Goal: Information Seeking & Learning: Learn about a topic

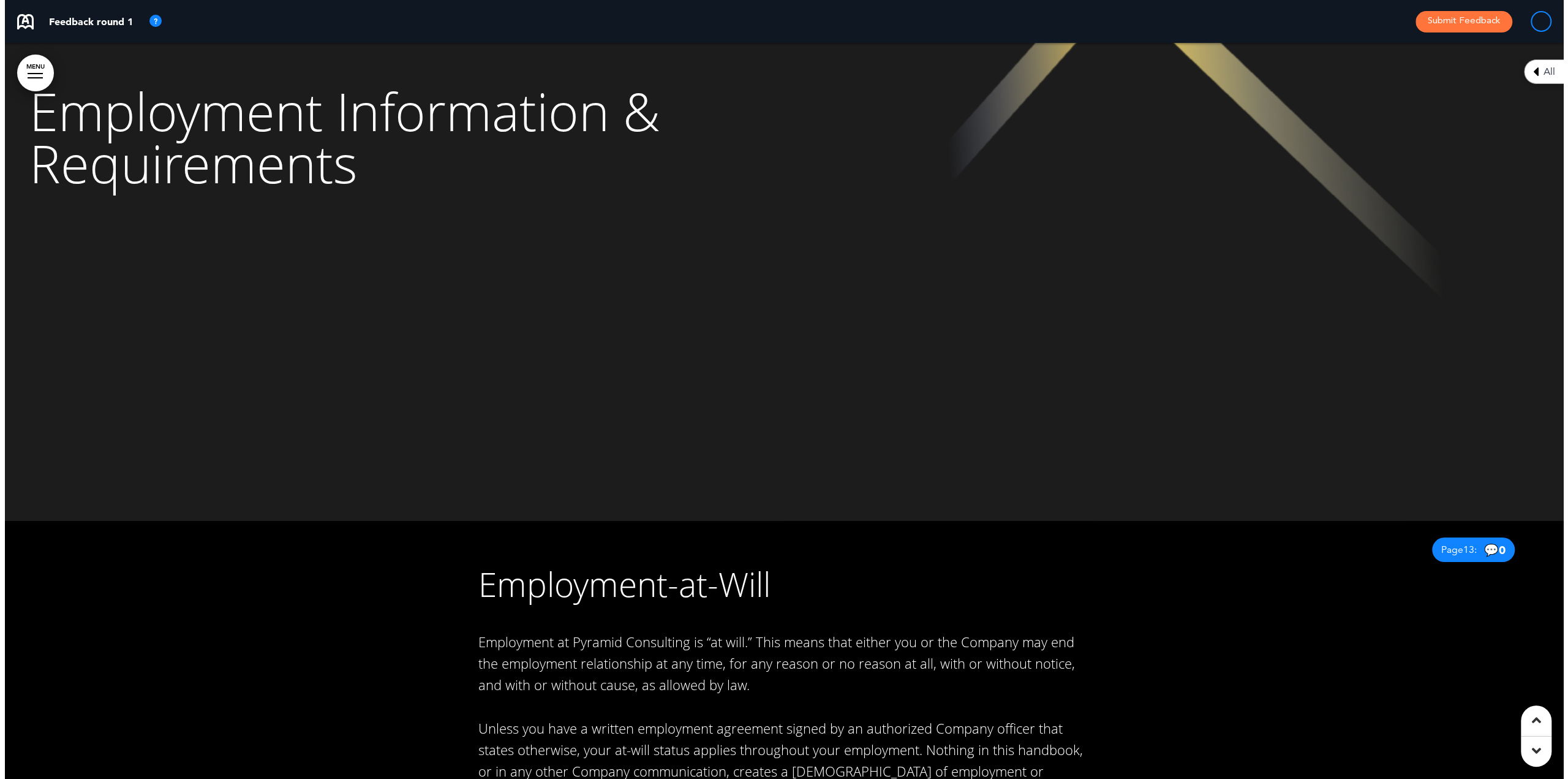
scroll to position [3098, 0]
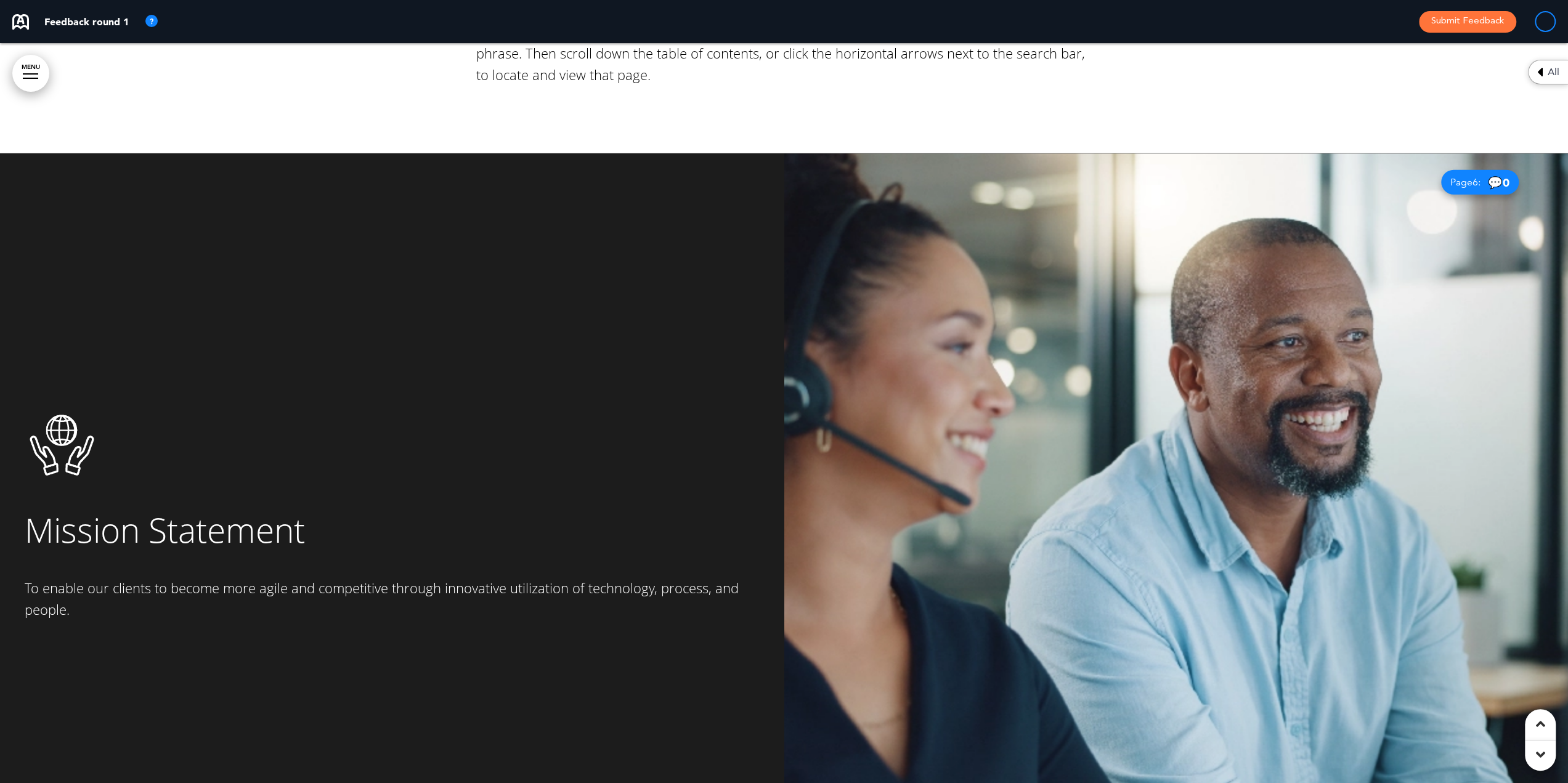
click at [29, 67] on link "MENU" at bounding box center [31, 73] width 37 height 37
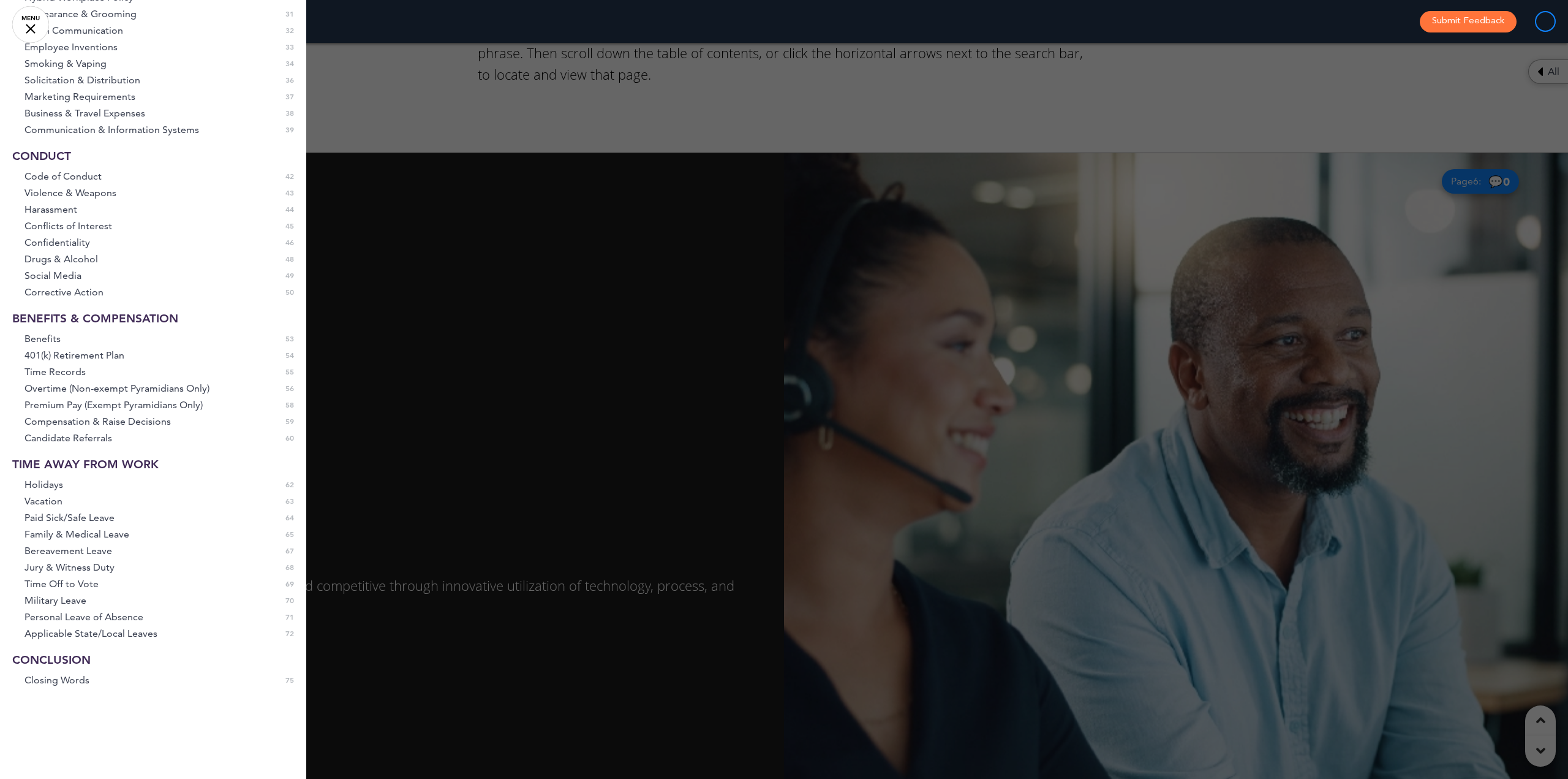
scroll to position [579, 0]
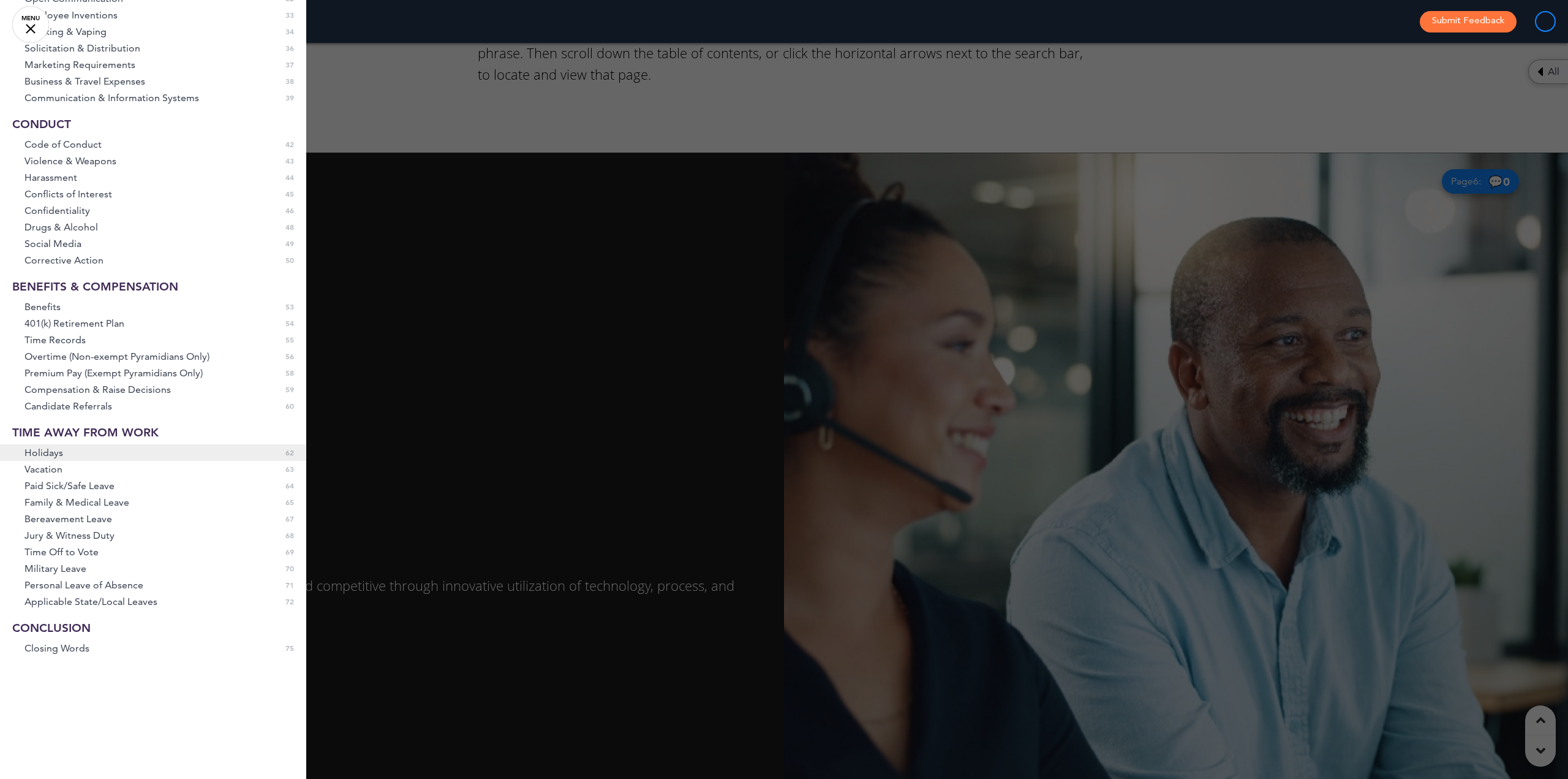
click at [54, 455] on span "Holidays" at bounding box center [44, 453] width 38 height 11
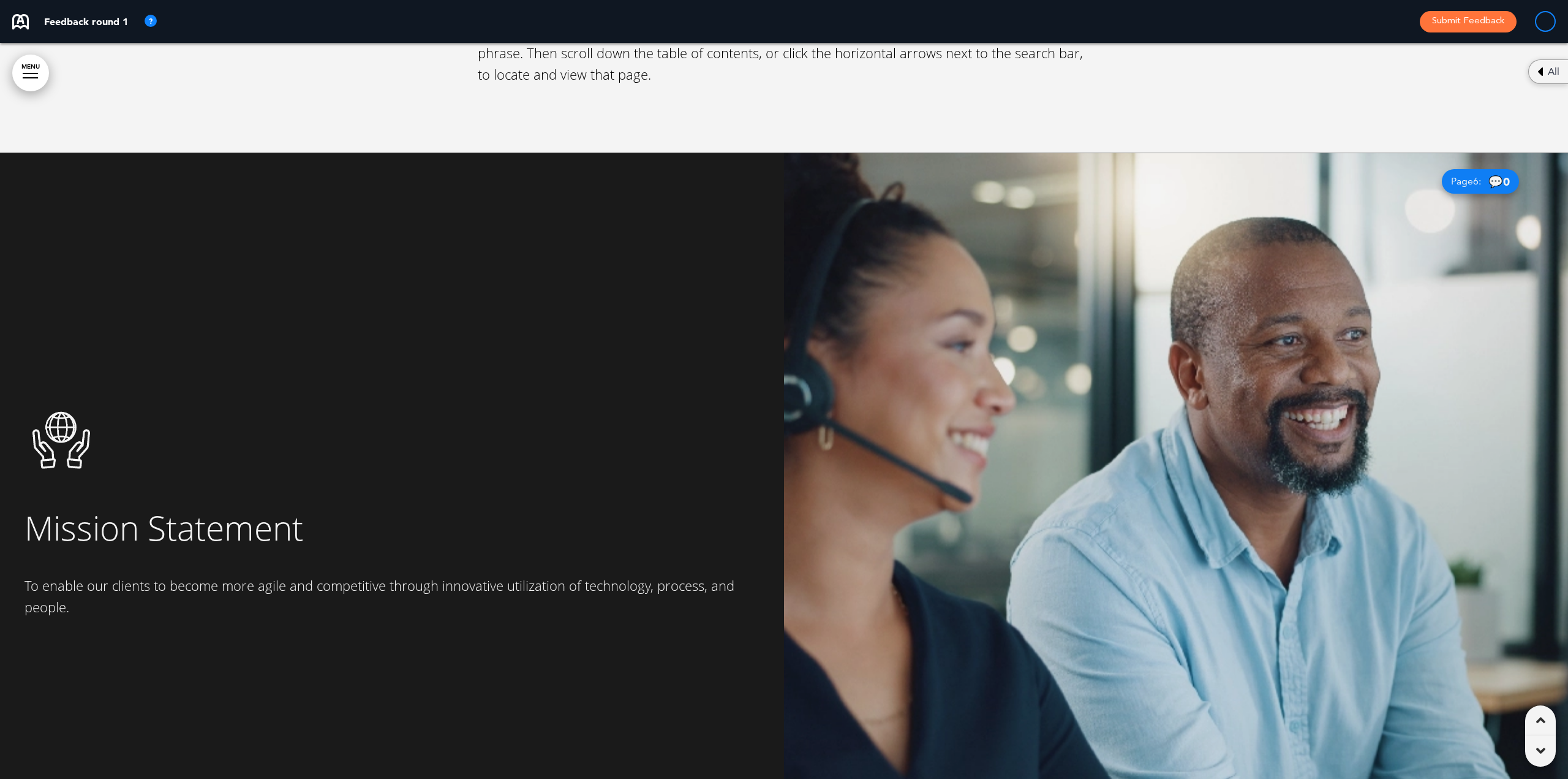
scroll to position [39402, 0]
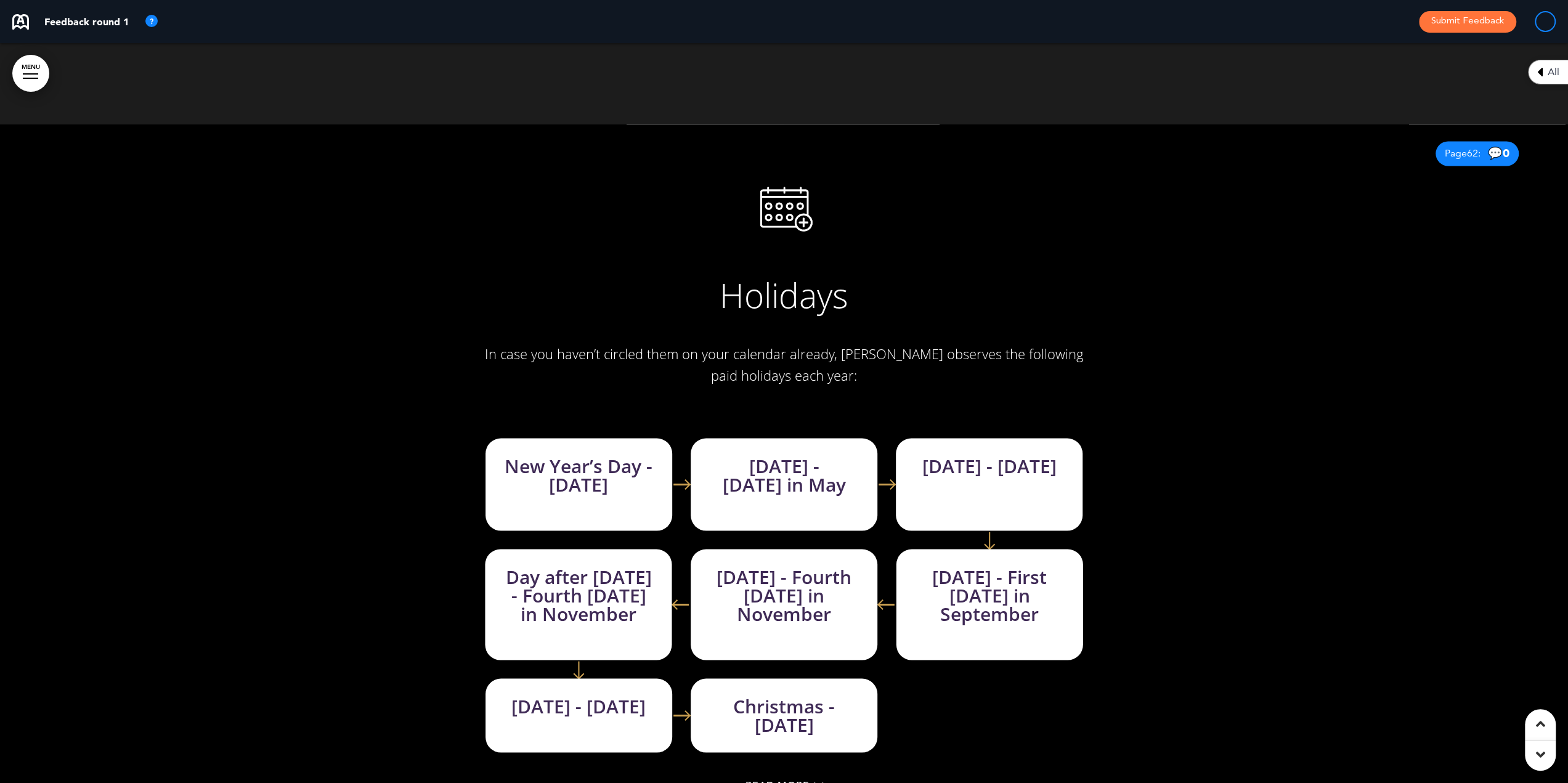
click at [36, 73] on link "MENU" at bounding box center [31, 73] width 37 height 37
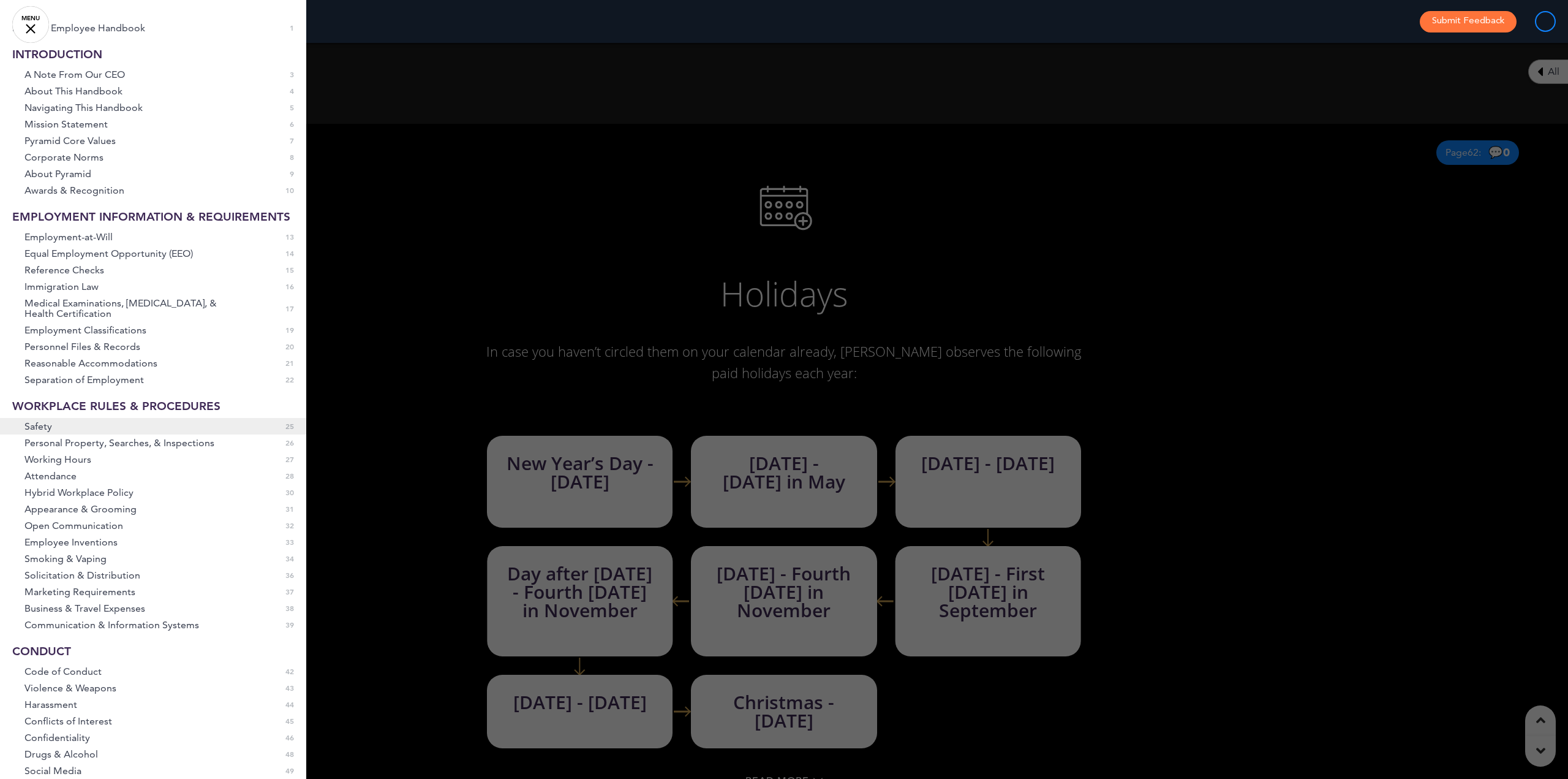
scroll to position [0, 0]
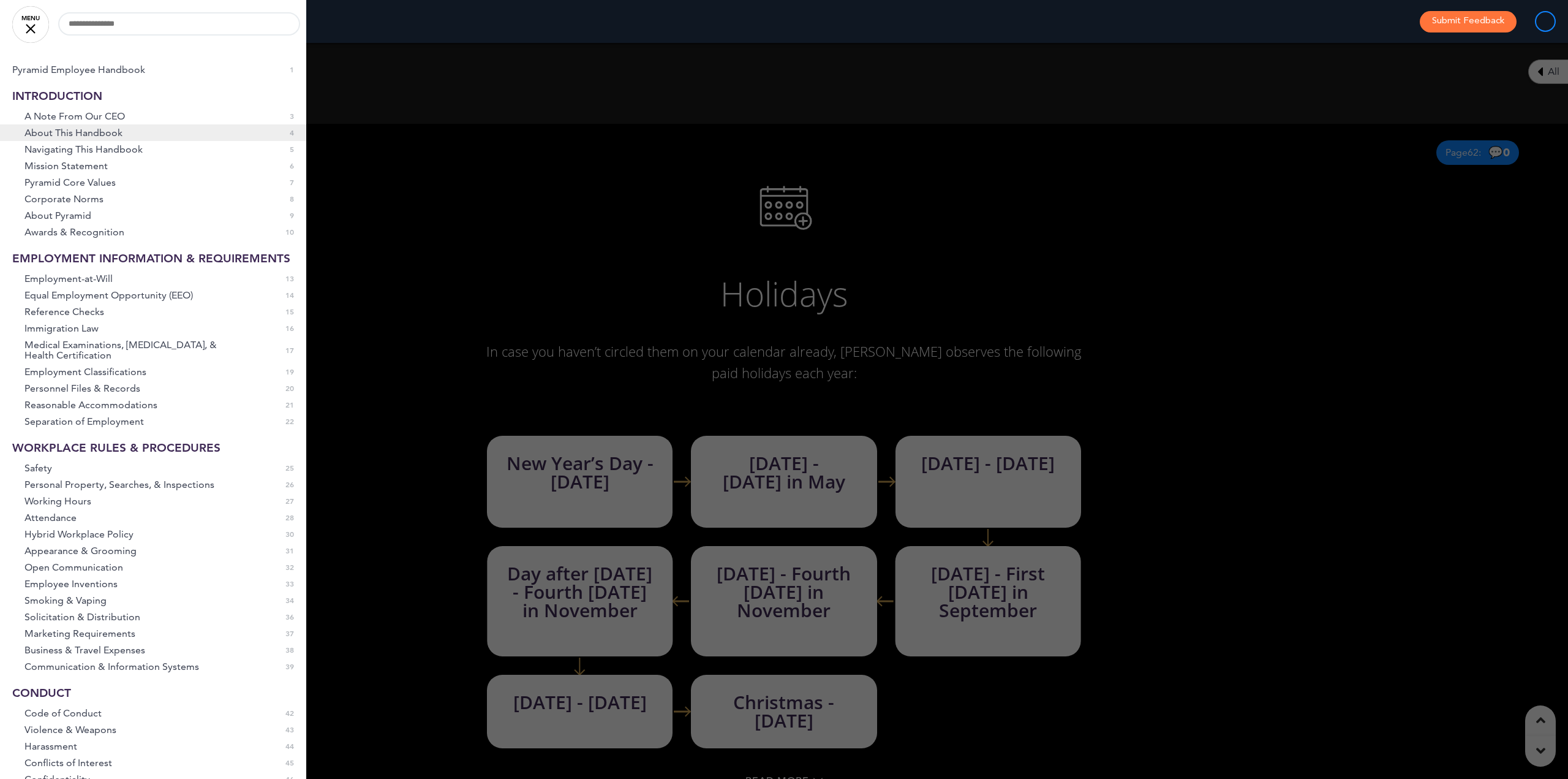
click at [140, 135] on link "About This Handbook 0 4" at bounding box center [153, 133] width 306 height 17
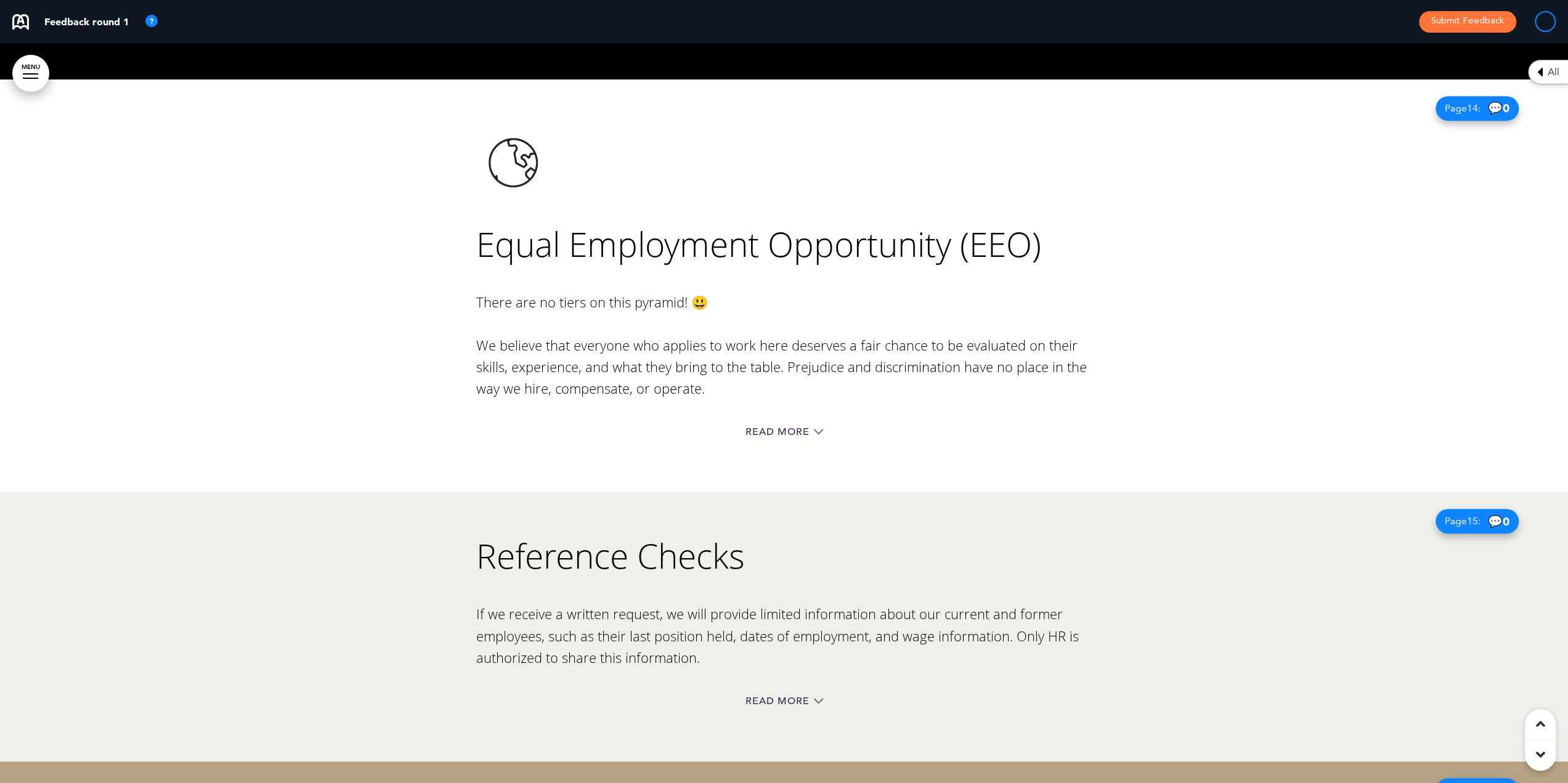
scroll to position [9964, 0]
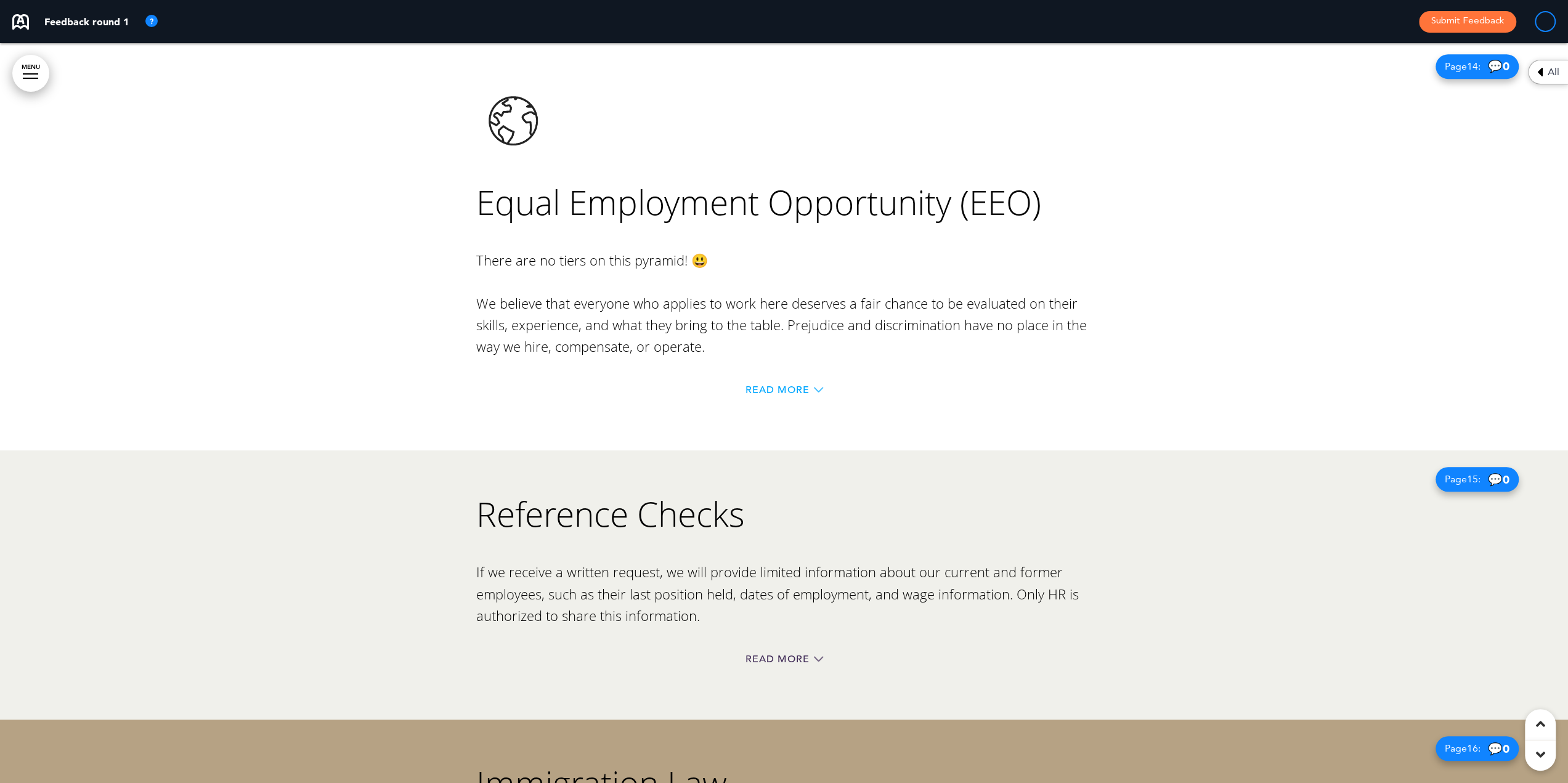
click at [782, 385] on span "Read More" at bounding box center [777, 390] width 64 height 10
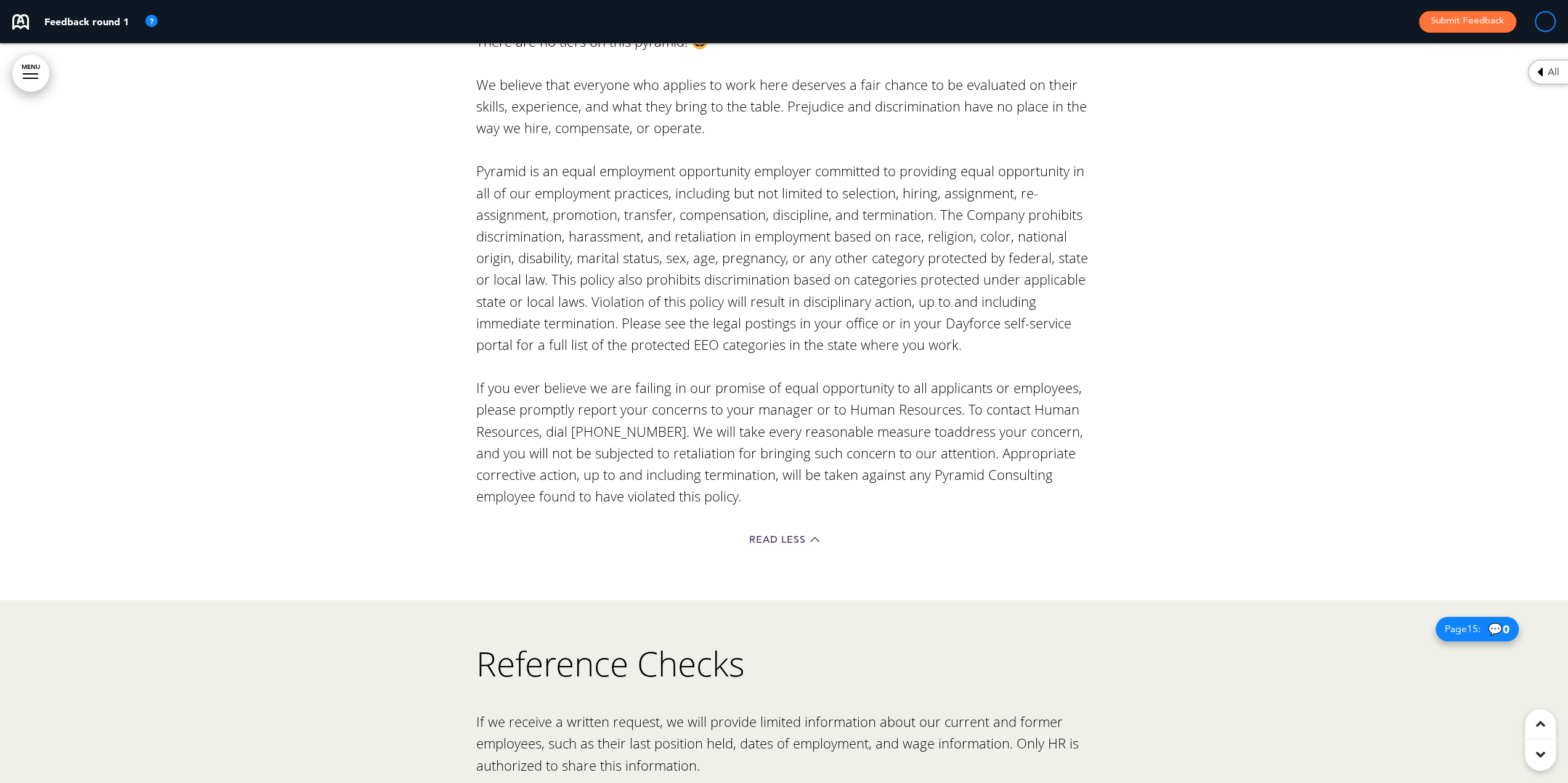
scroll to position [10210, 0]
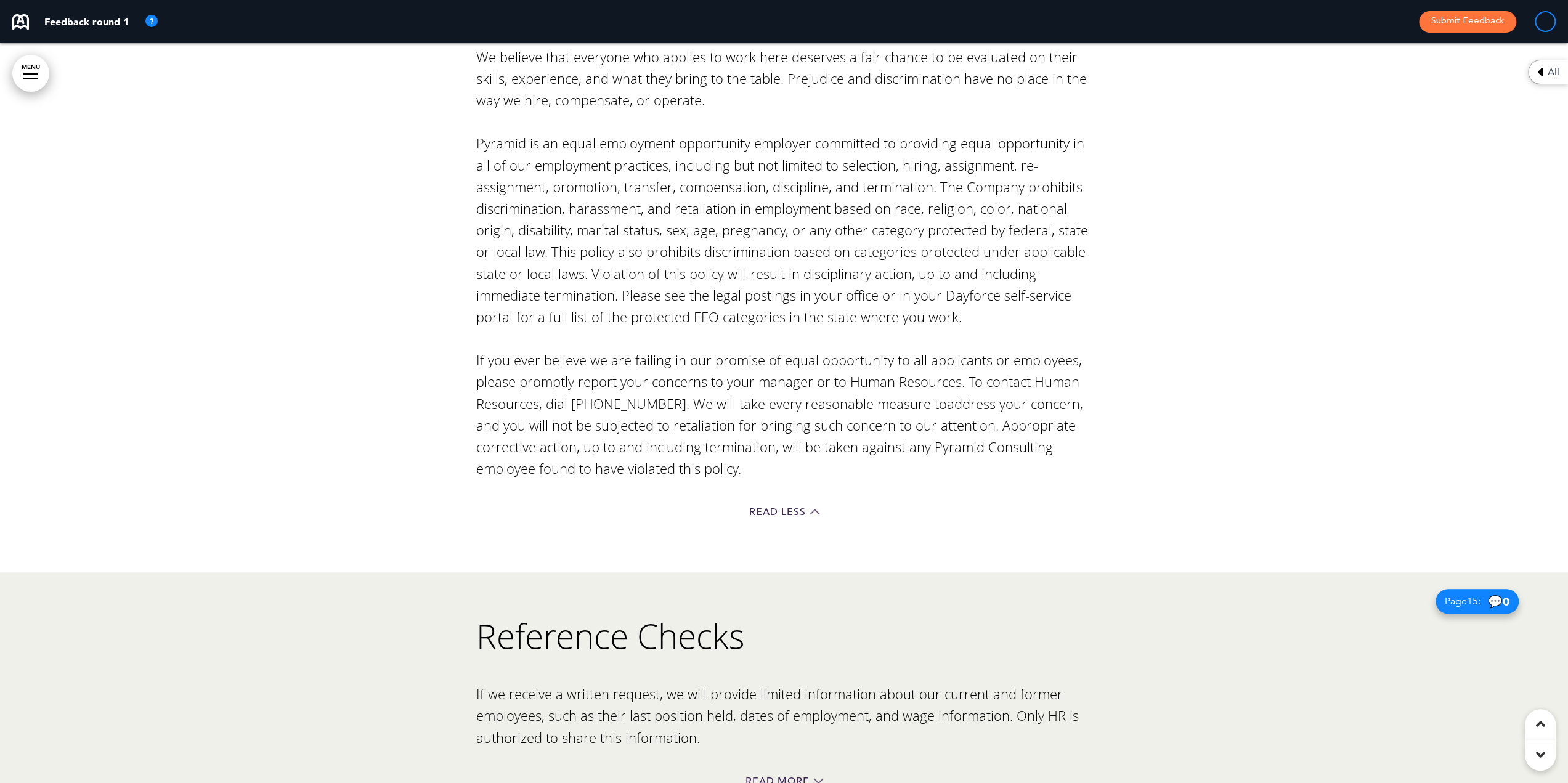
click at [779, 501] on div "Read Less" at bounding box center [783, 513] width 616 height 25
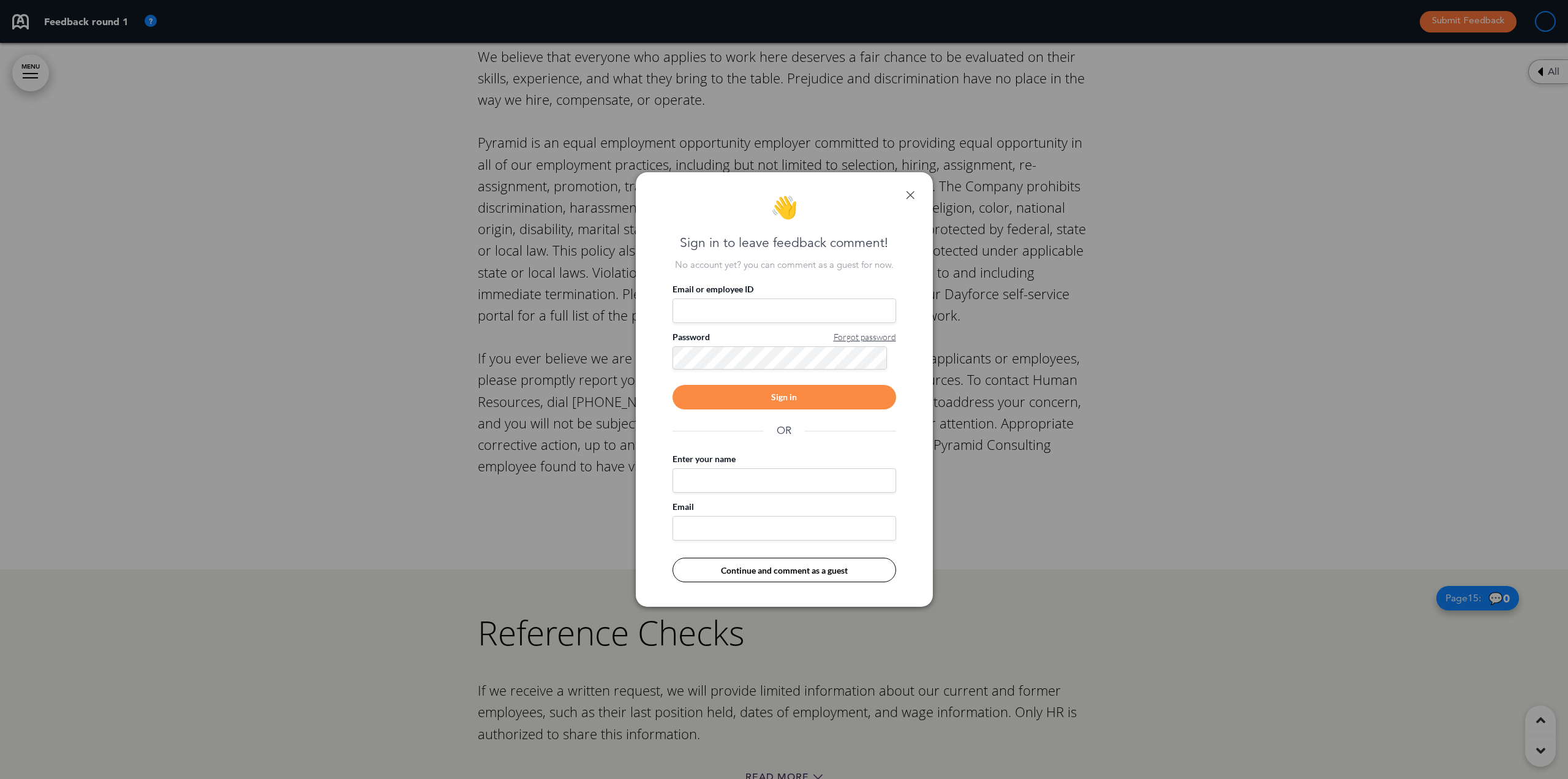
click at [912, 196] on link at bounding box center [909, 194] width 8 height 8
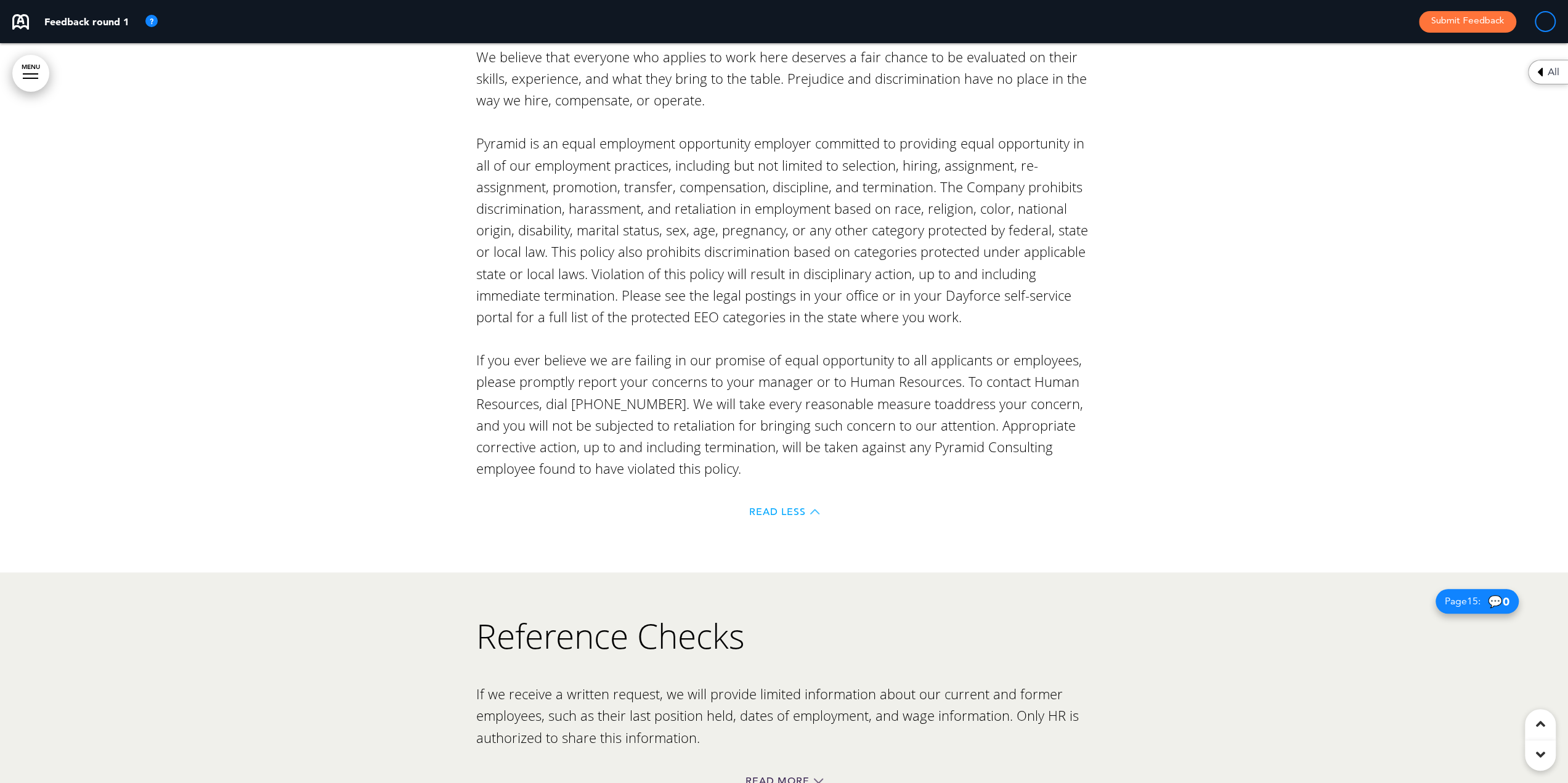
click at [751, 507] on span "Read Less" at bounding box center [777, 512] width 57 height 10
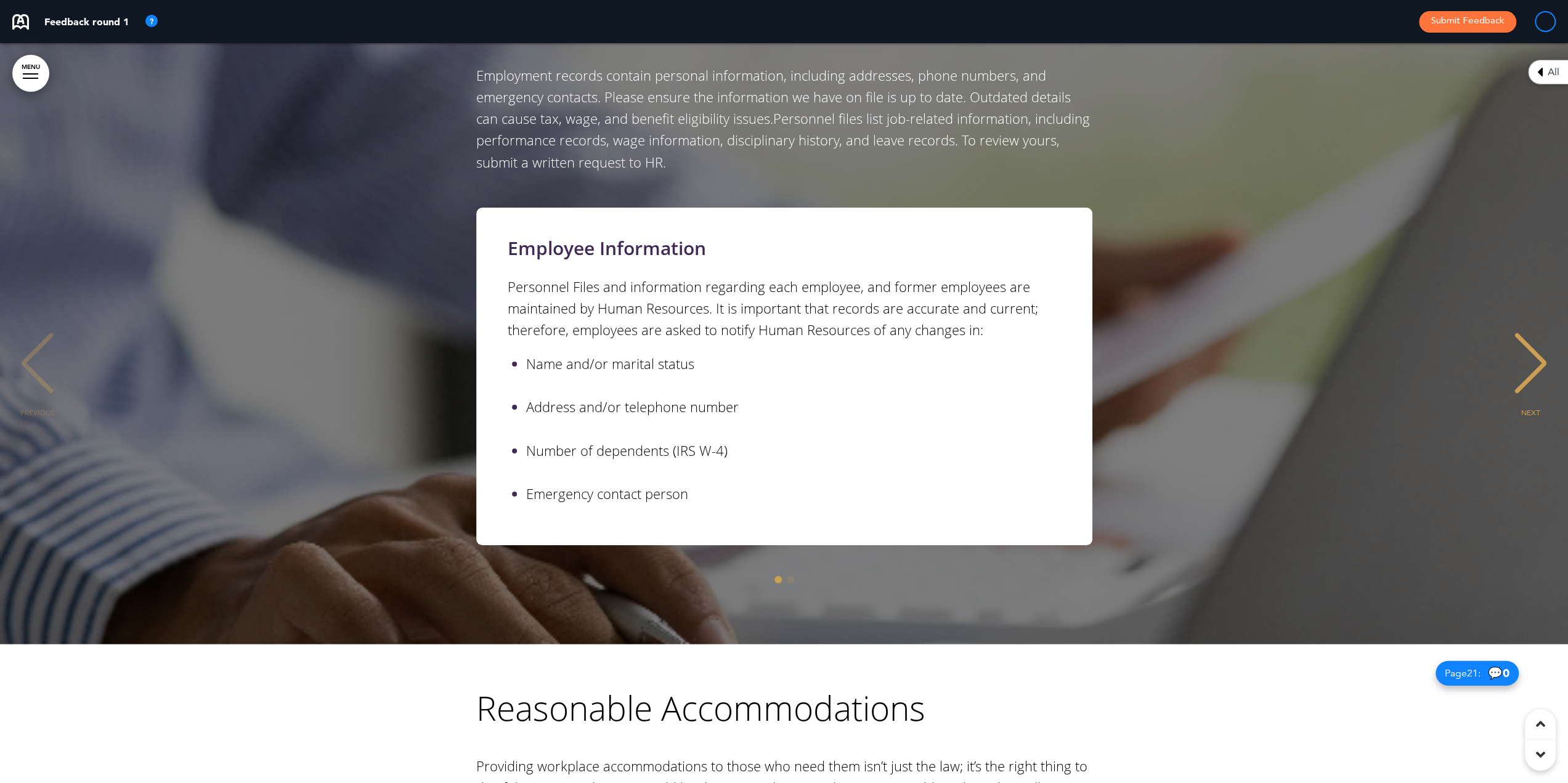
scroll to position [12792, 0]
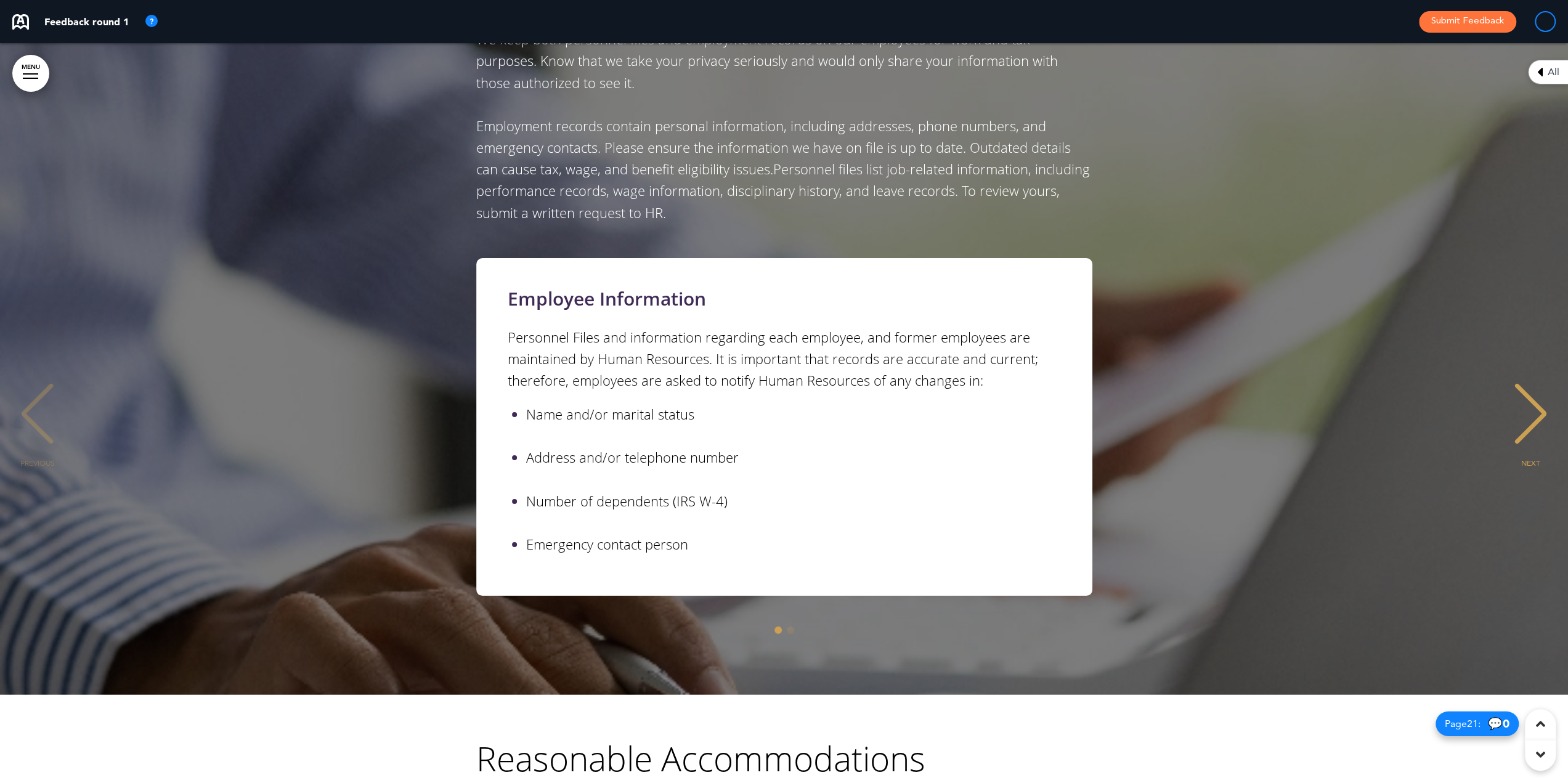
click at [1535, 394] on div "NEXT" at bounding box center [1530, 425] width 38 height 61
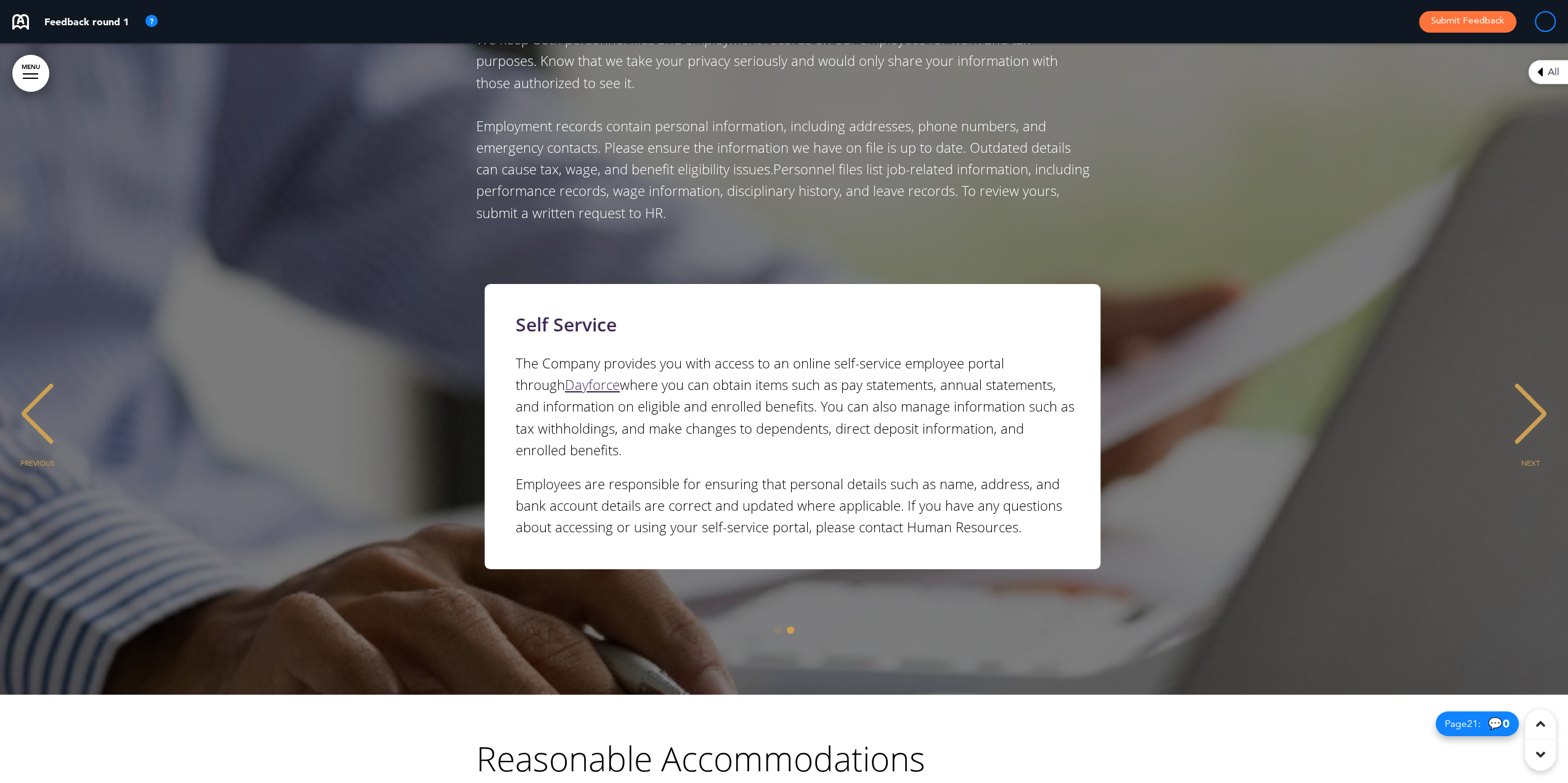
scroll to position [0, 1549]
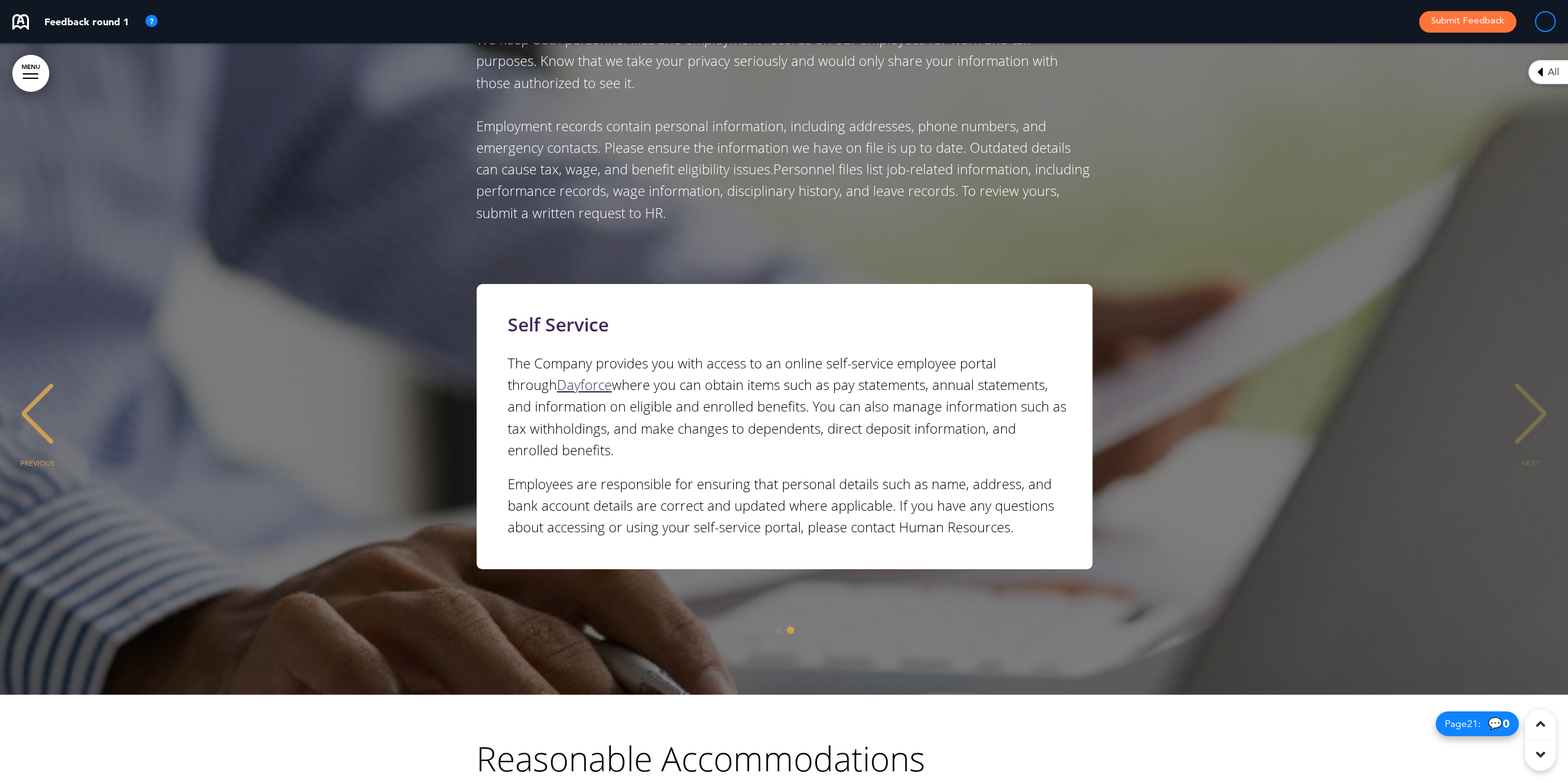
click at [1535, 394] on div "NEXT" at bounding box center [1530, 425] width 38 height 61
click at [1533, 394] on div "NEXT" at bounding box center [1530, 425] width 38 height 61
click at [42, 394] on div "PREVIOUS" at bounding box center [37, 425] width 38 height 61
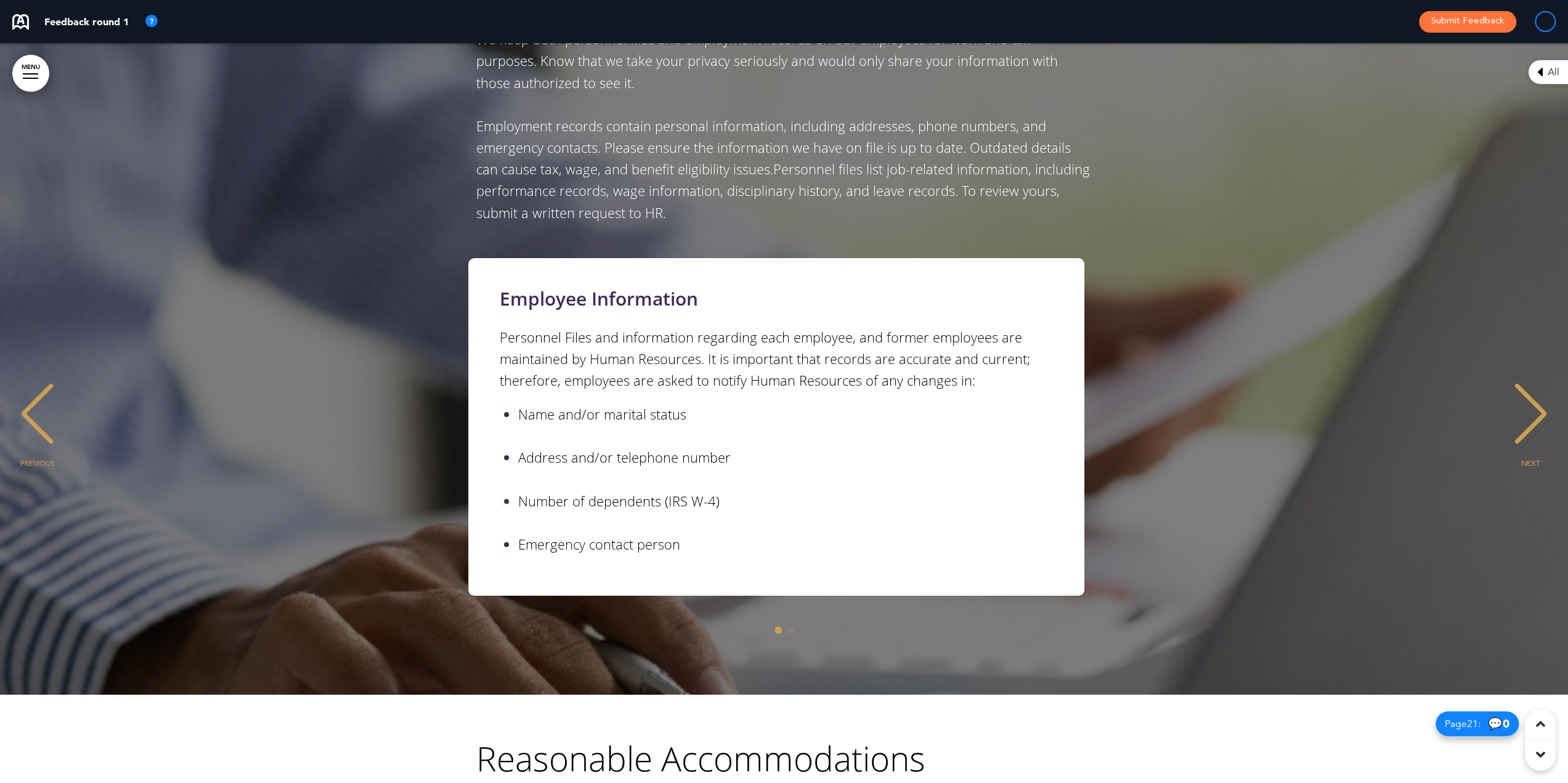
scroll to position [0, 0]
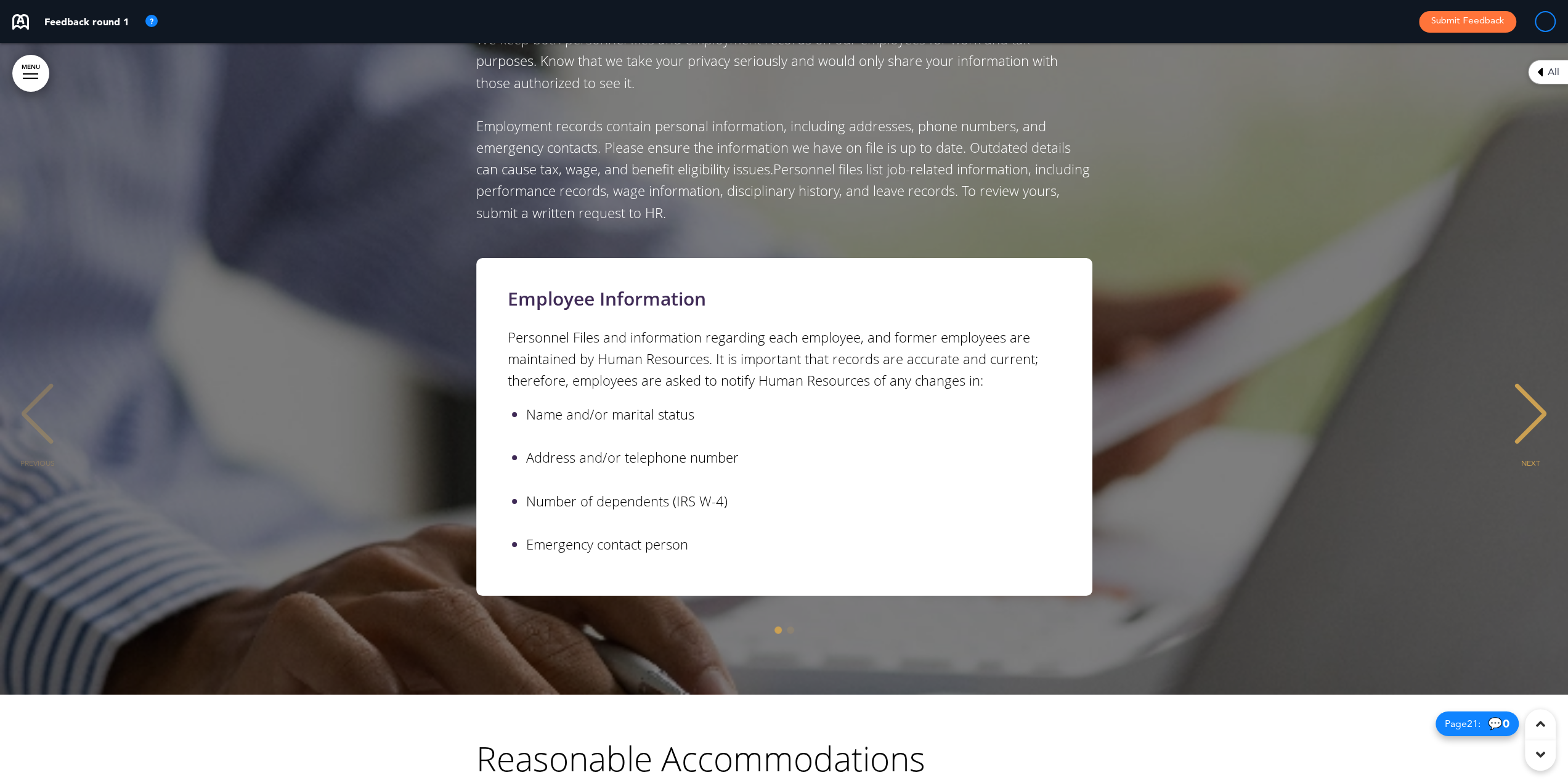
click at [42, 394] on div "PREVIOUS" at bounding box center [37, 425] width 38 height 61
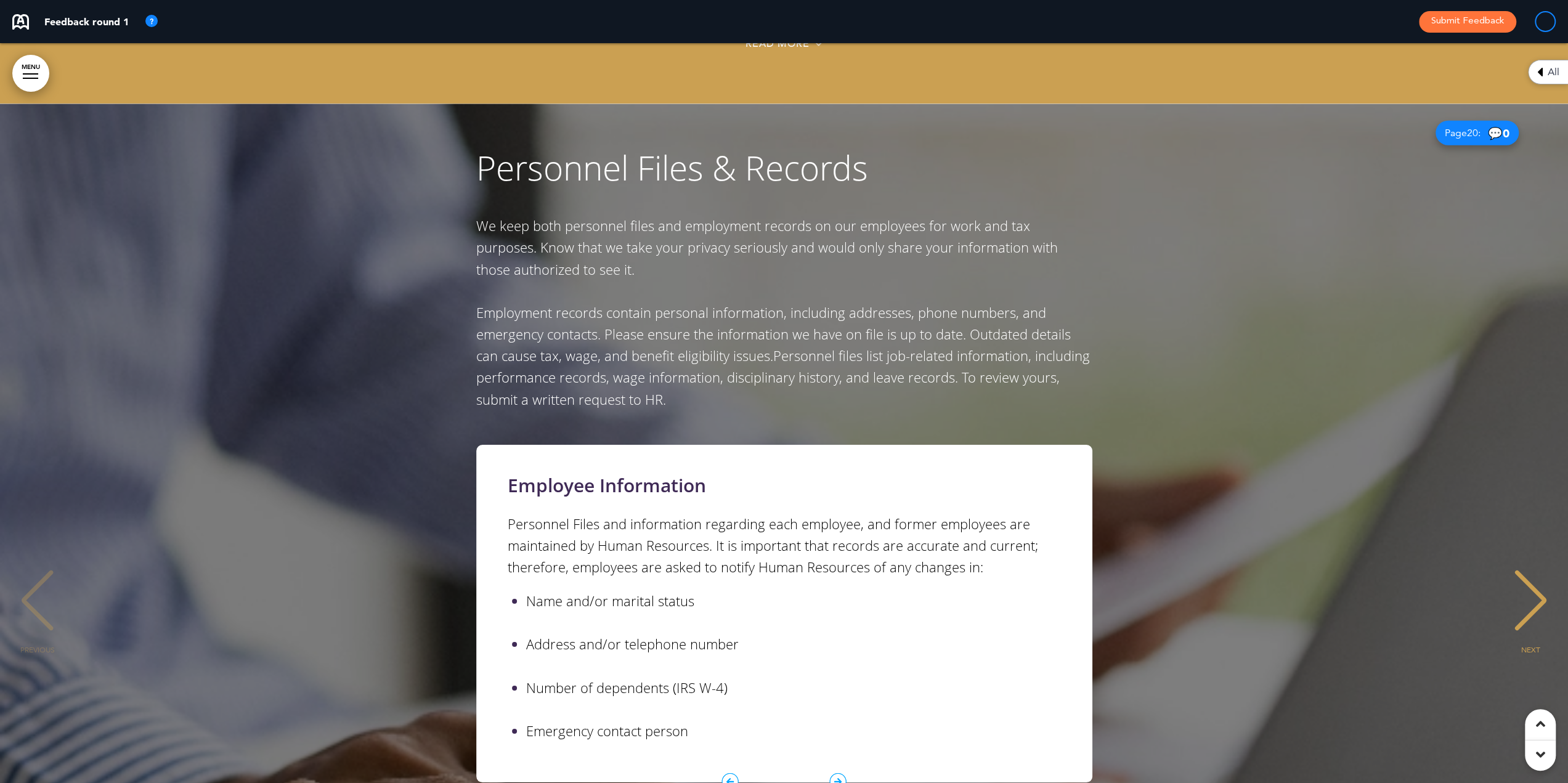
scroll to position [12608, 0]
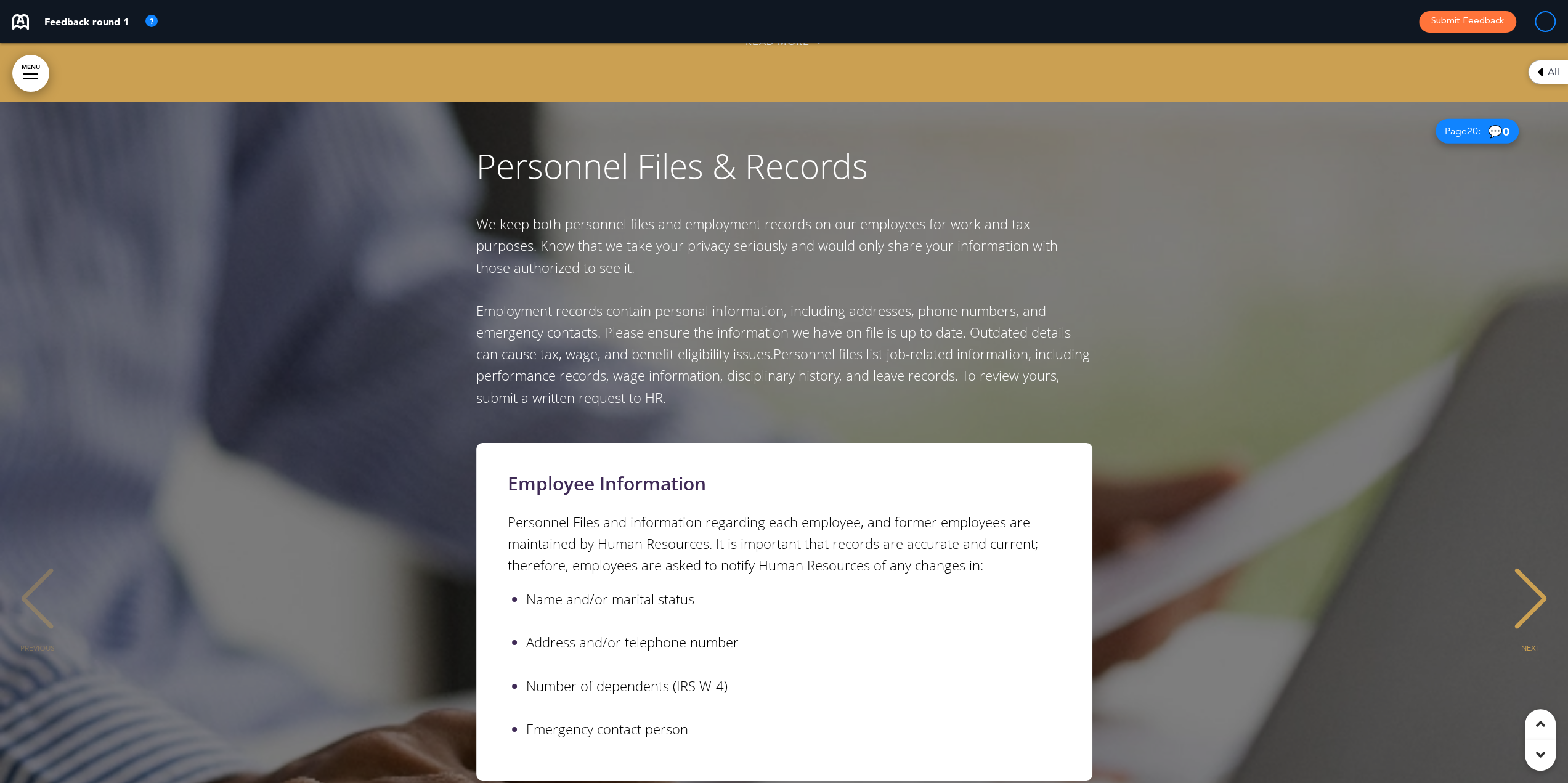
click at [1524, 579] on div "NEXT" at bounding box center [1530, 609] width 38 height 61
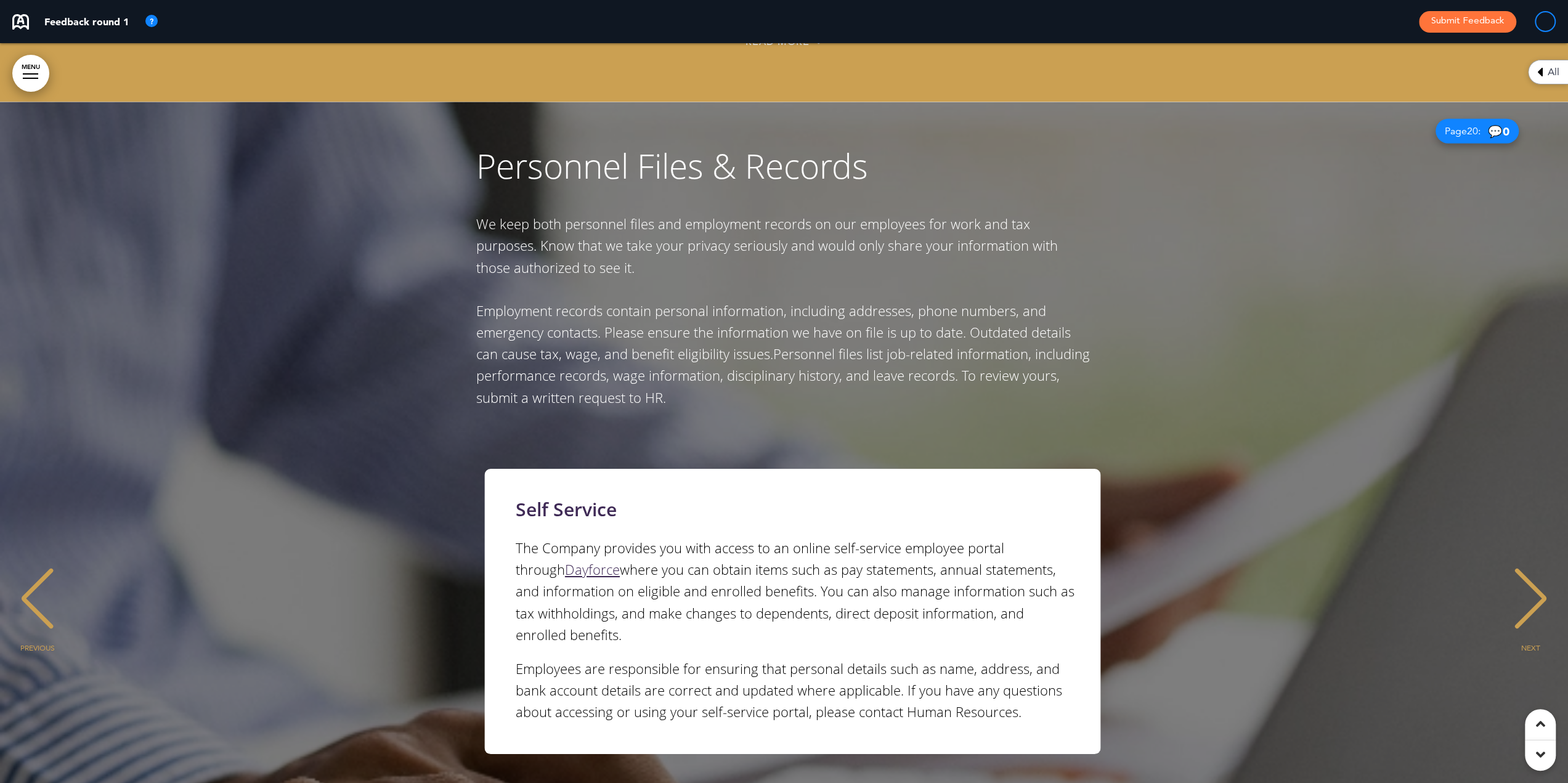
scroll to position [0, 1549]
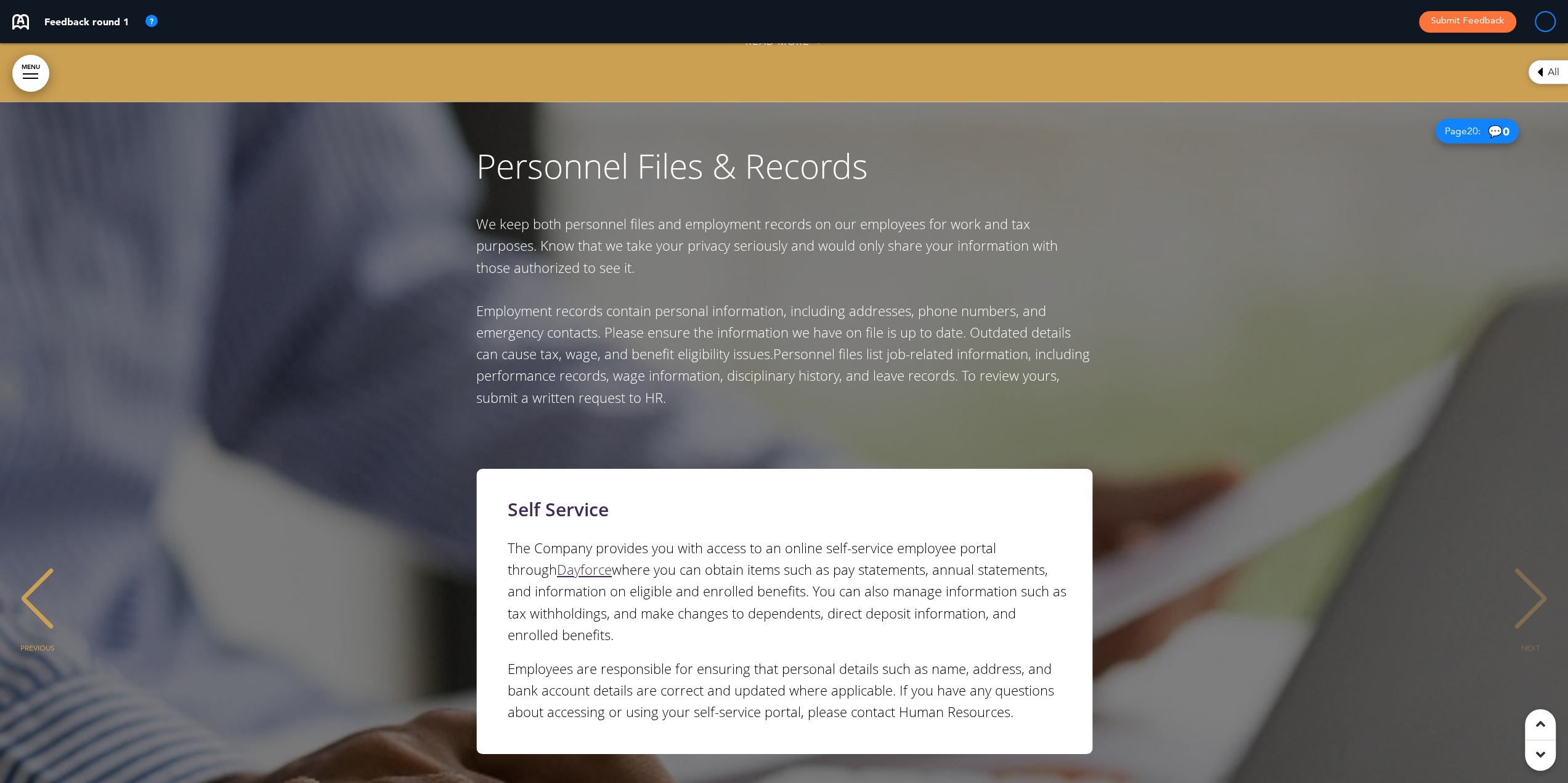
click at [1525, 579] on div "NEXT" at bounding box center [1530, 609] width 38 height 61
click at [1531, 579] on div "NEXT" at bounding box center [1530, 609] width 38 height 61
click at [32, 579] on div "PREVIOUS" at bounding box center [37, 609] width 38 height 61
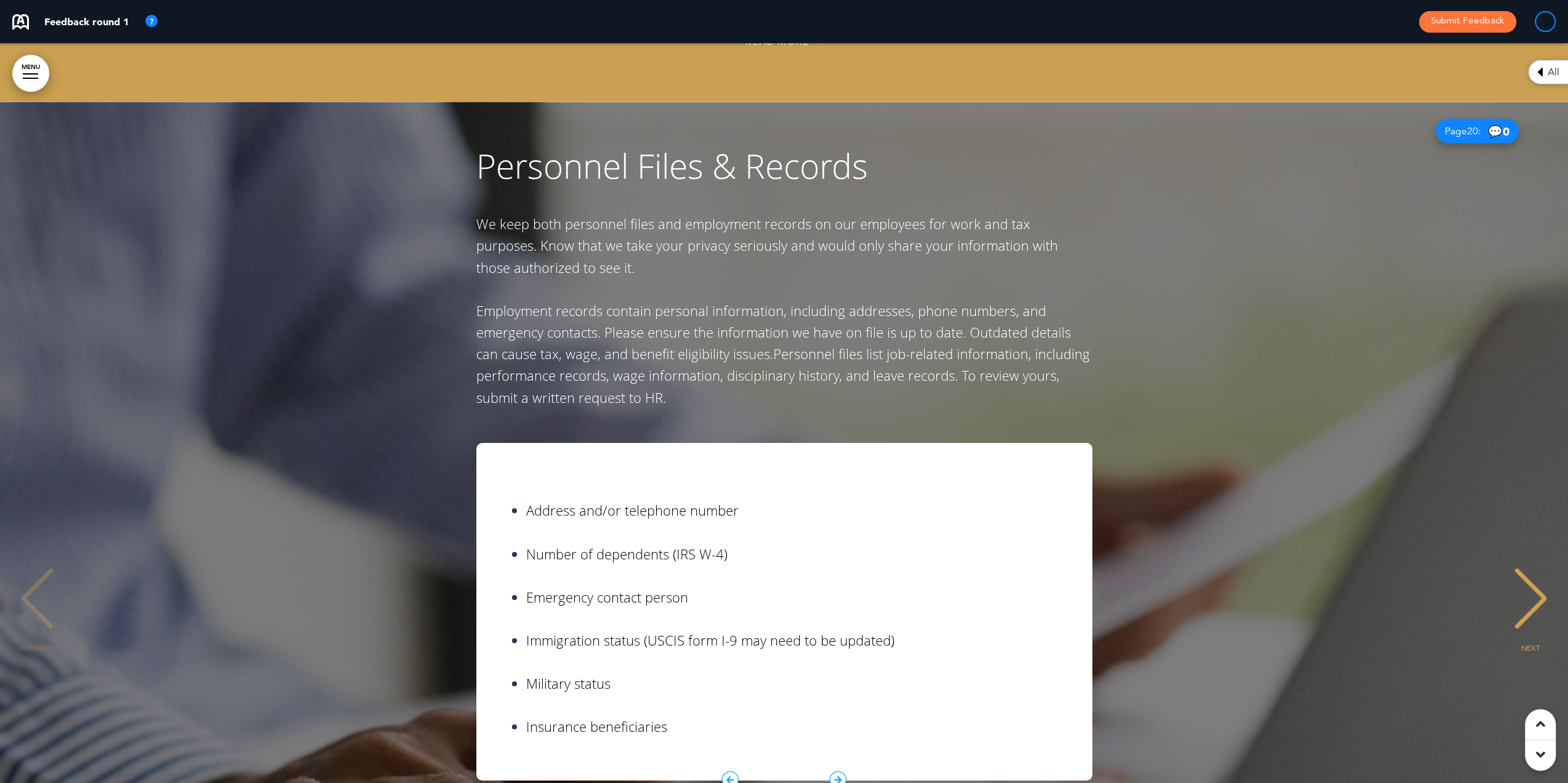
scroll to position [0, 0]
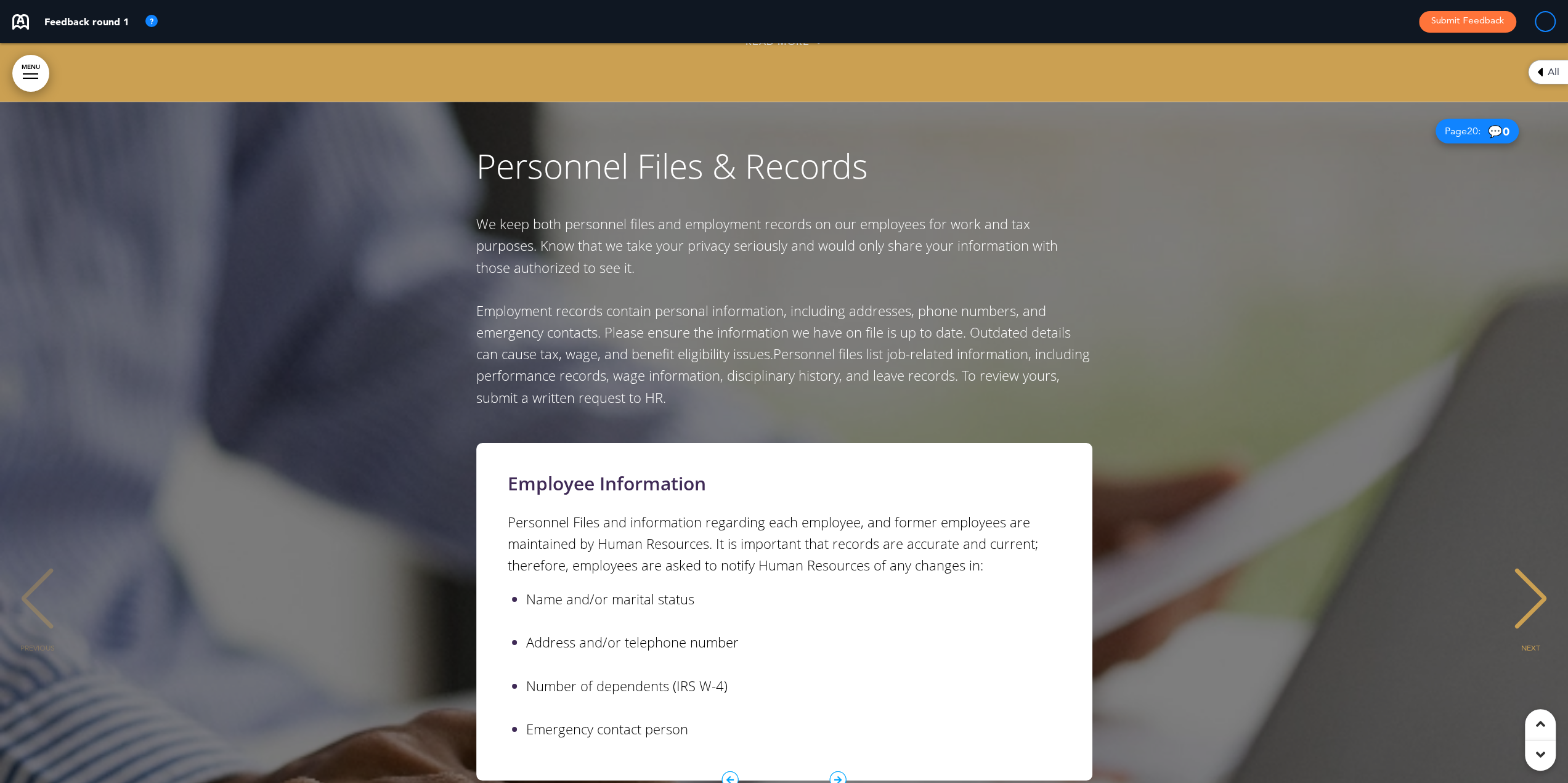
click at [839, 771] on icon "1 / 2" at bounding box center [838, 779] width 17 height 17
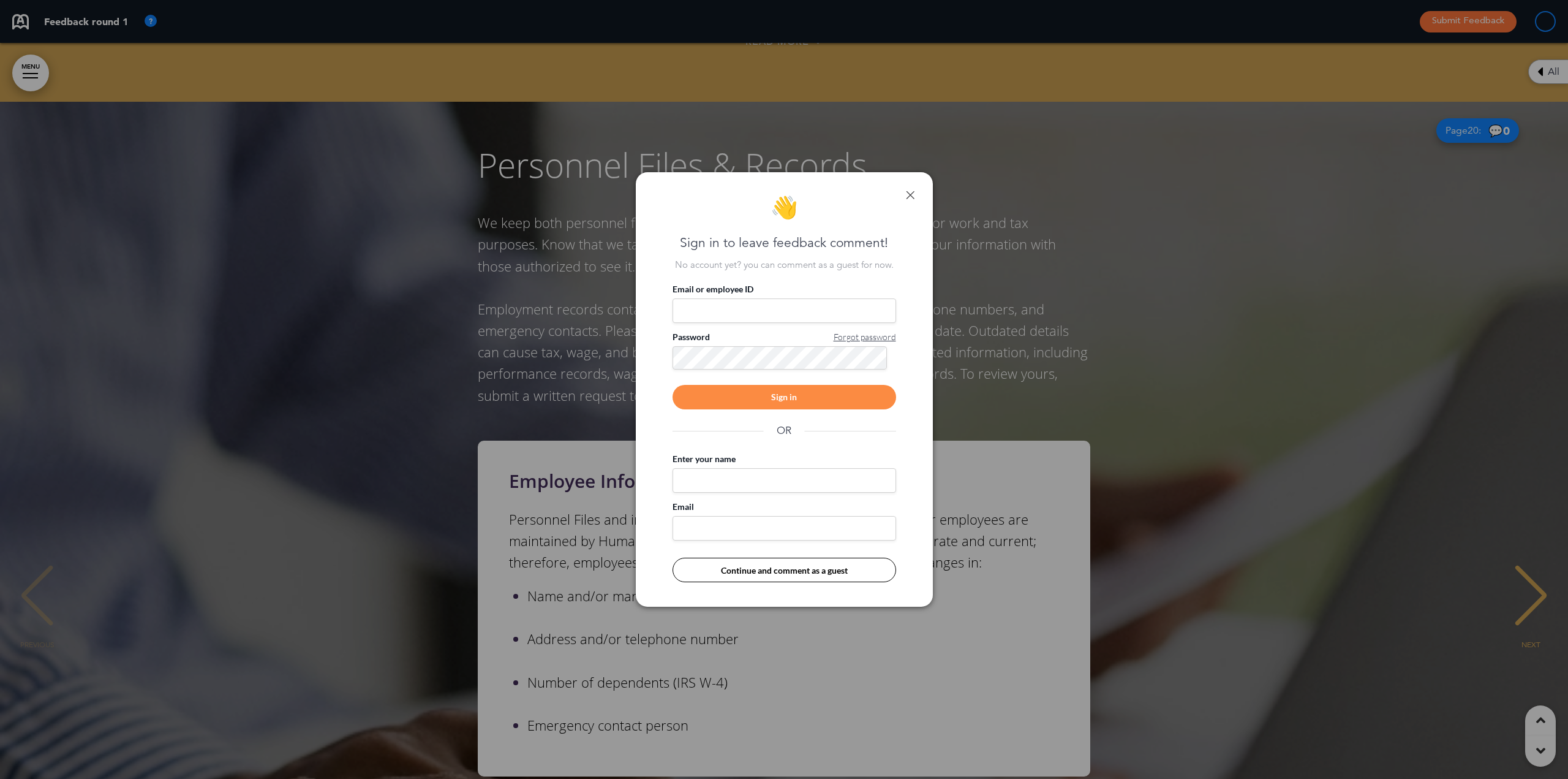
click at [912, 196] on link at bounding box center [909, 194] width 8 height 8
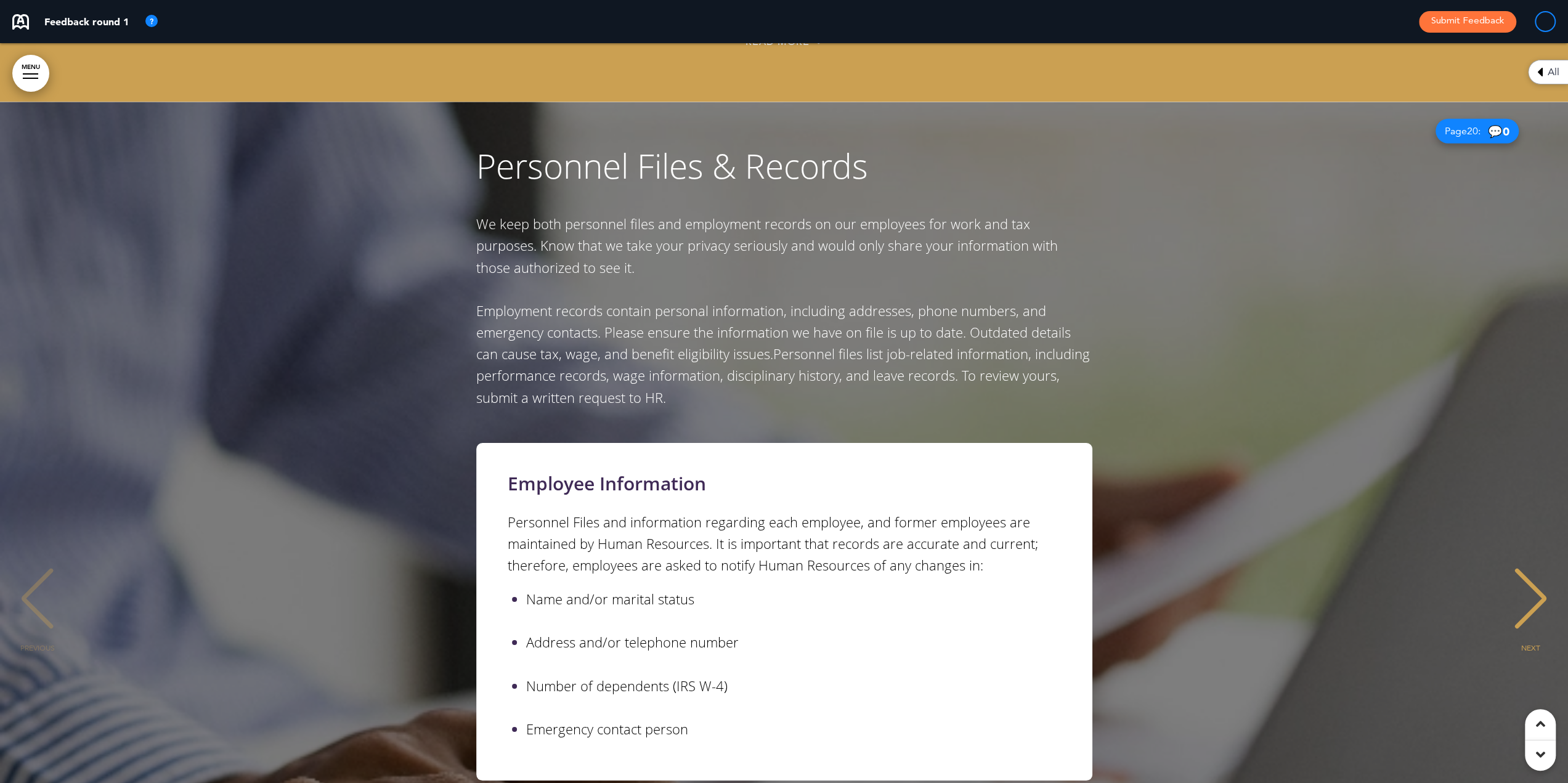
click at [1535, 579] on div "NEXT" at bounding box center [1530, 609] width 38 height 61
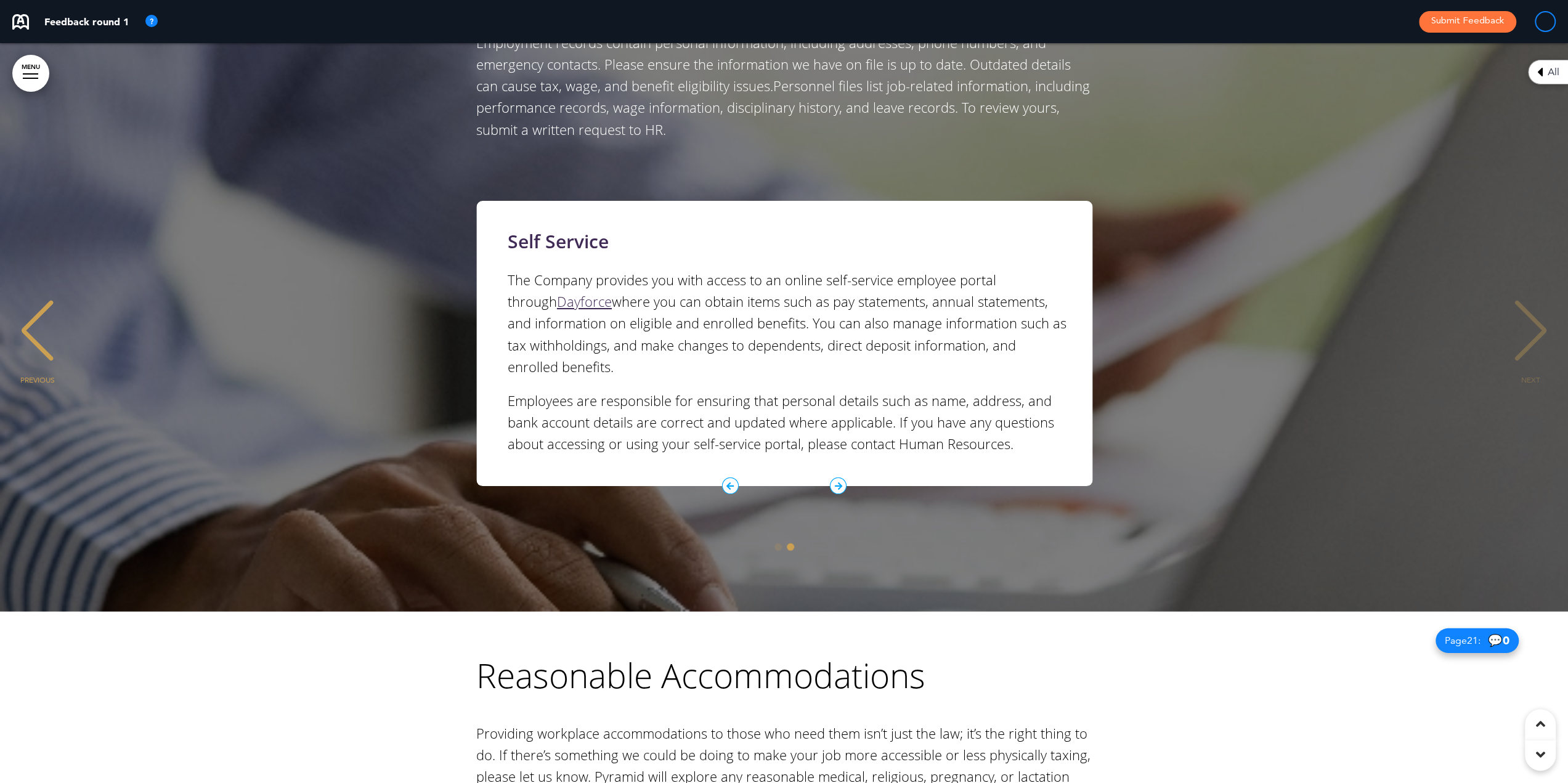
scroll to position [12669, 0]
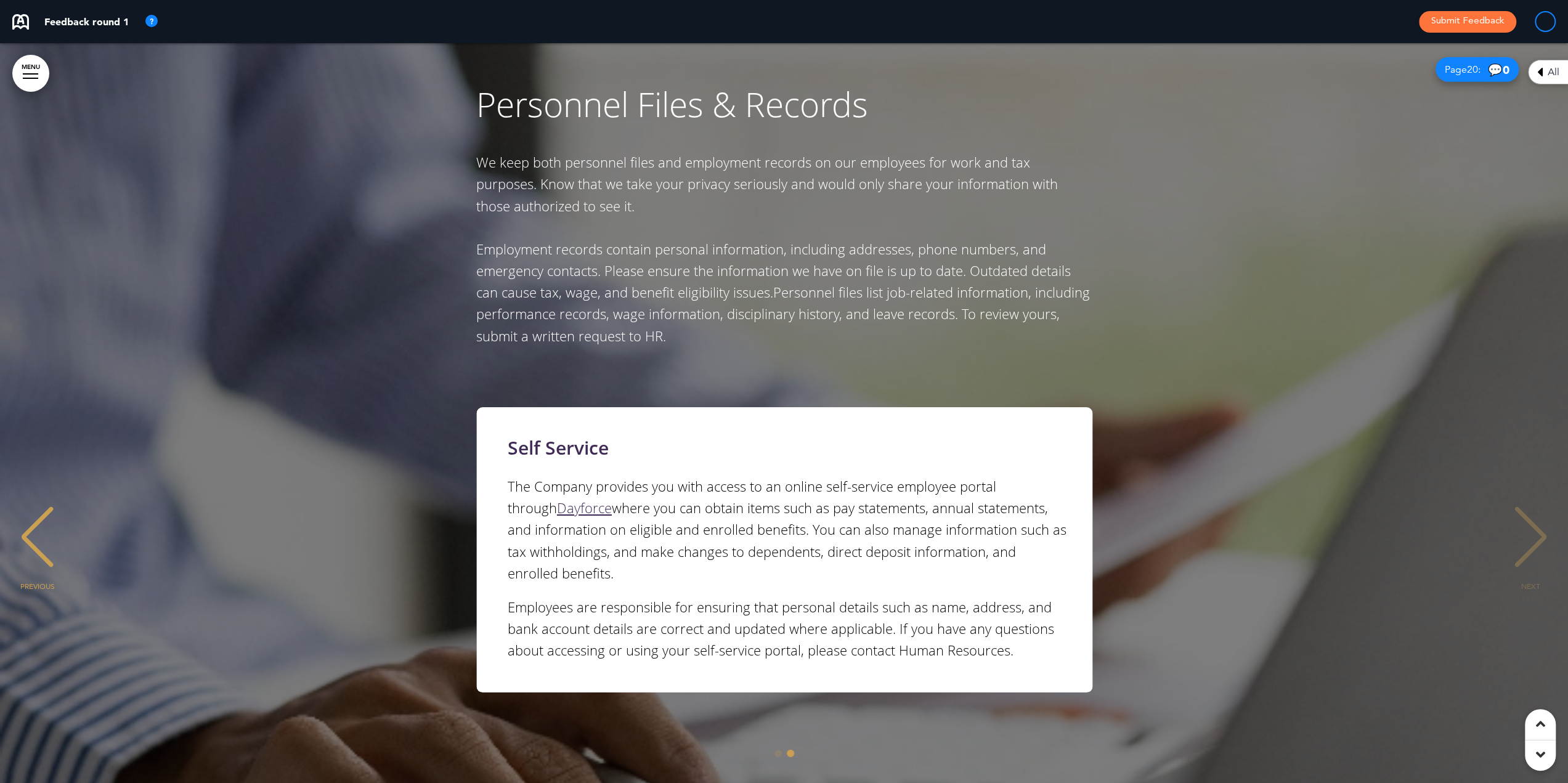
drag, startPoint x: 27, startPoint y: 493, endPoint x: 98, endPoint y: 515, distance: 74.3
click at [31, 517] on div "PREVIOUS" at bounding box center [37, 548] width 38 height 61
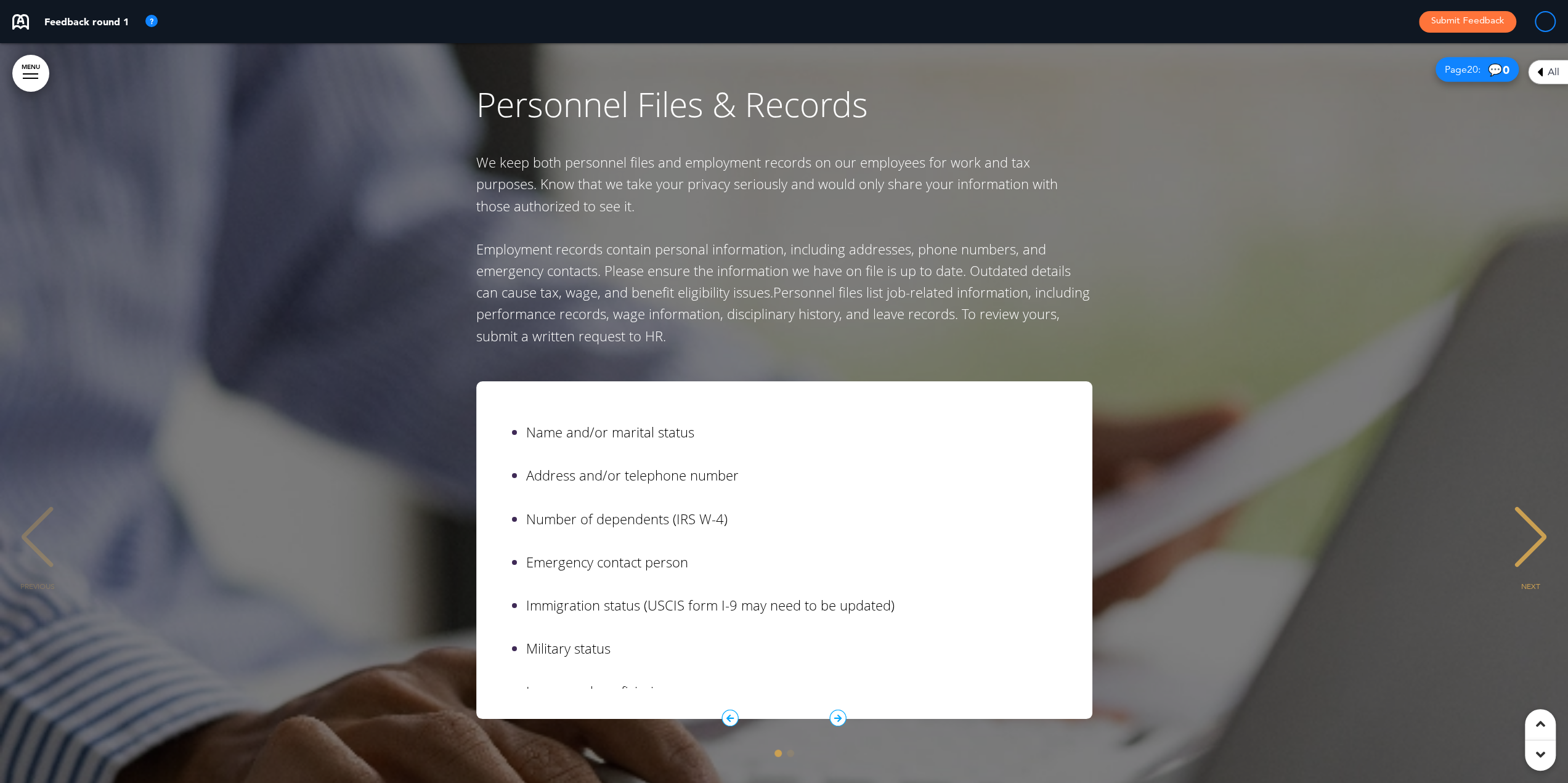
scroll to position [0, 0]
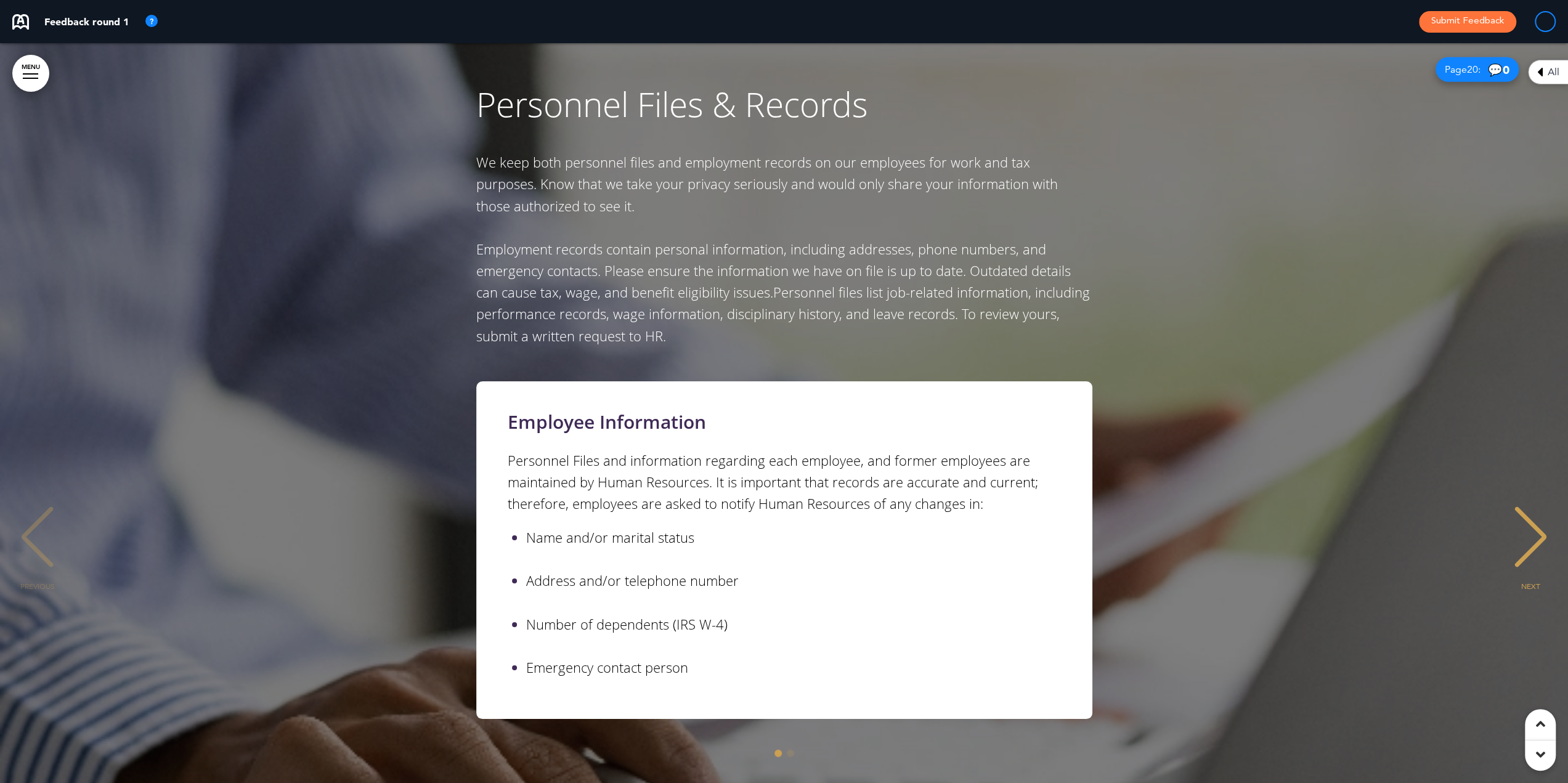
click at [1530, 517] on div "NEXT" at bounding box center [1530, 548] width 38 height 61
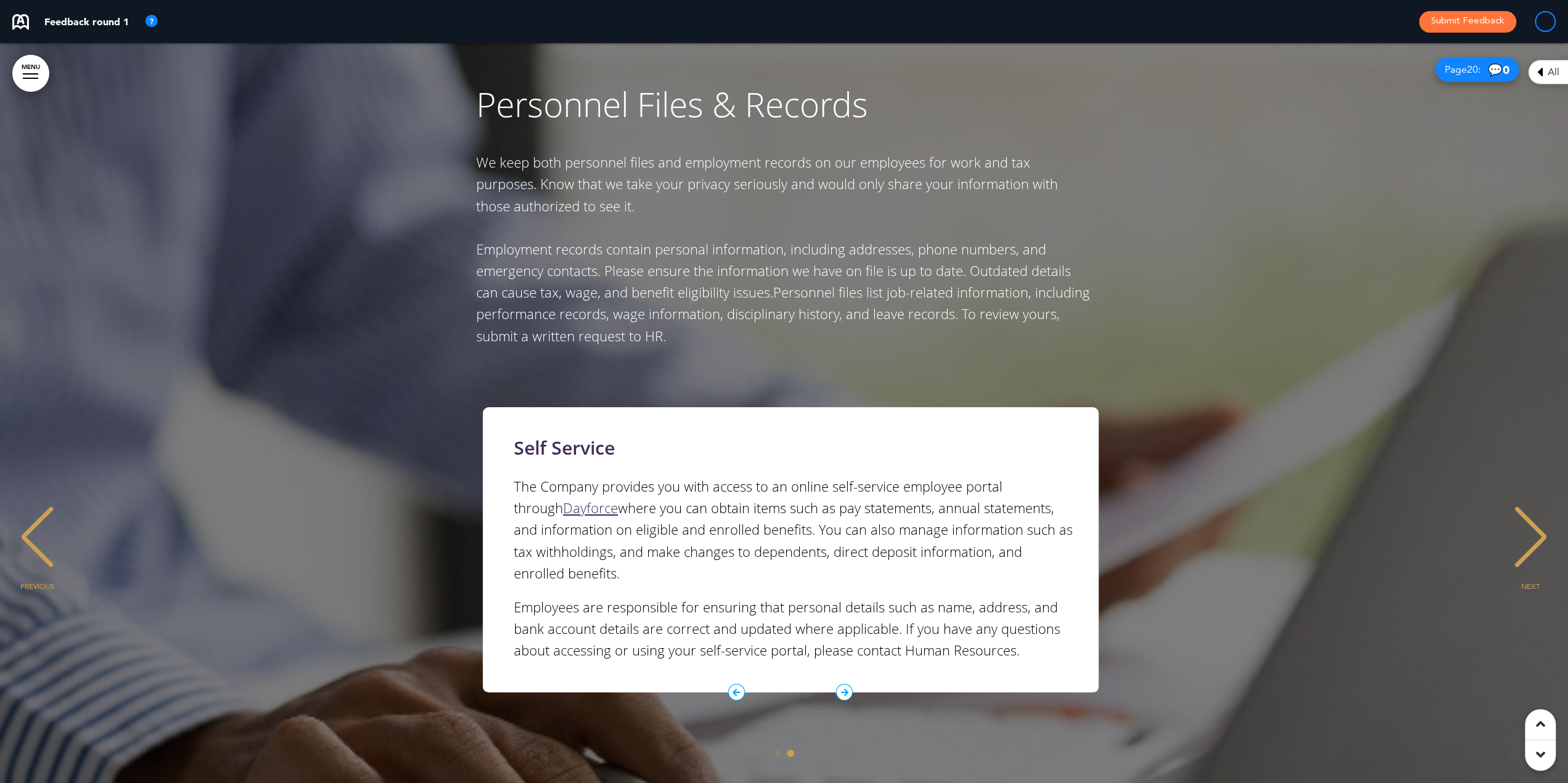
scroll to position [0, 1549]
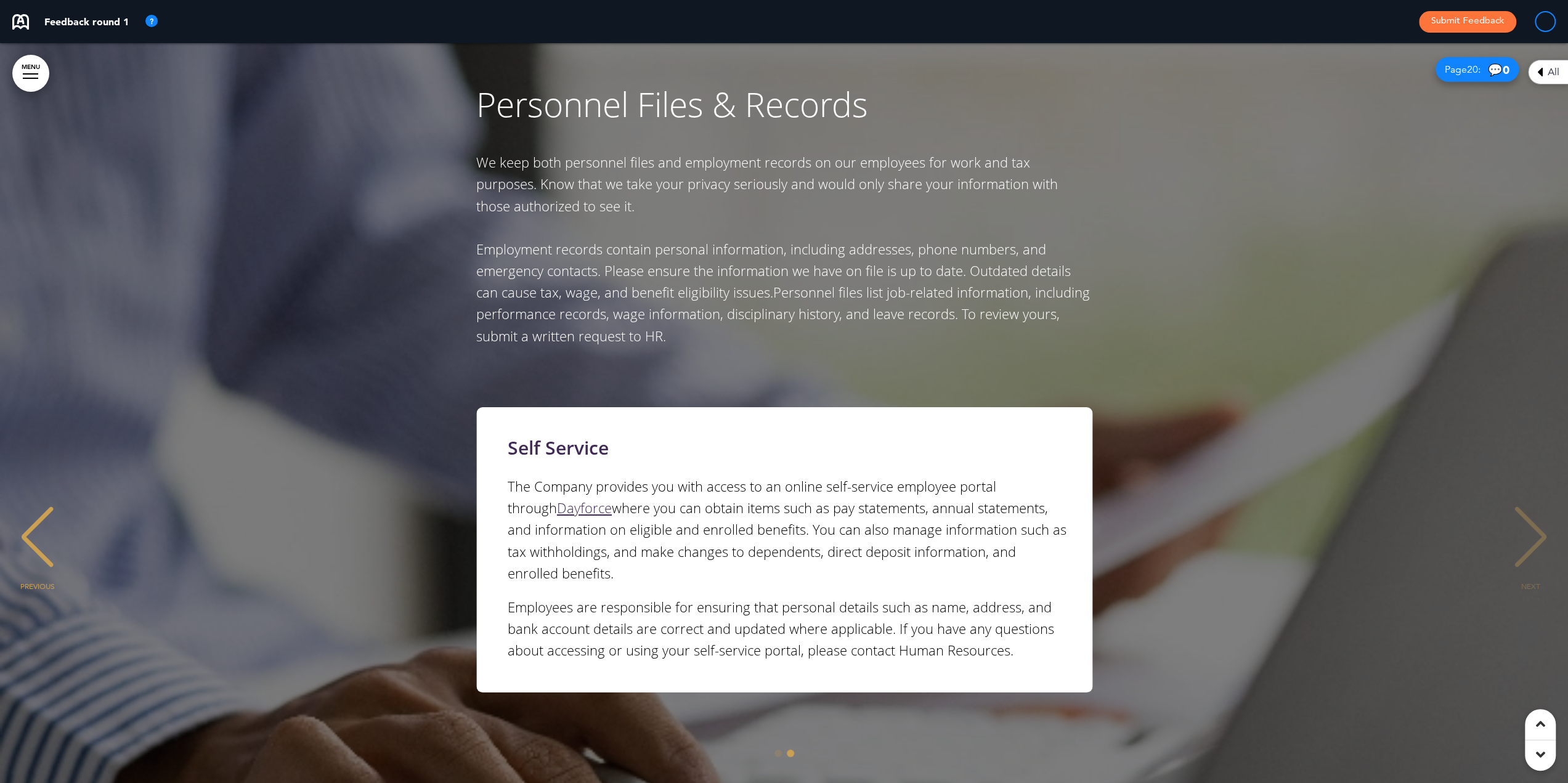
click at [45, 517] on div "PREVIOUS" at bounding box center [37, 548] width 38 height 61
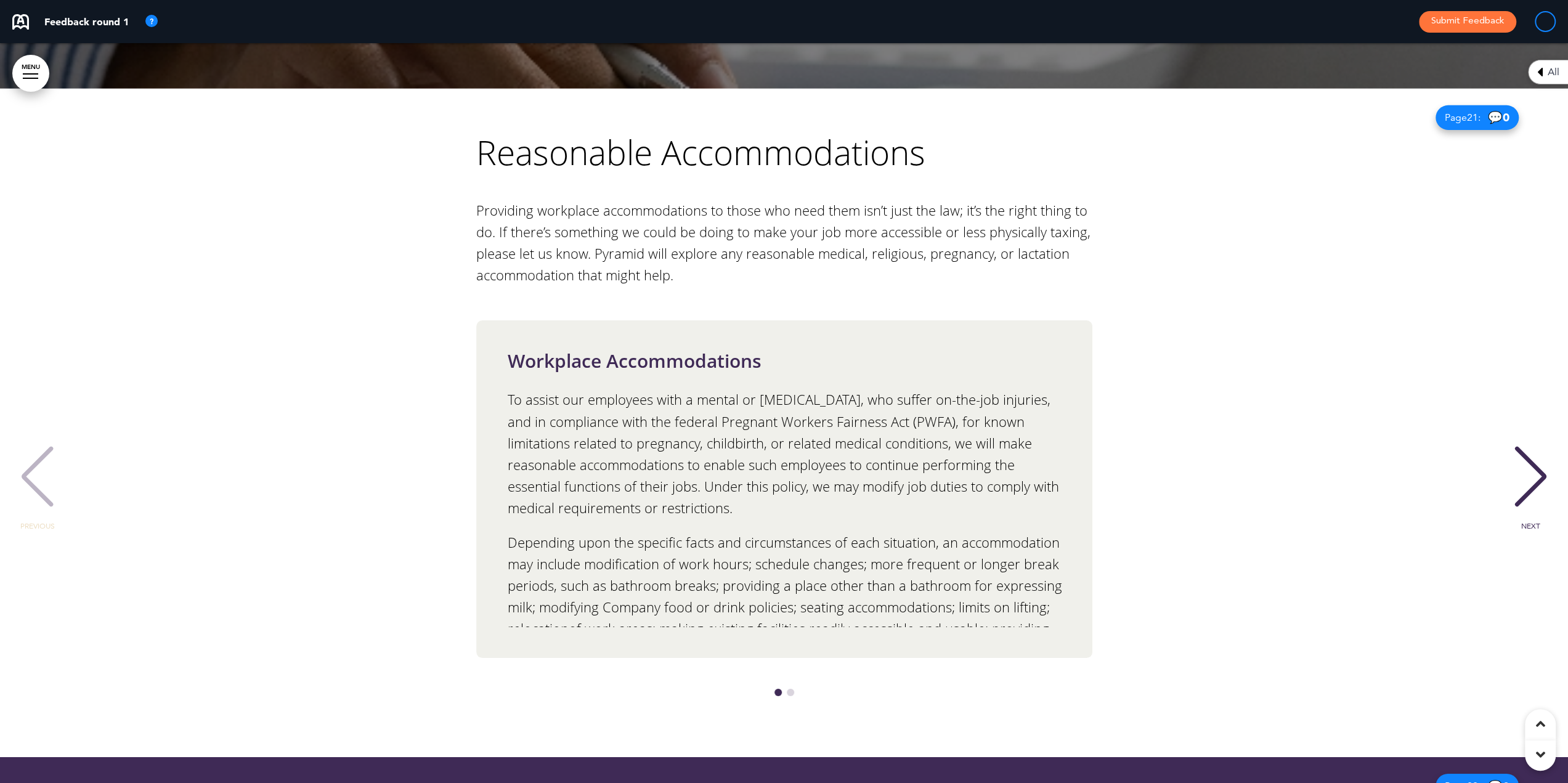
scroll to position [13408, 0]
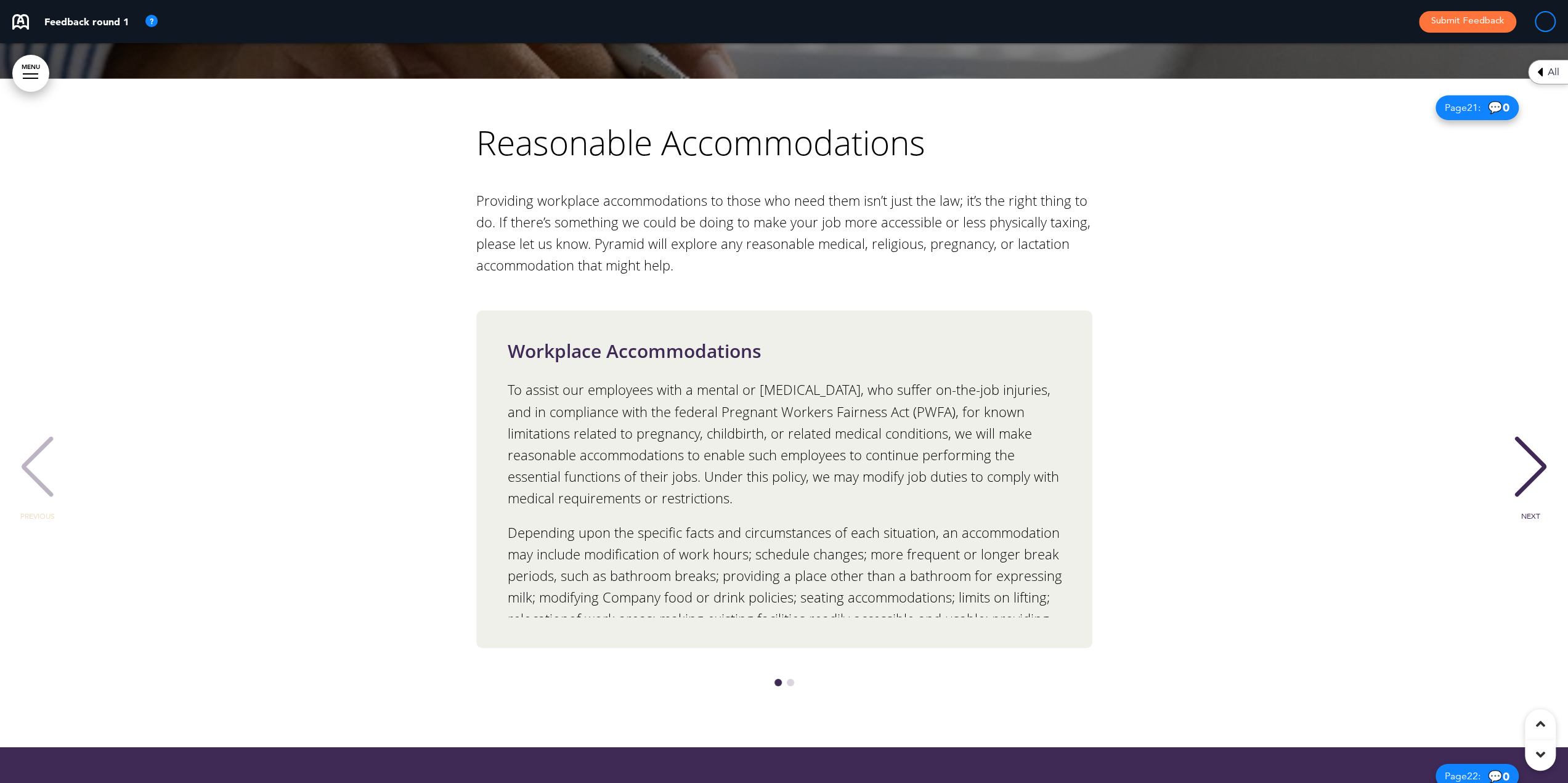
click at [1519, 447] on div "NEXT" at bounding box center [1530, 478] width 38 height 61
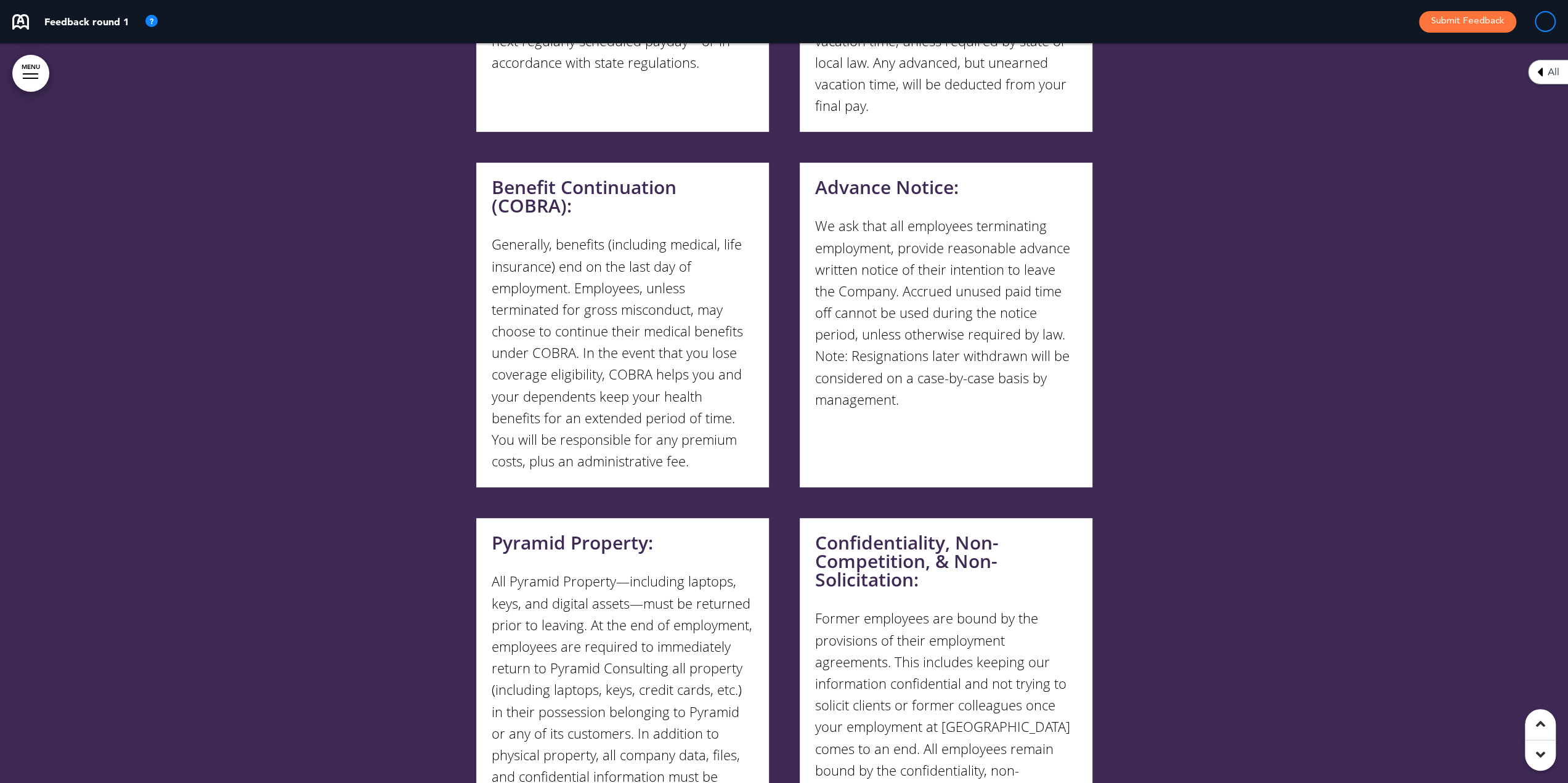
scroll to position [14455, 0]
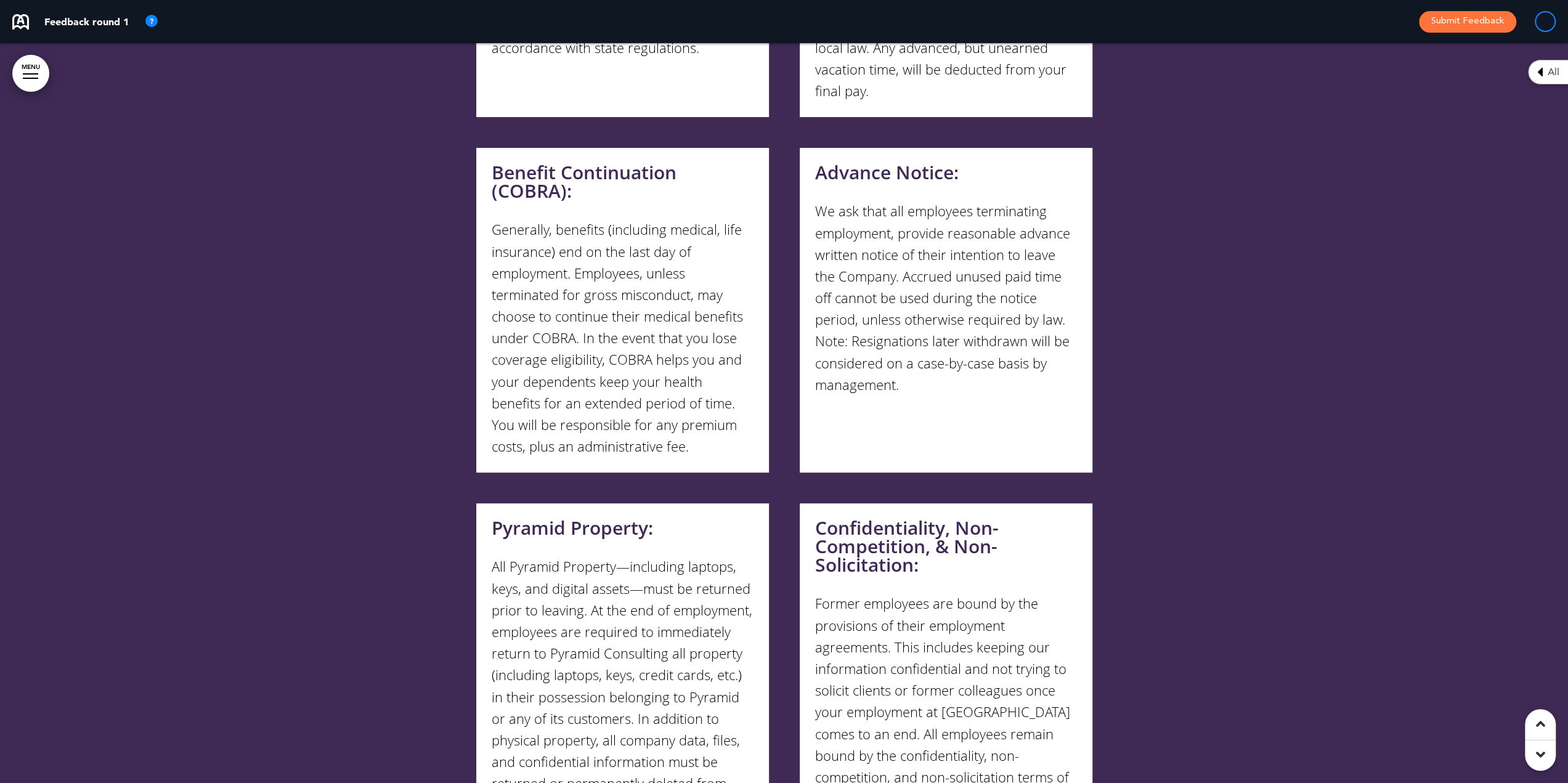
click at [879, 519] on h6 "Confidentiality, Non-Competition, & Non-Solicitation:" at bounding box center [945, 546] width 262 height 55
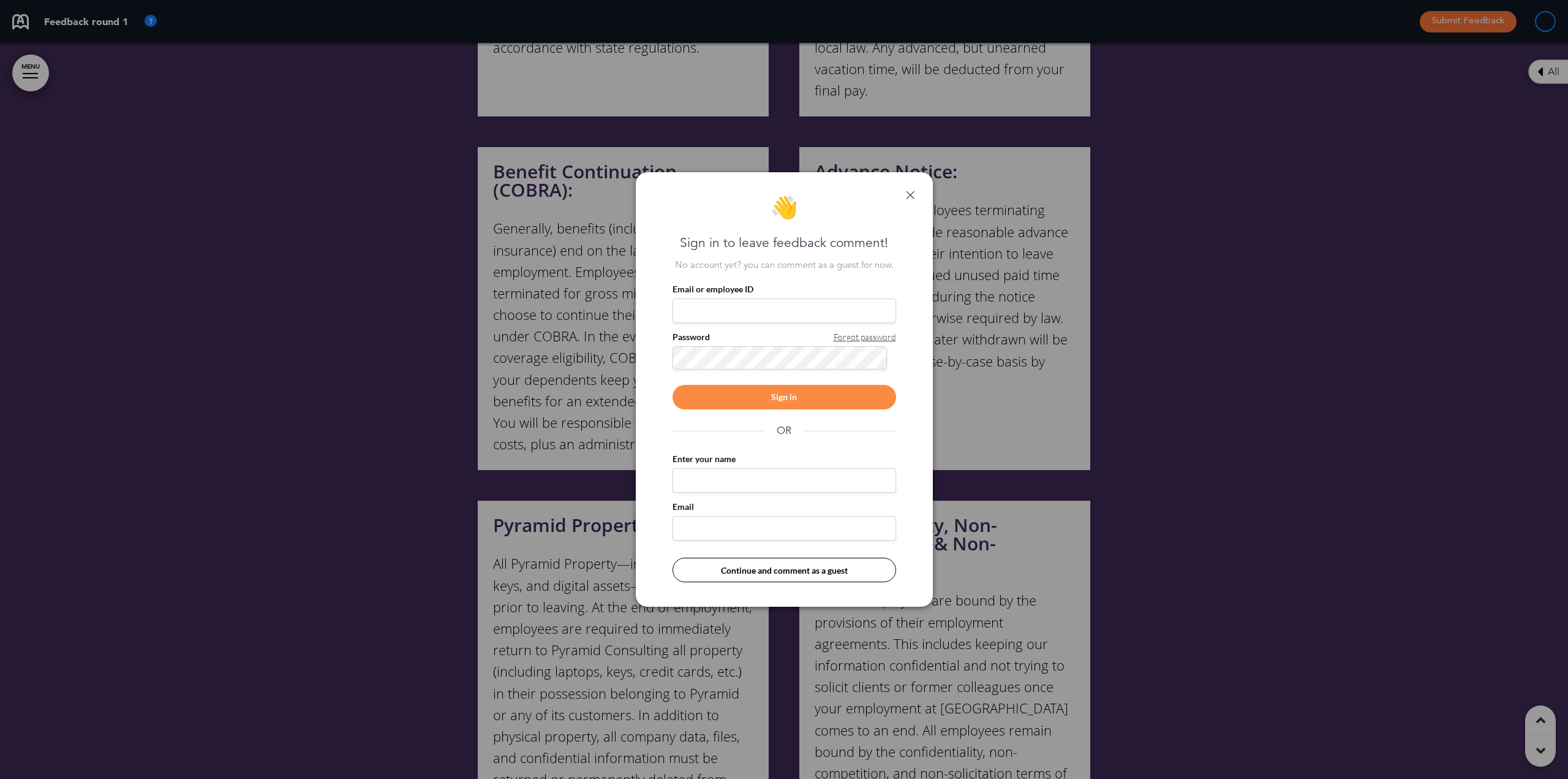
click at [914, 198] on link at bounding box center [909, 194] width 8 height 8
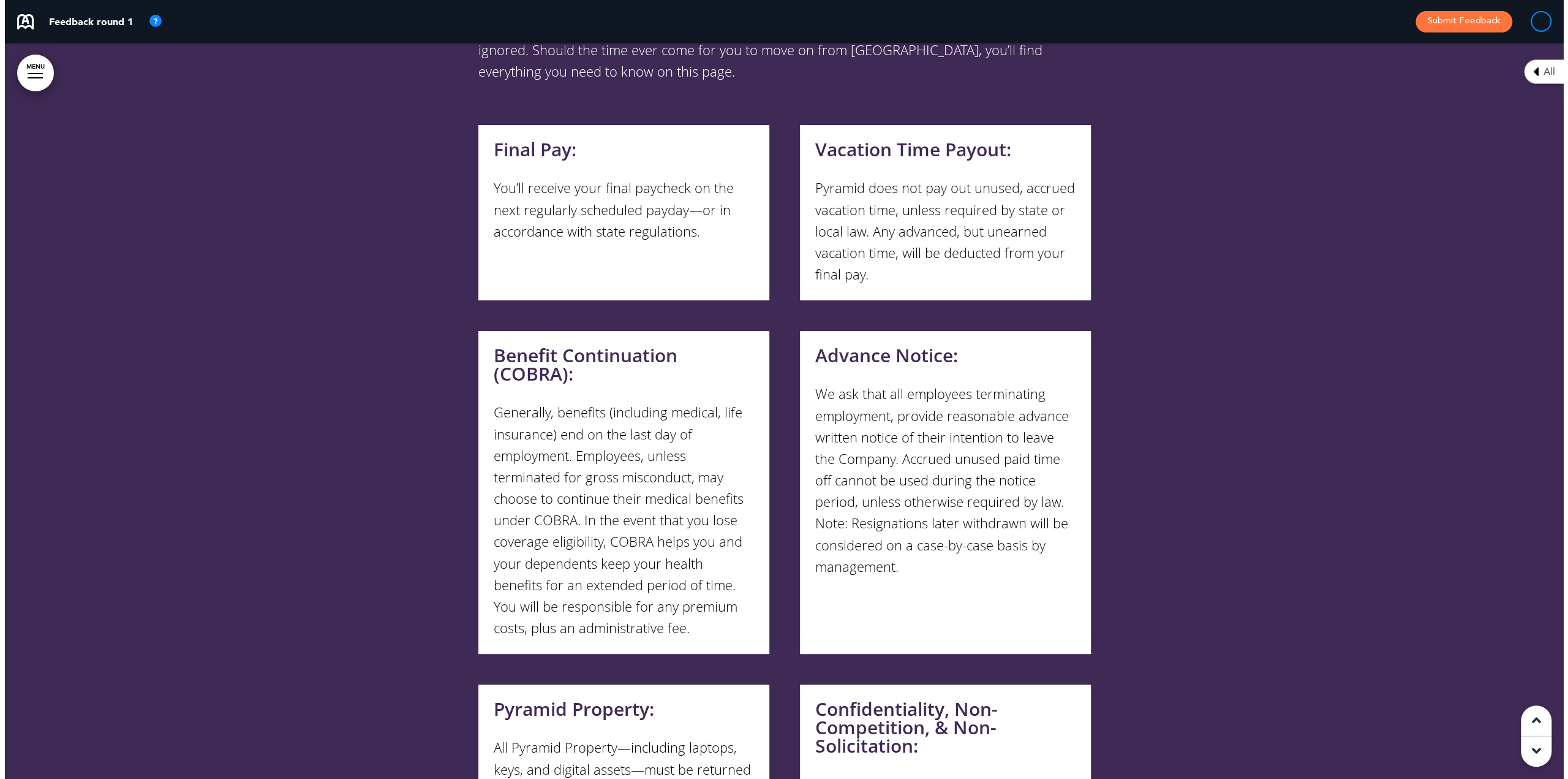
scroll to position [13891, 0]
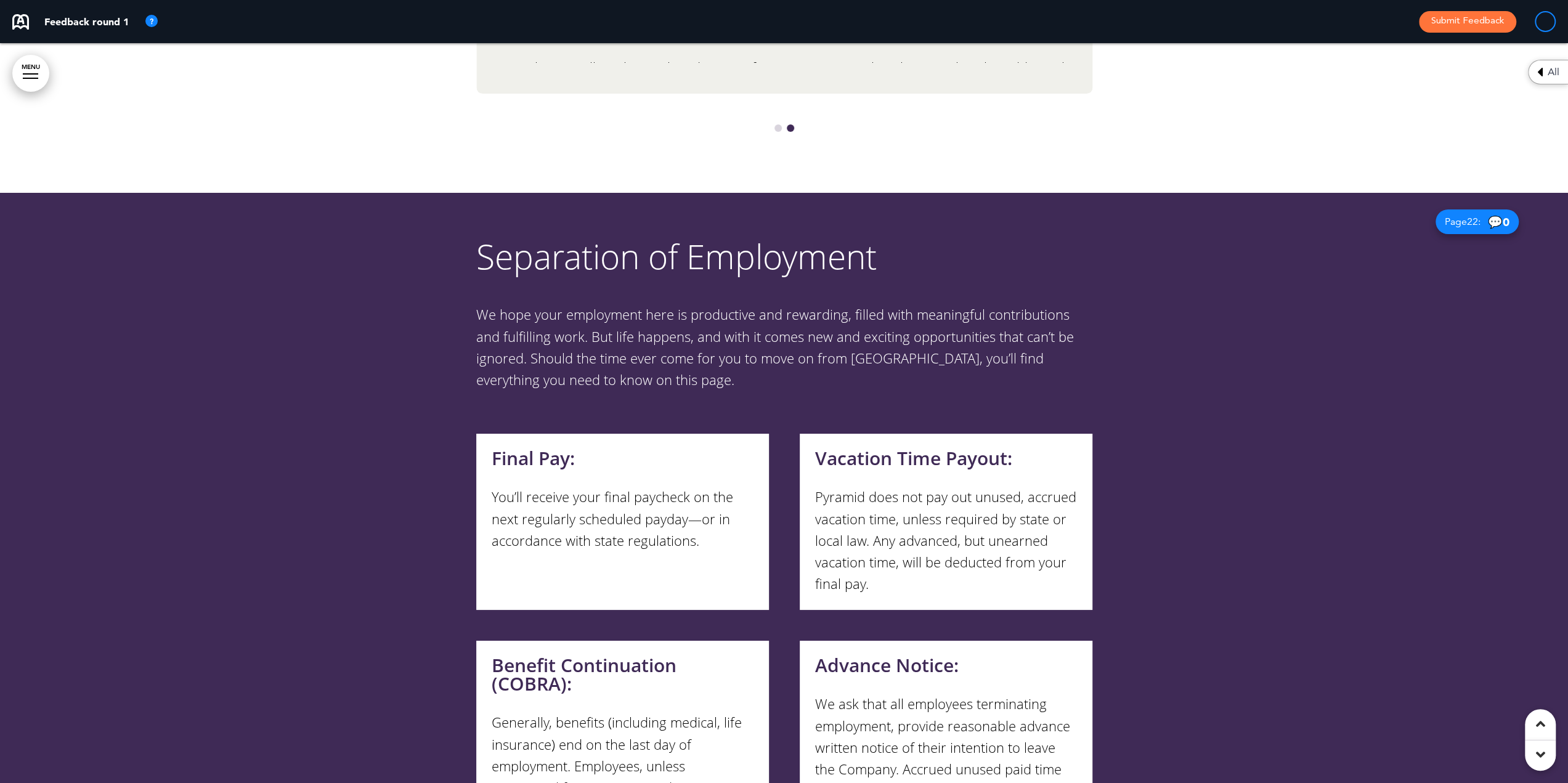
click at [1469, 215] on span "22" at bounding box center [1472, 221] width 11 height 12
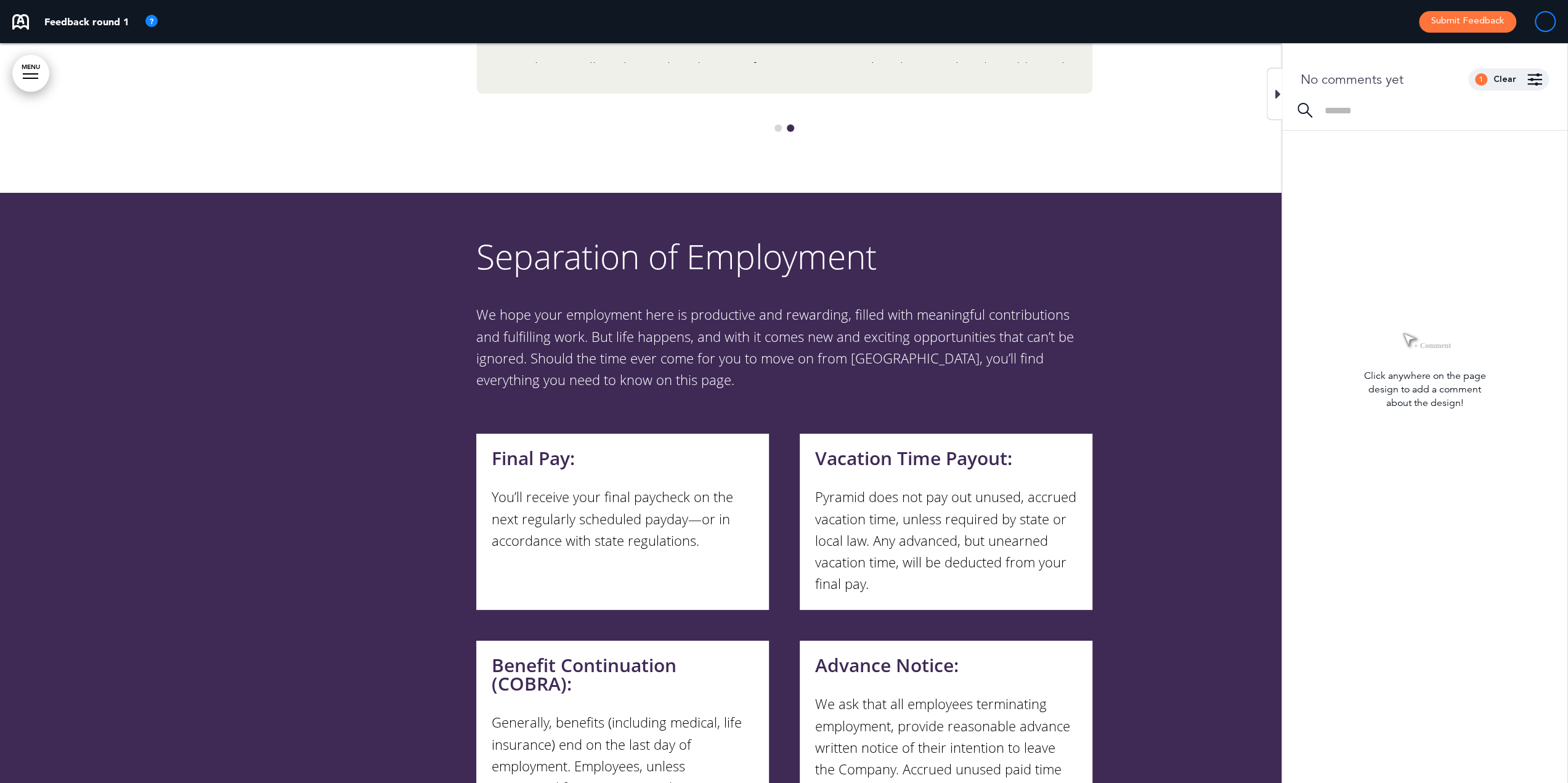
drag, startPoint x: 1277, startPoint y: 93, endPoint x: 1236, endPoint y: 96, distance: 41.1
click at [1277, 94] on icon at bounding box center [1277, 94] width 5 height 15
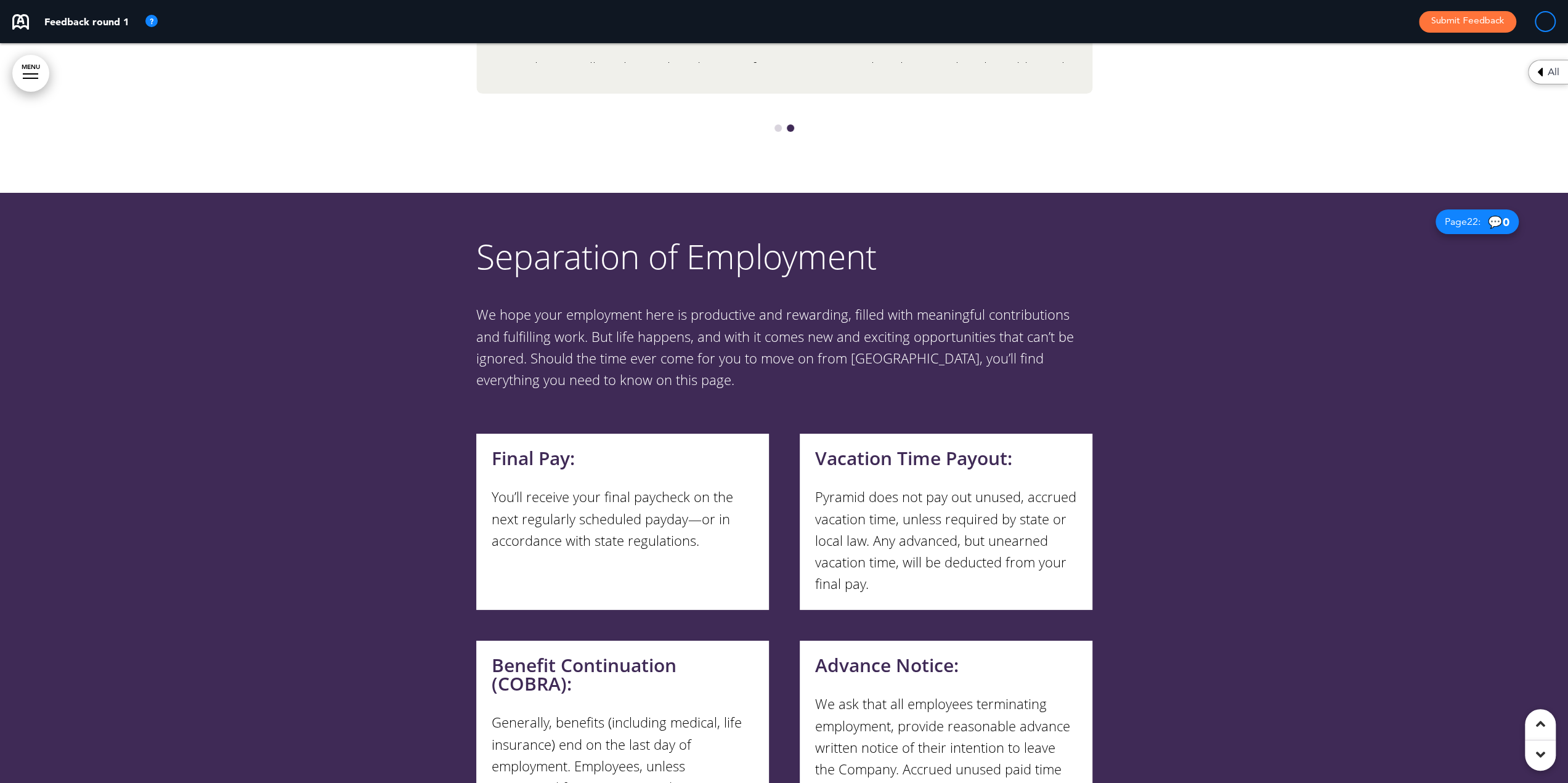
click at [25, 73] on div at bounding box center [31, 74] width 15 height 2
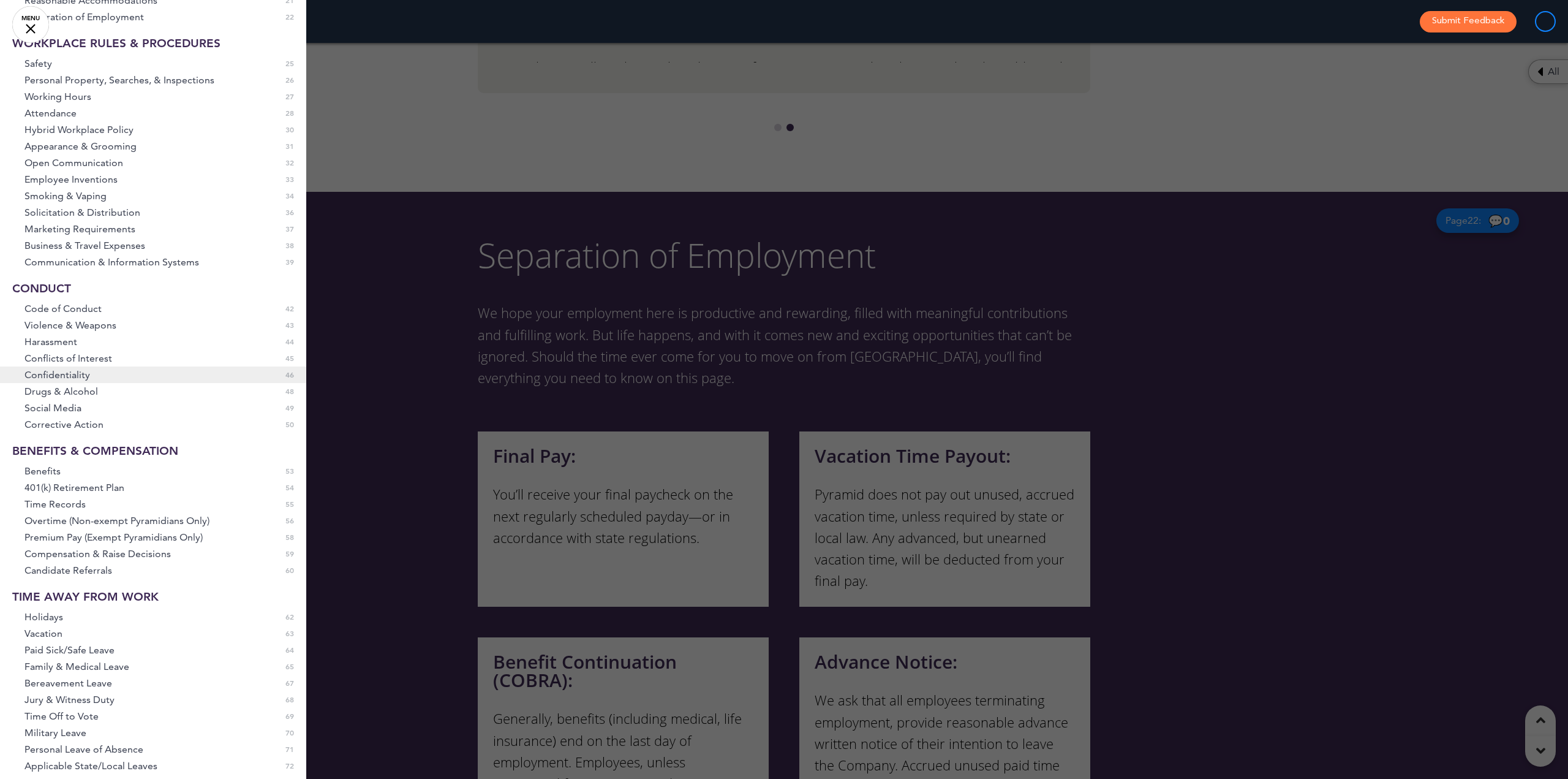
scroll to position [429, 0]
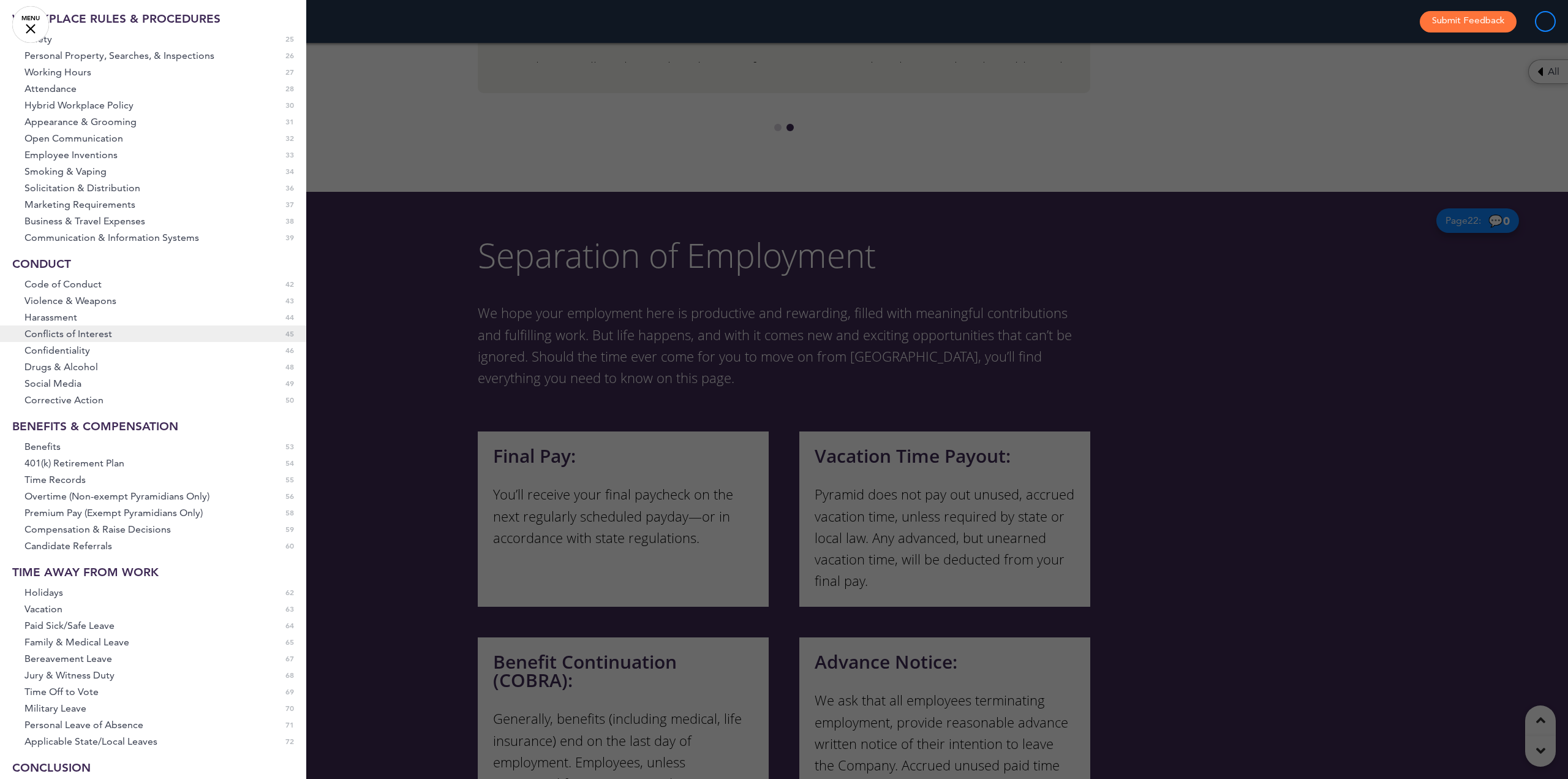
click at [51, 339] on span "Conflicts of Interest" at bounding box center [68, 334] width 88 height 11
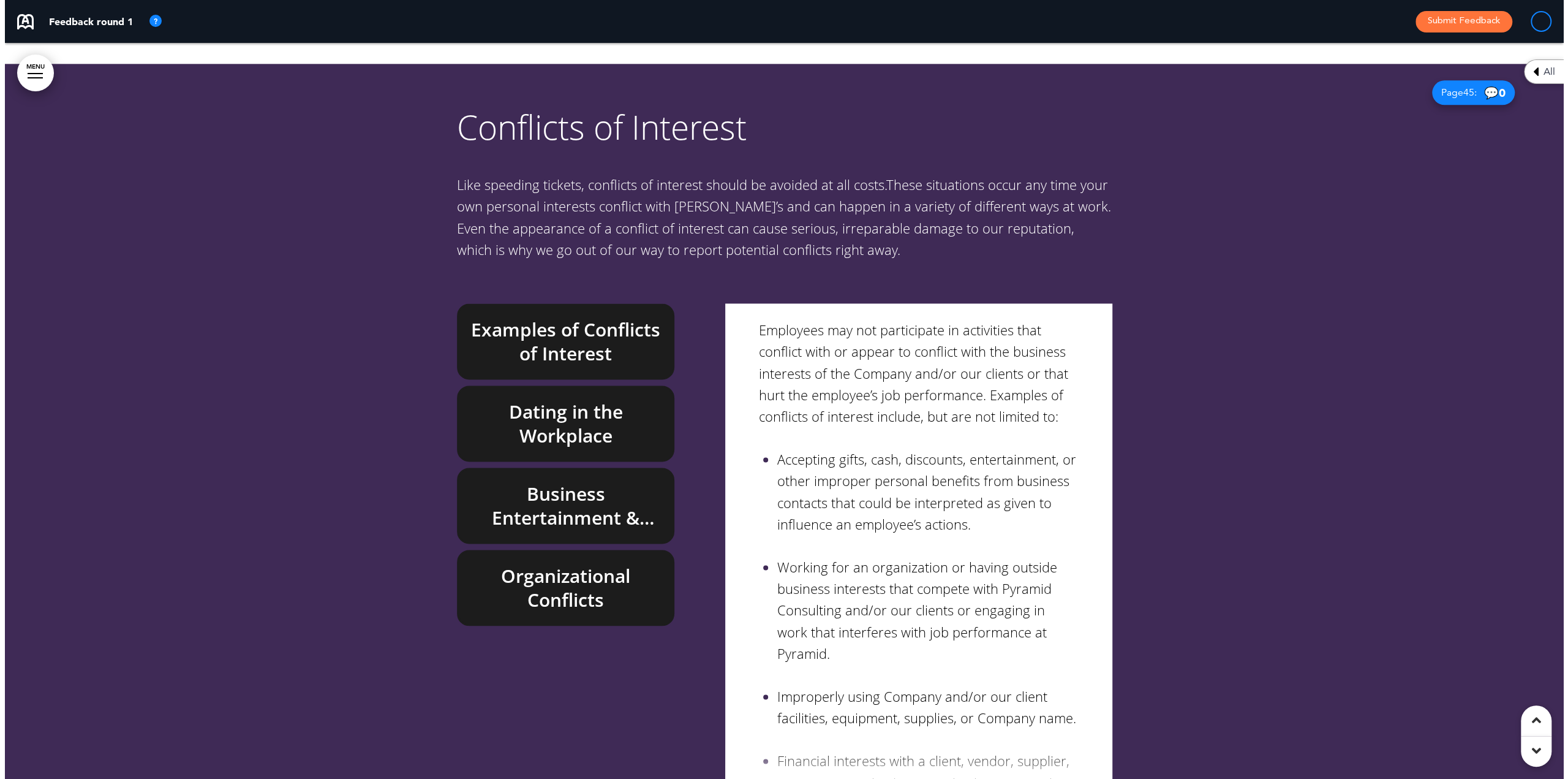
scroll to position [0, 0]
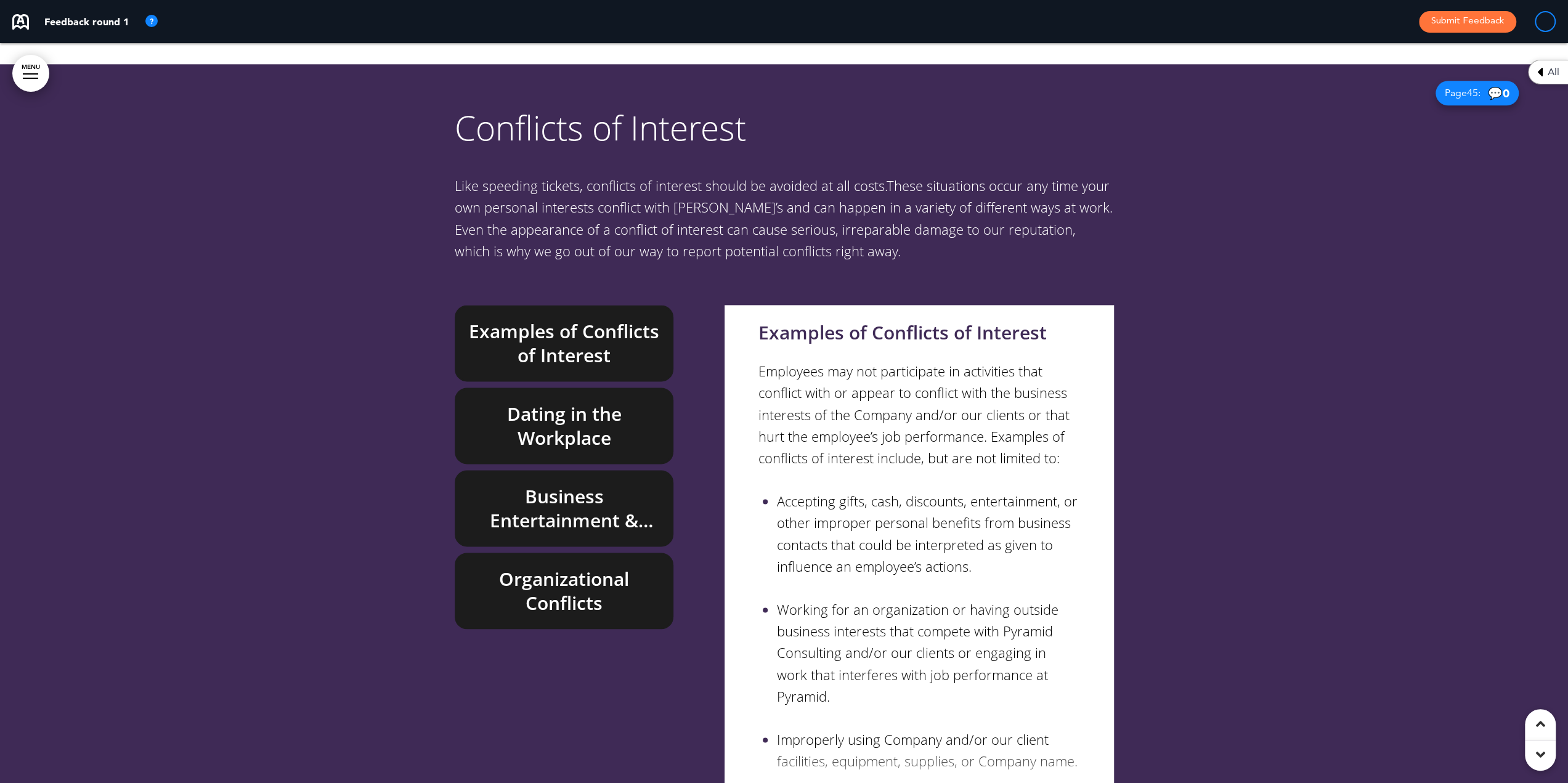
click at [607, 402] on h6 "Dating in the Workplace" at bounding box center [564, 426] width 191 height 48
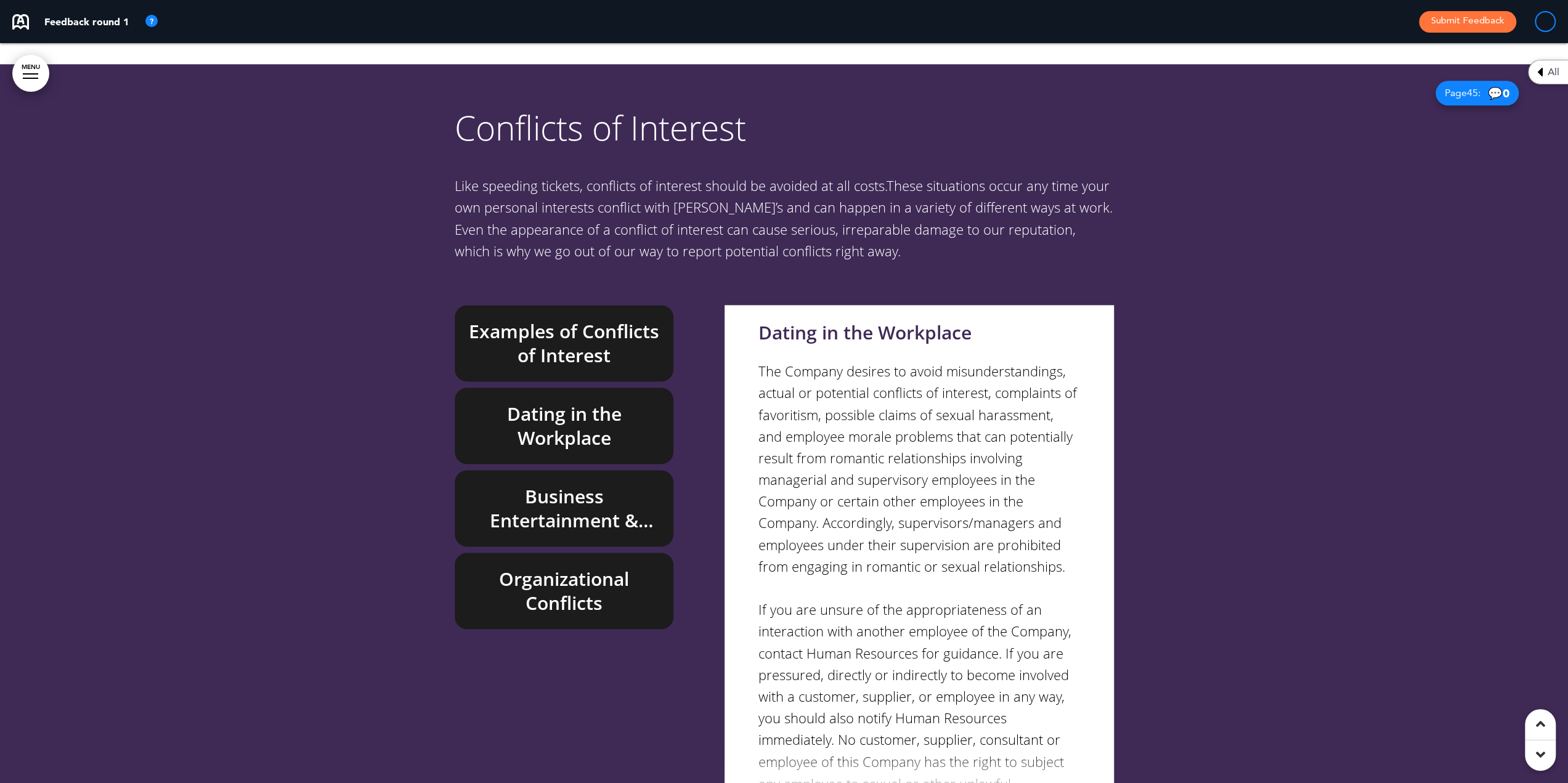
click at [579, 402] on h6 "Dating in the Workplace" at bounding box center [564, 426] width 191 height 48
click at [547, 319] on h6 "Examples of Conflicts of Interest" at bounding box center [564, 343] width 191 height 48
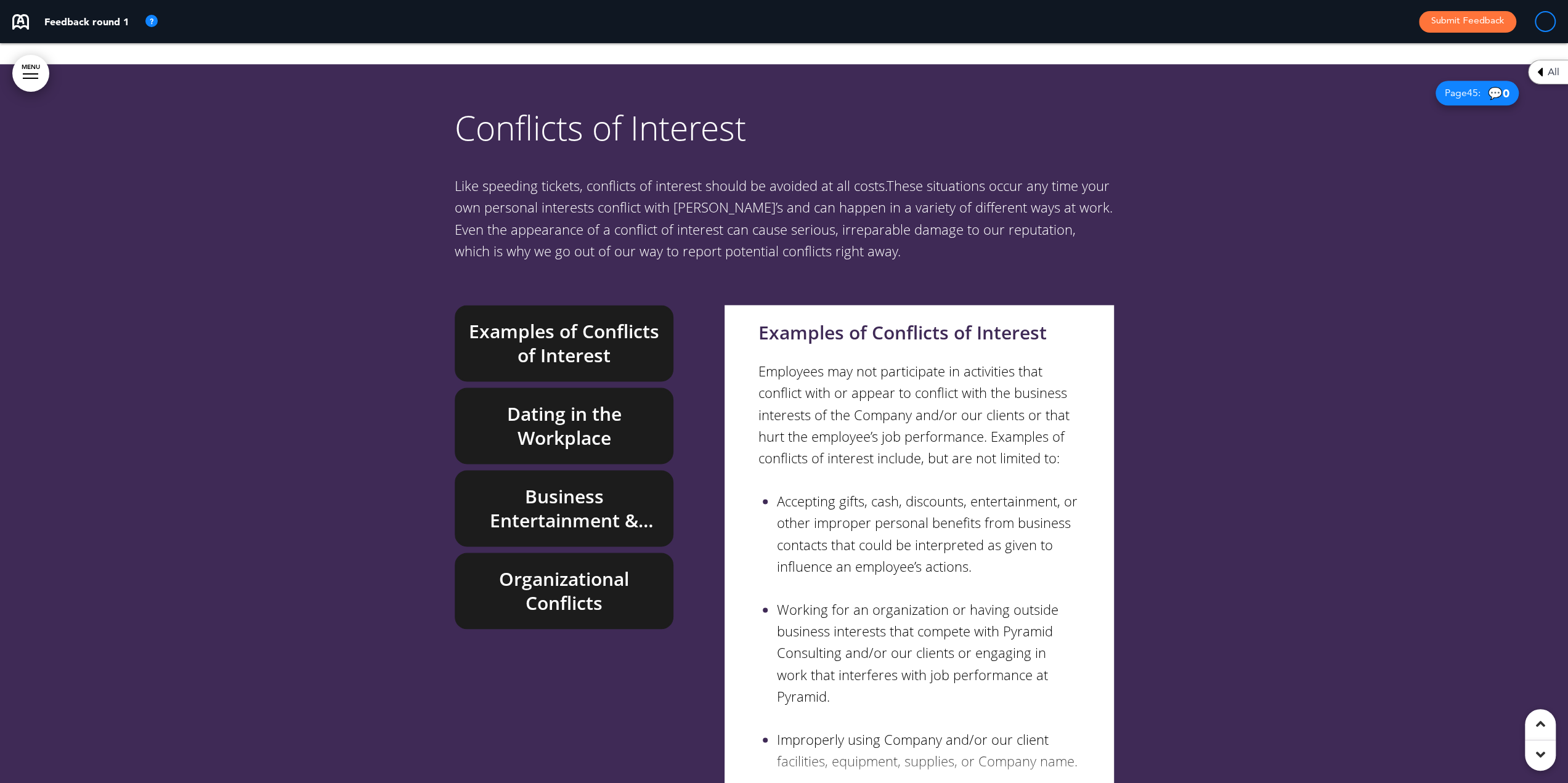
click at [567, 402] on h6 "Dating in the Workplace" at bounding box center [564, 426] width 191 height 48
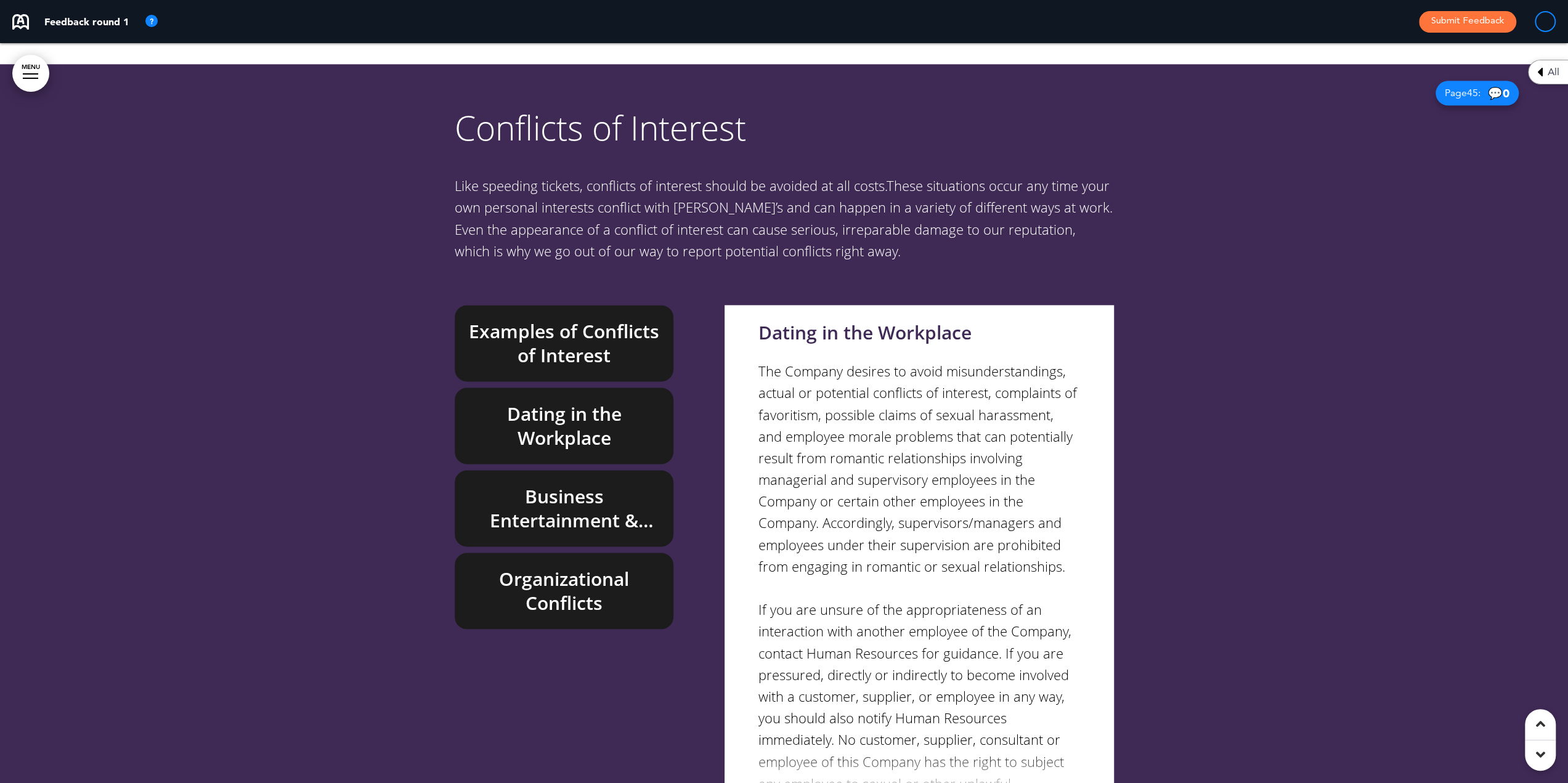
click at [595, 484] on h6 "Business Entertainment & Gifts" at bounding box center [564, 508] width 191 height 48
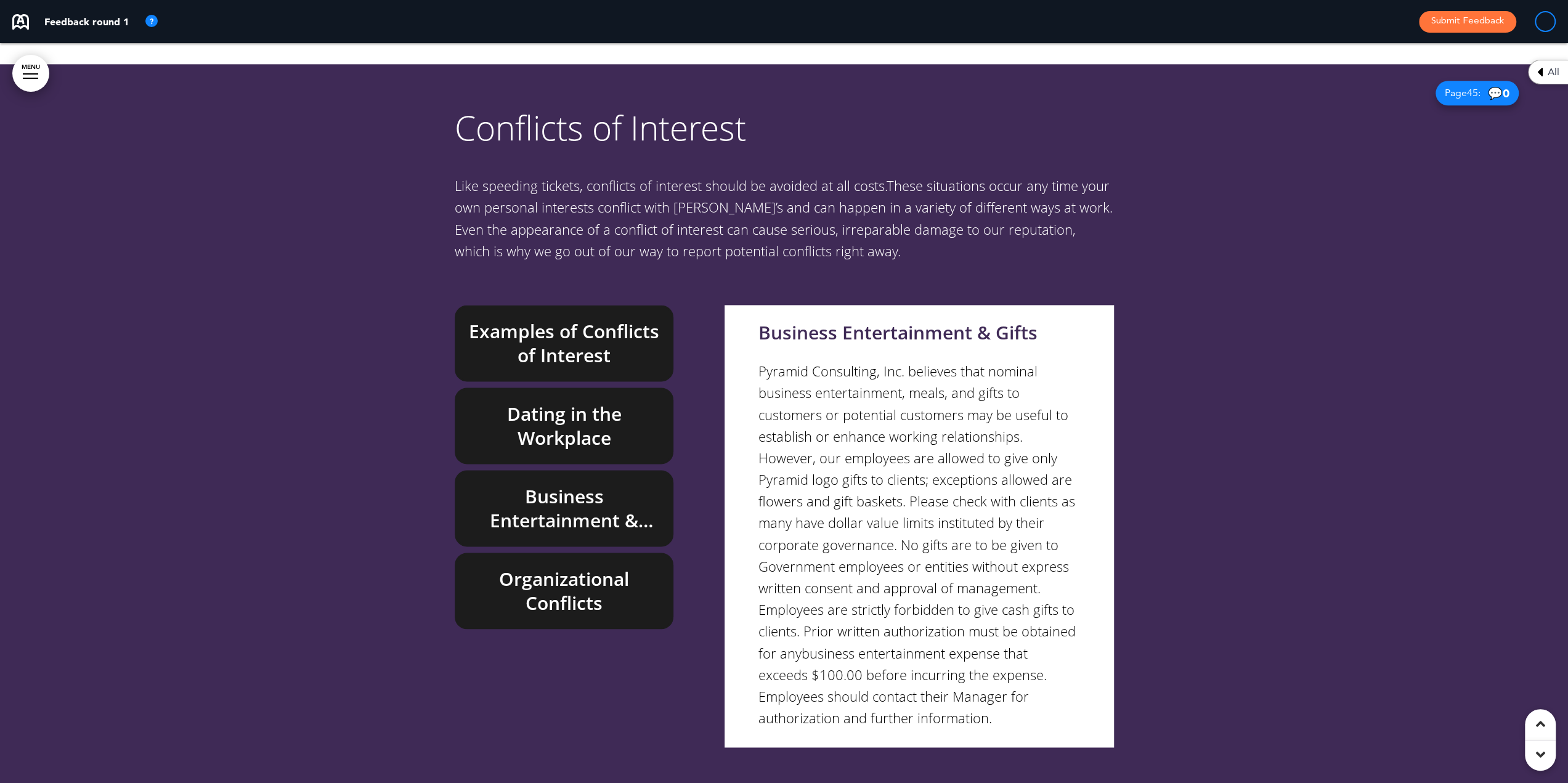
click at [570, 566] on h6 "Organizational Conflicts" at bounding box center [564, 590] width 191 height 48
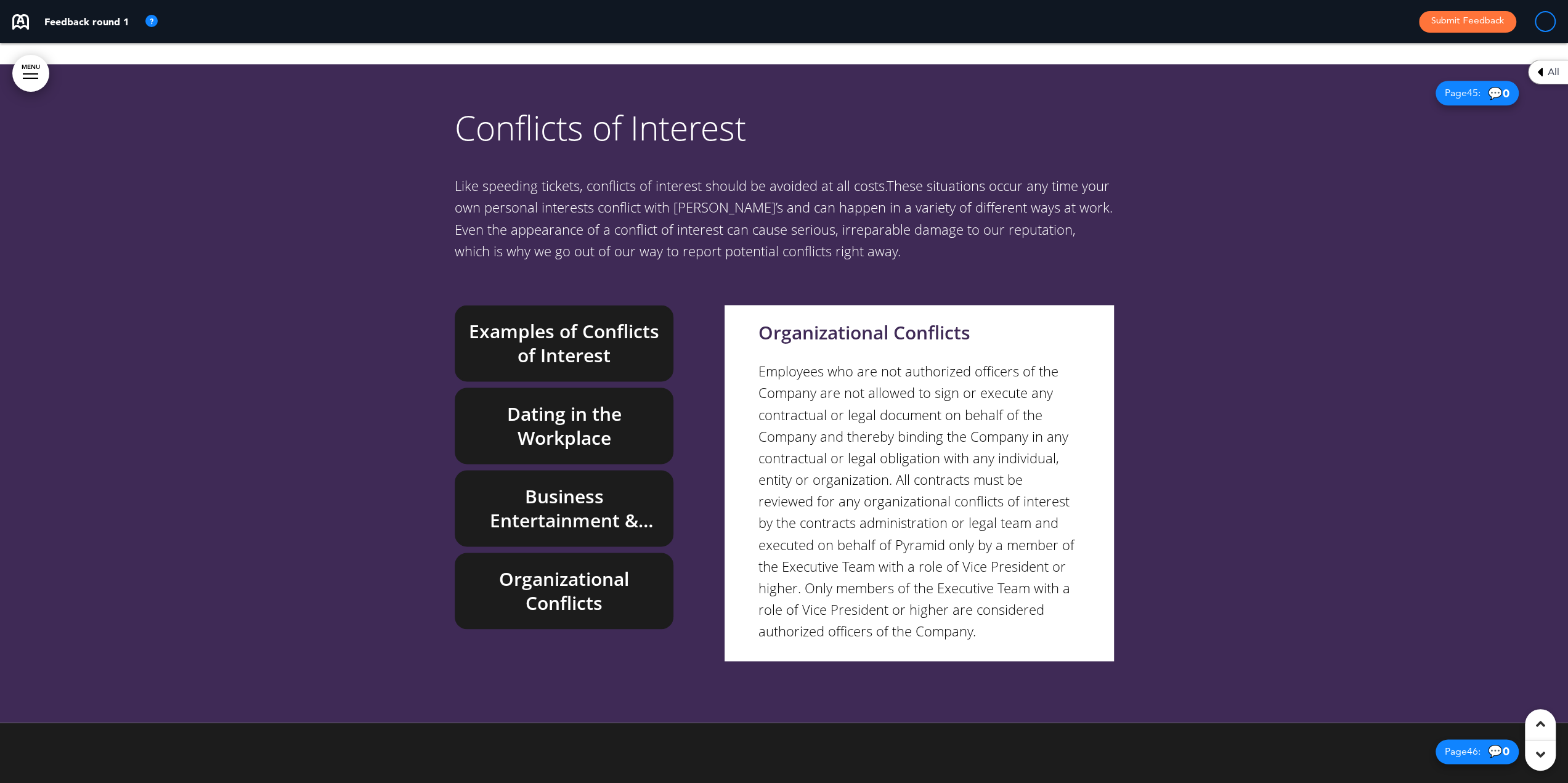
click at [540, 402] on h6 "Dating in the Workplace" at bounding box center [564, 426] width 191 height 48
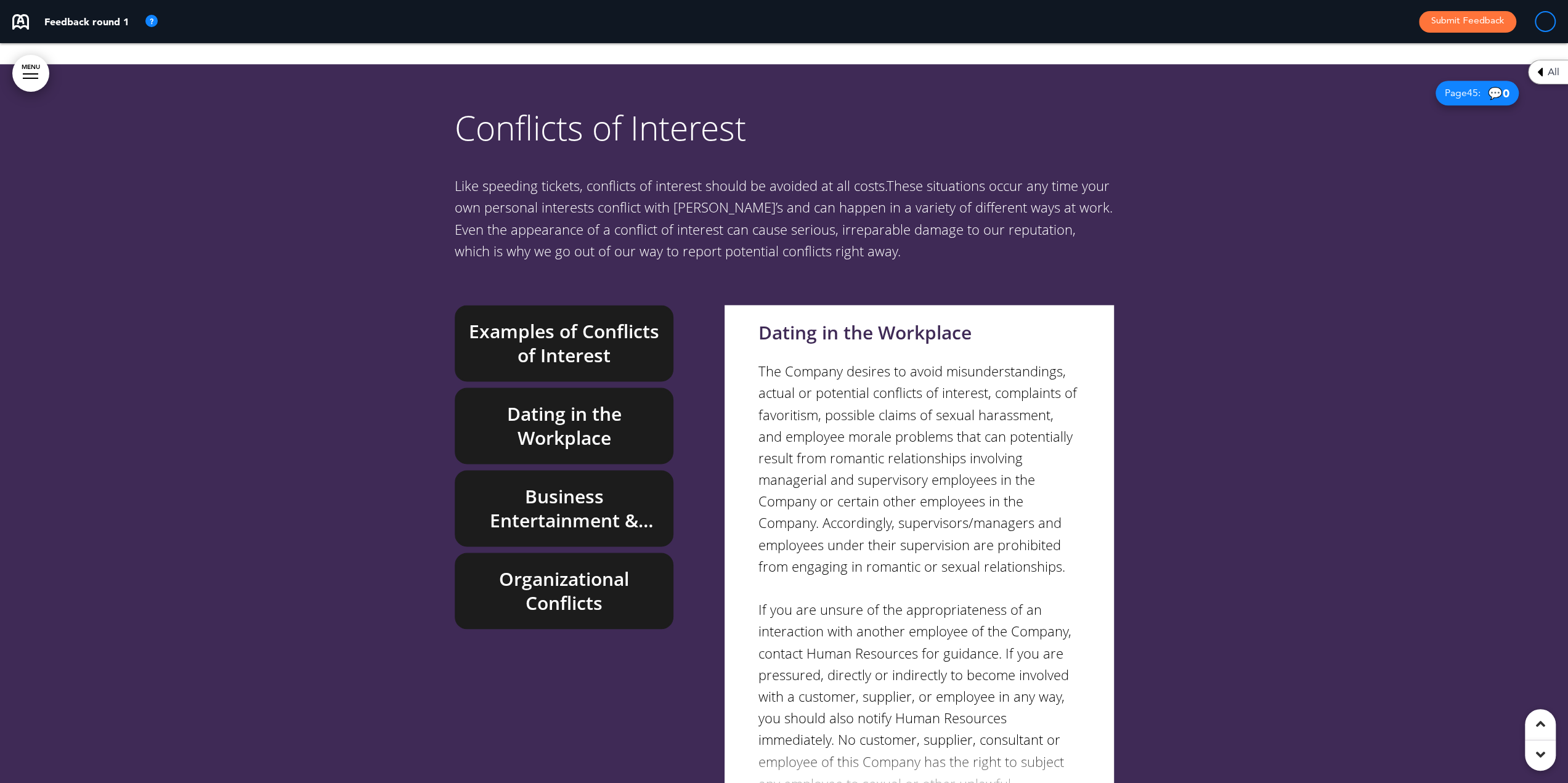
click at [560, 484] on h6 "Business Entertainment & Gifts" at bounding box center [564, 508] width 191 height 48
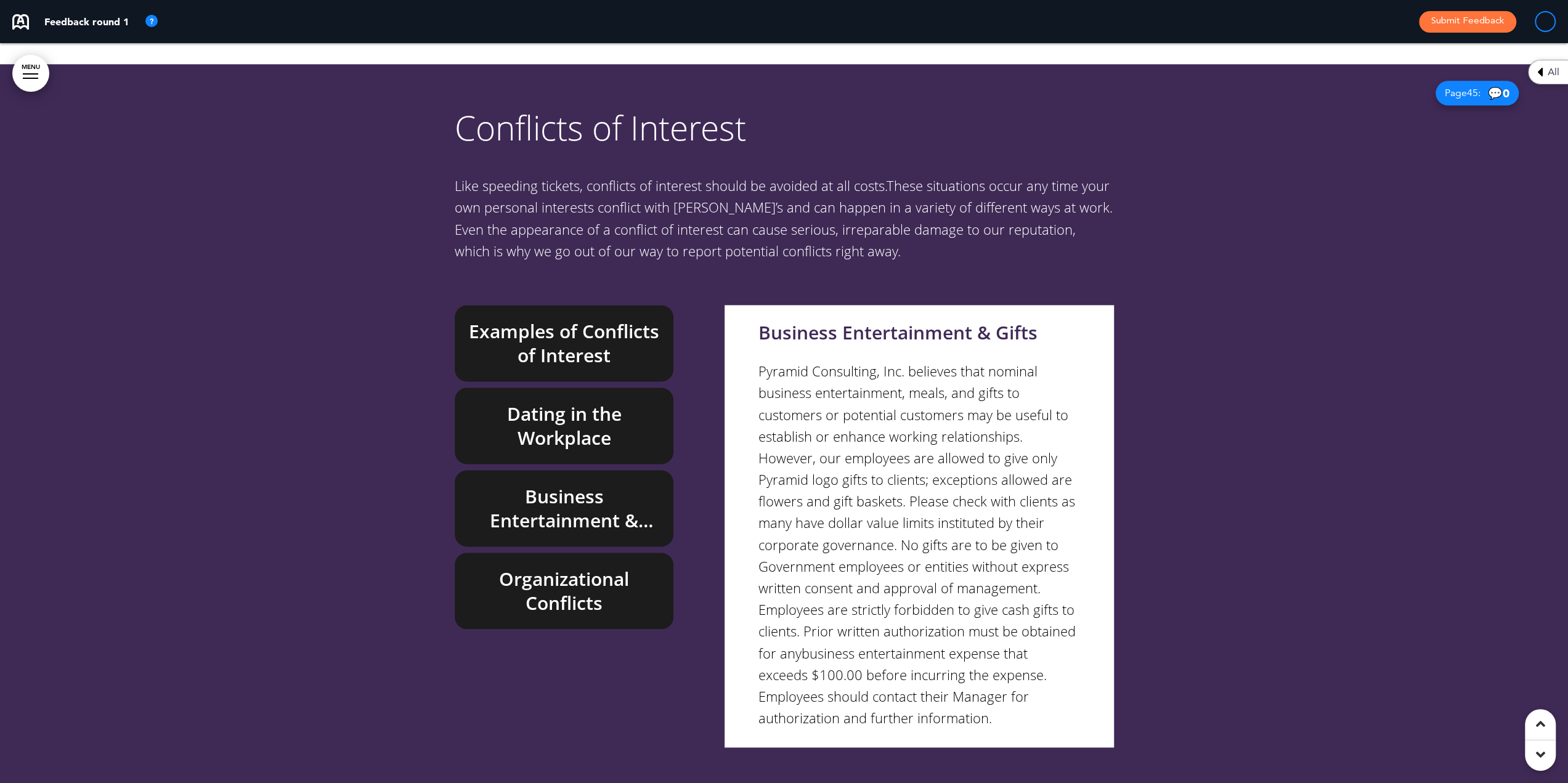
click at [562, 566] on h6 "Organizational Conflicts" at bounding box center [564, 590] width 191 height 48
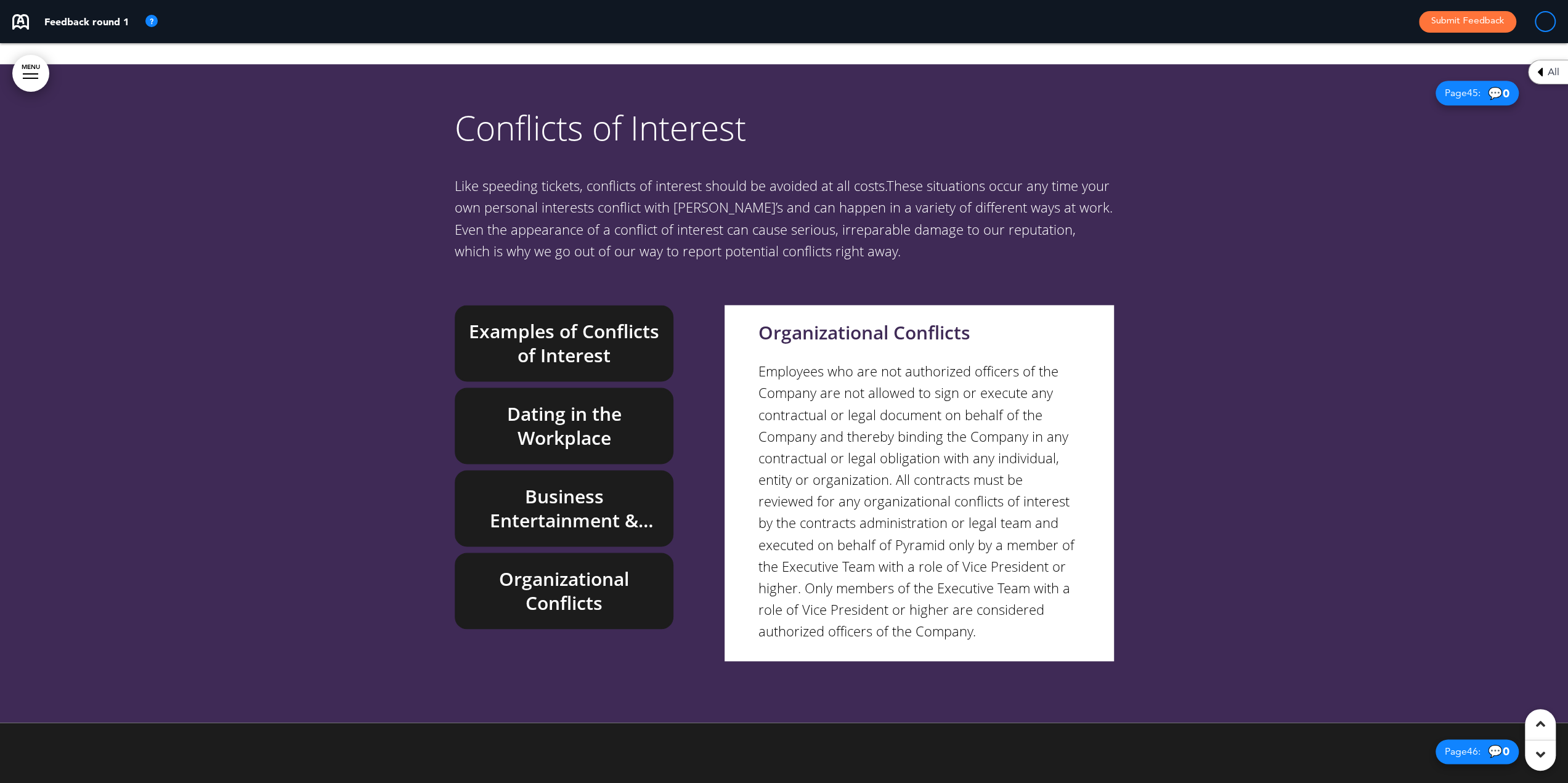
click at [554, 319] on h6 "Examples of Conflicts of Interest" at bounding box center [564, 343] width 191 height 48
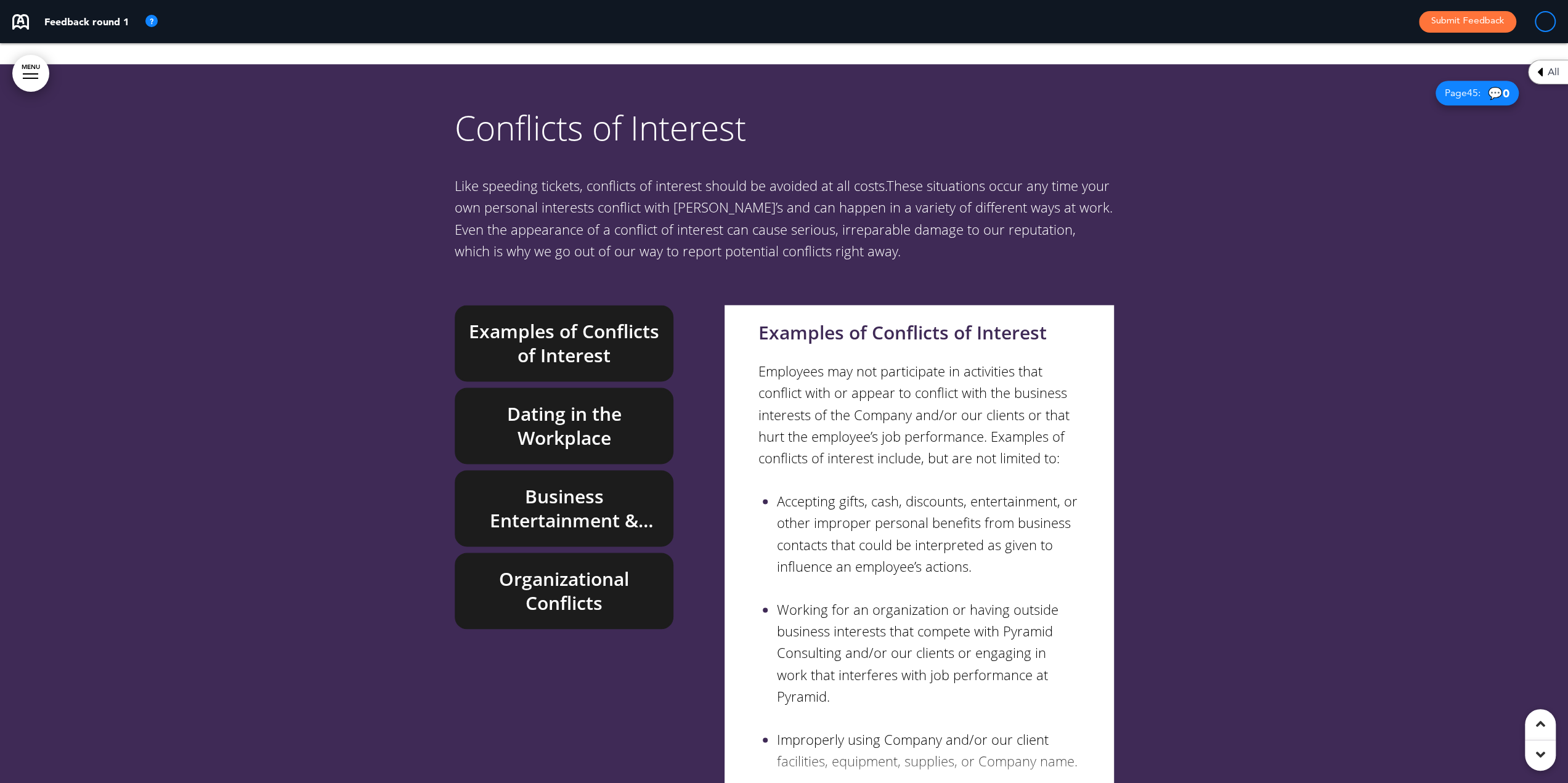
click at [564, 402] on h6 "Dating in the Workplace" at bounding box center [564, 426] width 191 height 48
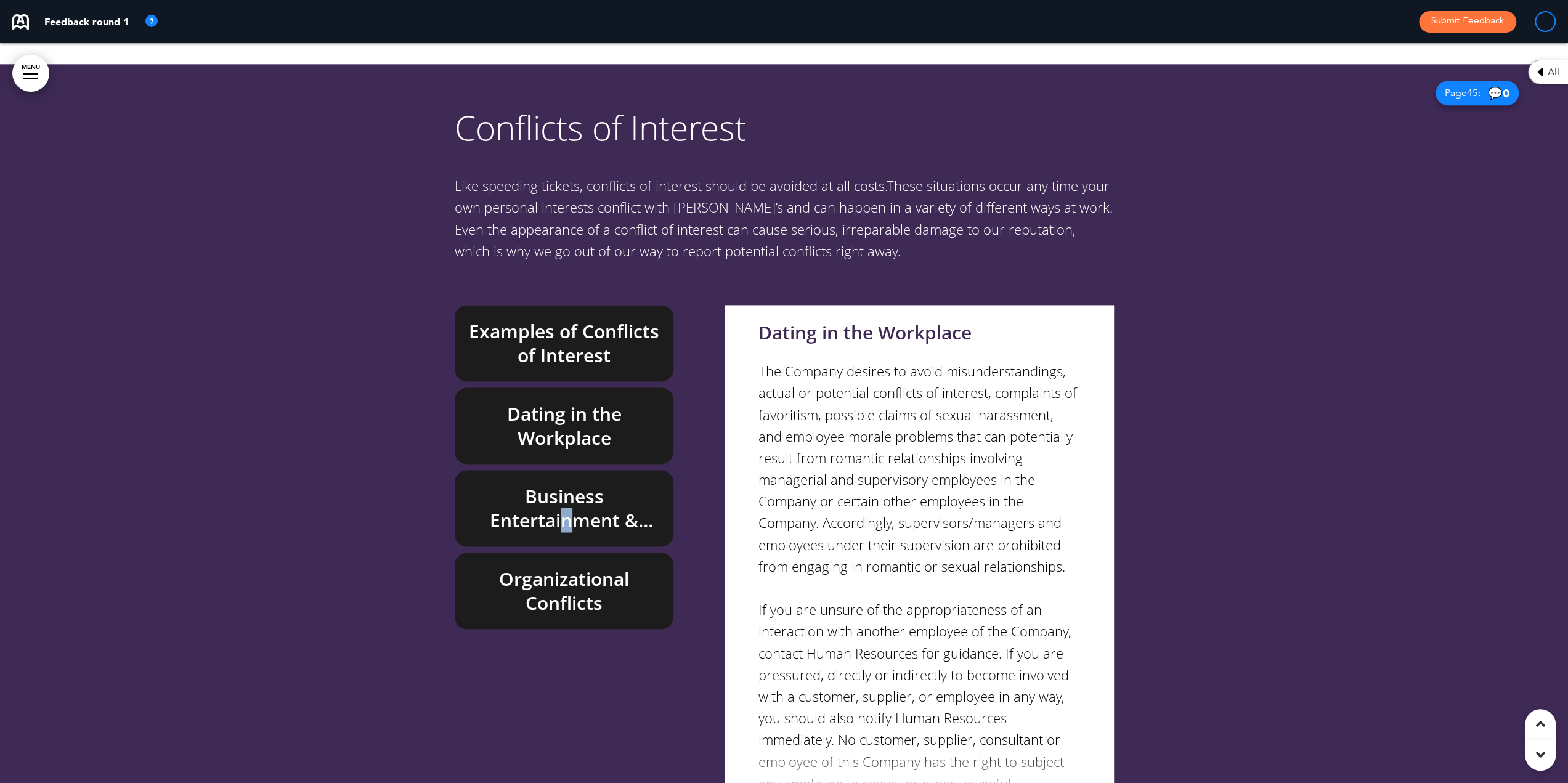
drag, startPoint x: 566, startPoint y: 432, endPoint x: 570, endPoint y: 437, distance: 6.4
click at [566, 484] on h6 "Business Entertainment & Gifts" at bounding box center [564, 508] width 191 height 48
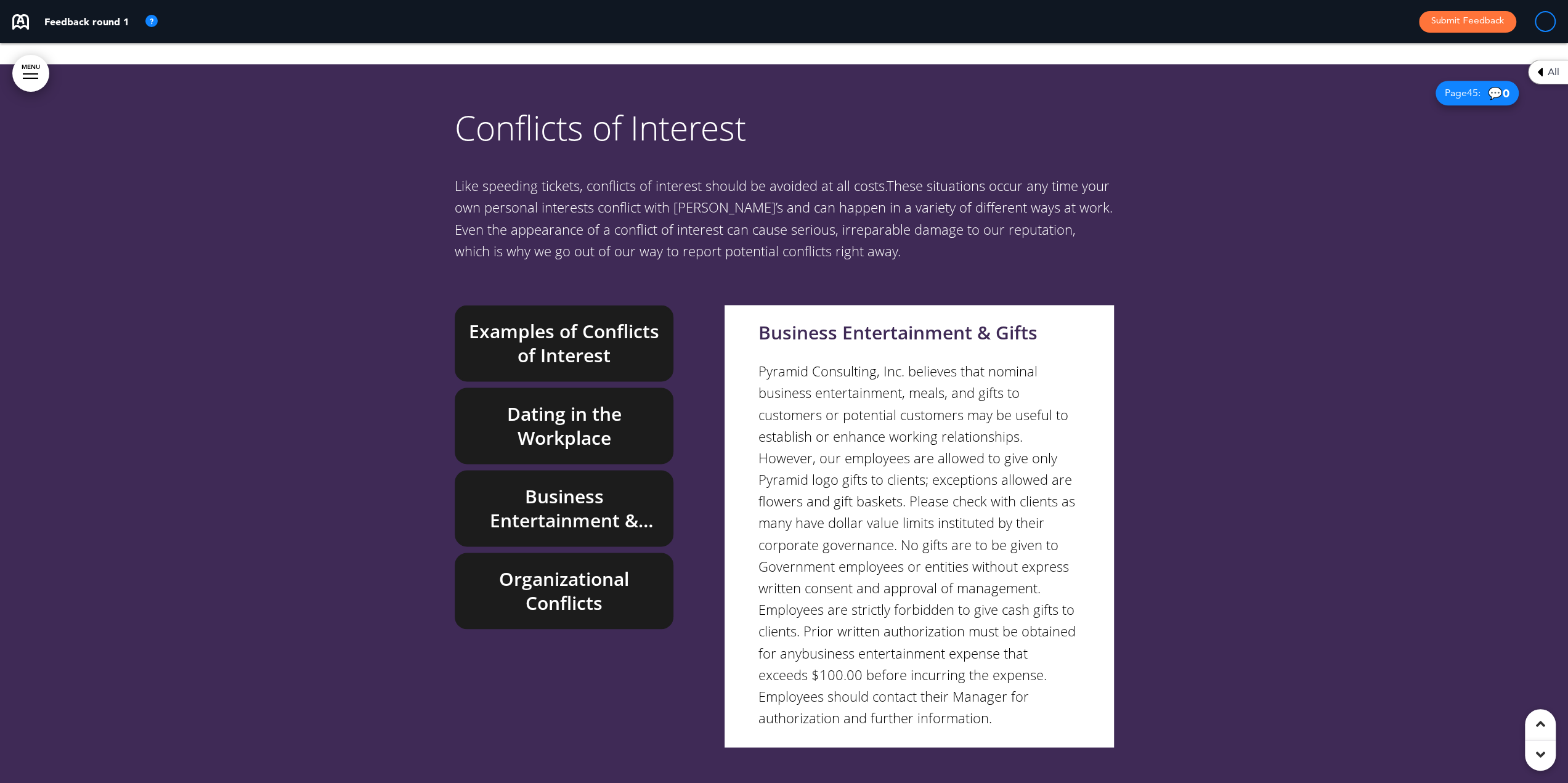
click at [575, 566] on h6 "Organizational Conflicts" at bounding box center [564, 590] width 191 height 48
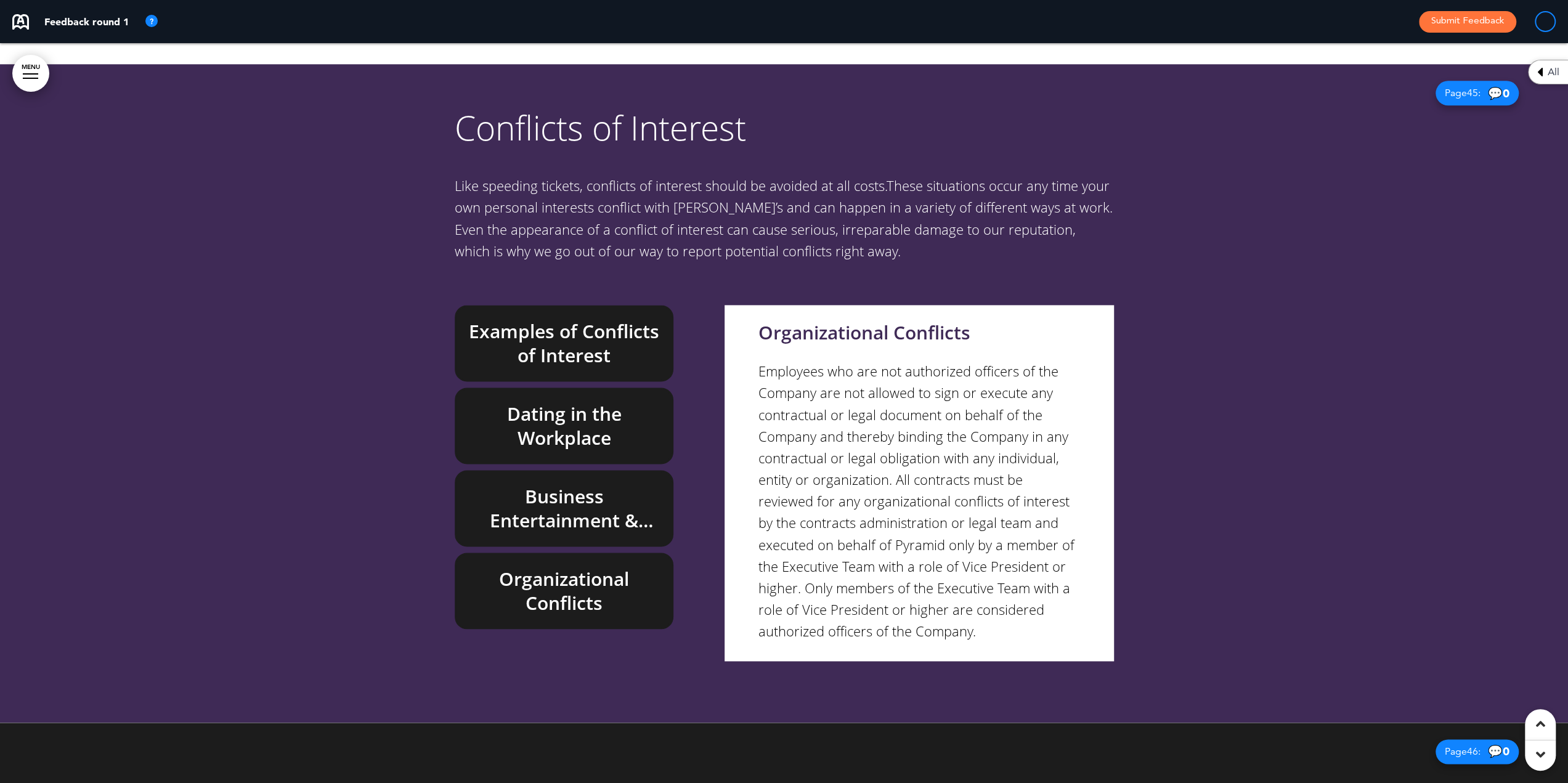
click at [20, 76] on link "MENU" at bounding box center [31, 73] width 37 height 37
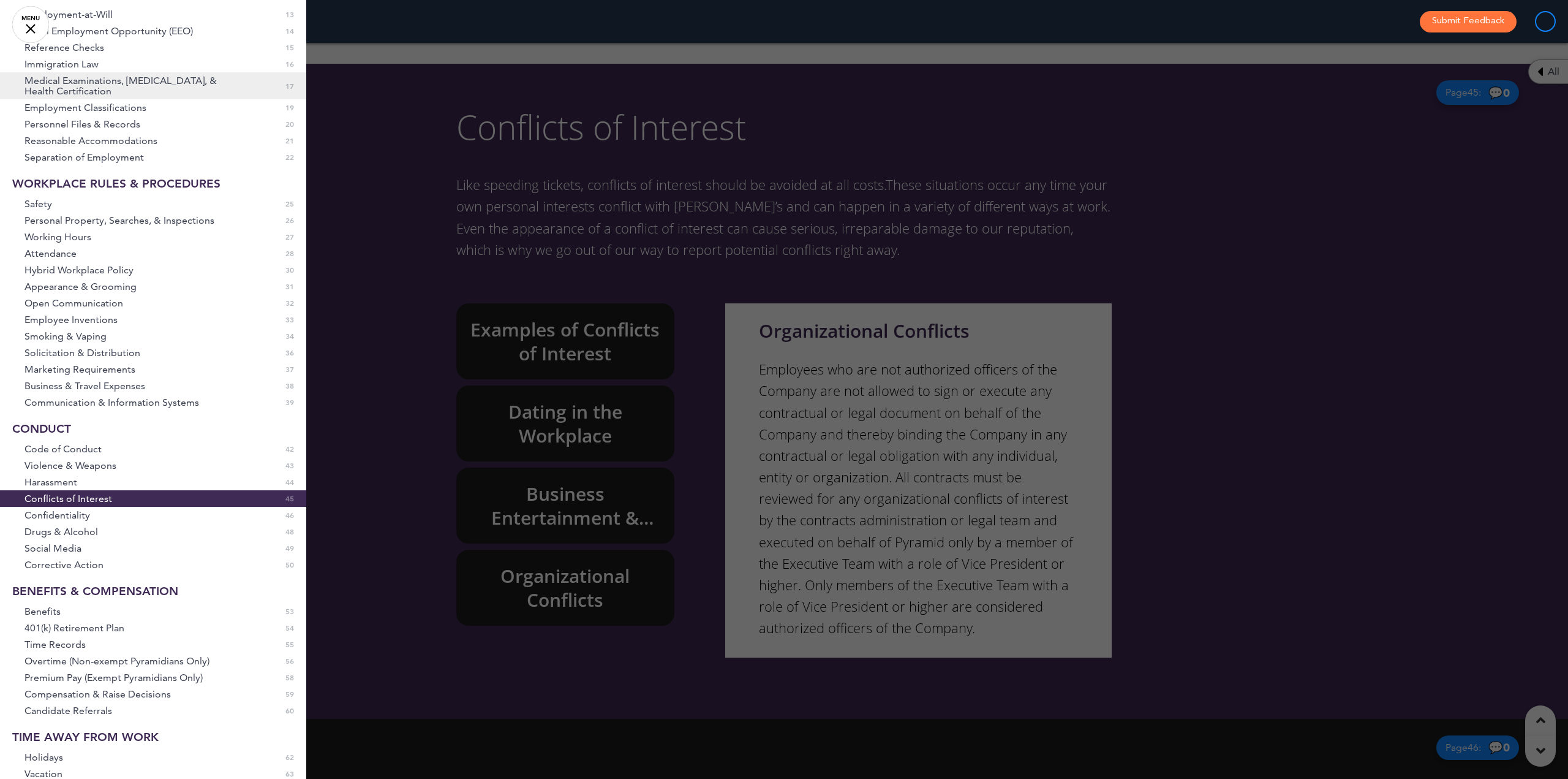
scroll to position [245, 0]
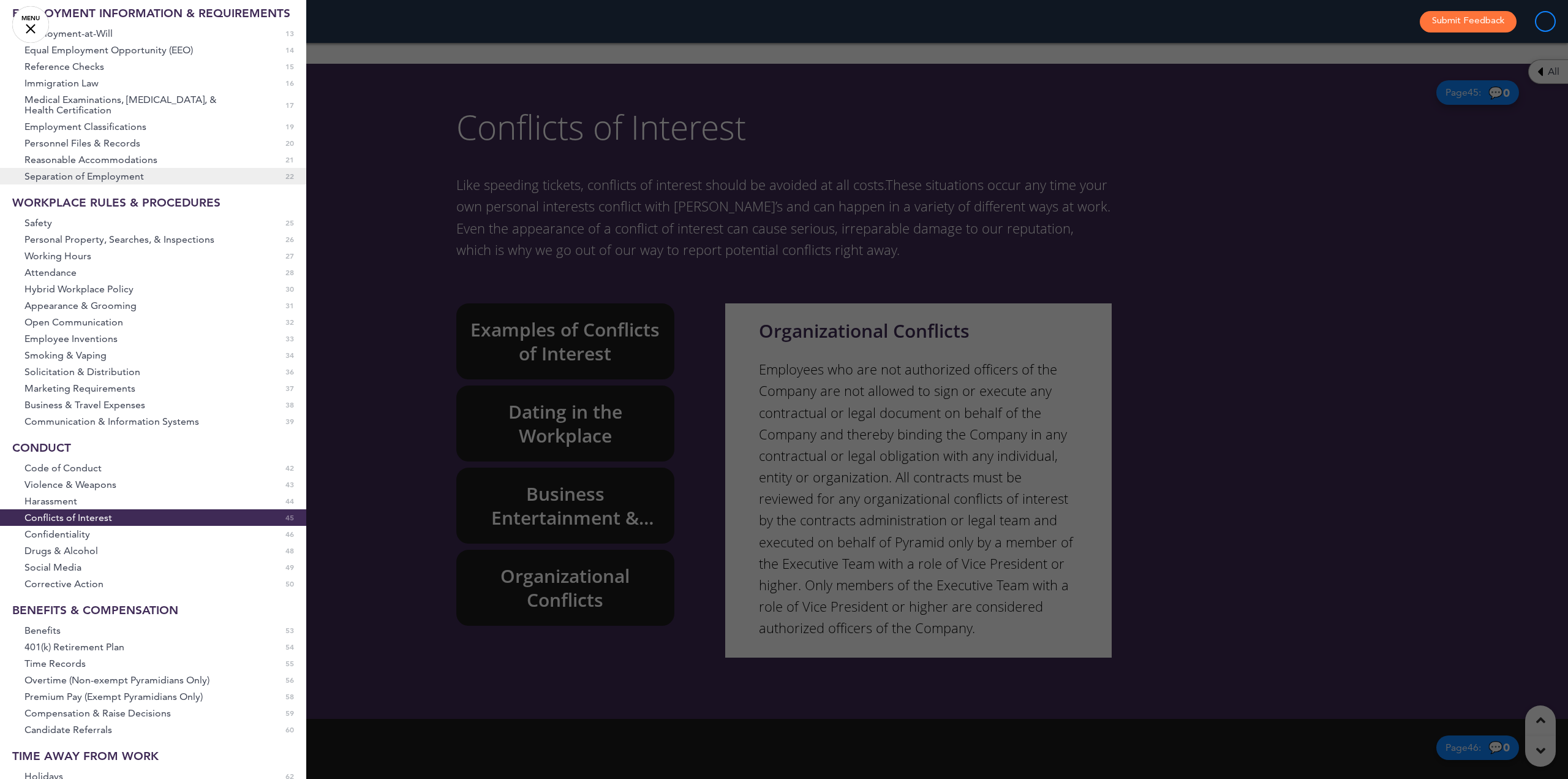
click at [83, 180] on link "Separation of Employment 0 22" at bounding box center [153, 177] width 306 height 17
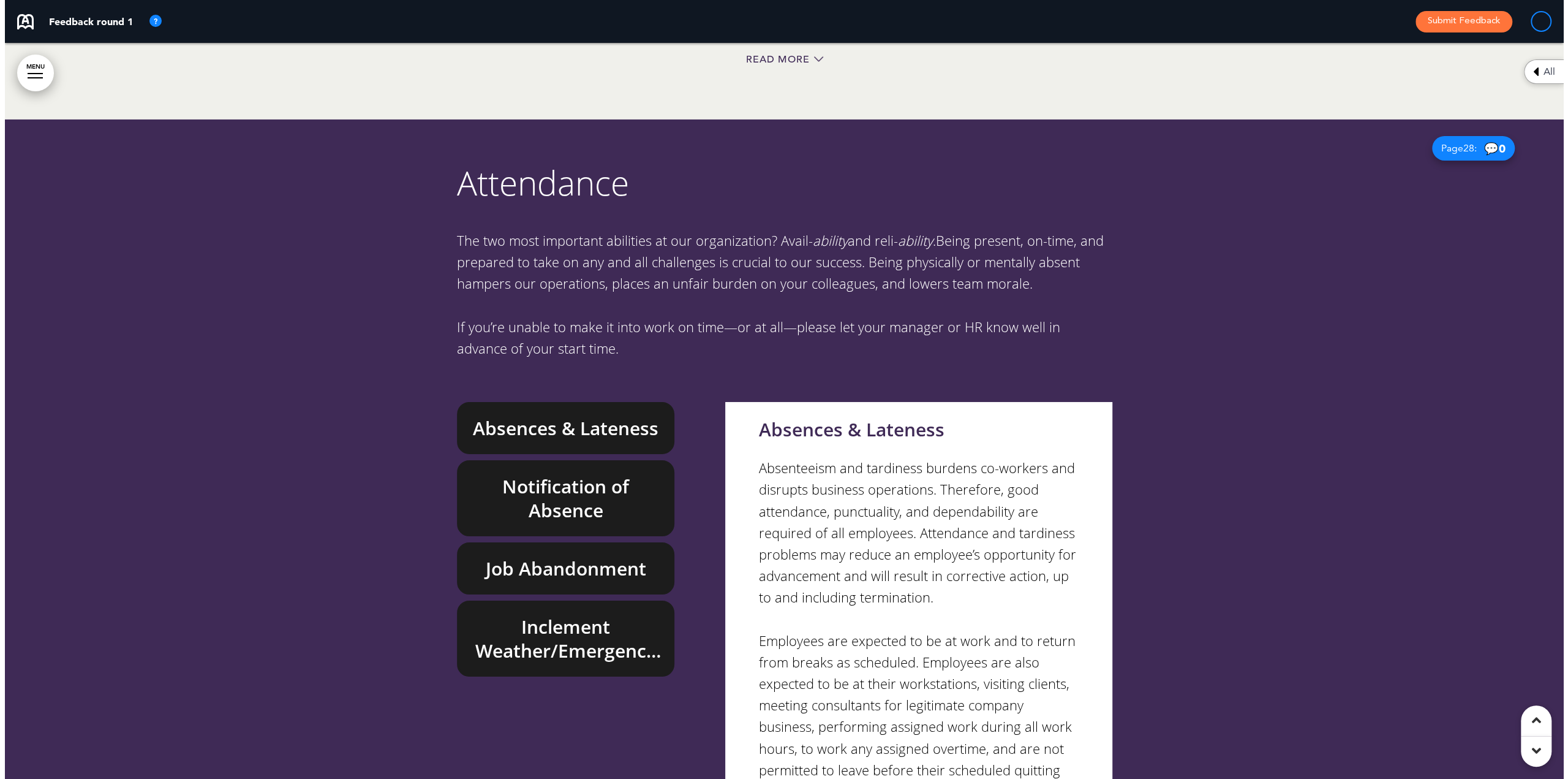
scroll to position [18289, 0]
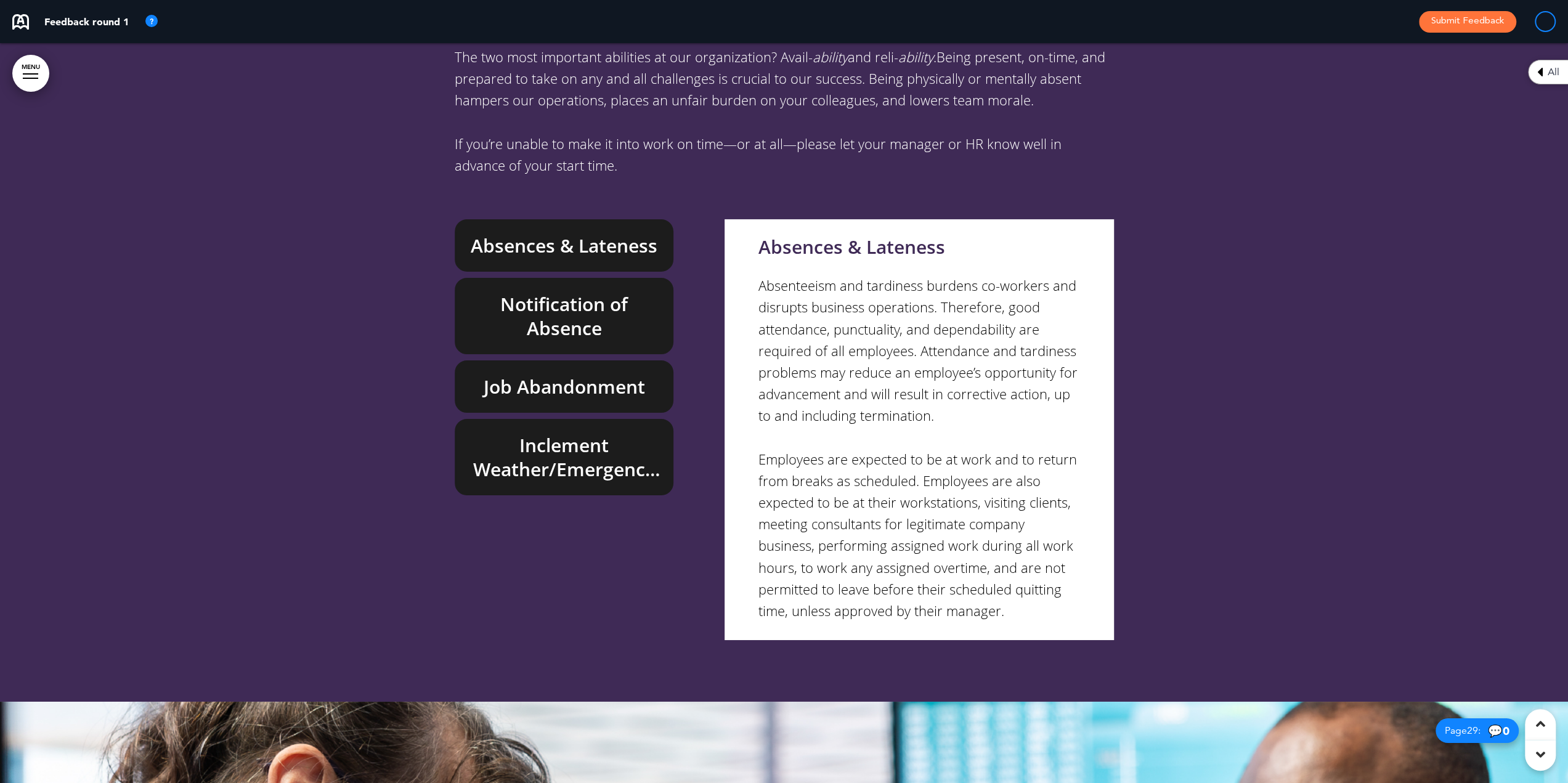
click at [570, 234] on h6 "Absences & Lateness" at bounding box center [564, 245] width 191 height 24
drag, startPoint x: 580, startPoint y: 244, endPoint x: 579, endPoint y: 263, distance: 19.0
click at [580, 292] on h6 "Notification of Absence" at bounding box center [564, 316] width 191 height 48
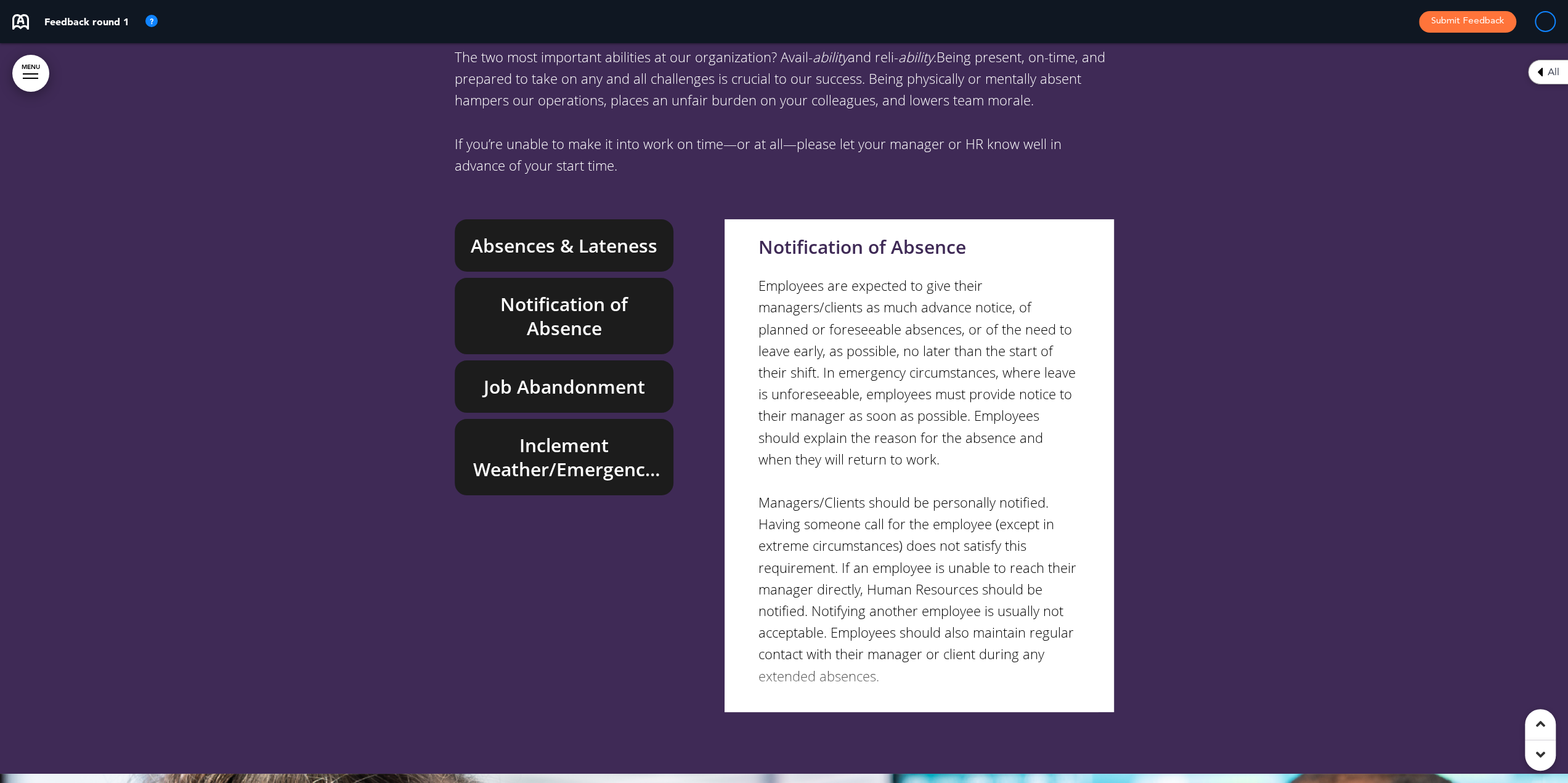
click at [556, 374] on h6 "Job Abandonment" at bounding box center [564, 386] width 191 height 24
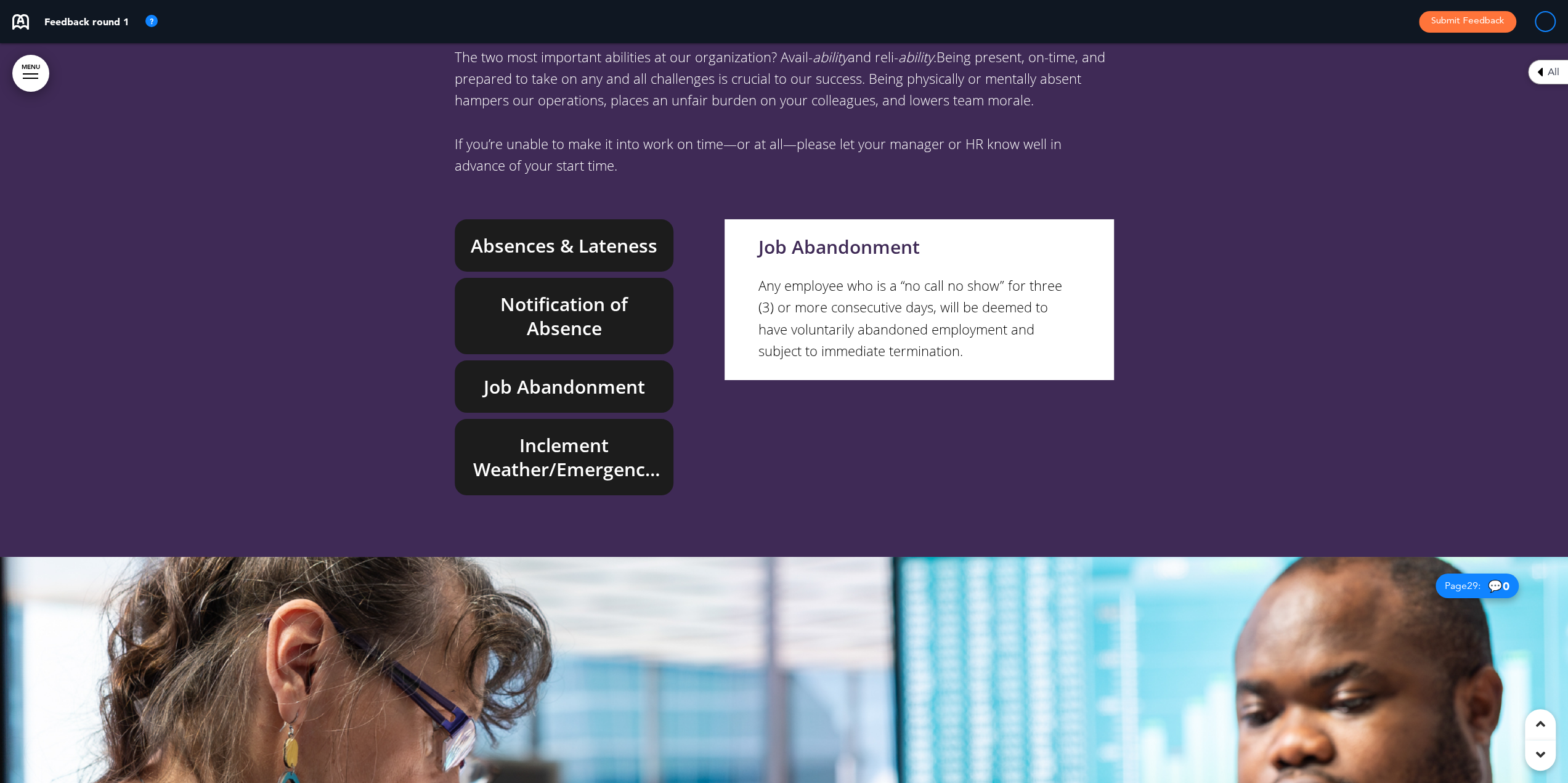
click at [573, 433] on h6 "Inclement Weather/Emergency Closings" at bounding box center [564, 456] width 191 height 48
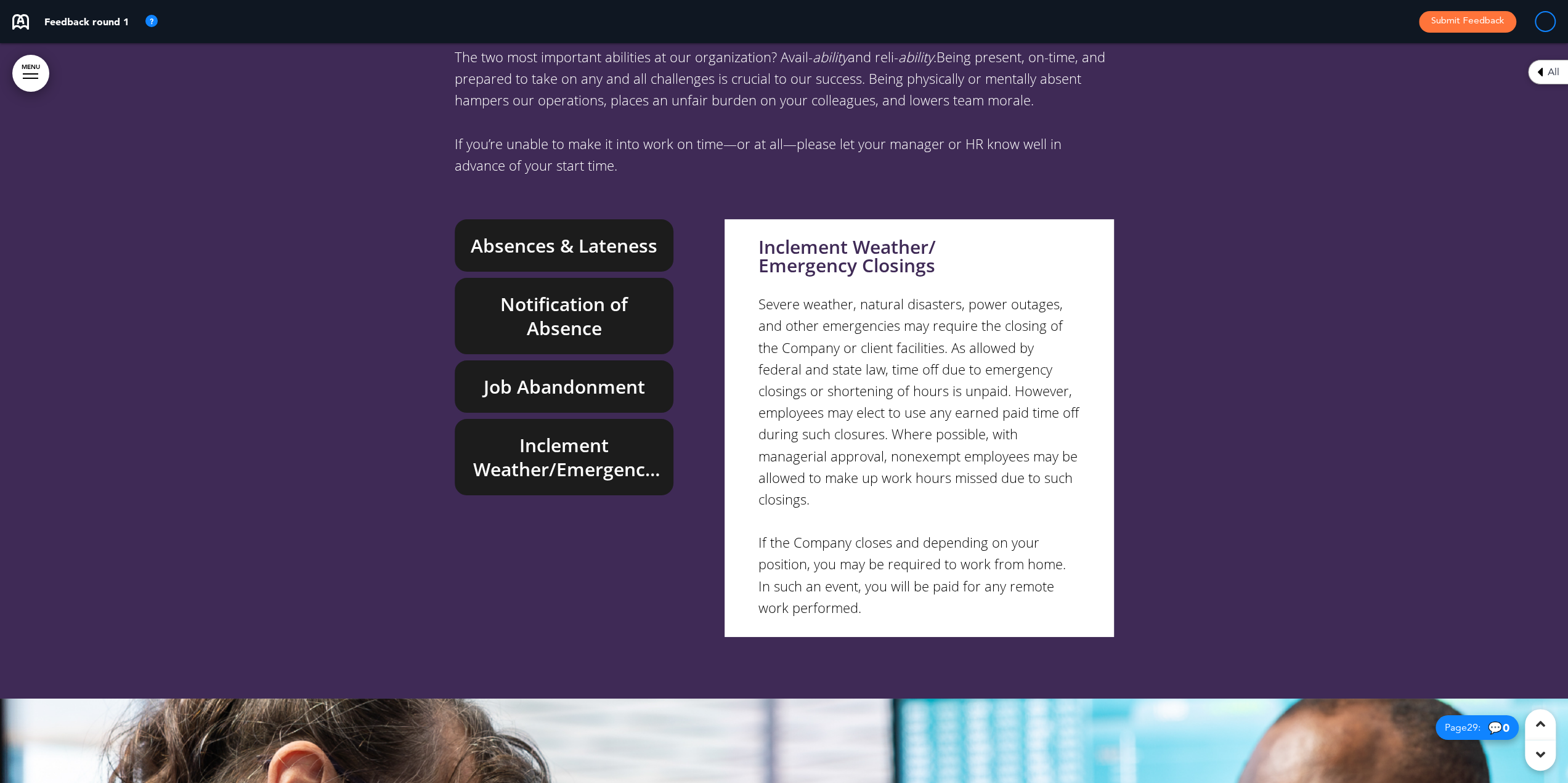
click at [1394, 156] on div at bounding box center [784, 317] width 1568 height 763
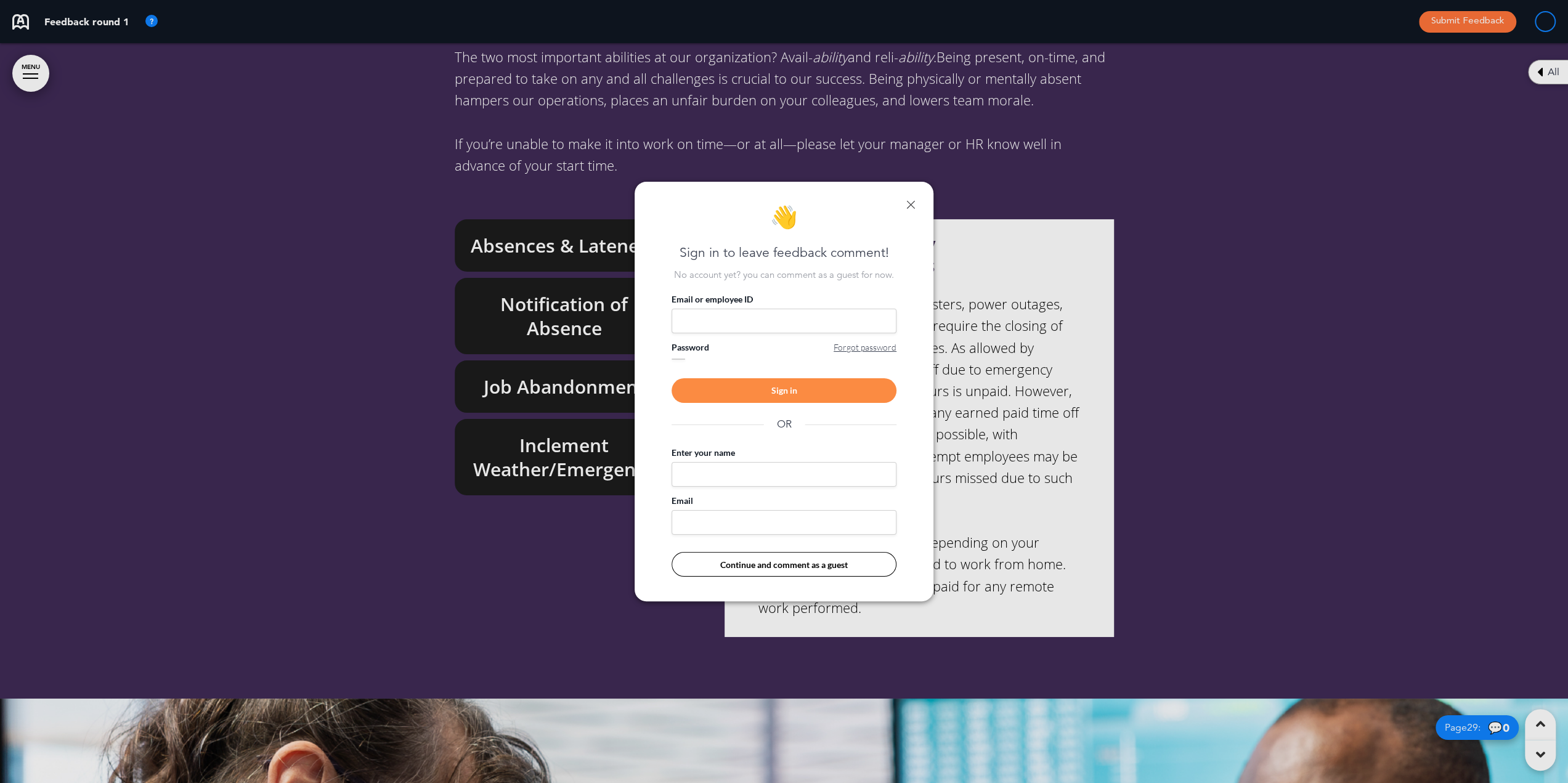
scroll to position [0, 1559]
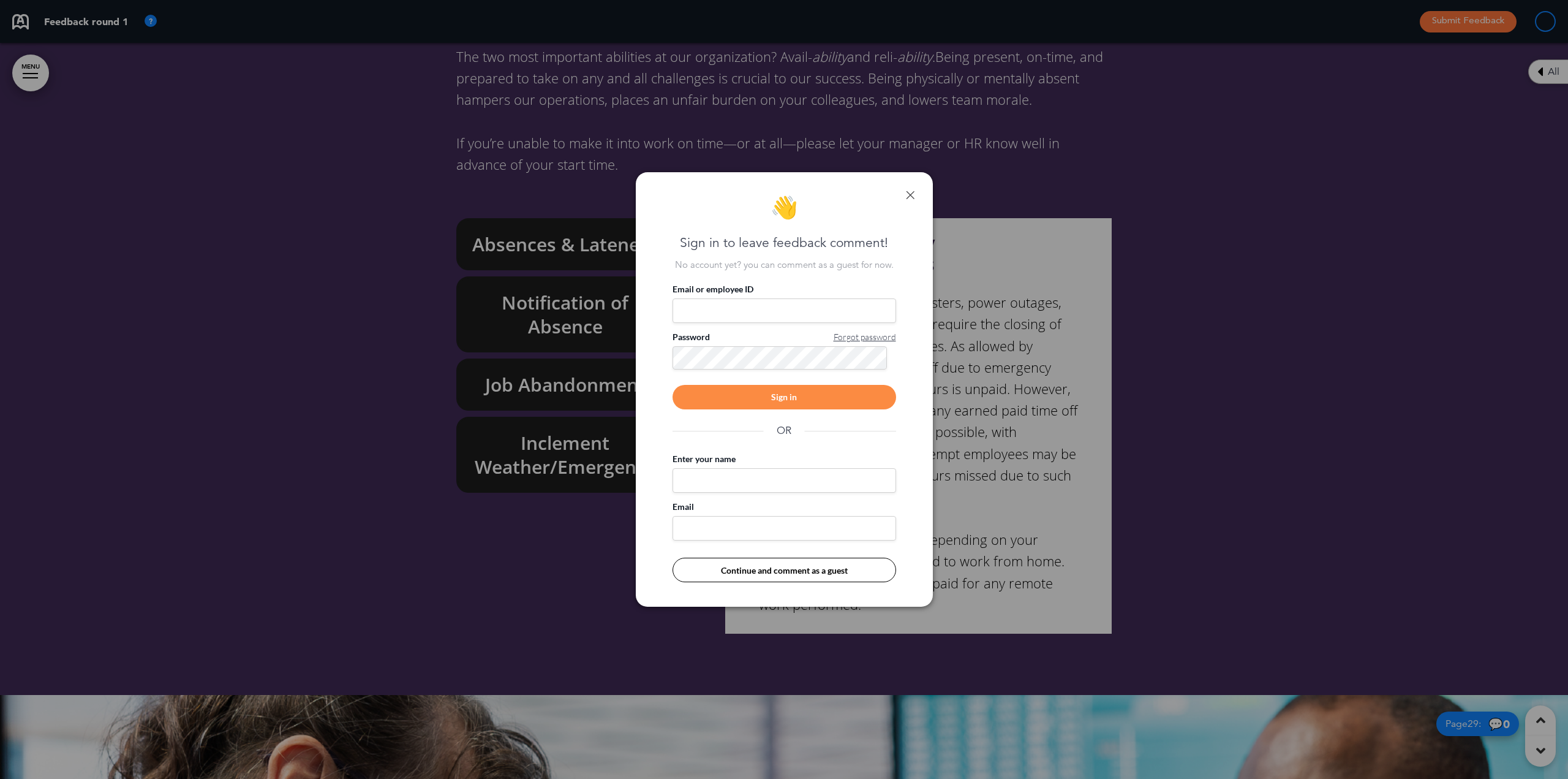
drag, startPoint x: 911, startPoint y: 193, endPoint x: 970, endPoint y: 192, distance: 59.0
click at [911, 193] on link at bounding box center [909, 194] width 8 height 8
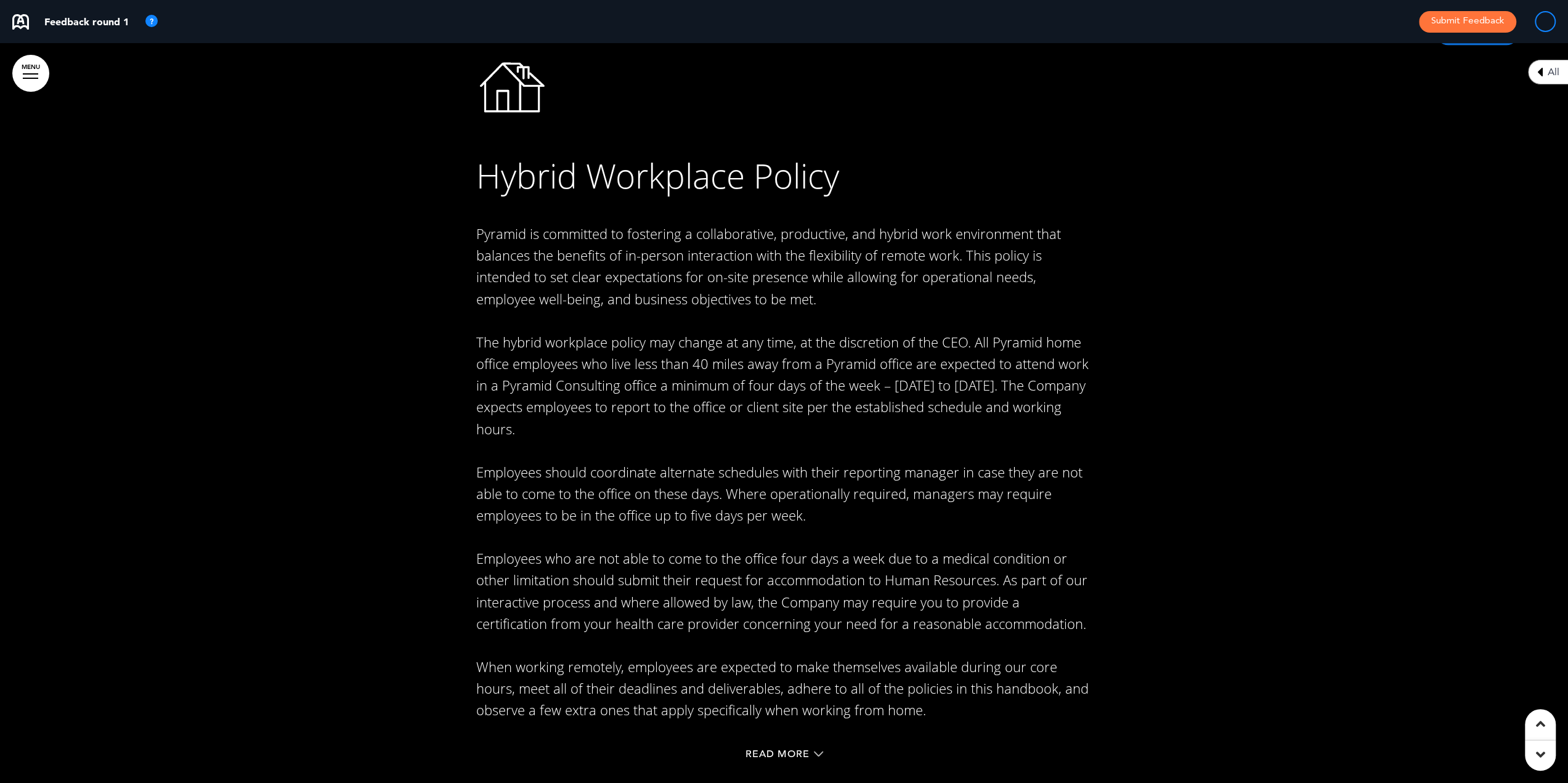
scroll to position [19799, 0]
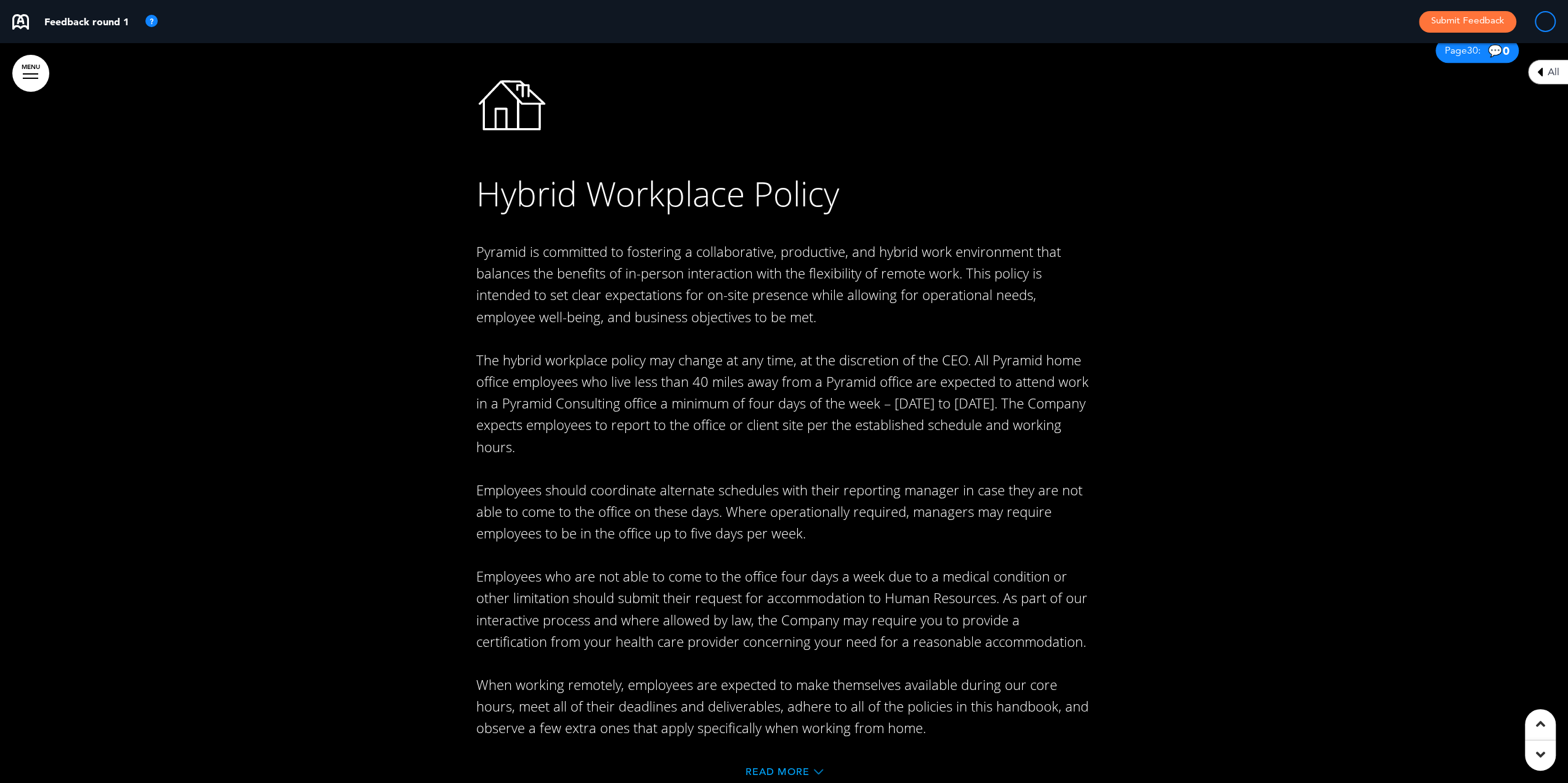
click at [806, 767] on span "Read More" at bounding box center [777, 771] width 64 height 10
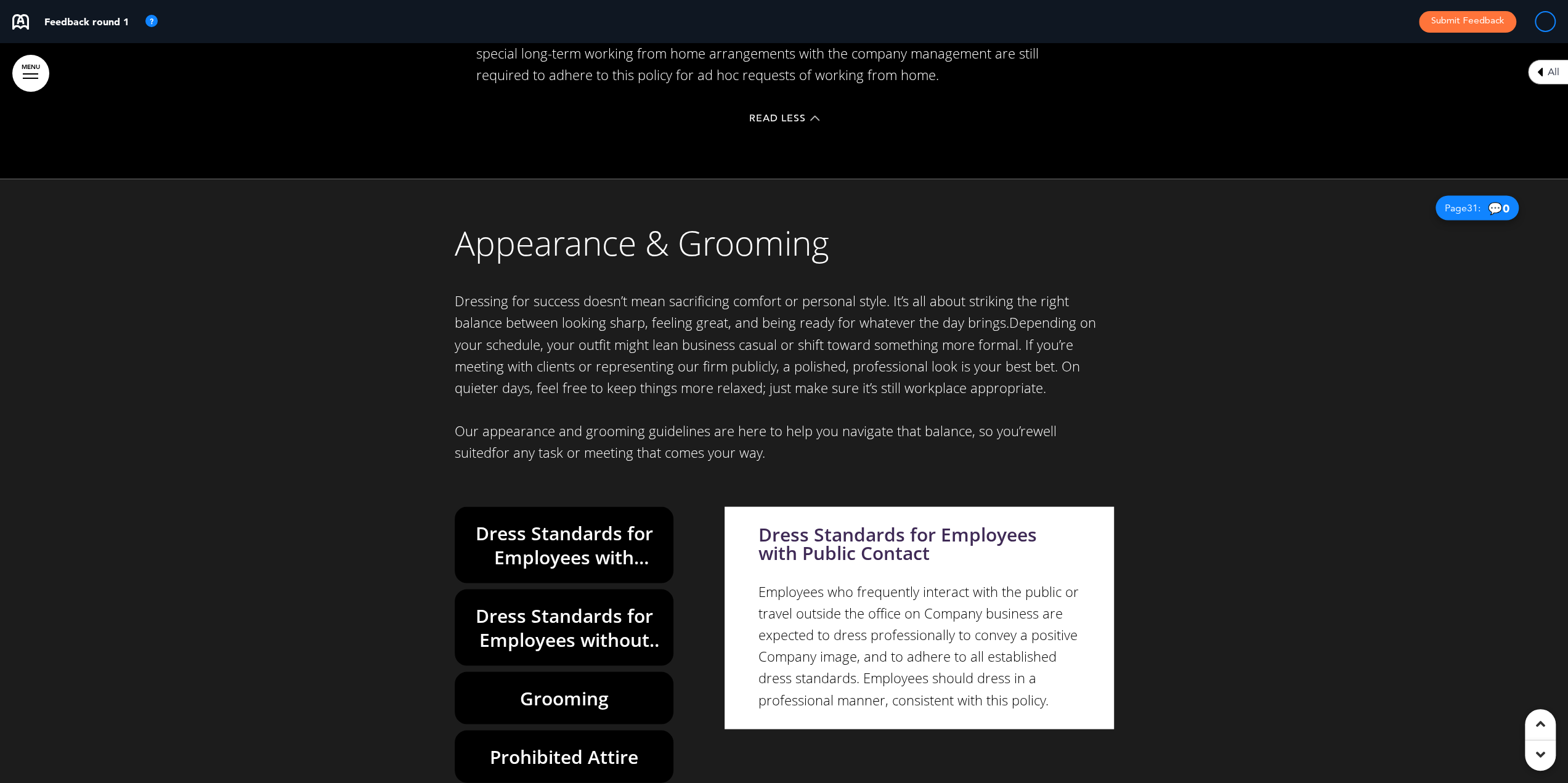
scroll to position [20969, 0]
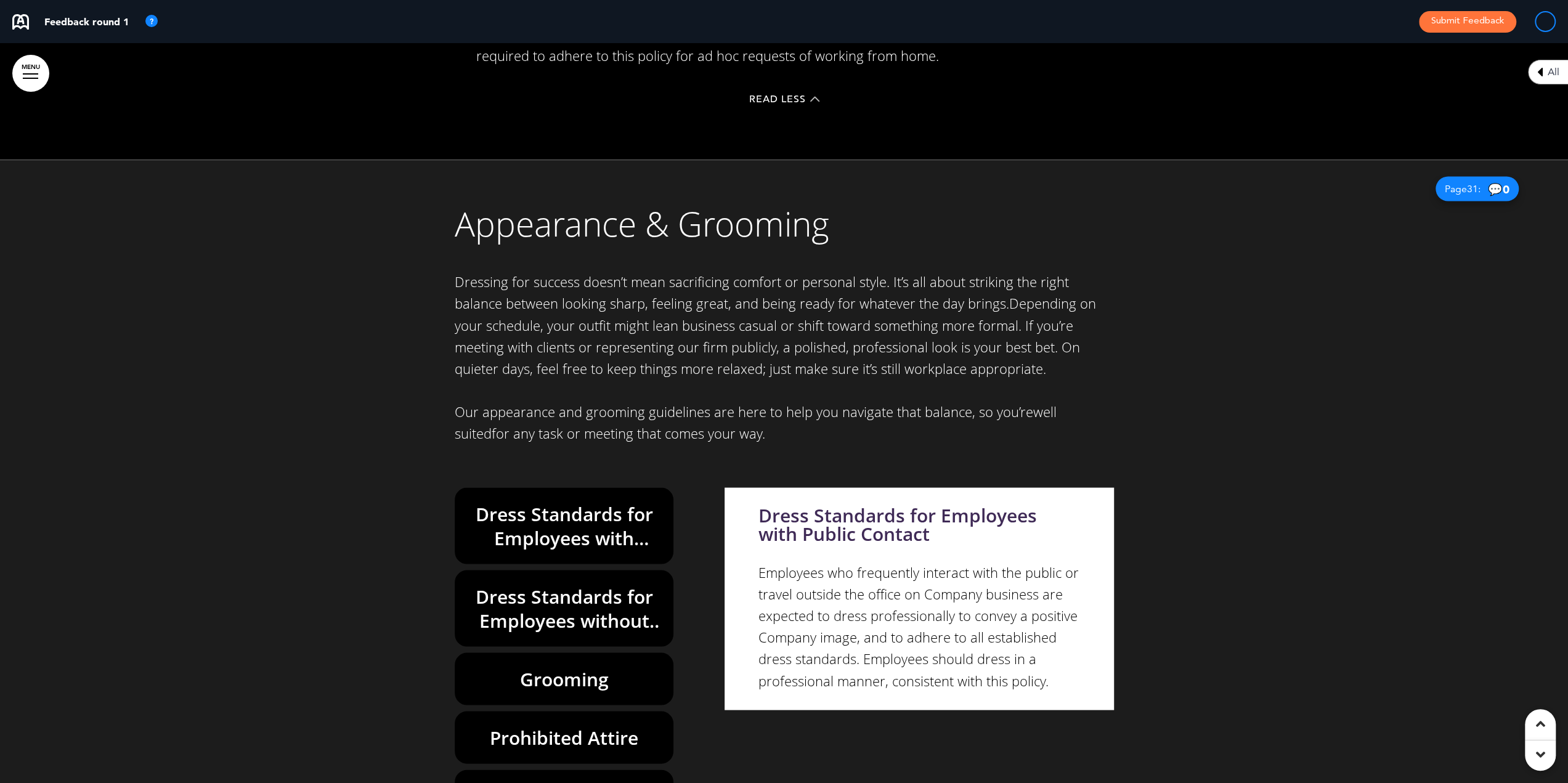
click at [564, 584] on h6 "Dress Standards for Employees without Public Contact" at bounding box center [564, 608] width 191 height 48
click at [567, 666] on h6 "Grooming" at bounding box center [564, 678] width 191 height 24
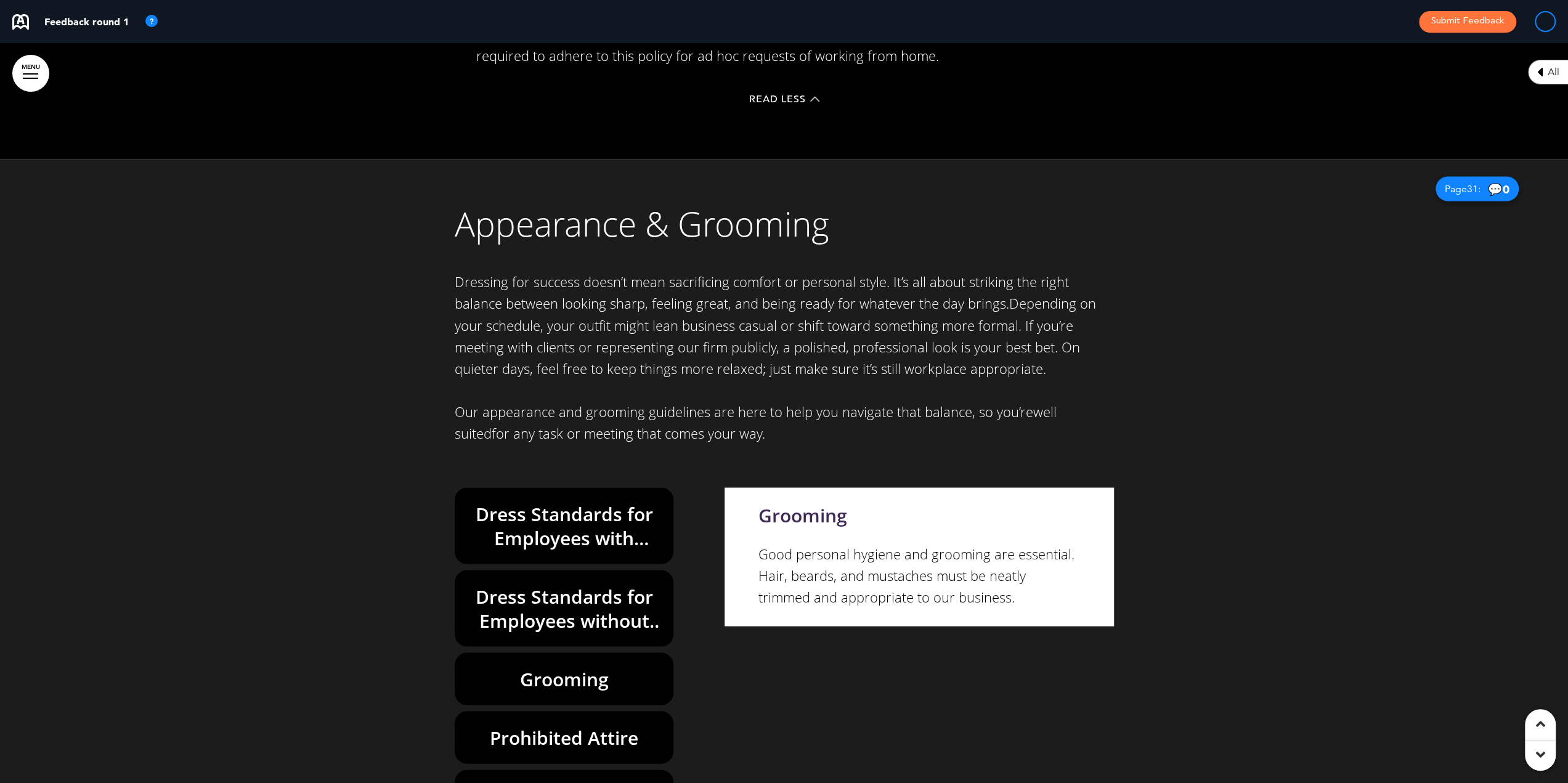
click at [561, 725] on h6 "Prohibited Attire" at bounding box center [564, 736] width 191 height 24
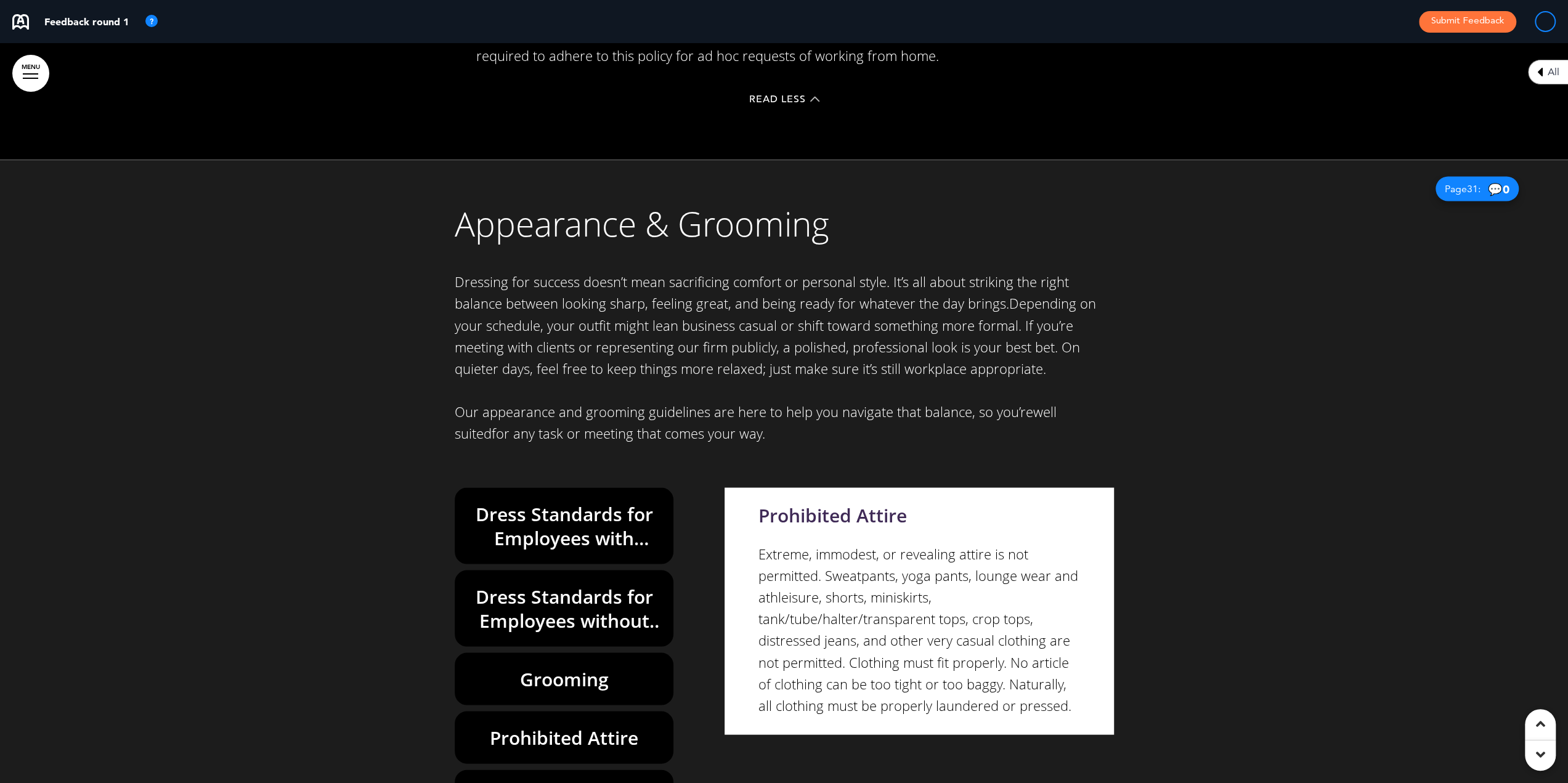
scroll to position [21277, 0]
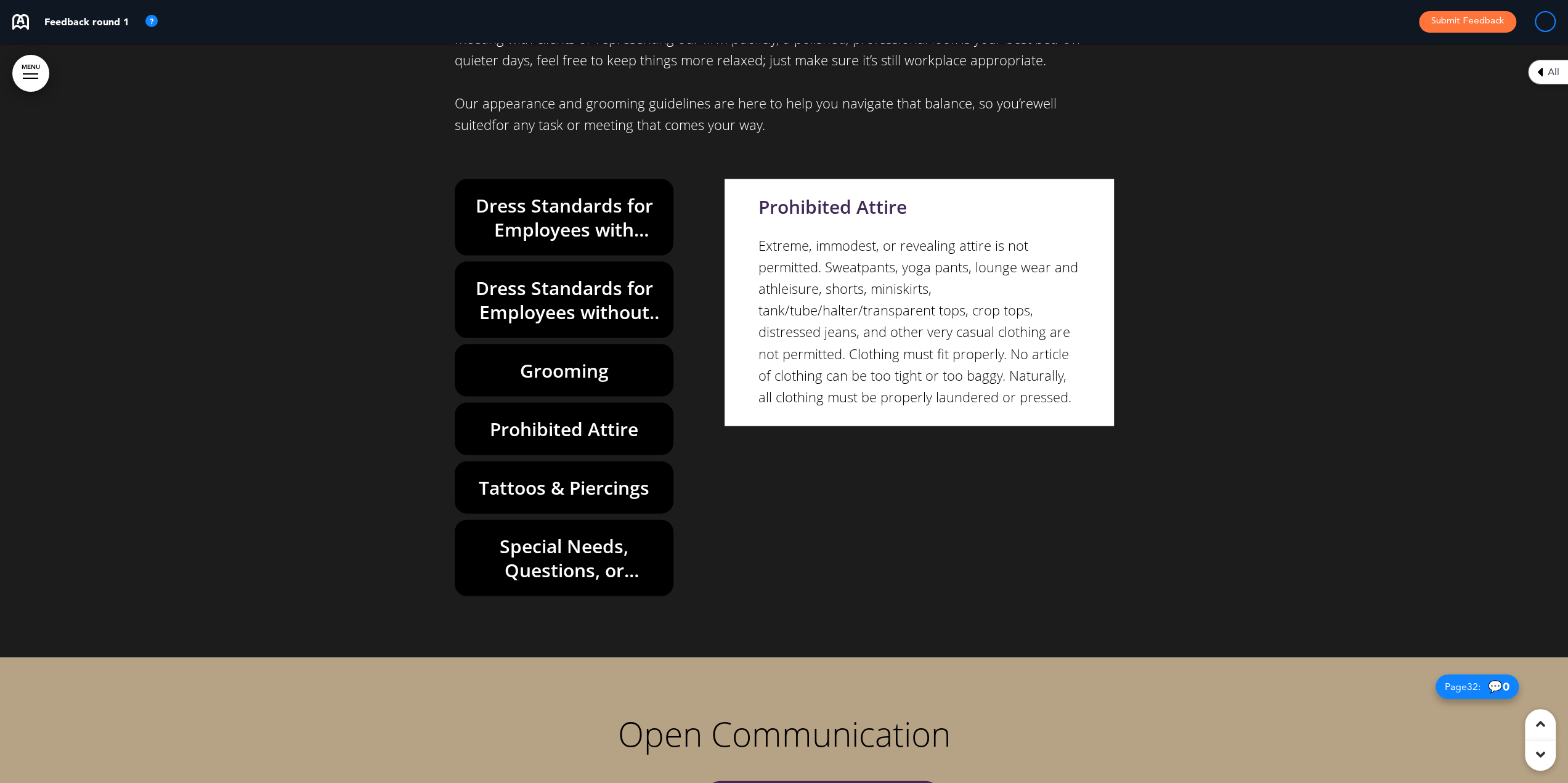
click at [582, 476] on h6 "Tattoos & Piercings" at bounding box center [564, 487] width 191 height 24
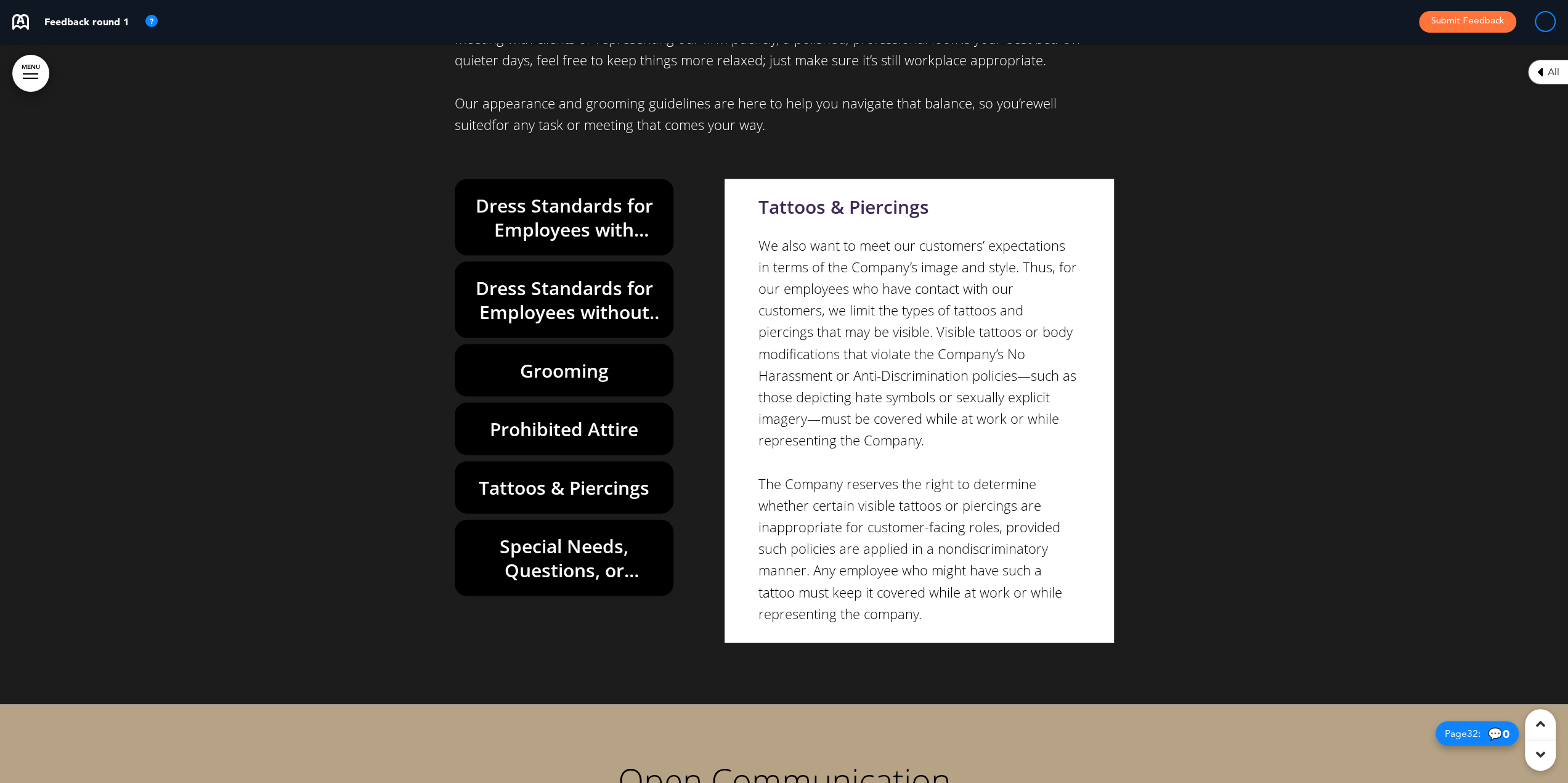
click at [570, 534] on h6 "Special Needs, Questions, or Concerns" at bounding box center [564, 558] width 191 height 48
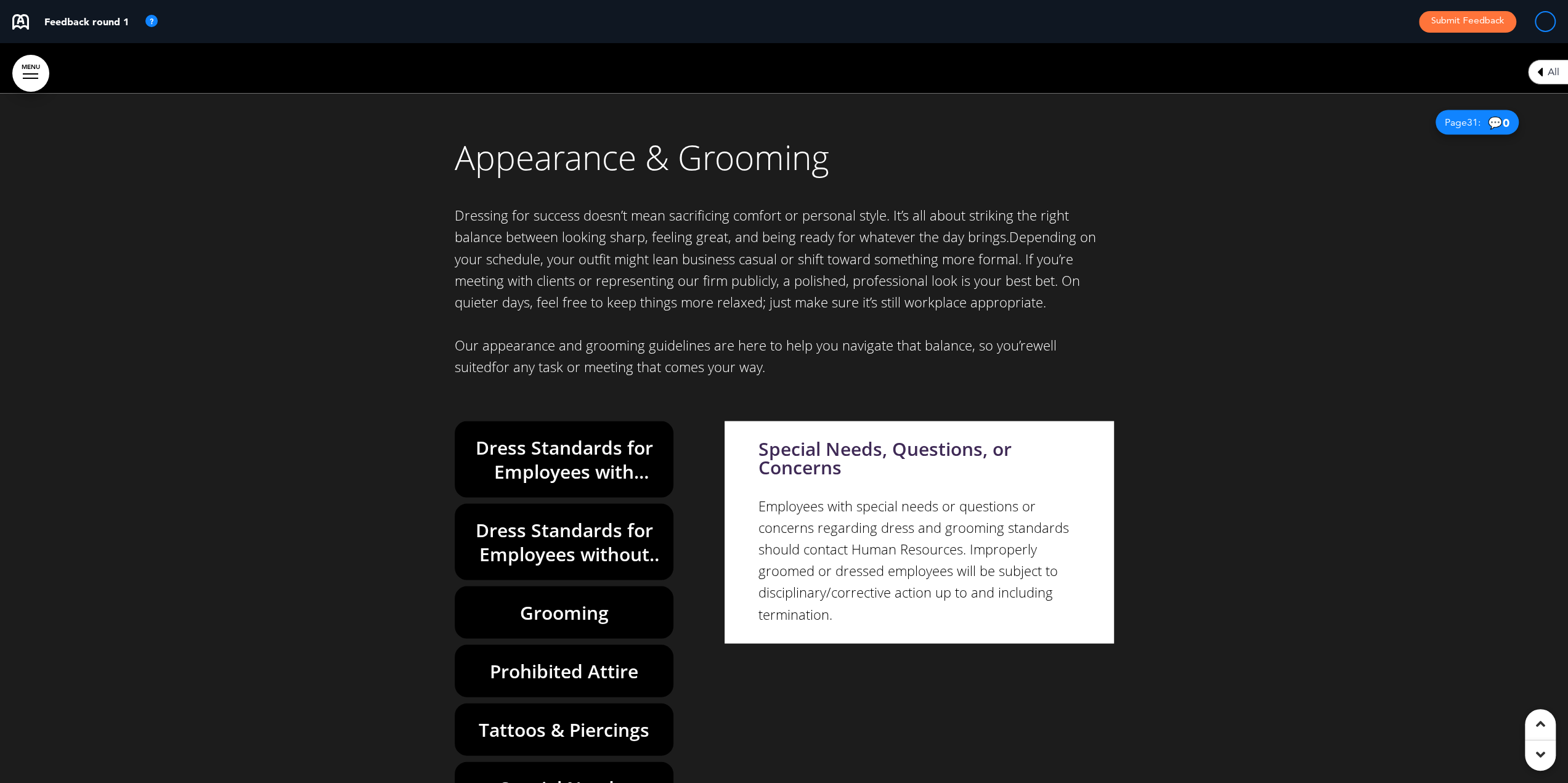
scroll to position [20969, 0]
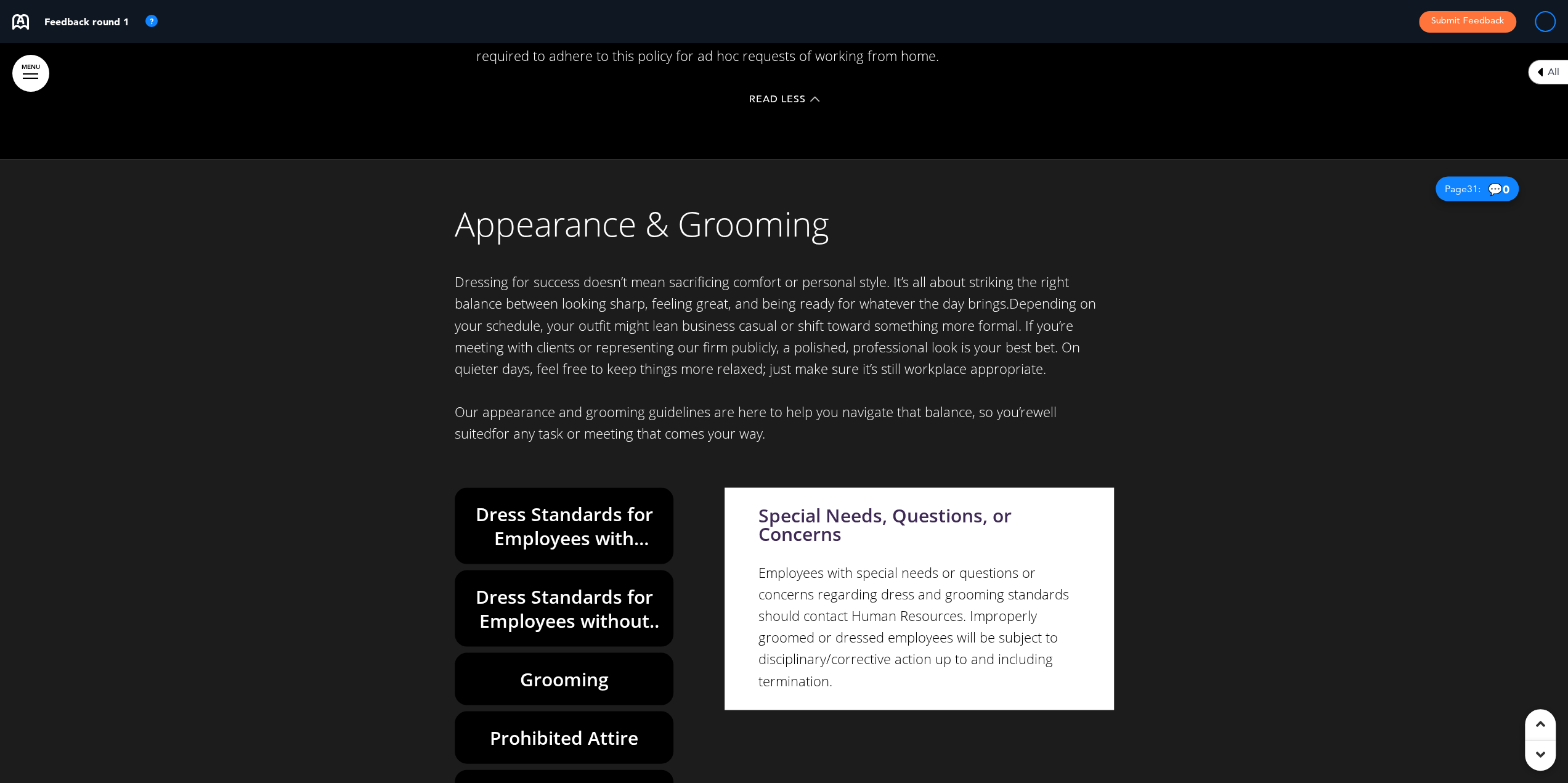
click at [546, 584] on h6 "Dress Standards for Employees without Public Contact" at bounding box center [564, 608] width 191 height 48
click at [541, 584] on h6 "Dress Standards for Employees without Public Contact" at bounding box center [564, 608] width 191 height 48
click at [531, 501] on h6 "Dress Standards for Employees with Public Contact" at bounding box center [564, 525] width 191 height 48
click at [537, 584] on h6 "Dress Standards for Employees without Public Contact" at bounding box center [564, 608] width 191 height 48
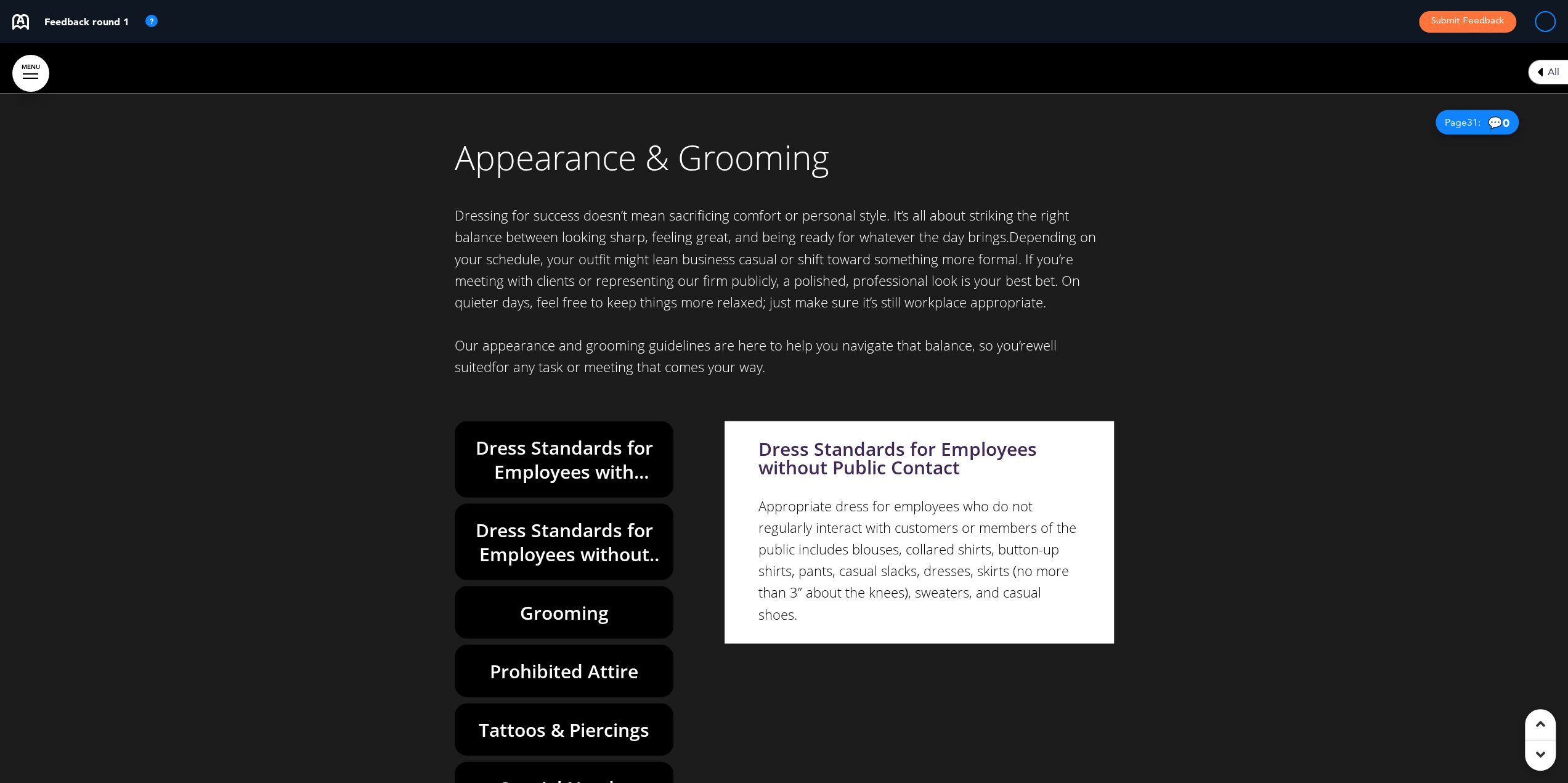
scroll to position [21153, 0]
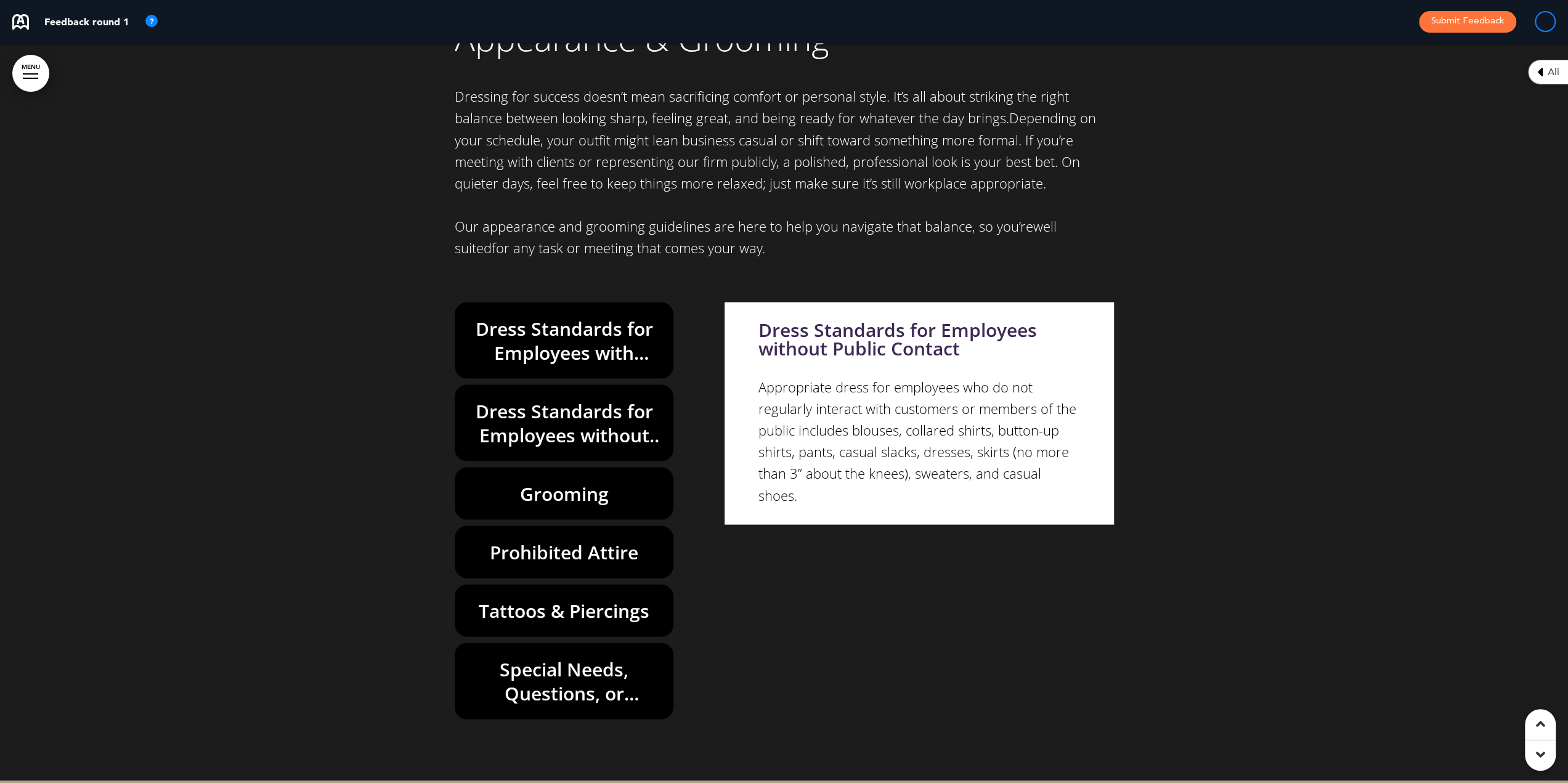
click at [895, 377] on p "Appropriate dress for employees who do not regularly interact with customers or…" at bounding box center [919, 441] width 321 height 130
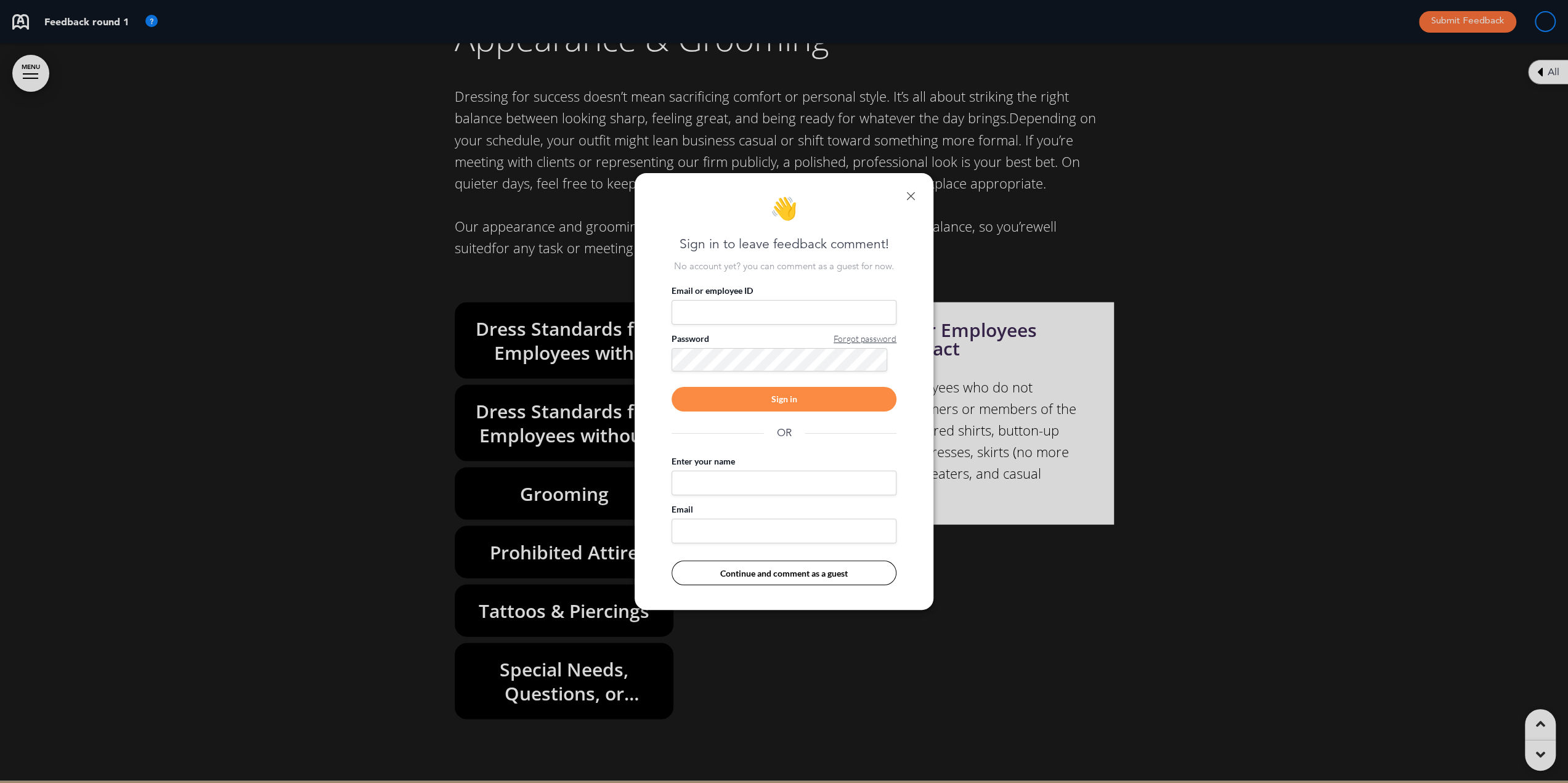
scroll to position [0, 1559]
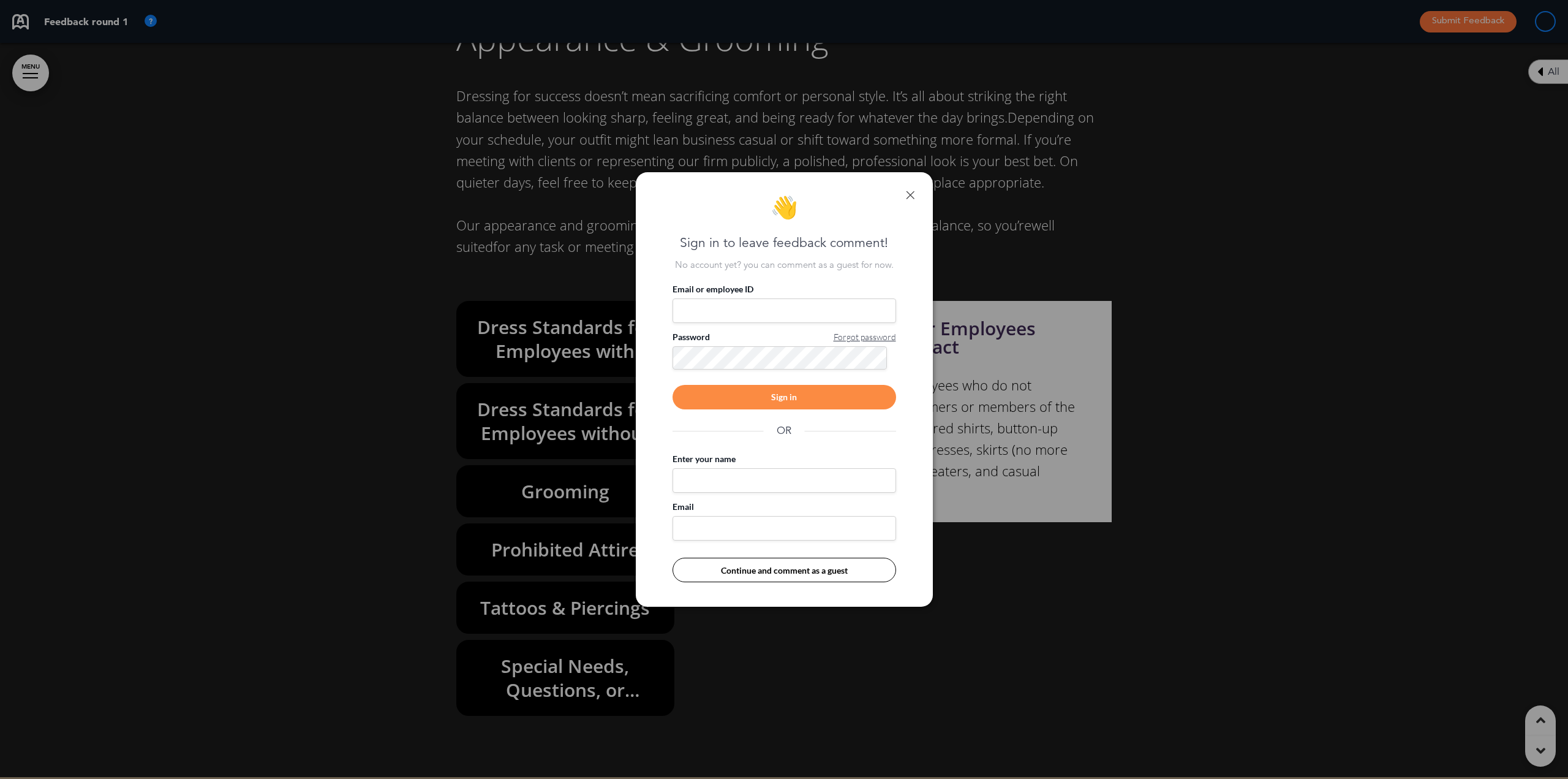
click at [905, 193] on link at bounding box center [909, 194] width 8 height 8
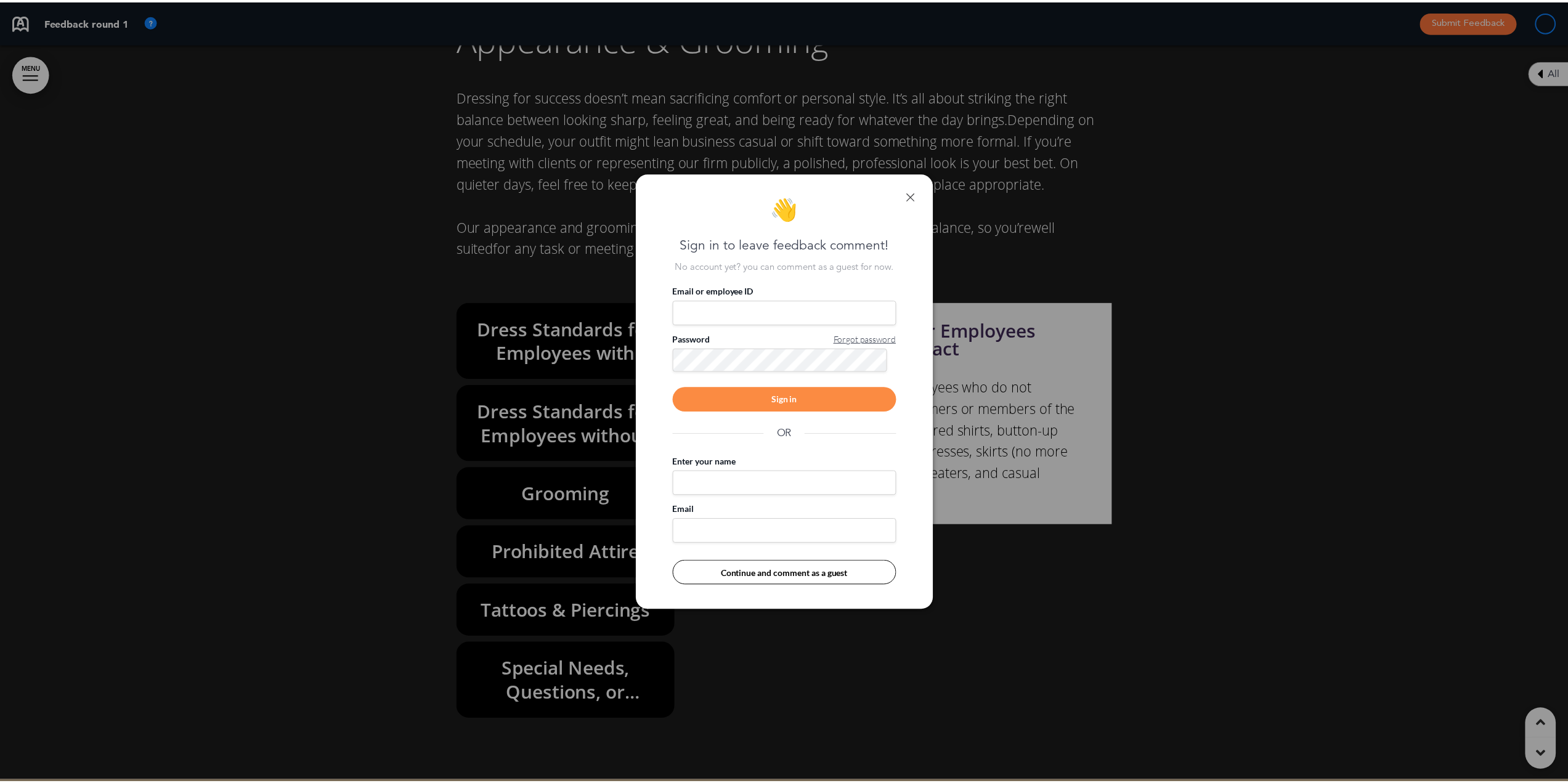
scroll to position [0, 1549]
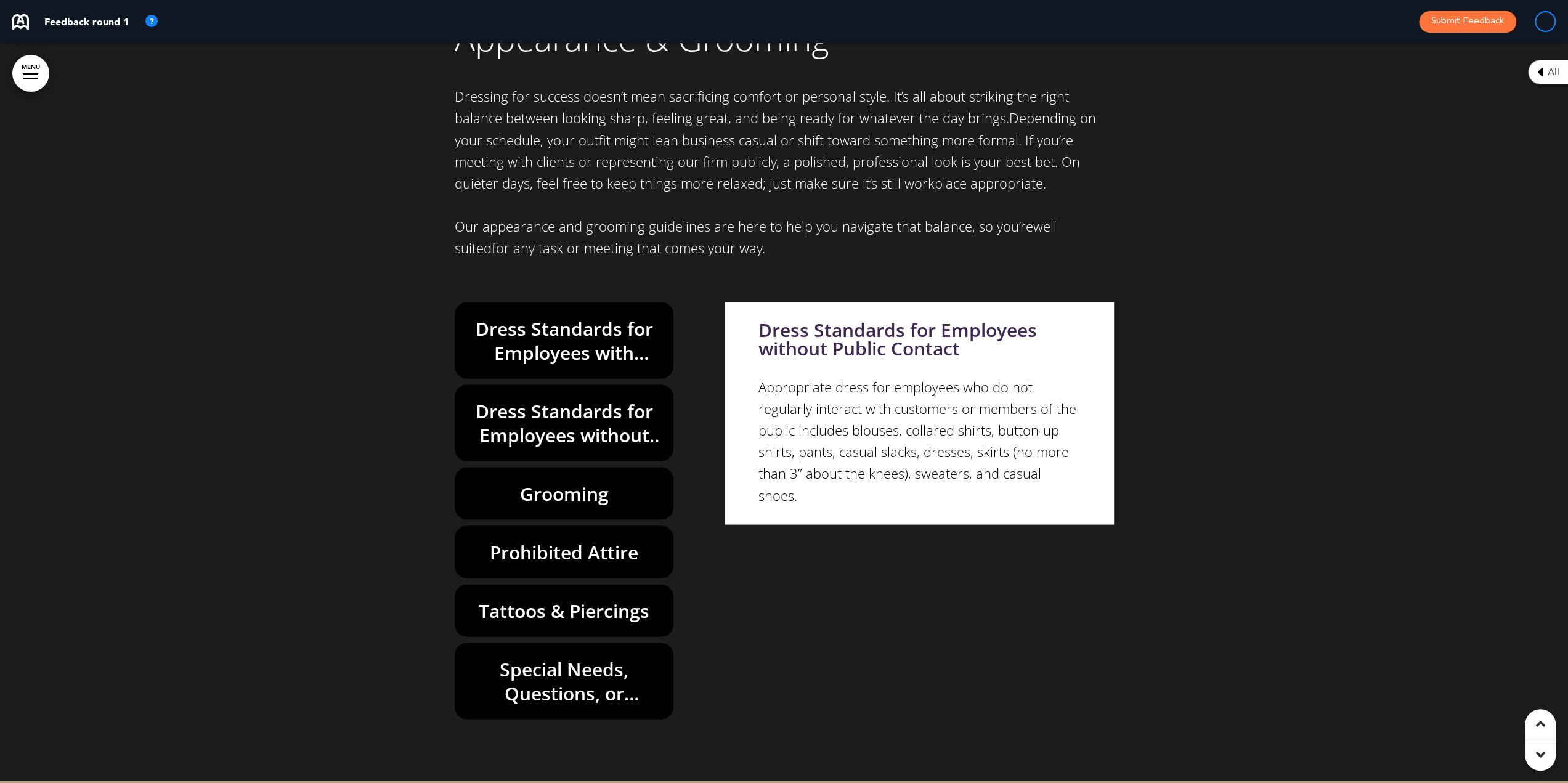
click at [537, 399] on h6 "Dress Standards for Employees without Public Contact" at bounding box center [564, 423] width 191 height 48
click at [547, 399] on h6 "Dress Standards for Employees without Public Contact" at bounding box center [564, 423] width 191 height 48
click at [553, 482] on h6 "Grooming" at bounding box center [564, 493] width 191 height 24
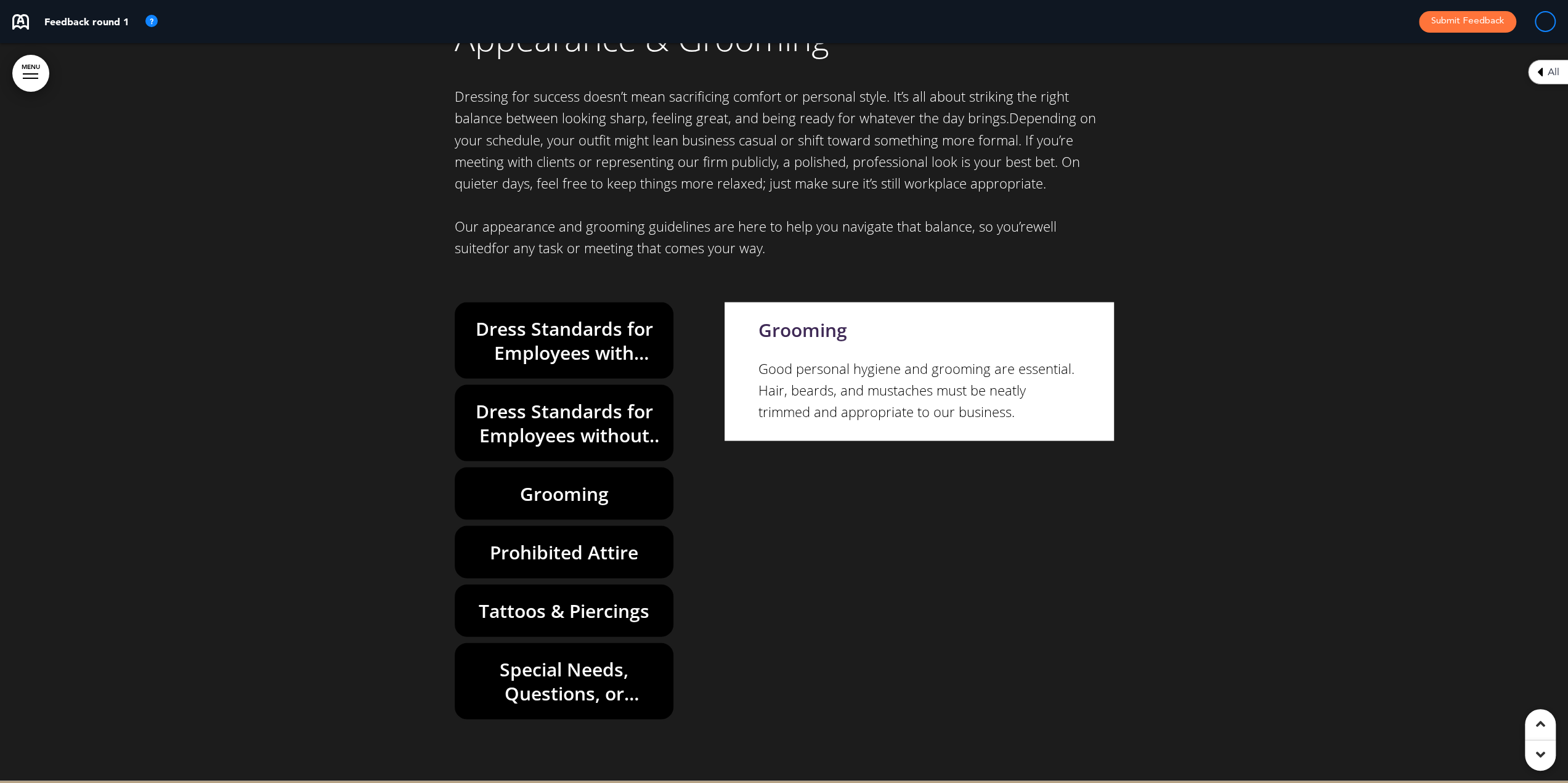
click at [560, 540] on h6 "Prohibited Attire" at bounding box center [564, 552] width 191 height 24
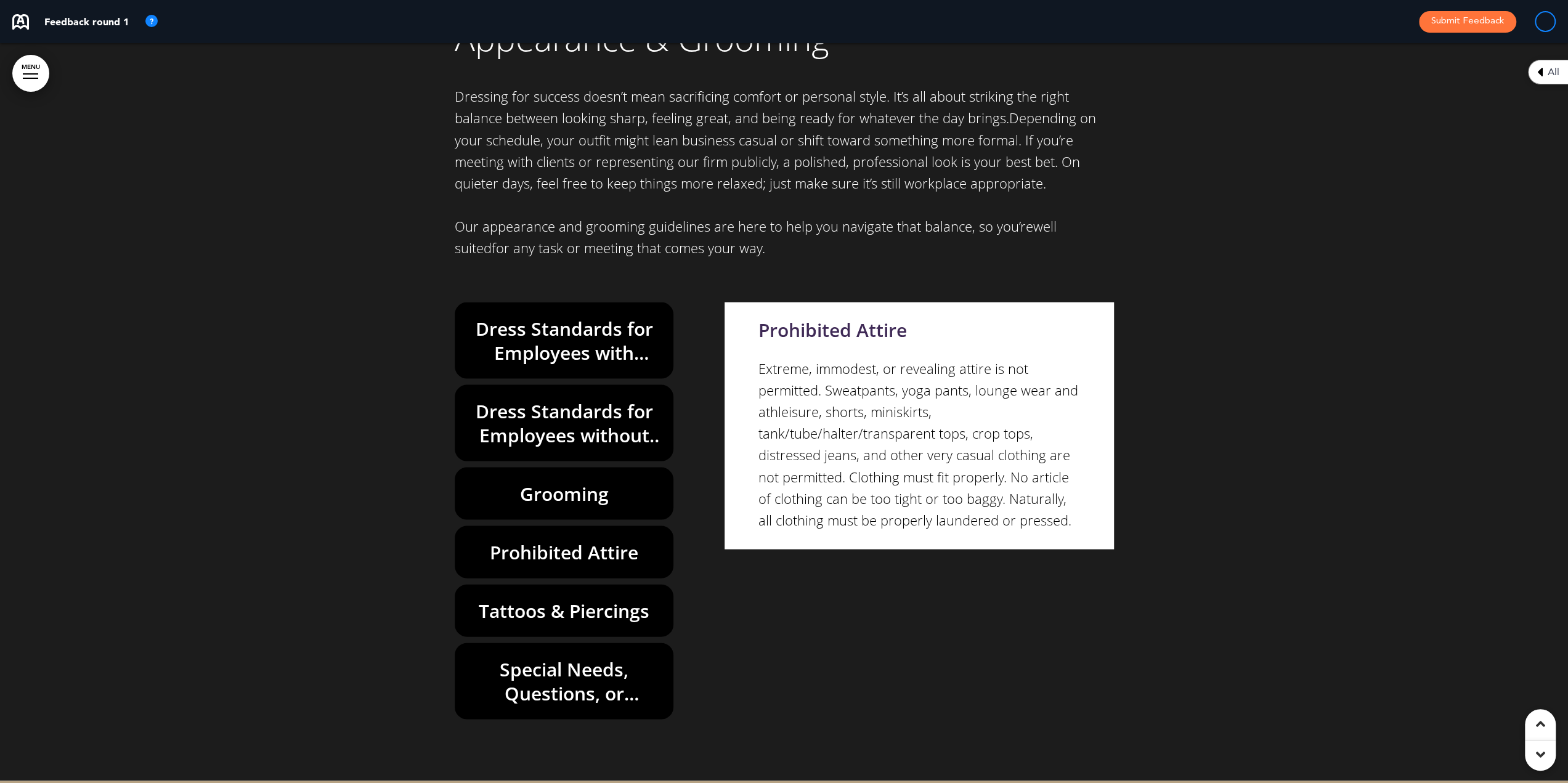
drag, startPoint x: 564, startPoint y: 503, endPoint x: 560, endPoint y: 550, distance: 47.2
click at [564, 599] on h6 "Tattoos & Piercings" at bounding box center [564, 610] width 191 height 24
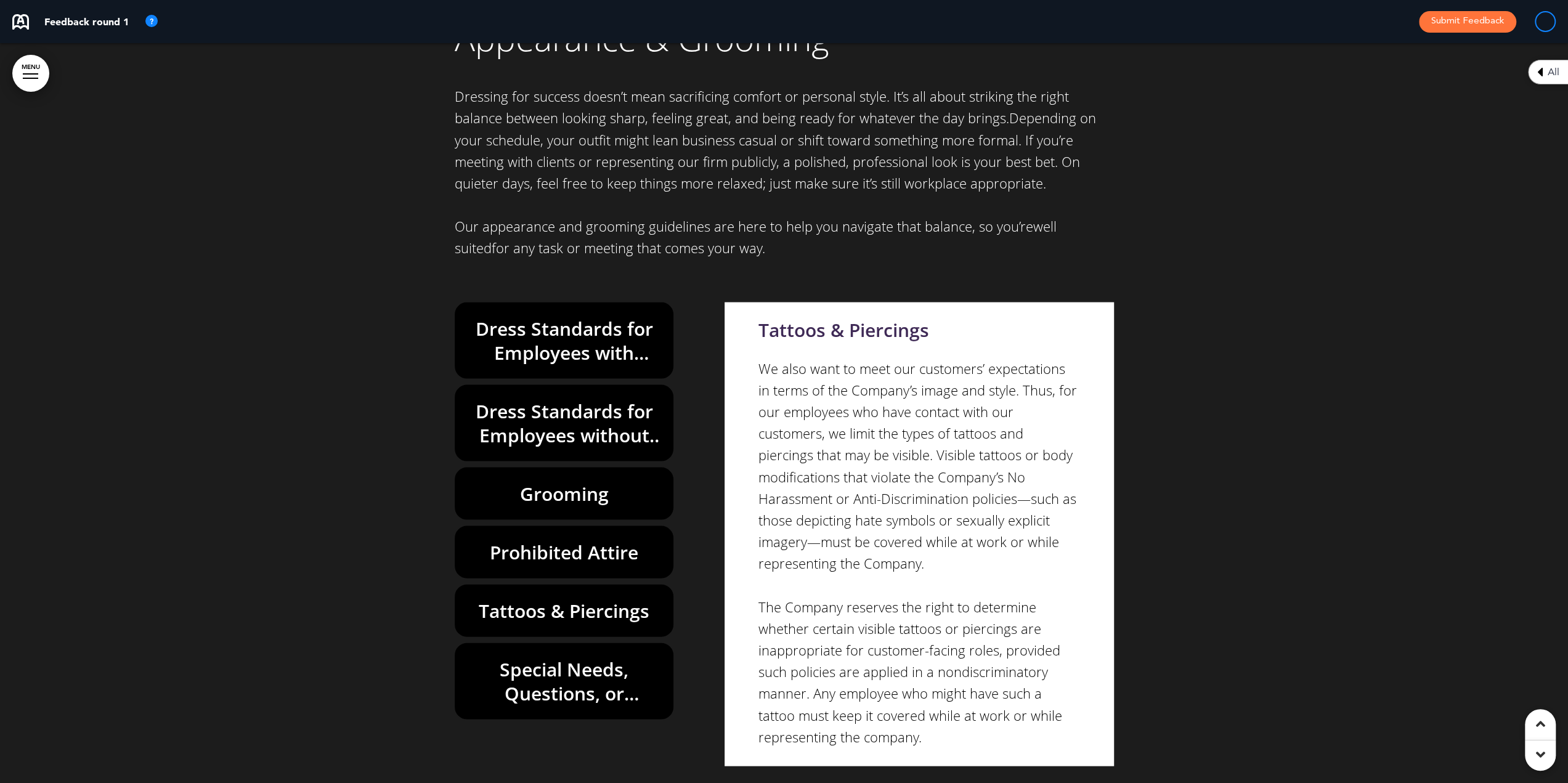
click at [550, 657] on h6 "Special Needs, Questions, or Concerns" at bounding box center [564, 681] width 191 height 48
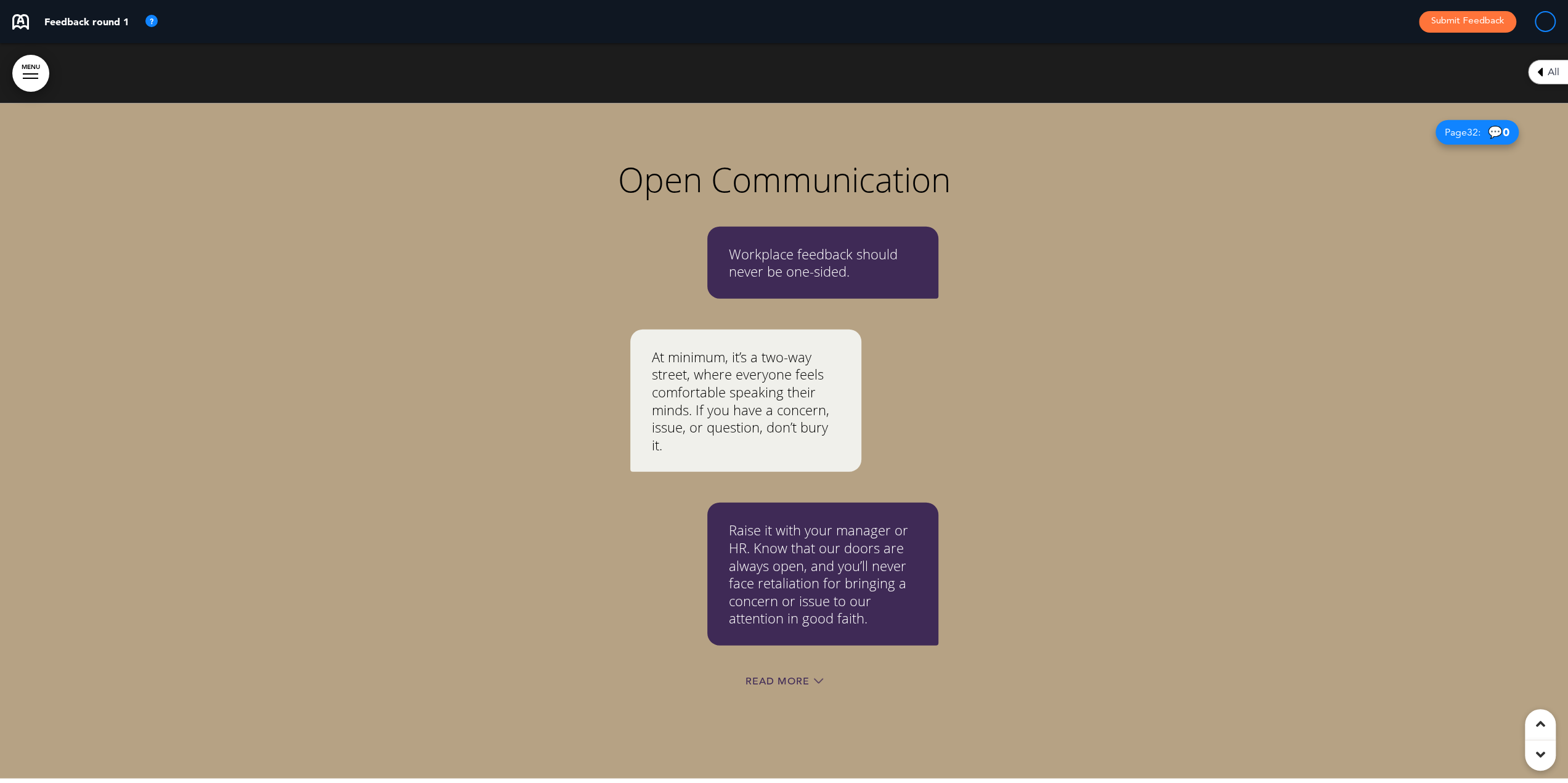
scroll to position [21770, 0]
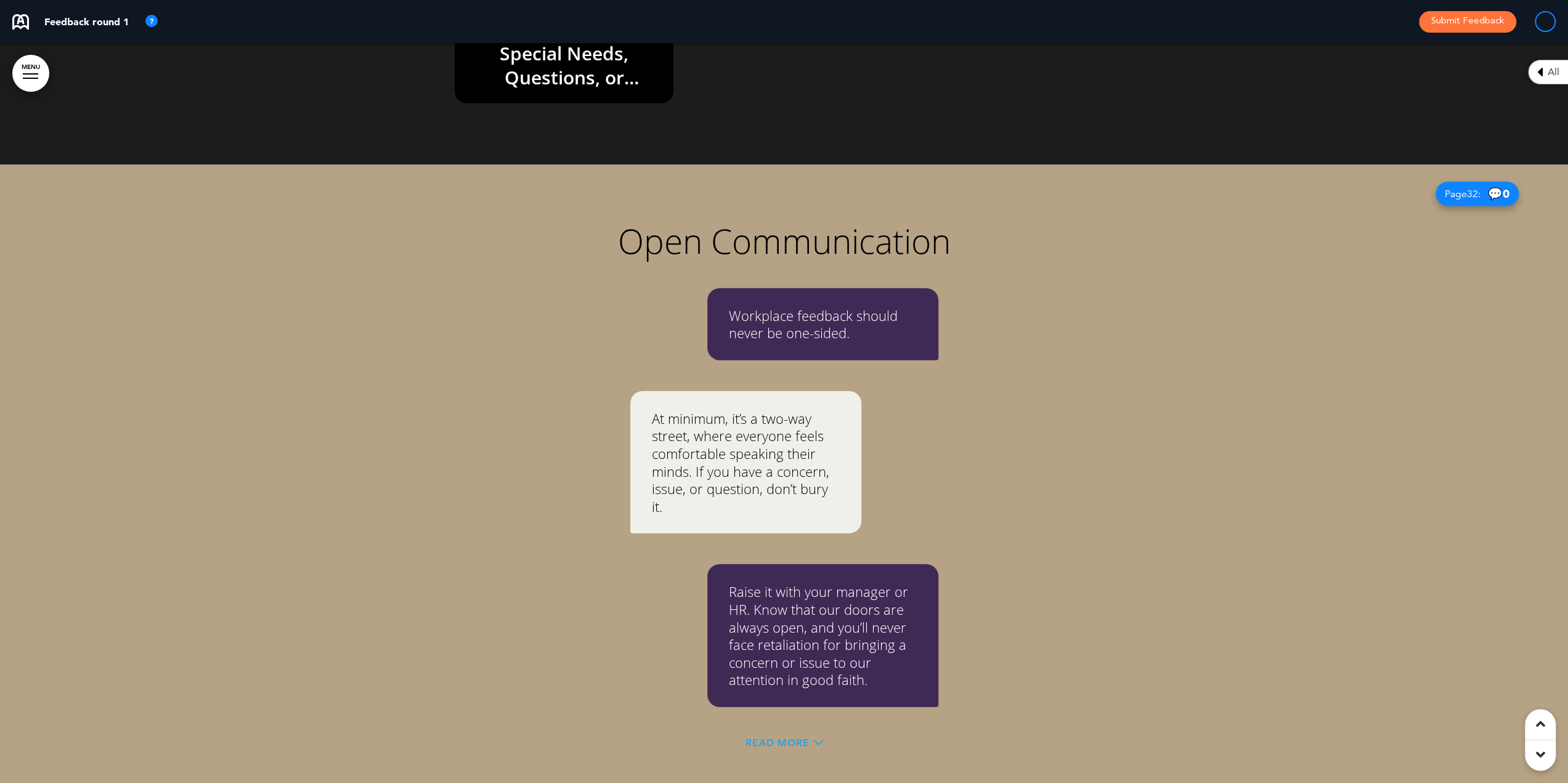
click at [783, 738] on span "Read More" at bounding box center [777, 742] width 64 height 10
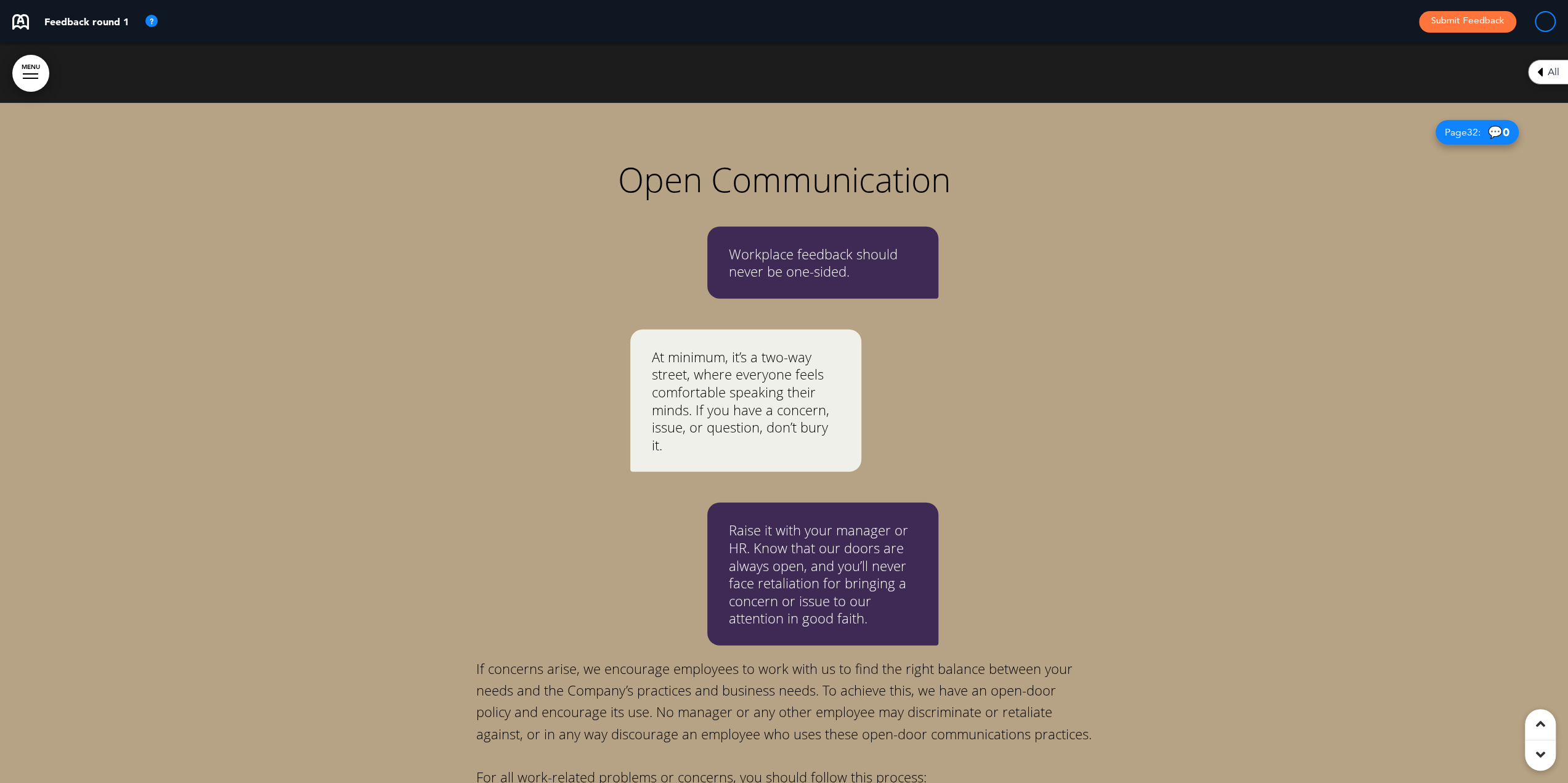
scroll to position [22201, 0]
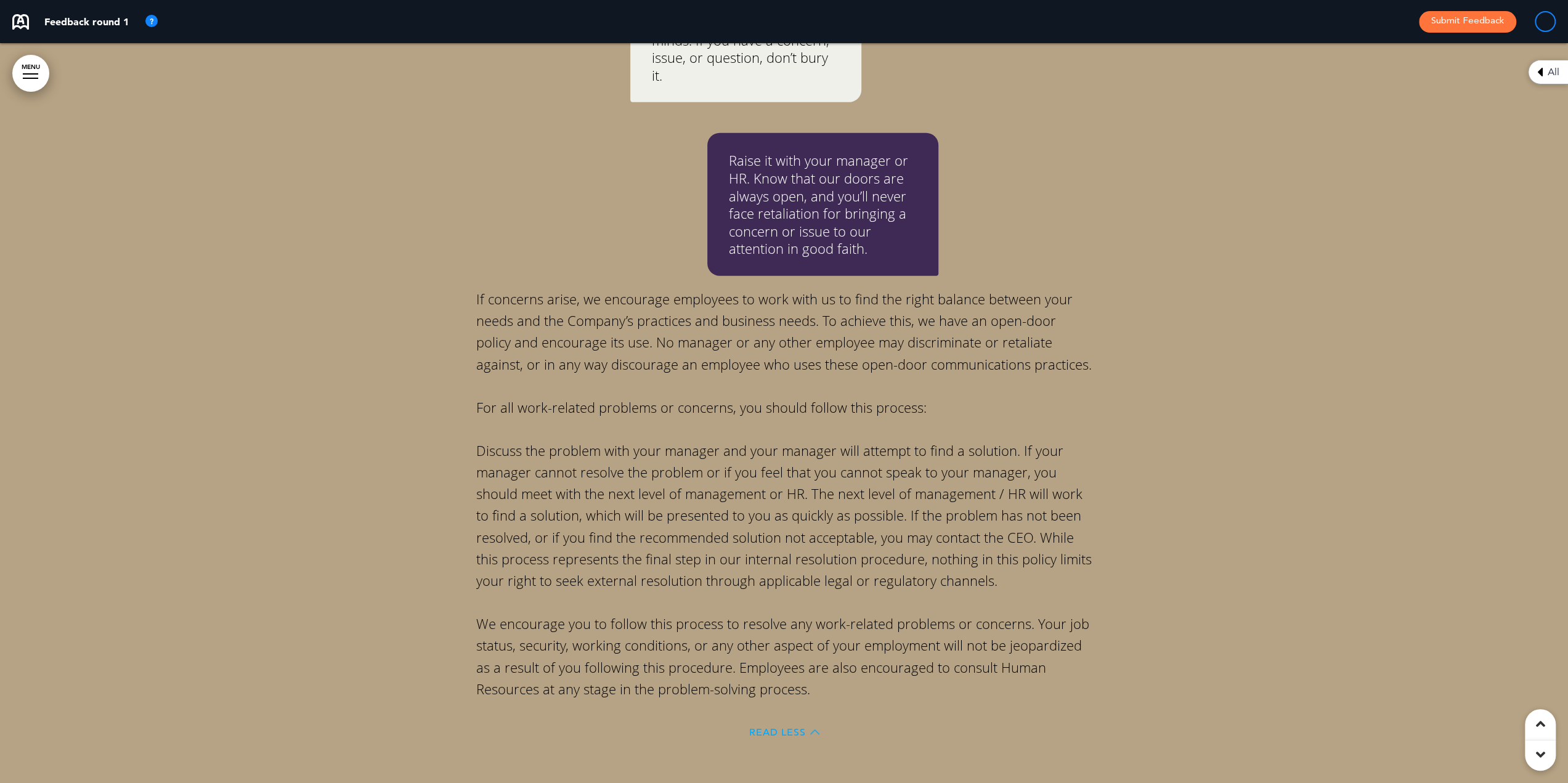
click at [777, 727] on span "Read Less" at bounding box center [777, 732] width 57 height 10
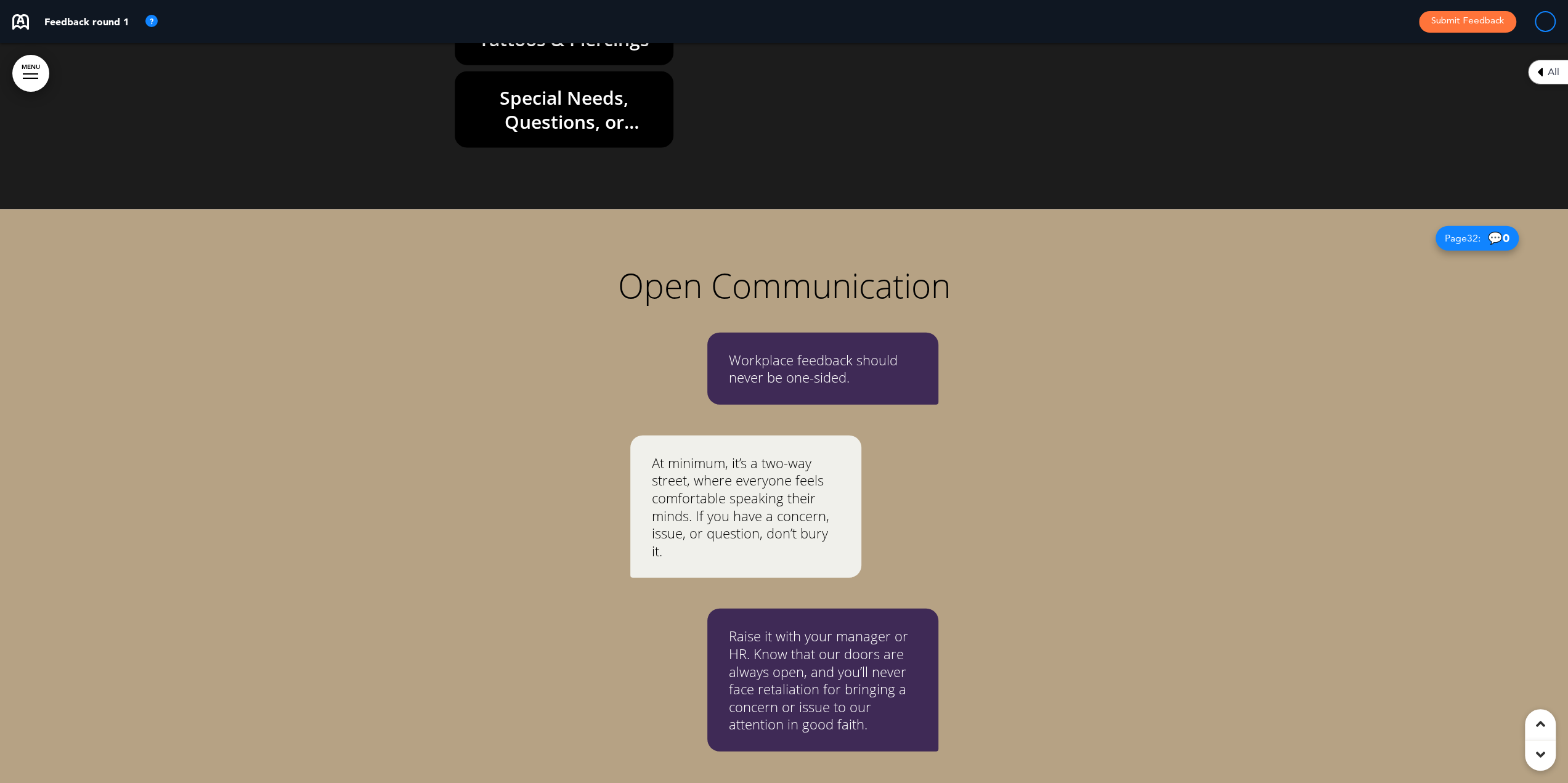
scroll to position [21720, 0]
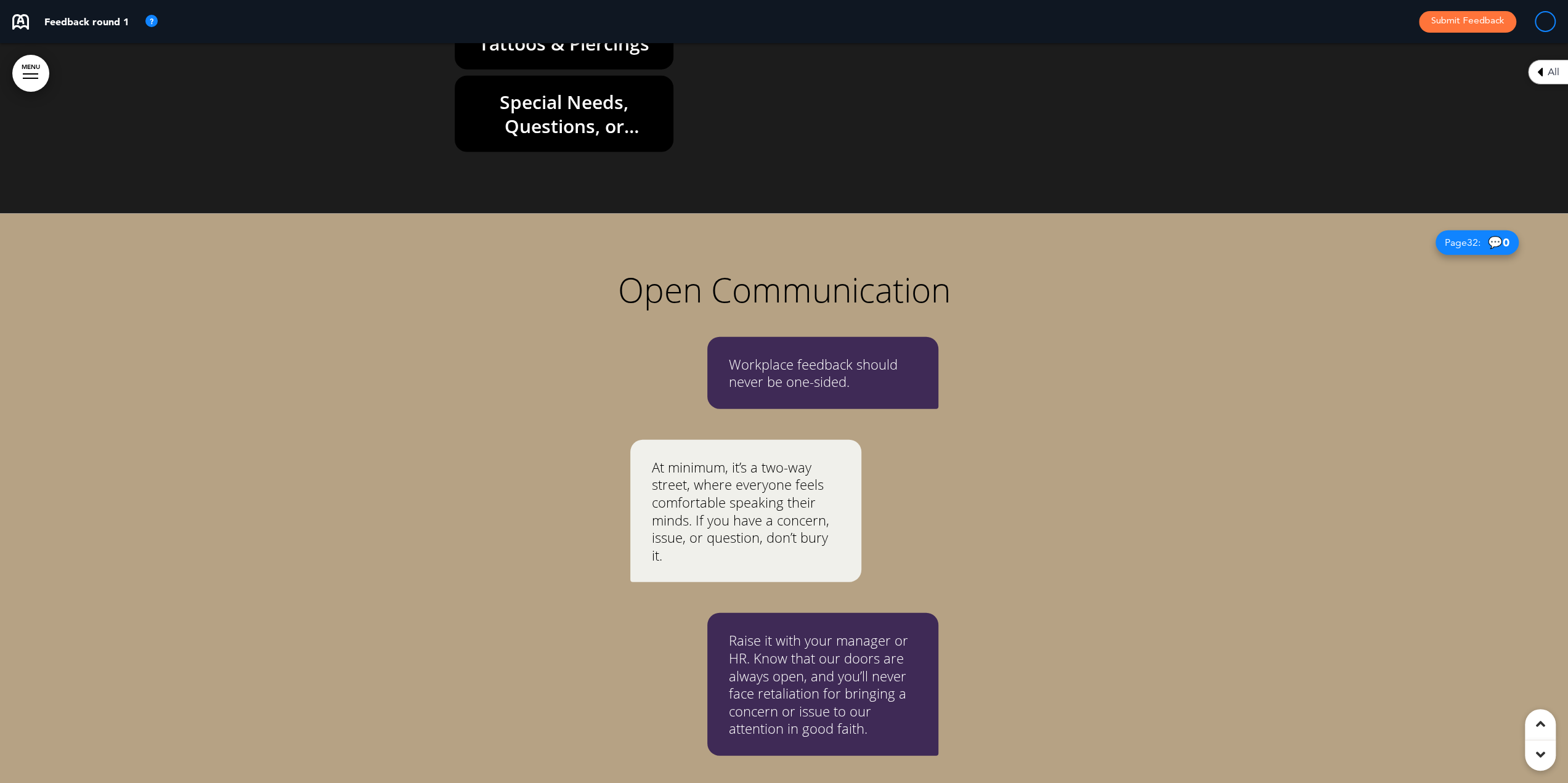
click at [761, 782] on span "Read More" at bounding box center [777, 791] width 64 height 10
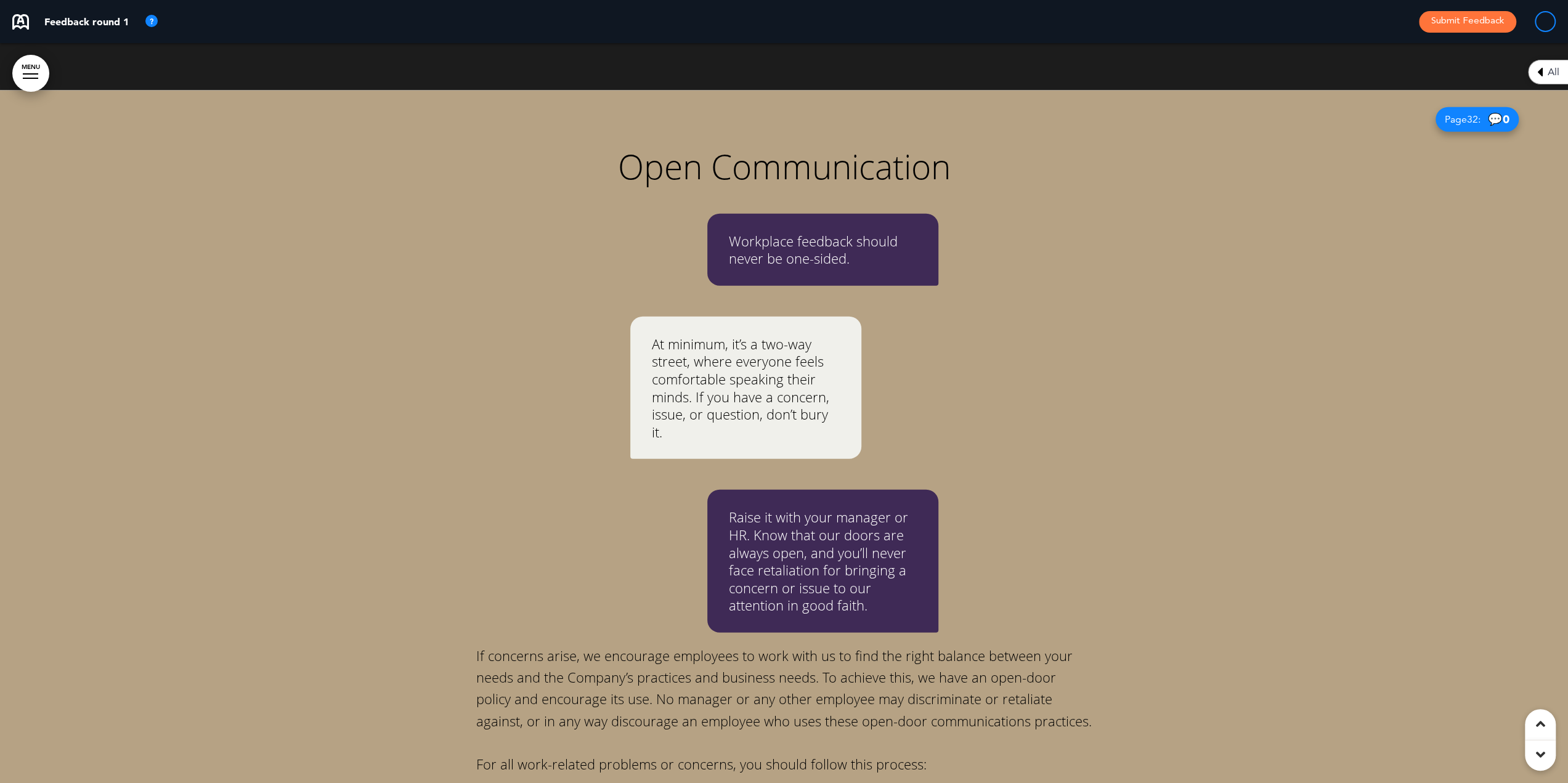
scroll to position [21783, 0]
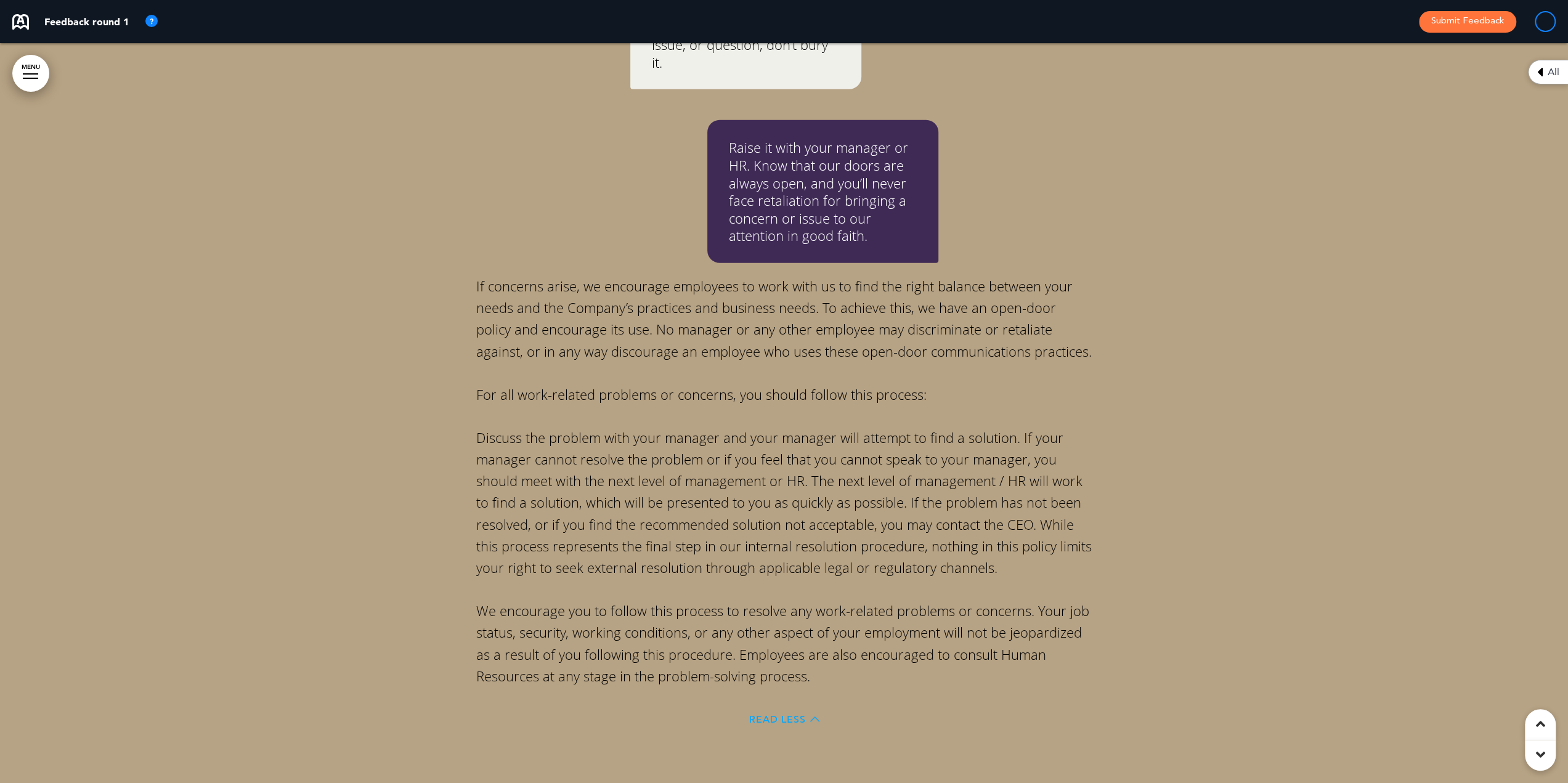
click at [785, 715] on span "Read Less" at bounding box center [777, 719] width 57 height 10
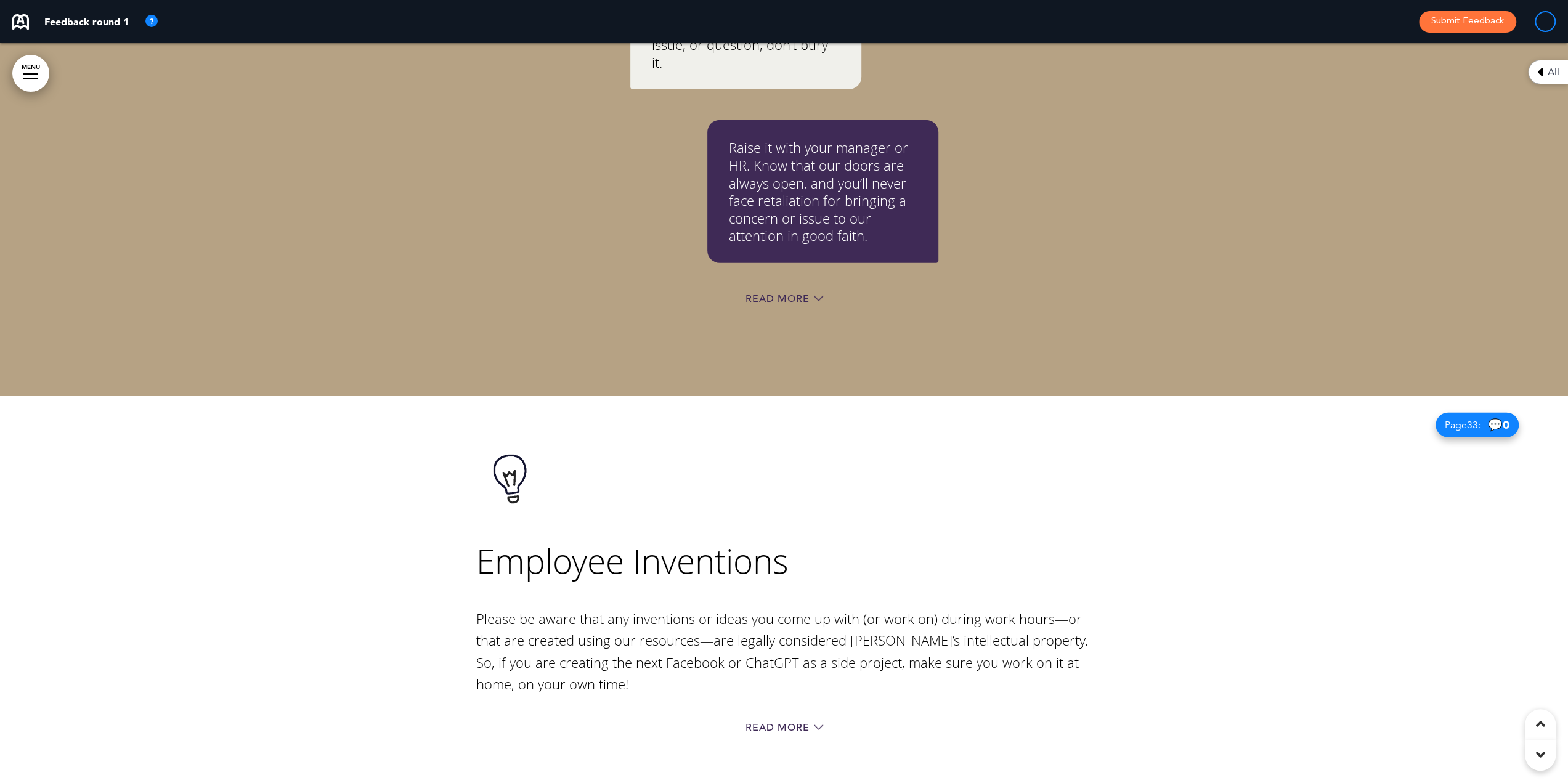
scroll to position [22460, 0]
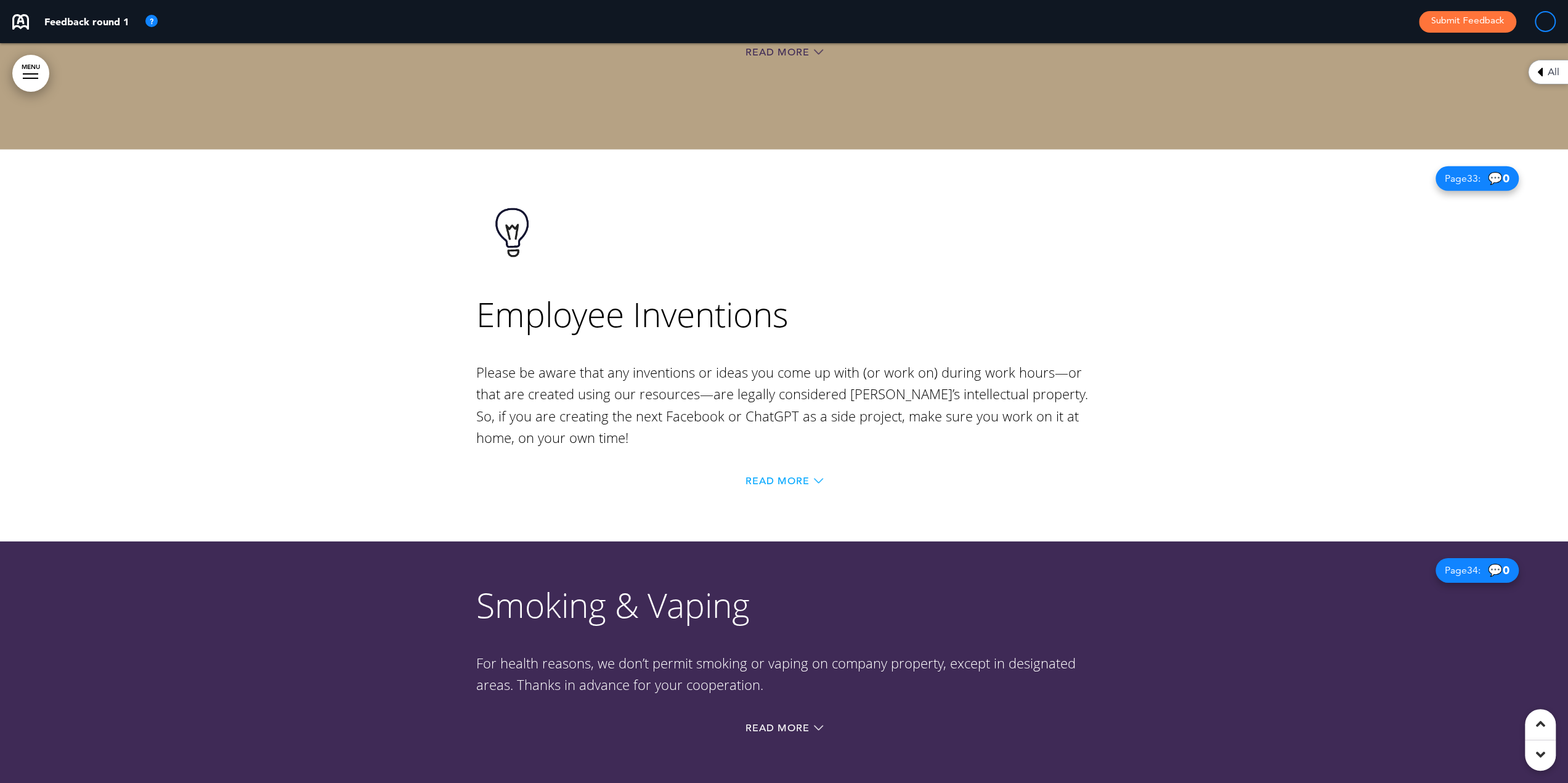
click at [799, 476] on span "Read More" at bounding box center [777, 480] width 64 height 10
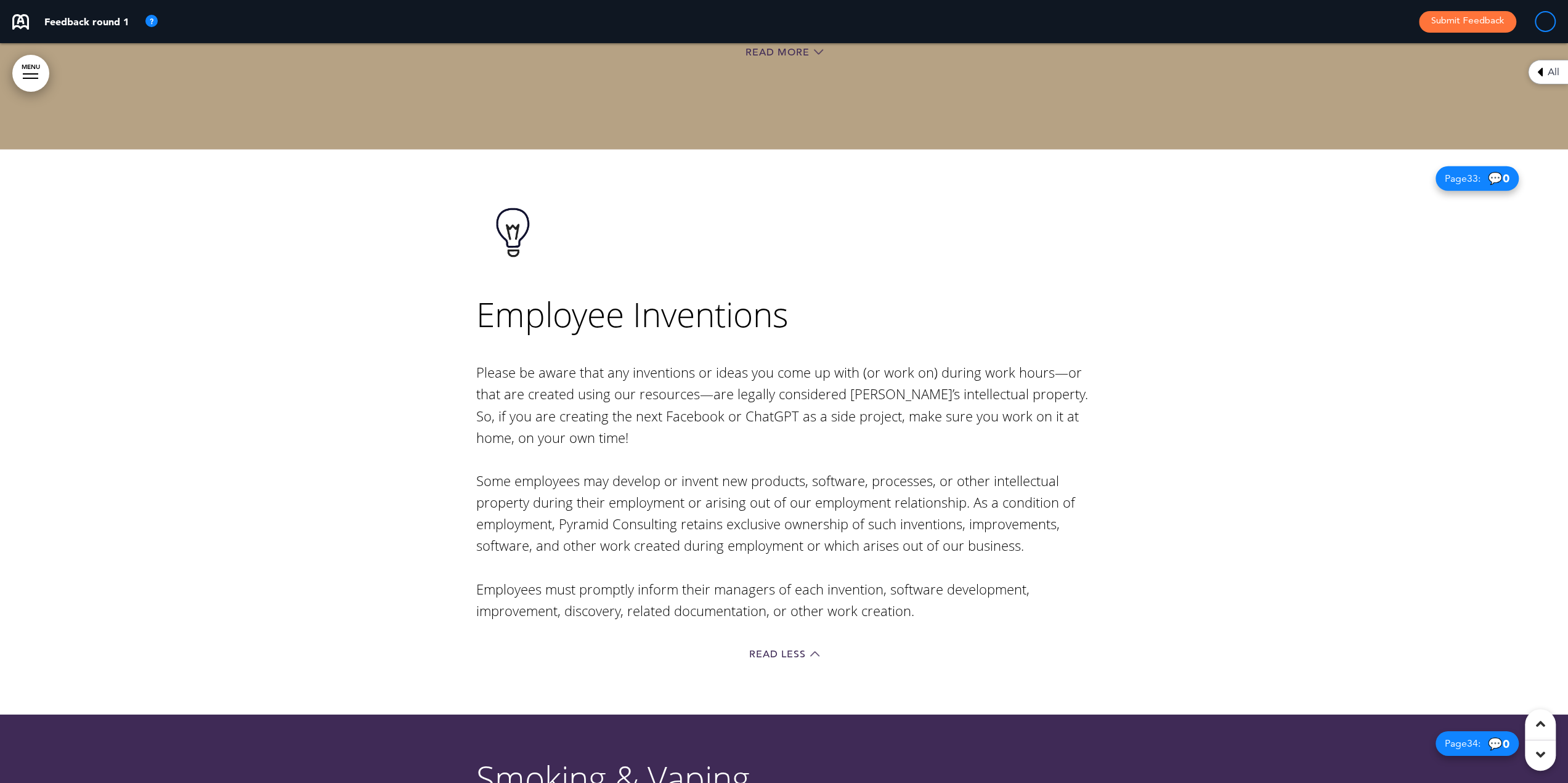
scroll to position [22891, 0]
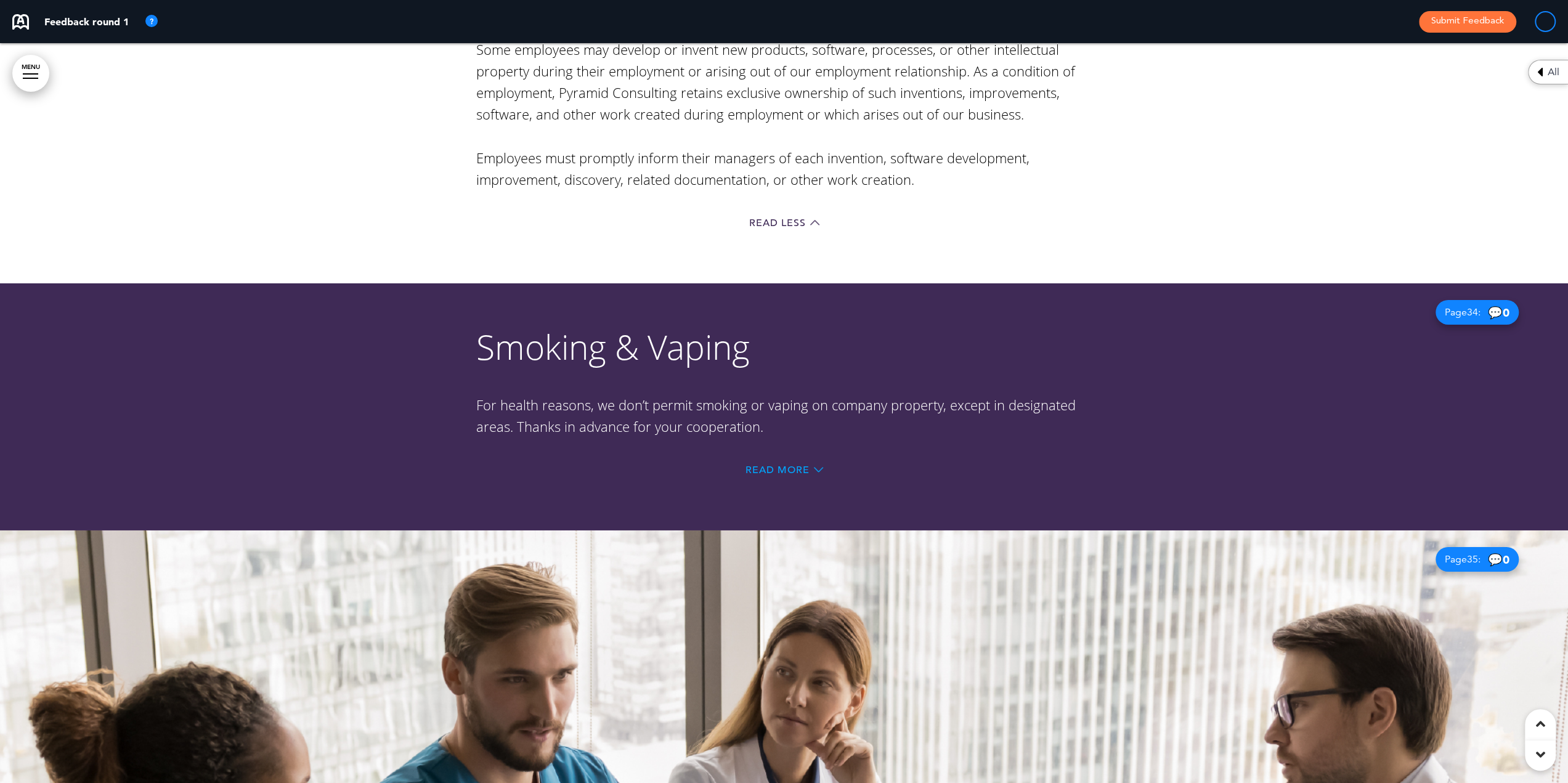
click at [808, 465] on span "Read More" at bounding box center [777, 469] width 64 height 10
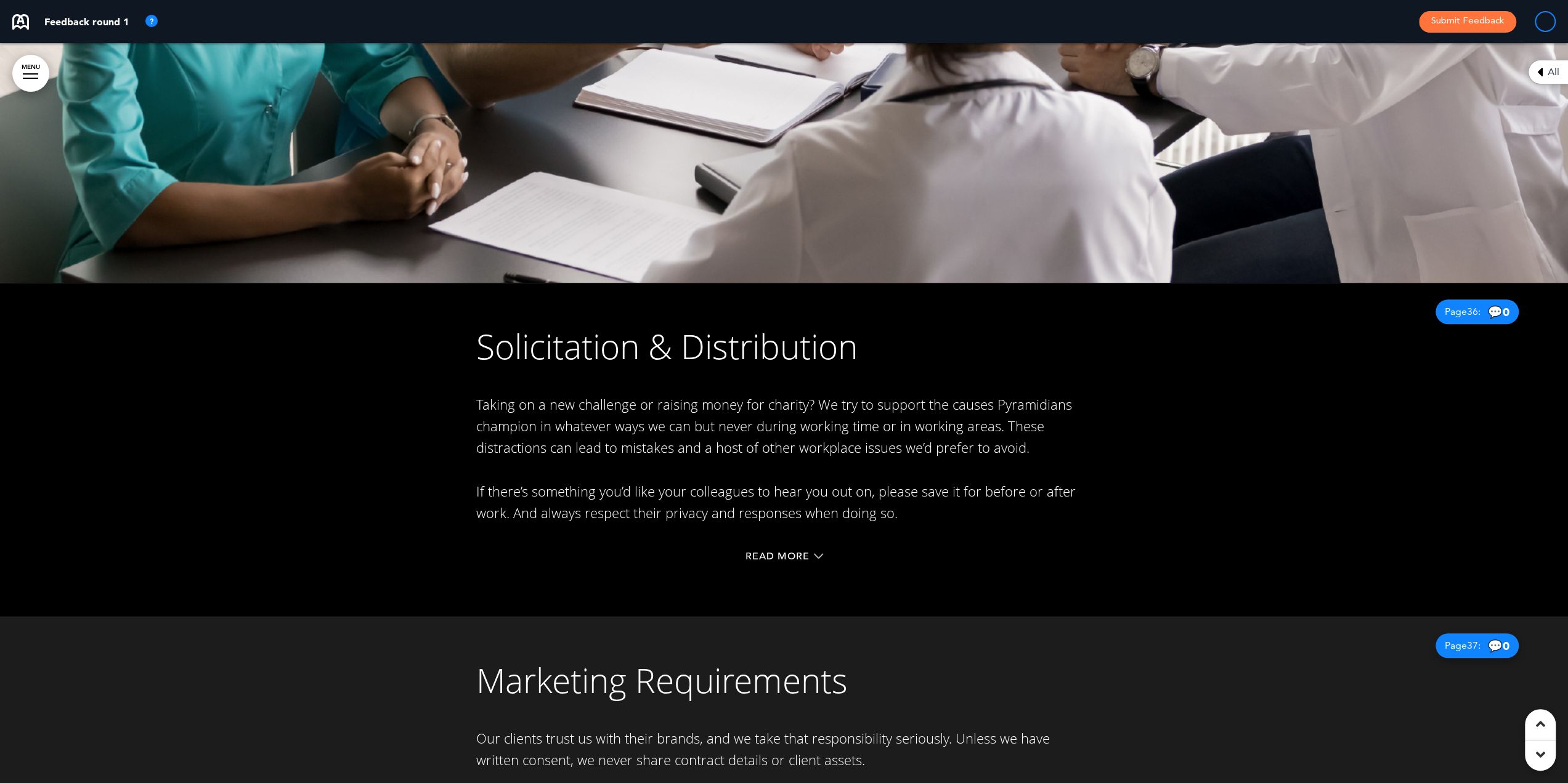
scroll to position [24122, 0]
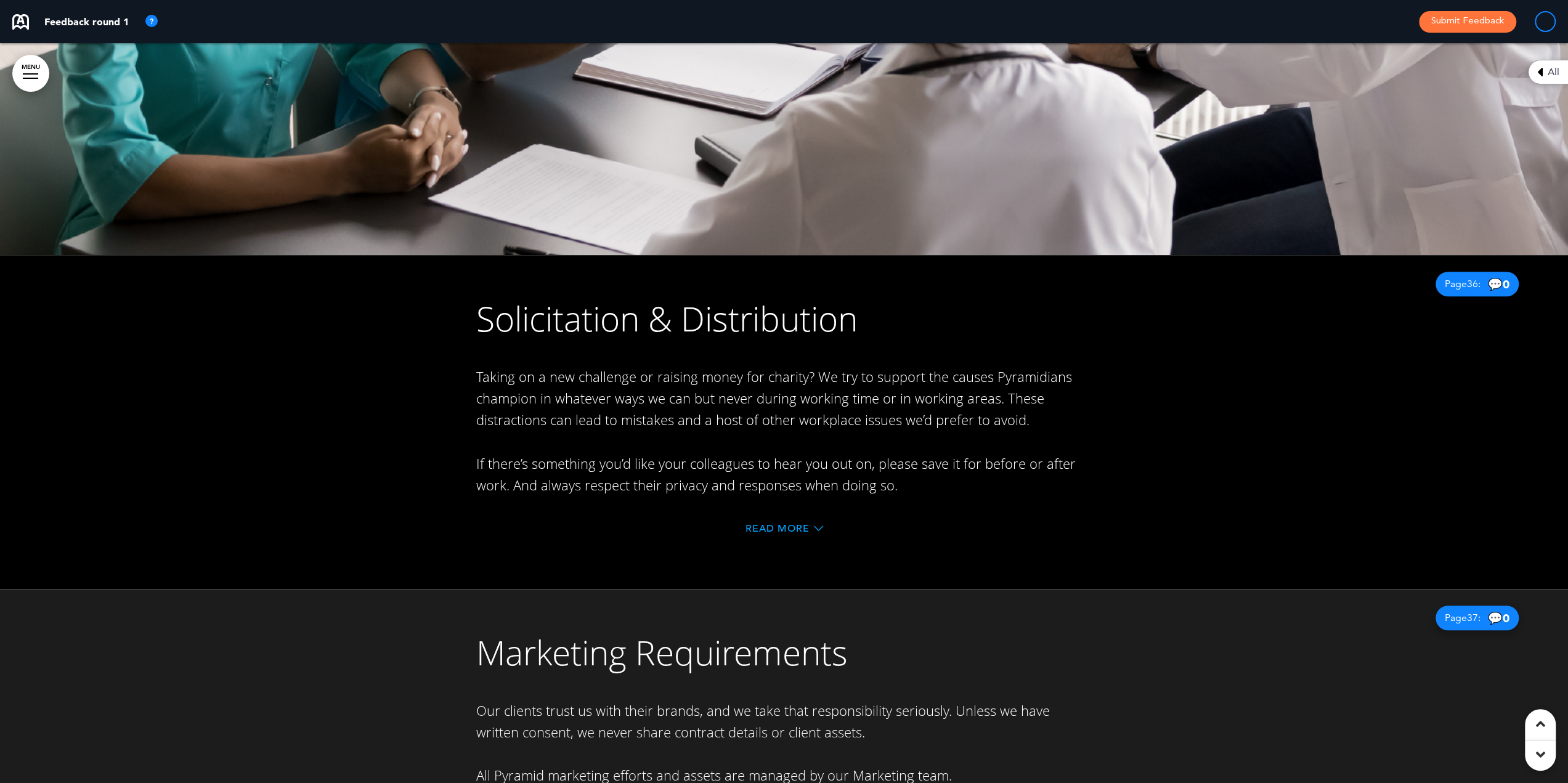
click at [782, 523] on span "Read More" at bounding box center [777, 528] width 64 height 10
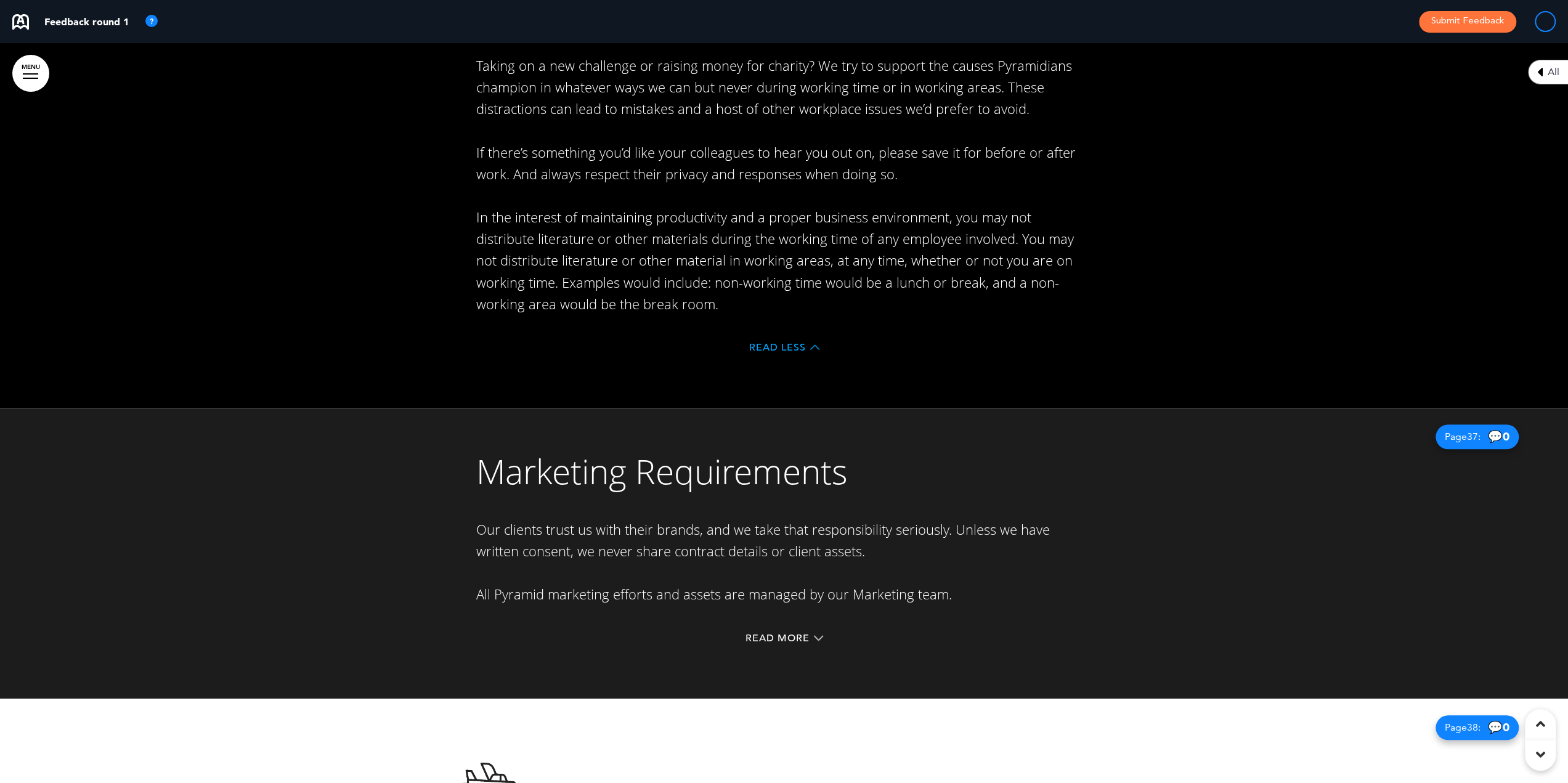
scroll to position [24492, 0]
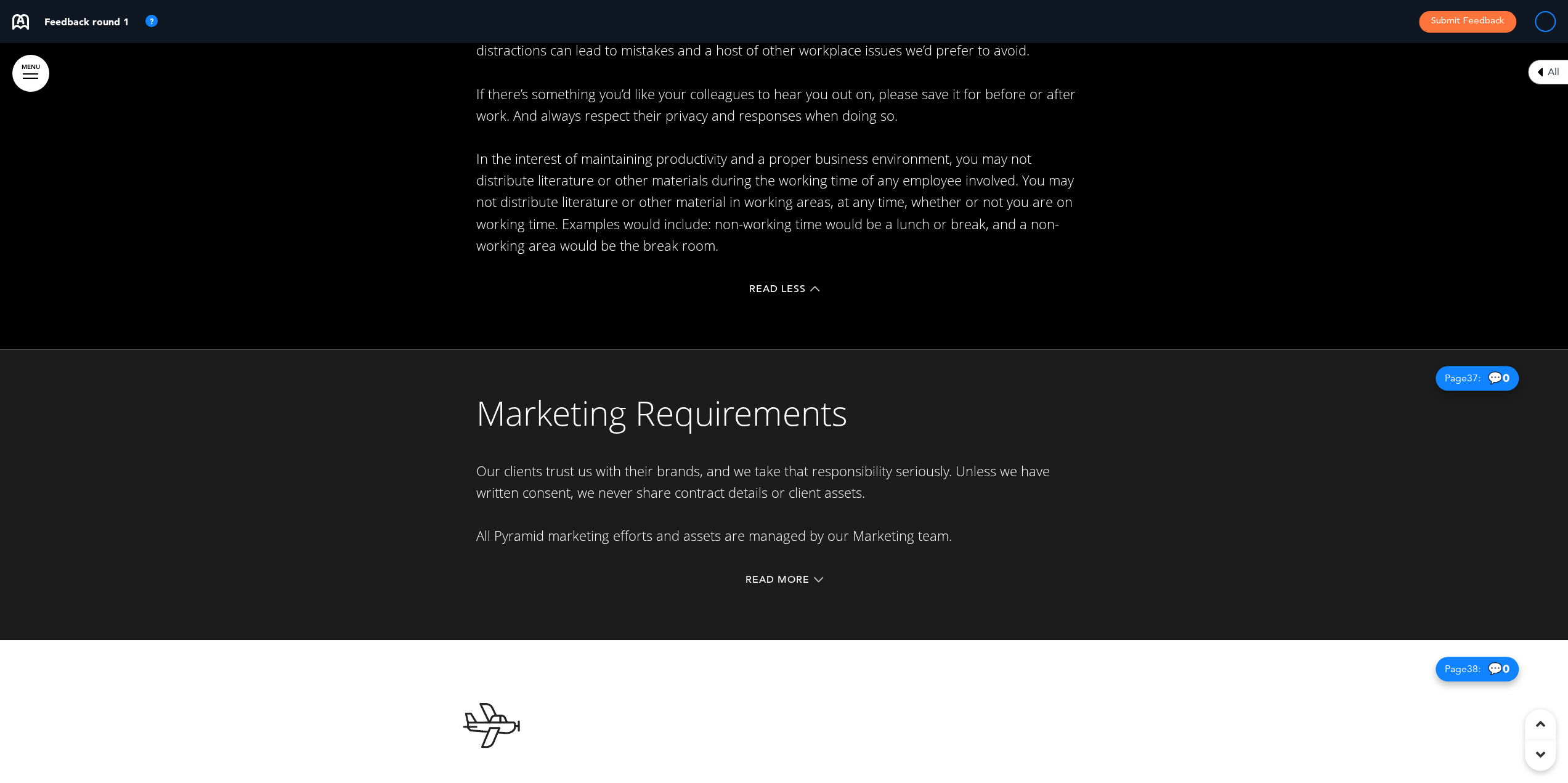
click at [787, 569] on div "Read More" at bounding box center [783, 581] width 616 height 25
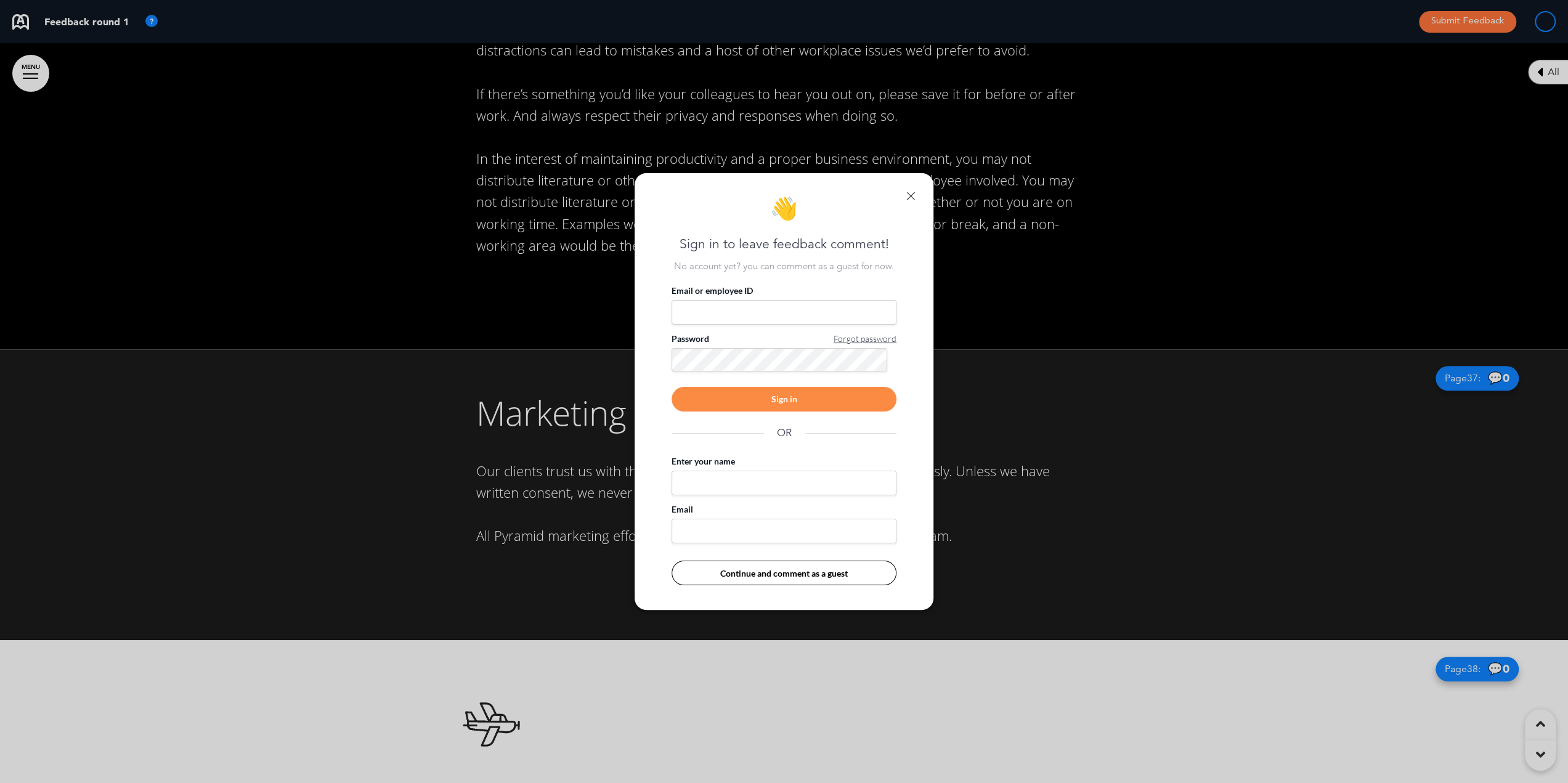
scroll to position [0, 1559]
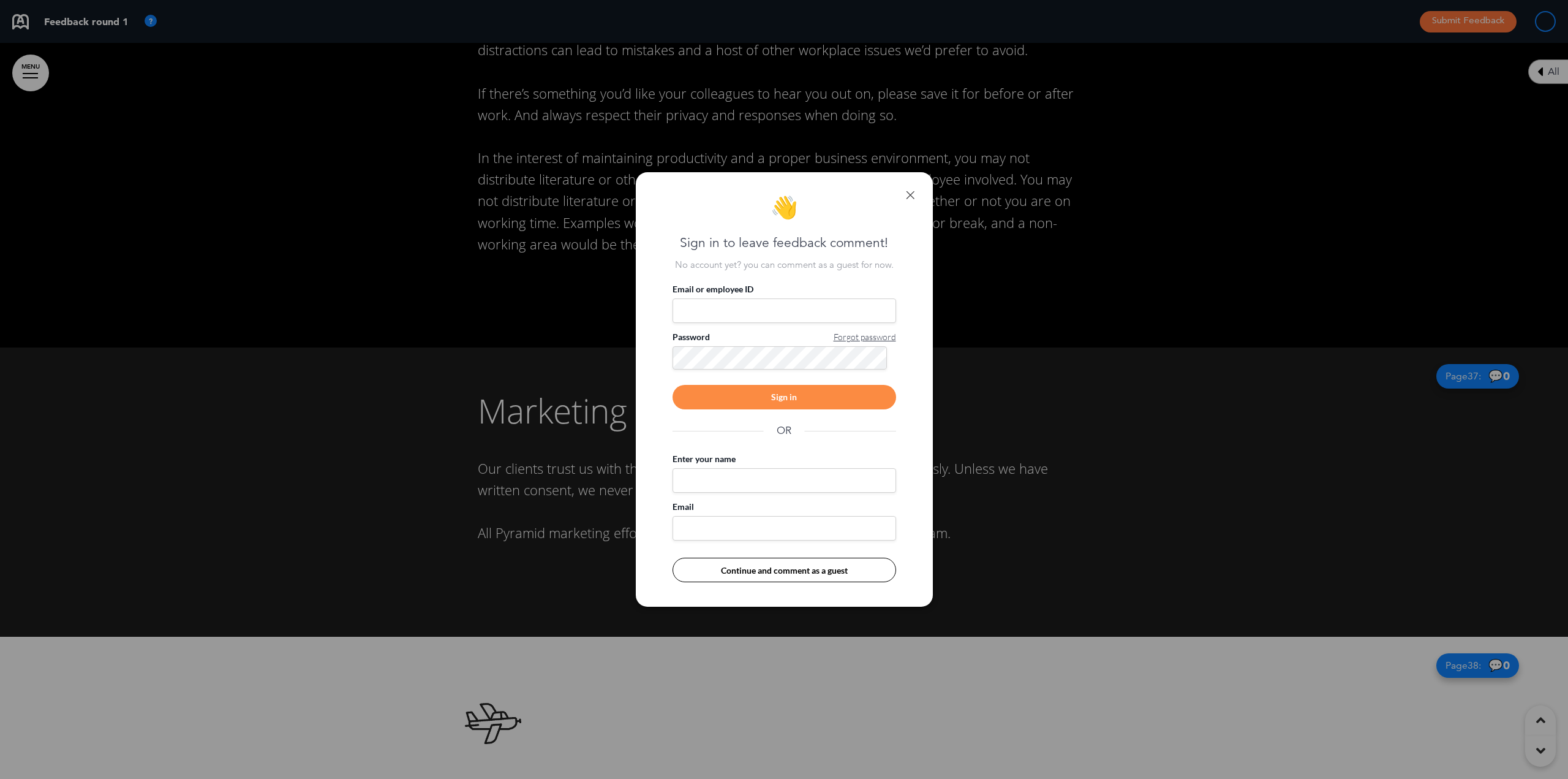
click at [914, 197] on div "👋 Sign in to leave feedback comment! No account yet? you can comment as a guest…" at bounding box center [784, 389] width 297 height 435
click at [914, 196] on link at bounding box center [909, 194] width 8 height 8
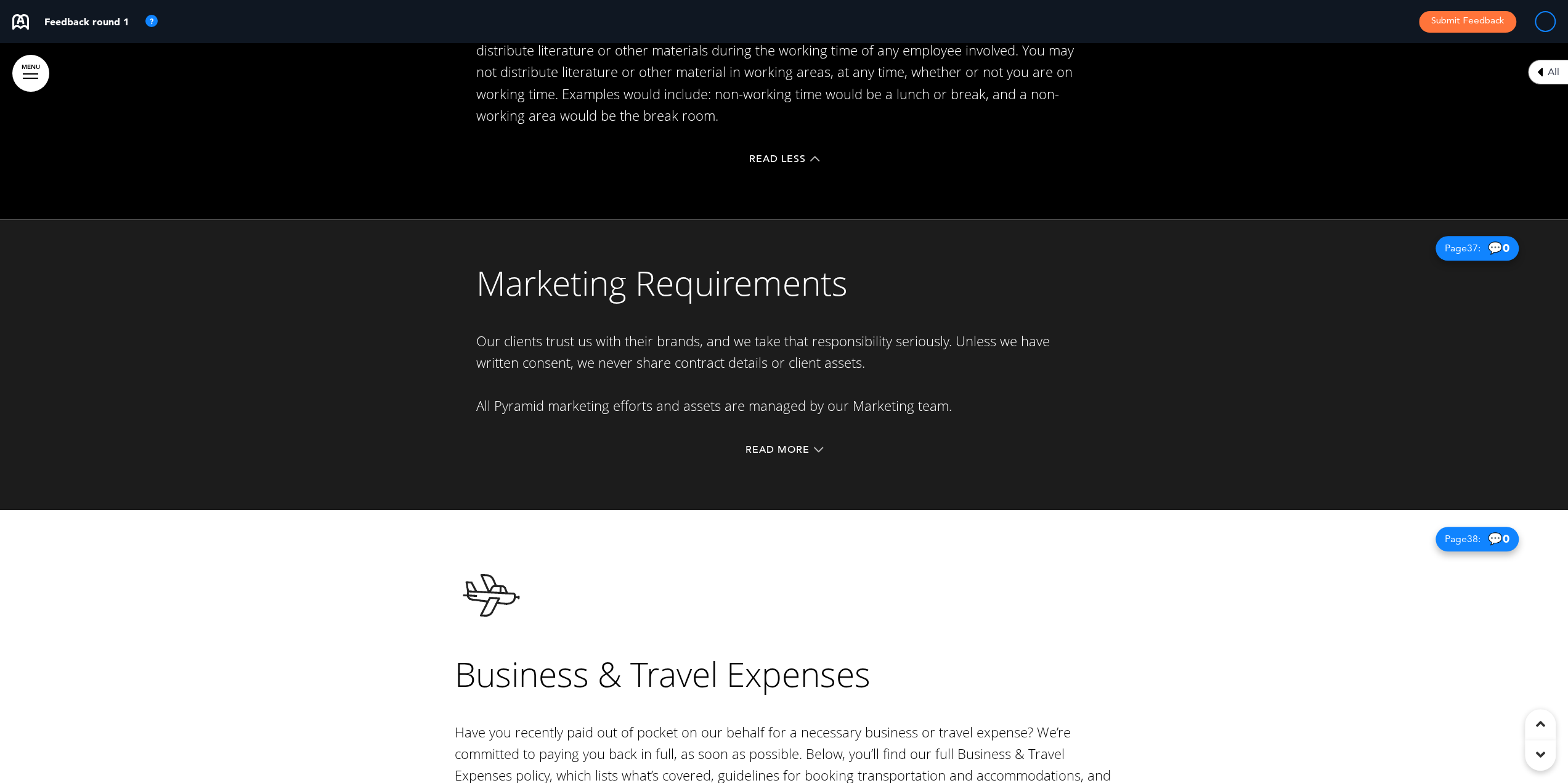
scroll to position [24799, 0]
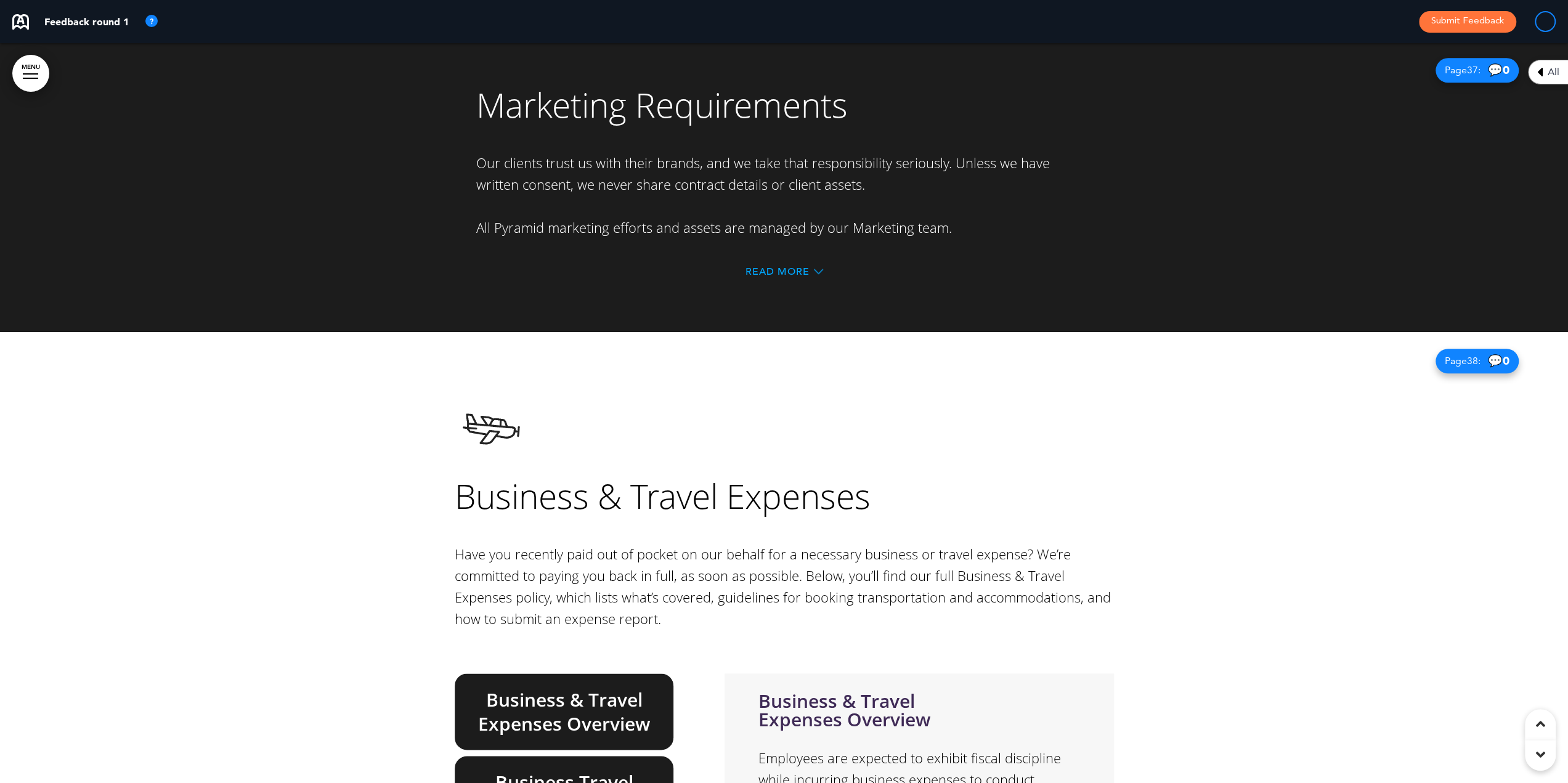
click at [789, 267] on span "Read More" at bounding box center [777, 271] width 64 height 10
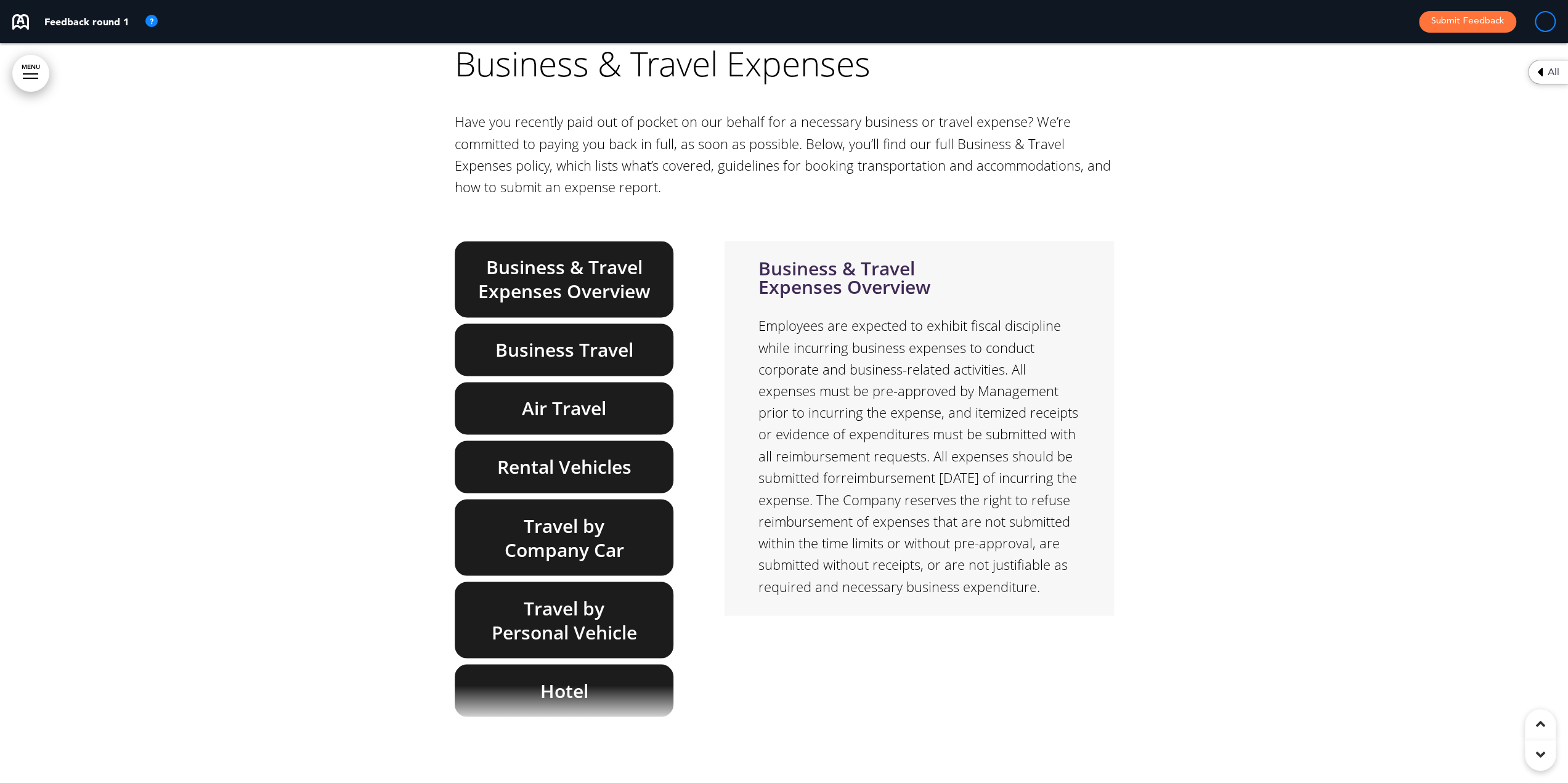
scroll to position [25354, 0]
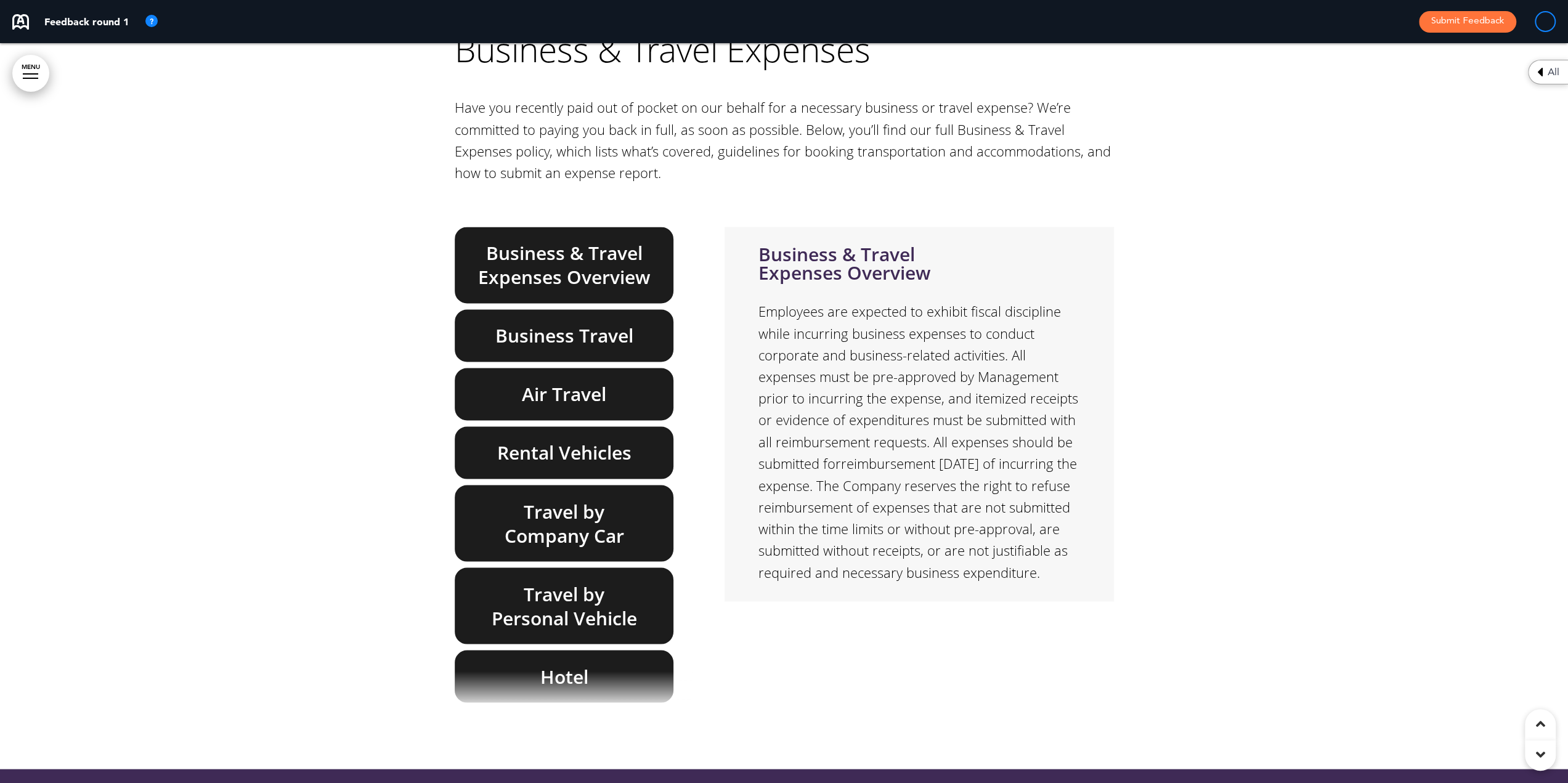
click at [552, 241] on h6 "Business & Travel Expenses Overview" at bounding box center [564, 264] width 191 height 48
click at [564, 323] on h6 "Business Travel" at bounding box center [564, 335] width 191 height 24
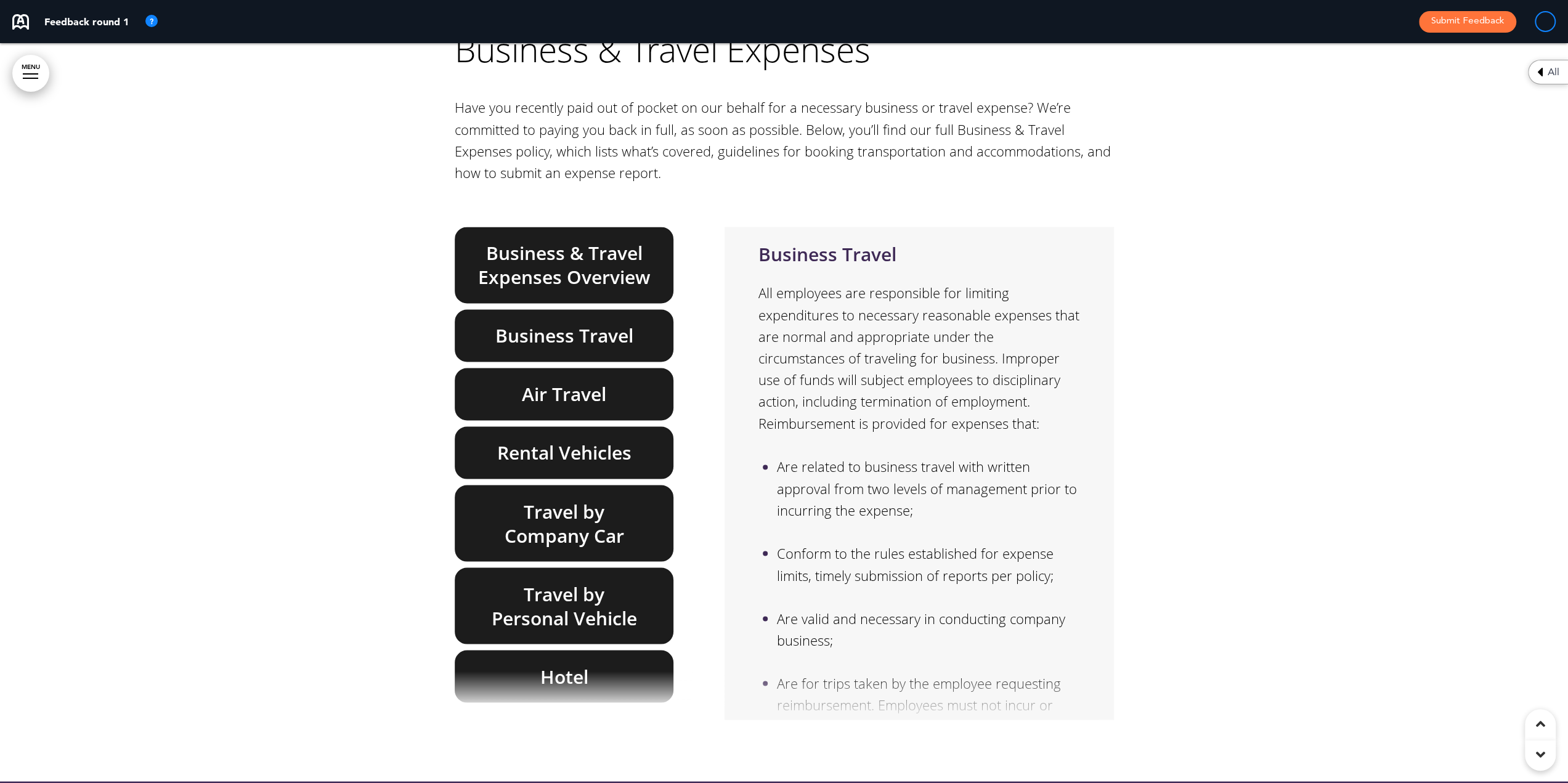
click at [558, 367] on div "Air Travel" at bounding box center [563, 393] width 219 height 52
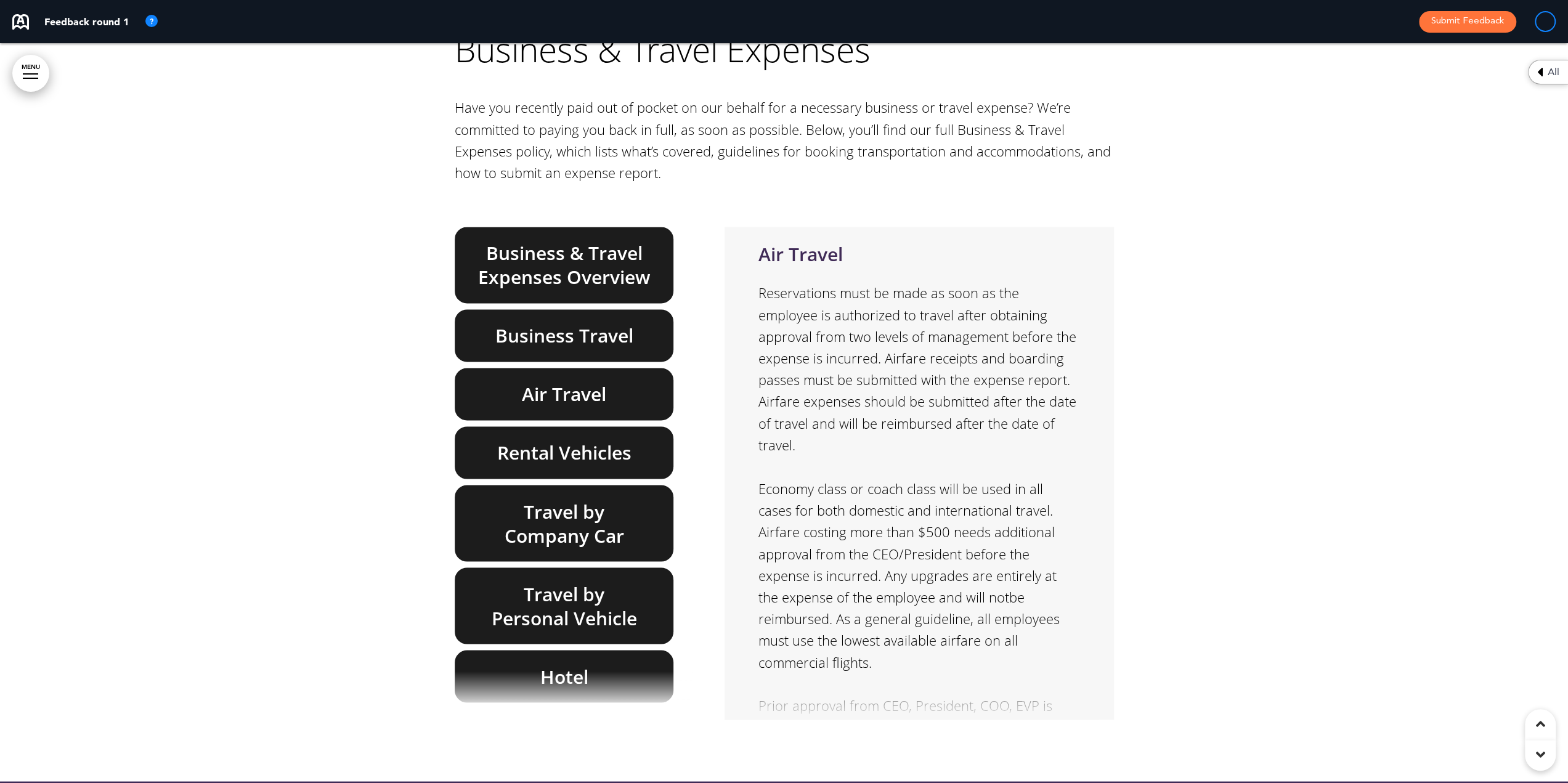
click at [556, 440] on h6 "Rental Vehicles" at bounding box center [564, 452] width 191 height 24
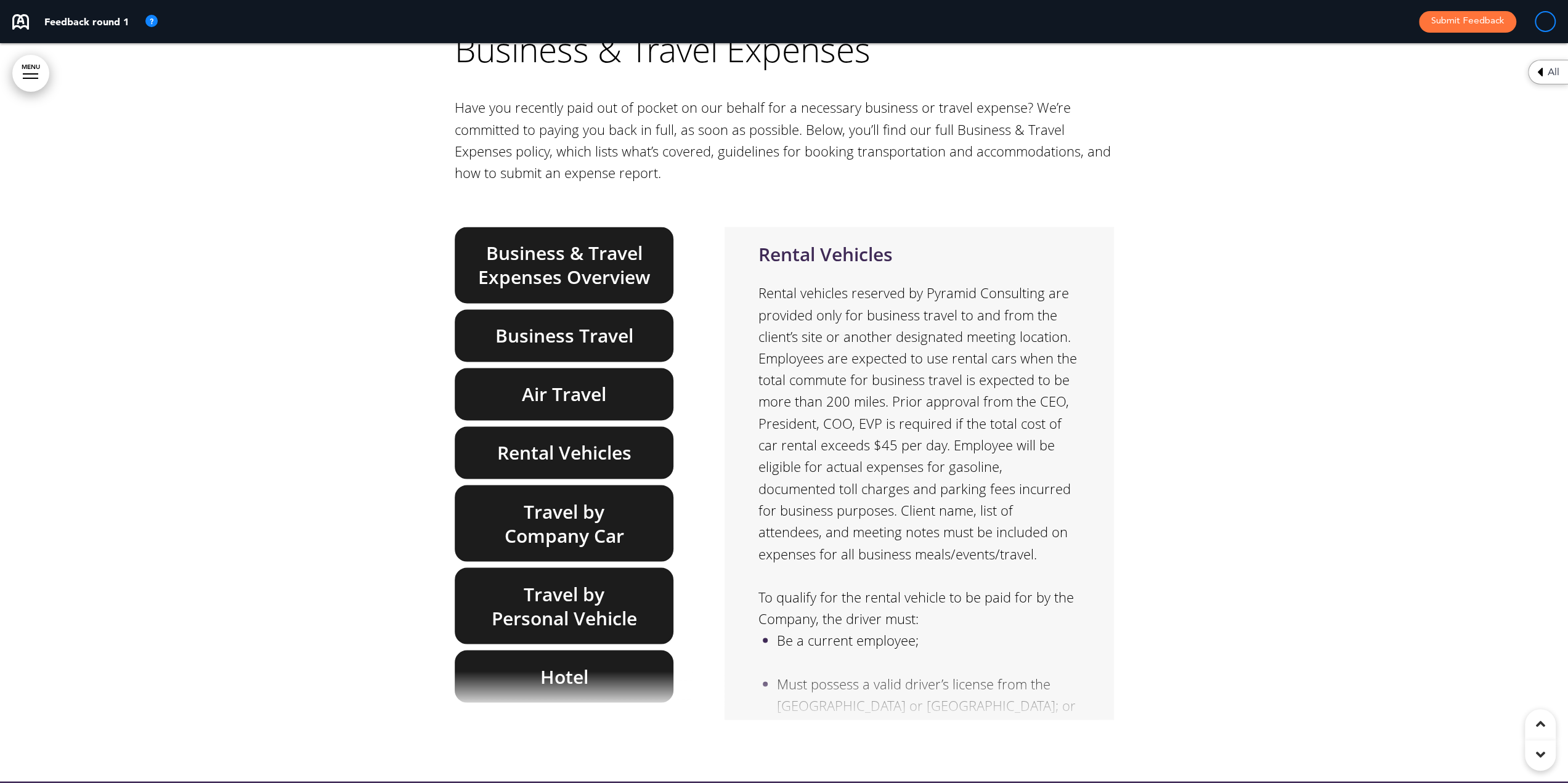
click at [590, 499] on h6 "Travel by Company Car" at bounding box center [564, 523] width 191 height 48
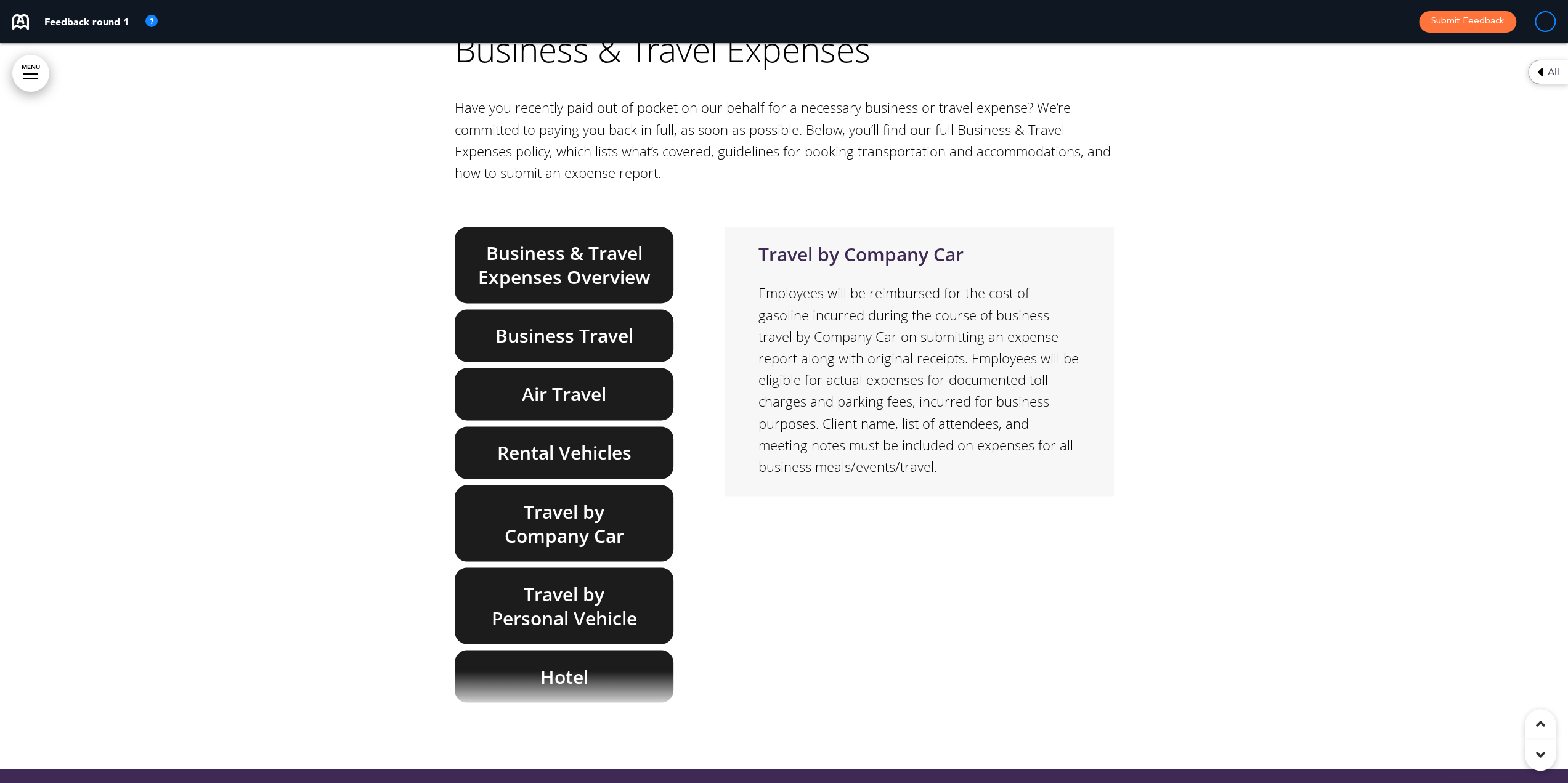
drag, startPoint x: 552, startPoint y: 497, endPoint x: 560, endPoint y: 504, distance: 10.6
click at [554, 582] on h6 "Travel by Personal Vehicle" at bounding box center [564, 605] width 191 height 48
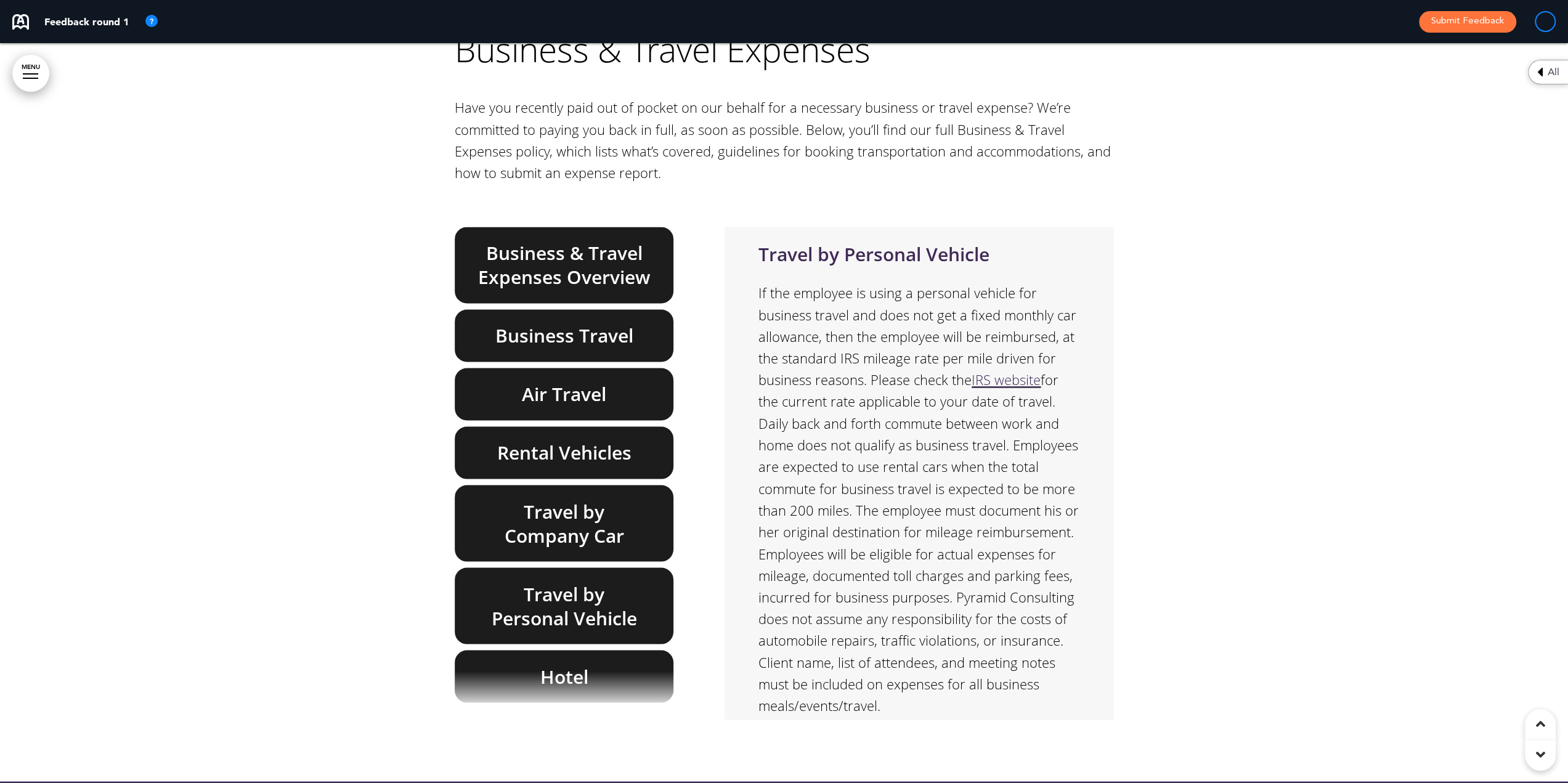
click at [593, 664] on h6 "Hotel" at bounding box center [564, 675] width 191 height 24
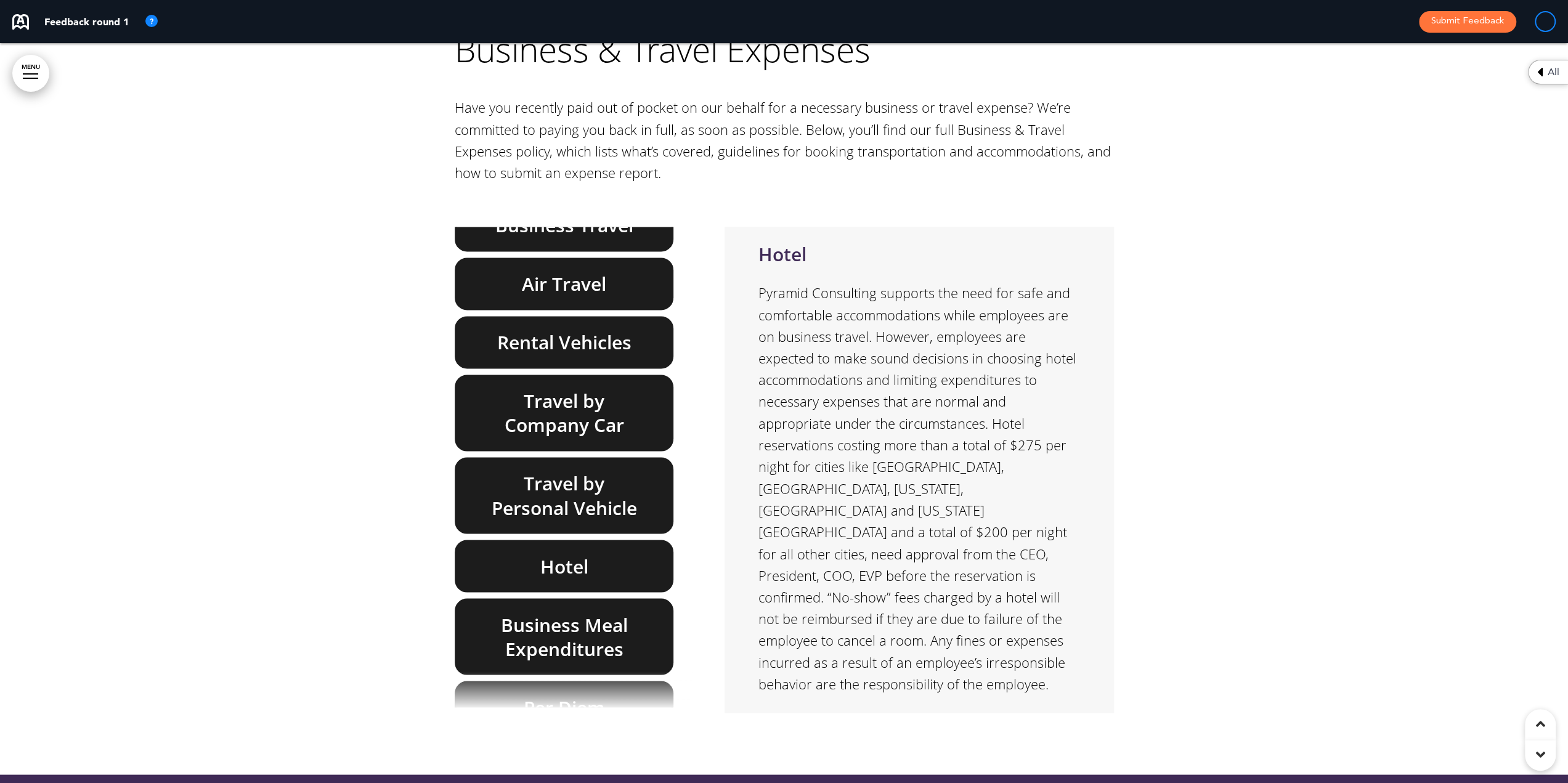
scroll to position [272, 0]
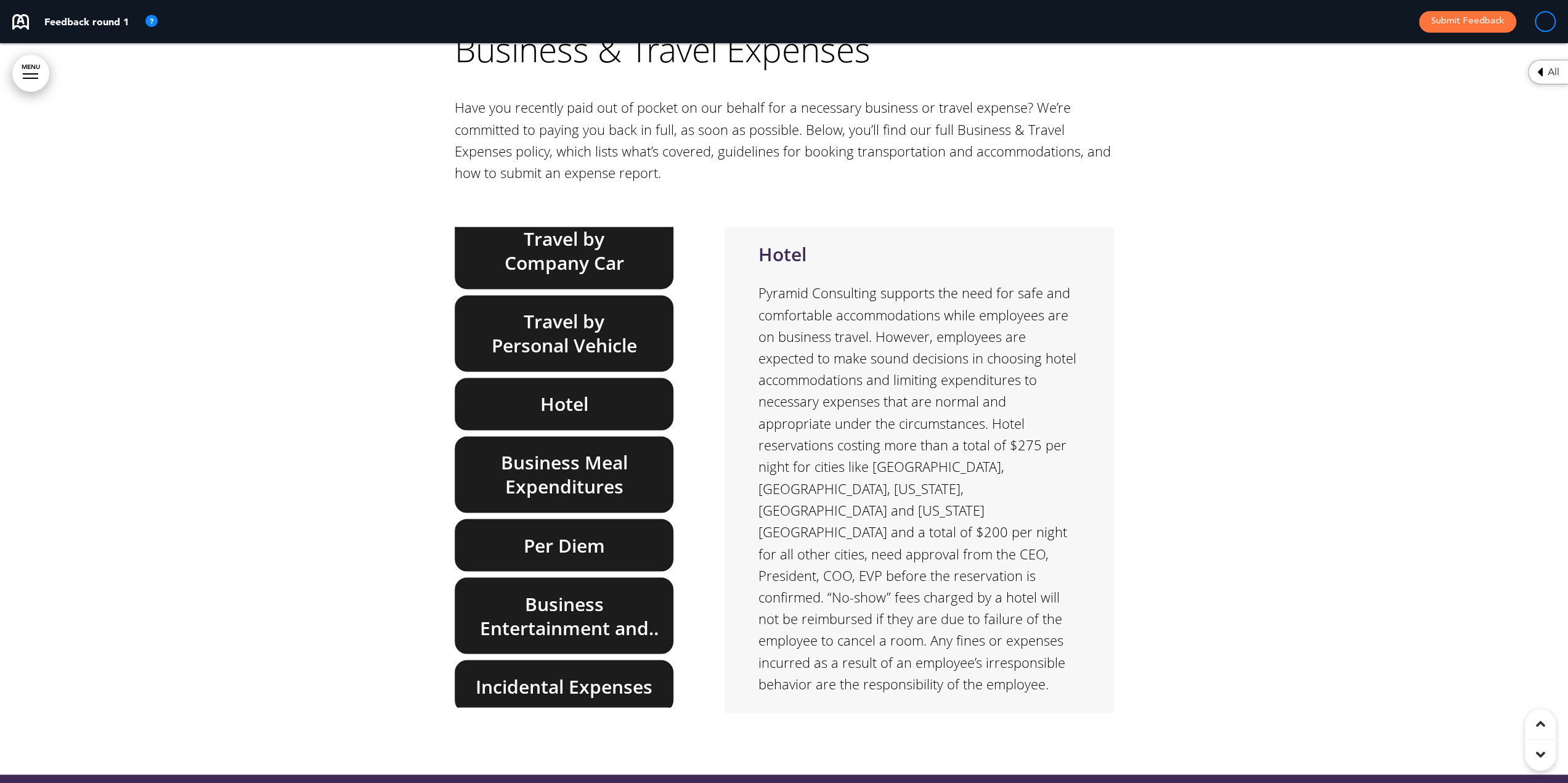
click at [590, 533] on h6 "Per Diem" at bounding box center [564, 544] width 191 height 24
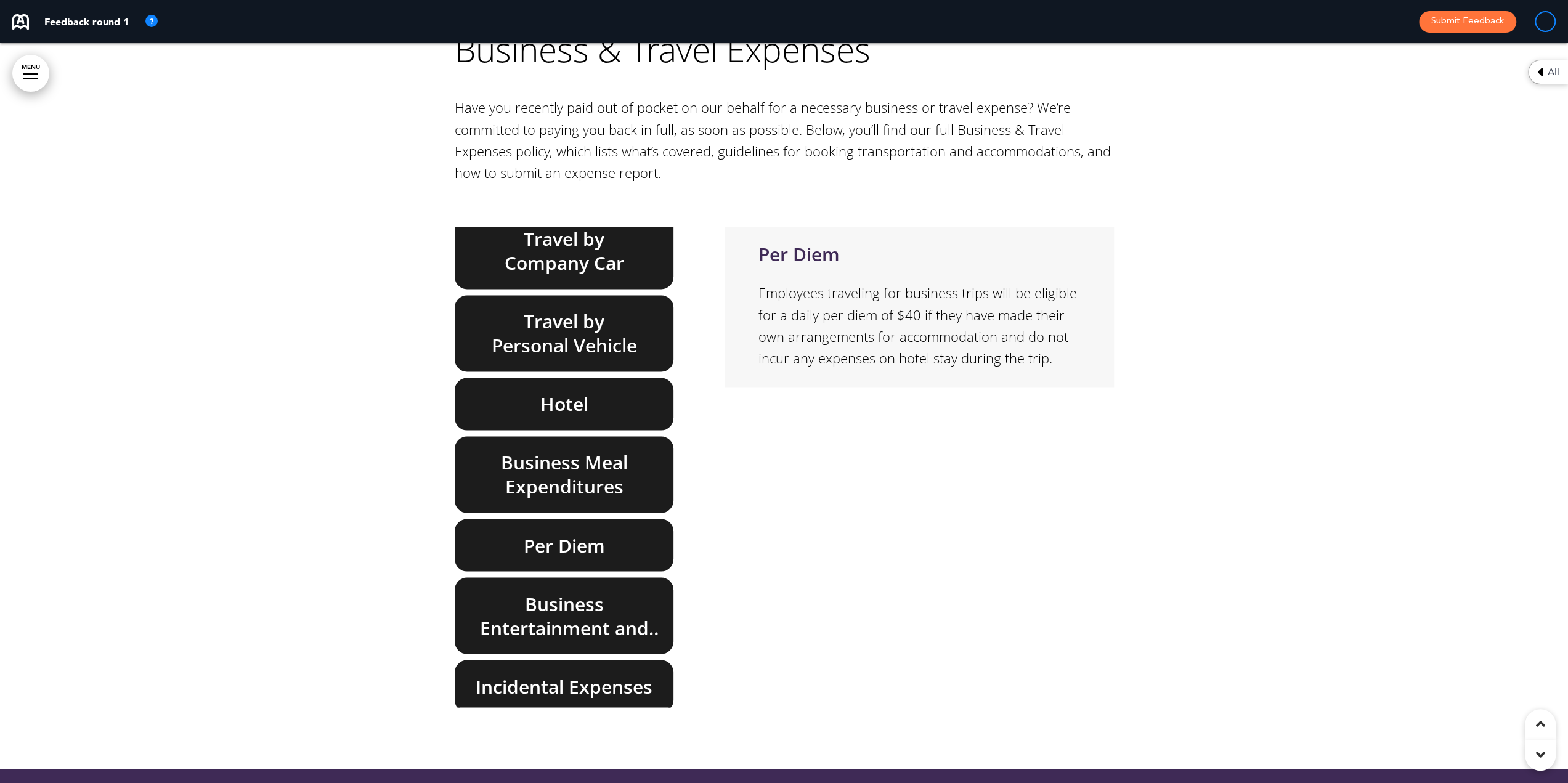
click at [593, 591] on h6 "Business Entertainment and Gifts" at bounding box center [564, 615] width 191 height 48
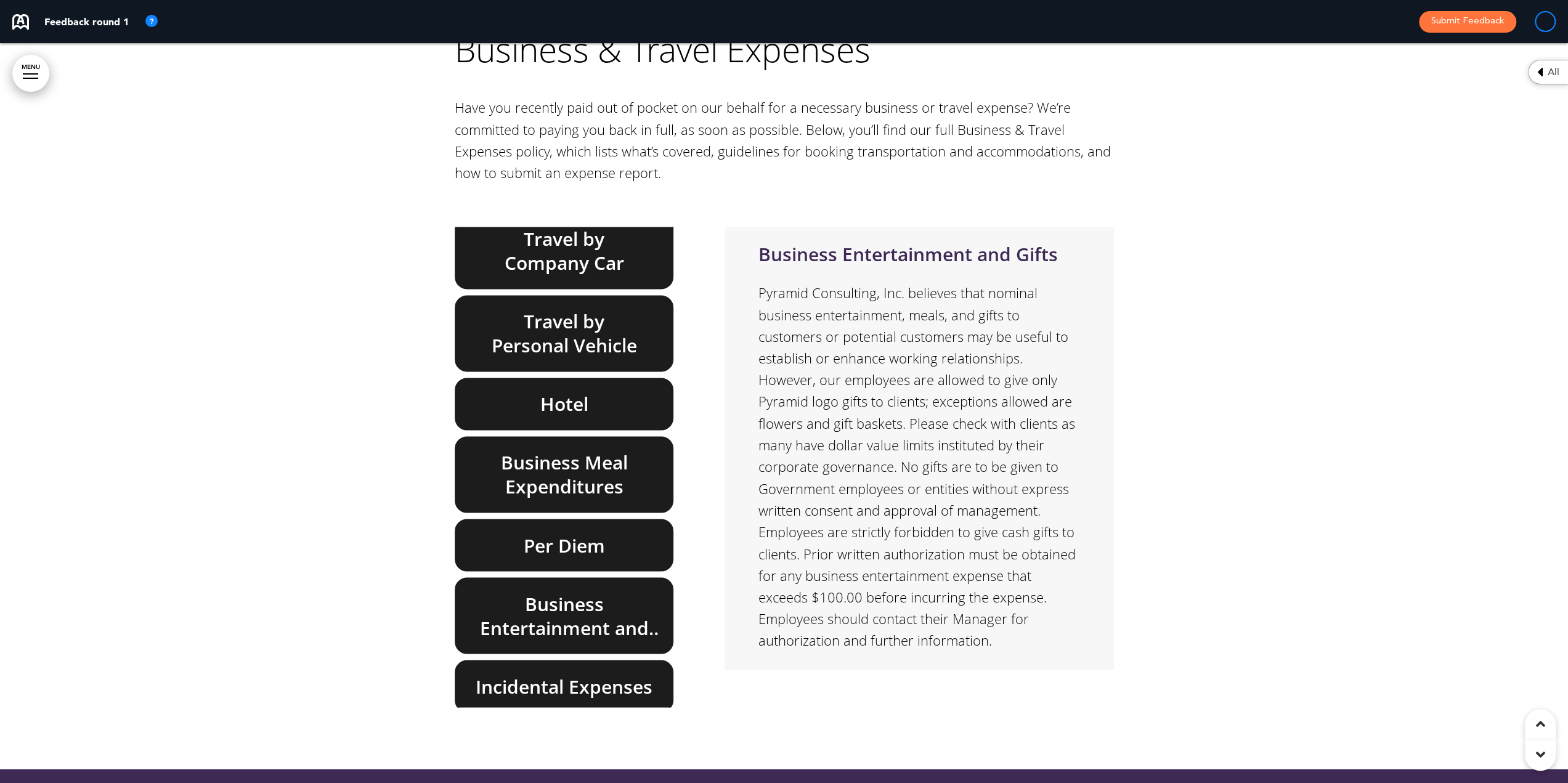
click at [586, 674] on h6 "Incidental Expenses" at bounding box center [564, 685] width 191 height 24
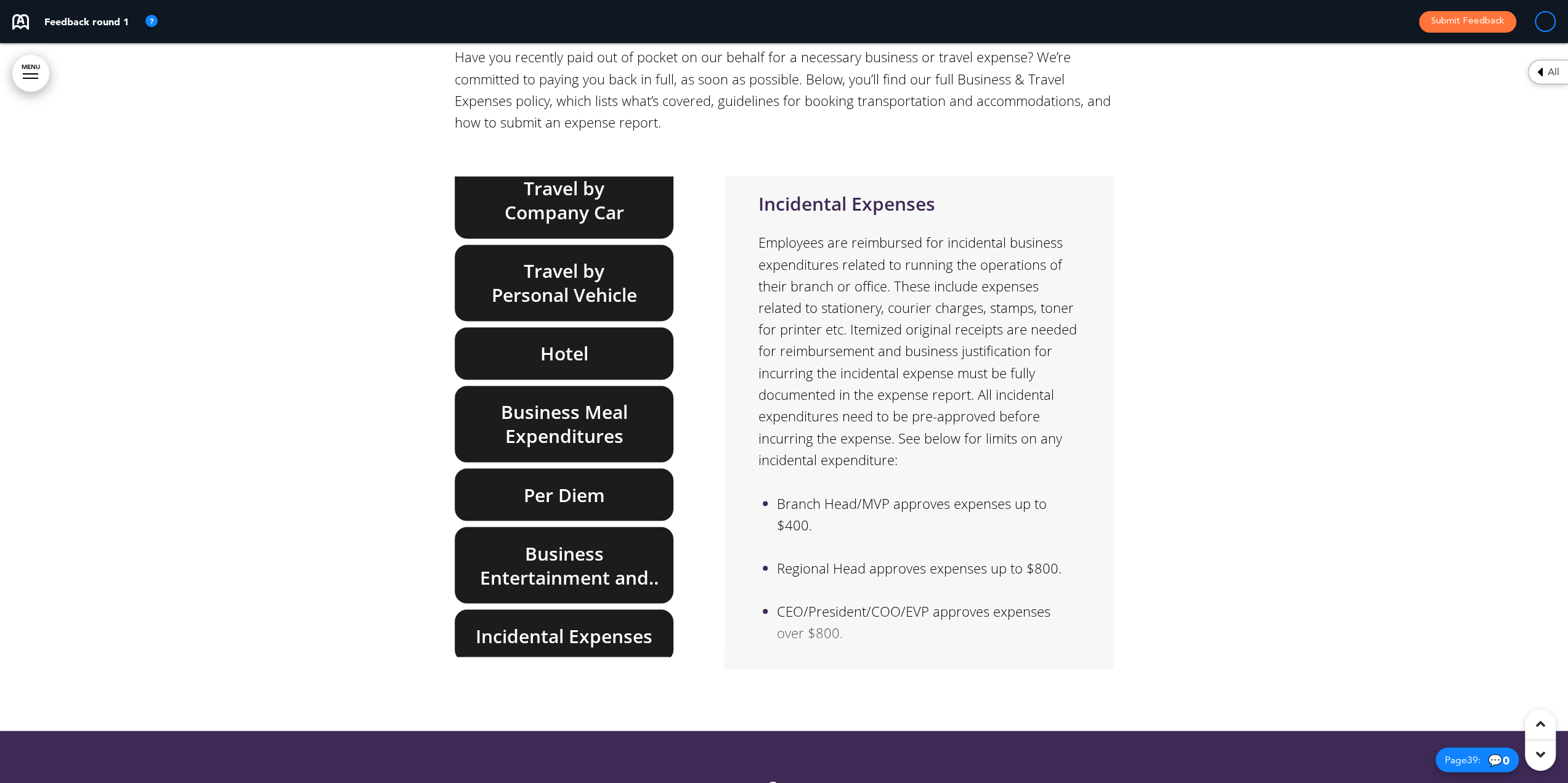
scroll to position [25354, 0]
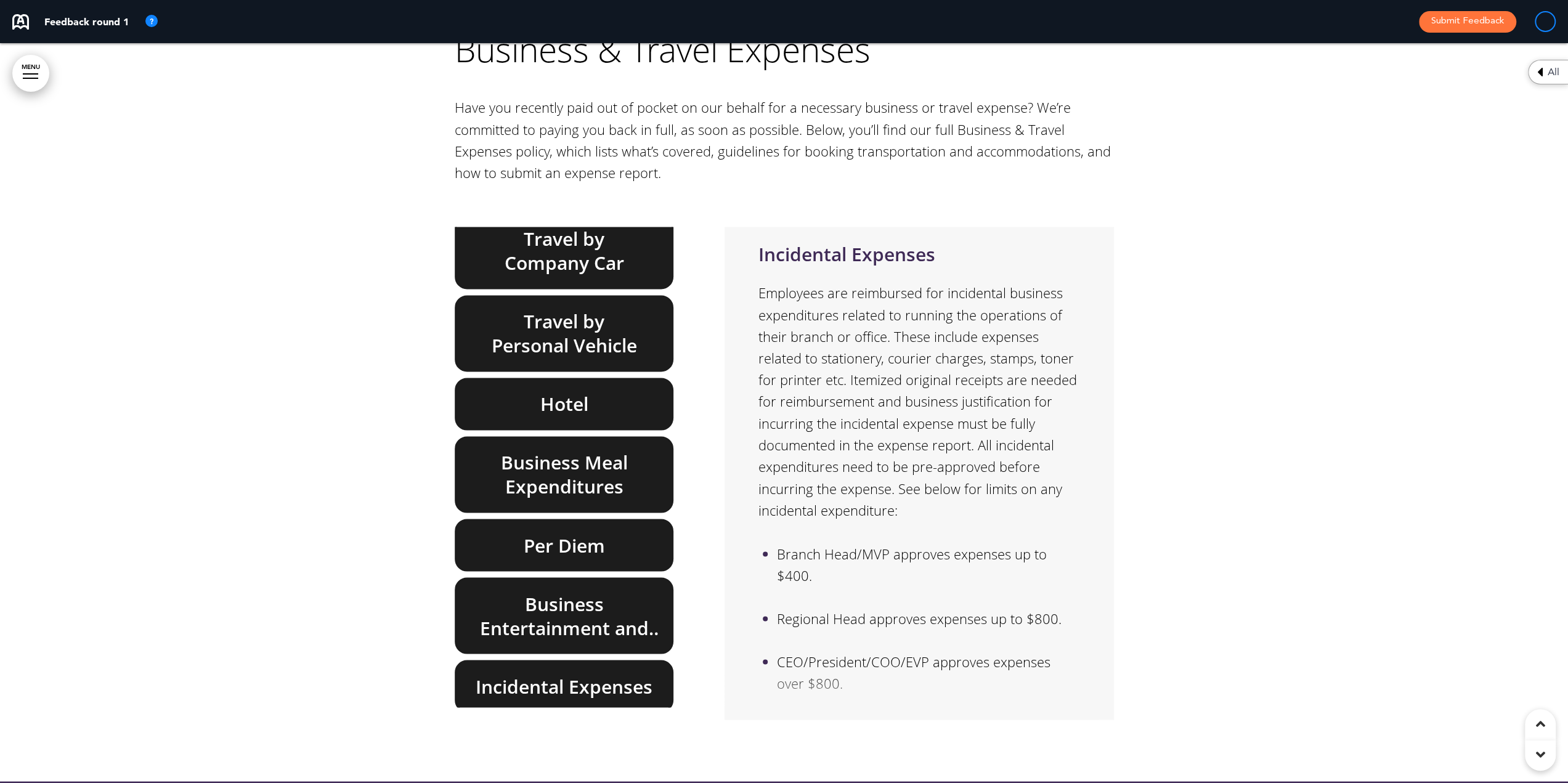
click at [538, 533] on h6 "Per Diem" at bounding box center [564, 544] width 191 height 24
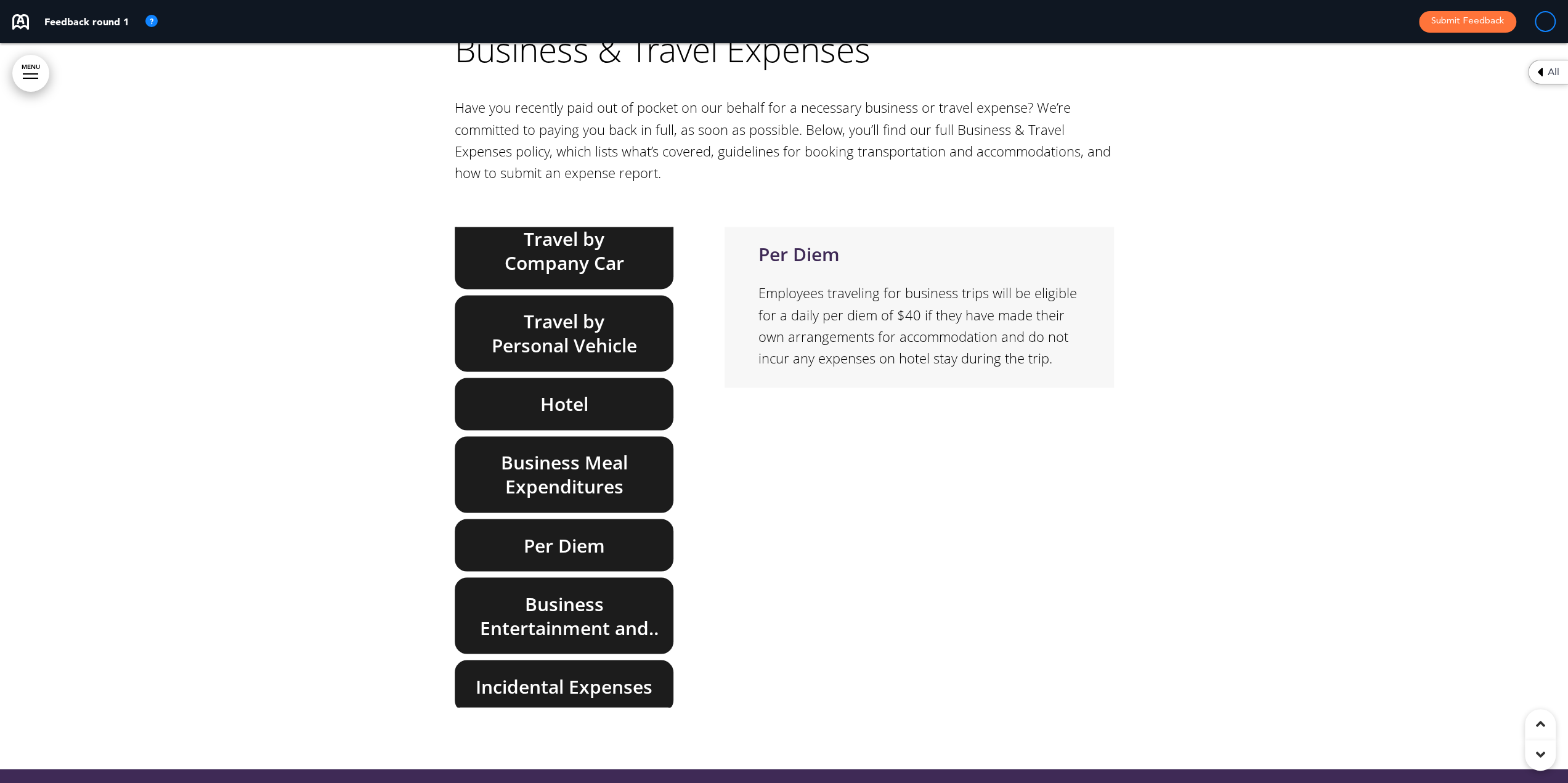
click at [521, 450] on h6 "Business Meal Expenditures" at bounding box center [564, 474] width 191 height 48
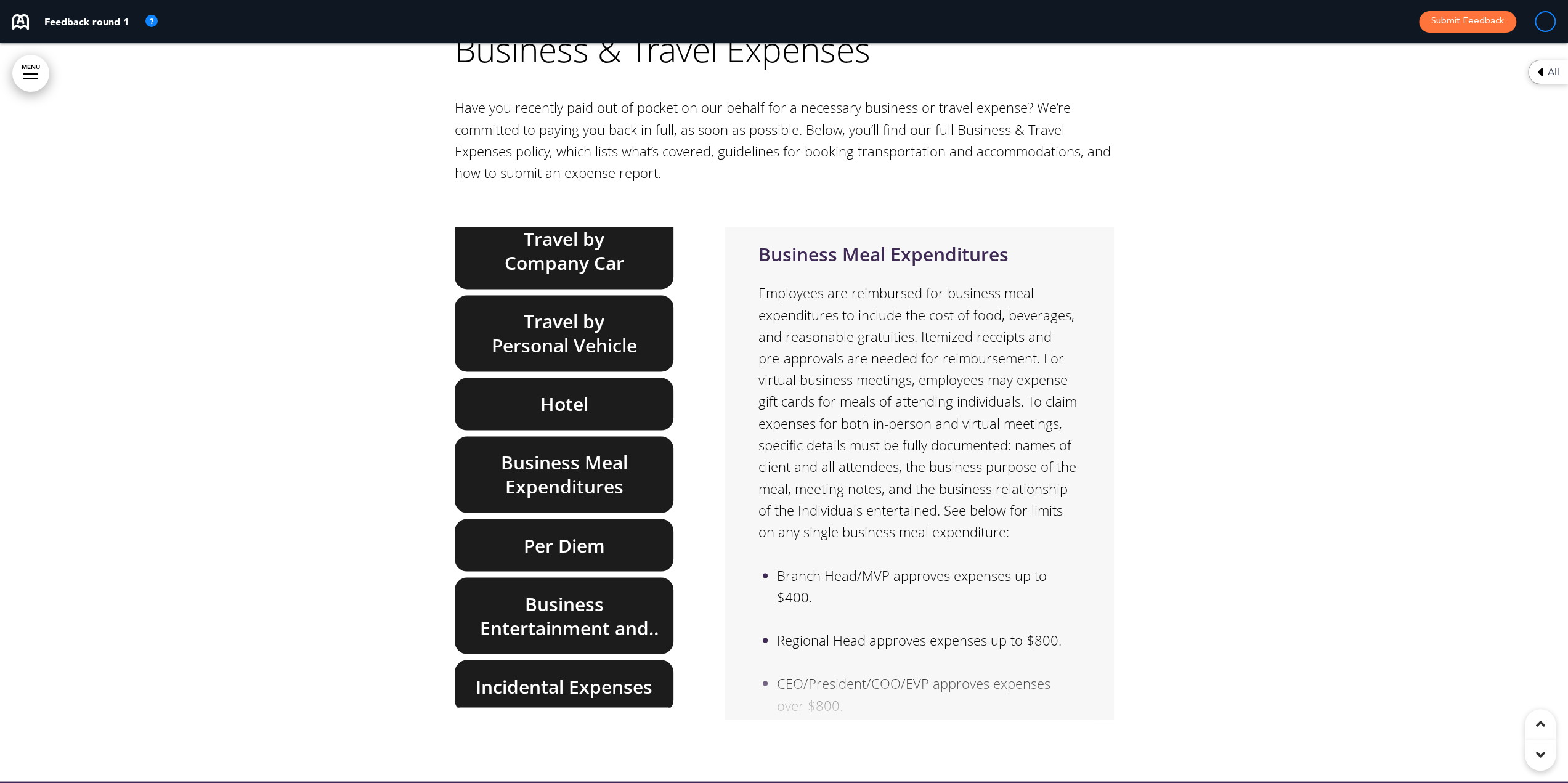
click at [509, 323] on div "Business & Travel Expenses Overview Business Travel Air Travel Rental Vehicles …" at bounding box center [576, 466] width 244 height 480
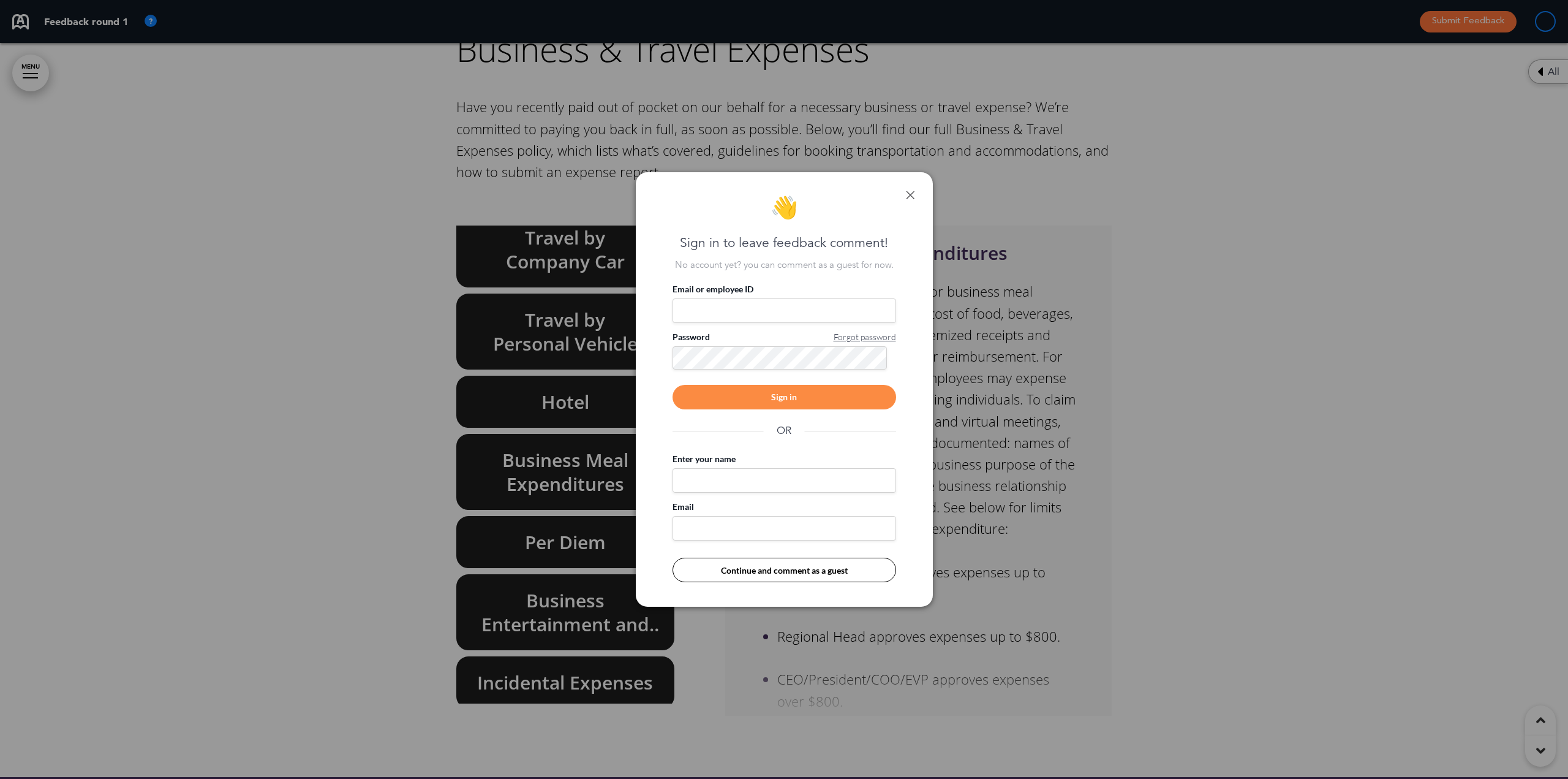
click at [498, 296] on div at bounding box center [784, 389] width 1568 height 779
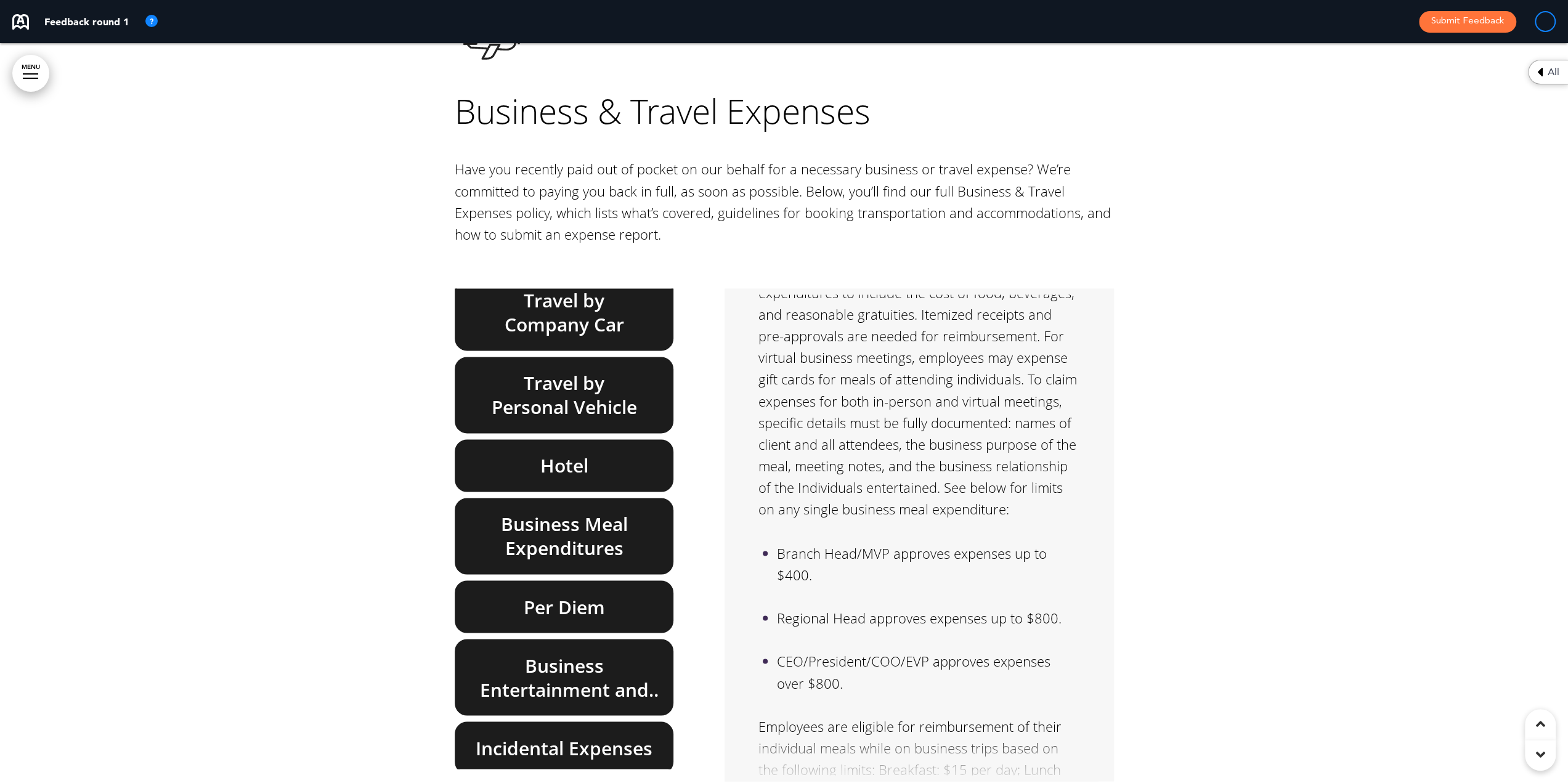
scroll to position [166, 0]
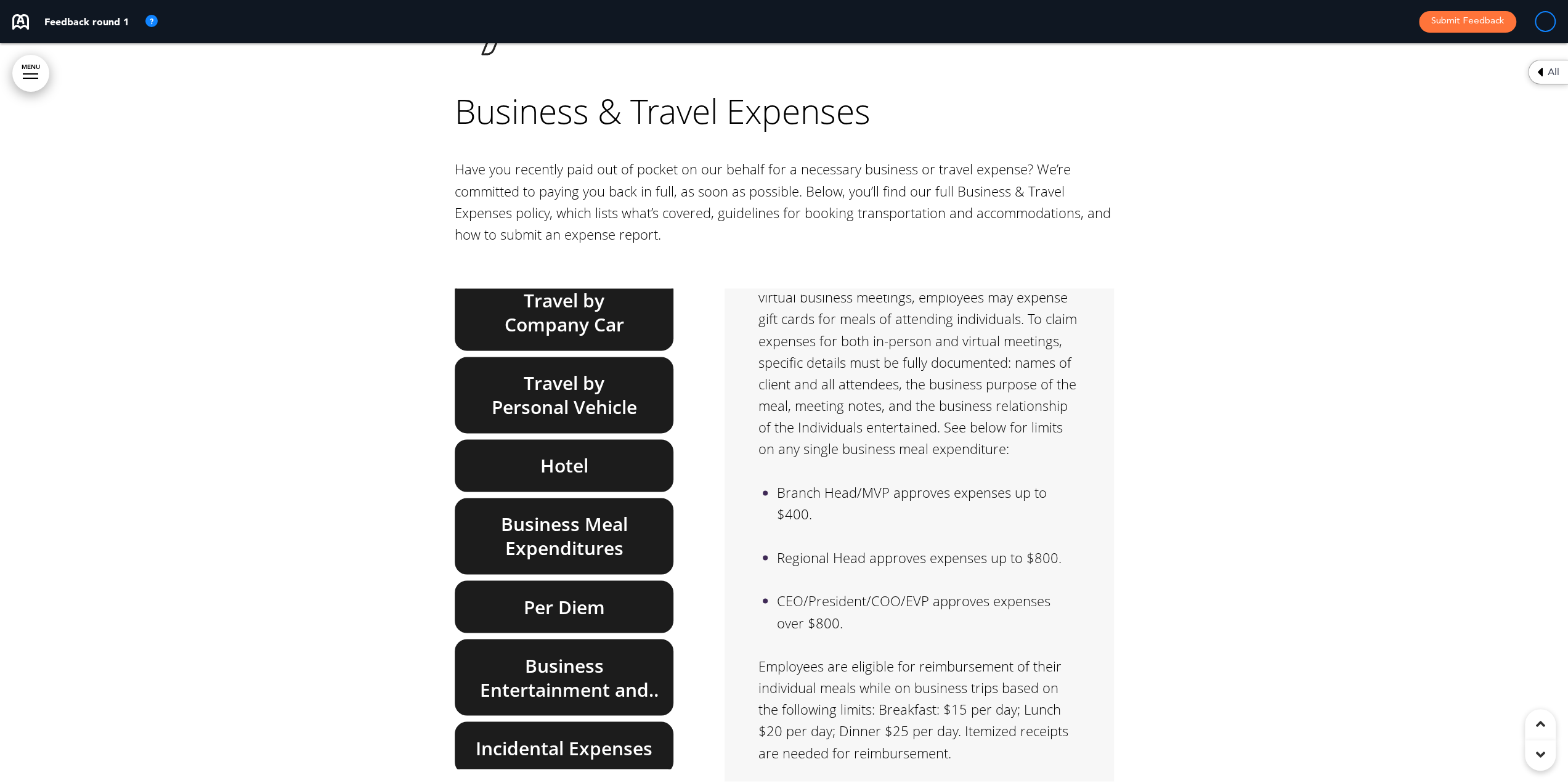
click at [596, 735] on h6 "Incidental Expenses" at bounding box center [564, 747] width 191 height 24
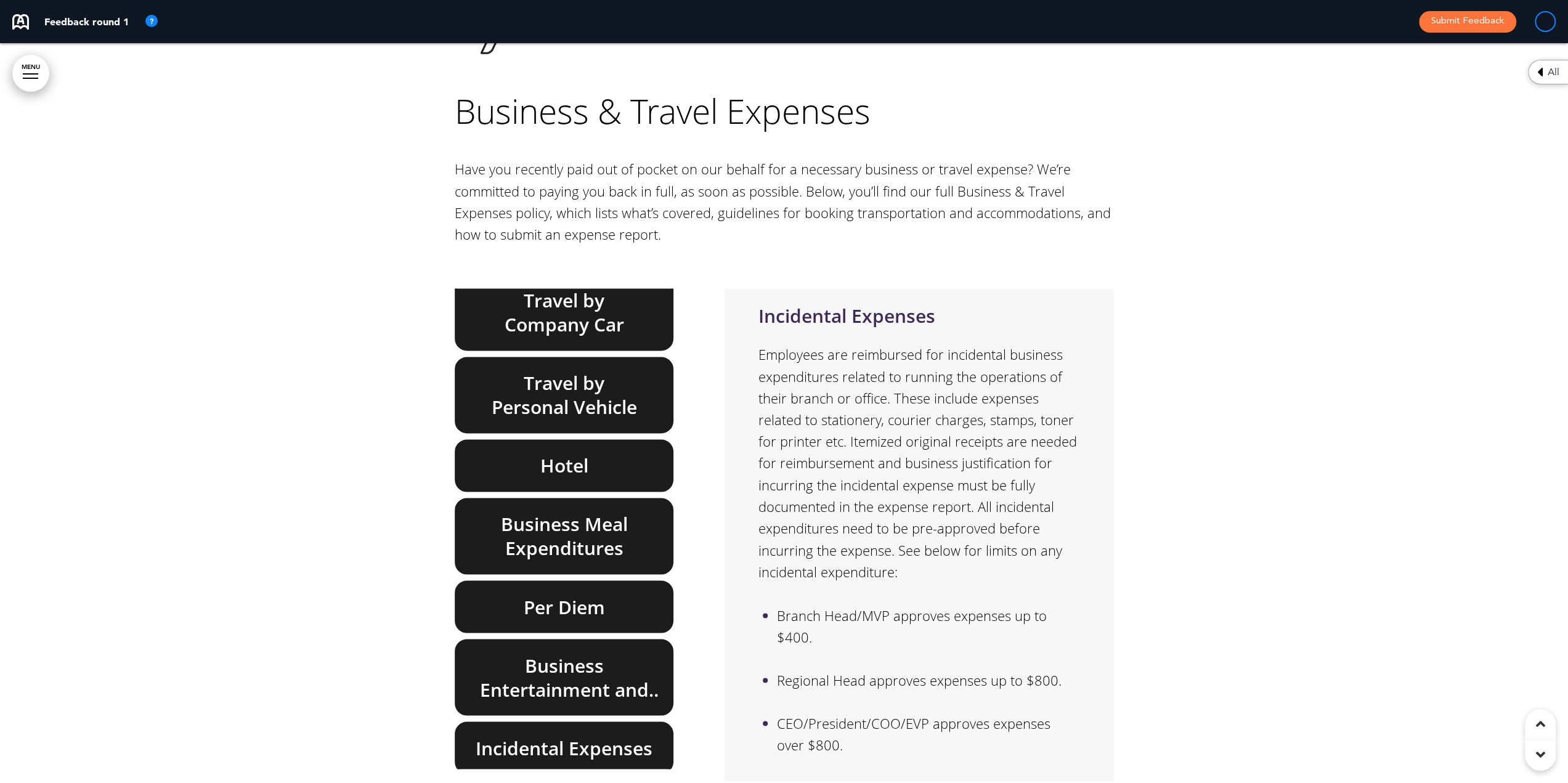
drag, startPoint x: 536, startPoint y: 554, endPoint x: 542, endPoint y: 497, distance: 57.3
click at [536, 652] on h6 "Business Entertainment and Gifts" at bounding box center [564, 676] width 191 height 48
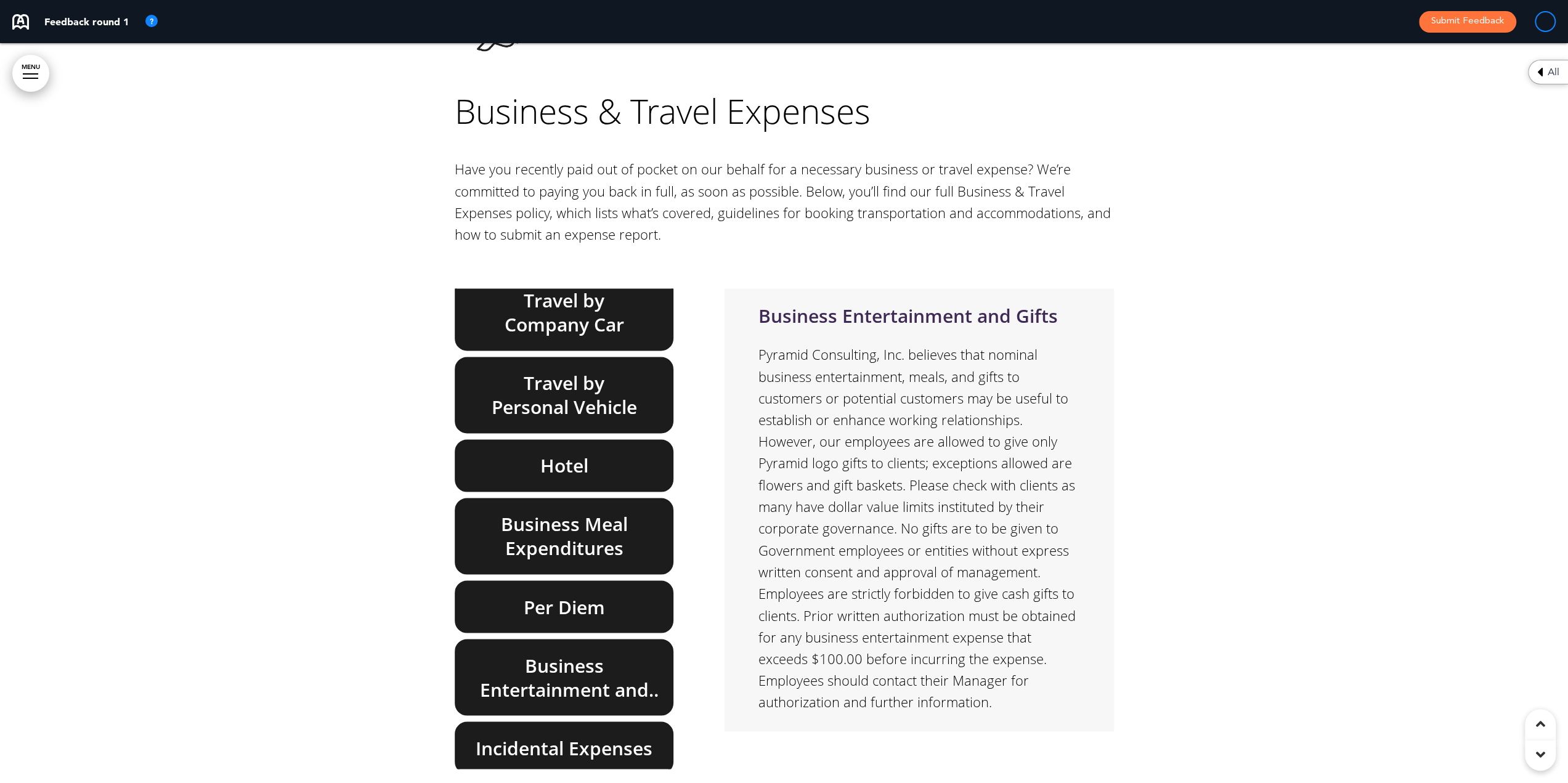
drag, startPoint x: 541, startPoint y: 493, endPoint x: 532, endPoint y: 440, distance: 53.8
click at [540, 594] on h6 "Per Diem" at bounding box center [564, 605] width 191 height 24
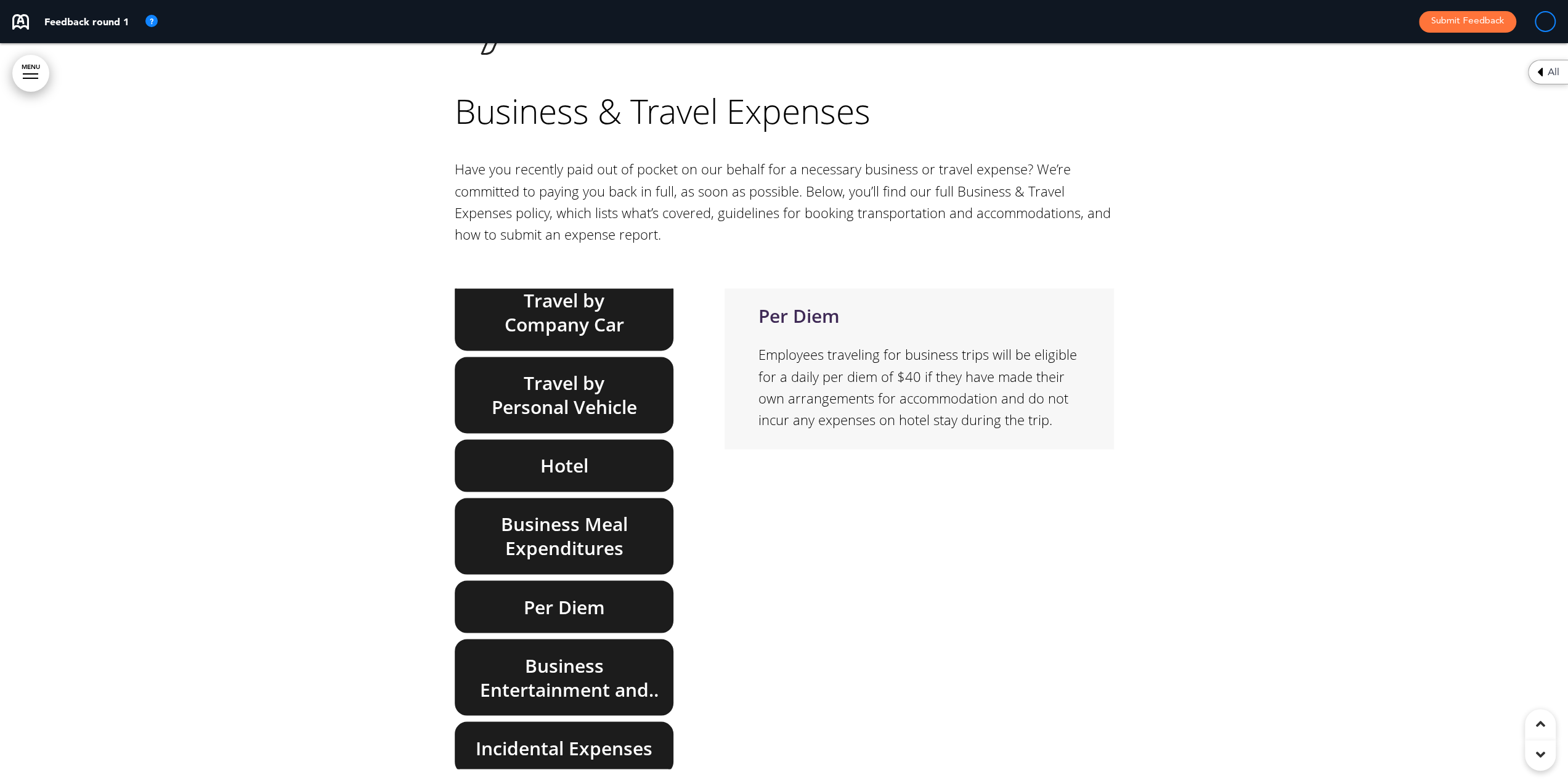
click at [532, 512] on h6 "Business Meal Expenditures" at bounding box center [564, 536] width 191 height 48
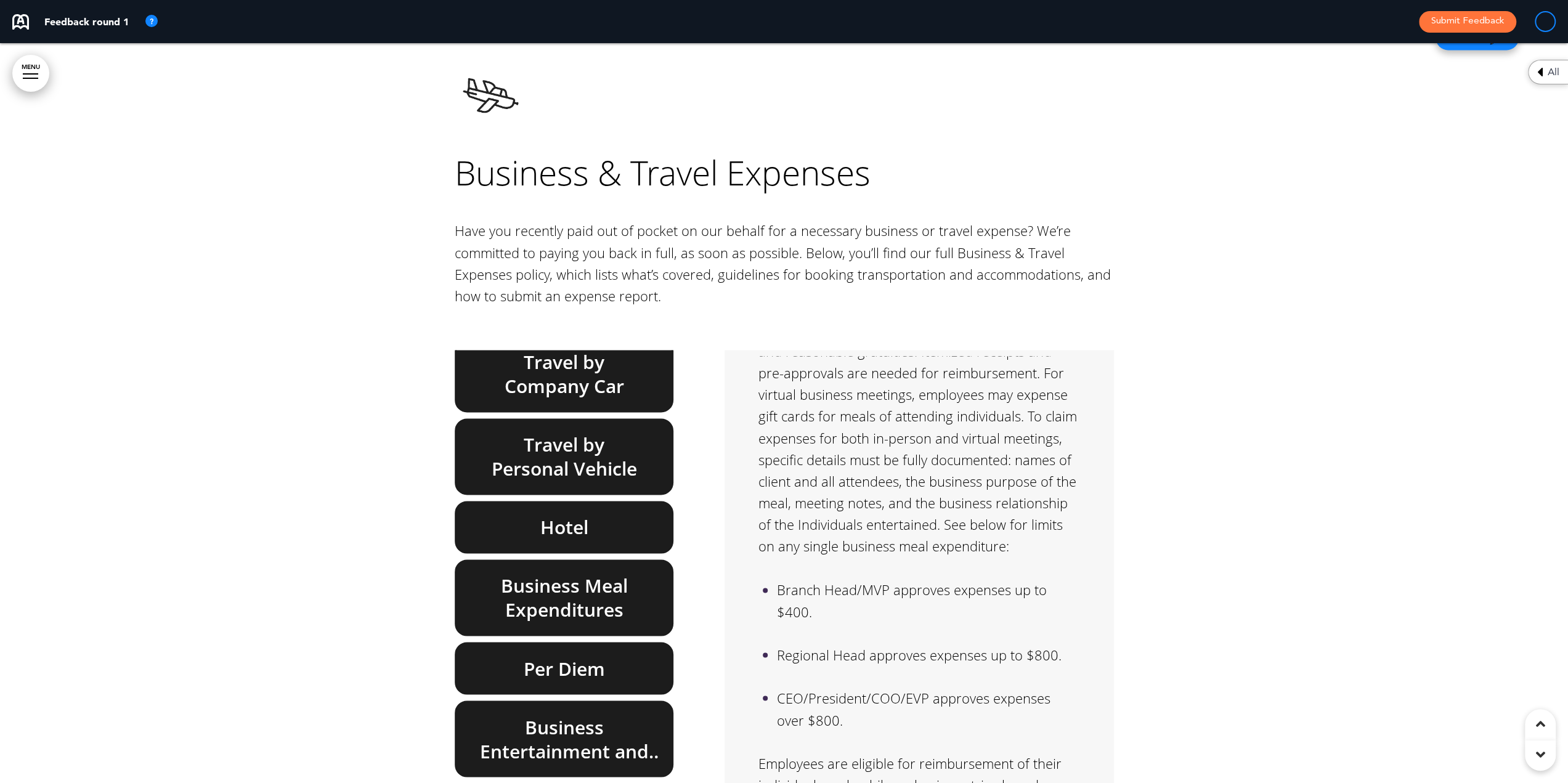
scroll to position [0, 0]
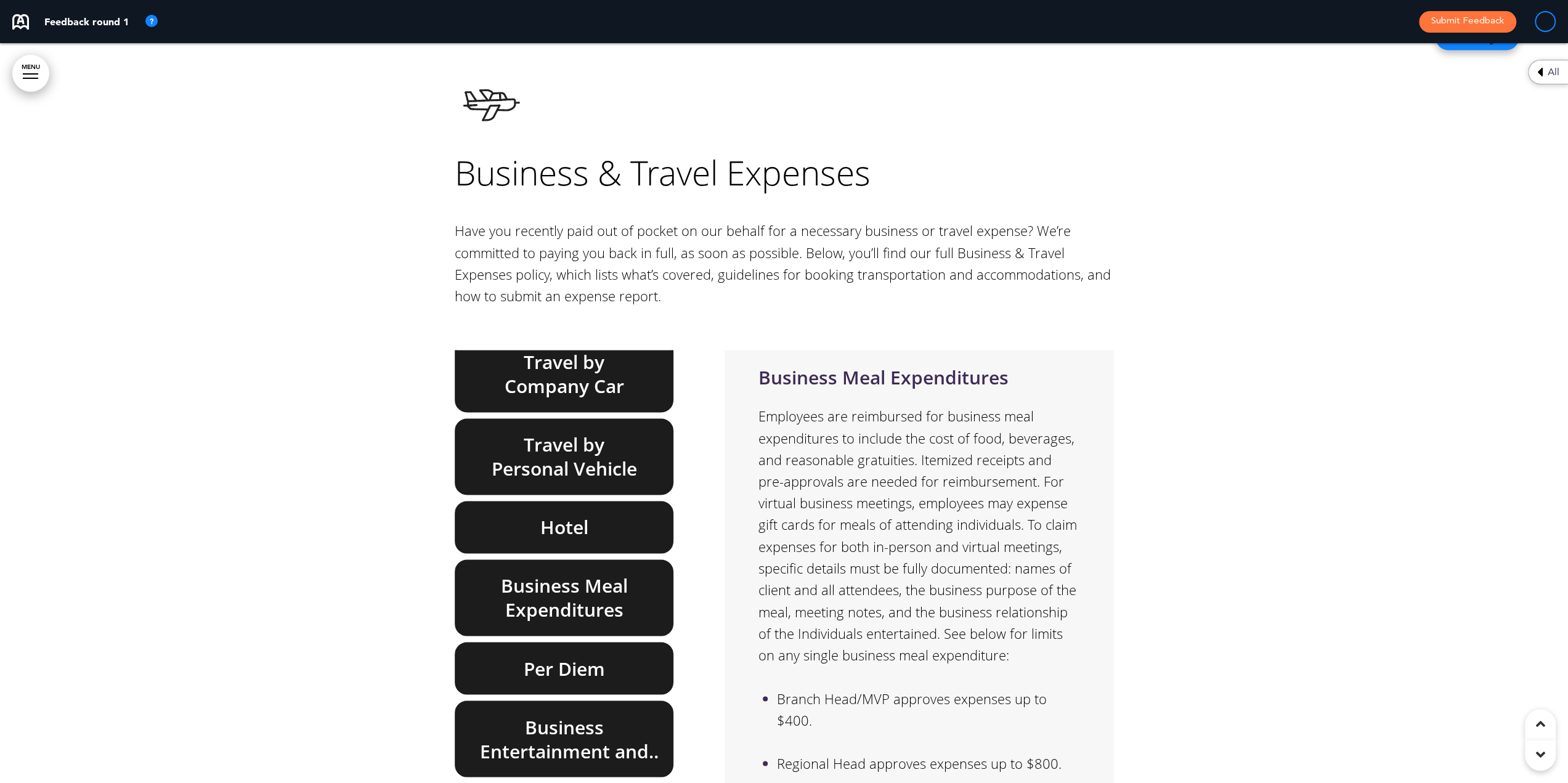
click at [566, 515] on h6 "Hotel" at bounding box center [564, 526] width 191 height 24
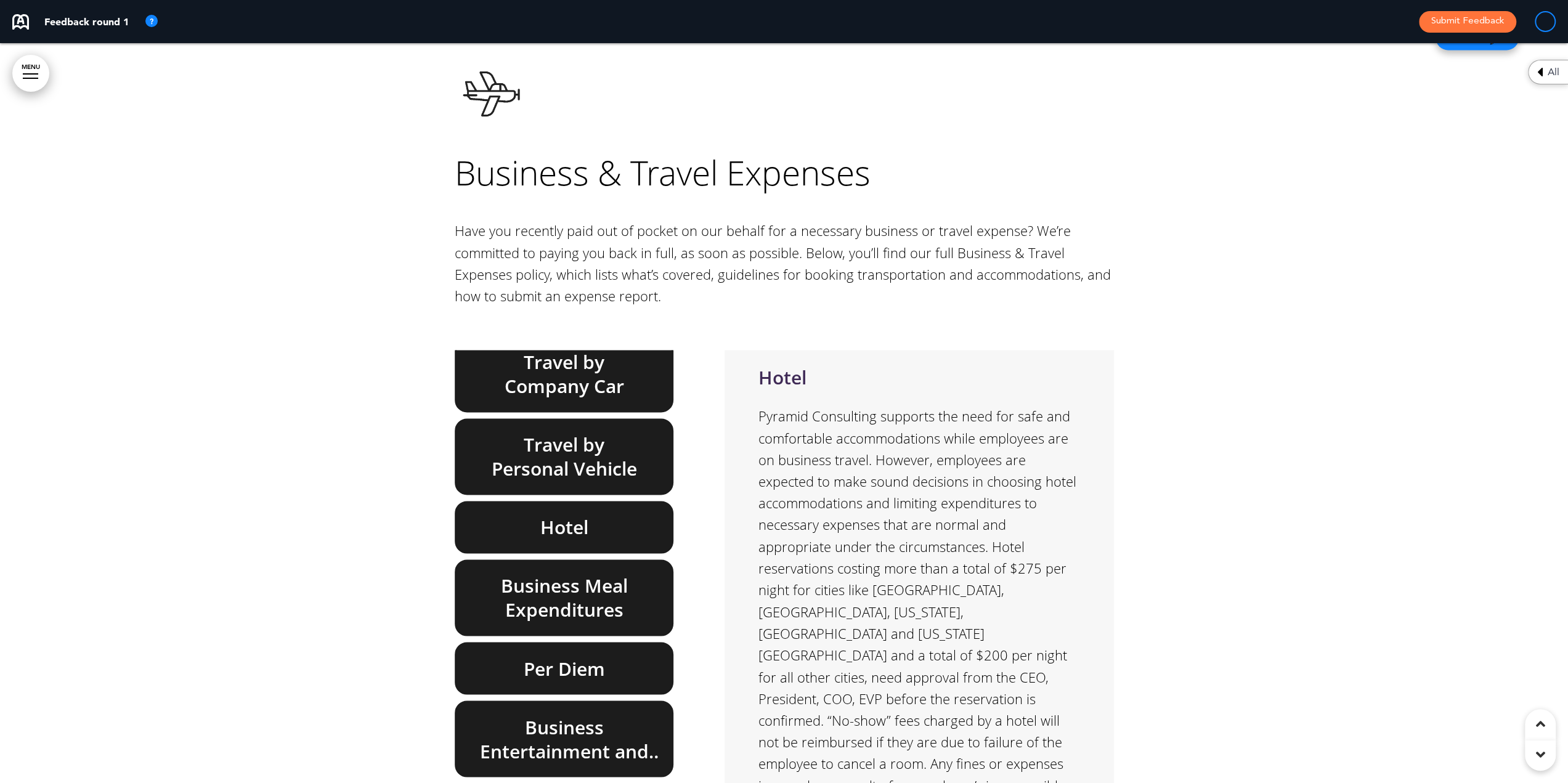
drag, startPoint x: 570, startPoint y: 562, endPoint x: 616, endPoint y: 594, distance: 56.0
click at [570, 655] on h6 "Per Diem" at bounding box center [564, 667] width 191 height 24
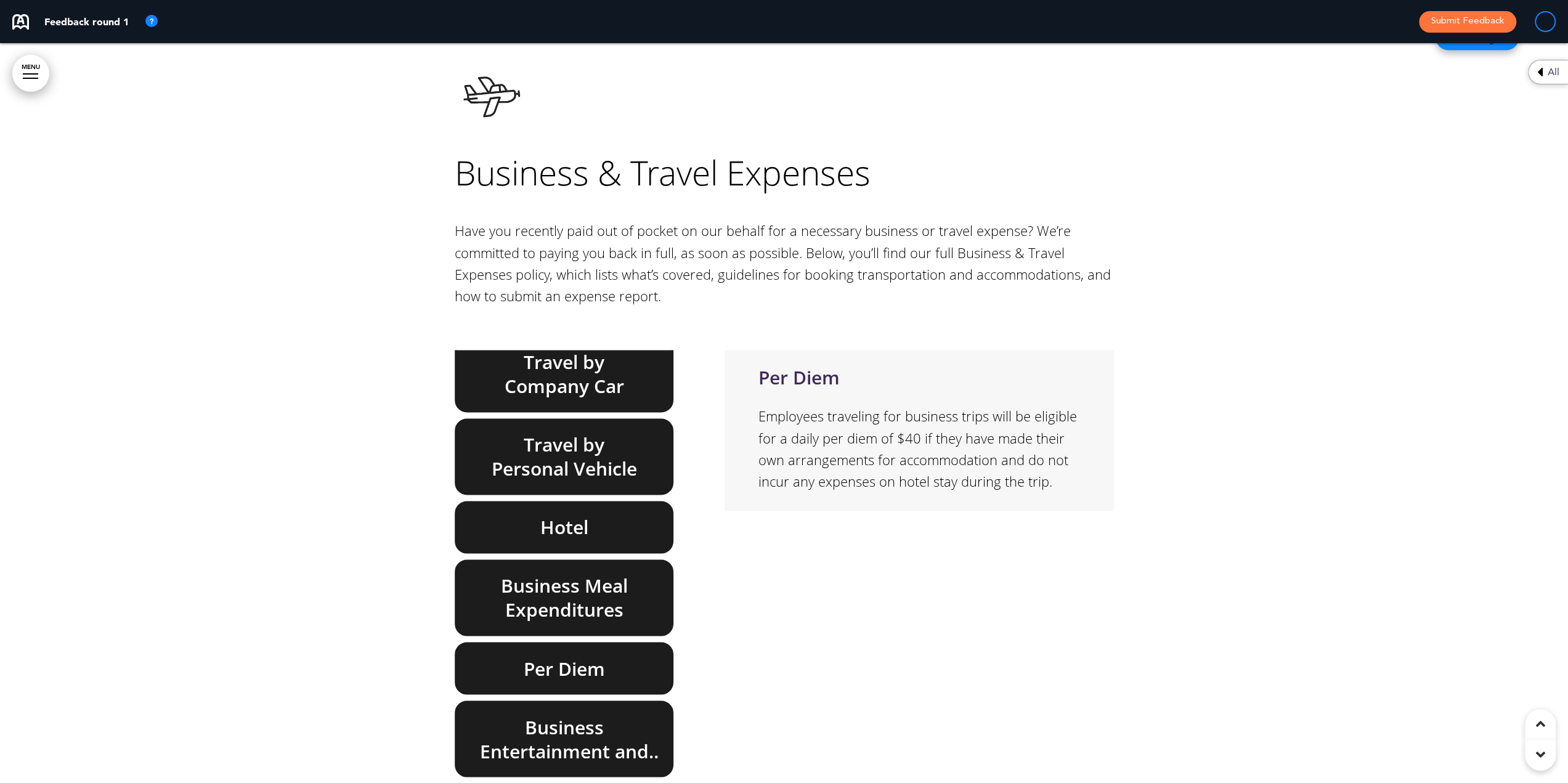
click at [533, 433] on h6 "Travel by Personal Vehicle" at bounding box center [564, 456] width 191 height 48
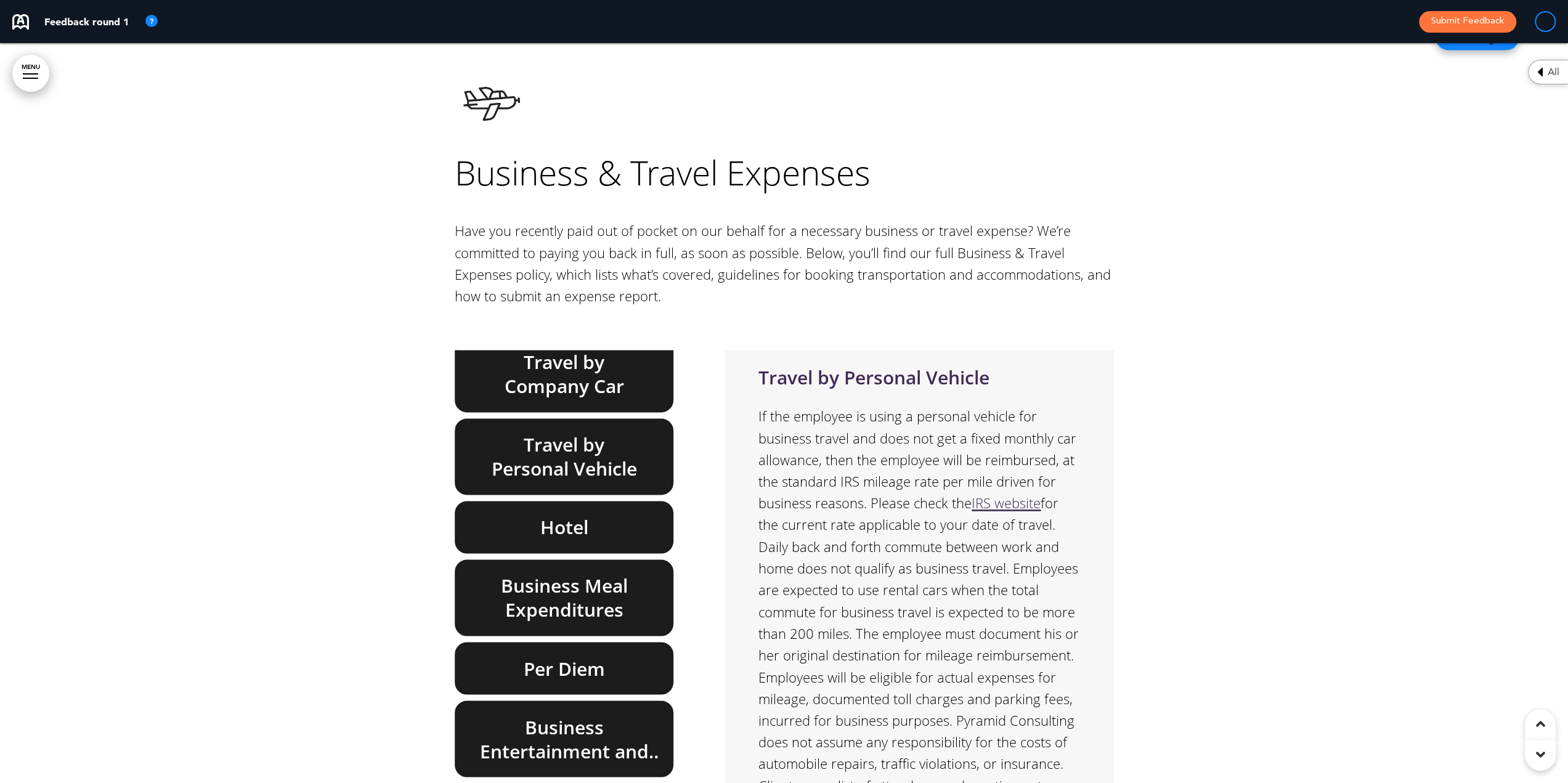
scroll to position [36, 0]
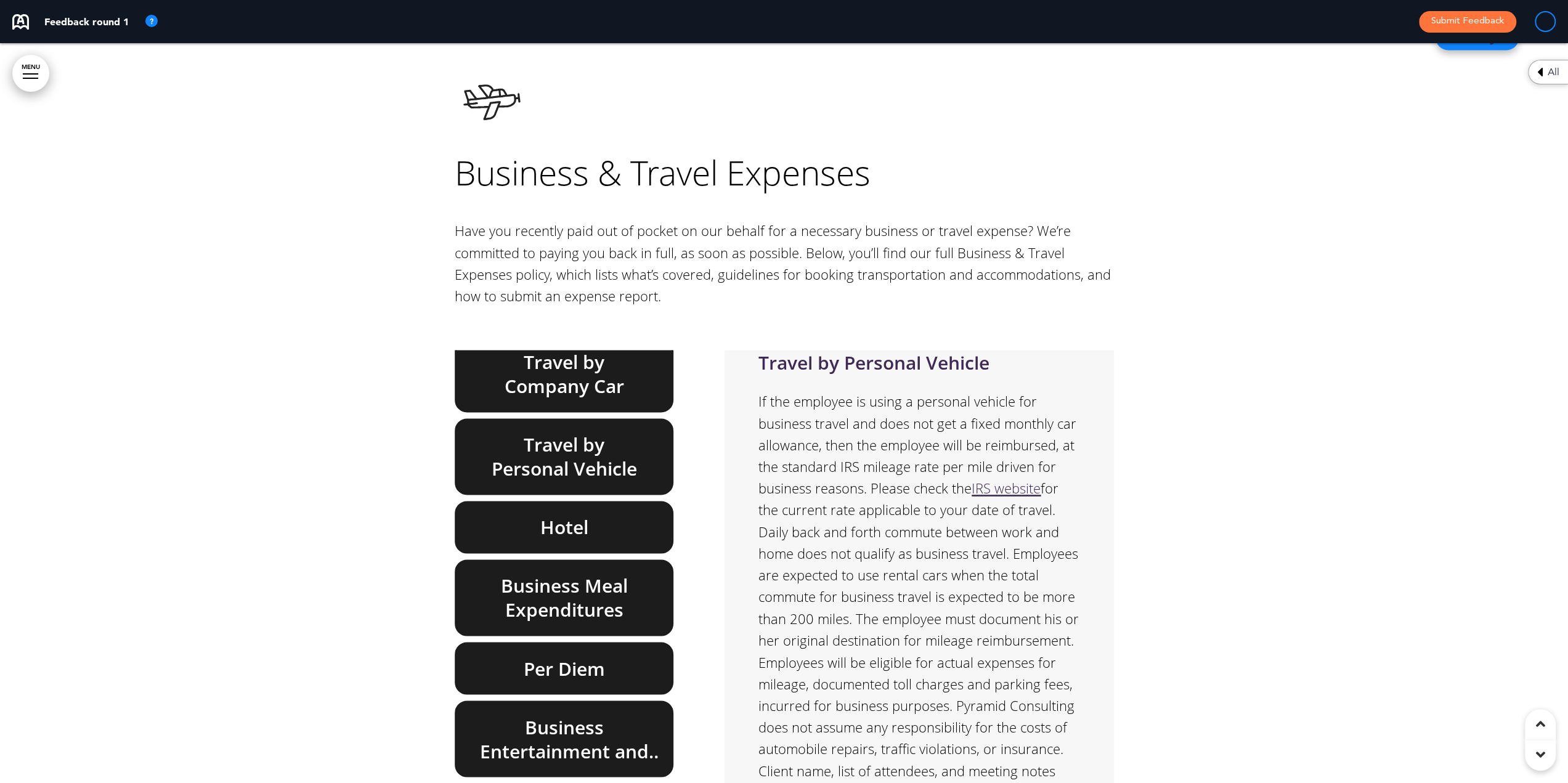
click at [576, 573] on h6 "Business Meal Expenditures" at bounding box center [564, 597] width 191 height 48
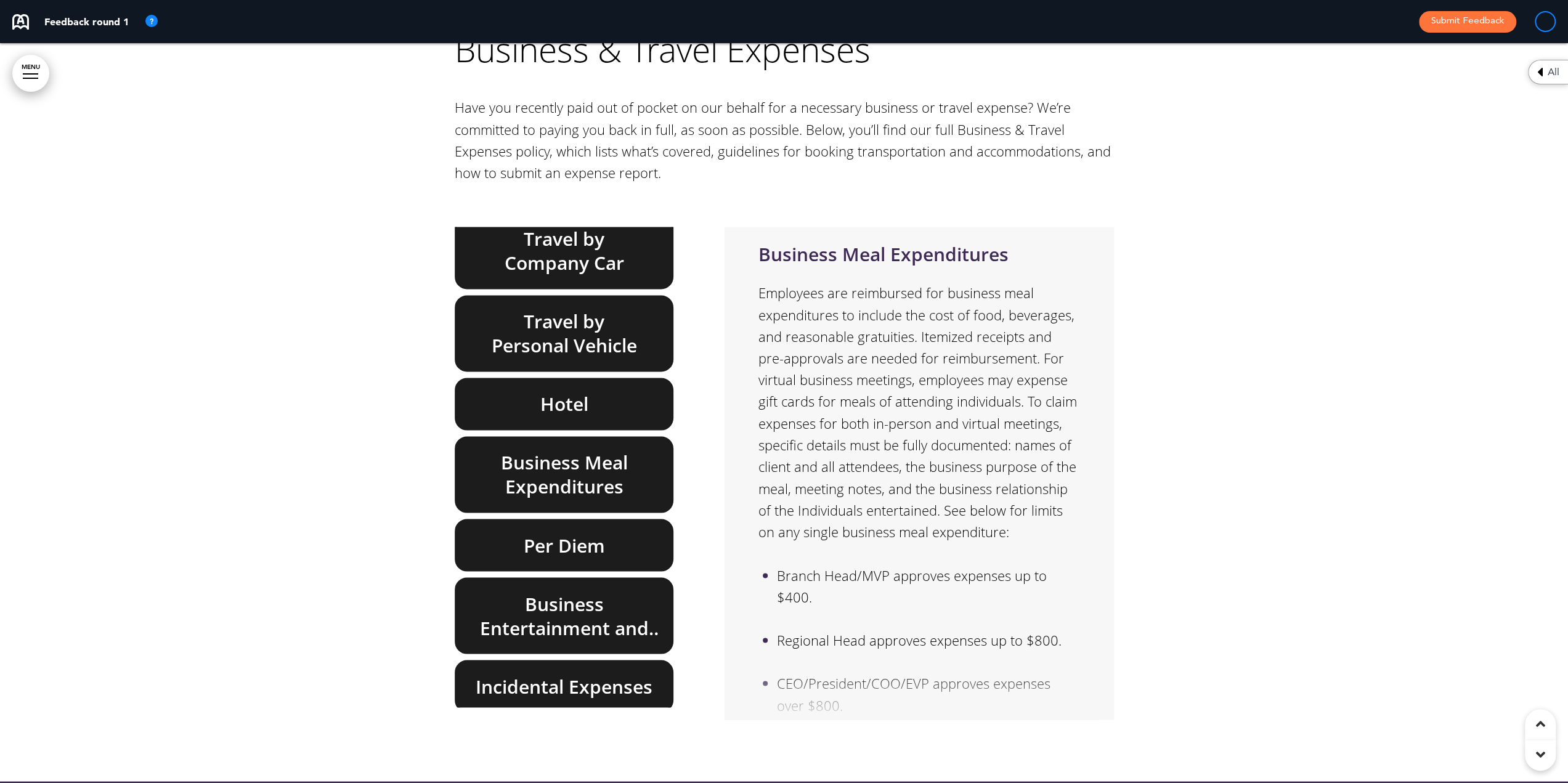
scroll to position [25477, 0]
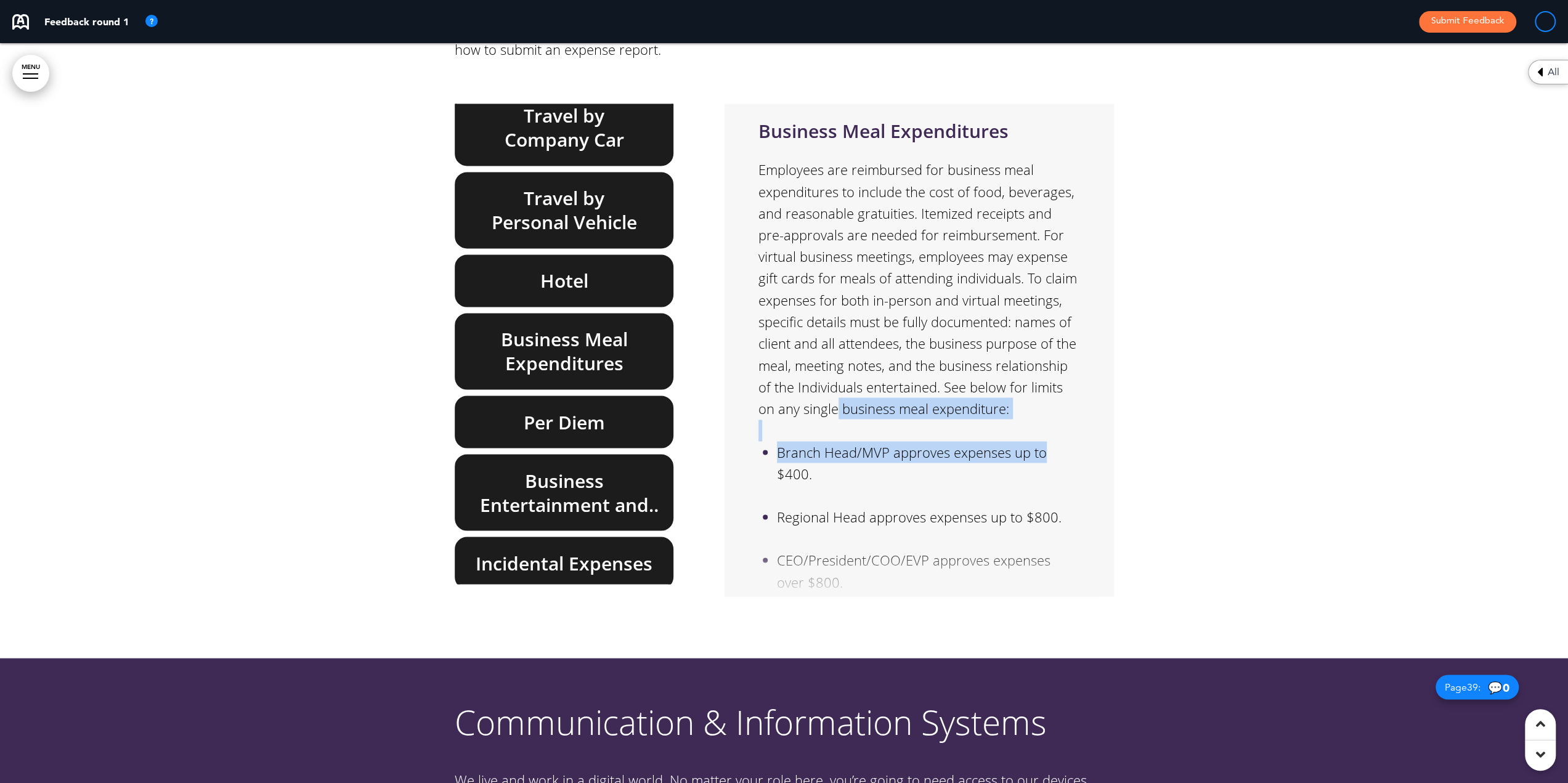
drag, startPoint x: 1091, startPoint y: 306, endPoint x: 1099, endPoint y: 370, distance: 64.5
click at [1099, 370] on div "Business Meal Expenditures Employees are reimbursed for business meal expenditu…" at bounding box center [919, 350] width 370 height 480
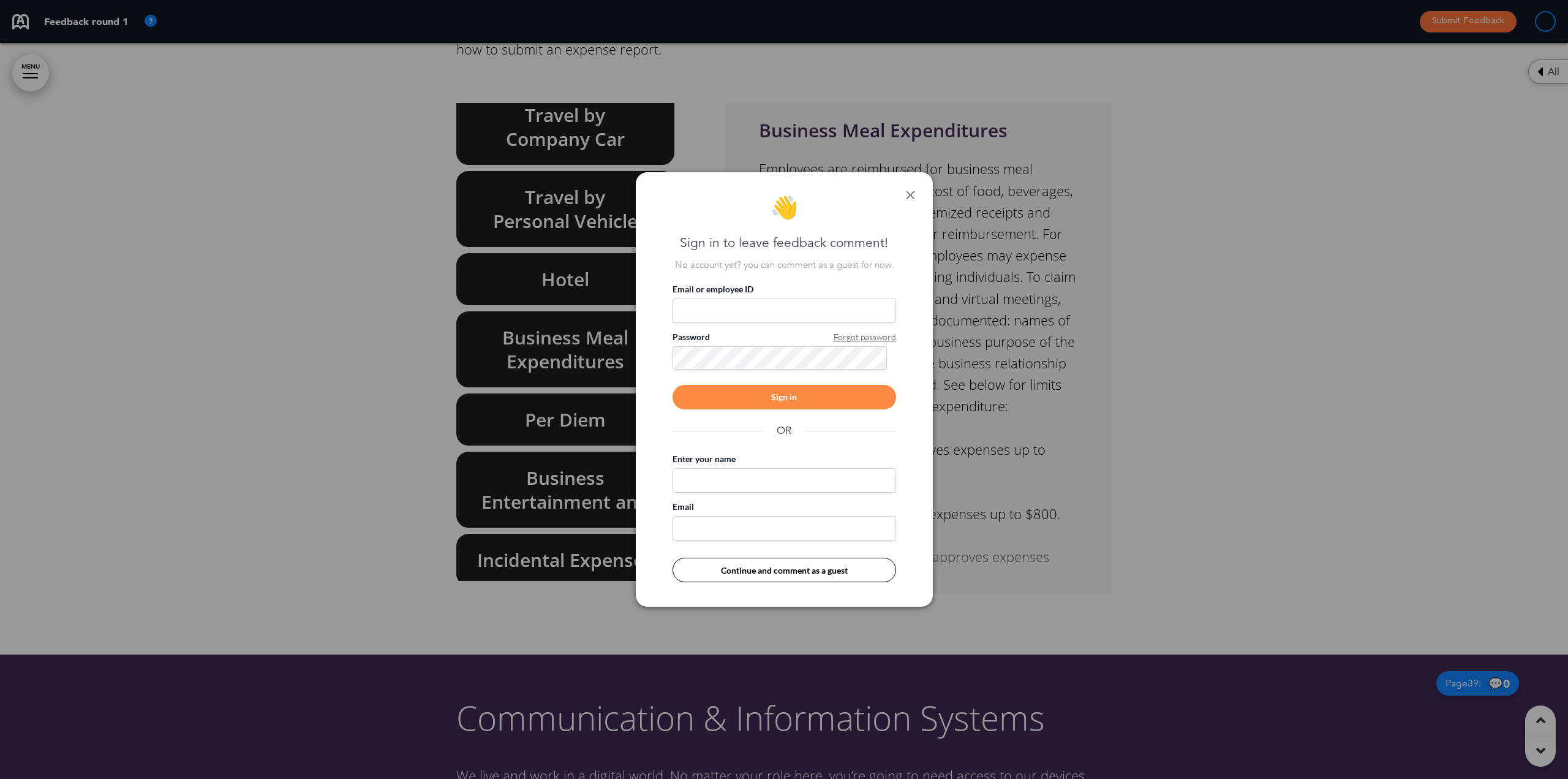
click at [901, 192] on div "👋 Sign in to leave feedback comment! No account yet? you can comment as a guest…" at bounding box center [784, 389] width 297 height 435
click at [912, 199] on div "👋 Sign in to leave feedback comment! No account yet? you can comment as a guest…" at bounding box center [784, 389] width 297 height 435
click at [911, 195] on link at bounding box center [909, 194] width 8 height 8
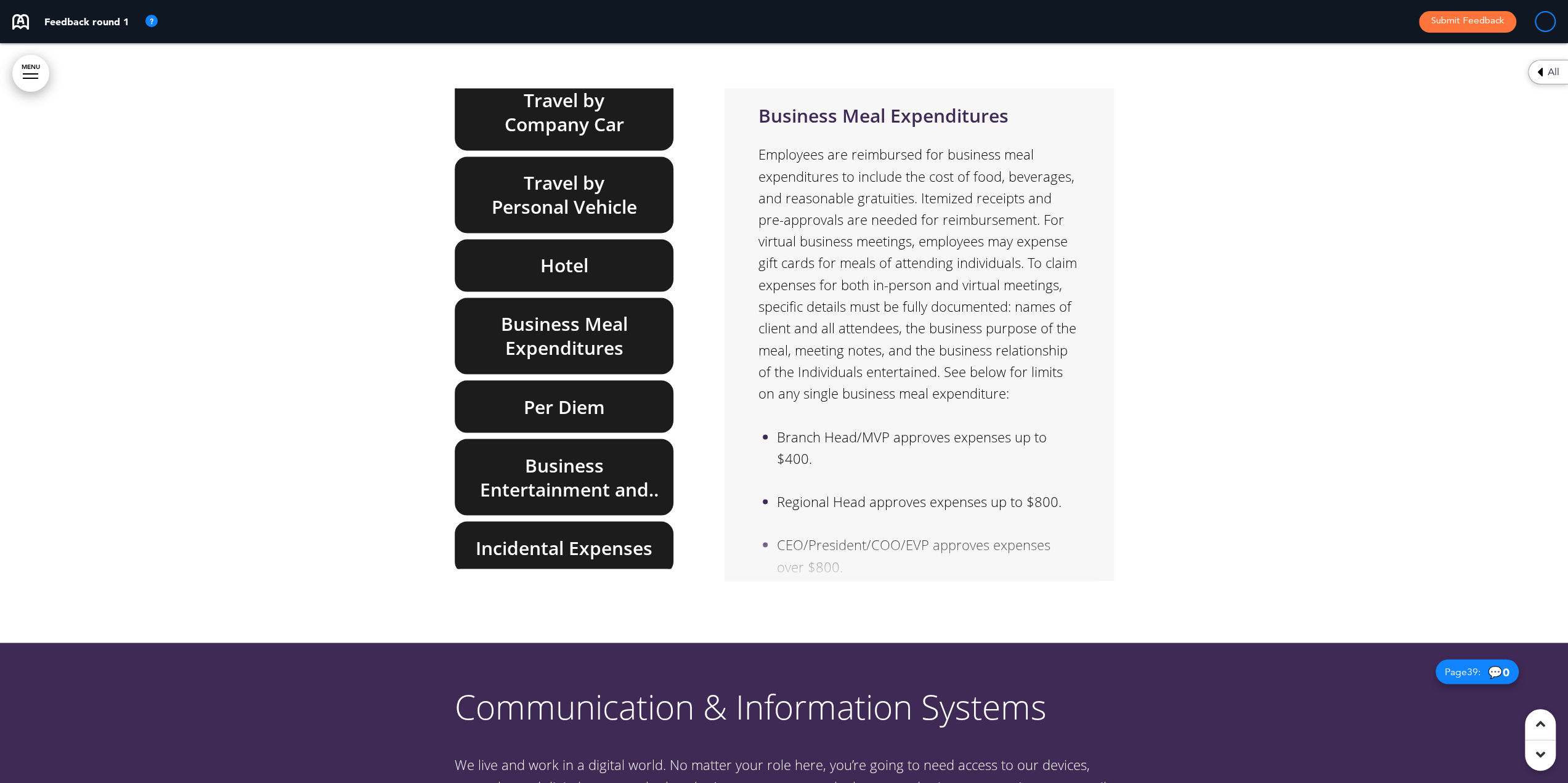
scroll to position [25354, 0]
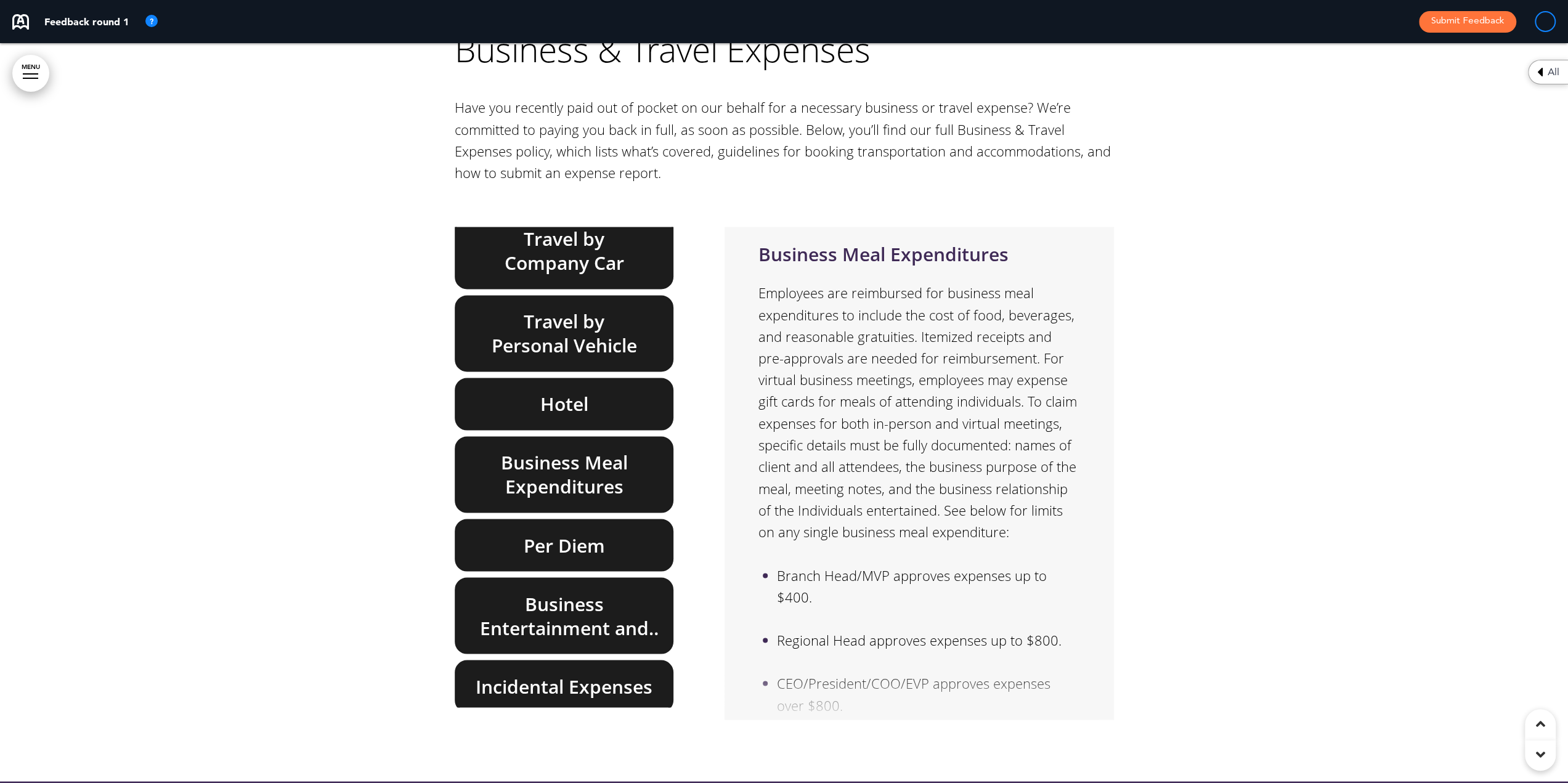
click at [586, 450] on h6 "Business Meal Expenditures" at bounding box center [564, 474] width 191 height 48
click at [575, 533] on h6 "Per Diem" at bounding box center [564, 544] width 191 height 24
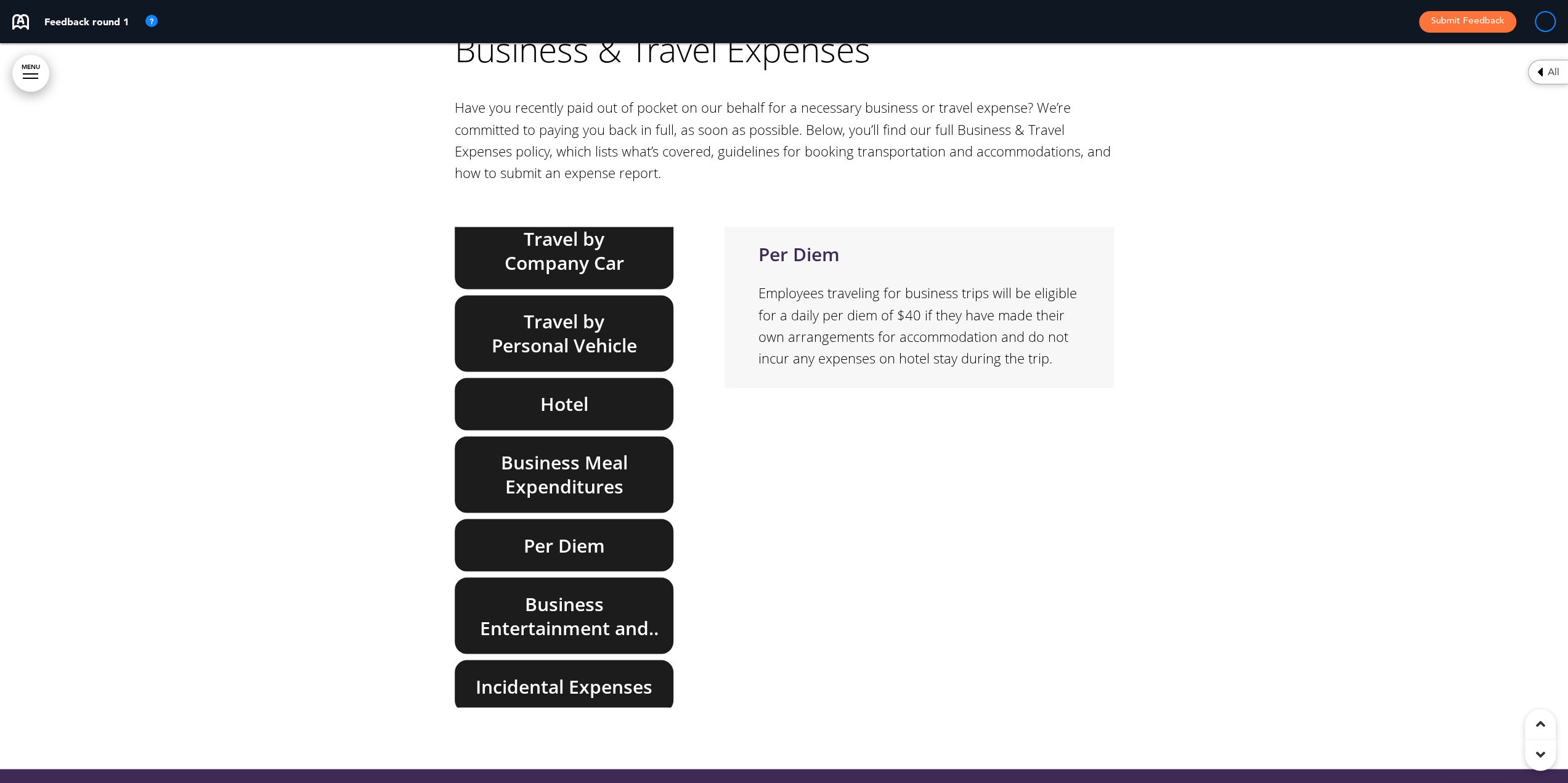
click at [574, 436] on div "Business Meal Expenditures" at bounding box center [563, 473] width 219 height 76
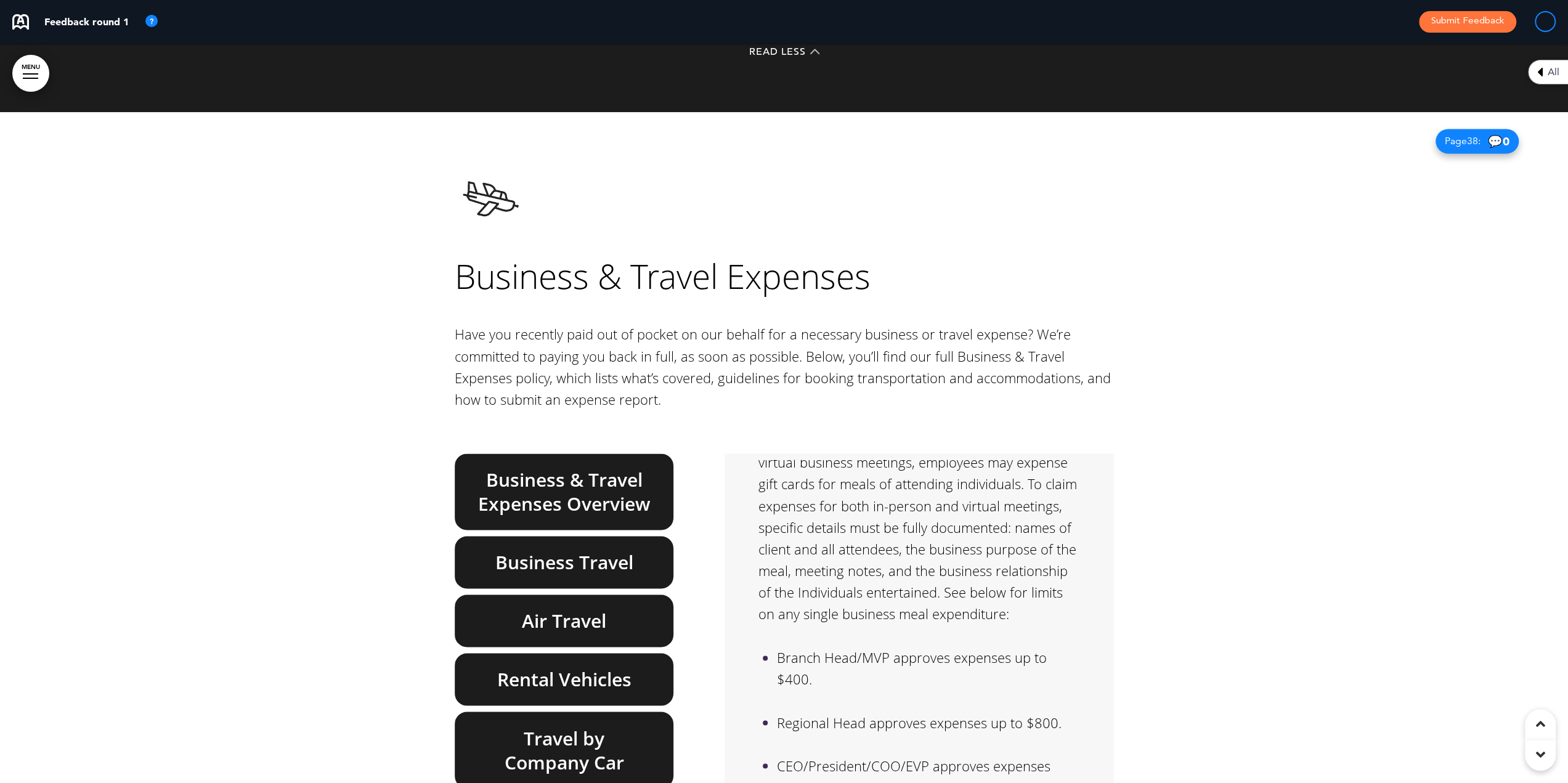
scroll to position [25107, 0]
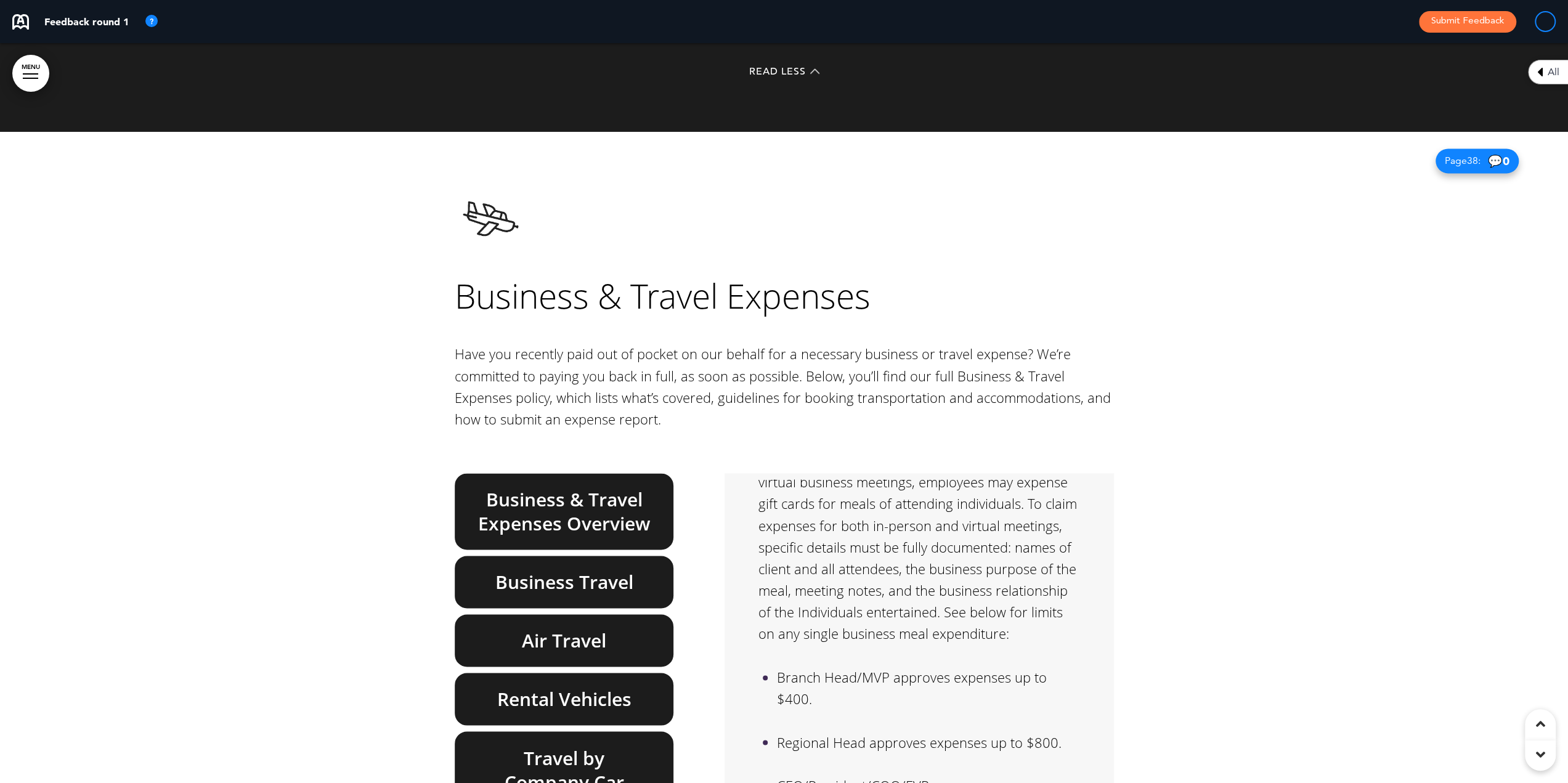
drag, startPoint x: 581, startPoint y: 439, endPoint x: 573, endPoint y: 426, distance: 15.3
click at [580, 473] on div "Business & Travel Expenses Overview" at bounding box center [563, 510] width 219 height 76
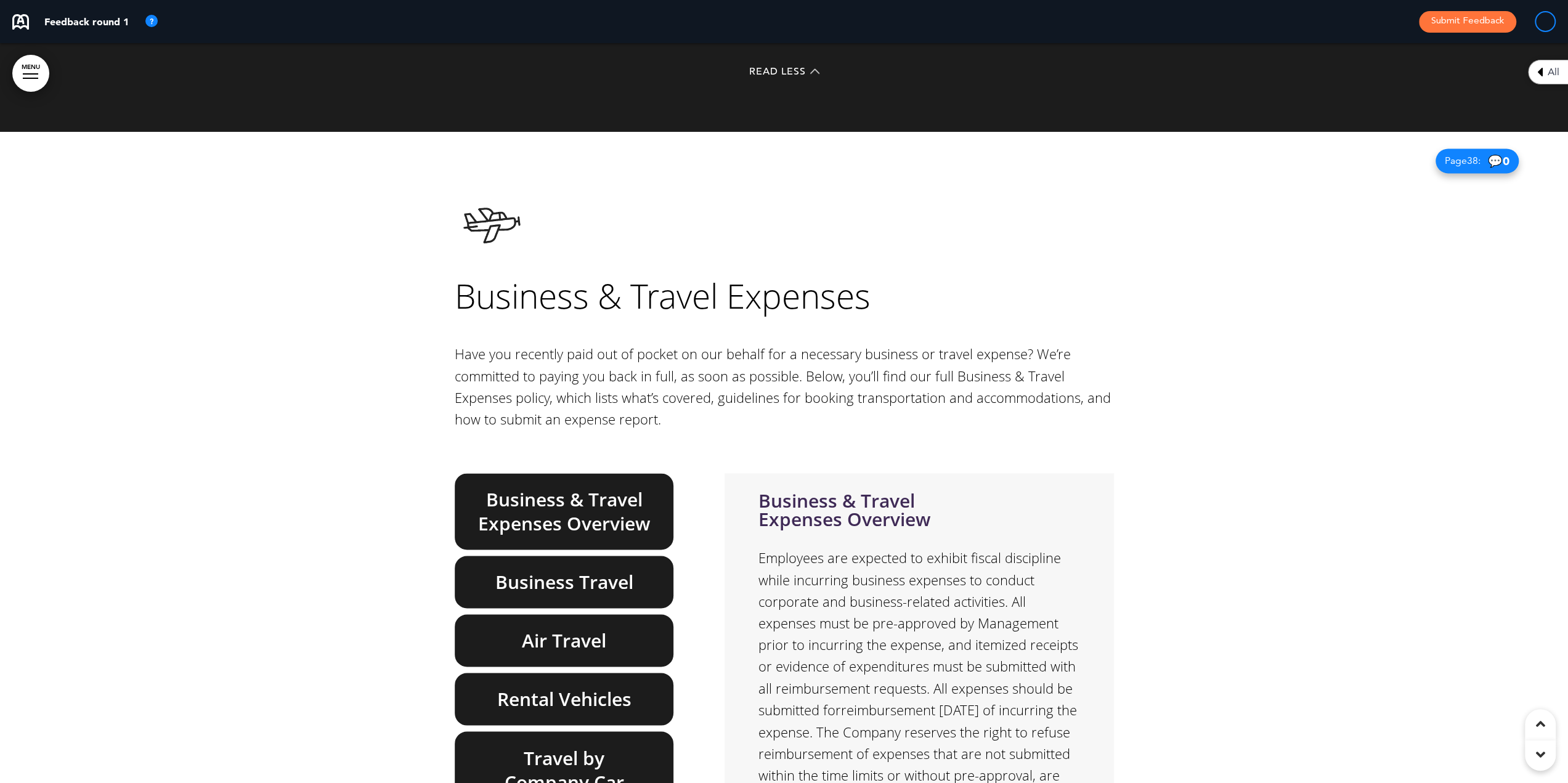
click at [570, 569] on h6 "Business Travel" at bounding box center [564, 581] width 191 height 24
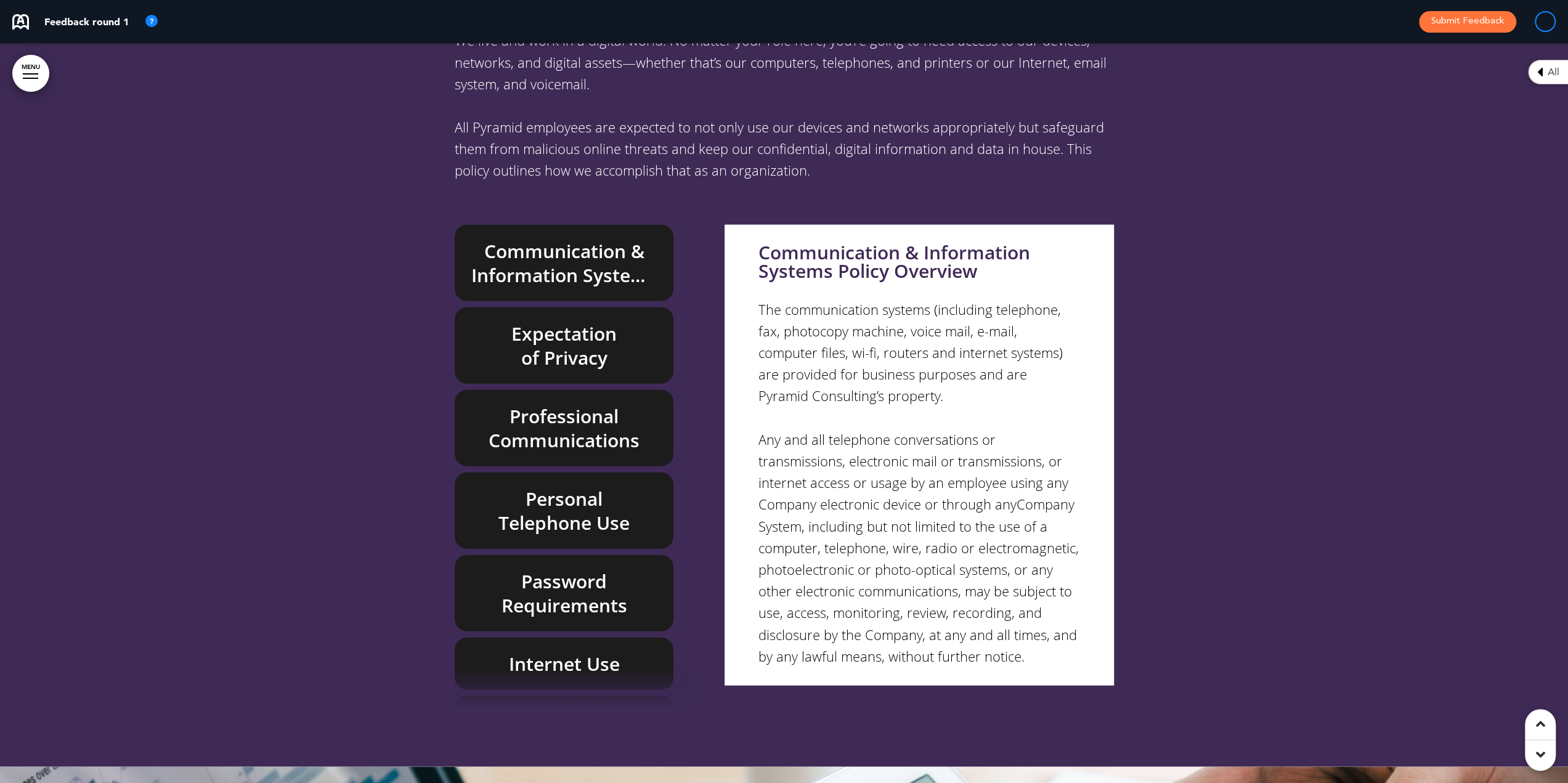
scroll to position [26154, 0]
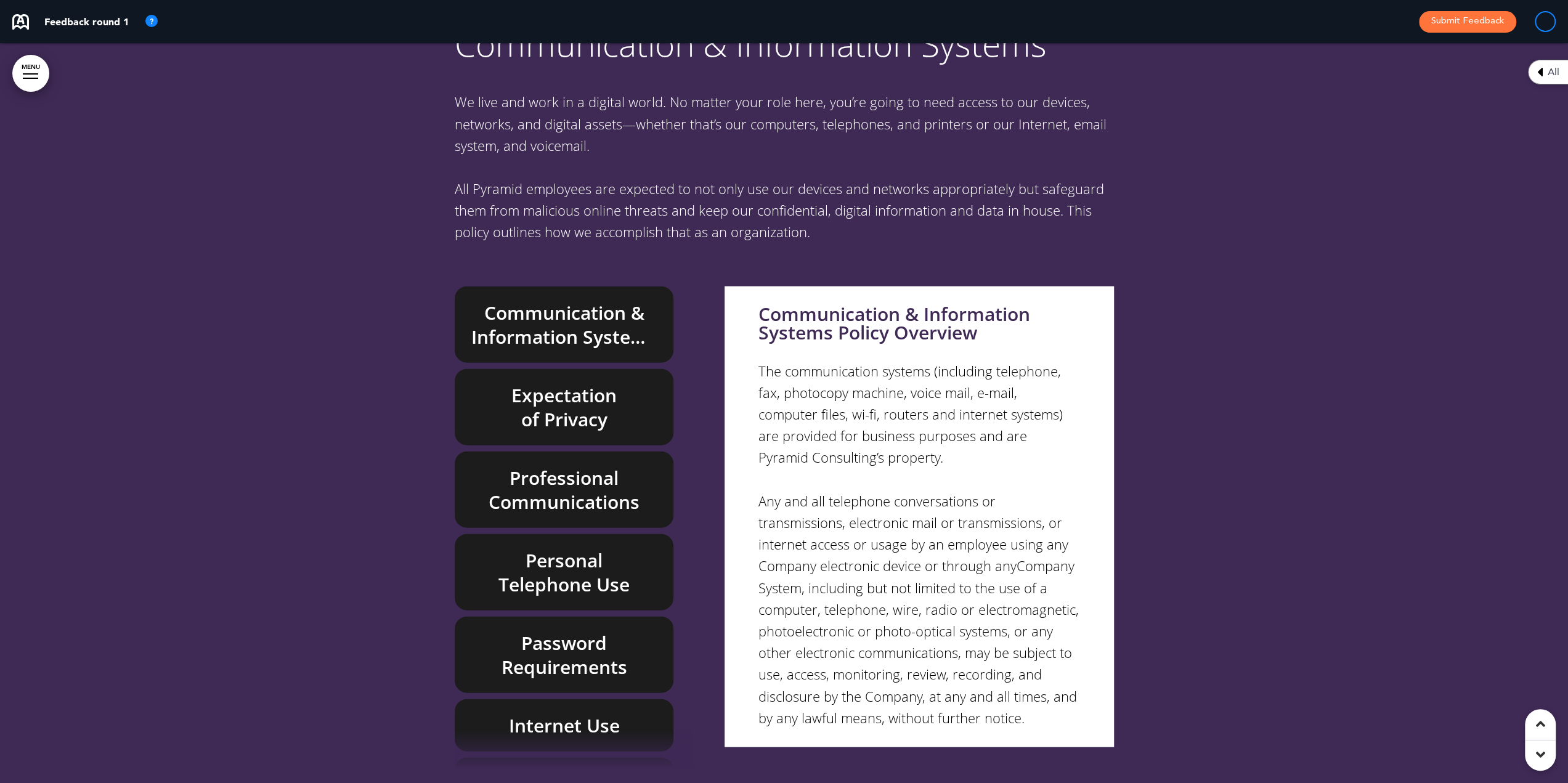
click at [591, 300] on h6 "Communication & Information Systems Policy Overview" at bounding box center [564, 324] width 191 height 48
click at [625, 300] on h6 "Communication & Information Systems Policy Overview" at bounding box center [564, 324] width 191 height 48
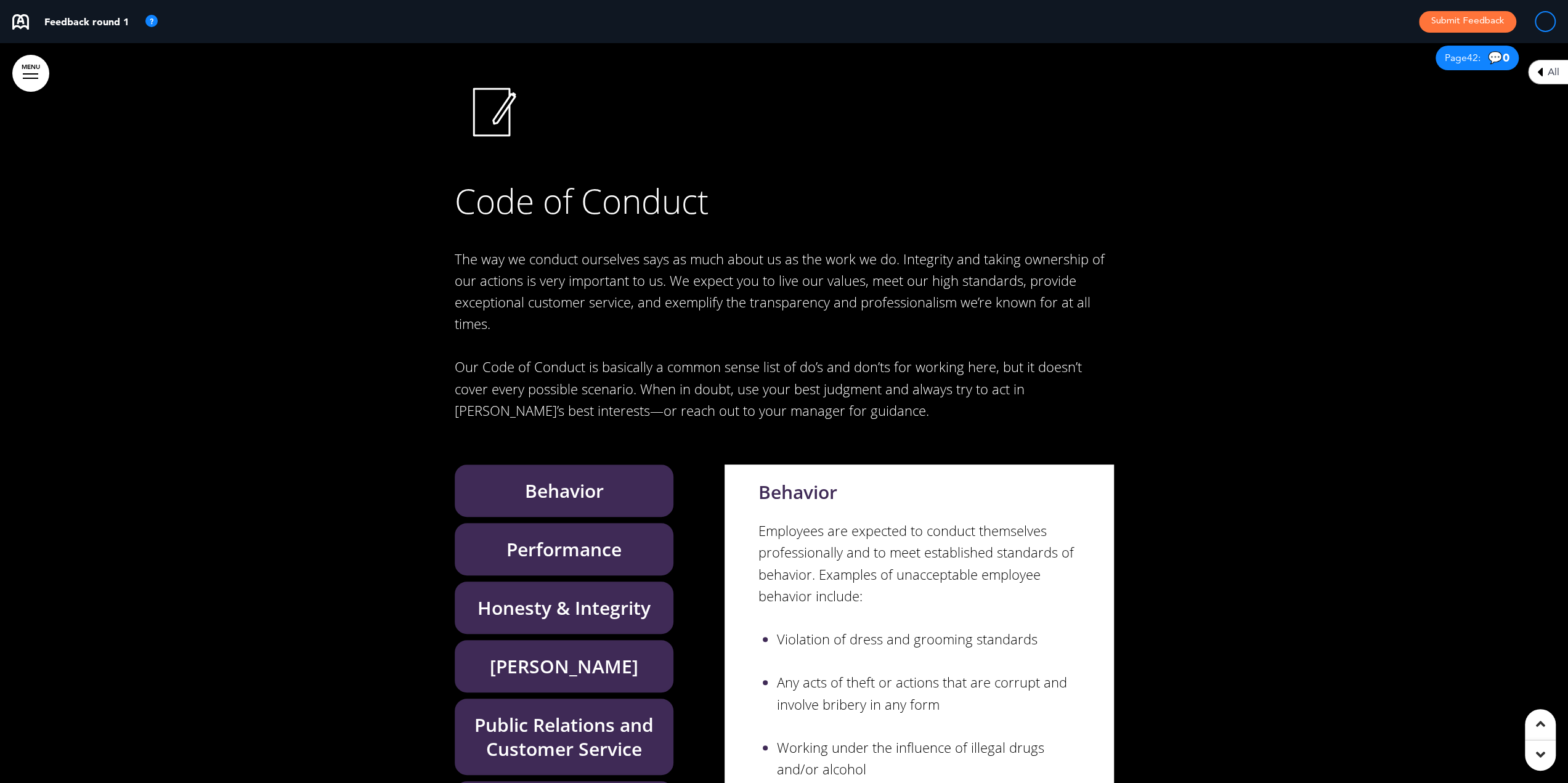
scroll to position [28556, 0]
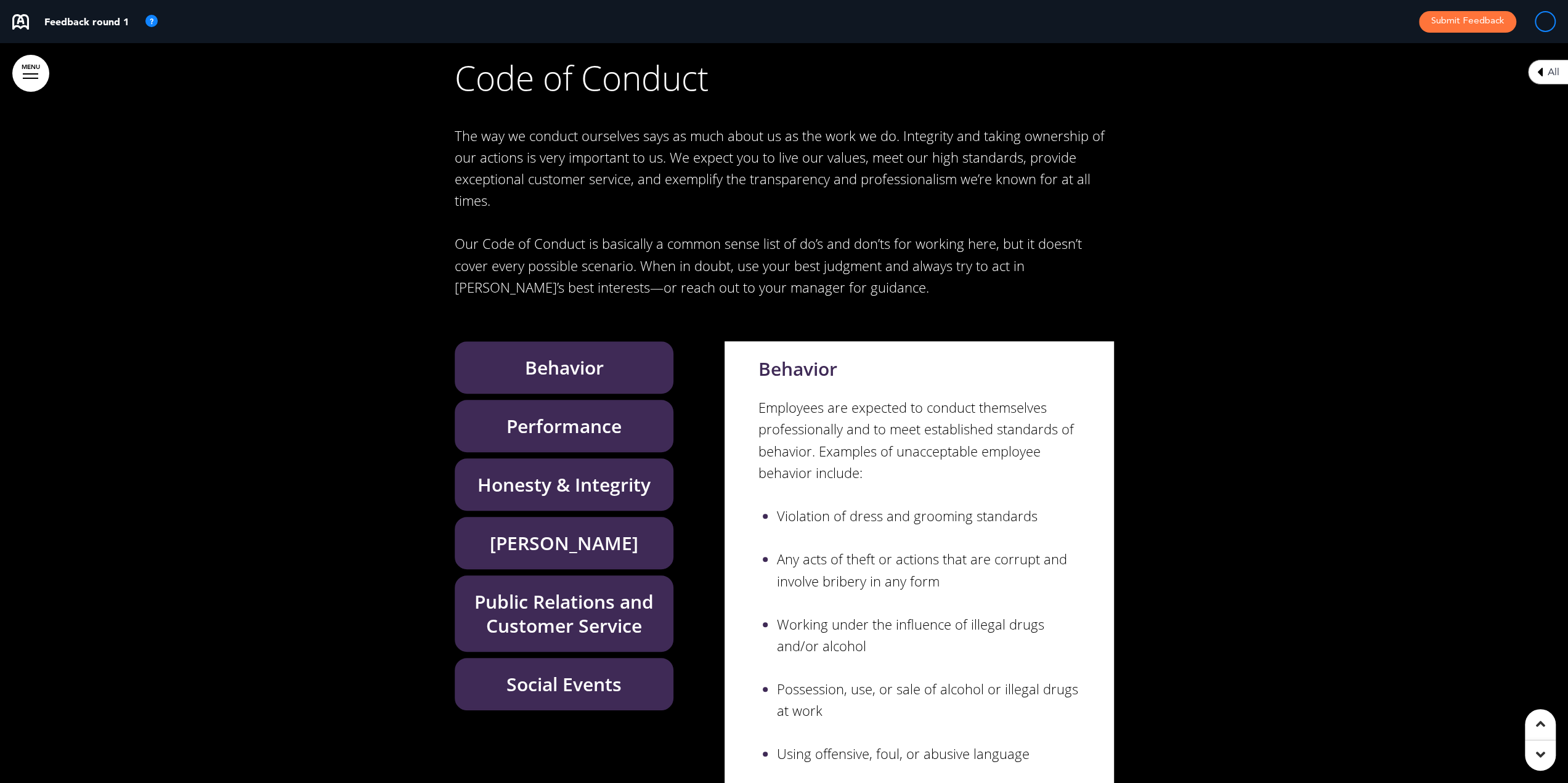
click at [550, 414] on h6 "Performance" at bounding box center [564, 426] width 191 height 24
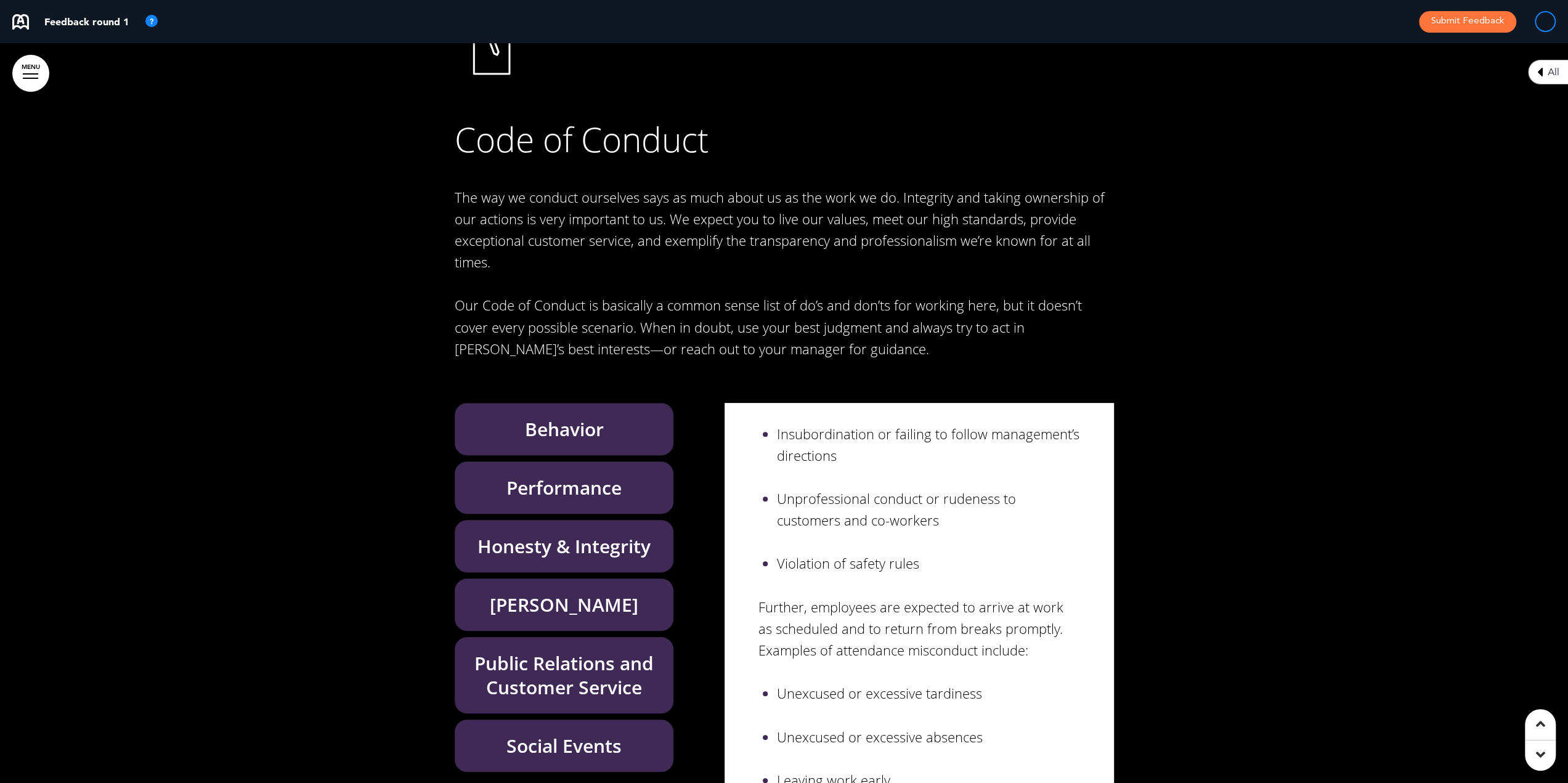
scroll to position [67, 0]
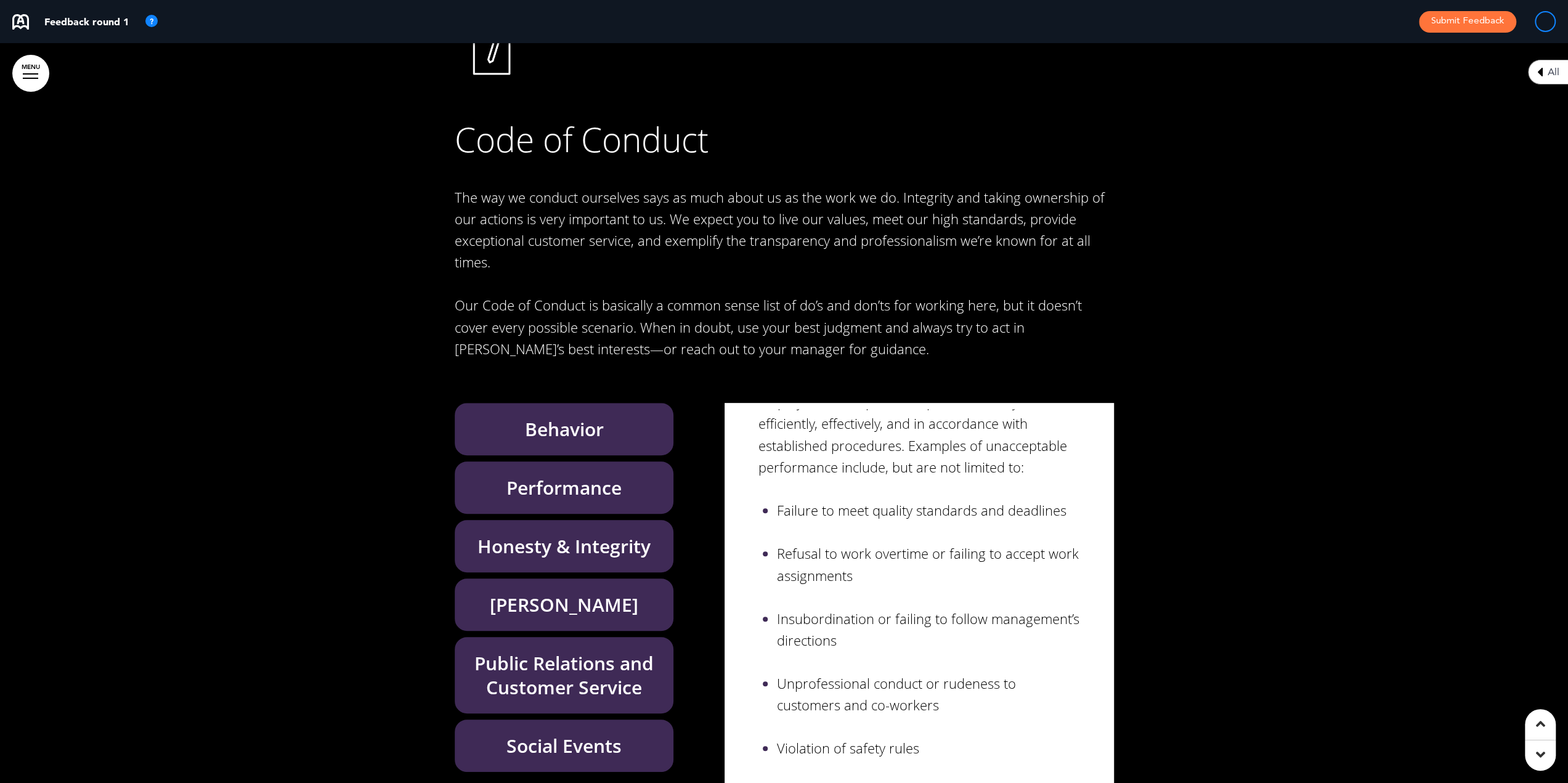
click at [574, 534] on h6 "Honesty & Integrity" at bounding box center [564, 546] width 191 height 24
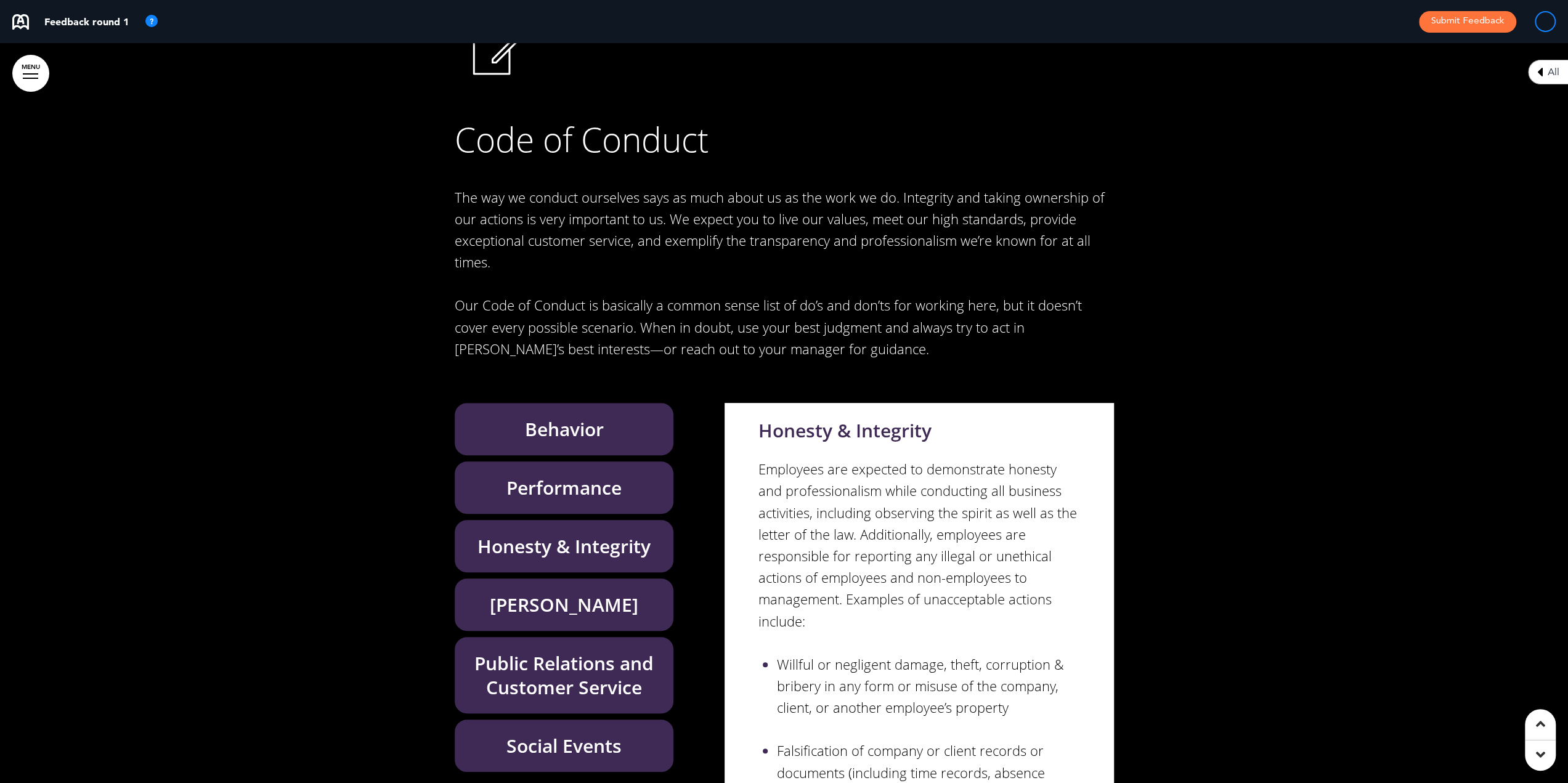
drag, startPoint x: 572, startPoint y: 501, endPoint x: 573, endPoint y: 516, distance: 15.0
click at [572, 592] on h6 "[PERSON_NAME]" at bounding box center [564, 604] width 191 height 24
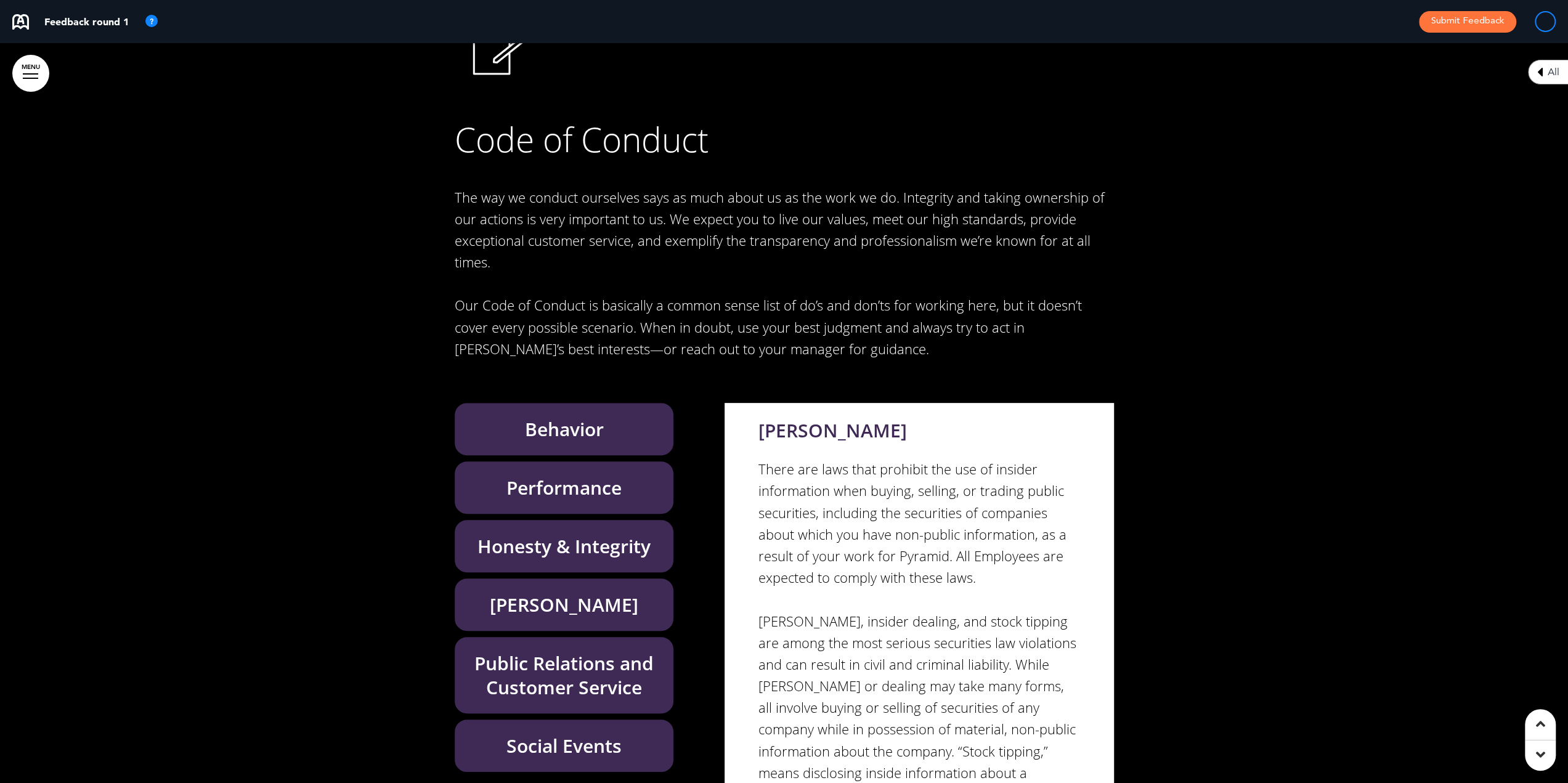
click at [569, 651] on h6 "Public Relations and Customer Service" at bounding box center [564, 675] width 191 height 48
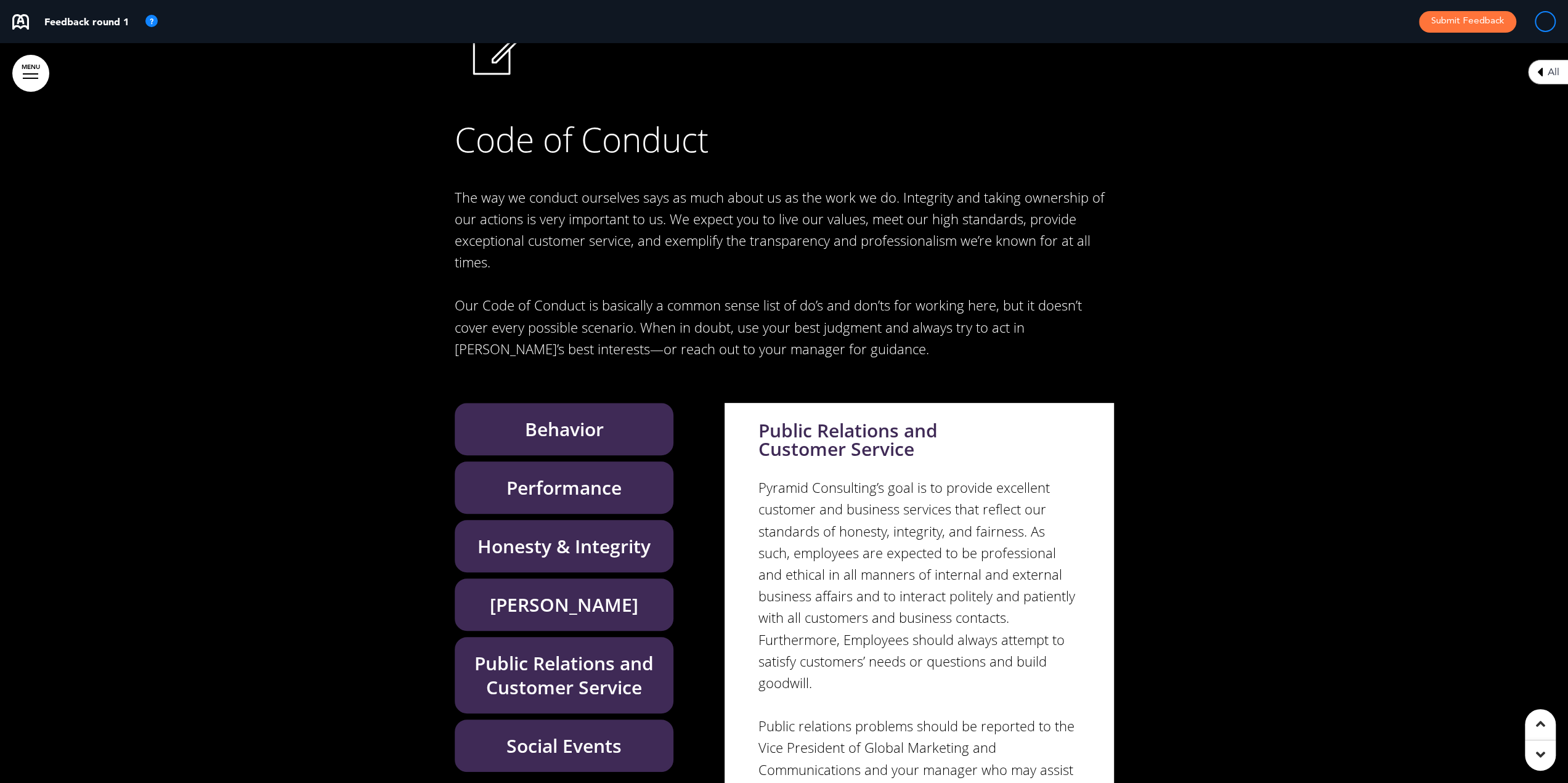
drag, startPoint x: 576, startPoint y: 631, endPoint x: 538, endPoint y: 572, distance: 70.2
click at [576, 733] on h6 "Social Events" at bounding box center [564, 745] width 191 height 24
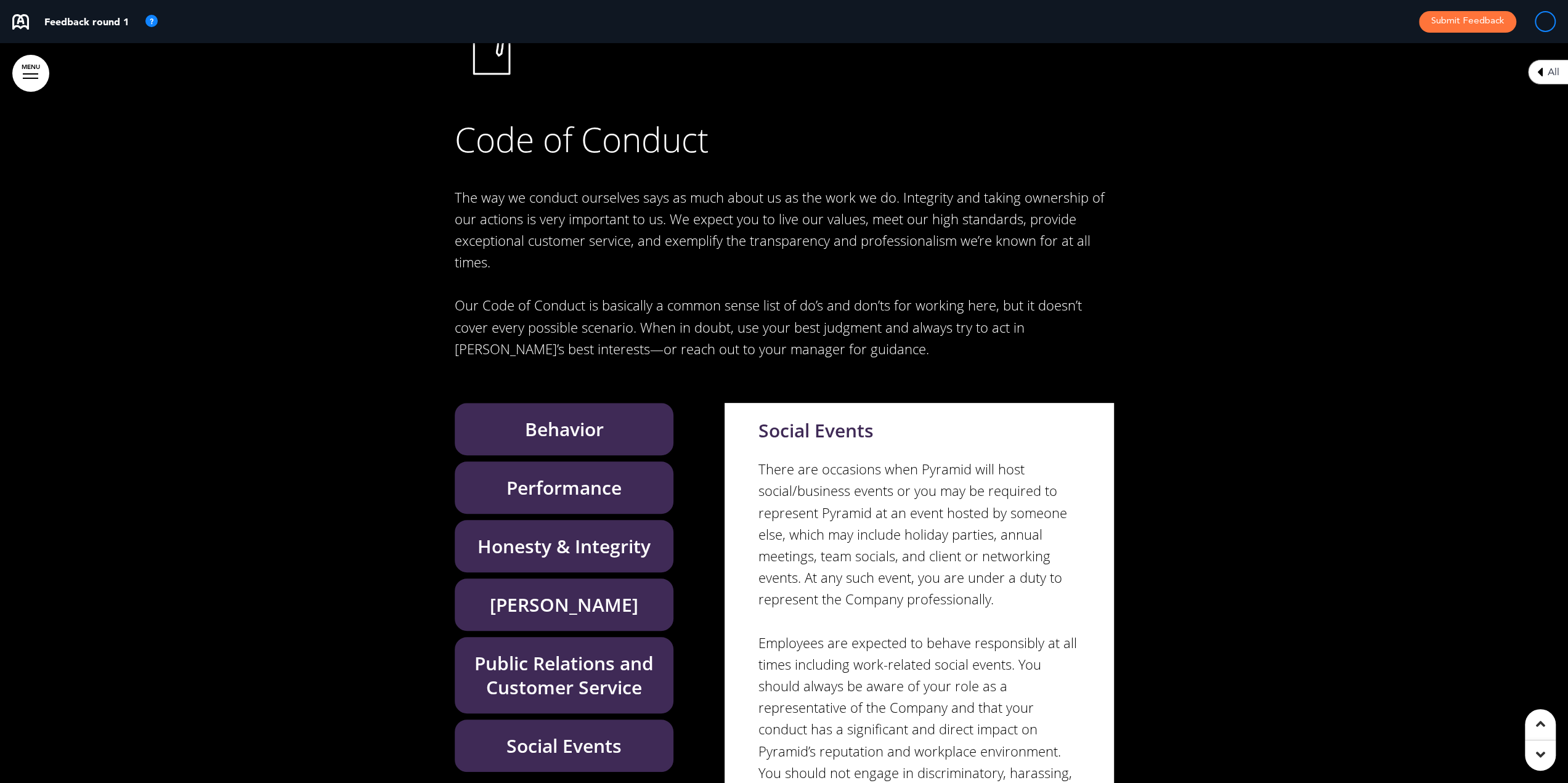
click at [579, 417] on h6 "Behavior" at bounding box center [564, 429] width 191 height 24
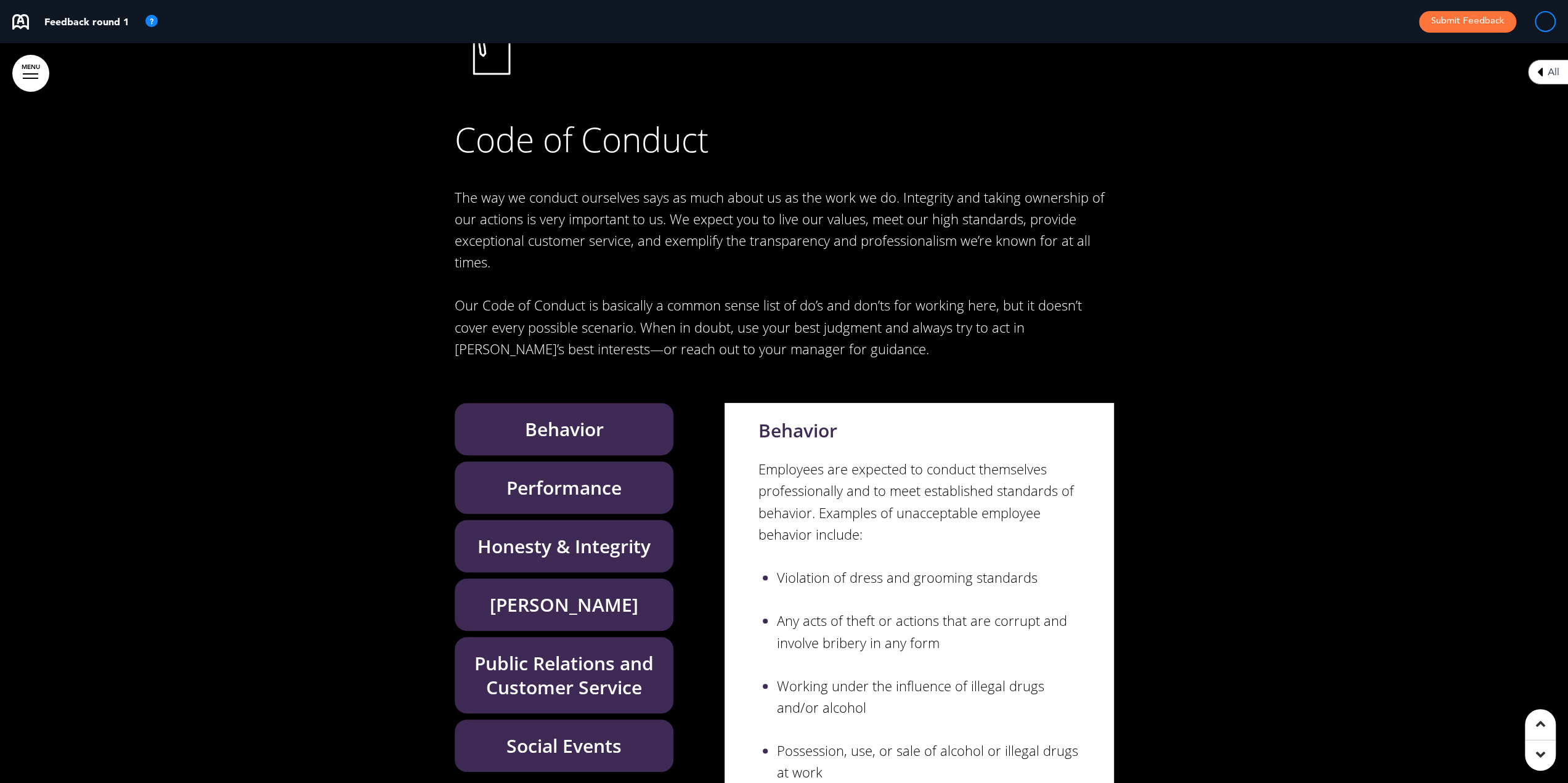
click at [564, 461] on div "Performance" at bounding box center [563, 487] width 219 height 52
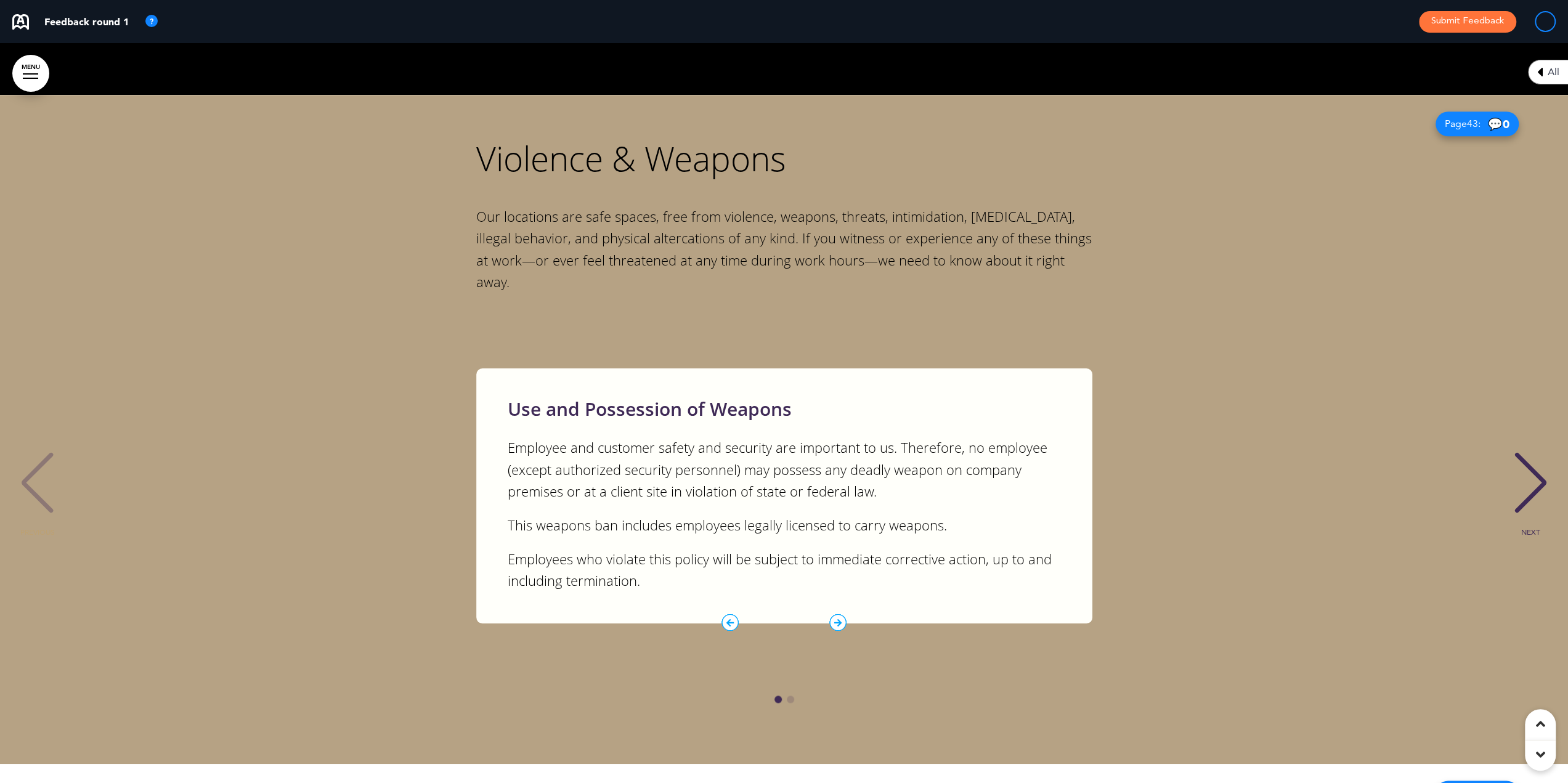
scroll to position [29233, 0]
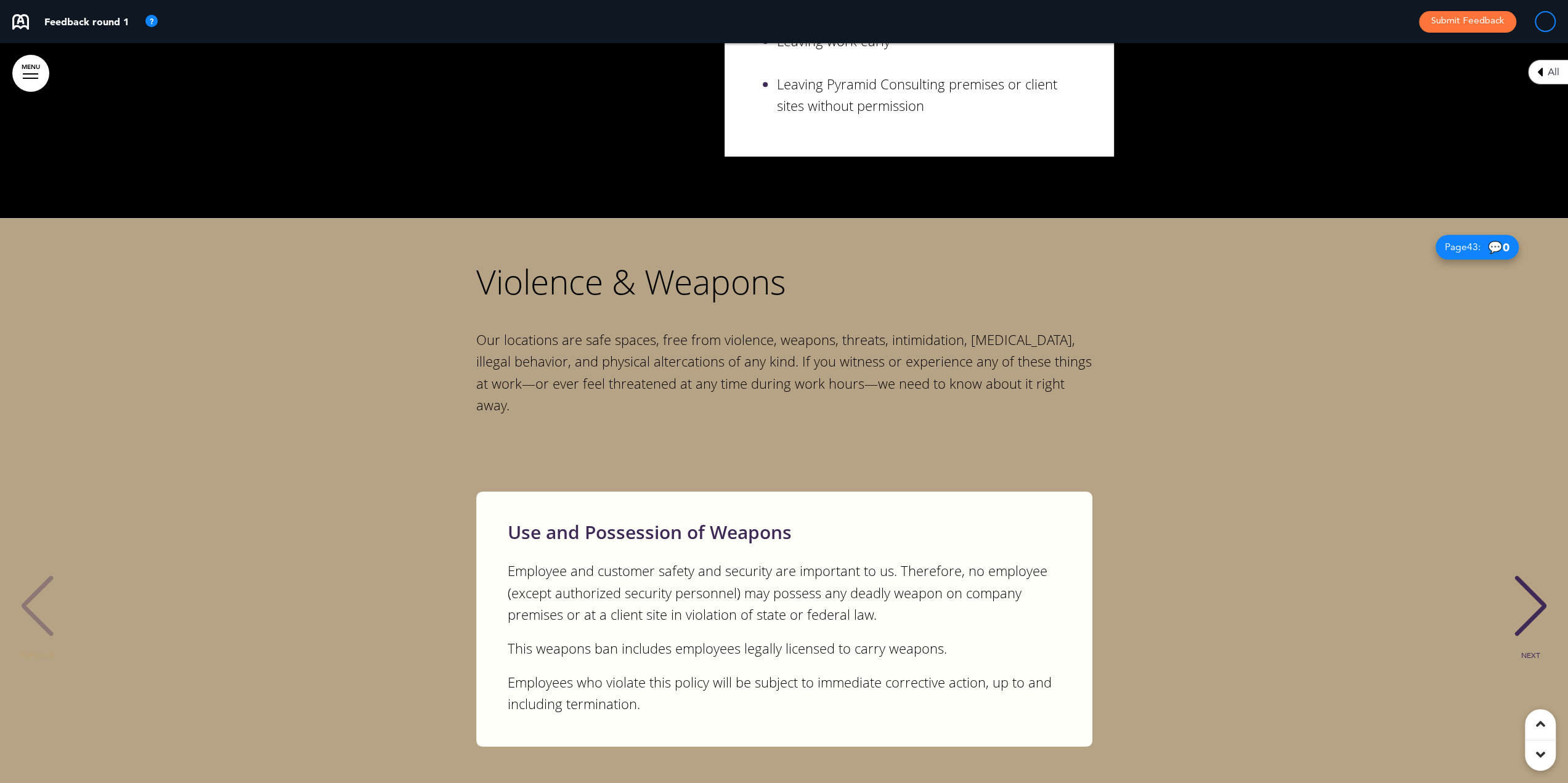
click at [1541, 586] on div "NEXT" at bounding box center [1530, 617] width 38 height 61
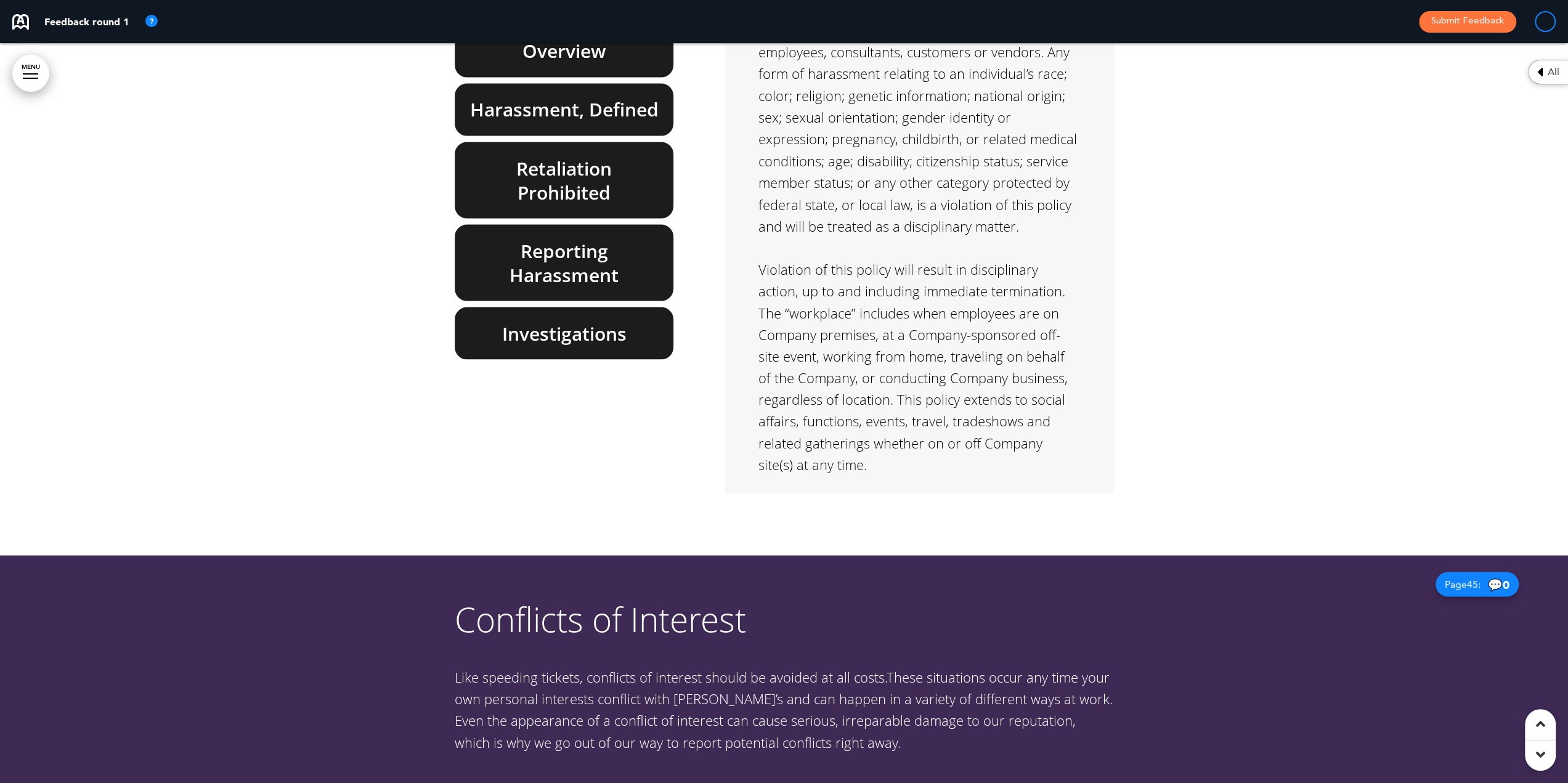
scroll to position [30095, 0]
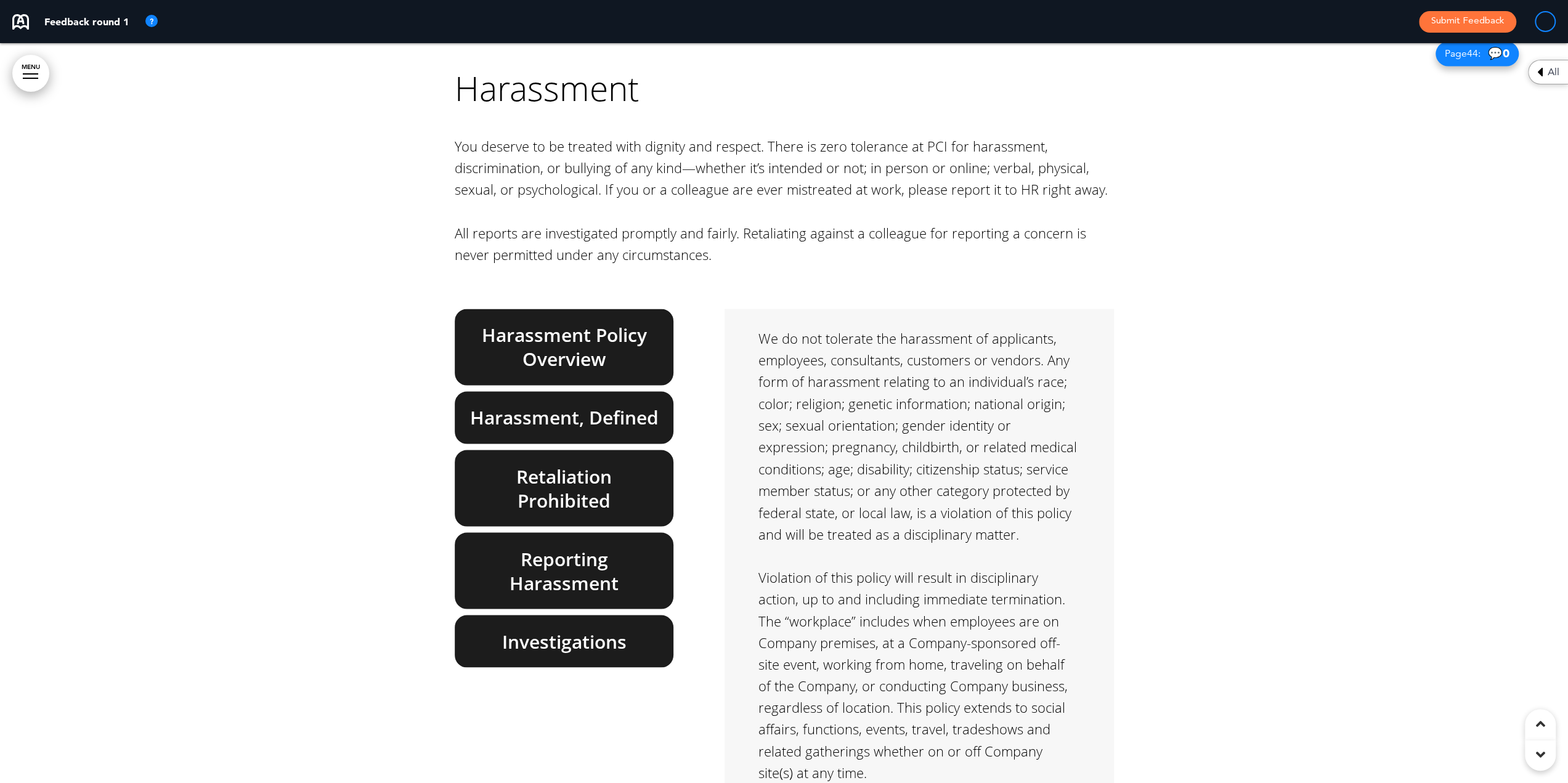
click at [538, 405] on h6 "Harassment, Defined" at bounding box center [564, 416] width 191 height 24
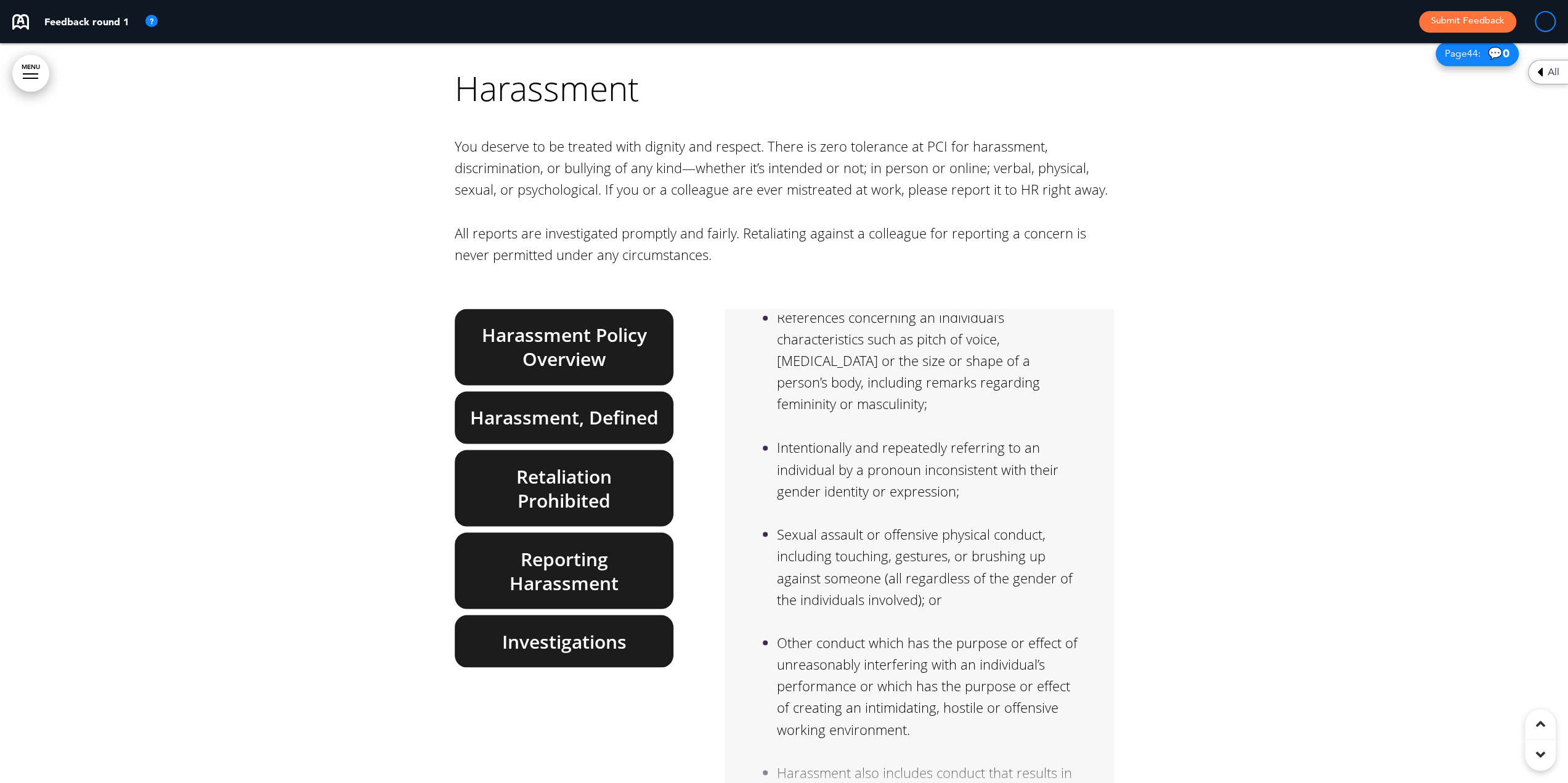
scroll to position [989, 0]
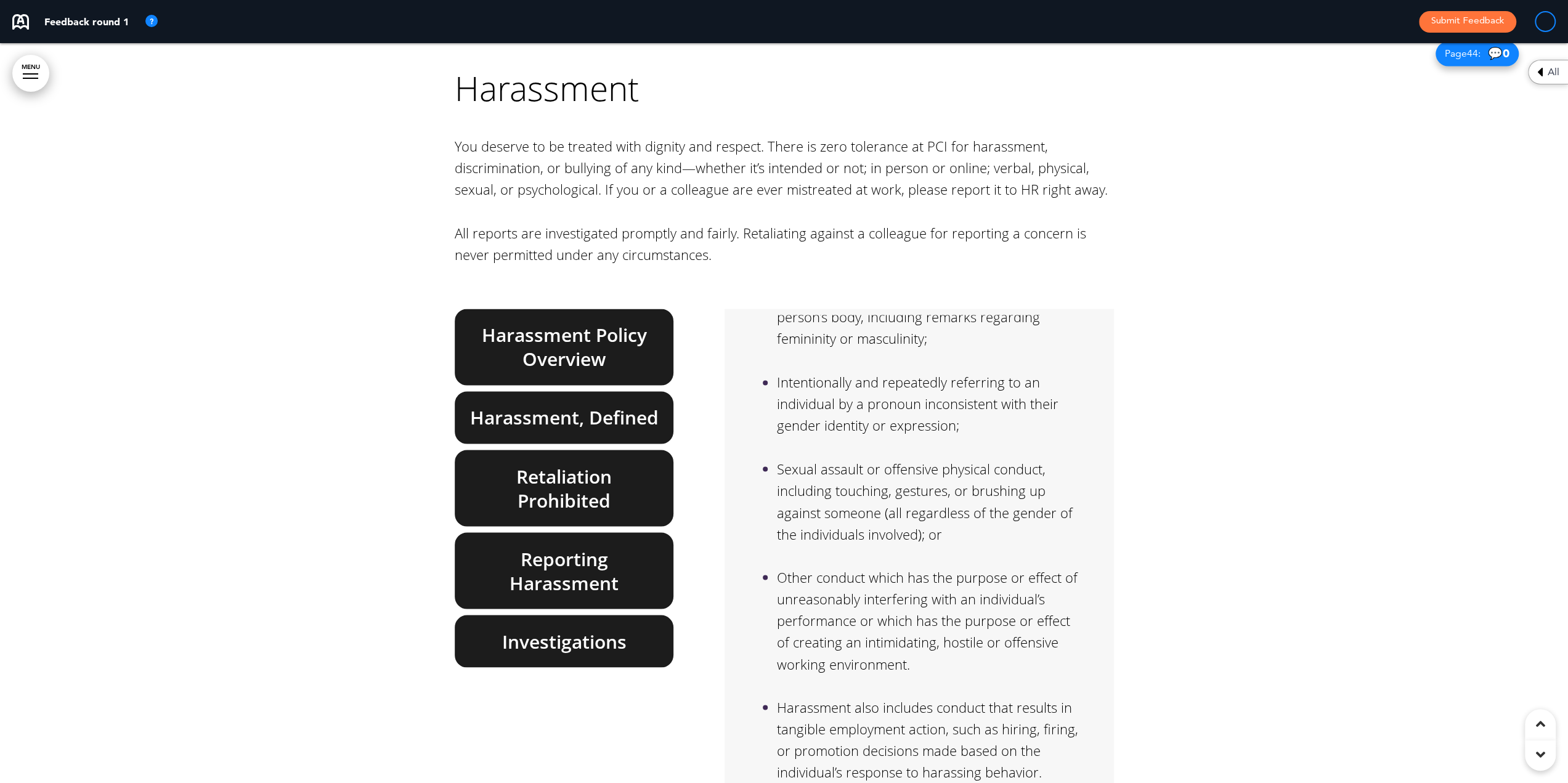
click at [529, 463] on h6 "Retaliation Prohibited" at bounding box center [564, 487] width 191 height 48
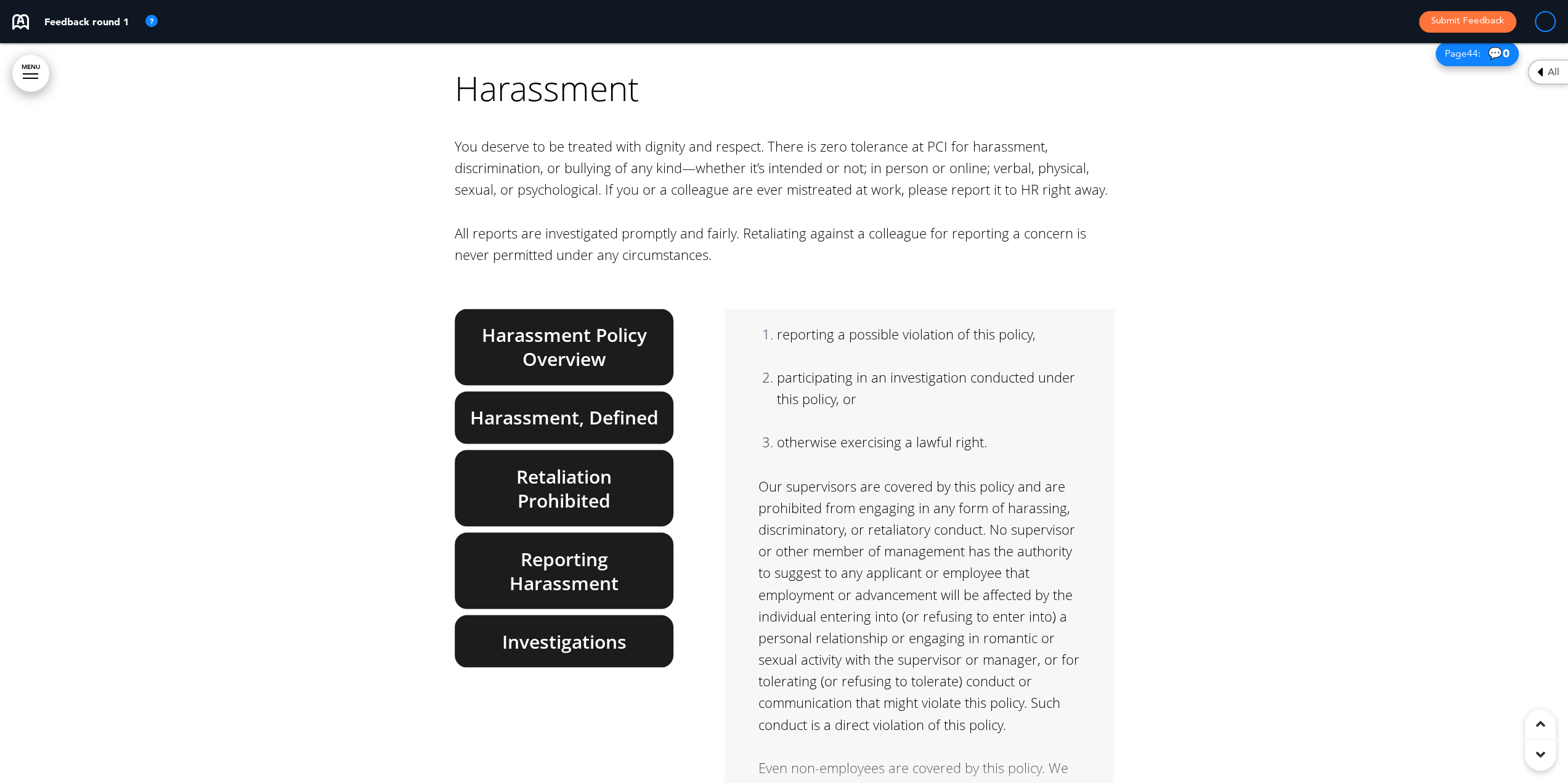
scroll to position [0, 0]
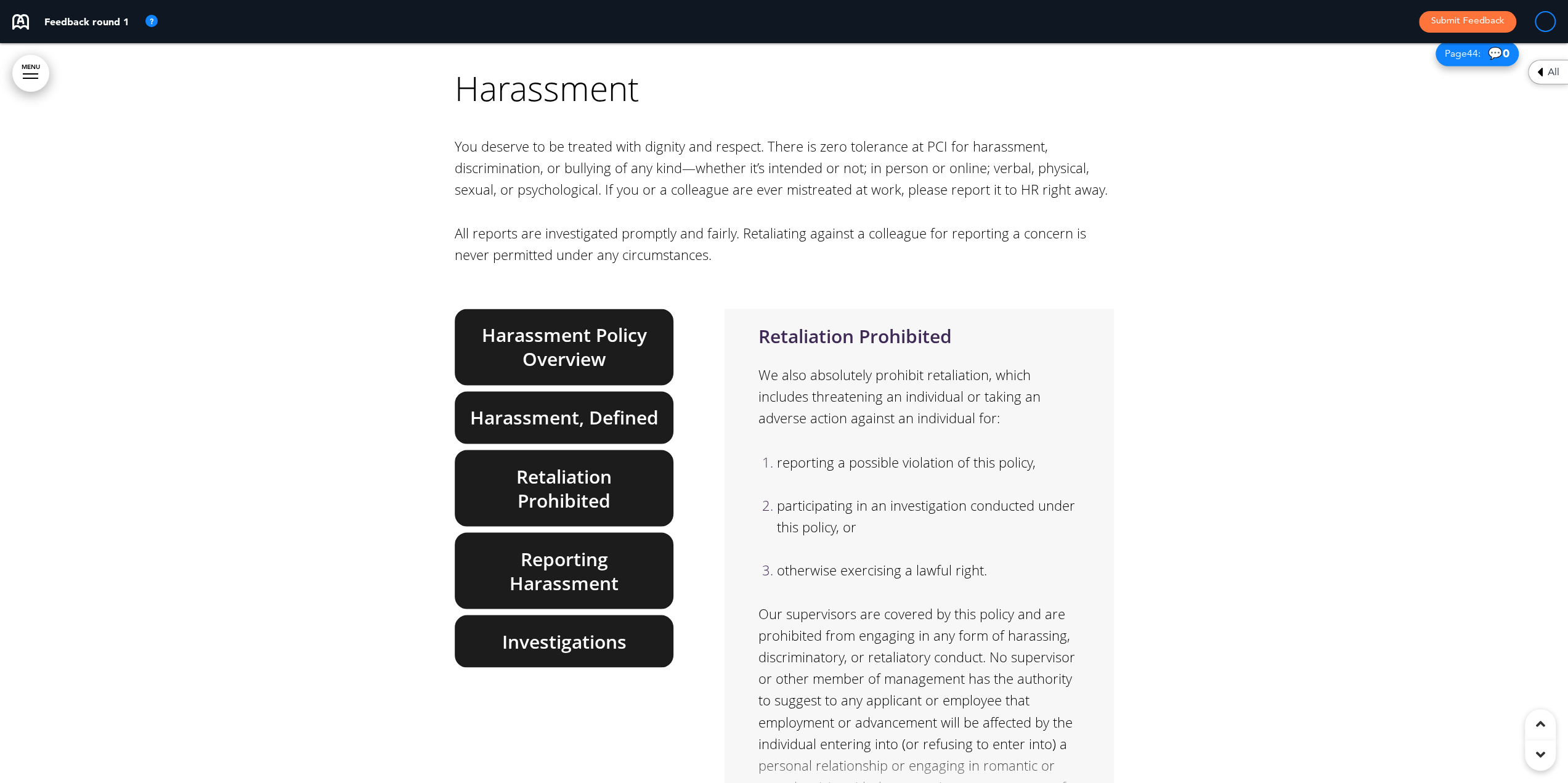
click at [530, 546] on h6 "Reporting Harassment" at bounding box center [564, 570] width 191 height 48
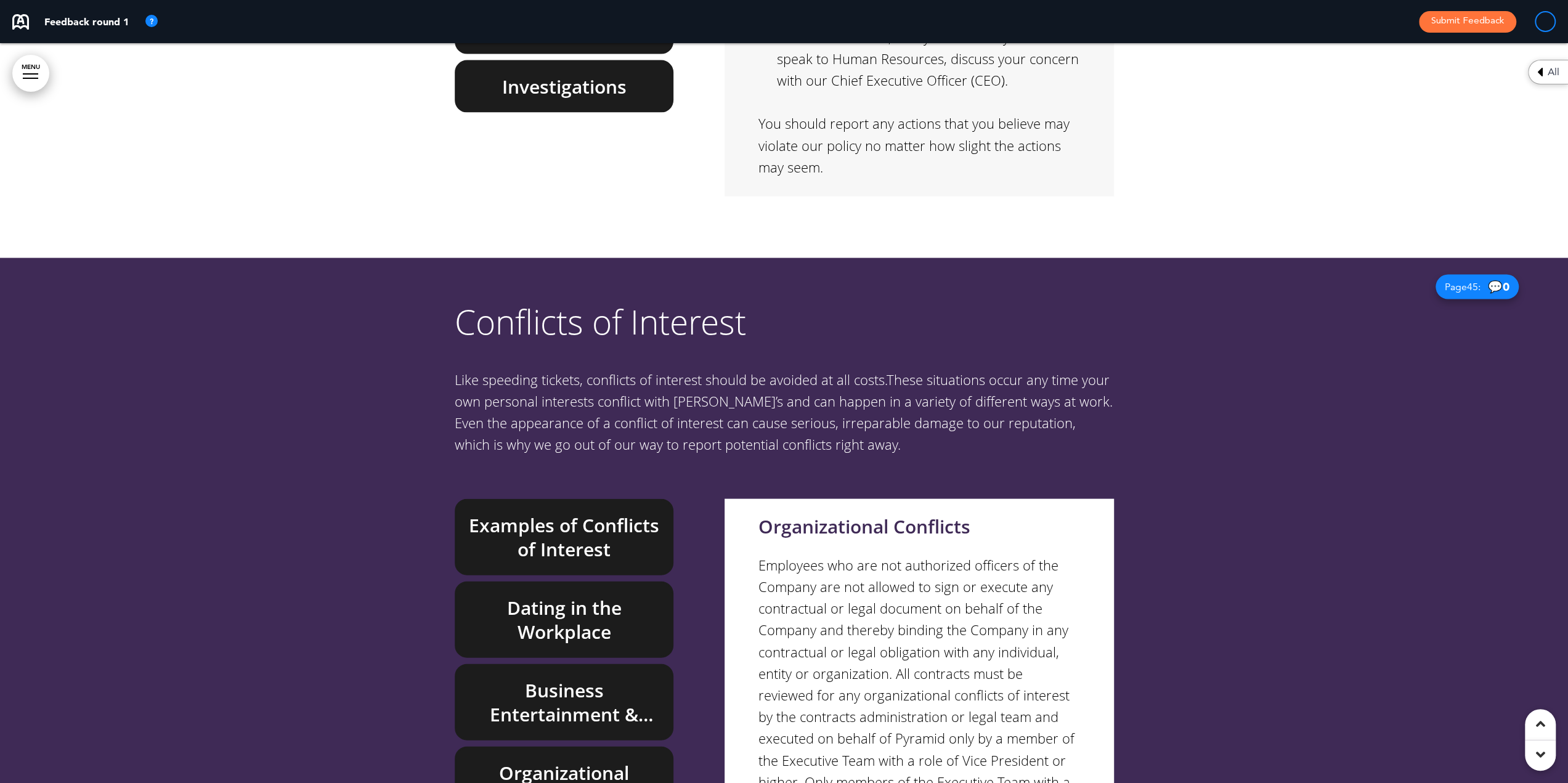
scroll to position [30773, 0]
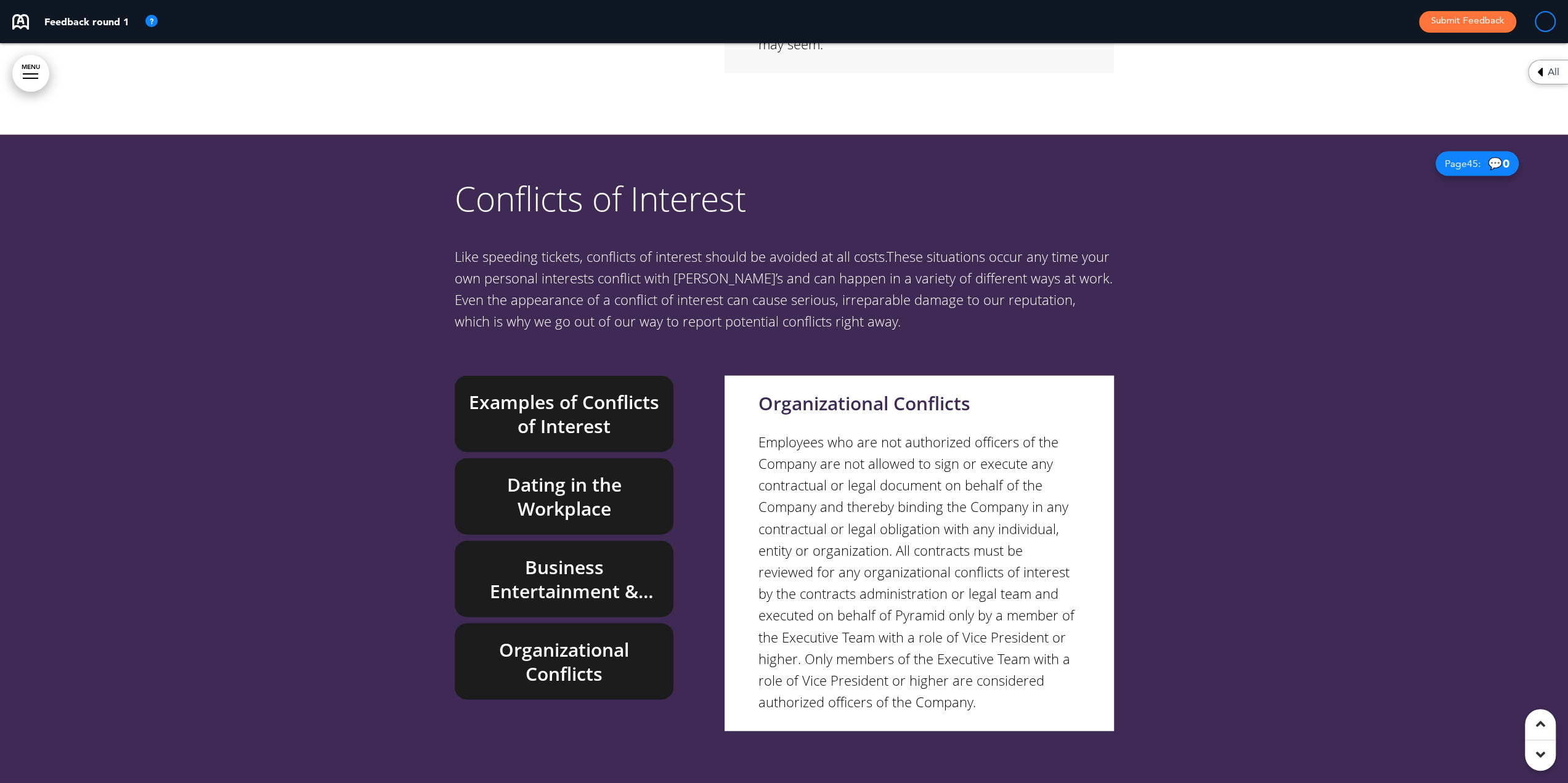
drag, startPoint x: 531, startPoint y: 360, endPoint x: 563, endPoint y: 390, distance: 43.9
click at [531, 473] on h6 "Dating in the Workplace" at bounding box center [564, 496] width 191 height 48
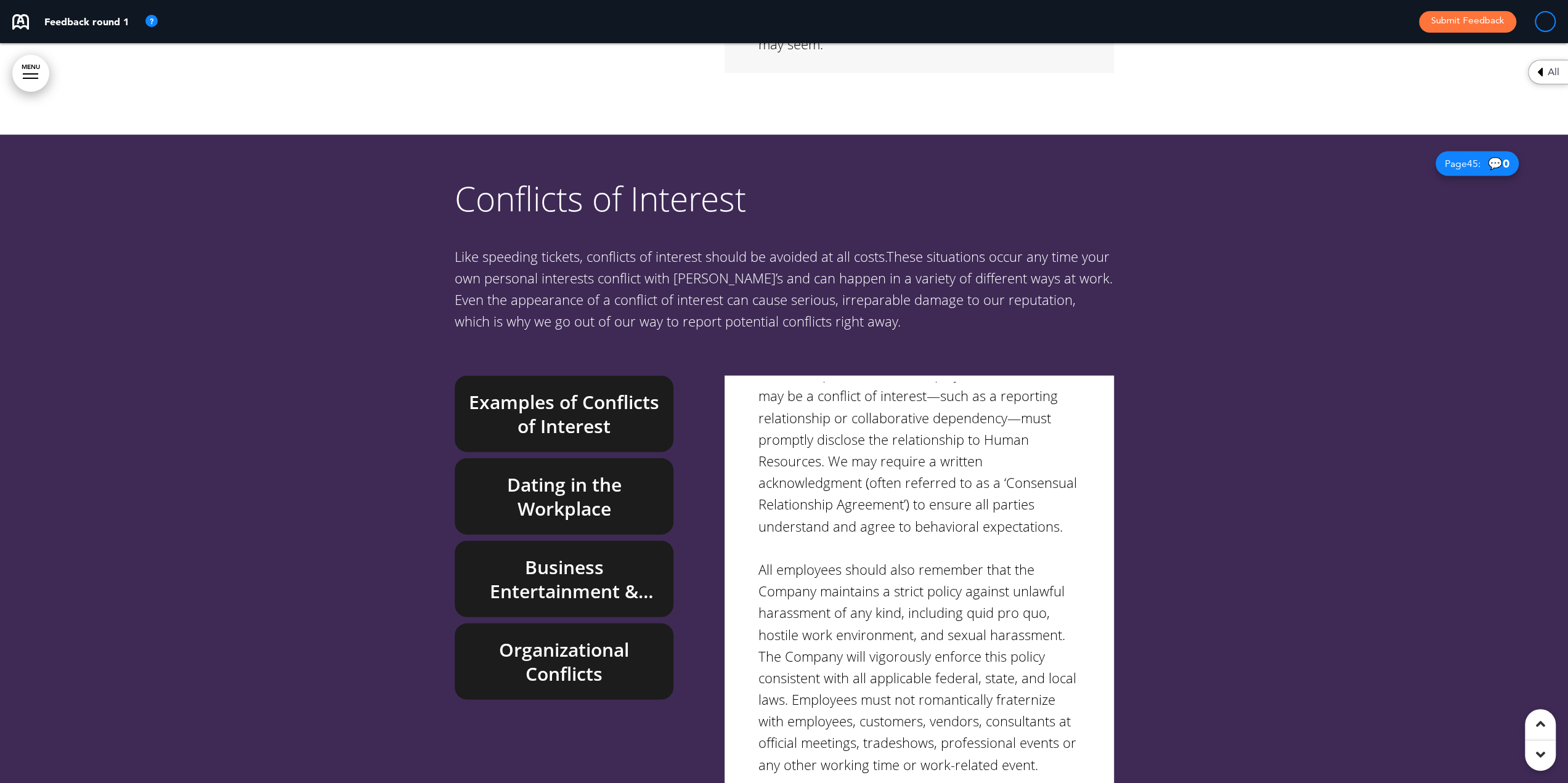
scroll to position [774, 0]
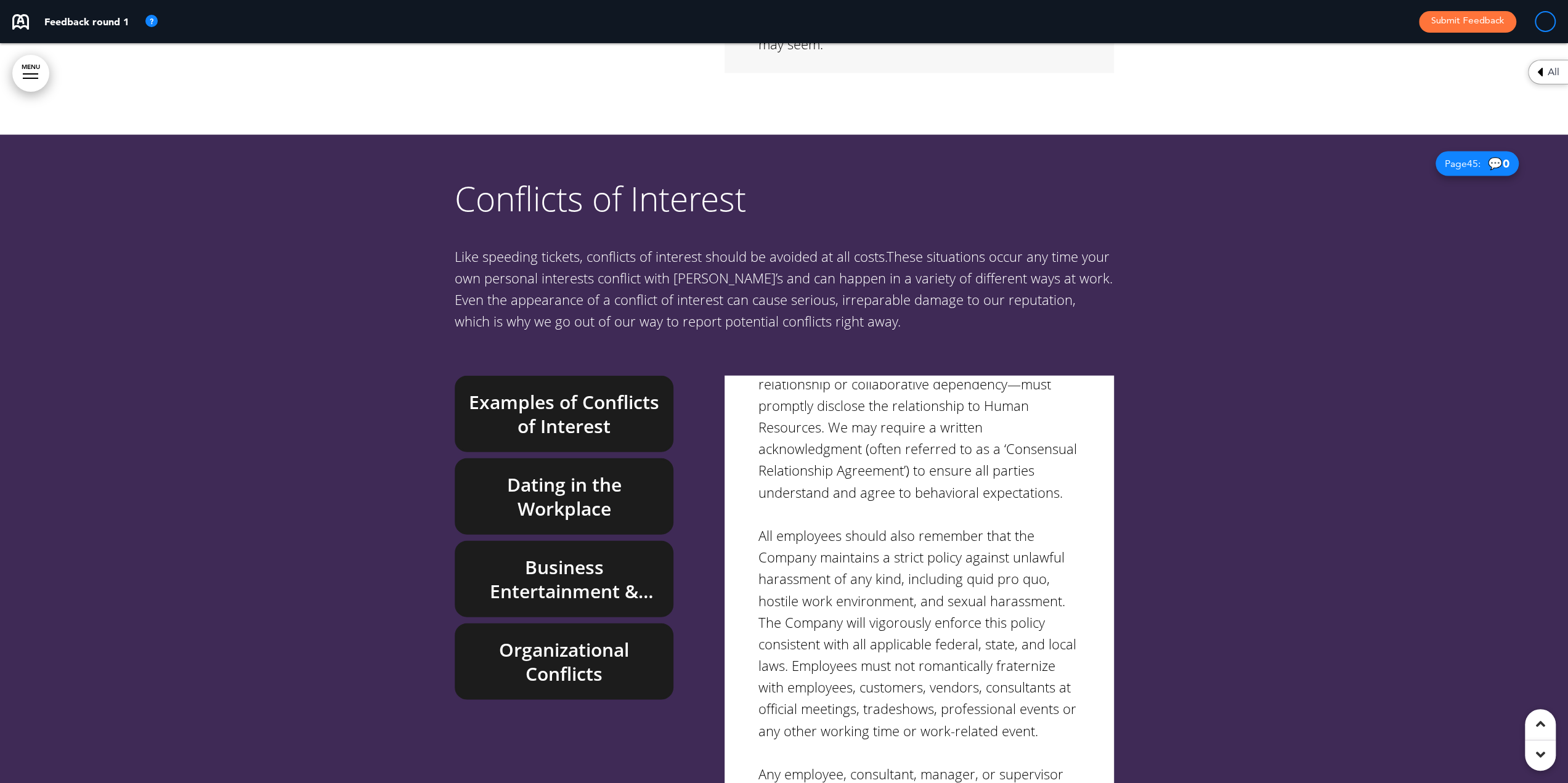
click at [583, 555] on h6 "Business Entertainment & Gifts" at bounding box center [564, 579] width 191 height 48
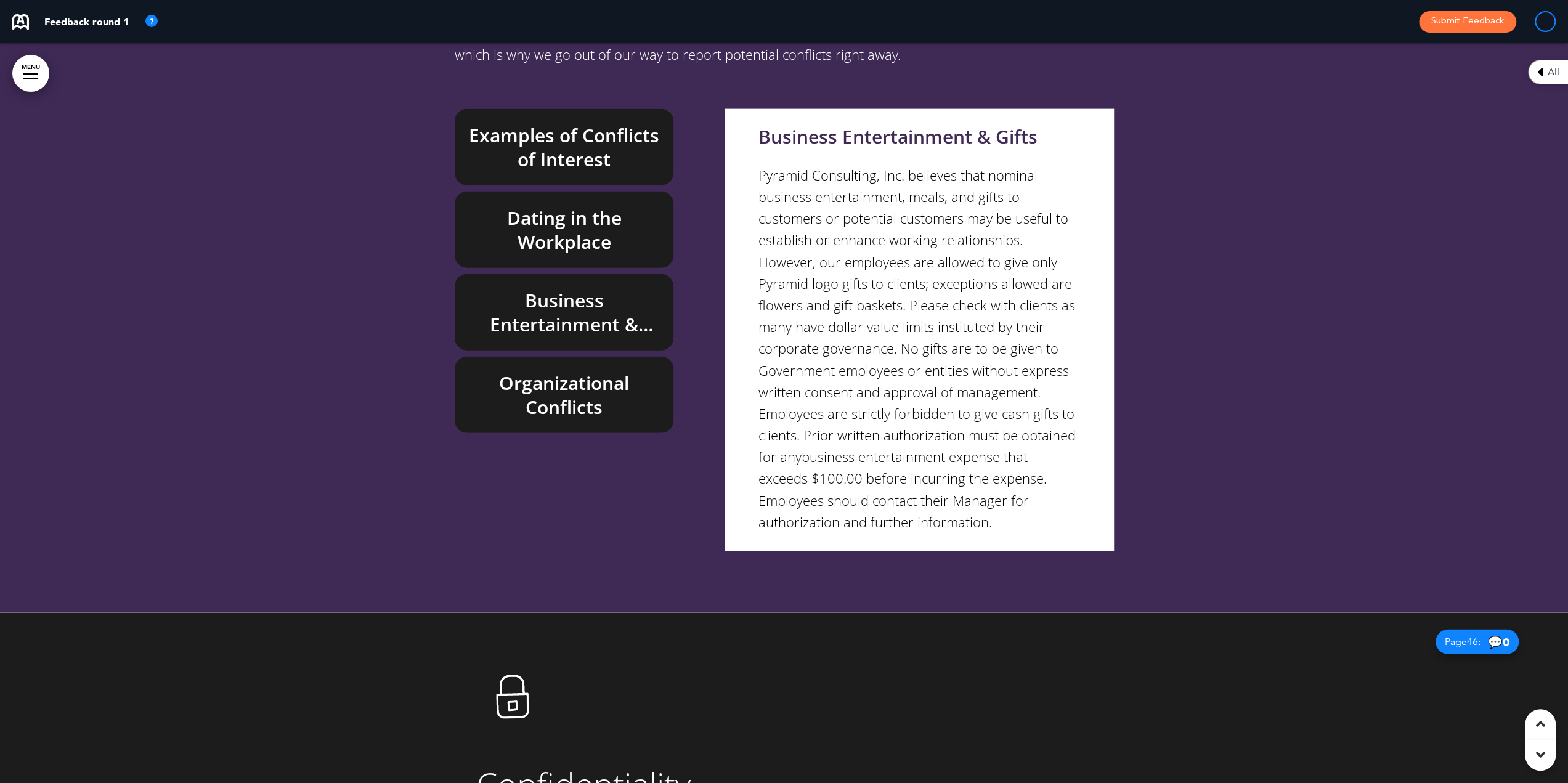
scroll to position [30834, 0]
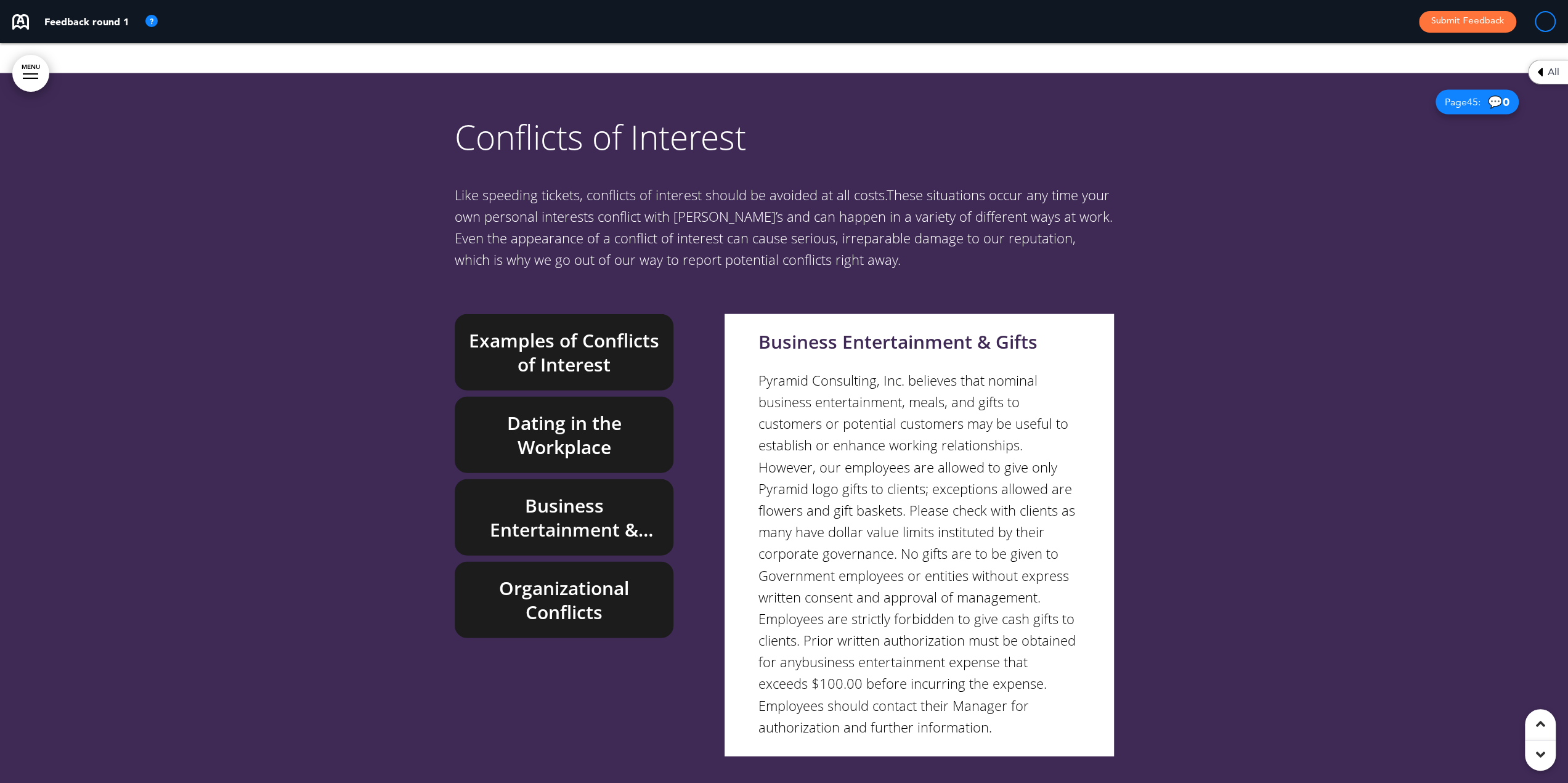
click at [507, 576] on h6 "Organizational Conflicts" at bounding box center [564, 599] width 191 height 48
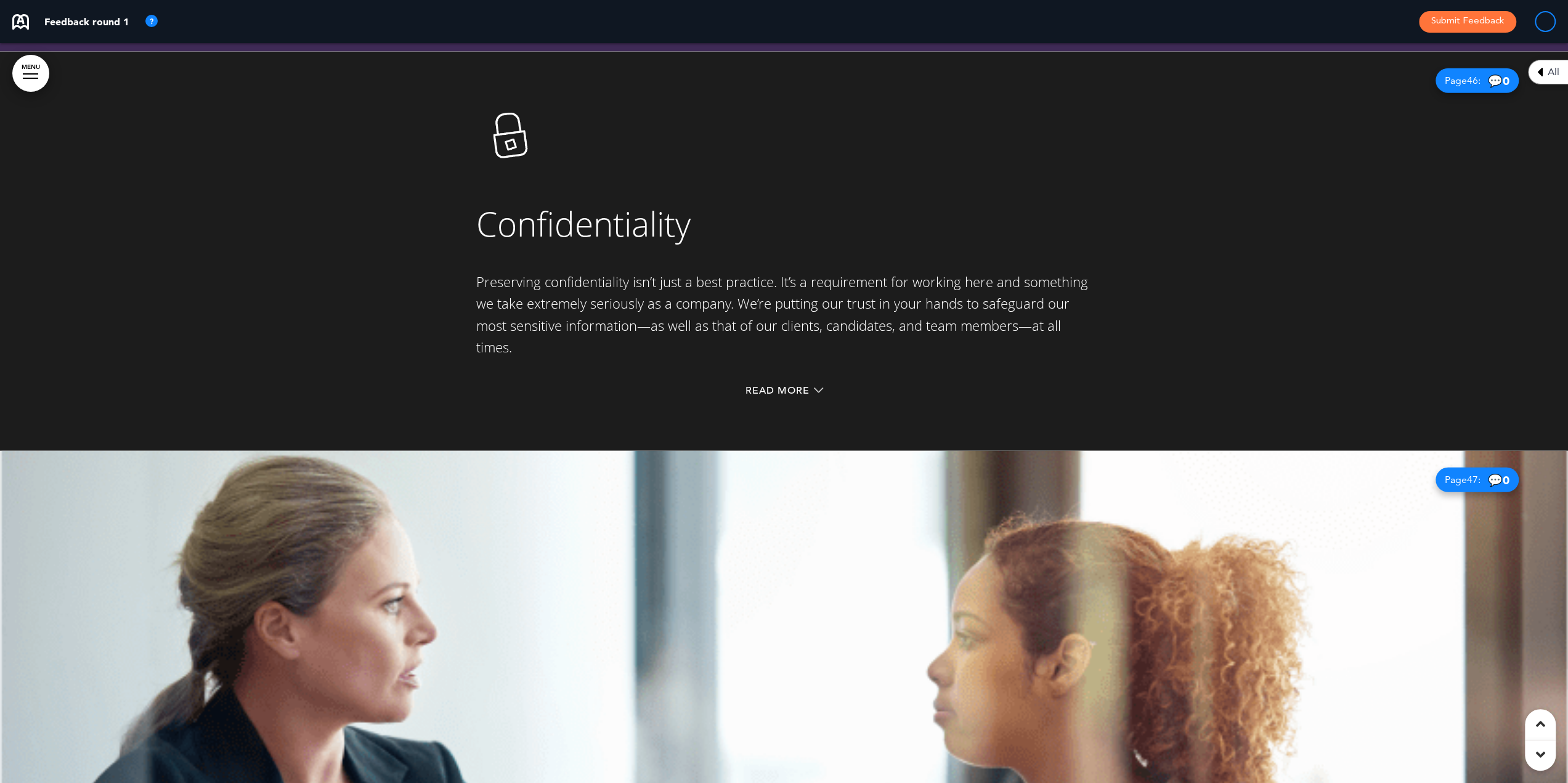
scroll to position [31574, 0]
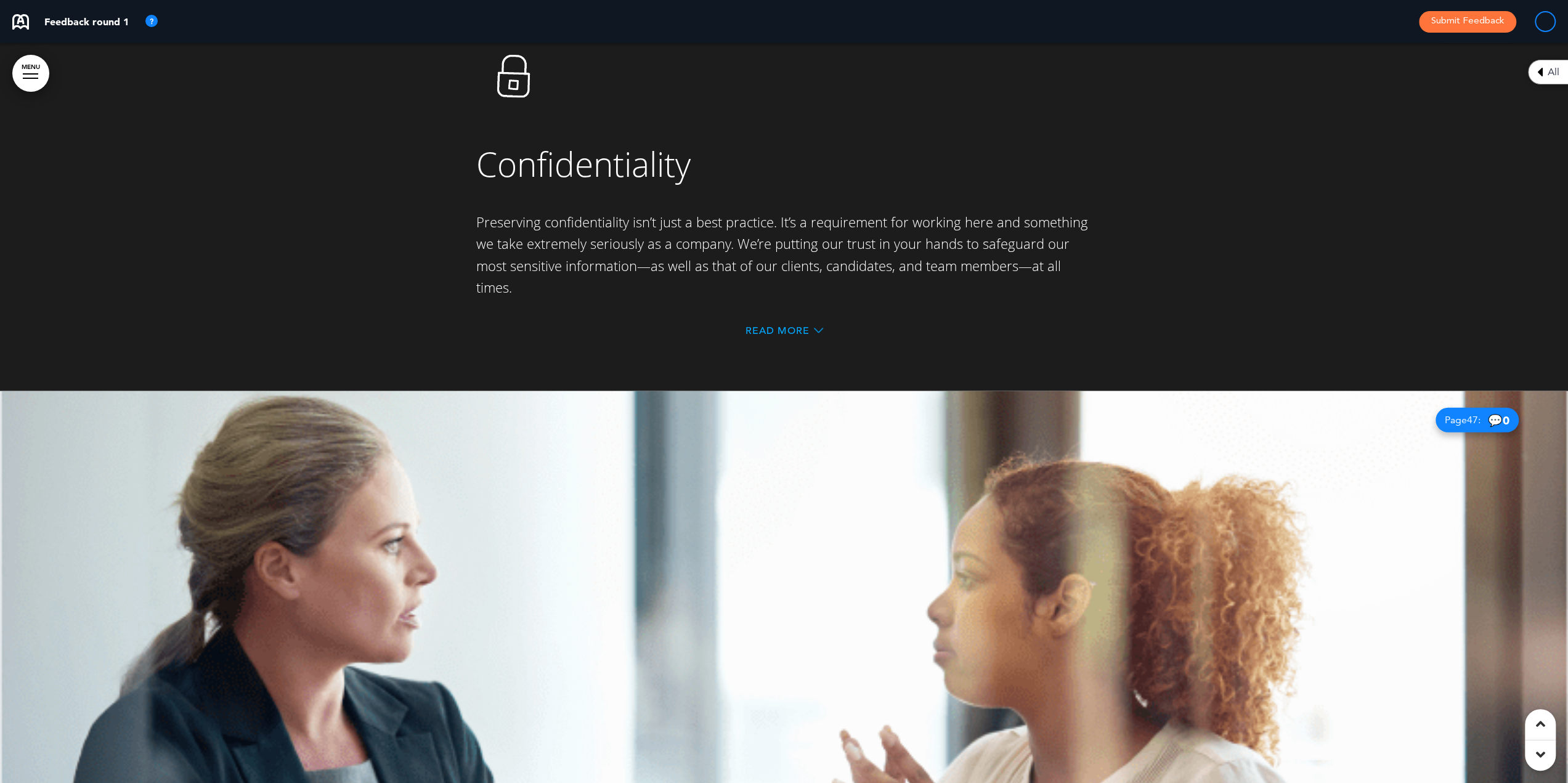
click at [771, 326] on span "Read More" at bounding box center [777, 330] width 64 height 10
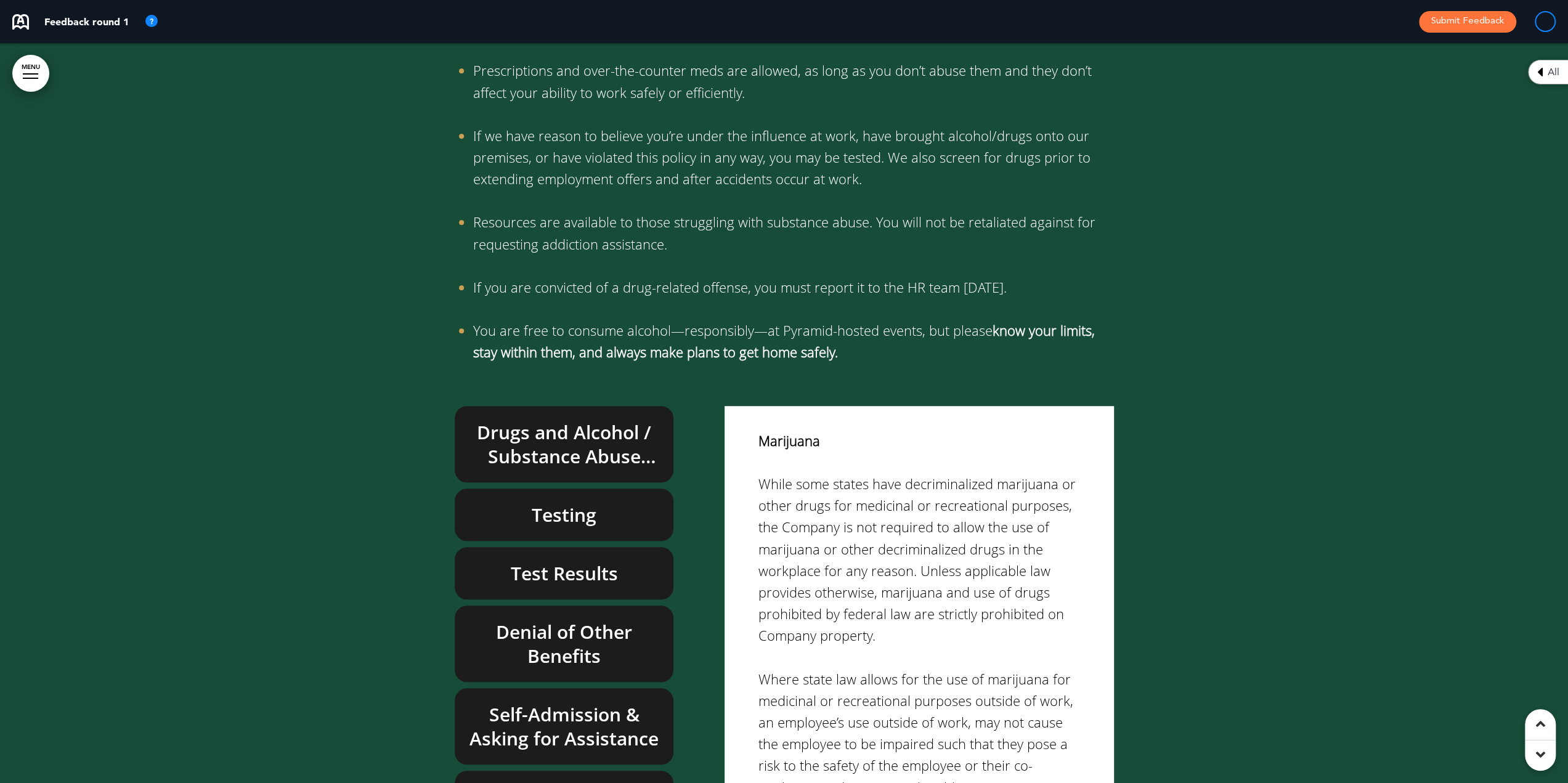
scroll to position [1355, 0]
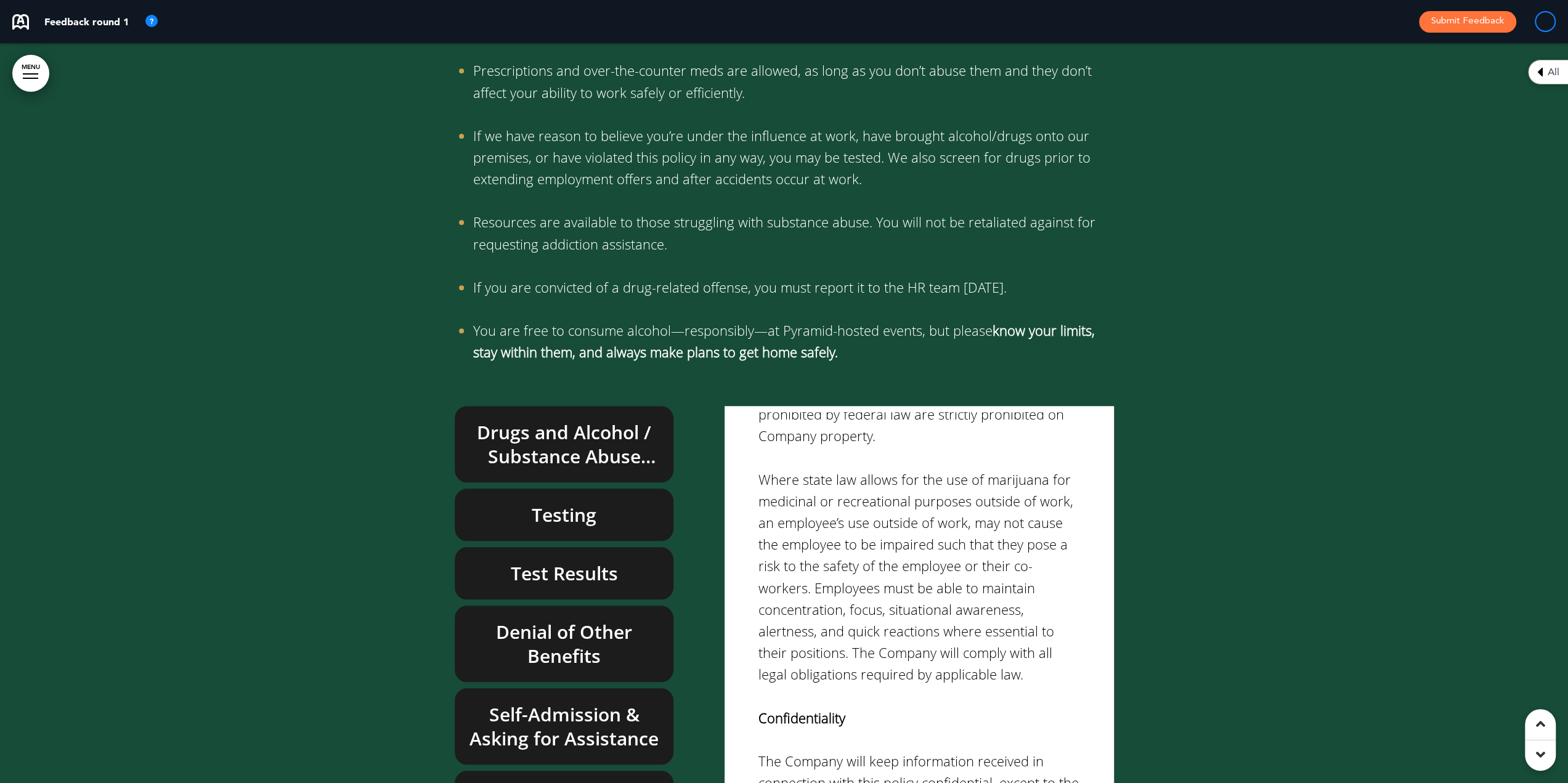
click at [548, 503] on h6 "Testing" at bounding box center [564, 514] width 191 height 24
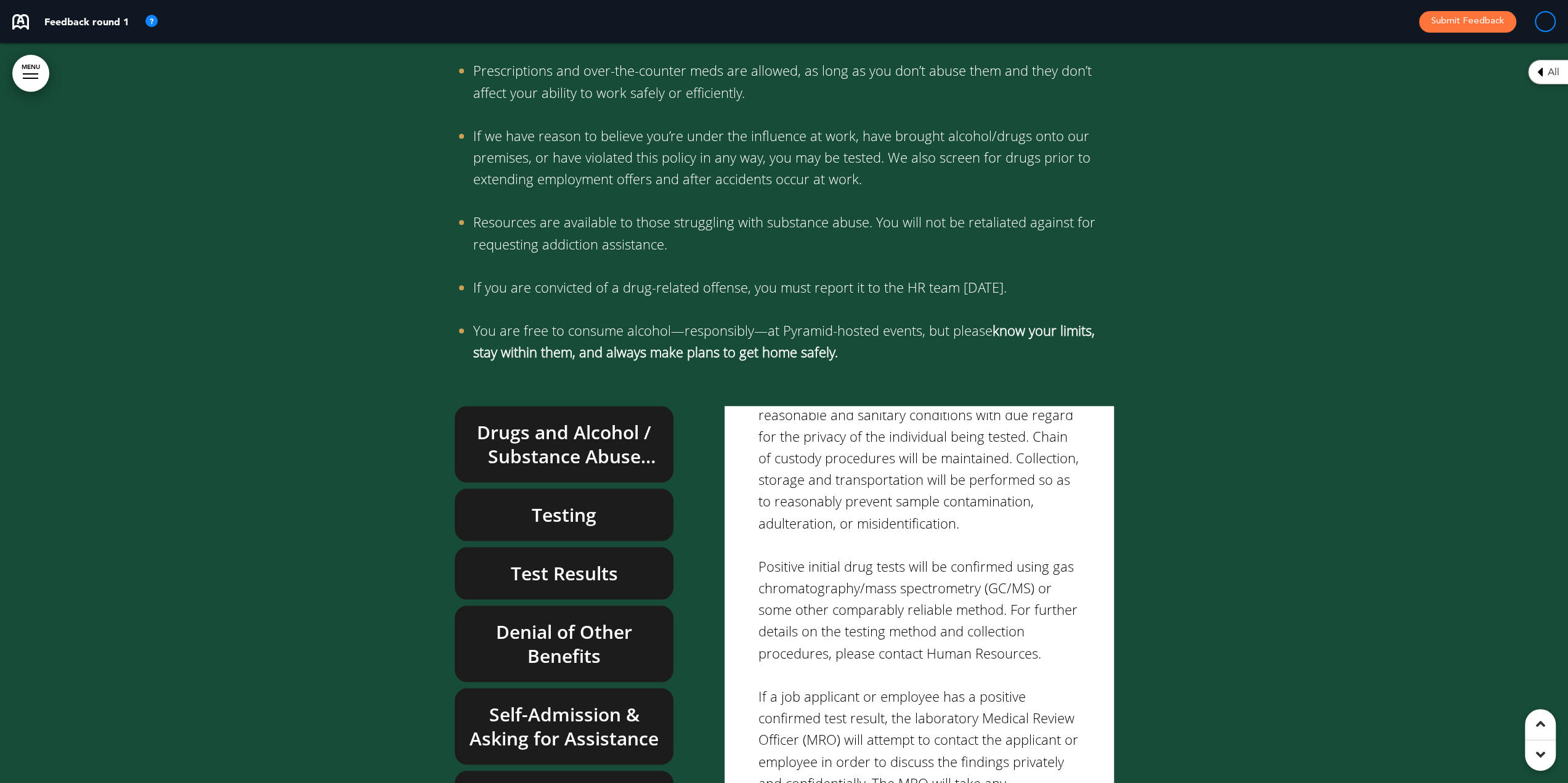
scroll to position [1847, 0]
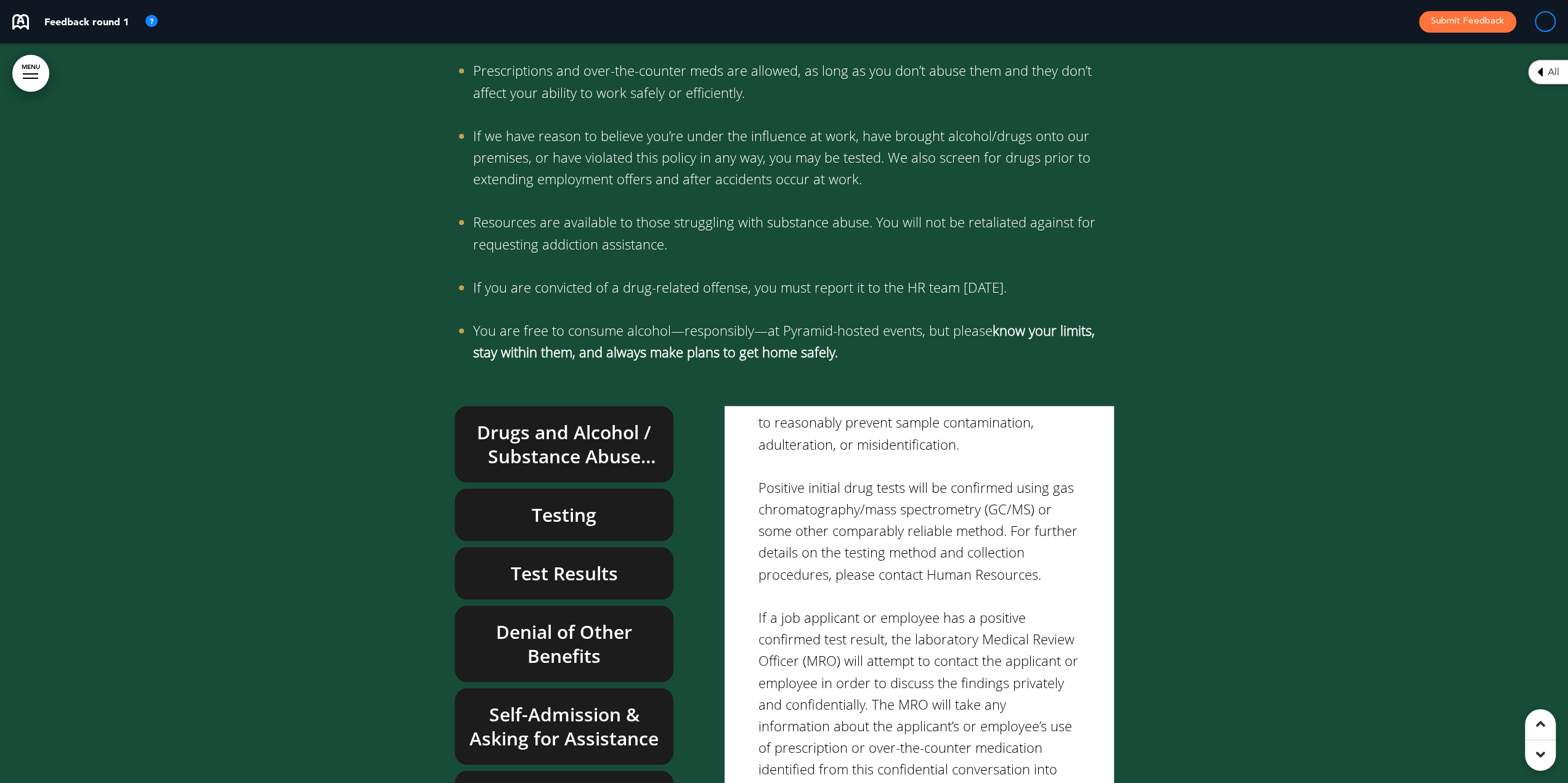
drag, startPoint x: 510, startPoint y: 422, endPoint x: 861, endPoint y: 448, distance: 352.0
click at [511, 561] on h6 "Test Results" at bounding box center [564, 572] width 191 height 24
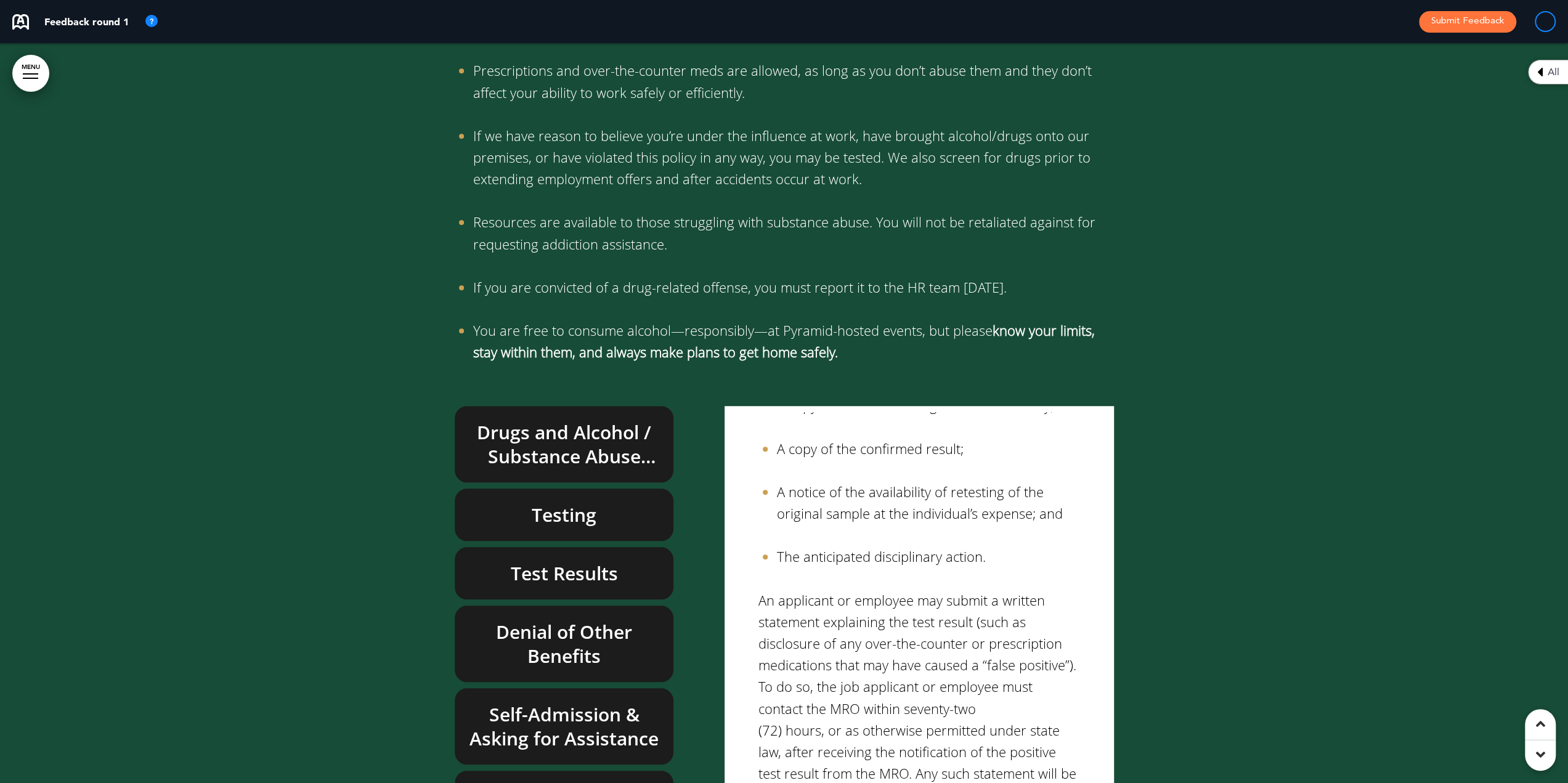
scroll to position [469, 0]
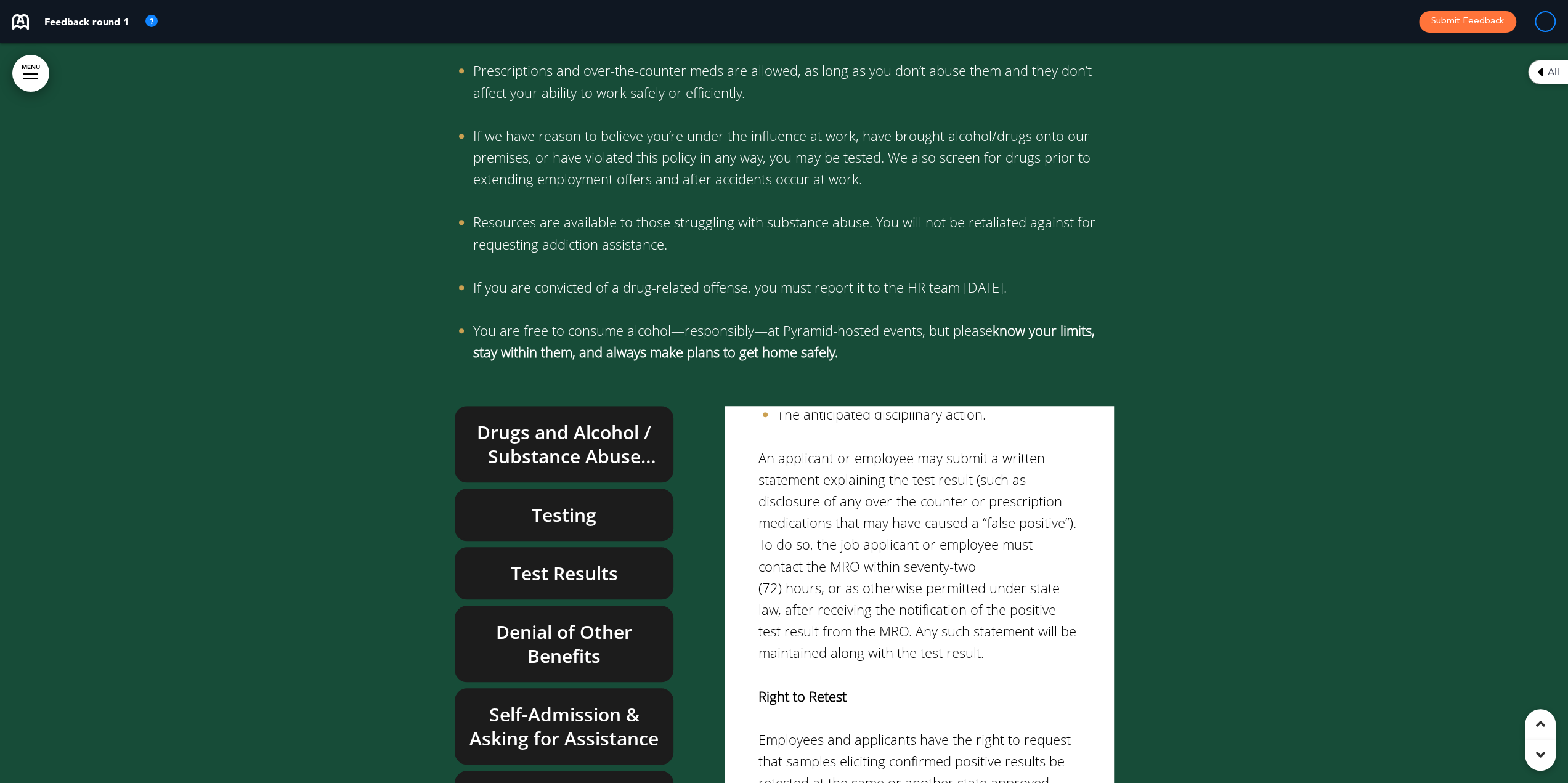
drag, startPoint x: 523, startPoint y: 501, endPoint x: 540, endPoint y: 546, distance: 48.1
click at [523, 619] on h6 "Denial of Other Benefits" at bounding box center [564, 643] width 191 height 48
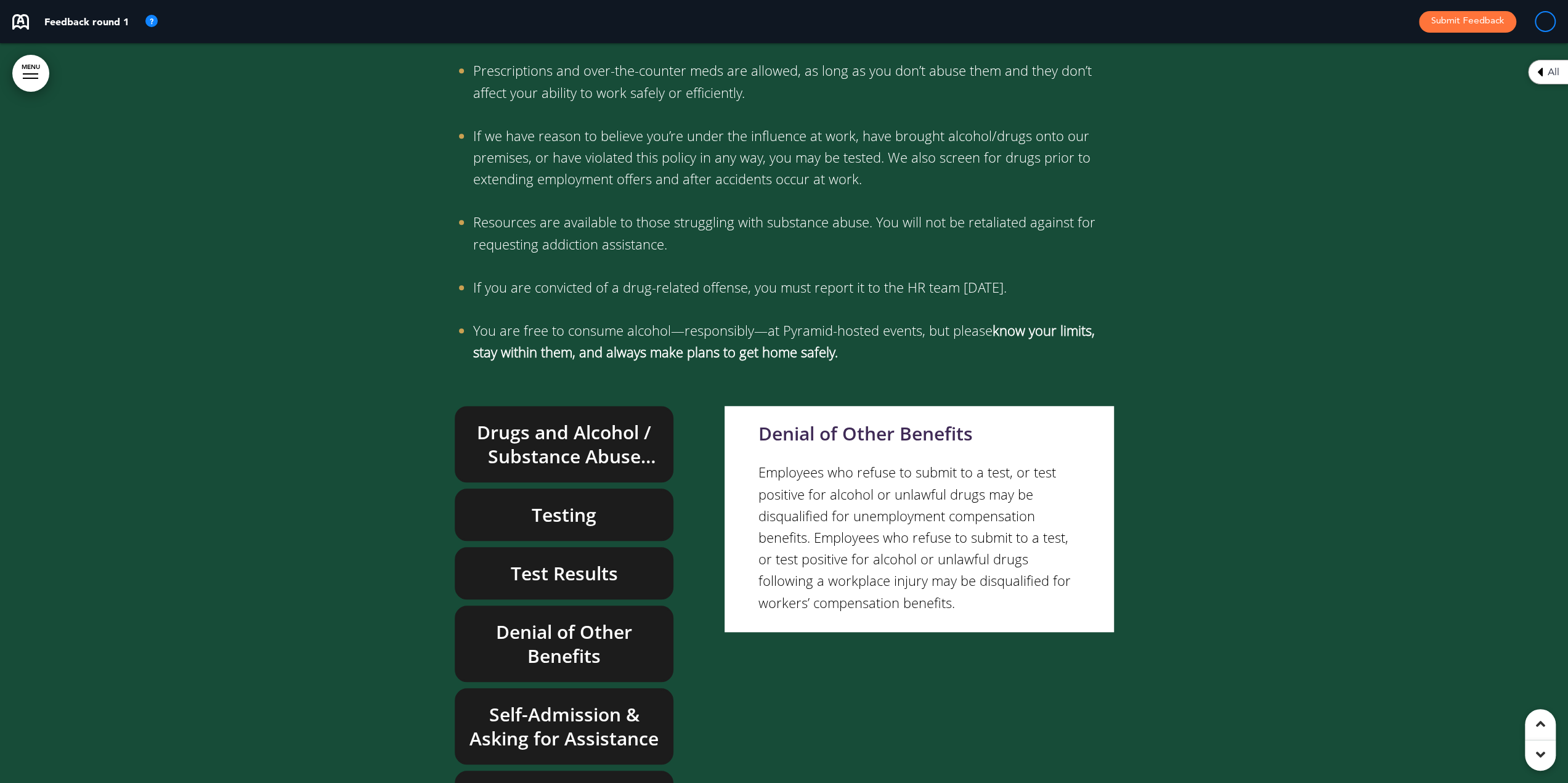
click at [544, 702] on h6 "Self-Admission & Asking for Assistance" at bounding box center [564, 726] width 191 height 48
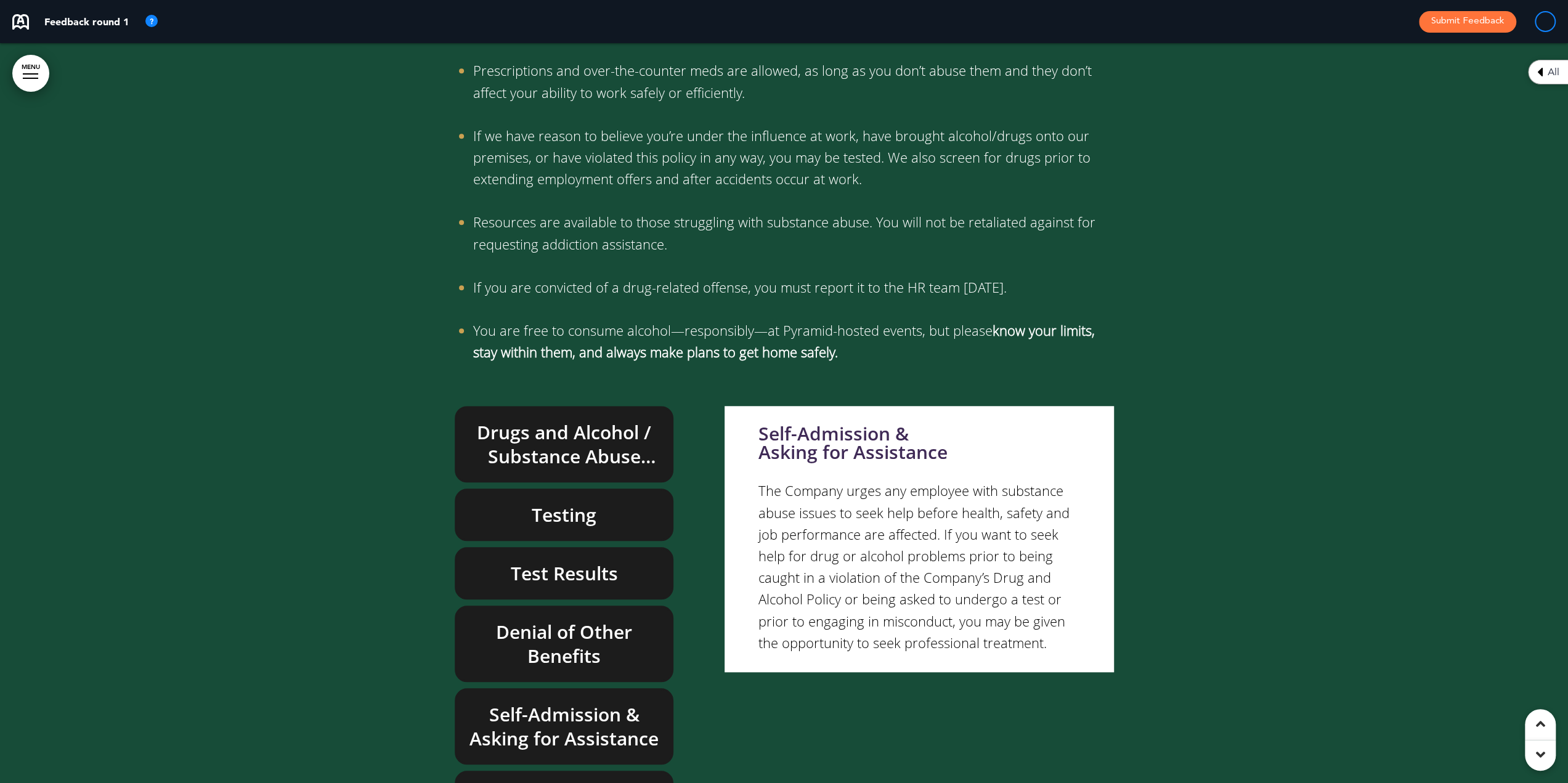
click at [547, 782] on h6 "Drug Conviction" at bounding box center [564, 796] width 191 height 24
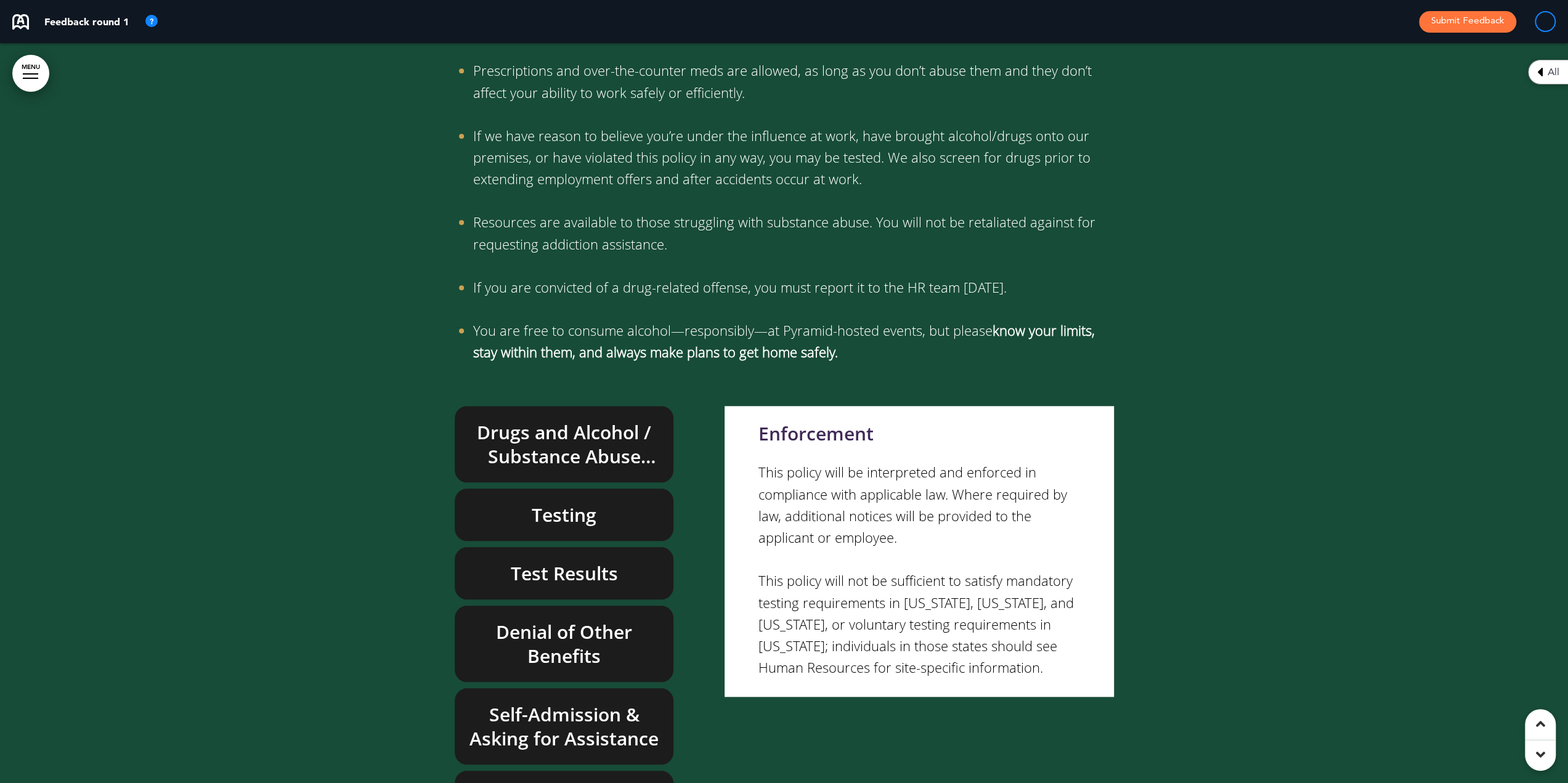
click at [523, 420] on h6 "Drugs and Alcohol / Substance Abuse Overview" at bounding box center [564, 444] width 191 height 48
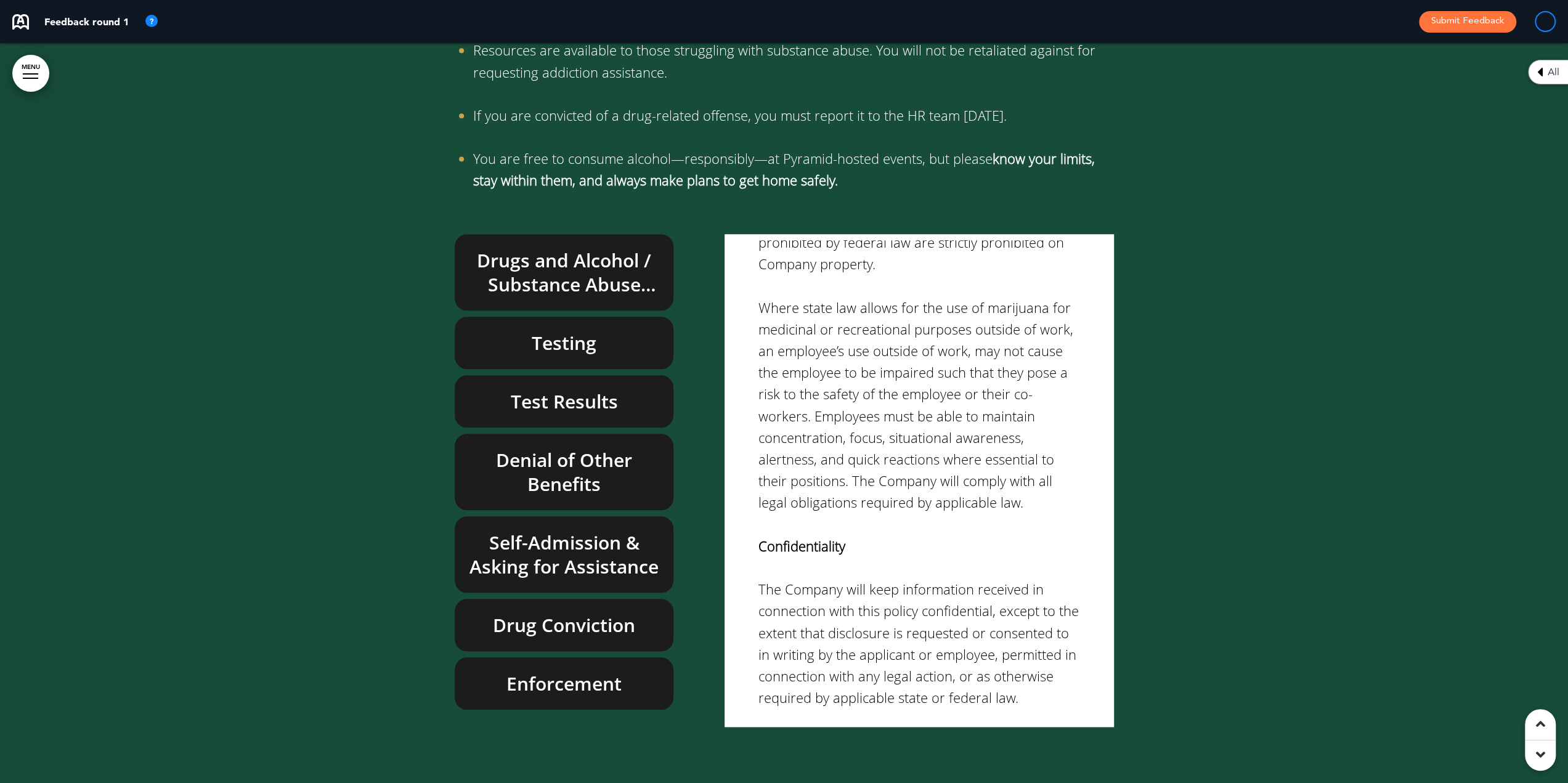
scroll to position [33667, 0]
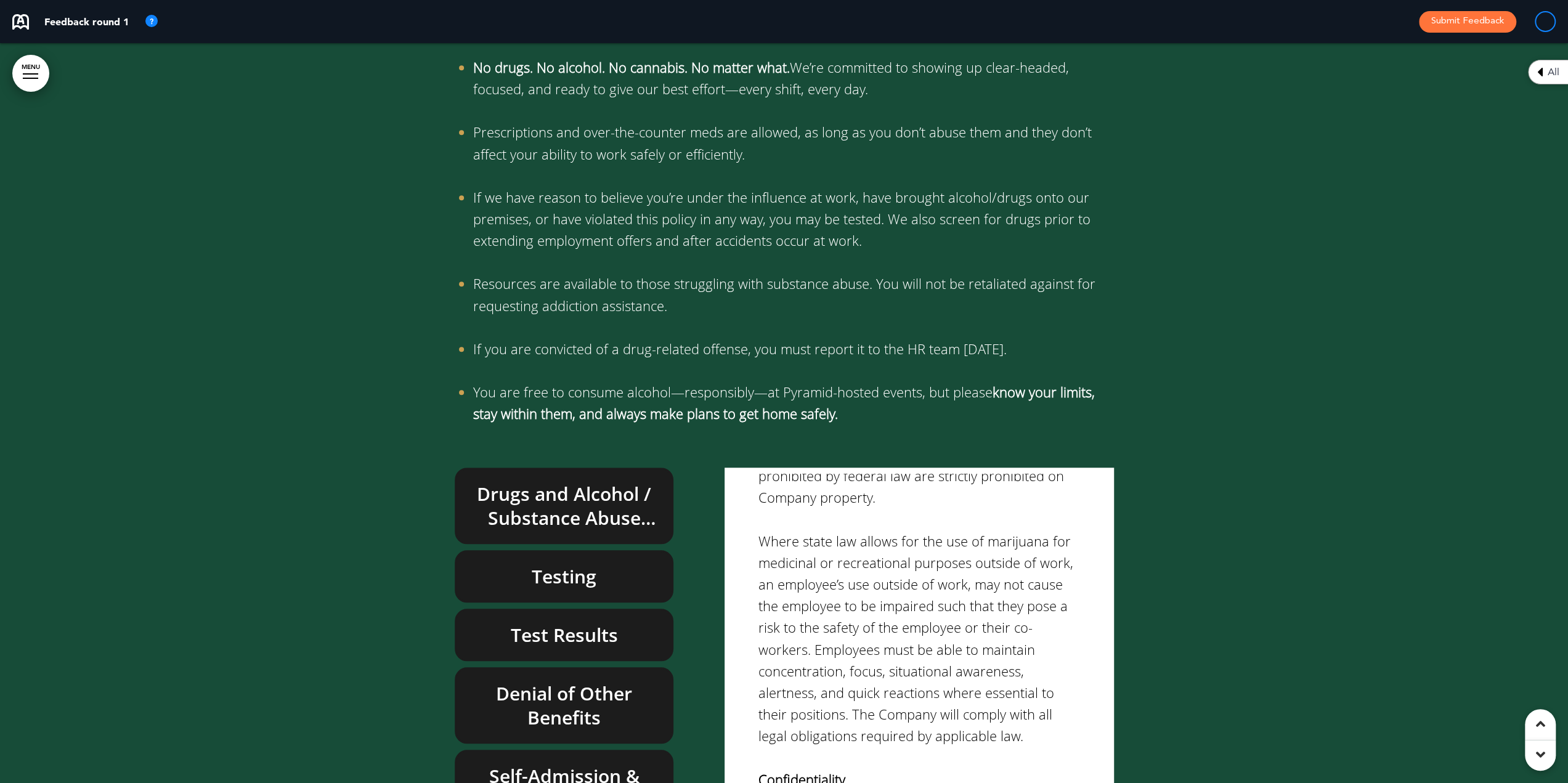
drag, startPoint x: 530, startPoint y: 417, endPoint x: 1057, endPoint y: 501, distance: 533.7
click at [530, 564] on h6 "Testing" at bounding box center [564, 576] width 191 height 24
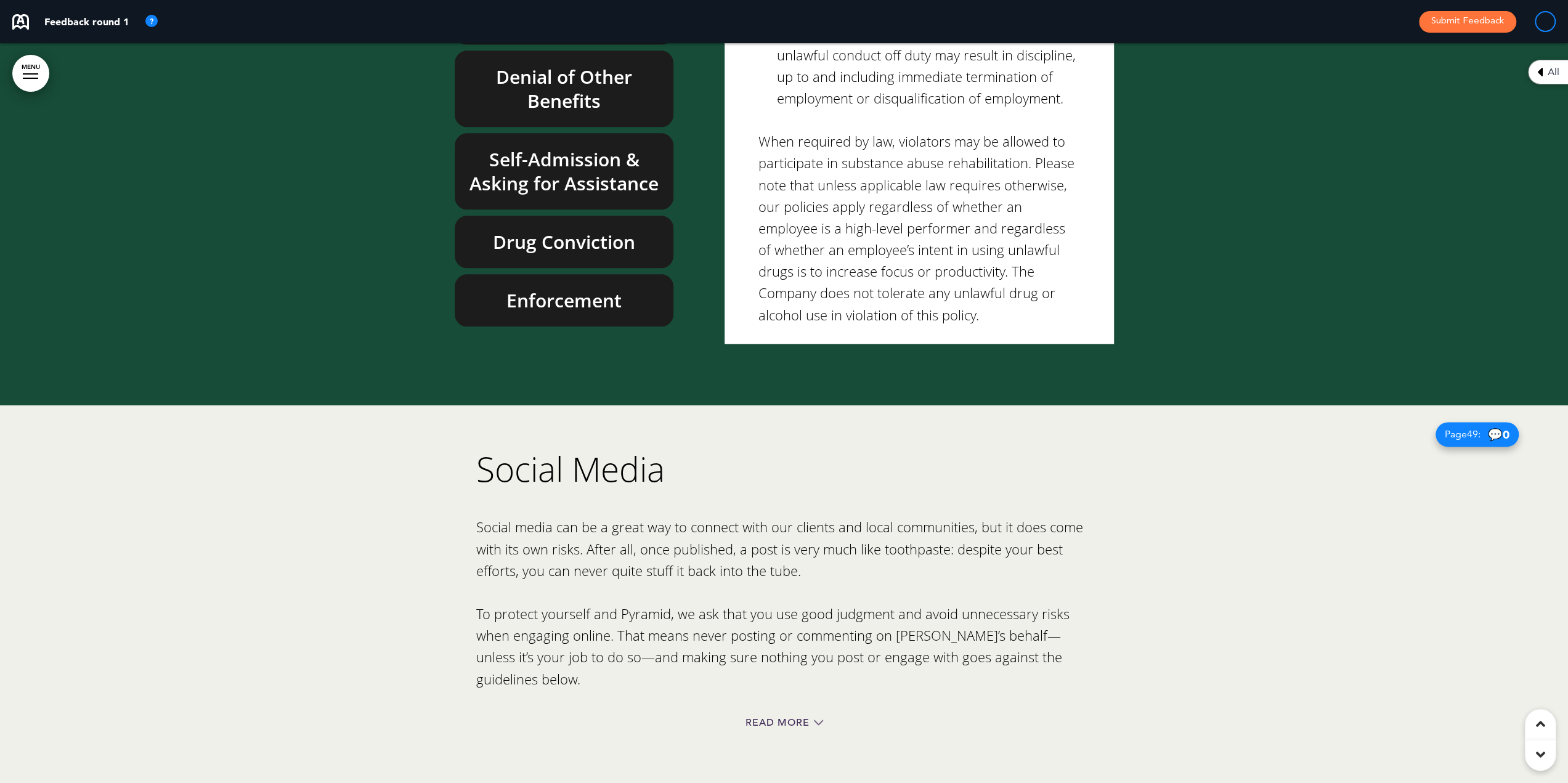
scroll to position [34467, 0]
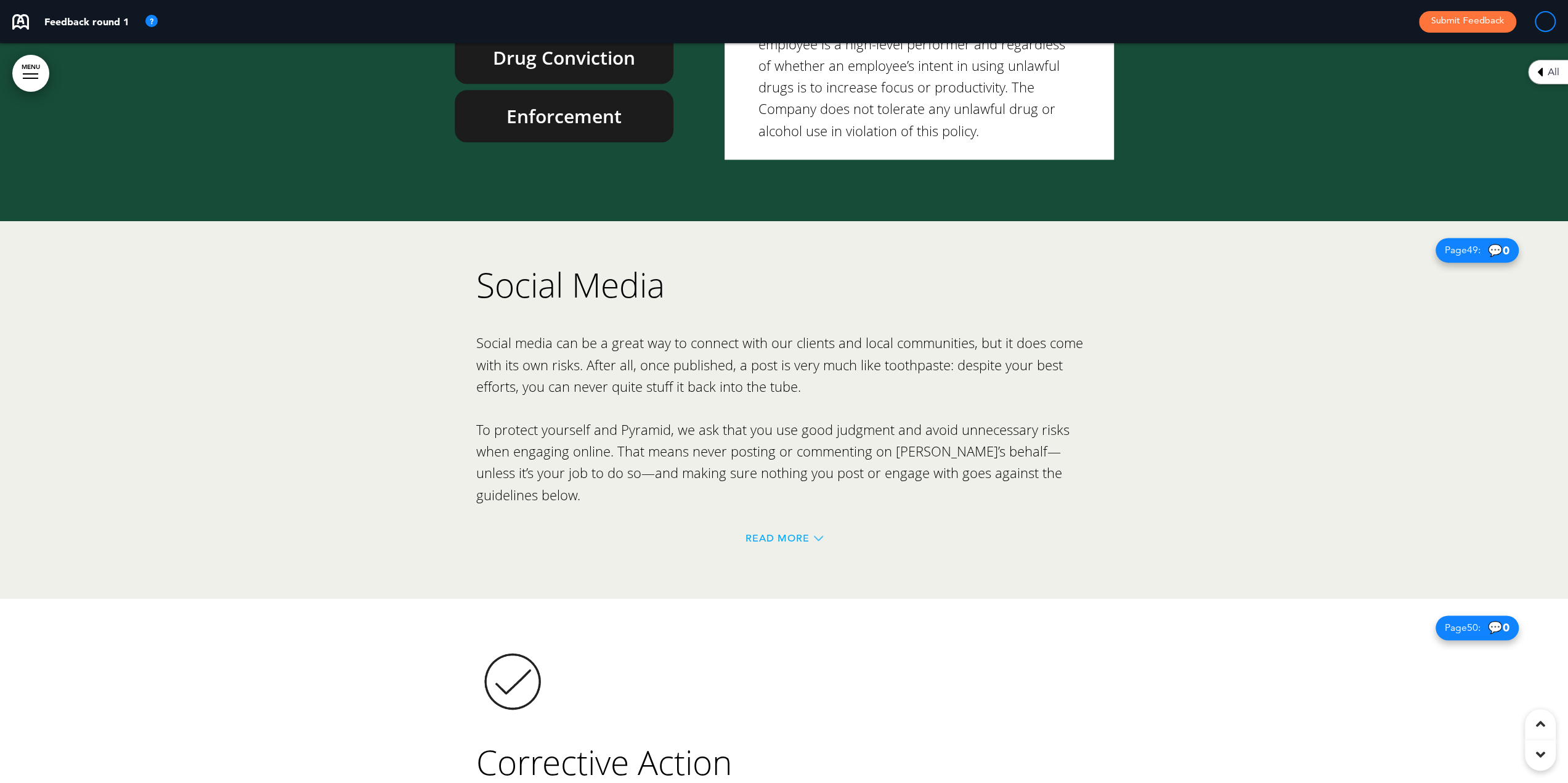
click at [791, 533] on span "Read More" at bounding box center [777, 538] width 64 height 10
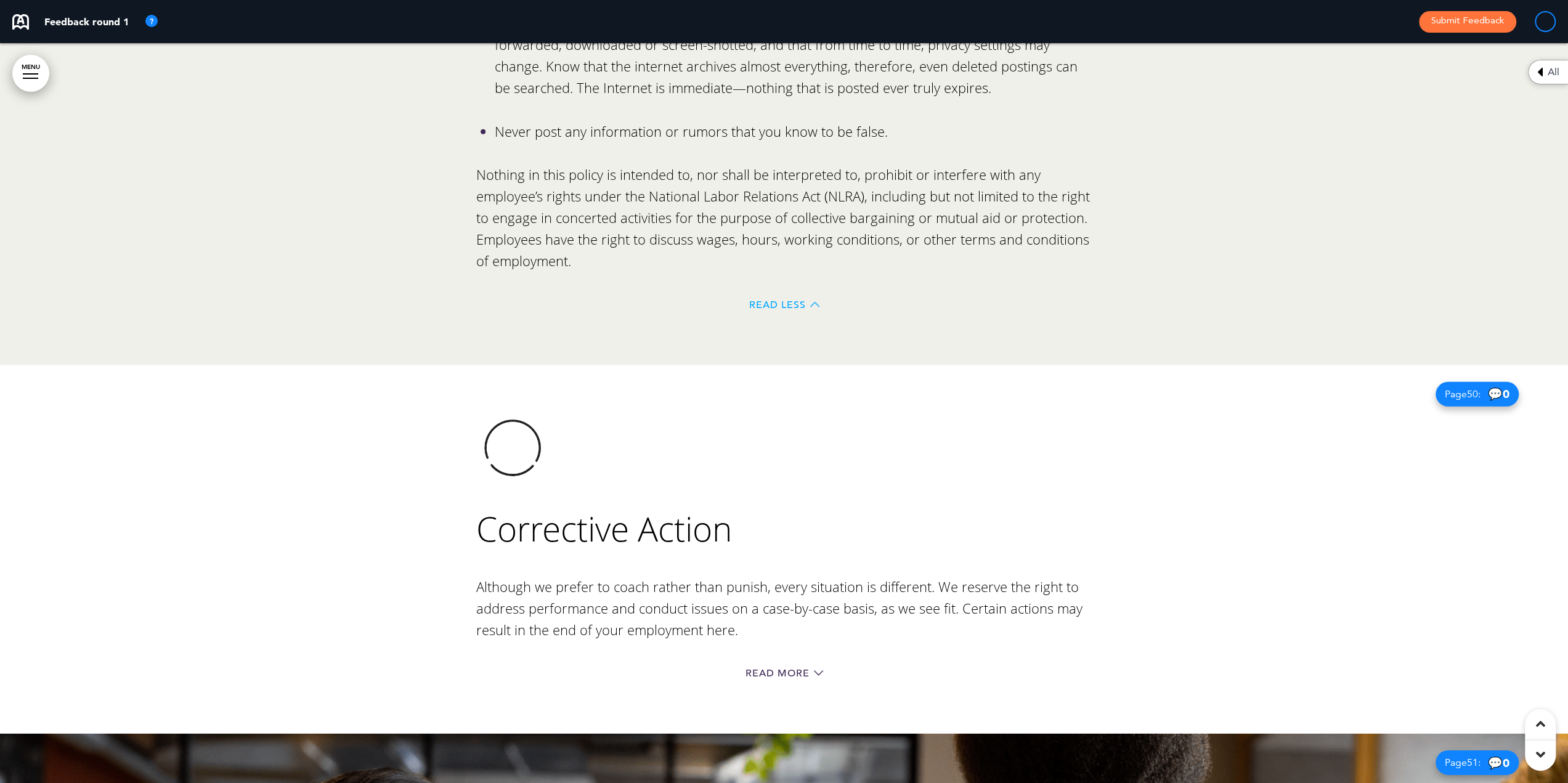
scroll to position [36377, 0]
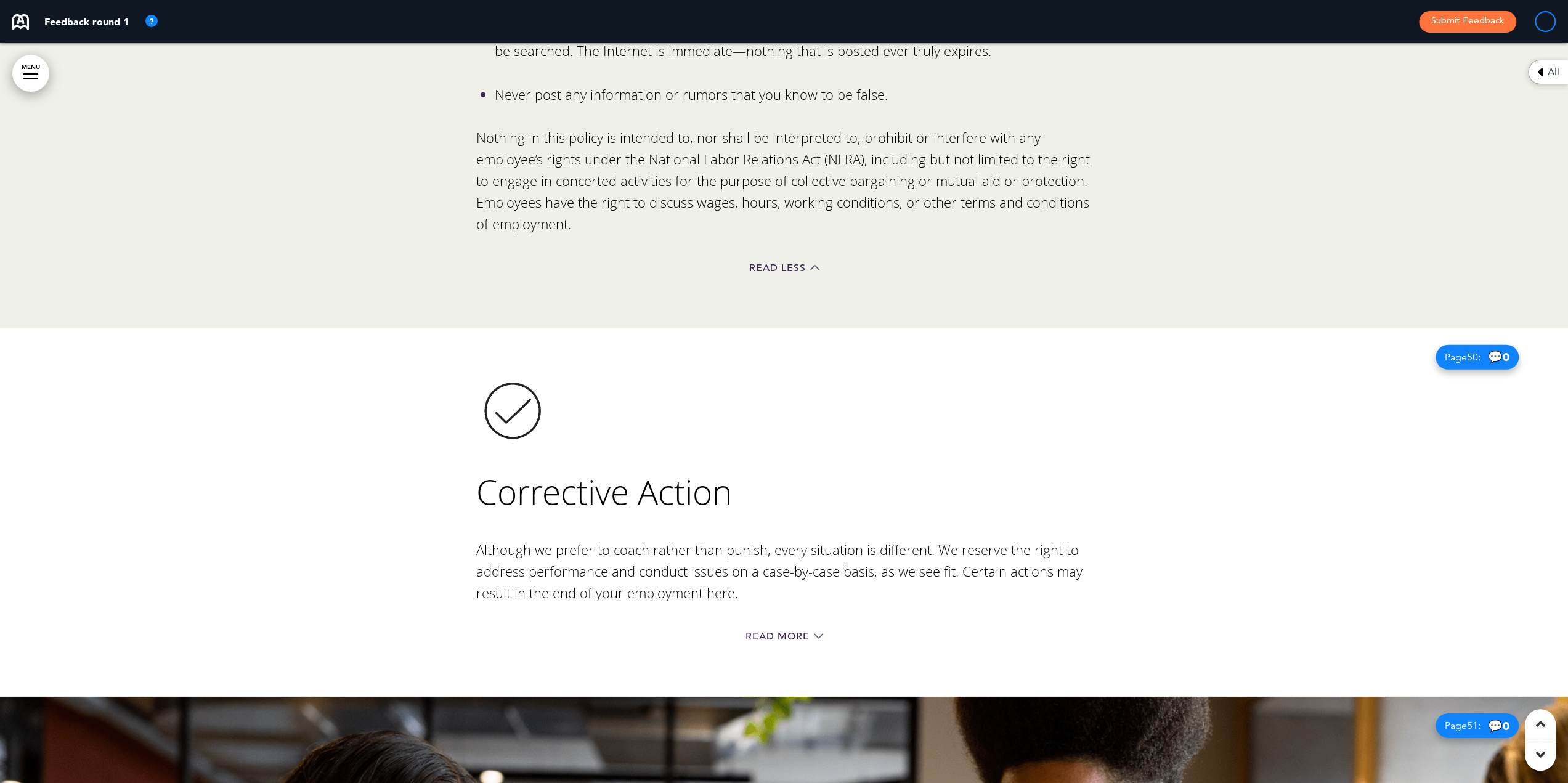
click at [781, 625] on div "Read More" at bounding box center [783, 637] width 616 height 25
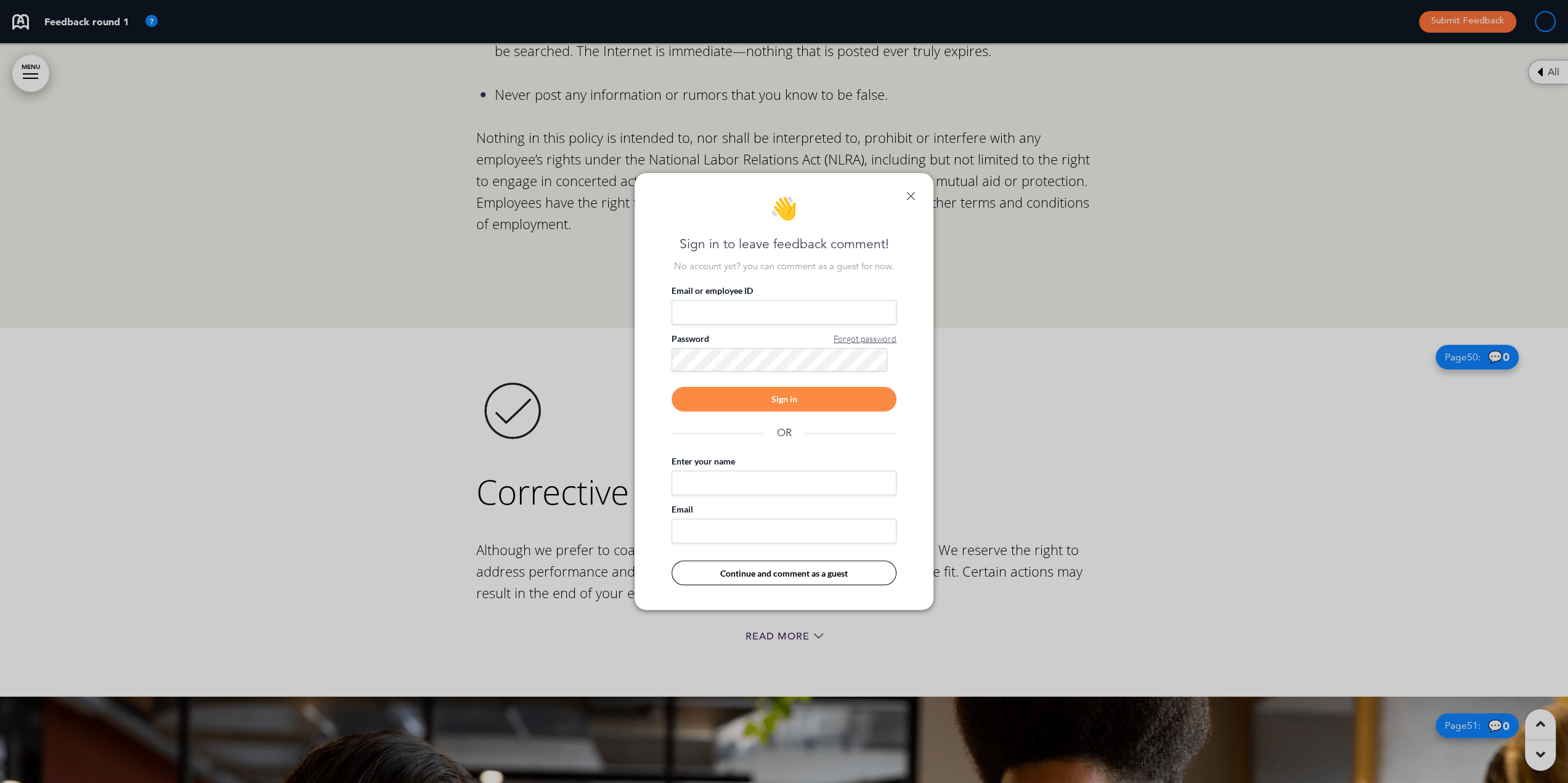
scroll to position [0, 1559]
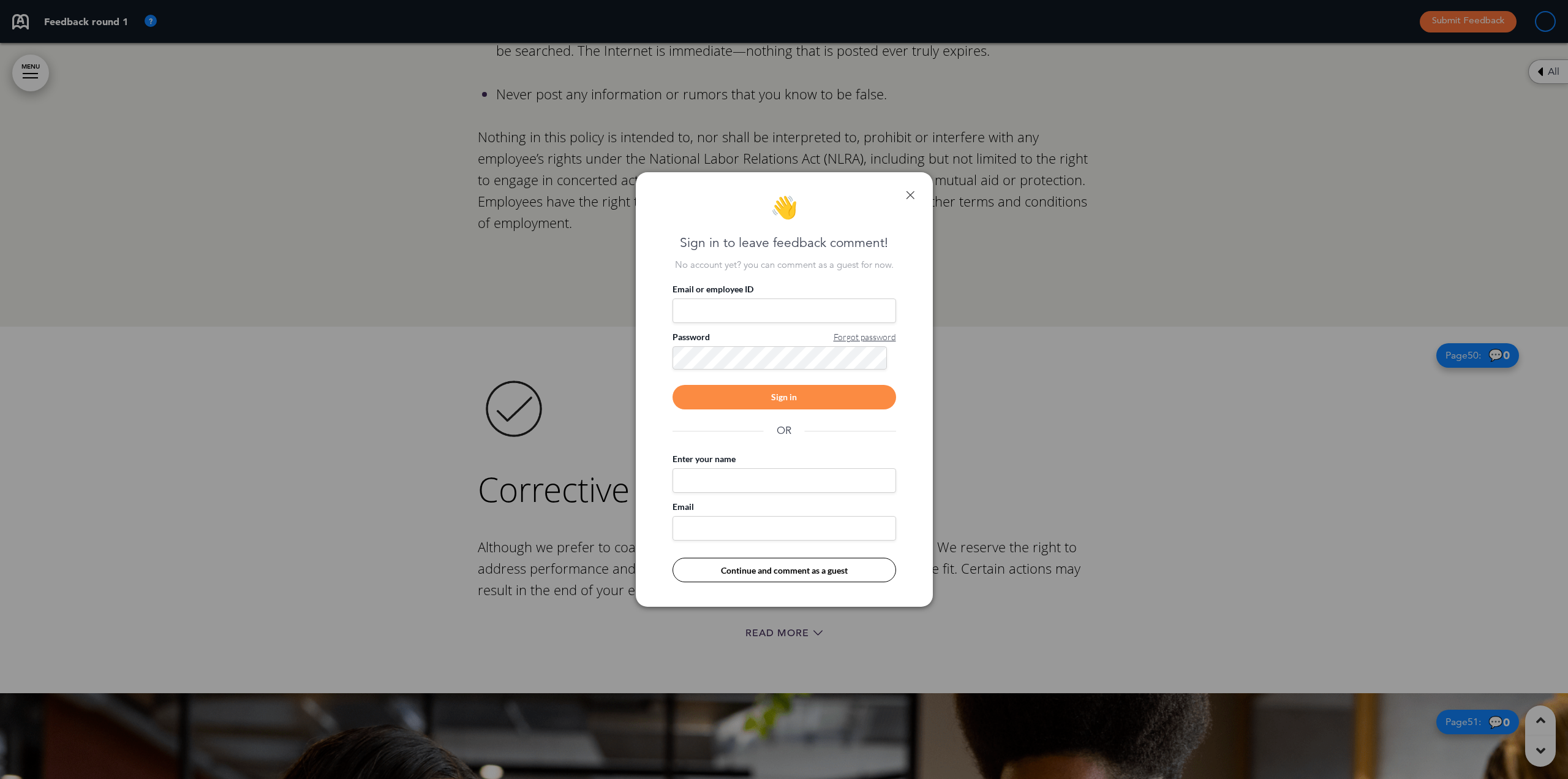
click at [915, 193] on div "👋 Sign in to leave feedback comment! No account yet? you can comment as a guest…" at bounding box center [784, 389] width 297 height 435
click at [906, 194] on link at bounding box center [909, 194] width 8 height 8
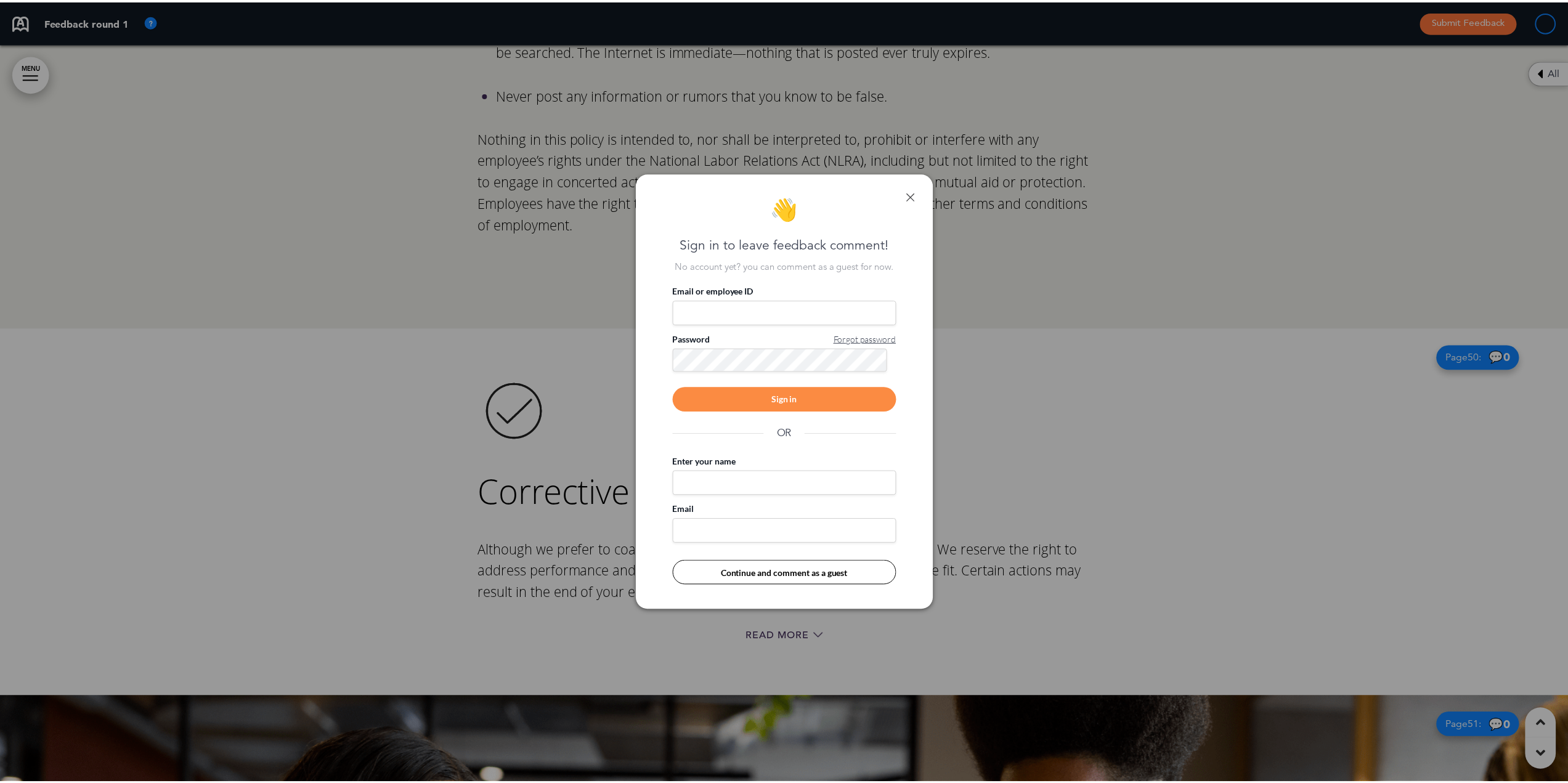
scroll to position [0, 1549]
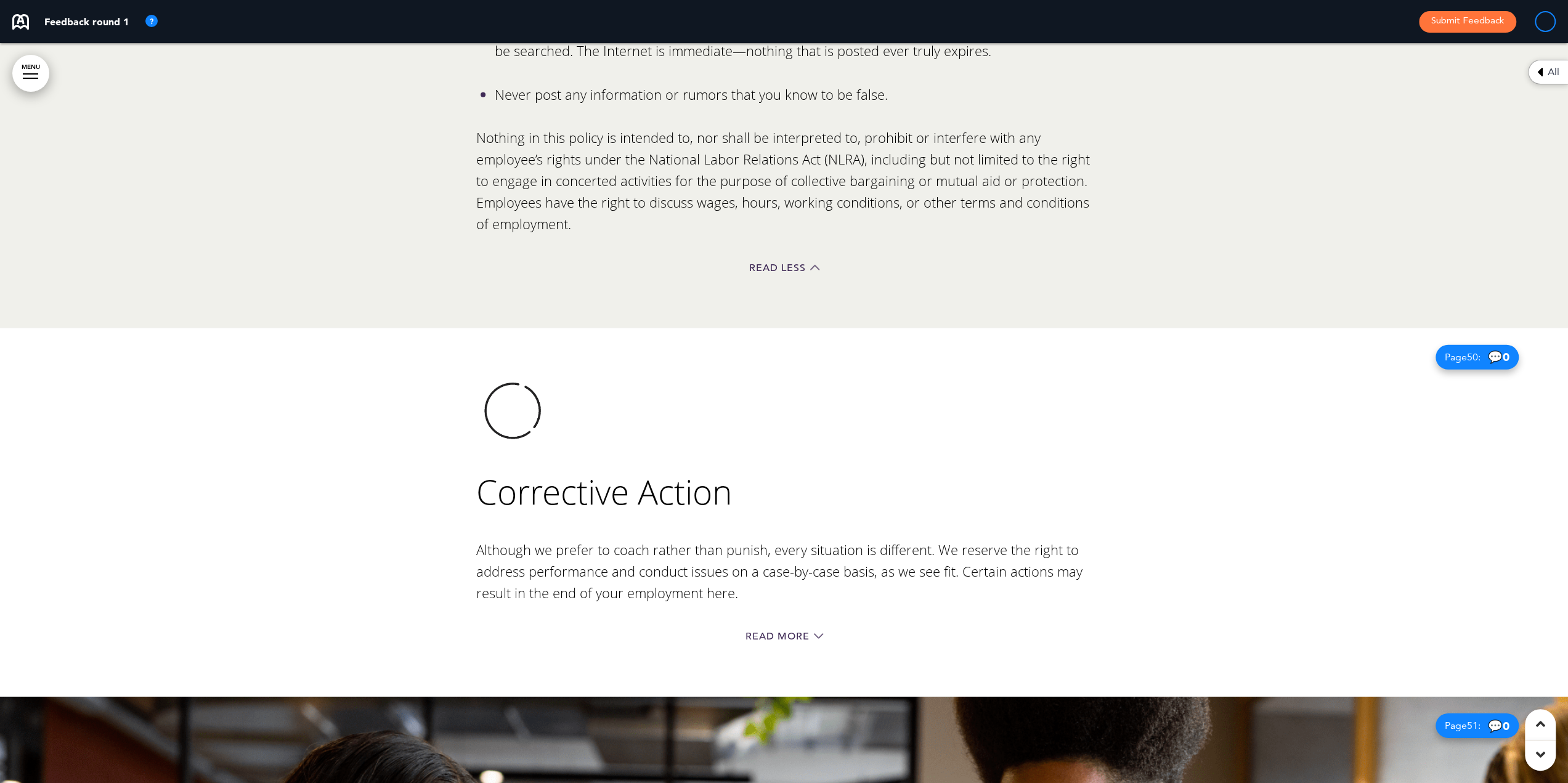
click at [795, 625] on div "Read More" at bounding box center [783, 637] width 616 height 25
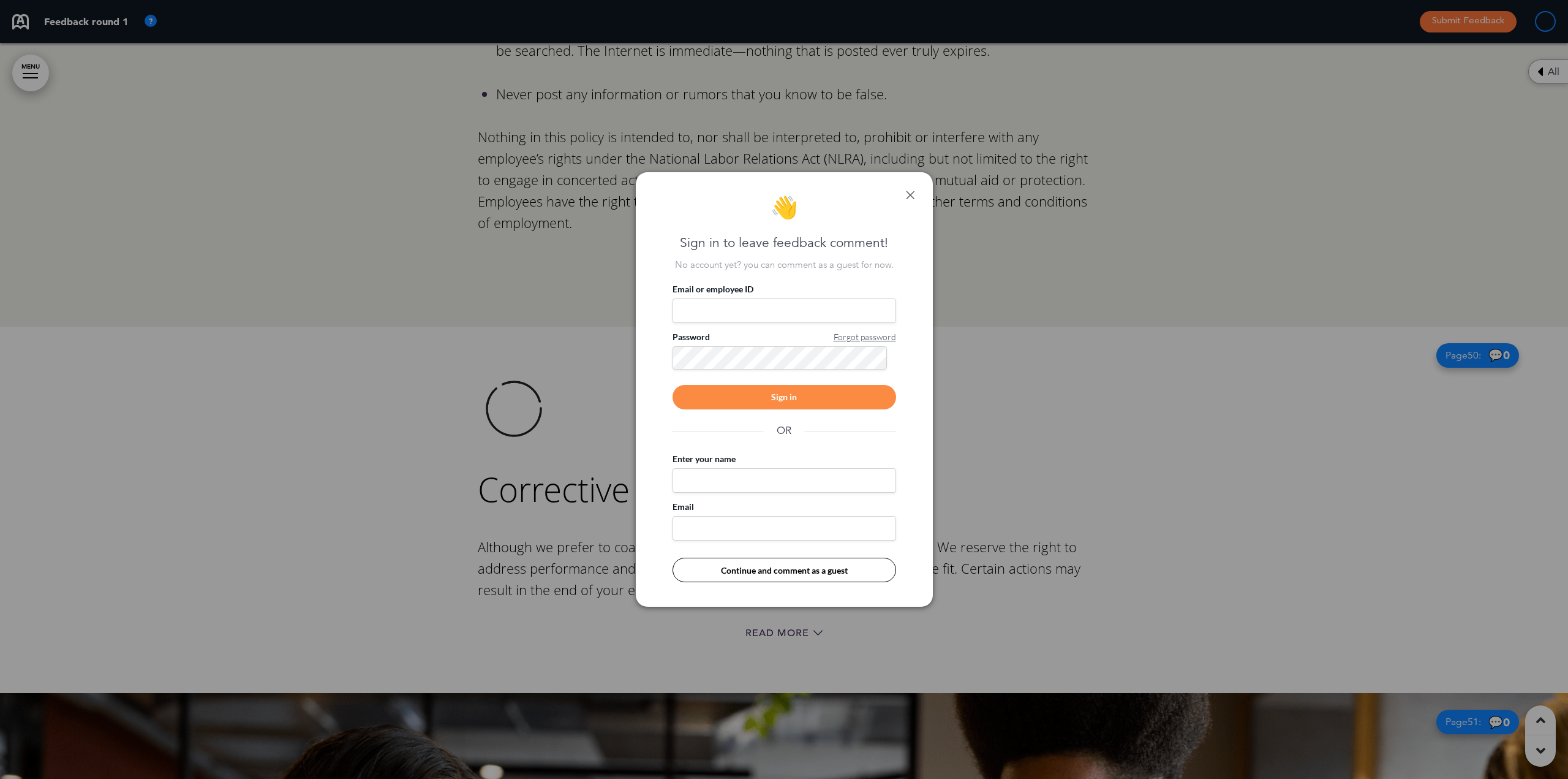
click at [909, 195] on link at bounding box center [909, 194] width 8 height 8
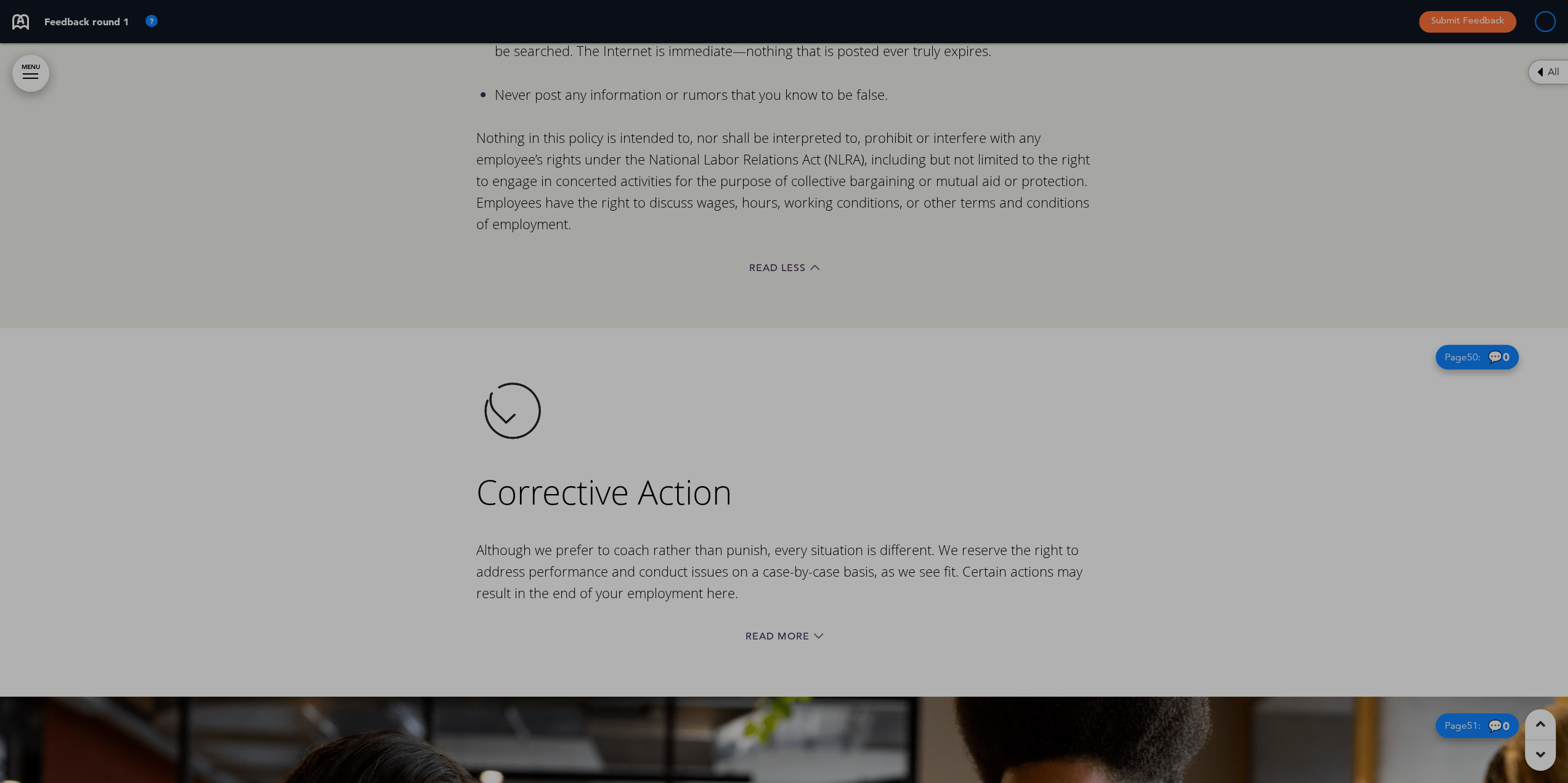
scroll to position [0, 1549]
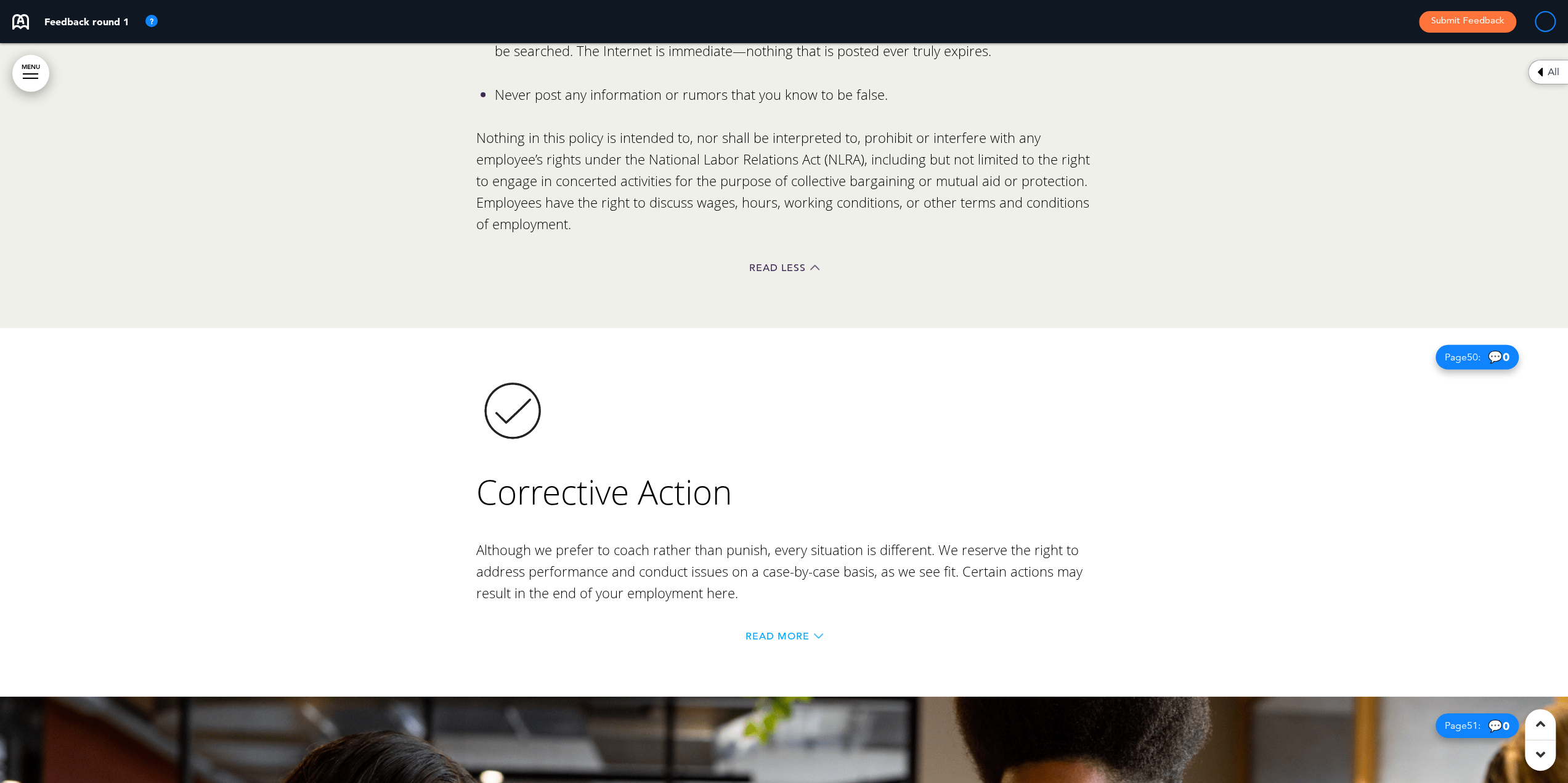
click at [815, 631] on icon at bounding box center [819, 635] width 9 height 9
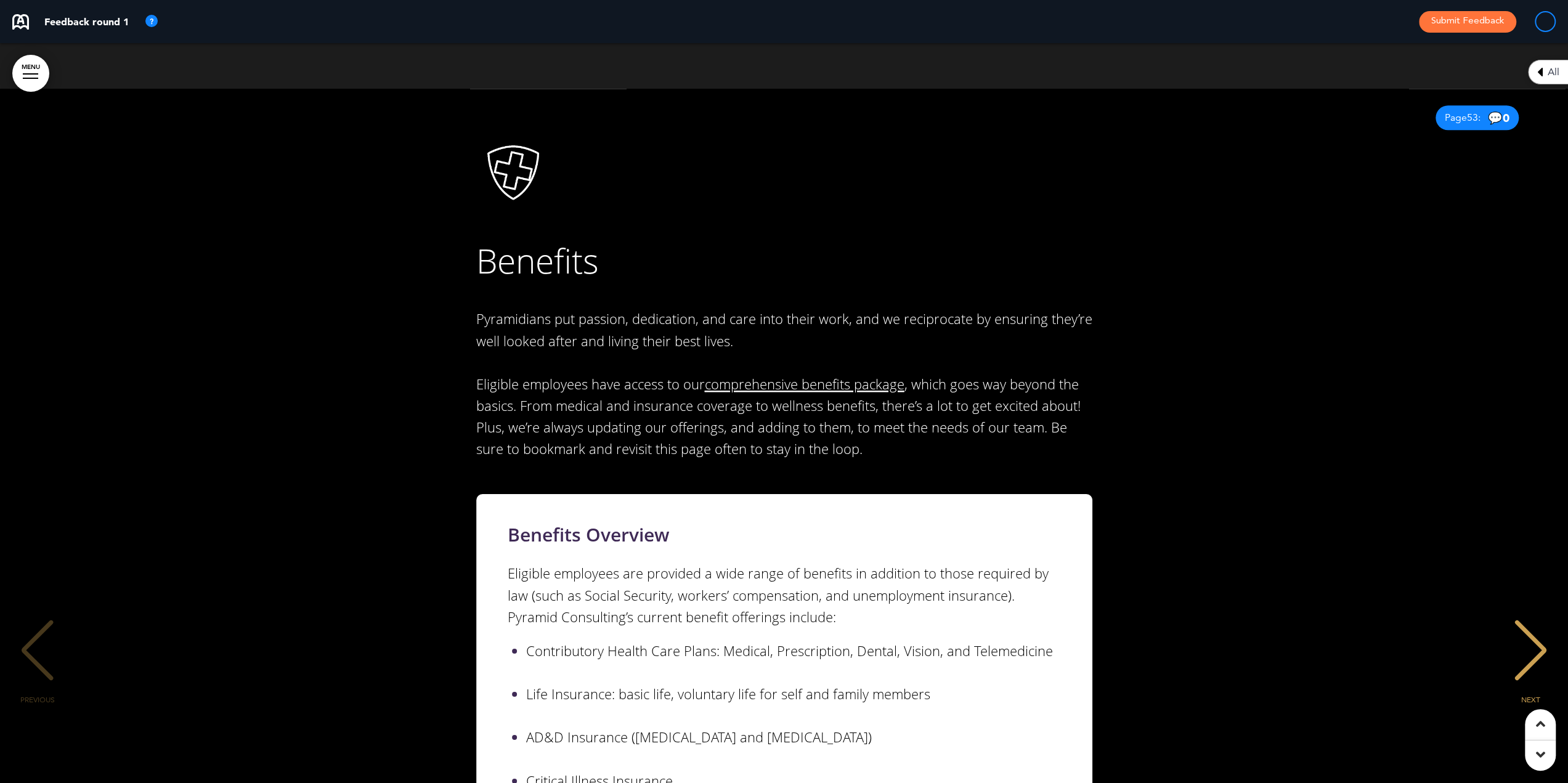
scroll to position [38531, 0]
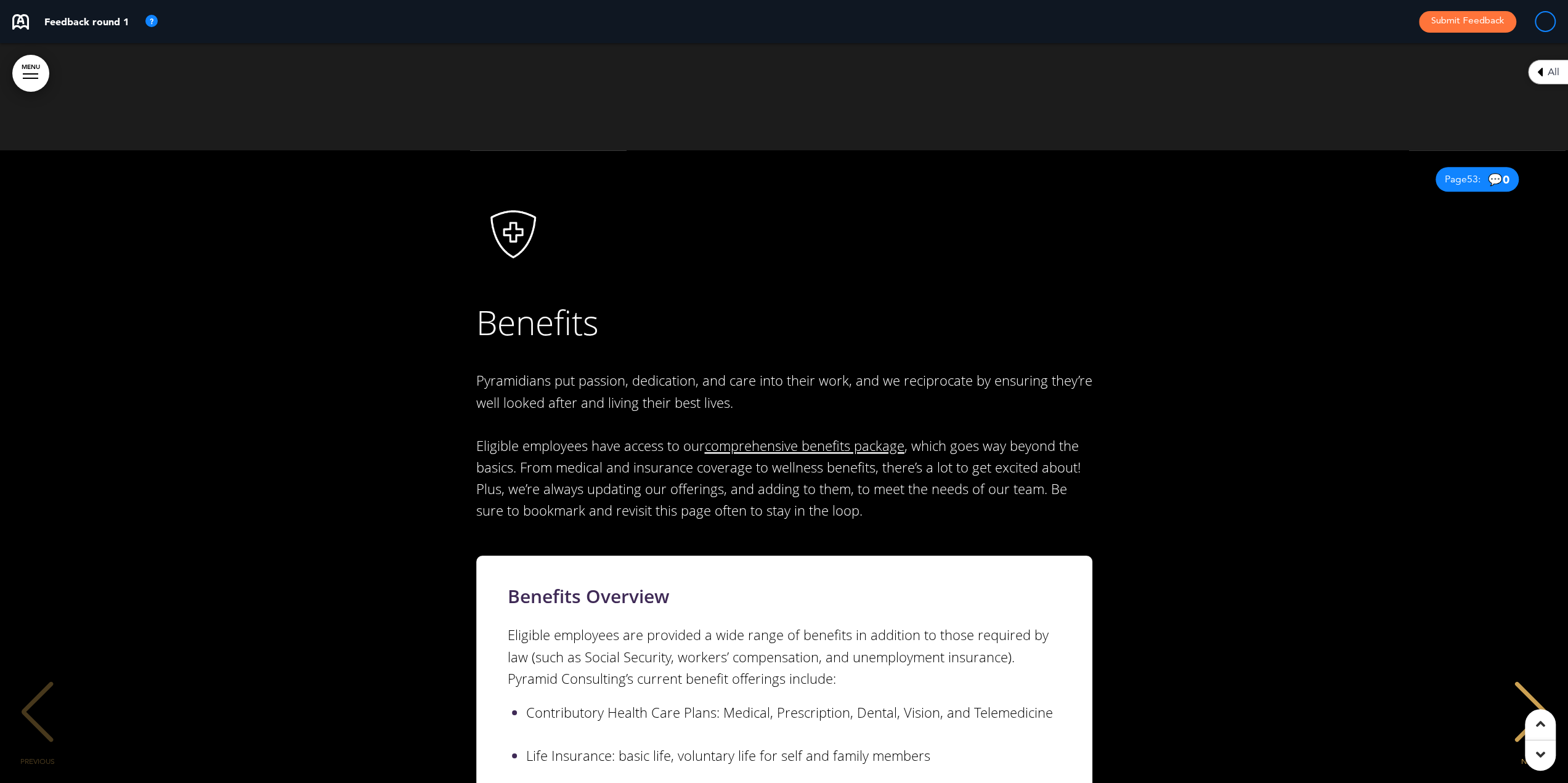
click at [786, 436] on link "comprehensive benefits package" at bounding box center [805, 445] width 200 height 18
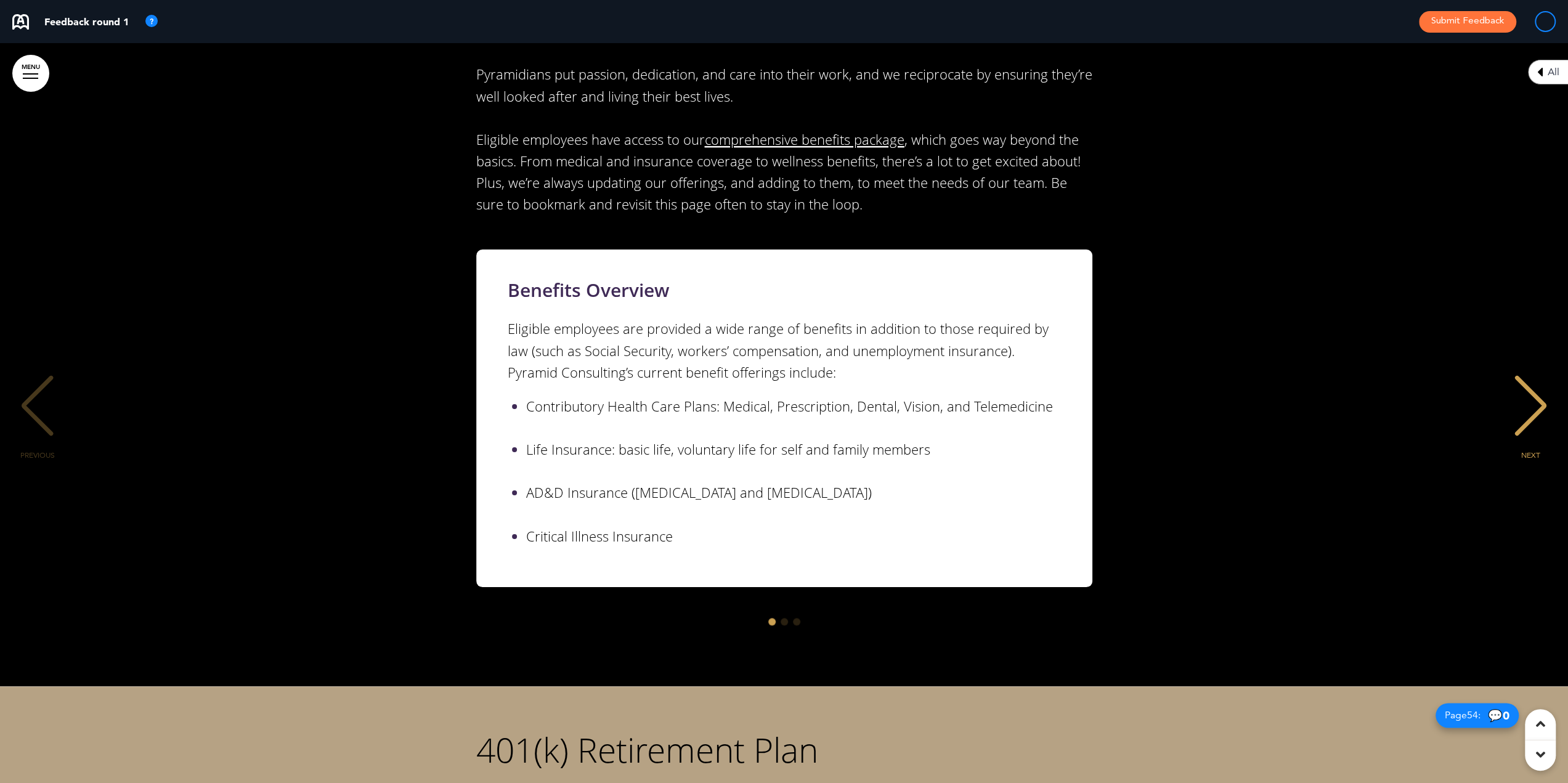
scroll to position [38840, 0]
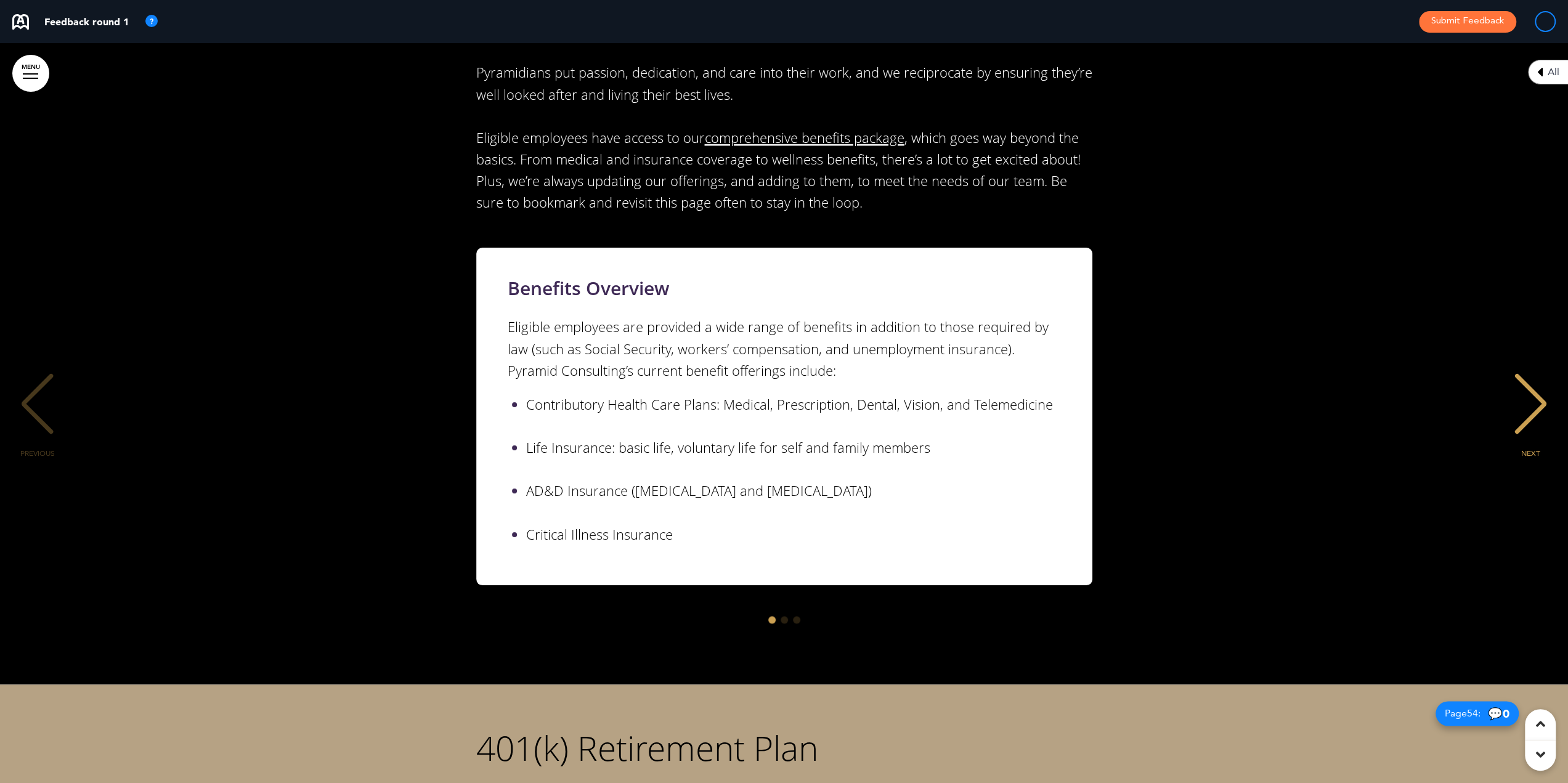
click at [1517, 384] on div "NEXT" at bounding box center [1530, 415] width 38 height 61
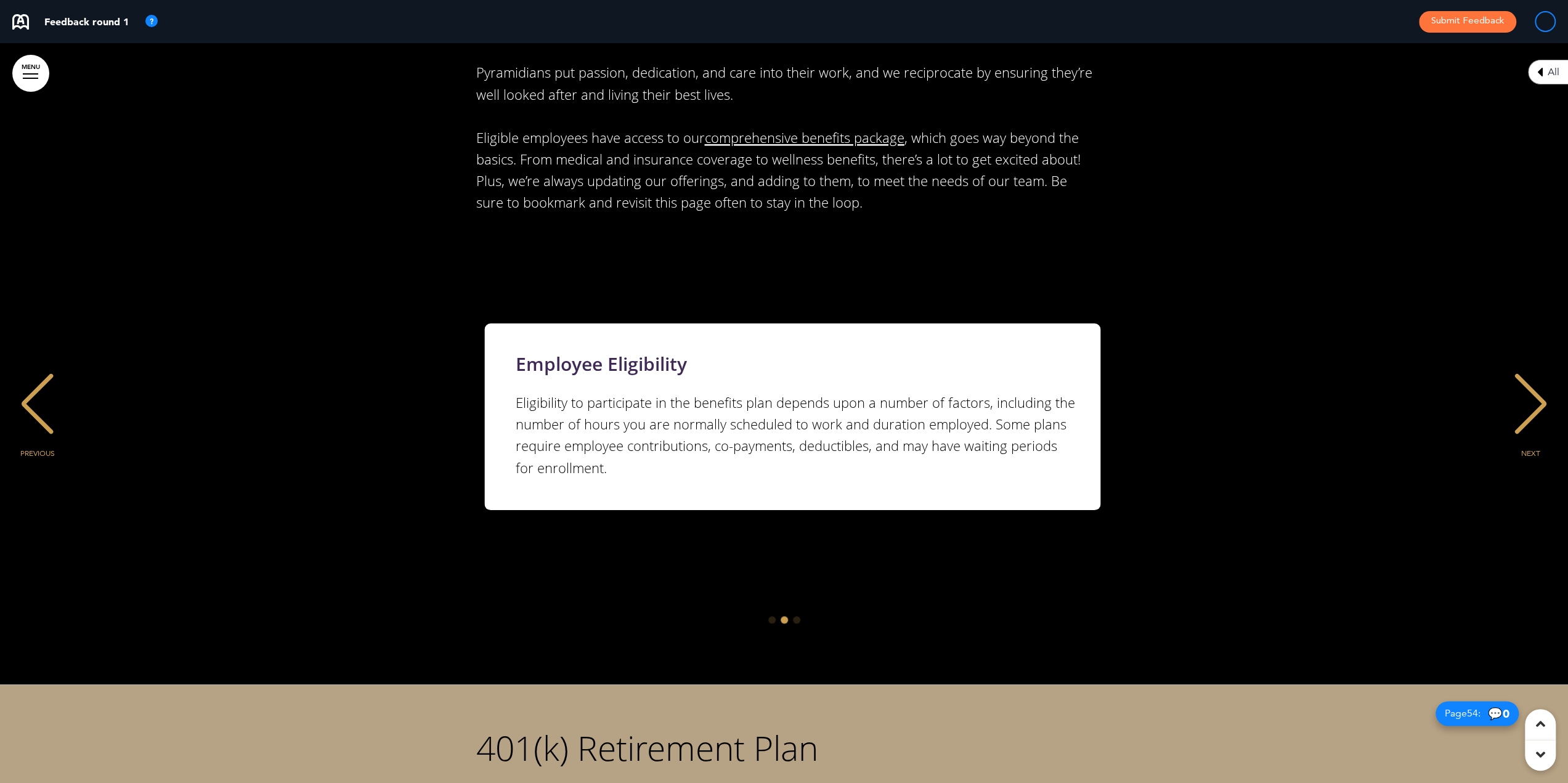
scroll to position [0, 1549]
click at [1533, 384] on div "NEXT" at bounding box center [1530, 415] width 38 height 61
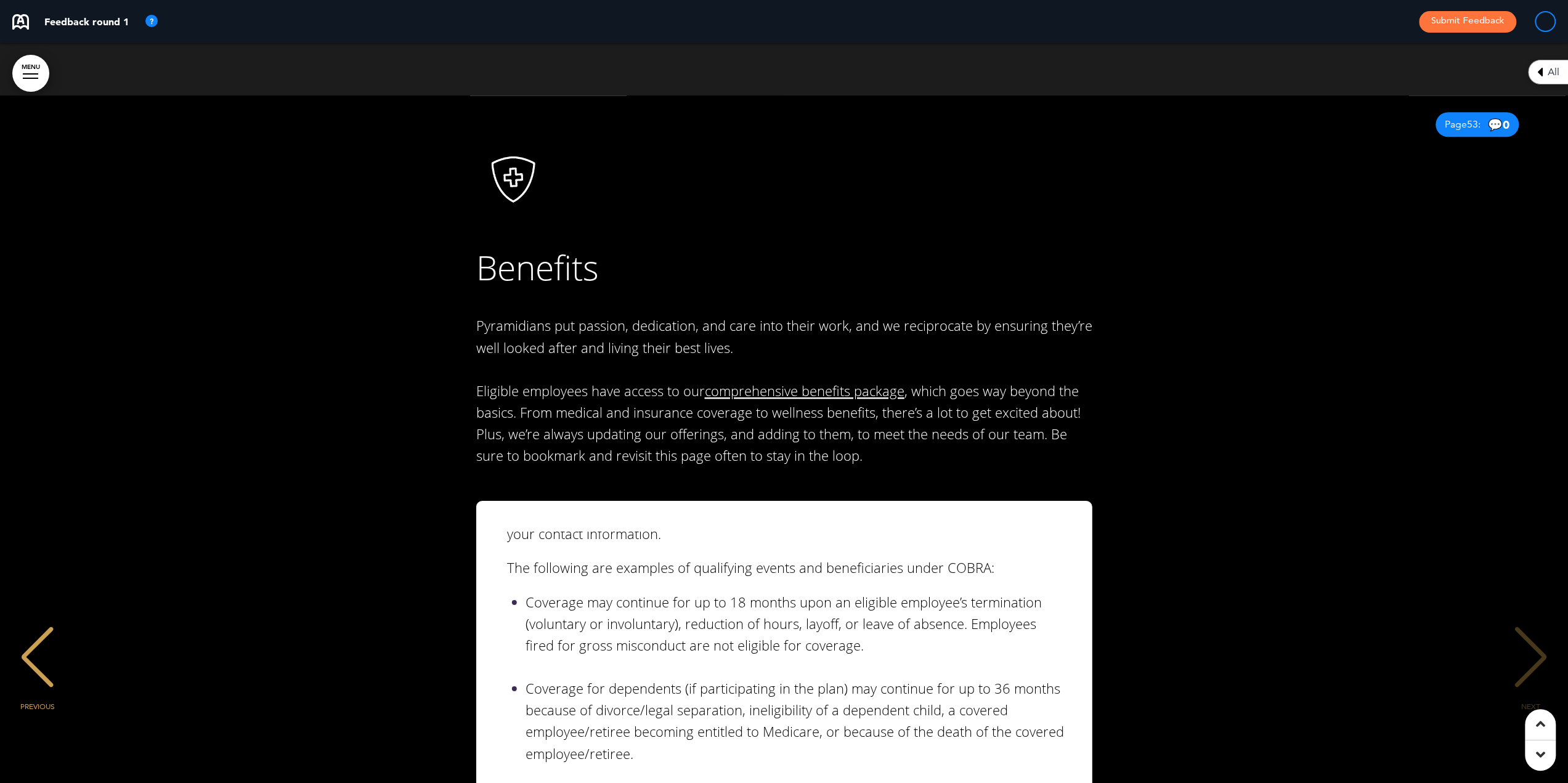
scroll to position [38655, 0]
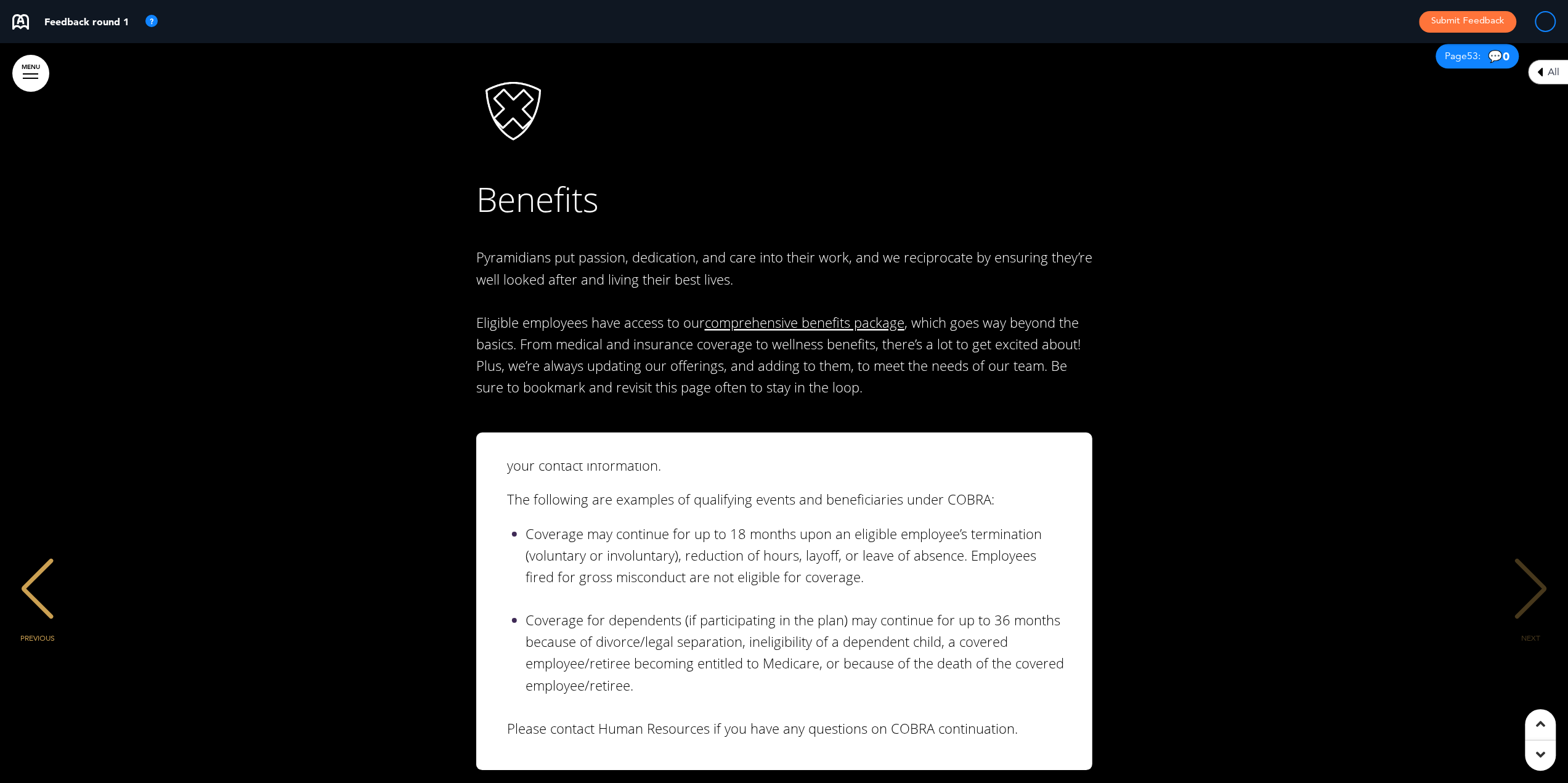
click at [1527, 569] on div "NEXT" at bounding box center [1530, 599] width 38 height 61
click at [41, 569] on div "PREVIOUS" at bounding box center [37, 599] width 38 height 61
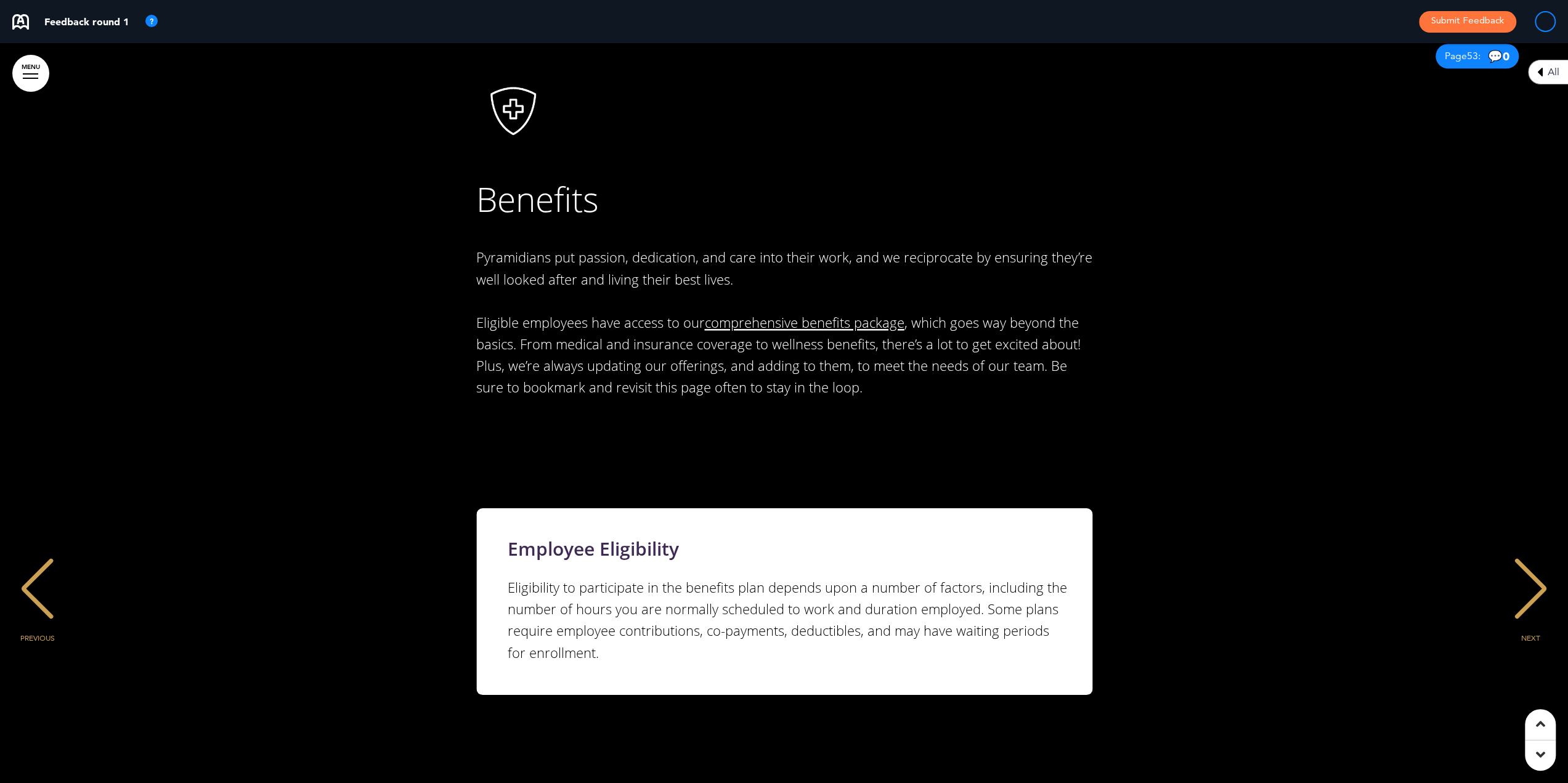
click at [38, 569] on div "PREVIOUS" at bounding box center [37, 599] width 38 height 61
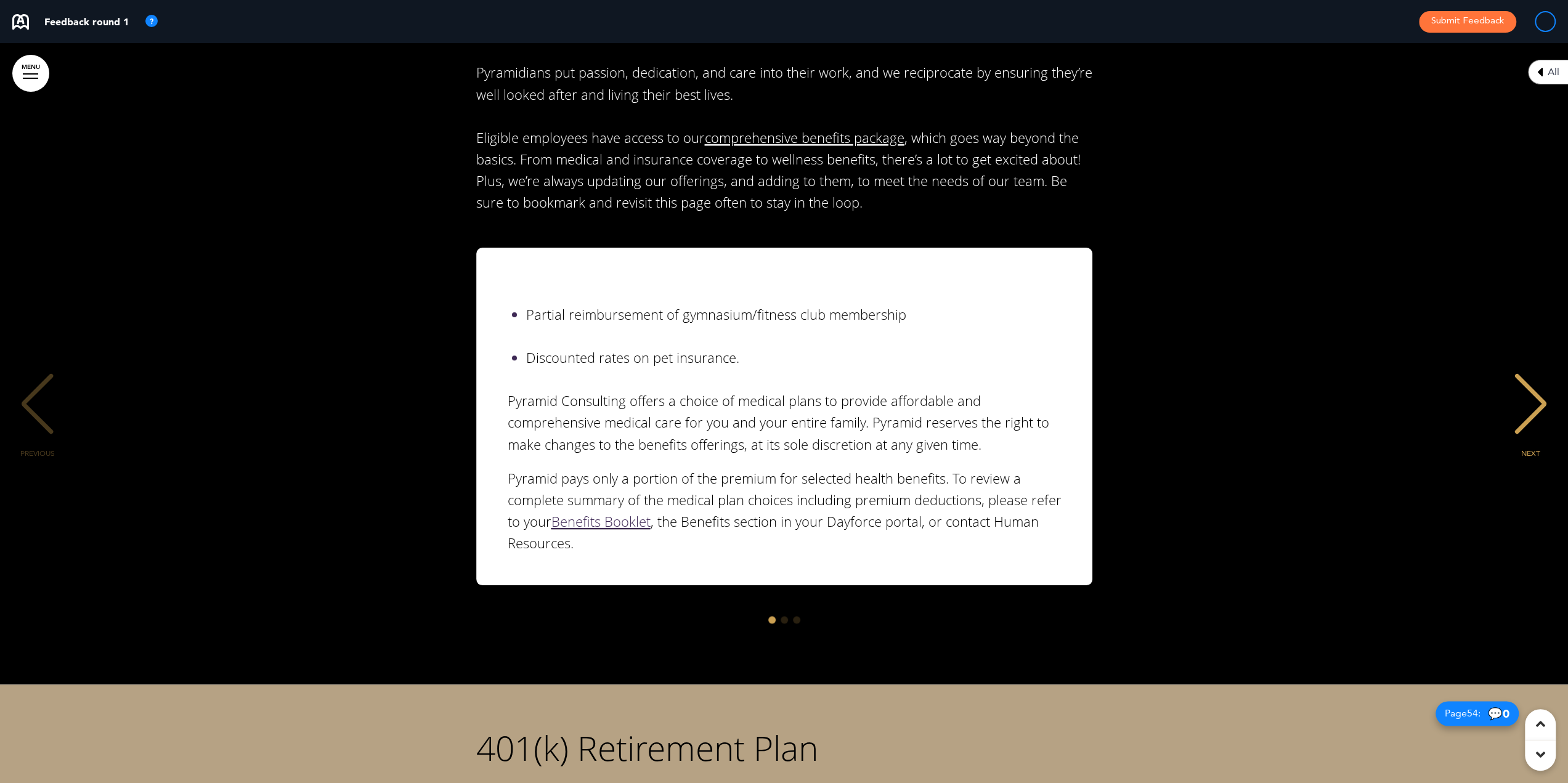
scroll to position [39209, 0]
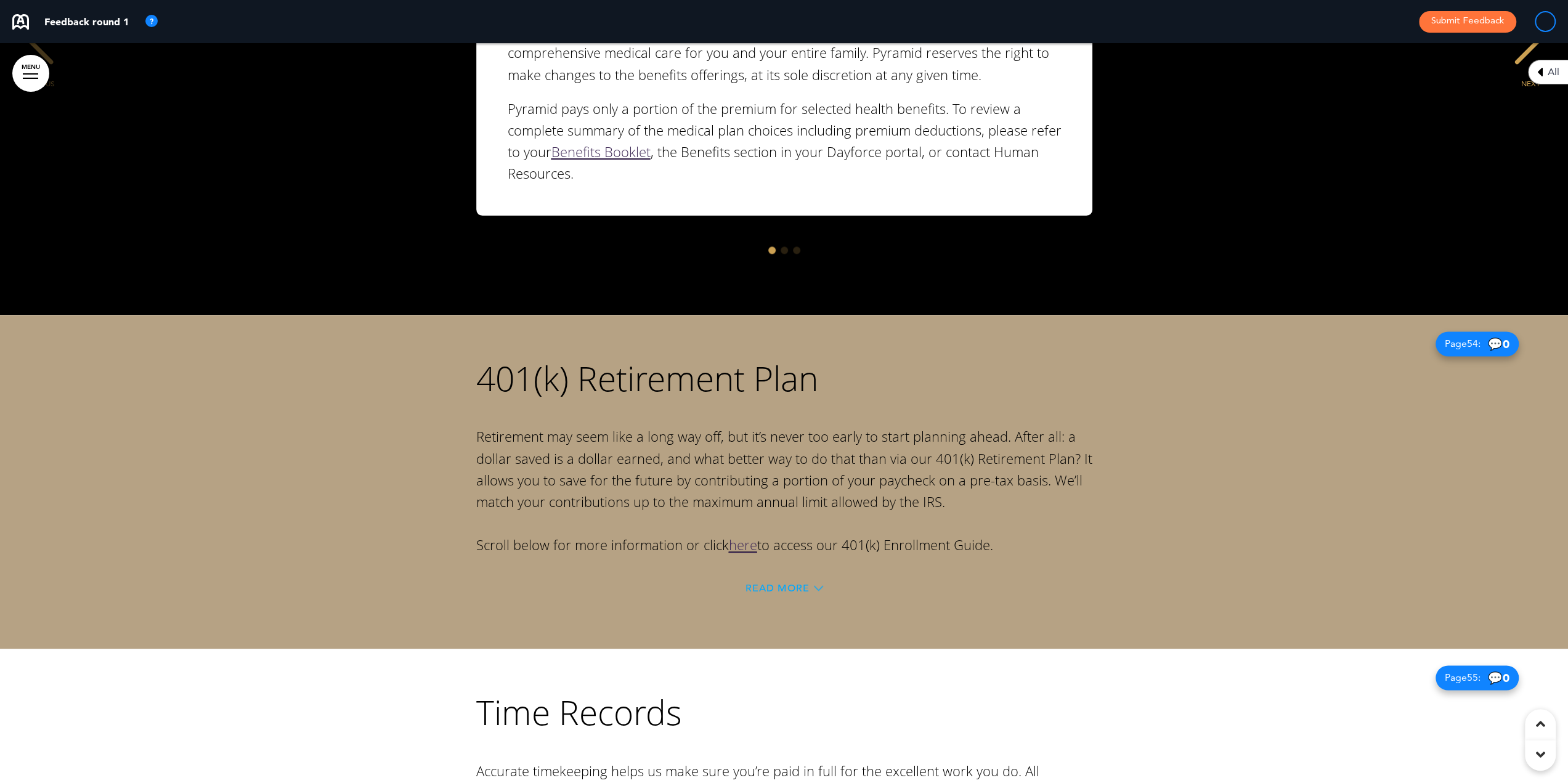
click at [775, 583] on span "Read More" at bounding box center [777, 588] width 64 height 10
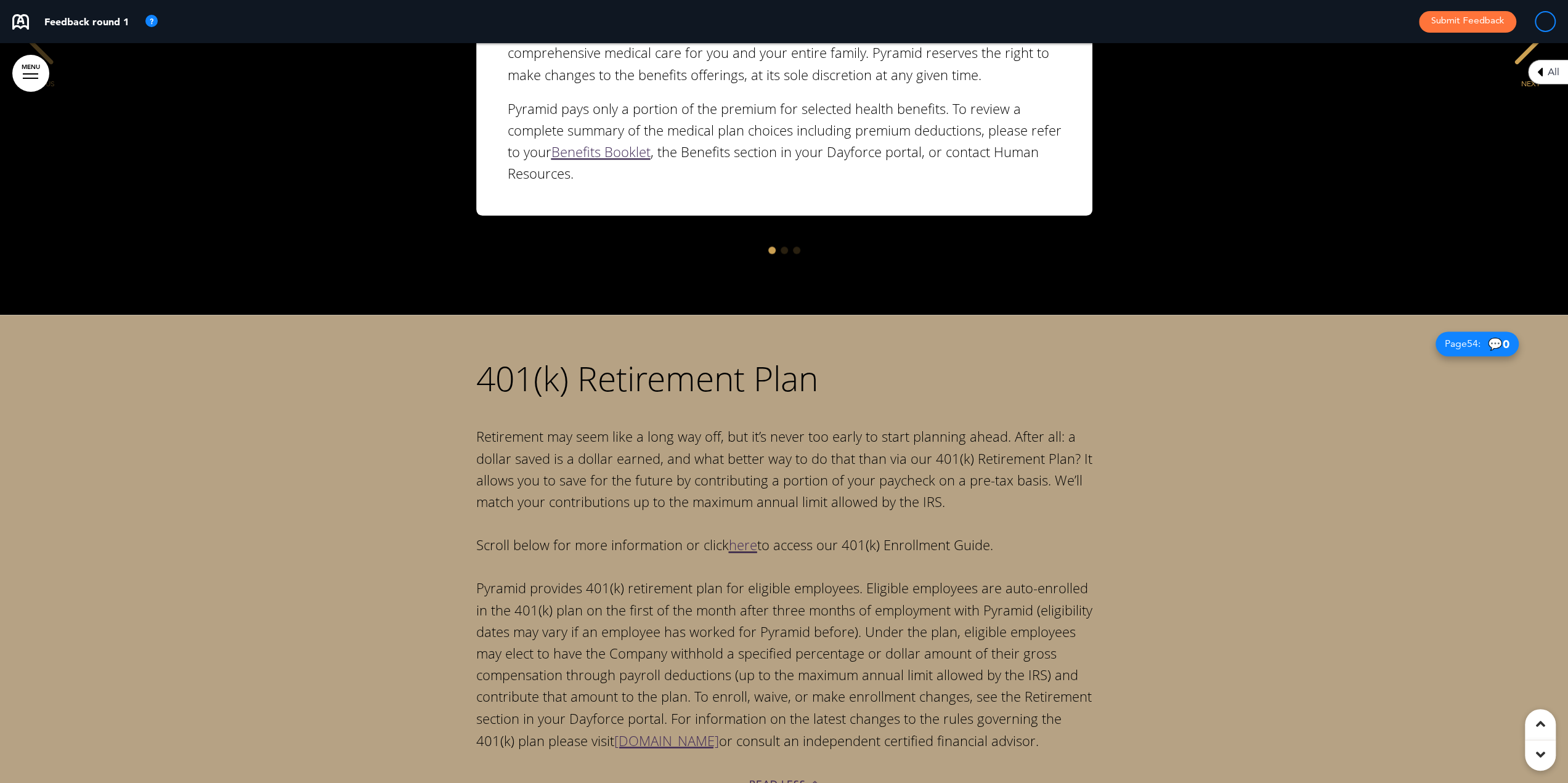
click at [740, 535] on link "here" at bounding box center [742, 544] width 28 height 18
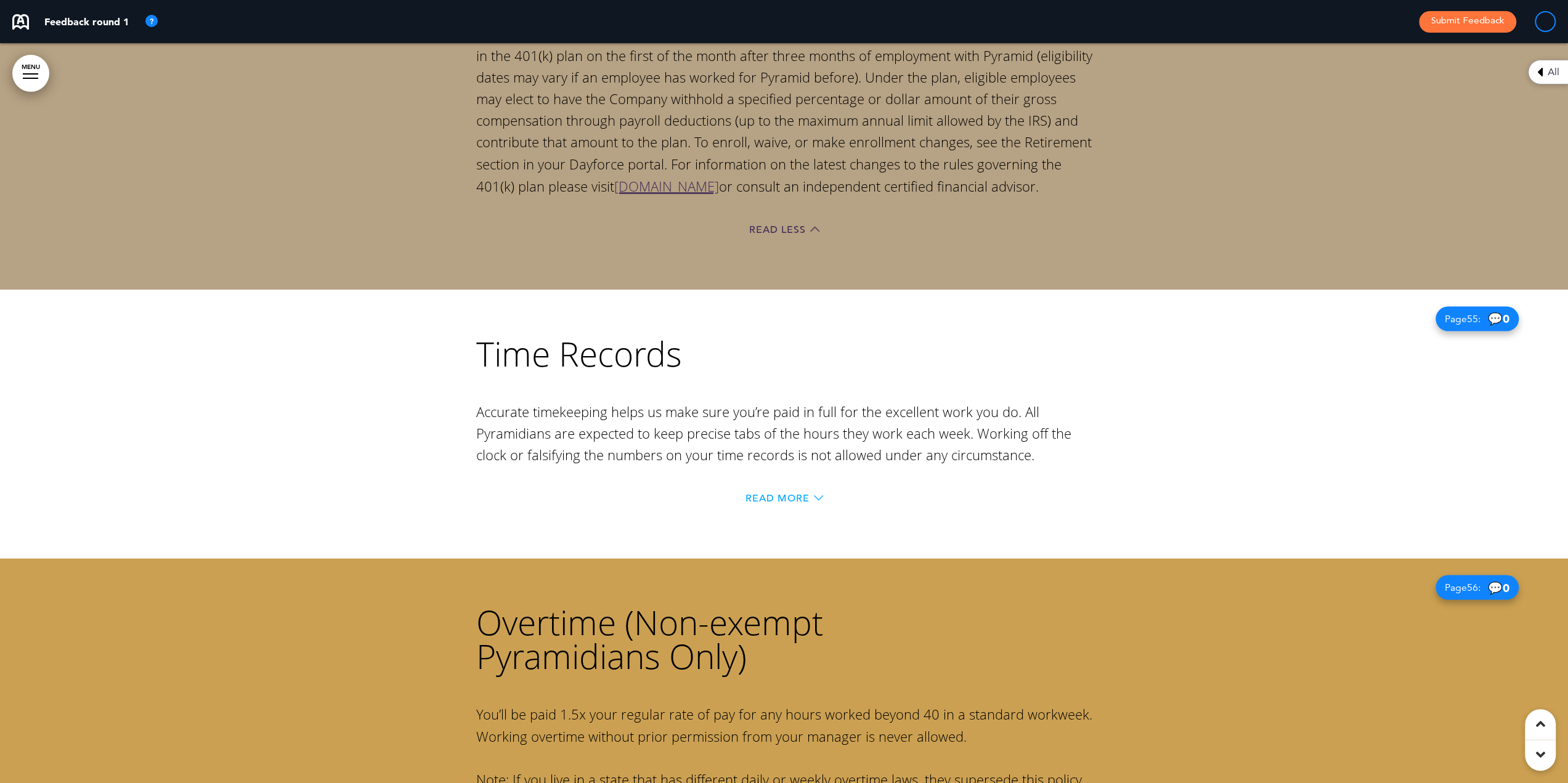
click at [814, 495] on icon at bounding box center [819, 497] width 9 height 5
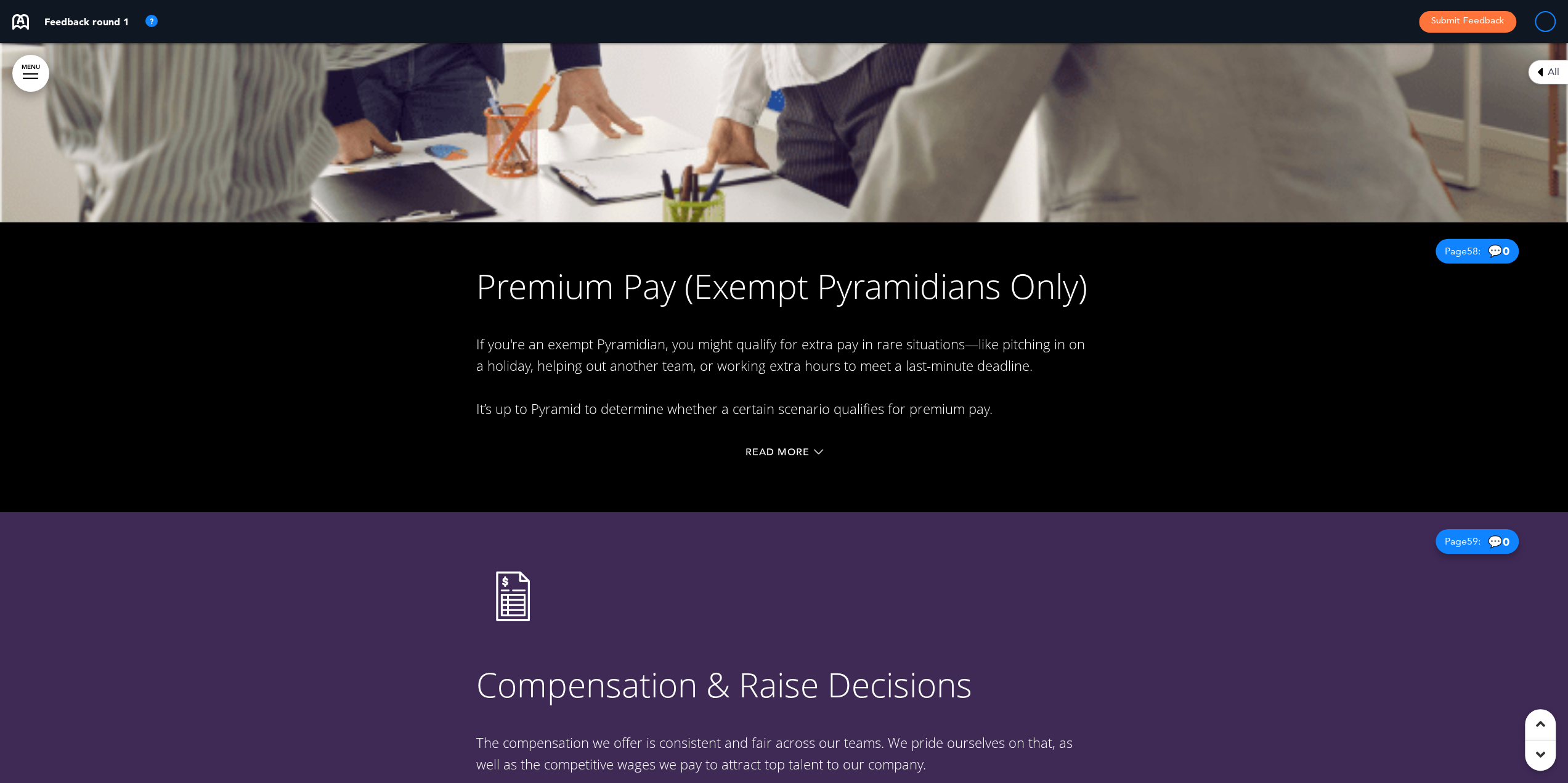
scroll to position [41365, 0]
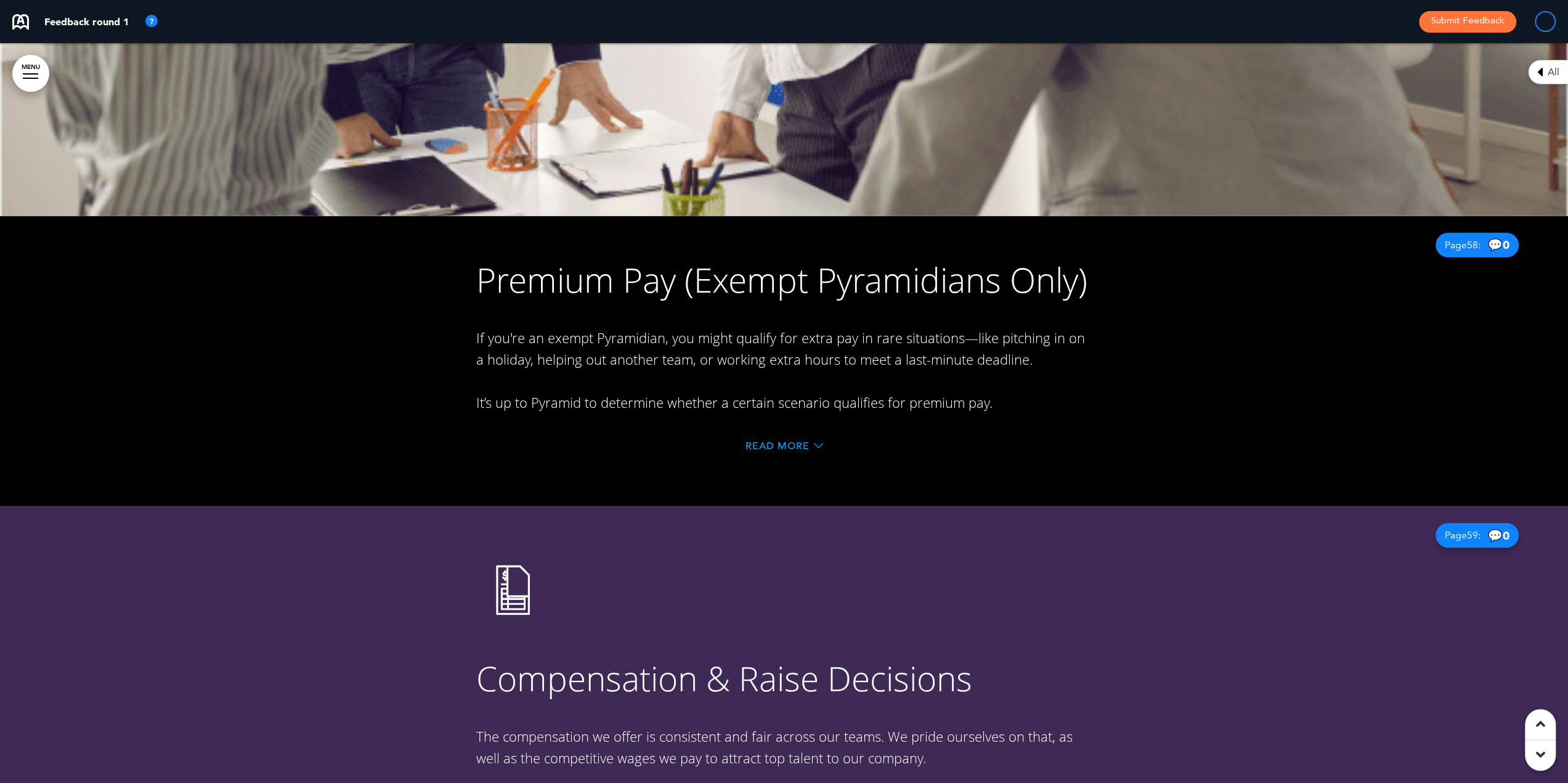
click at [786, 441] on span "Read More" at bounding box center [777, 446] width 64 height 10
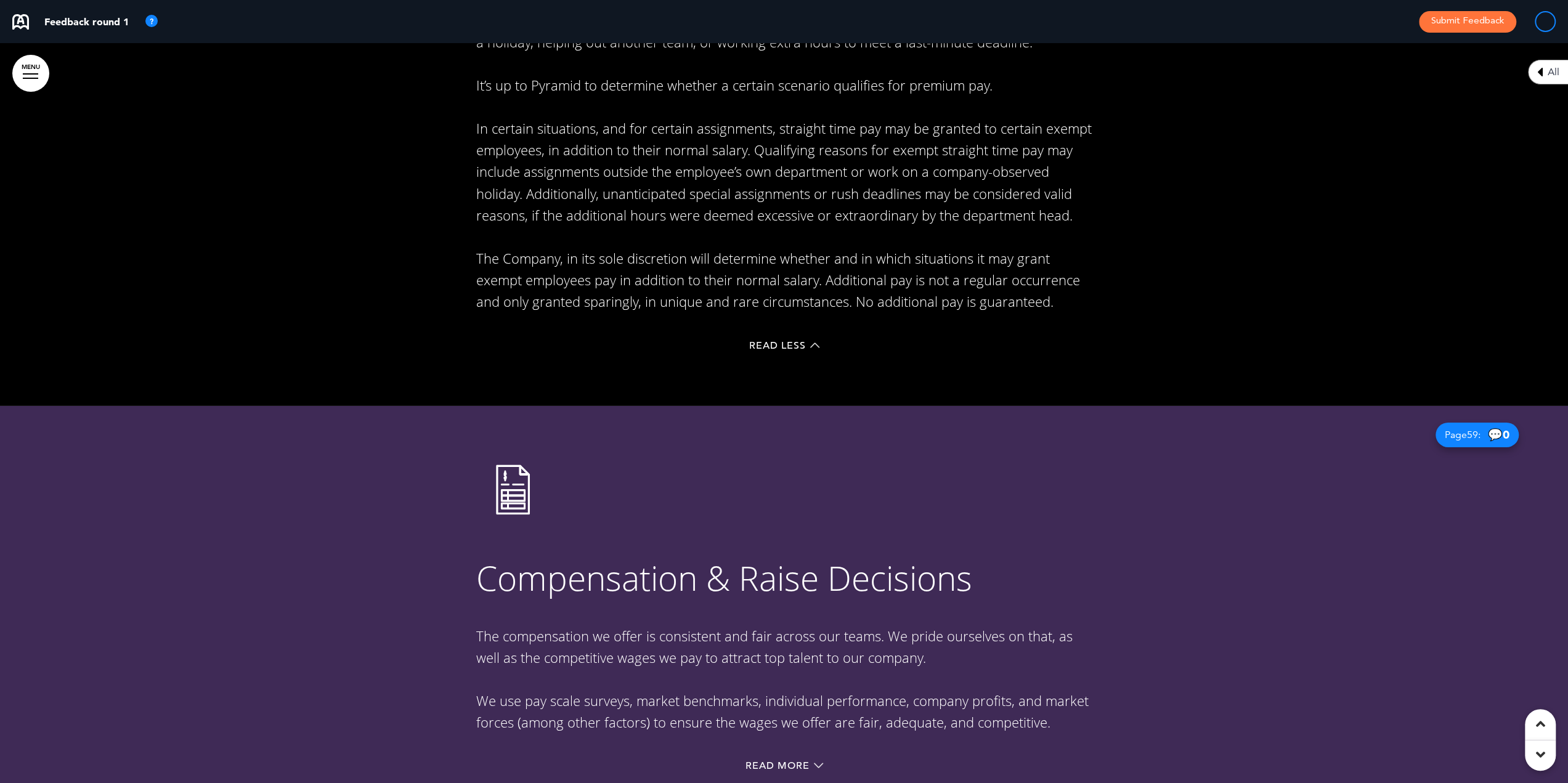
scroll to position [41857, 0]
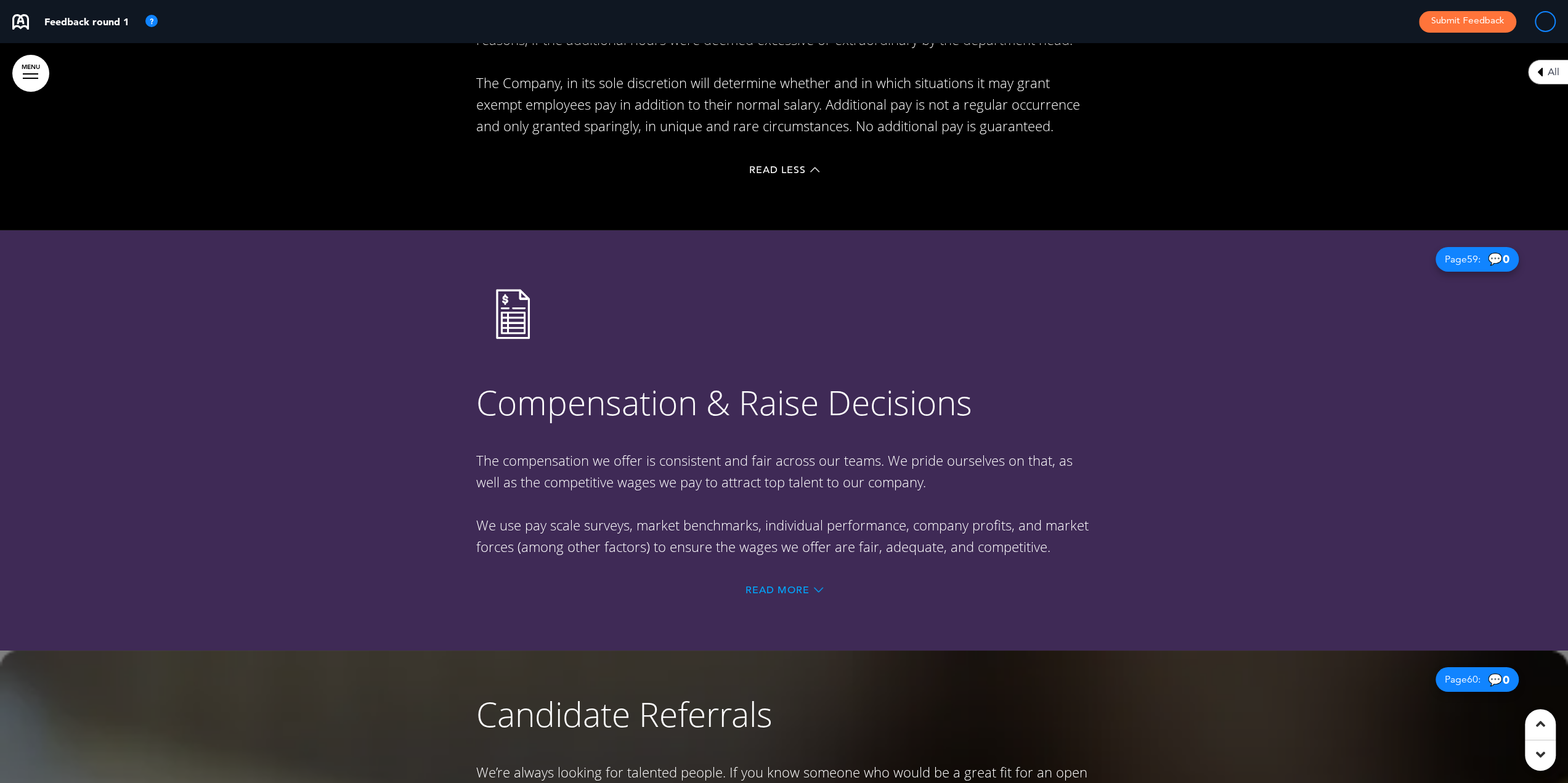
click at [771, 585] on span "Read More" at bounding box center [777, 589] width 64 height 10
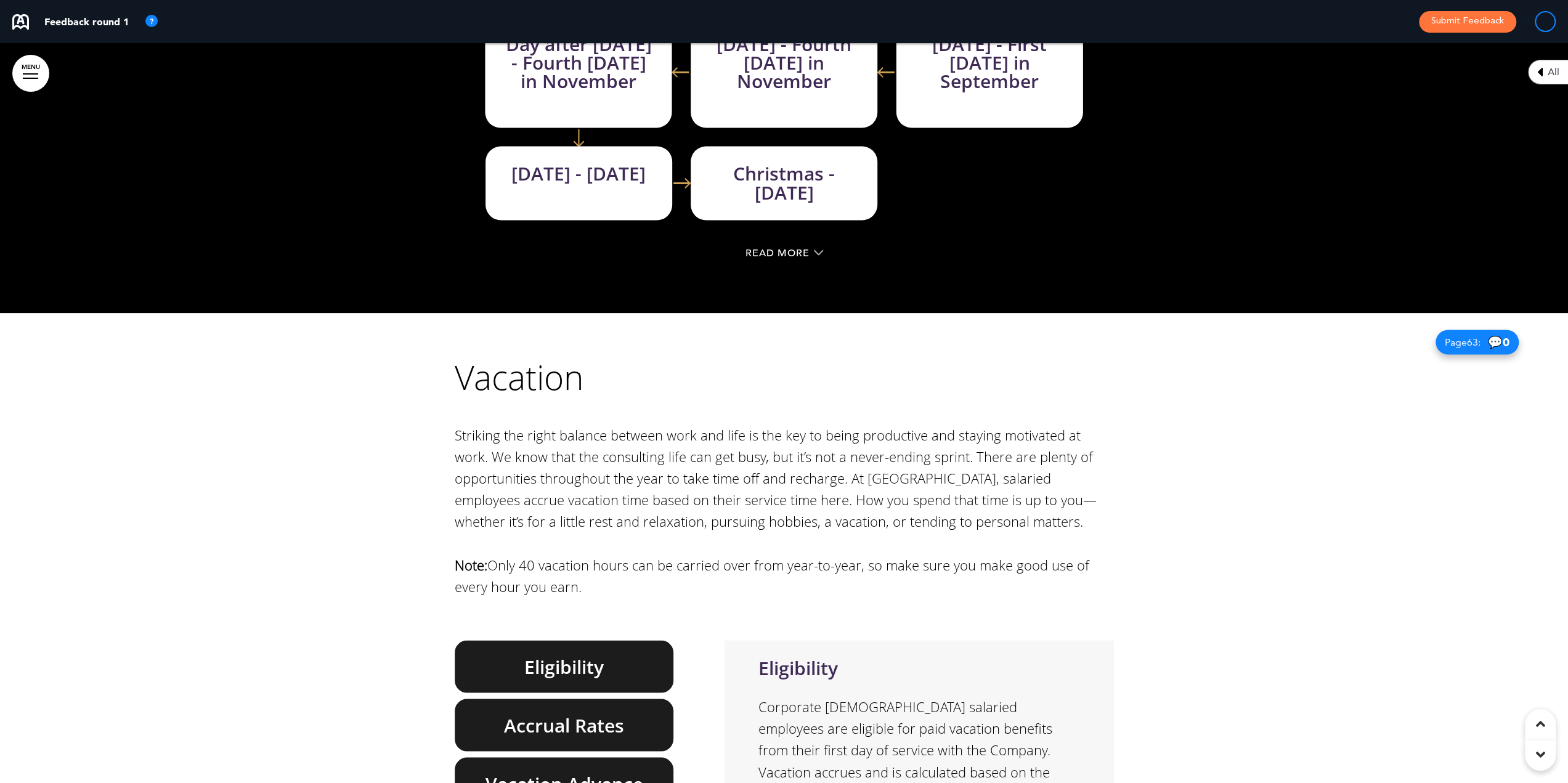
scroll to position [44628, 0]
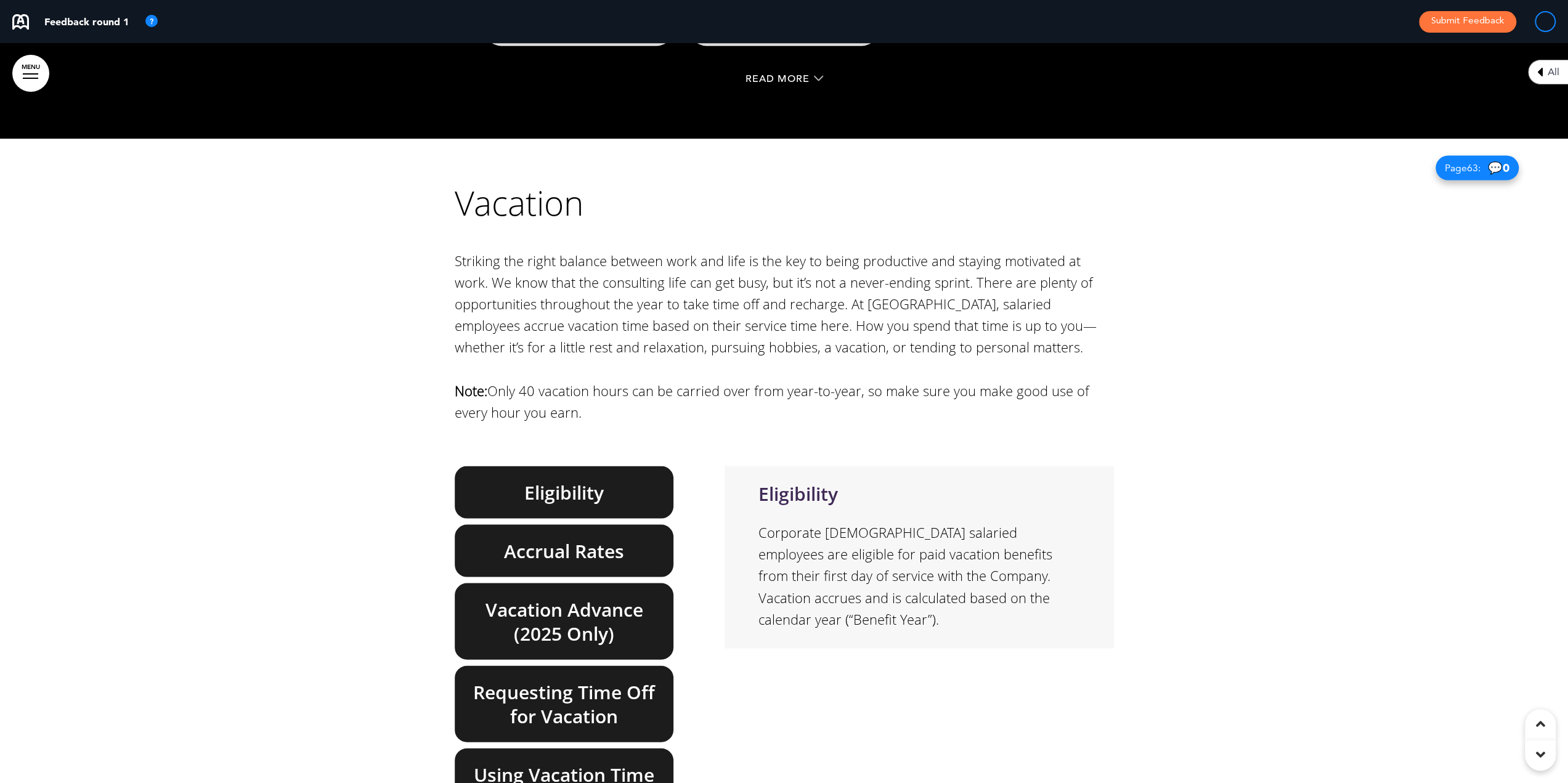
click at [558, 479] on h6 "Eligibility" at bounding box center [564, 491] width 191 height 24
click at [543, 597] on h6 "Vacation Advance (2025 Only)" at bounding box center [564, 621] width 191 height 48
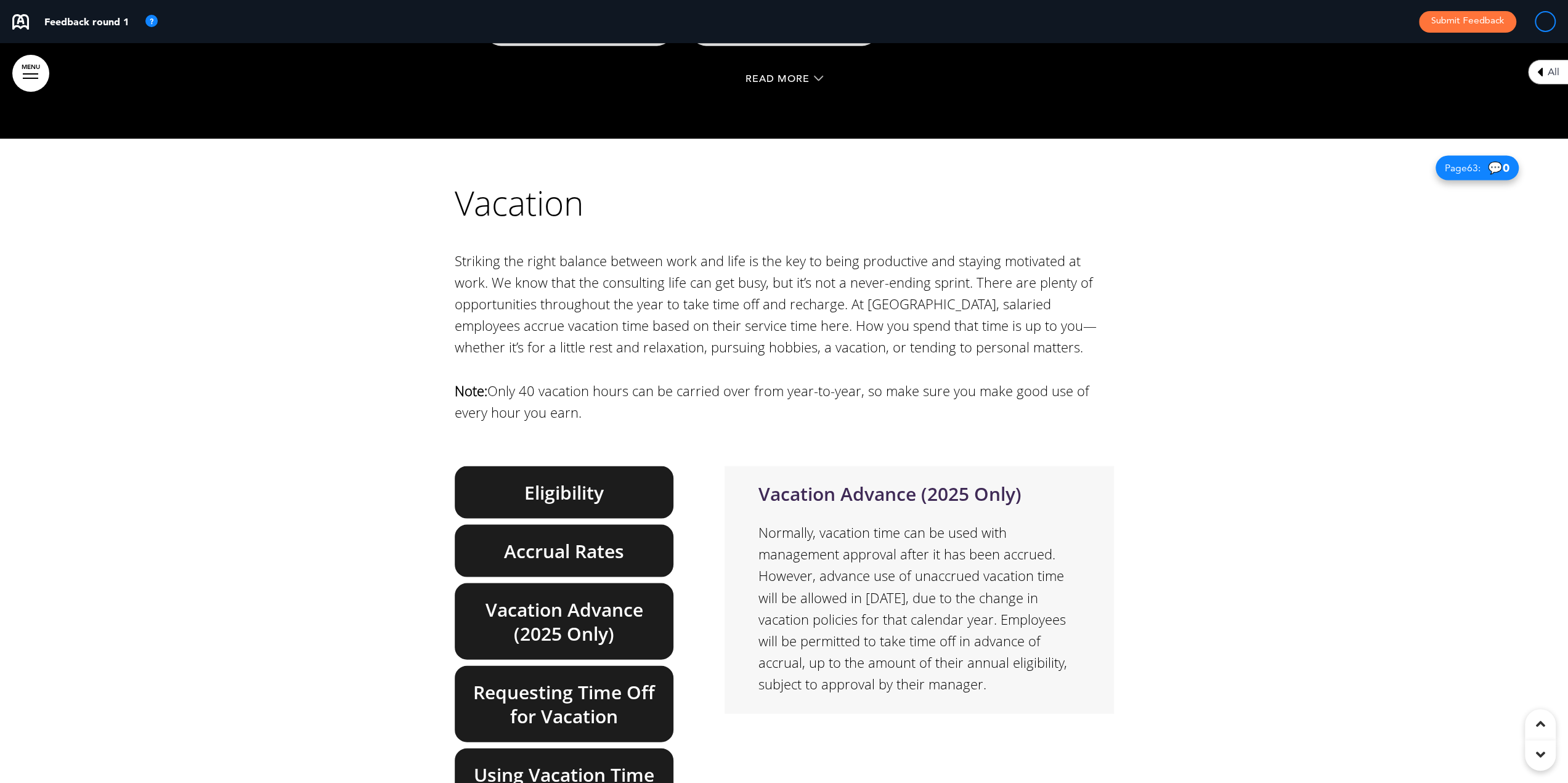
click at [538, 538] on h6 "Accrual Rates" at bounding box center [564, 549] width 191 height 24
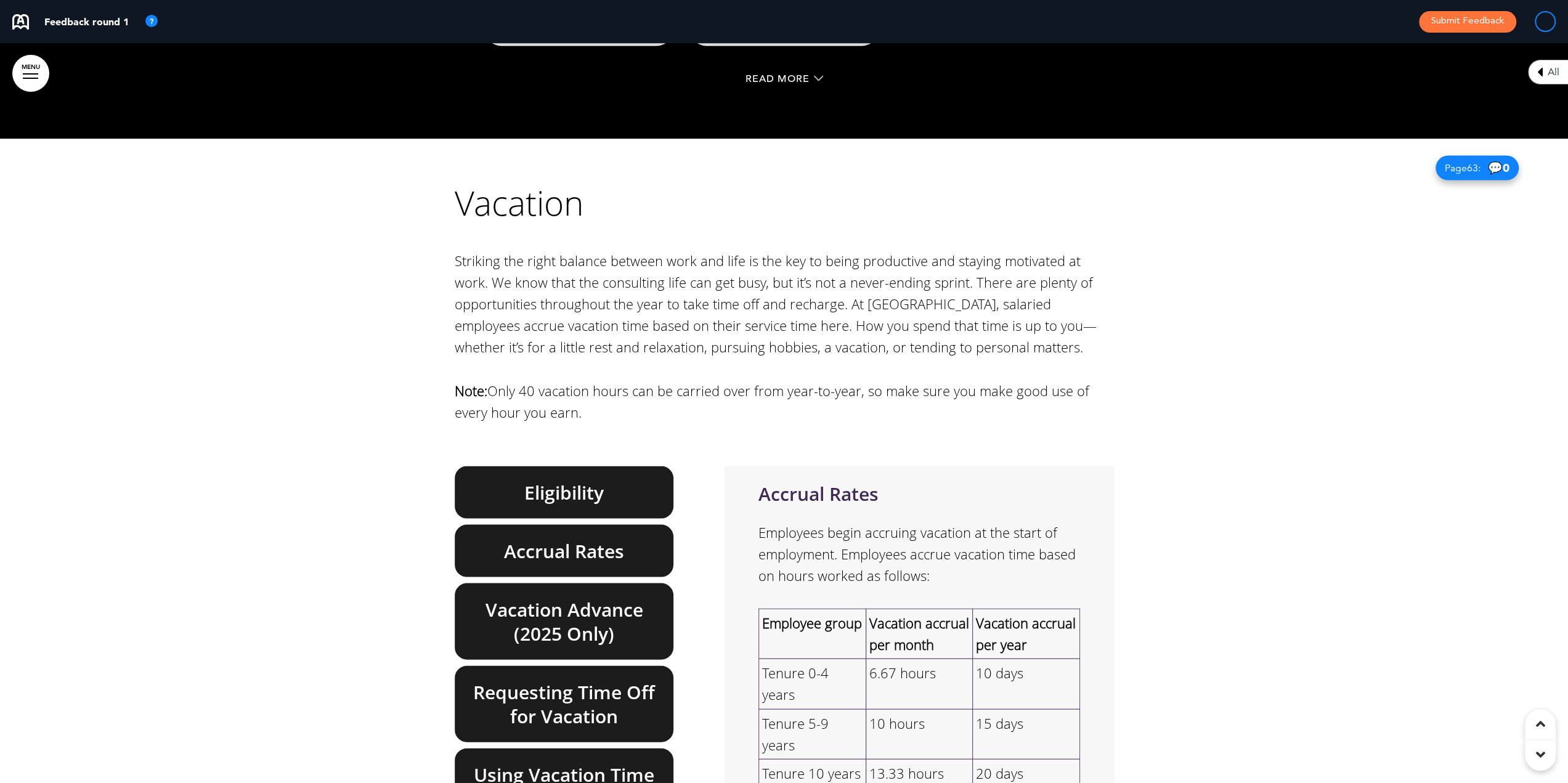
click at [543, 597] on h6 "Vacation Advance (2025 Only)" at bounding box center [564, 621] width 191 height 48
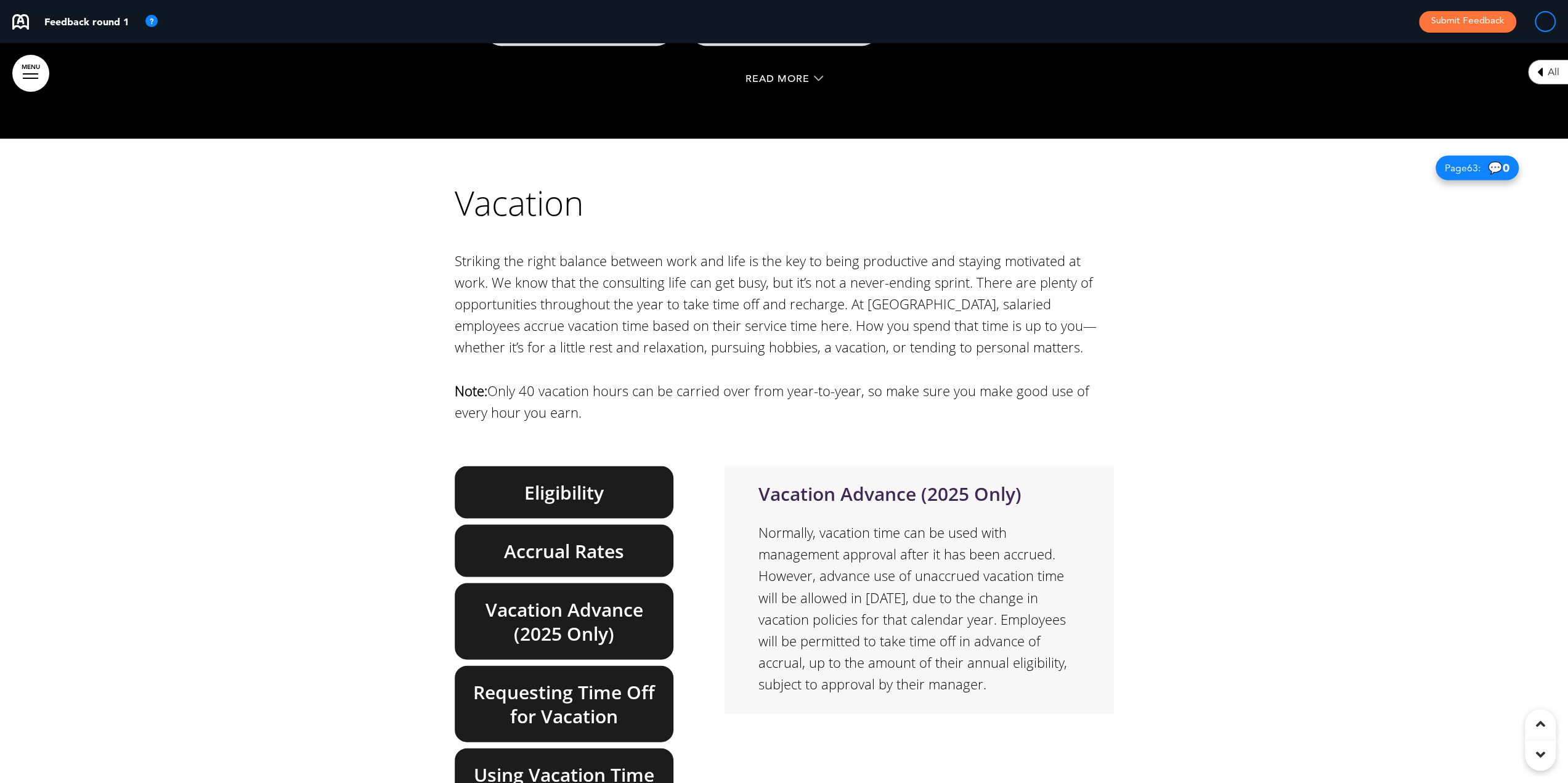
click at [535, 679] on h6 "Requesting Time Off for Vacation" at bounding box center [564, 703] width 191 height 48
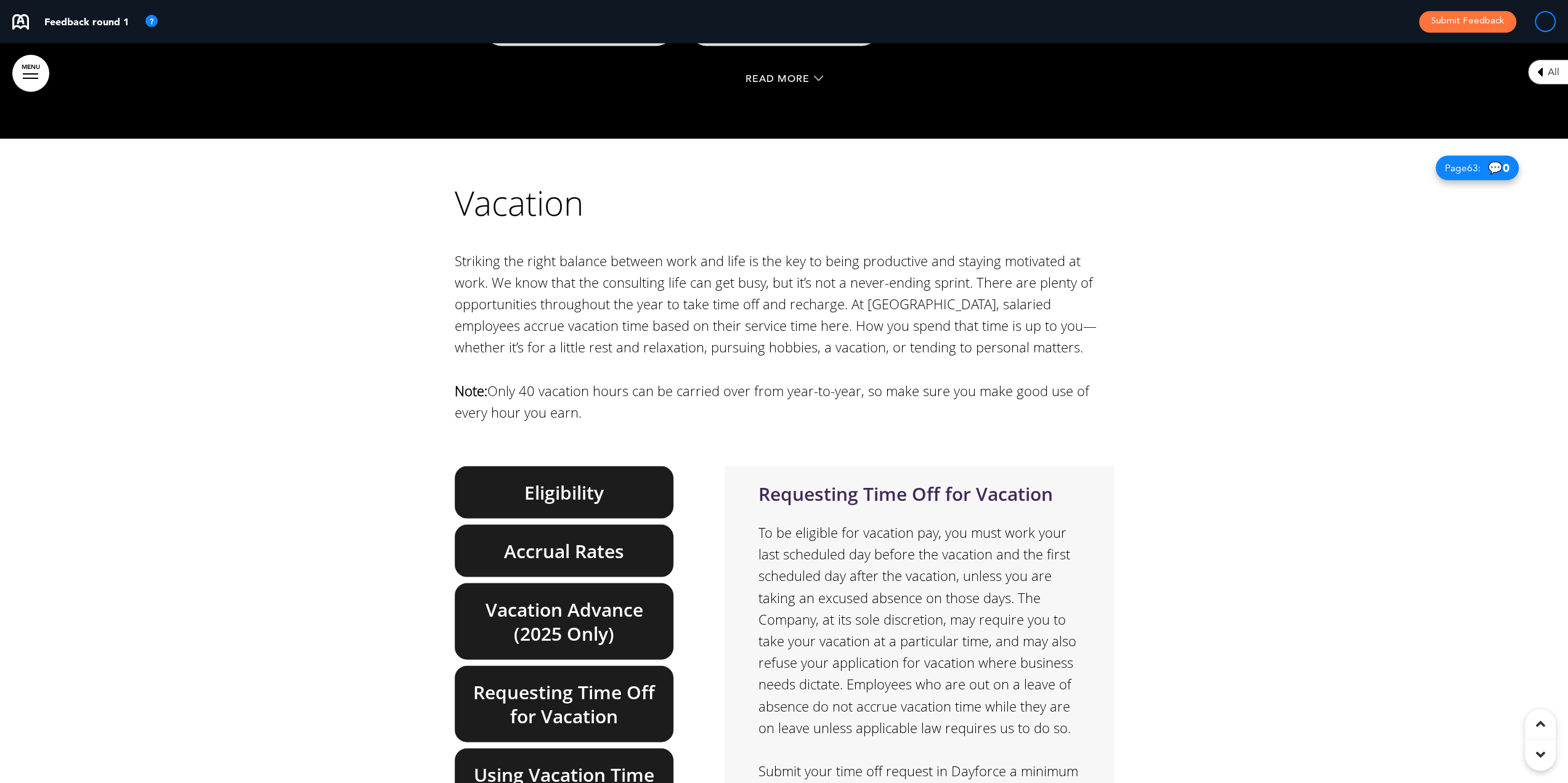
scroll to position [16, 0]
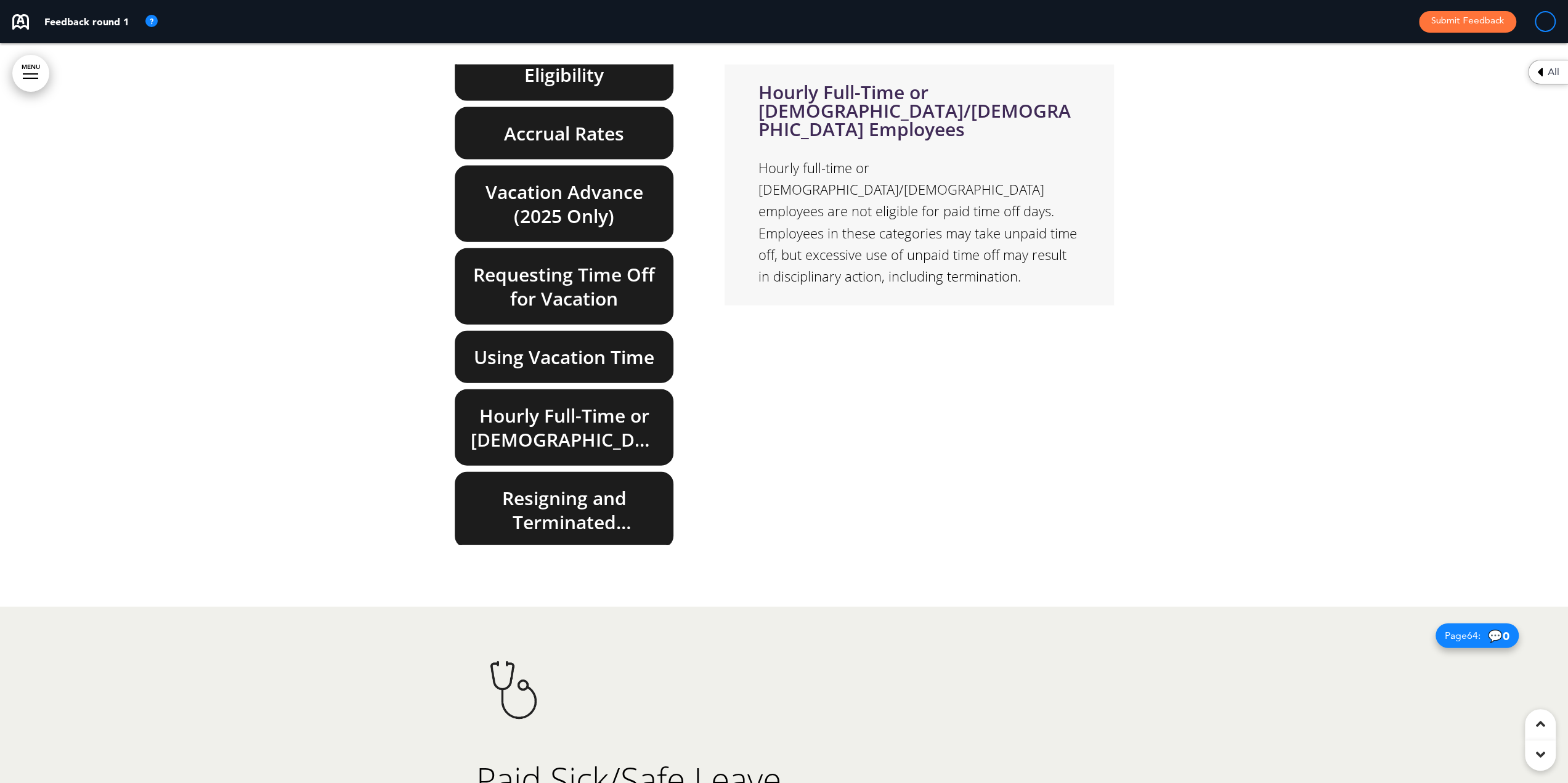
scroll to position [45059, 0]
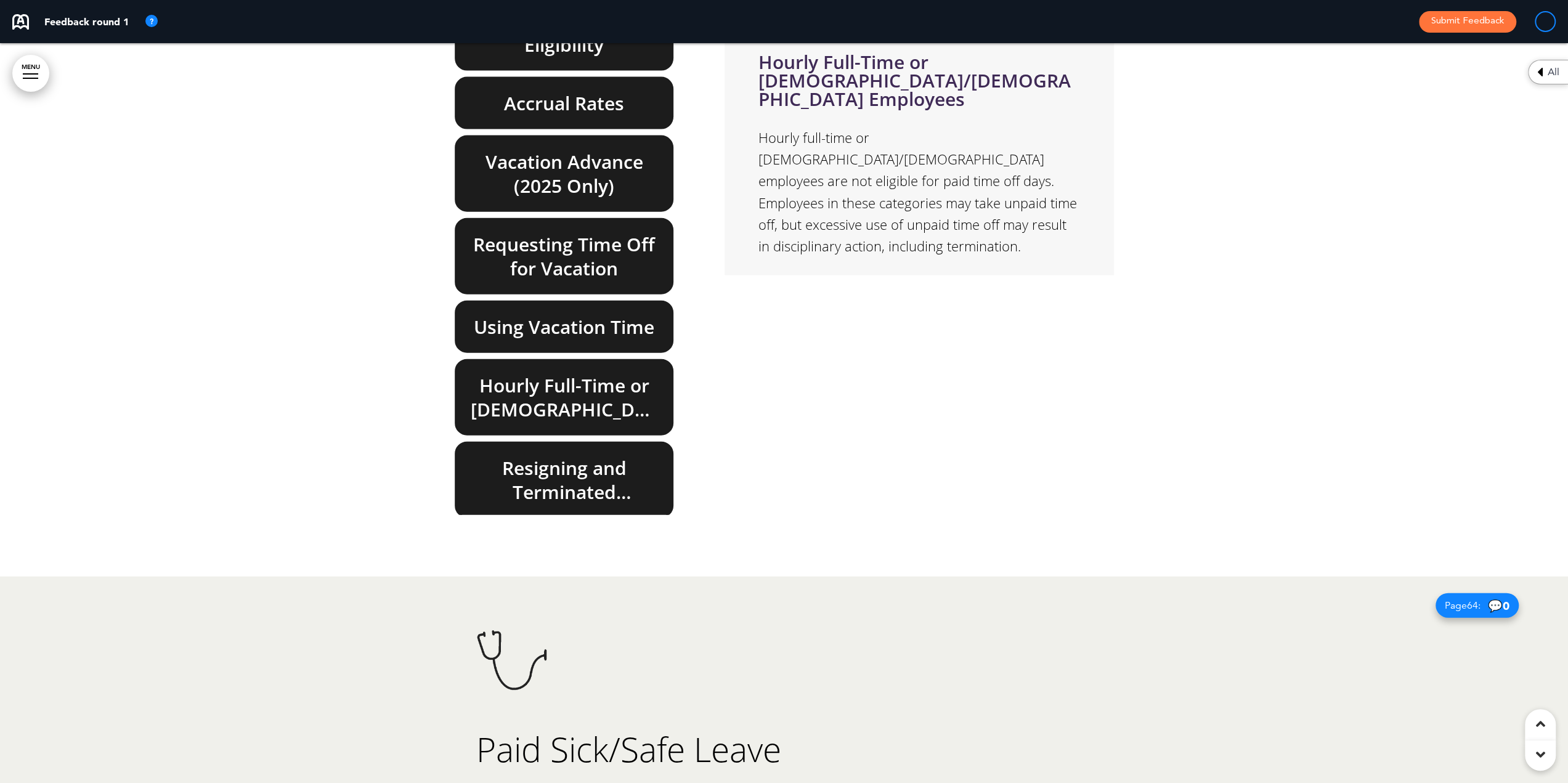
click at [541, 456] on h6 "Resigning and Terminated Employees" at bounding box center [564, 479] width 191 height 48
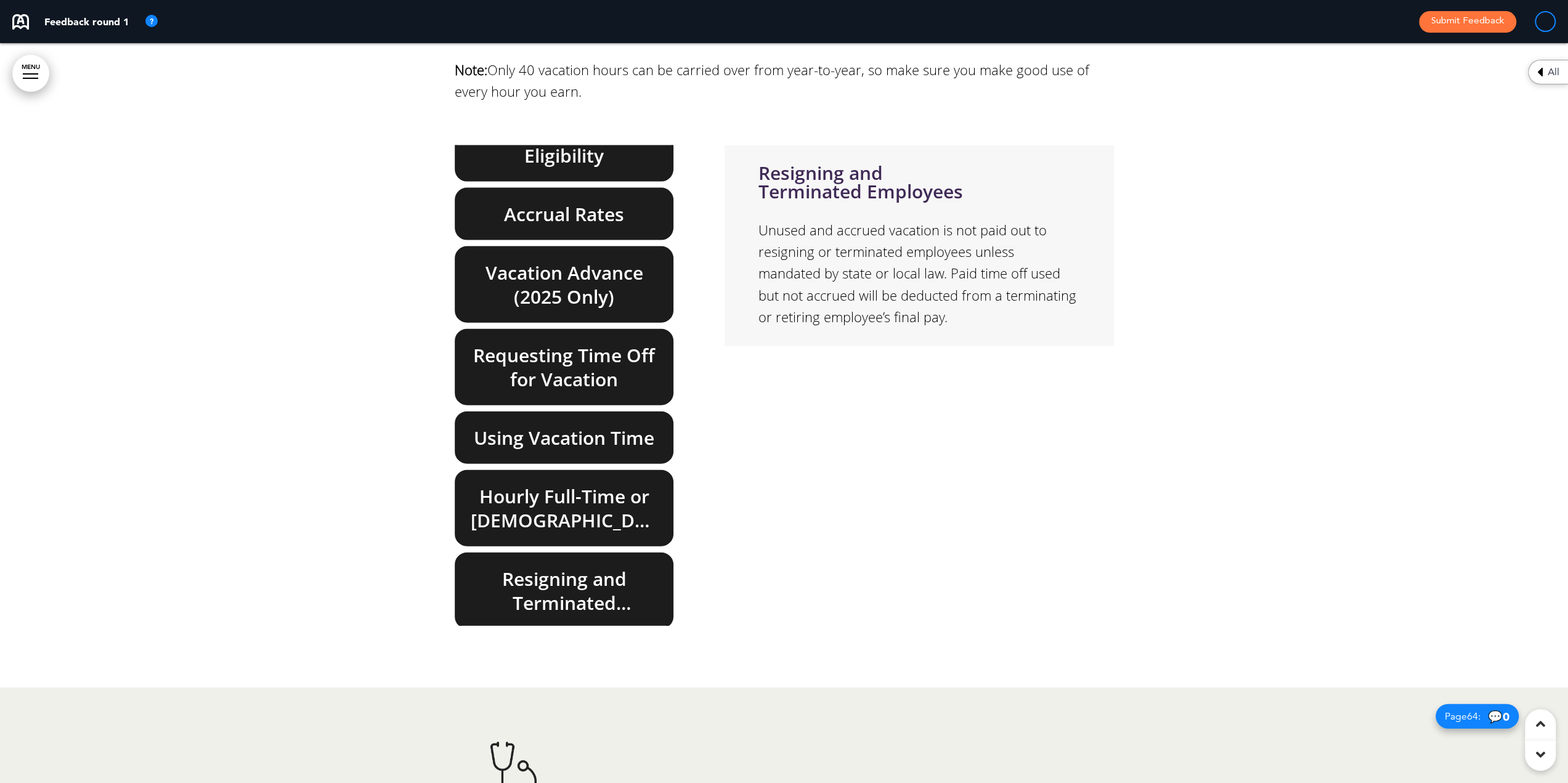
scroll to position [45244, 0]
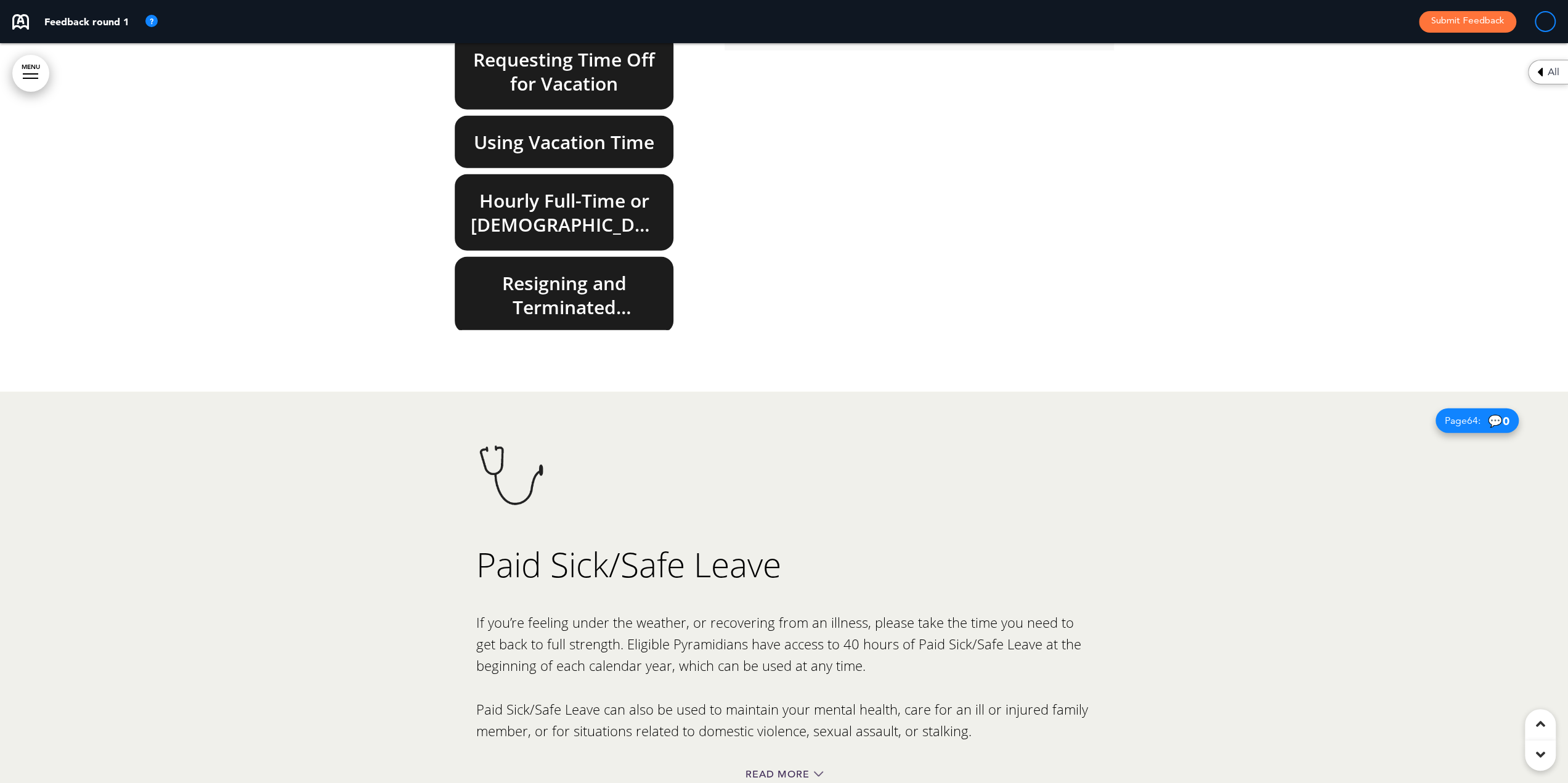
click at [784, 763] on div "Read More" at bounding box center [783, 775] width 616 height 25
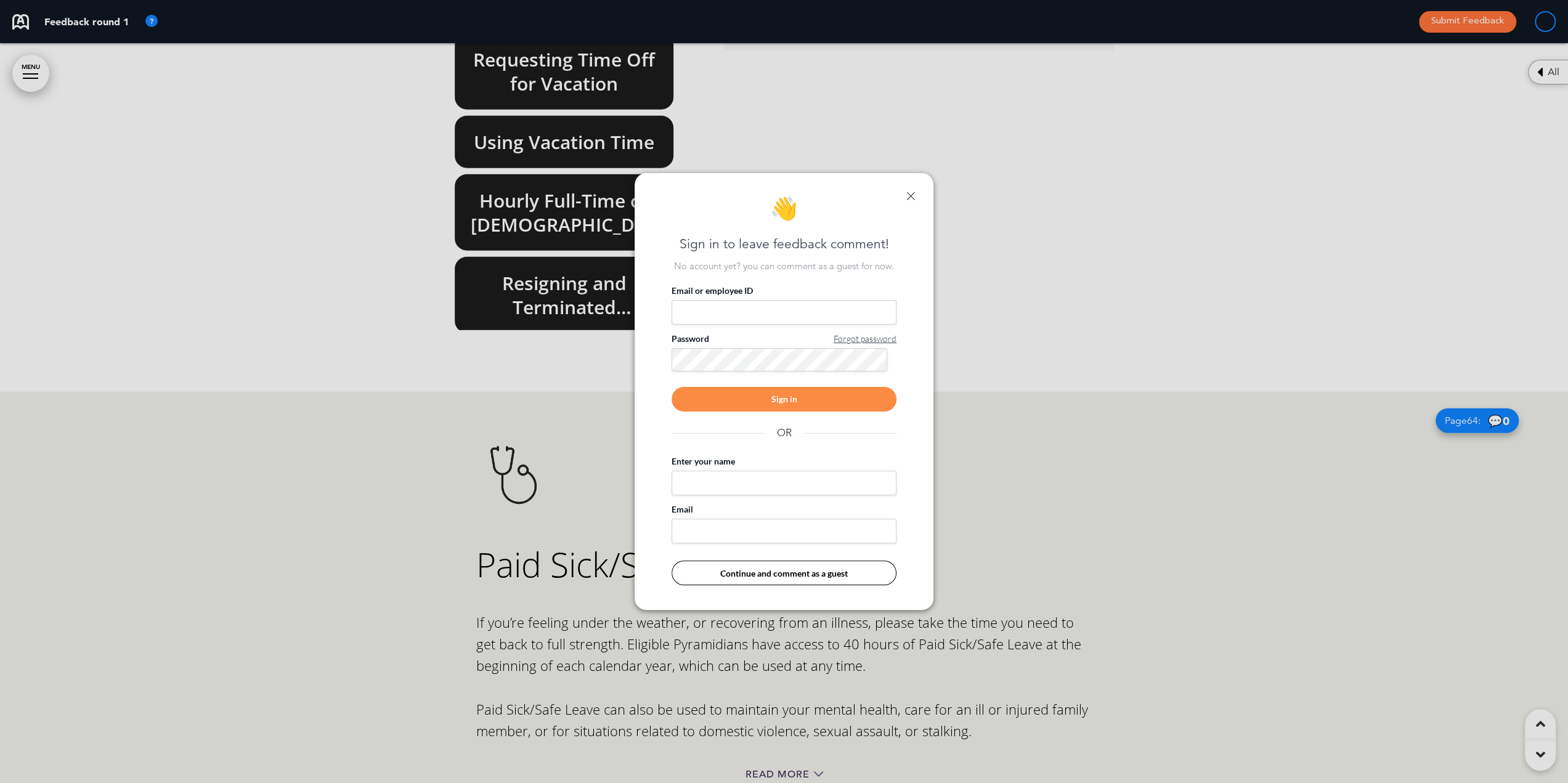
scroll to position [0, 1559]
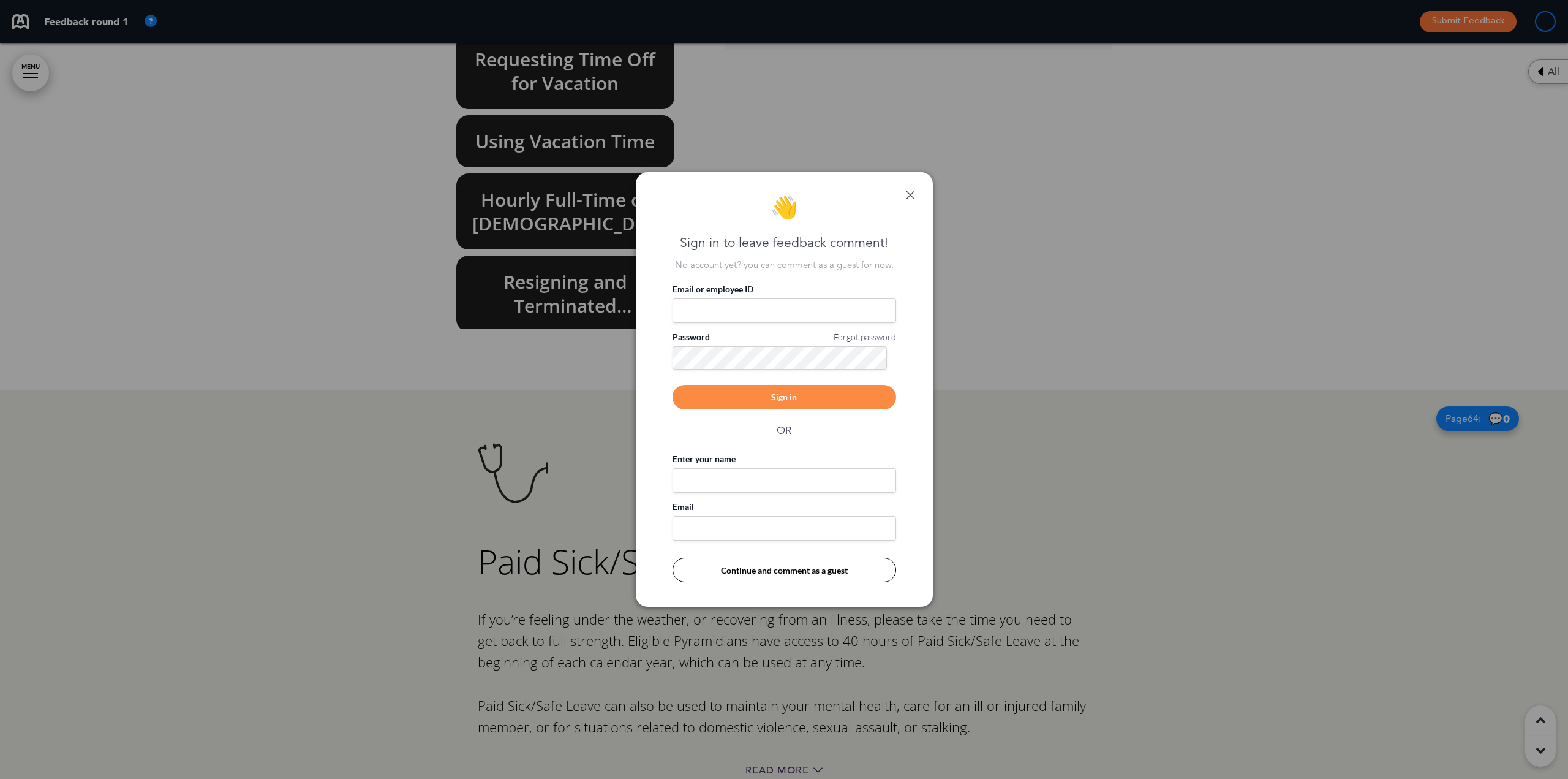
click at [906, 193] on link at bounding box center [909, 194] width 8 height 8
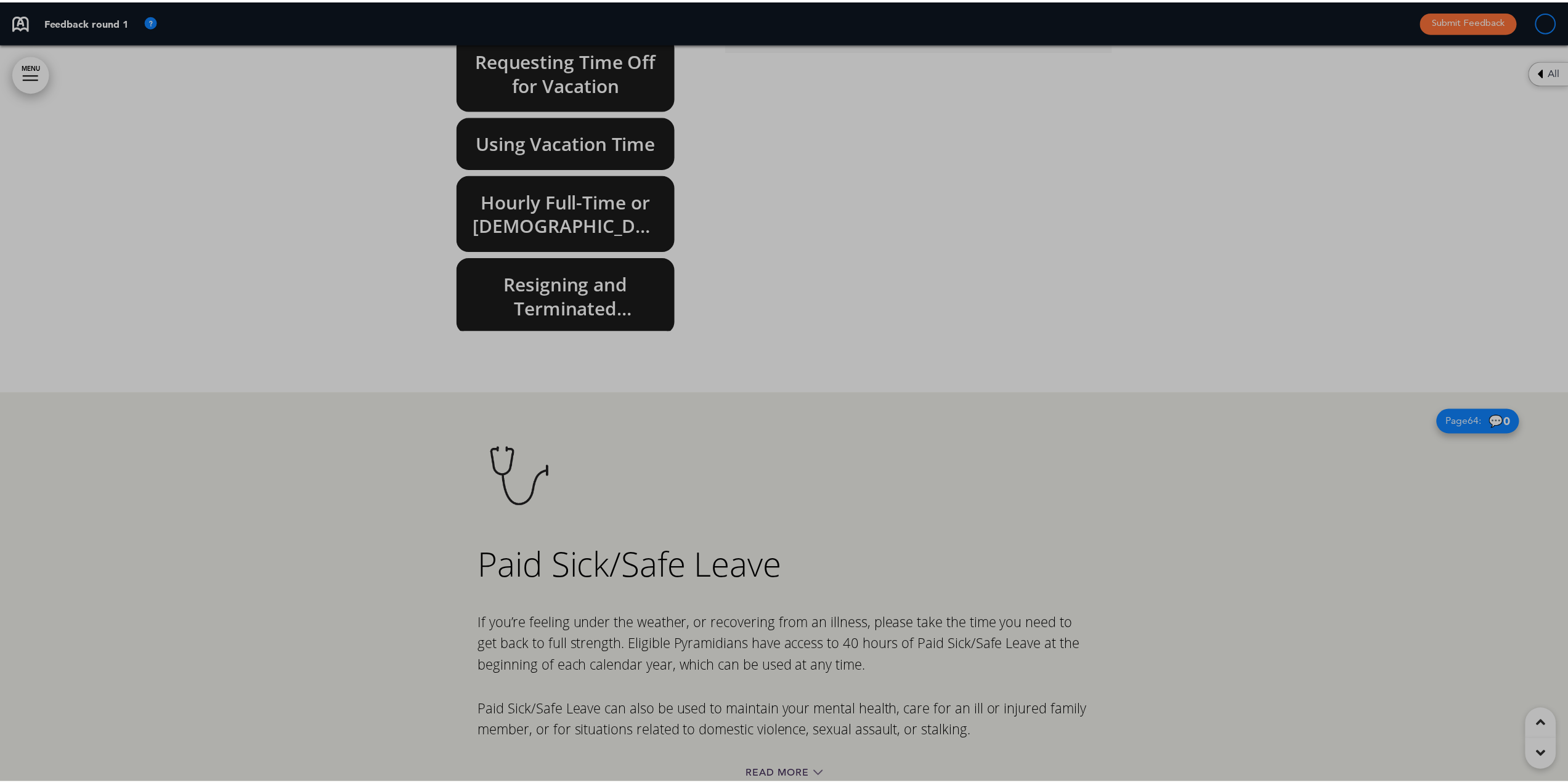
scroll to position [0, 1549]
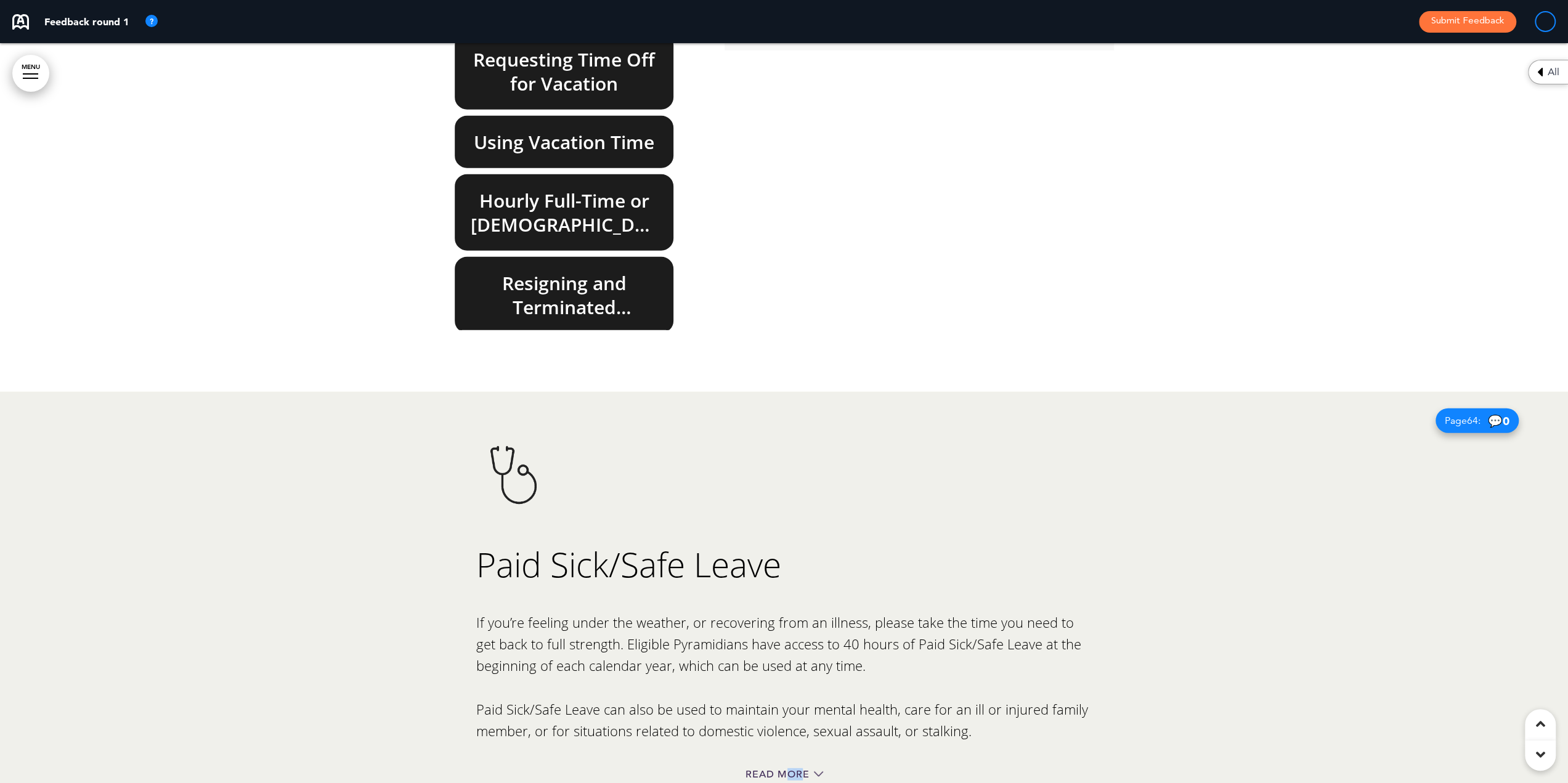
drag, startPoint x: 787, startPoint y: 622, endPoint x: 799, endPoint y: 622, distance: 12.0
click at [799, 763] on div "Read More" at bounding box center [783, 775] width 616 height 25
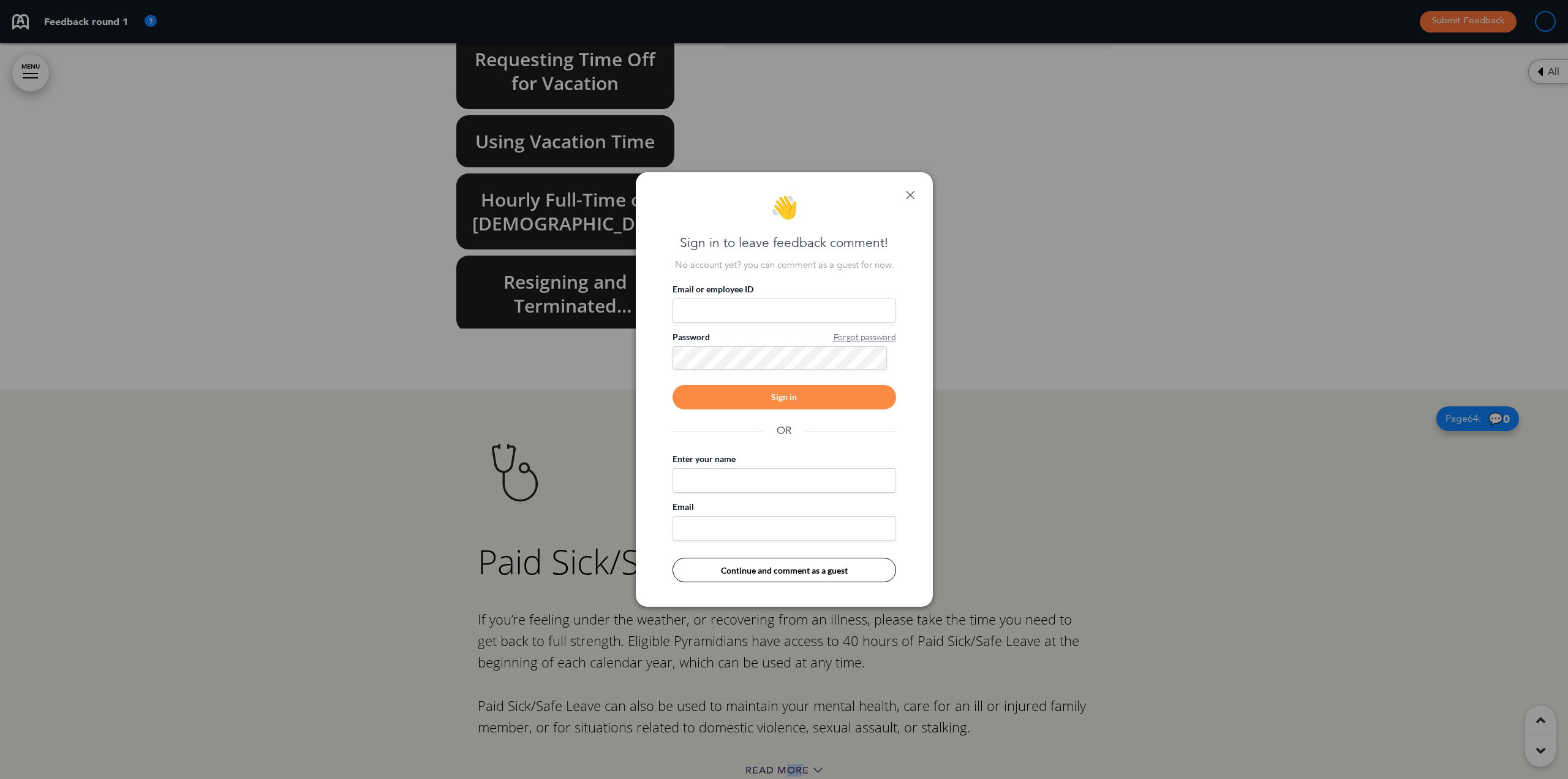
click at [908, 196] on link at bounding box center [909, 194] width 8 height 8
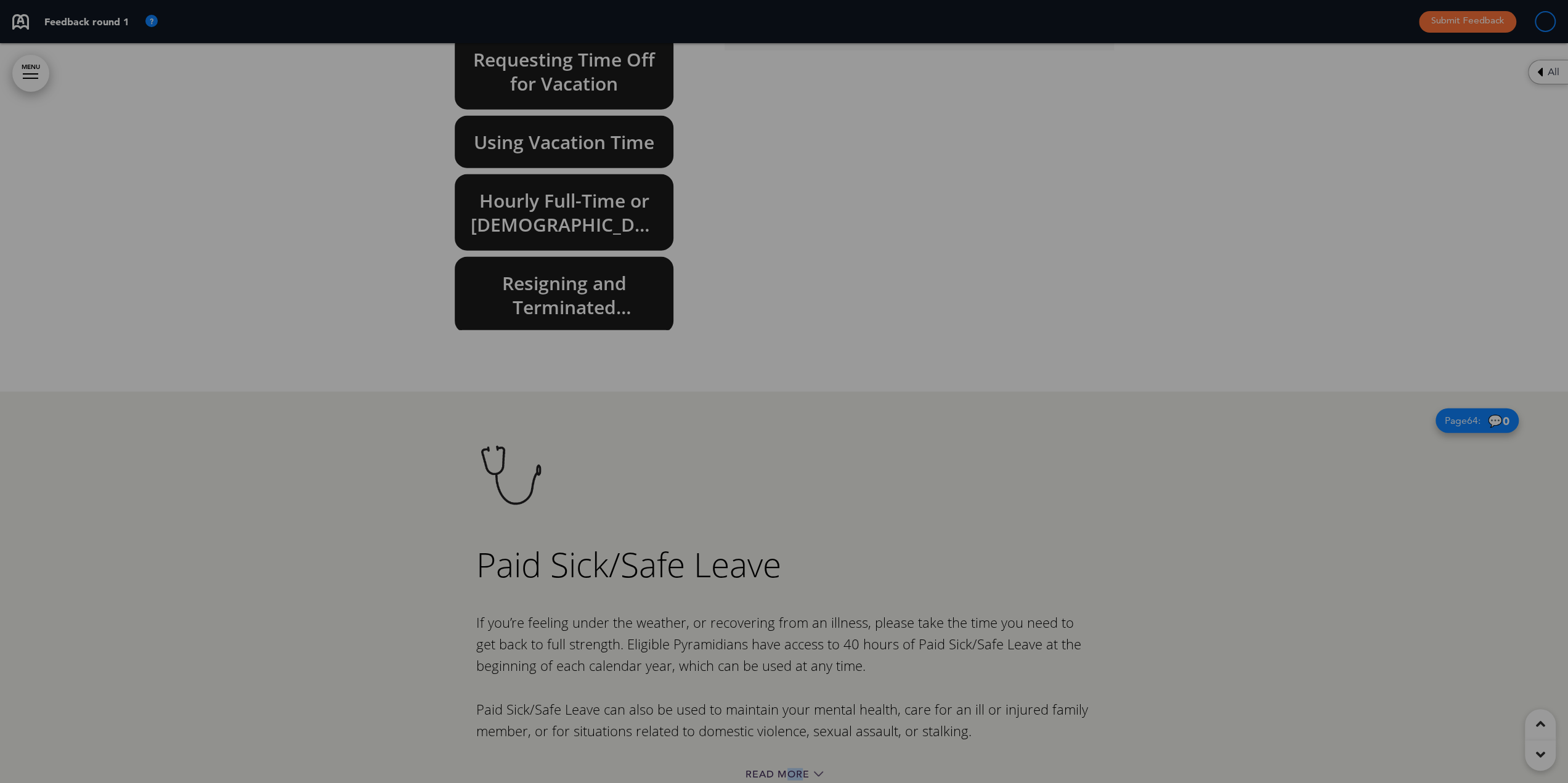
scroll to position [0, 1549]
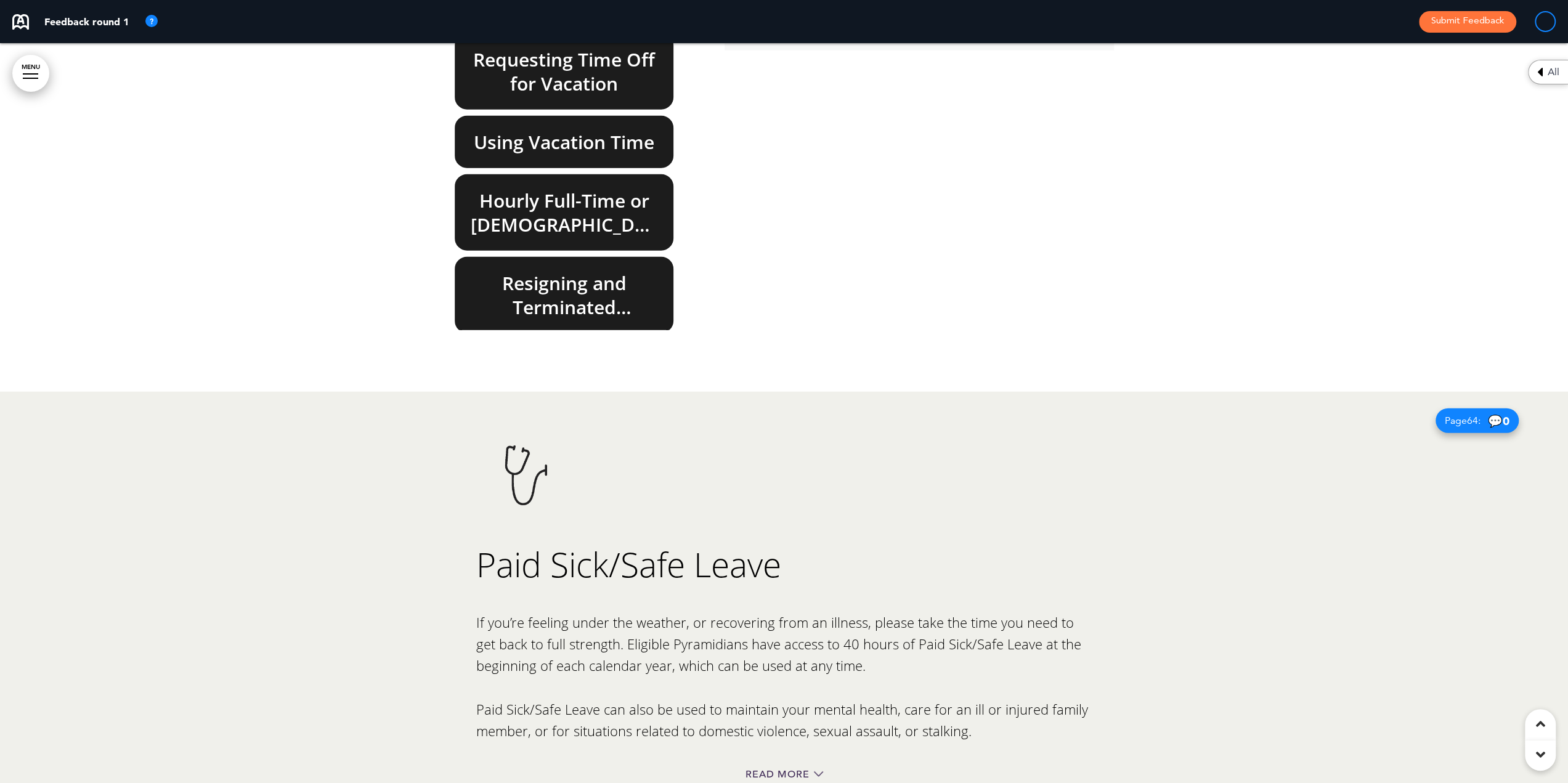
drag, startPoint x: 1051, startPoint y: 380, endPoint x: 1071, endPoint y: 365, distance: 25.0
drag, startPoint x: 1071, startPoint y: 365, endPoint x: 749, endPoint y: 629, distance: 416.4
click at [749, 769] on span "Read More" at bounding box center [777, 774] width 64 height 10
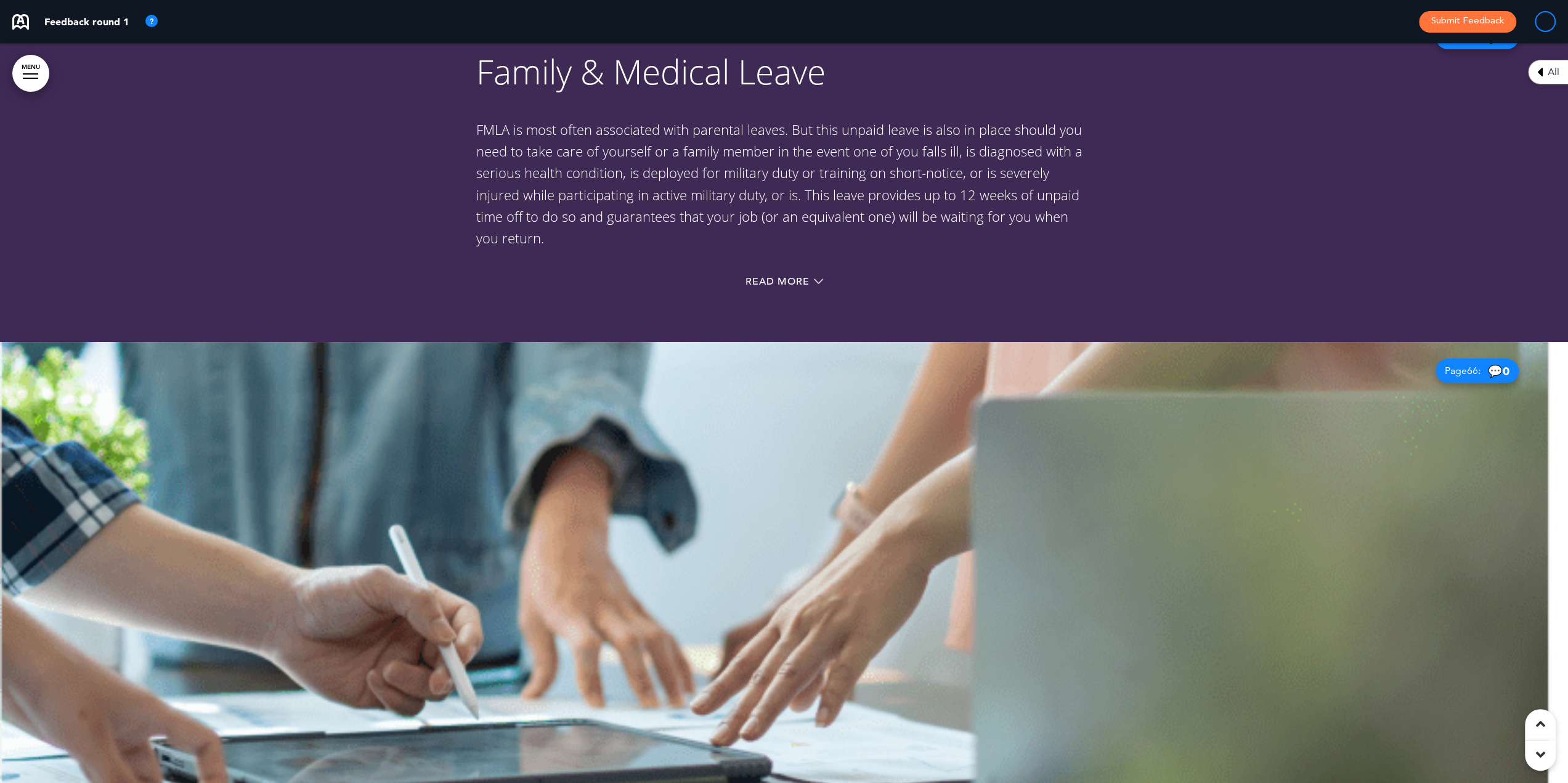
scroll to position [46906, 0]
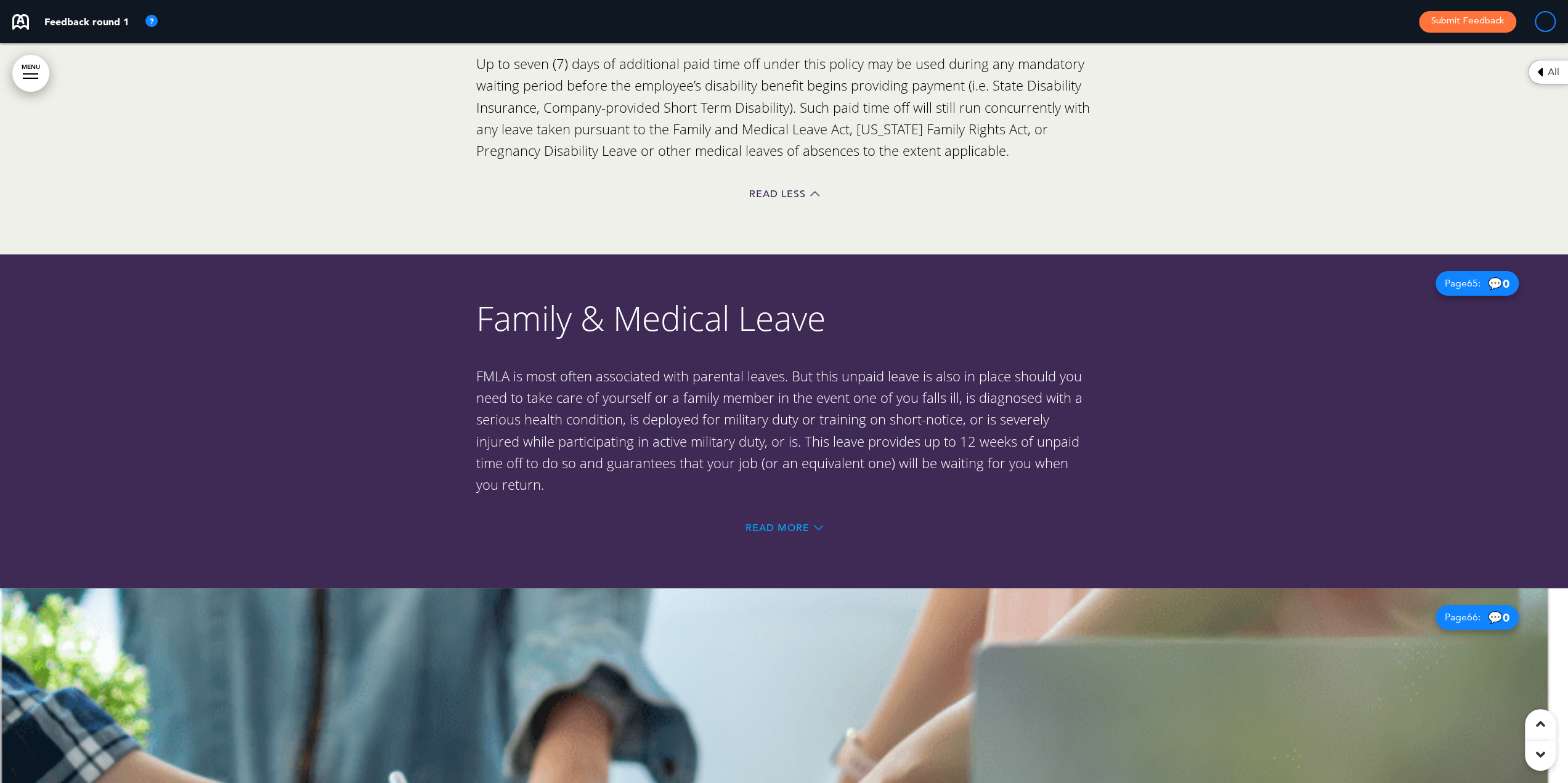
click at [764, 523] on span "Read More" at bounding box center [777, 527] width 64 height 10
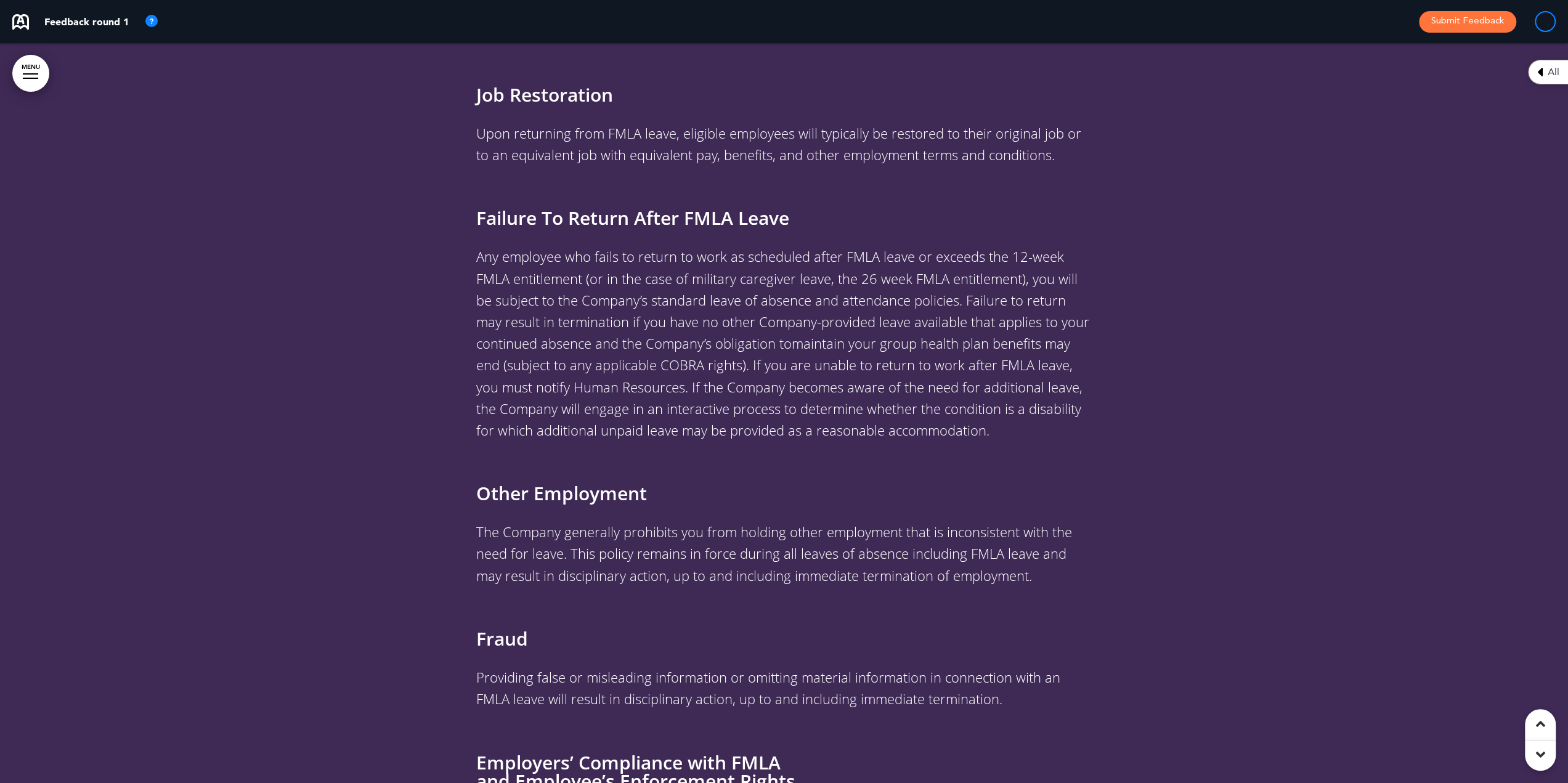
scroll to position [55897, 0]
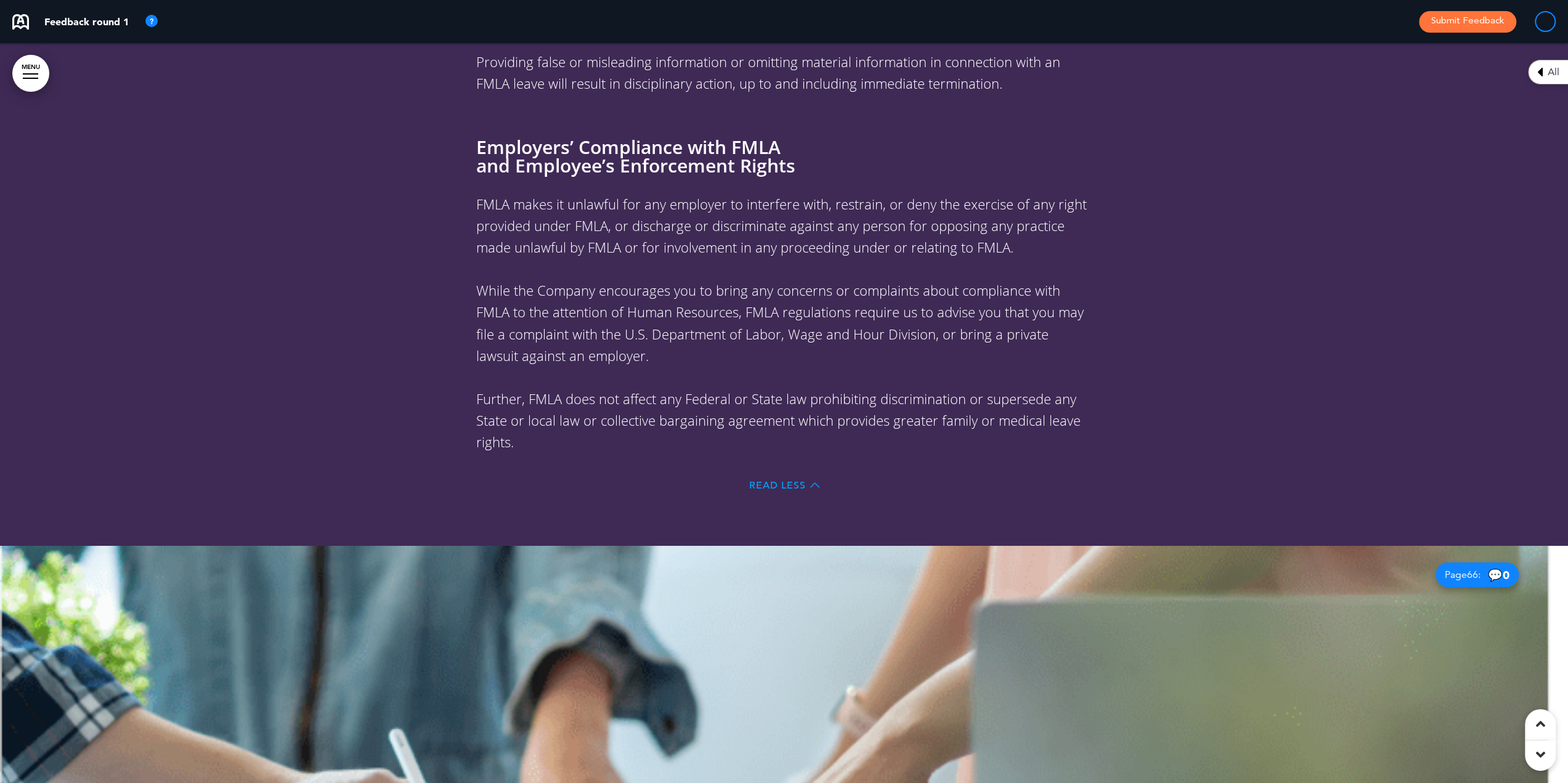
click at [770, 480] on span "Read Less" at bounding box center [777, 485] width 57 height 10
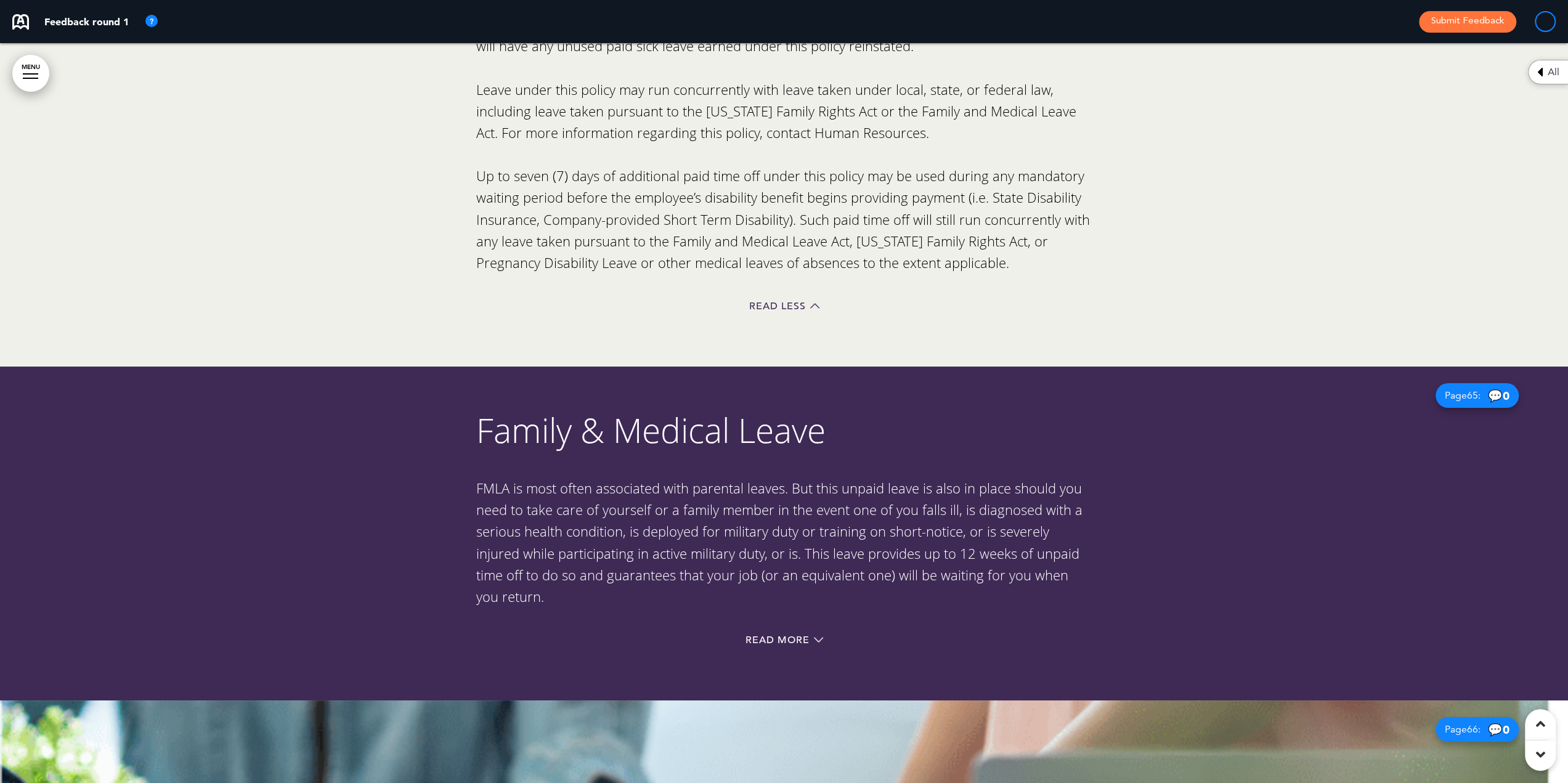
scroll to position [46832, 0]
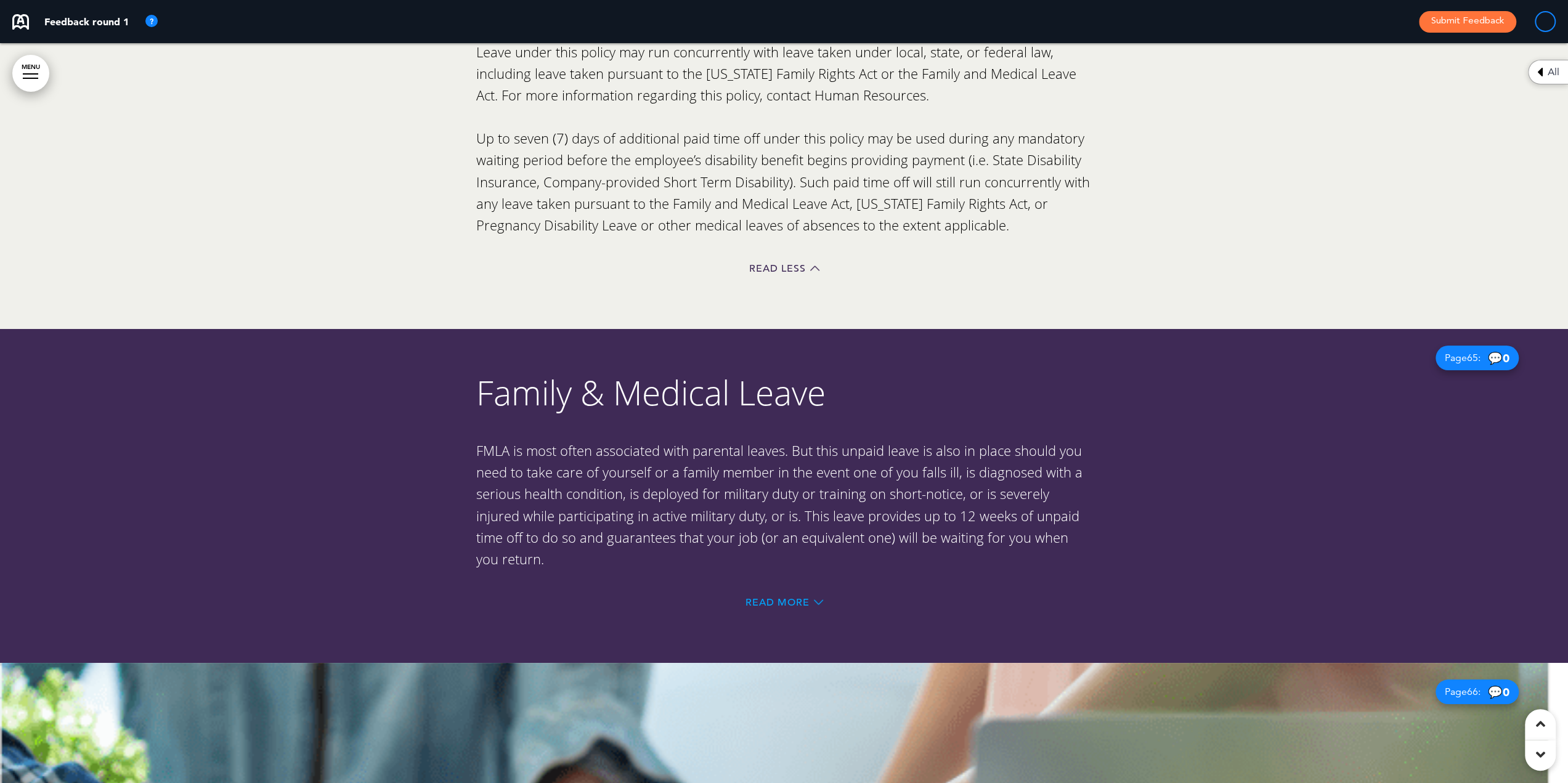
click at [787, 597] on span "Read More" at bounding box center [777, 602] width 64 height 10
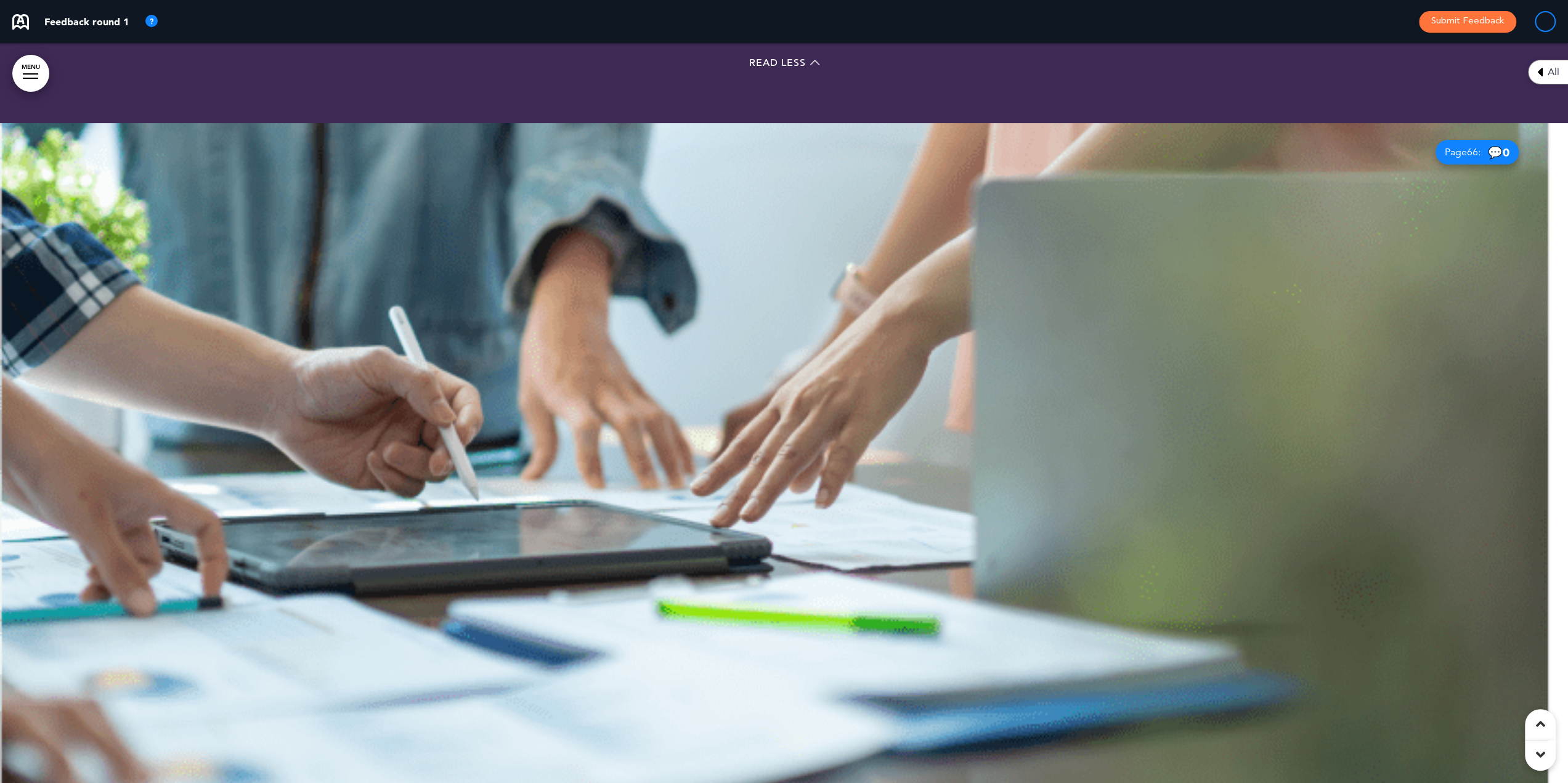
scroll to position [56869, 0]
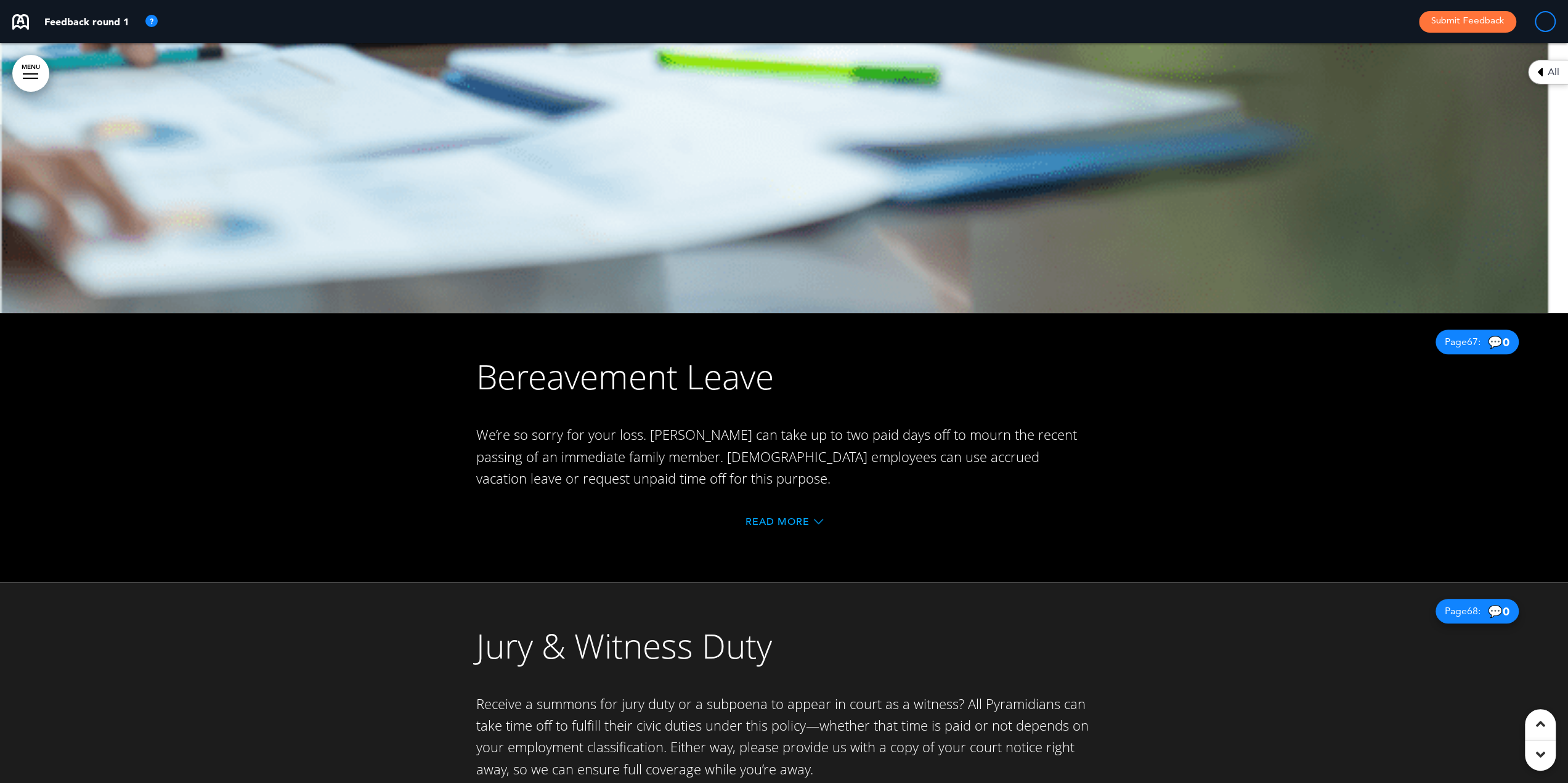
click at [766, 516] on span "Read More" at bounding box center [777, 521] width 64 height 10
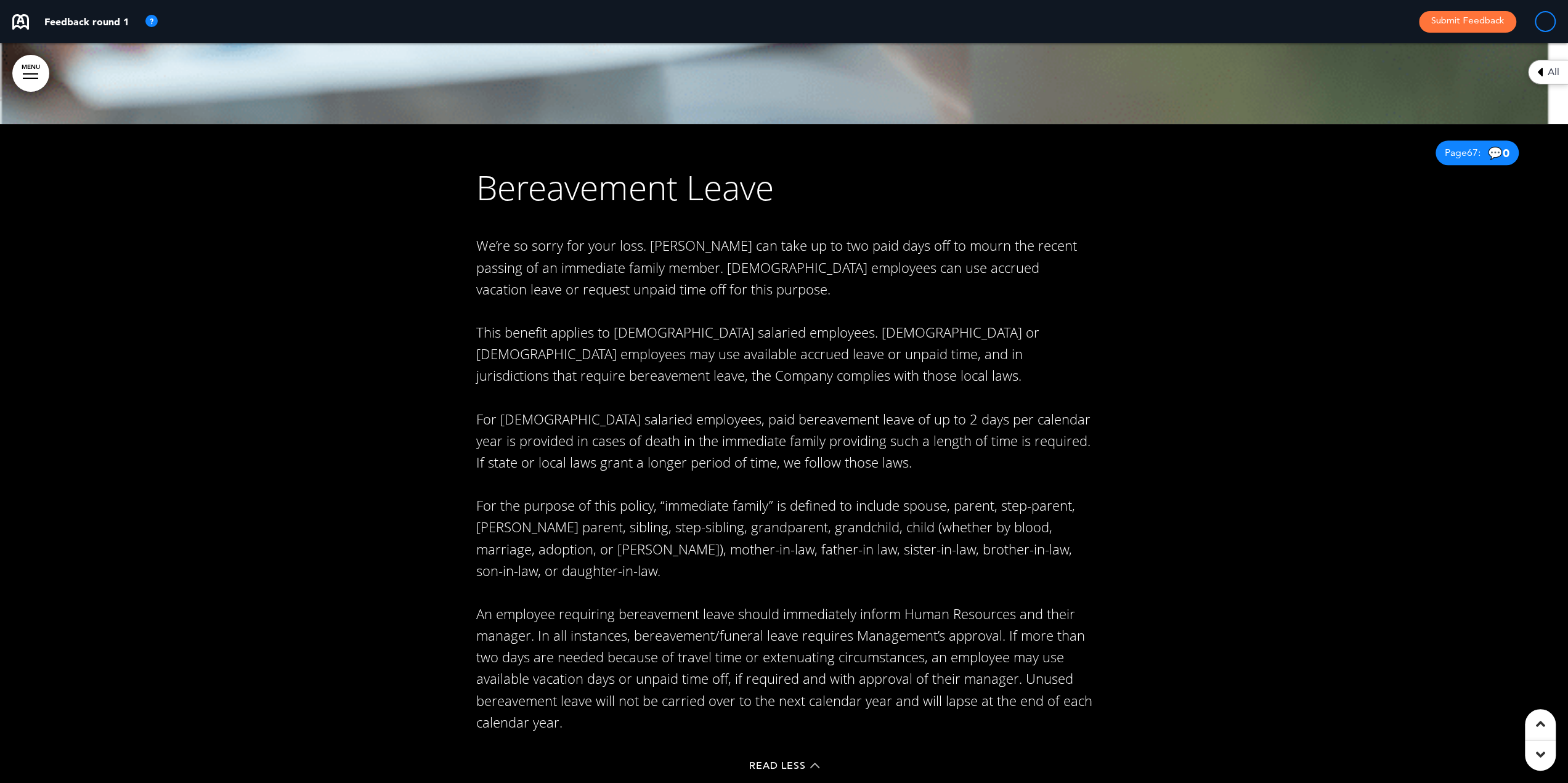
scroll to position [57300, 0]
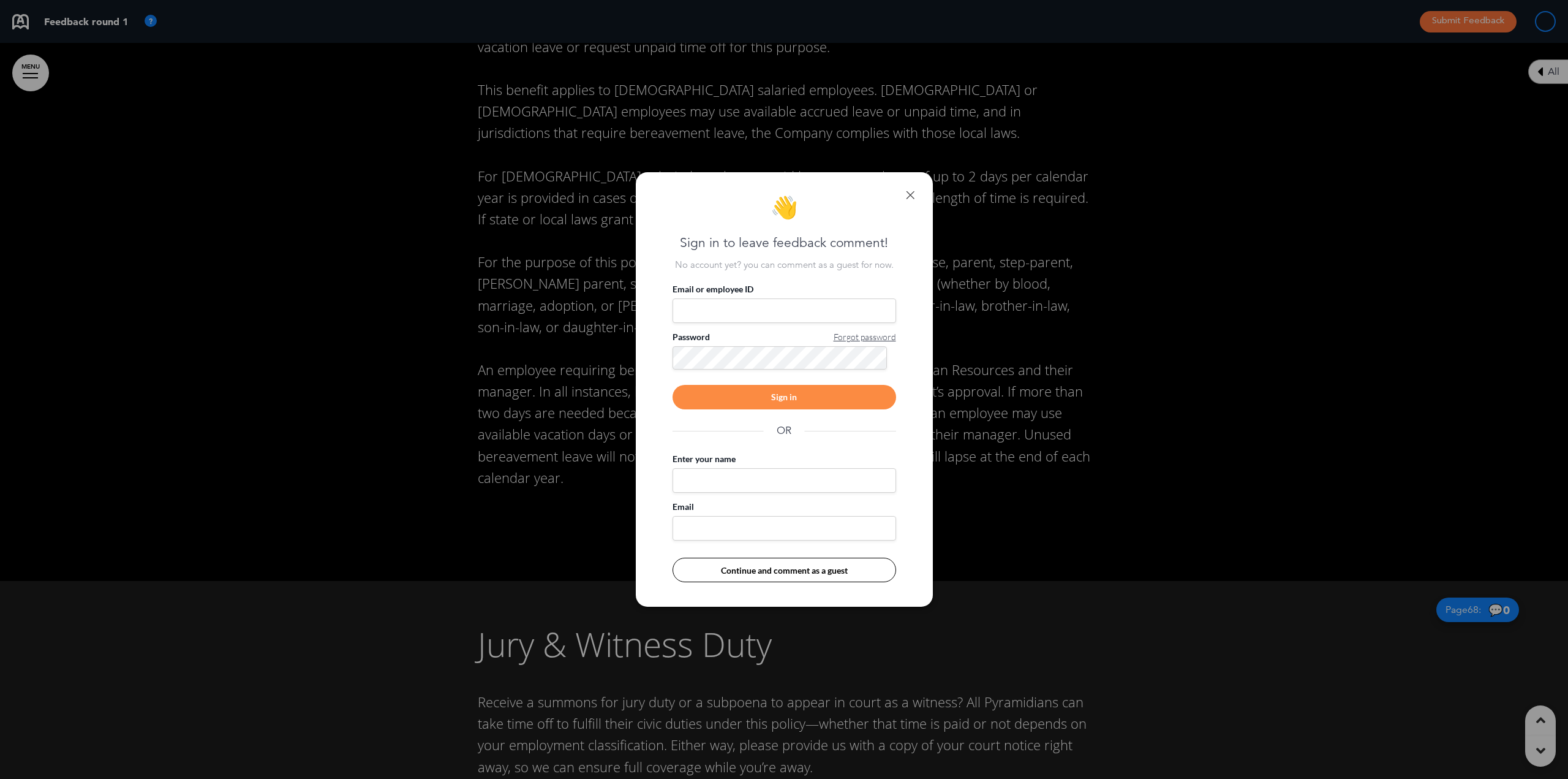
drag, startPoint x: 909, startPoint y: 194, endPoint x: 904, endPoint y: 212, distance: 18.7
click at [909, 194] on link at bounding box center [909, 194] width 8 height 8
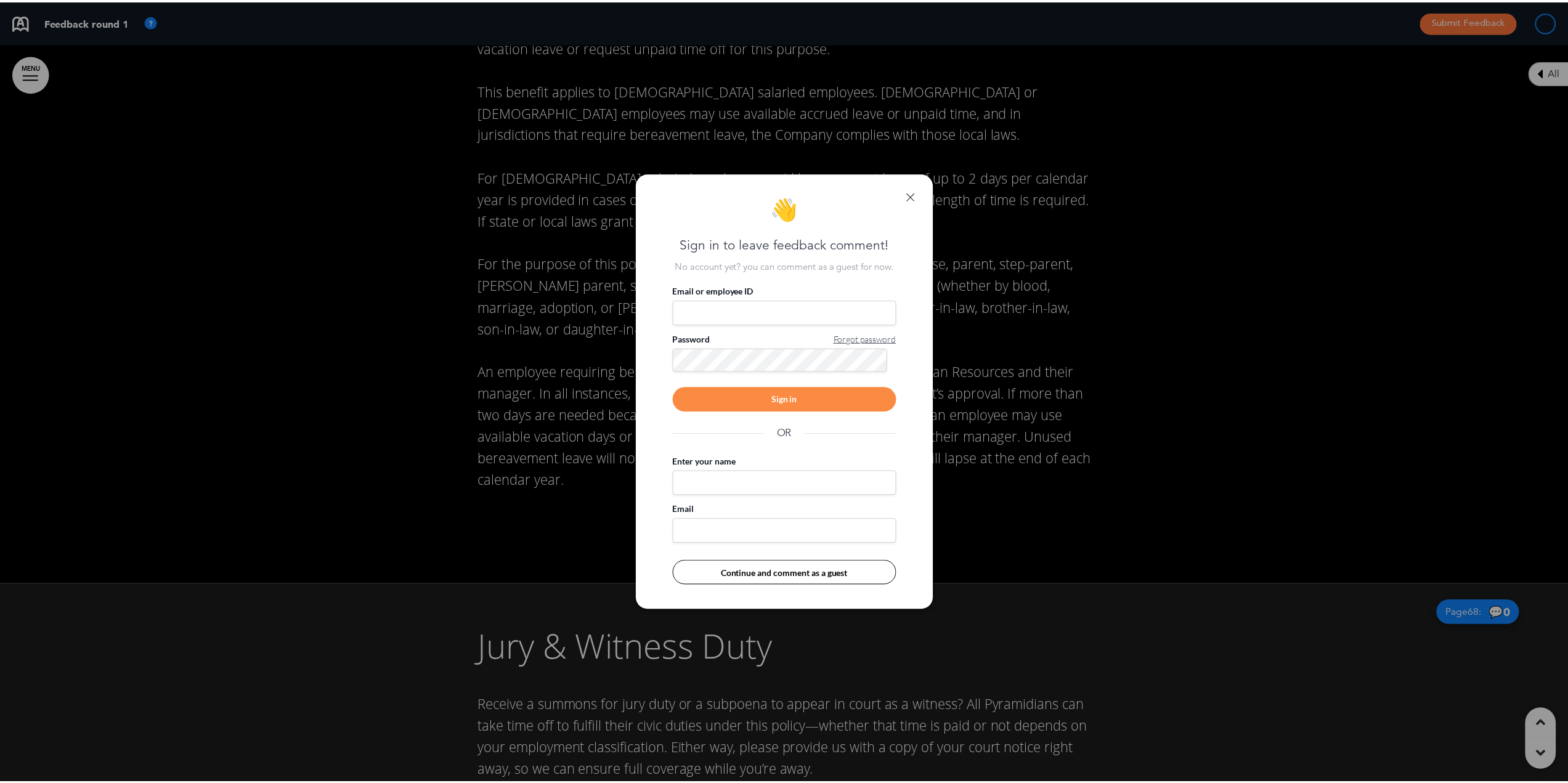
scroll to position [0, 1549]
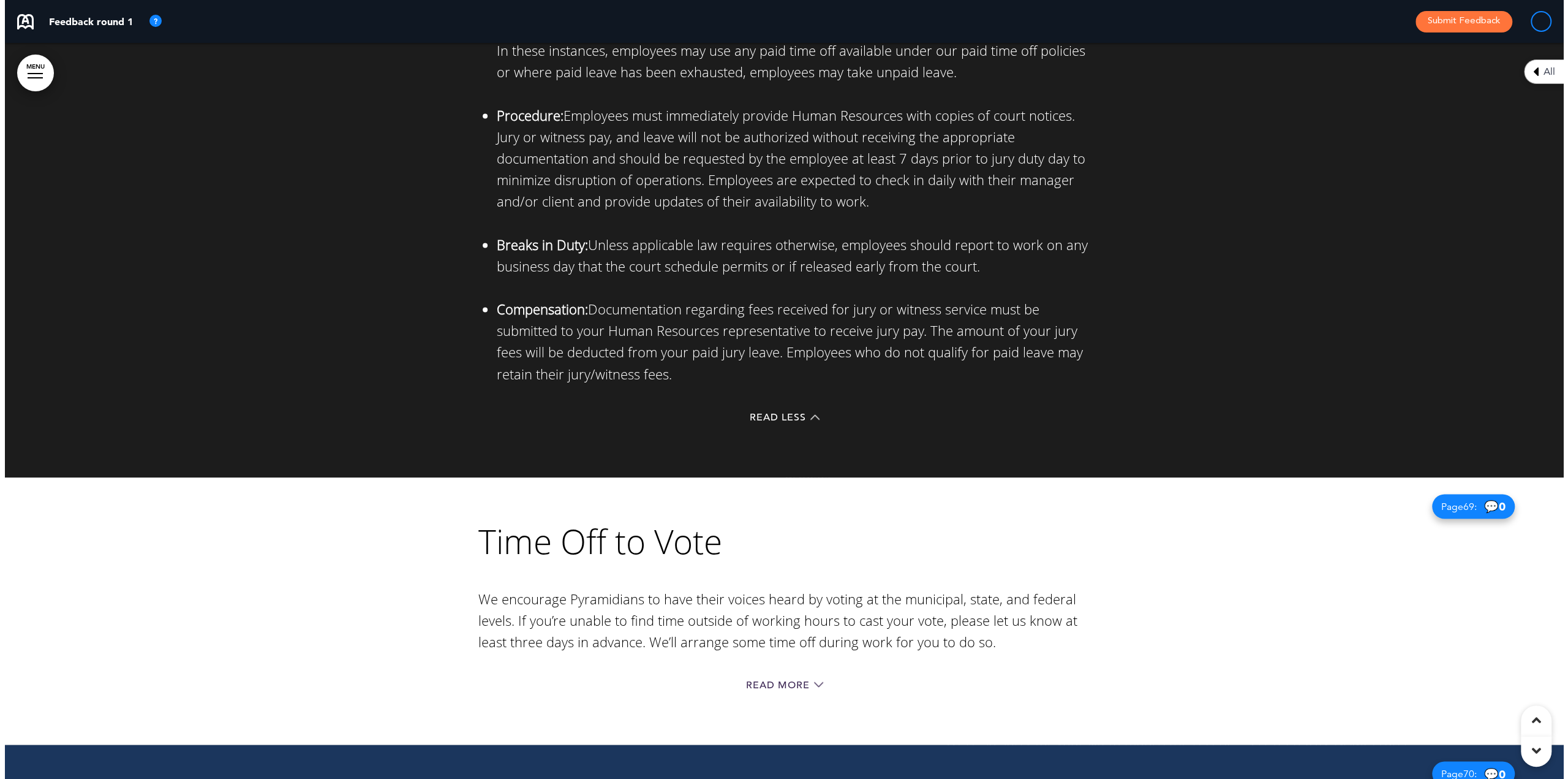
scroll to position [57988, 0]
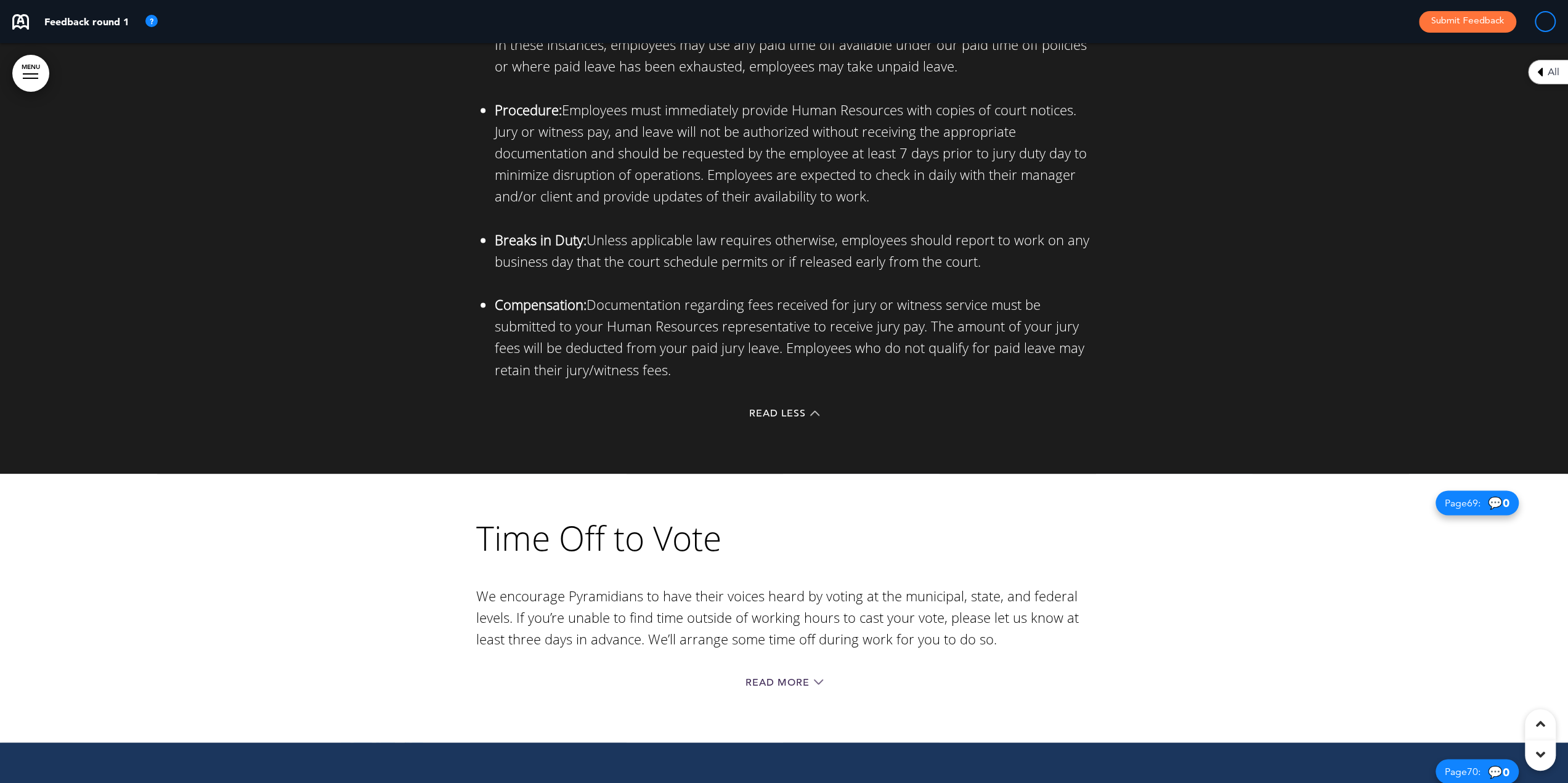
click at [742, 671] on div "Read More" at bounding box center [783, 683] width 616 height 25
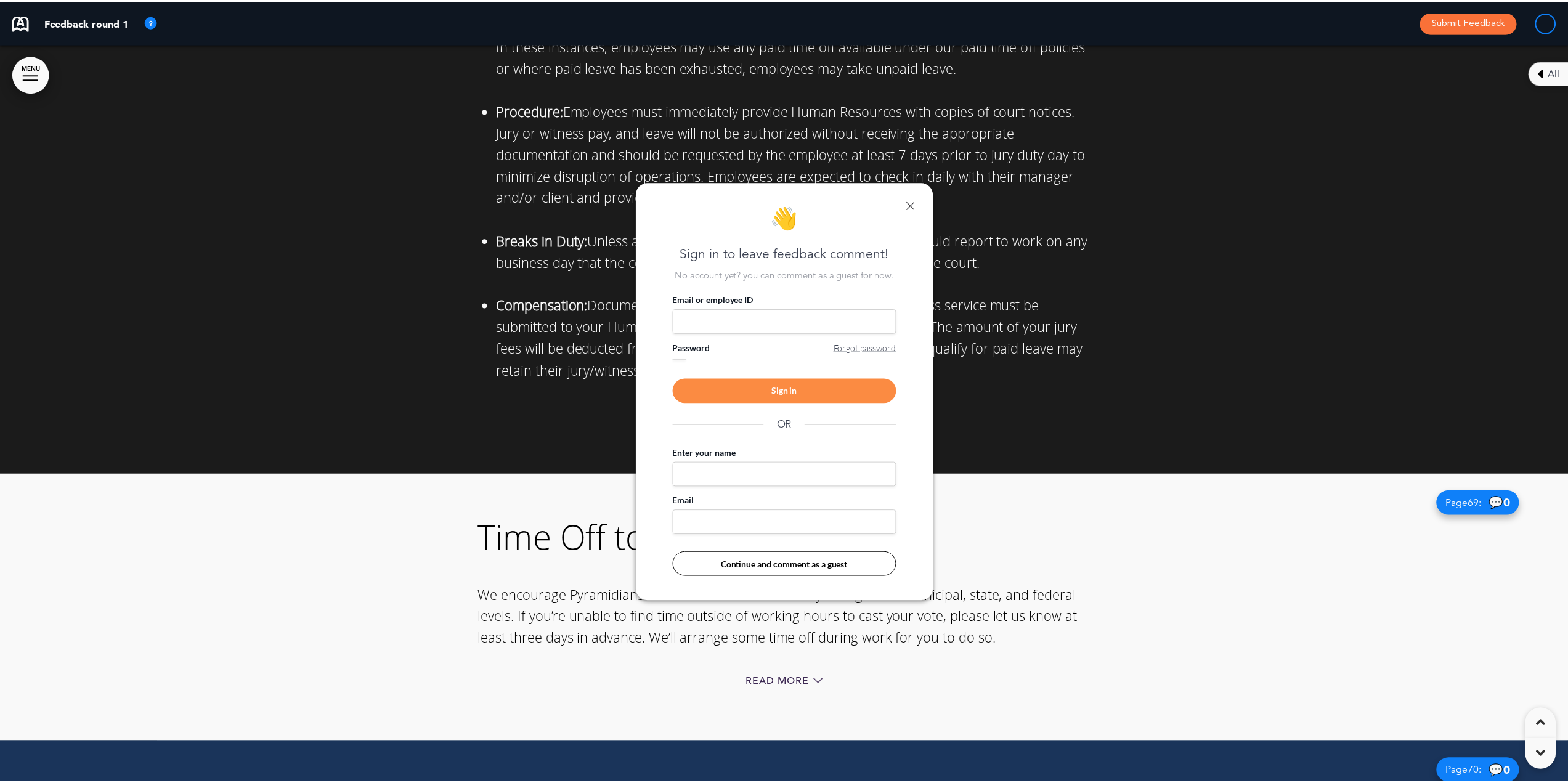
scroll to position [0, 1559]
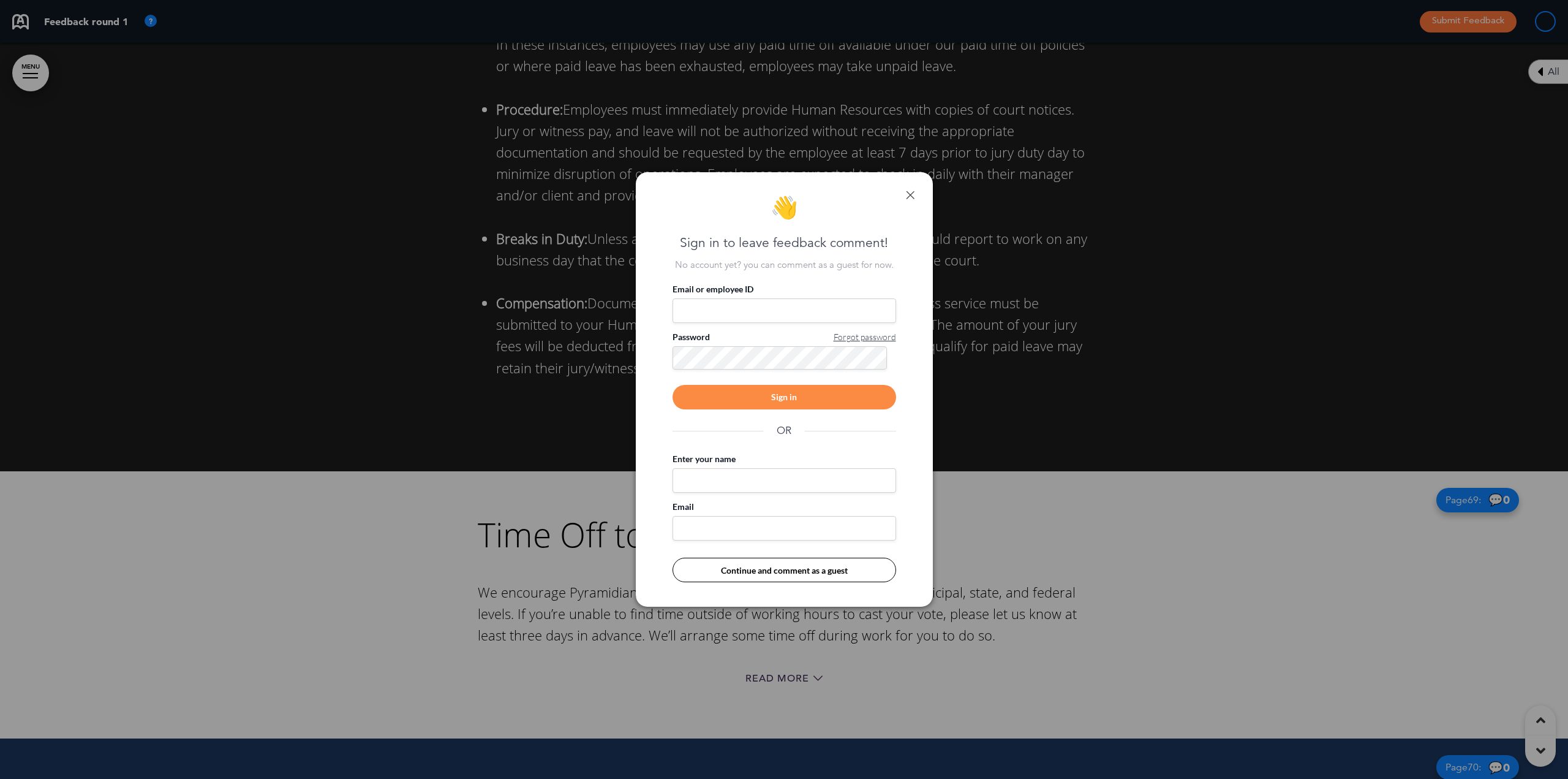
click at [911, 198] on link at bounding box center [909, 194] width 8 height 8
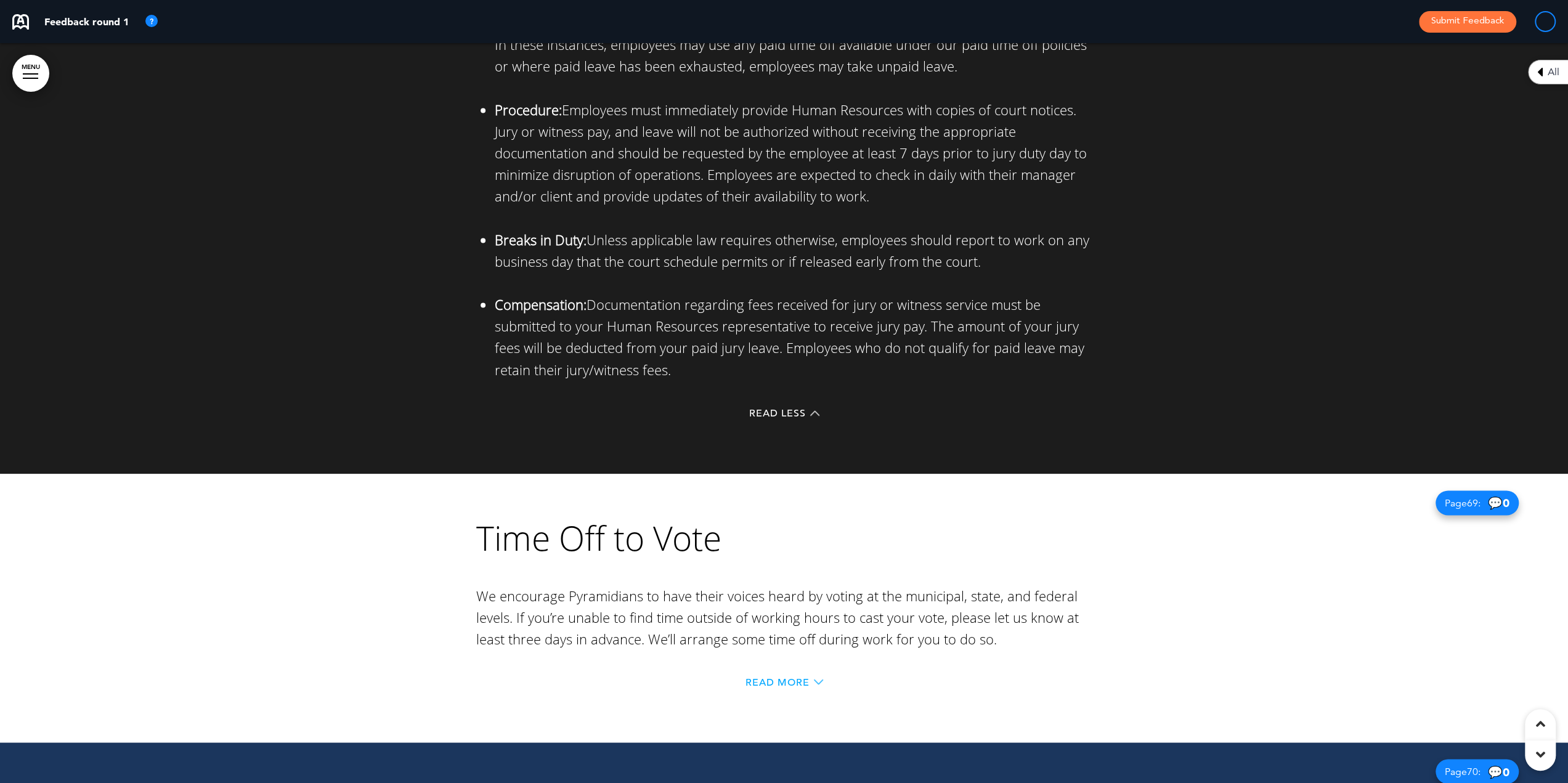
click at [787, 677] on span "Read More" at bounding box center [777, 682] width 64 height 10
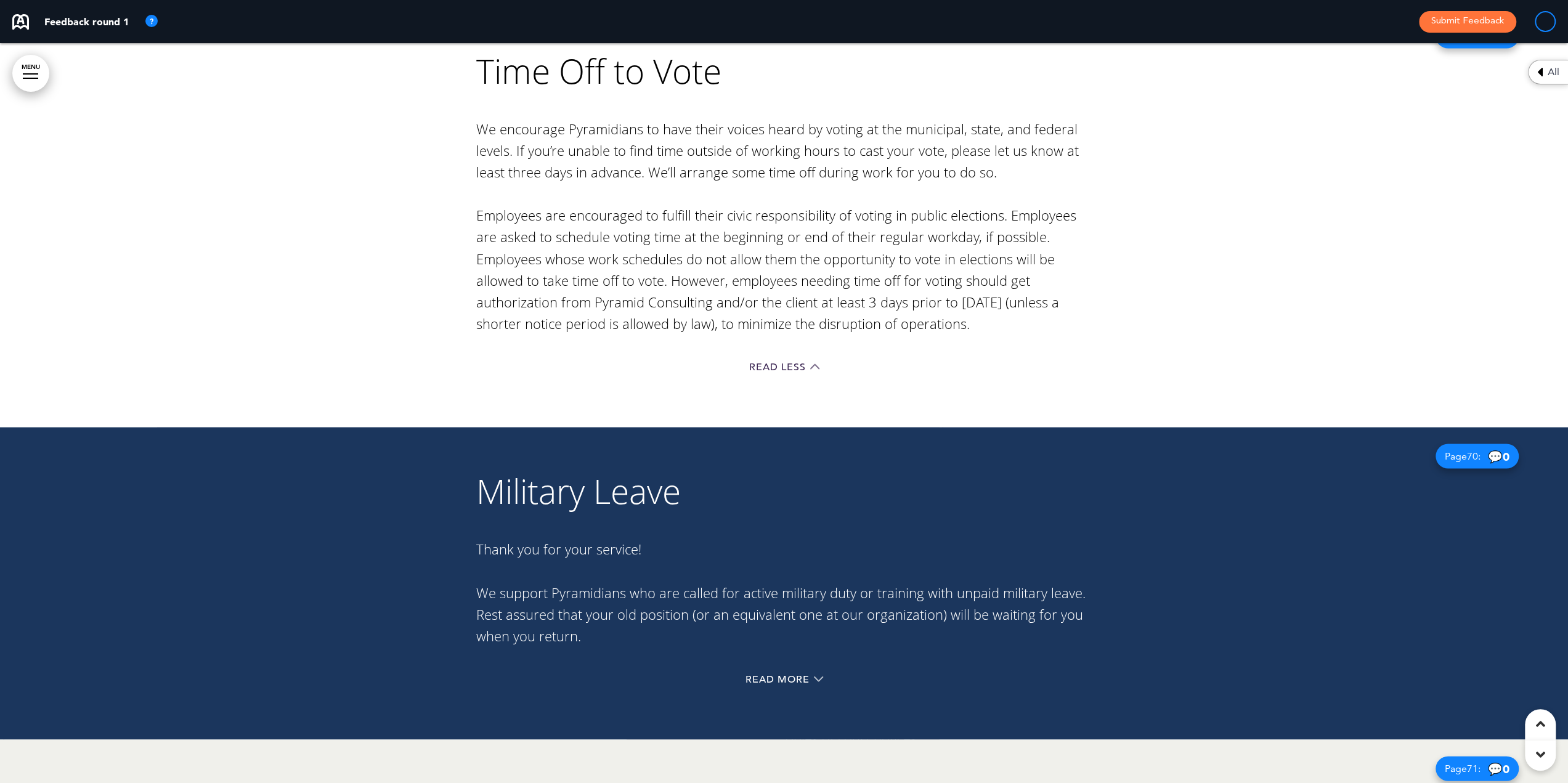
scroll to position [58778, 0]
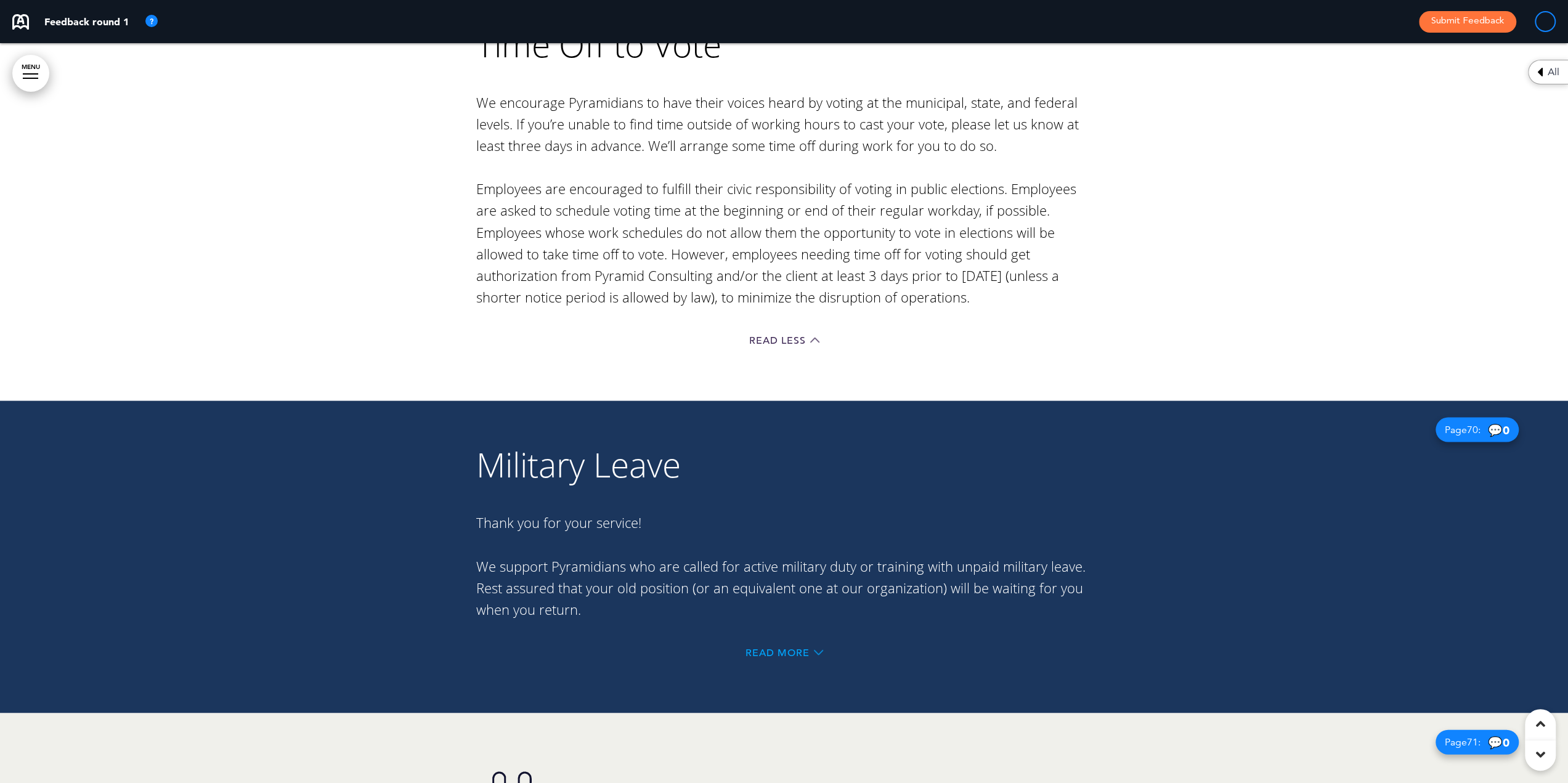
click at [799, 648] on span "Read More" at bounding box center [777, 652] width 64 height 10
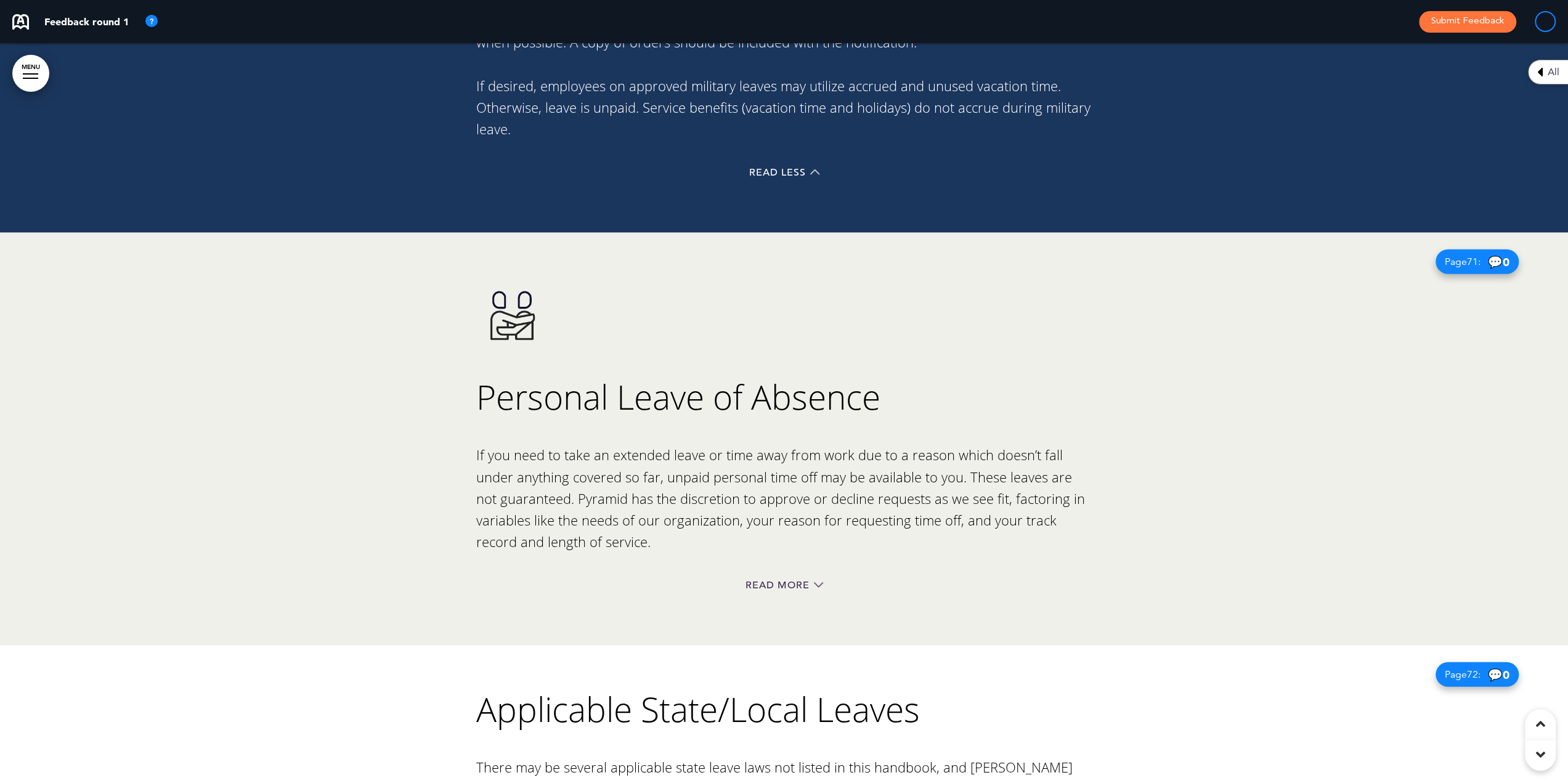
scroll to position [59579, 0]
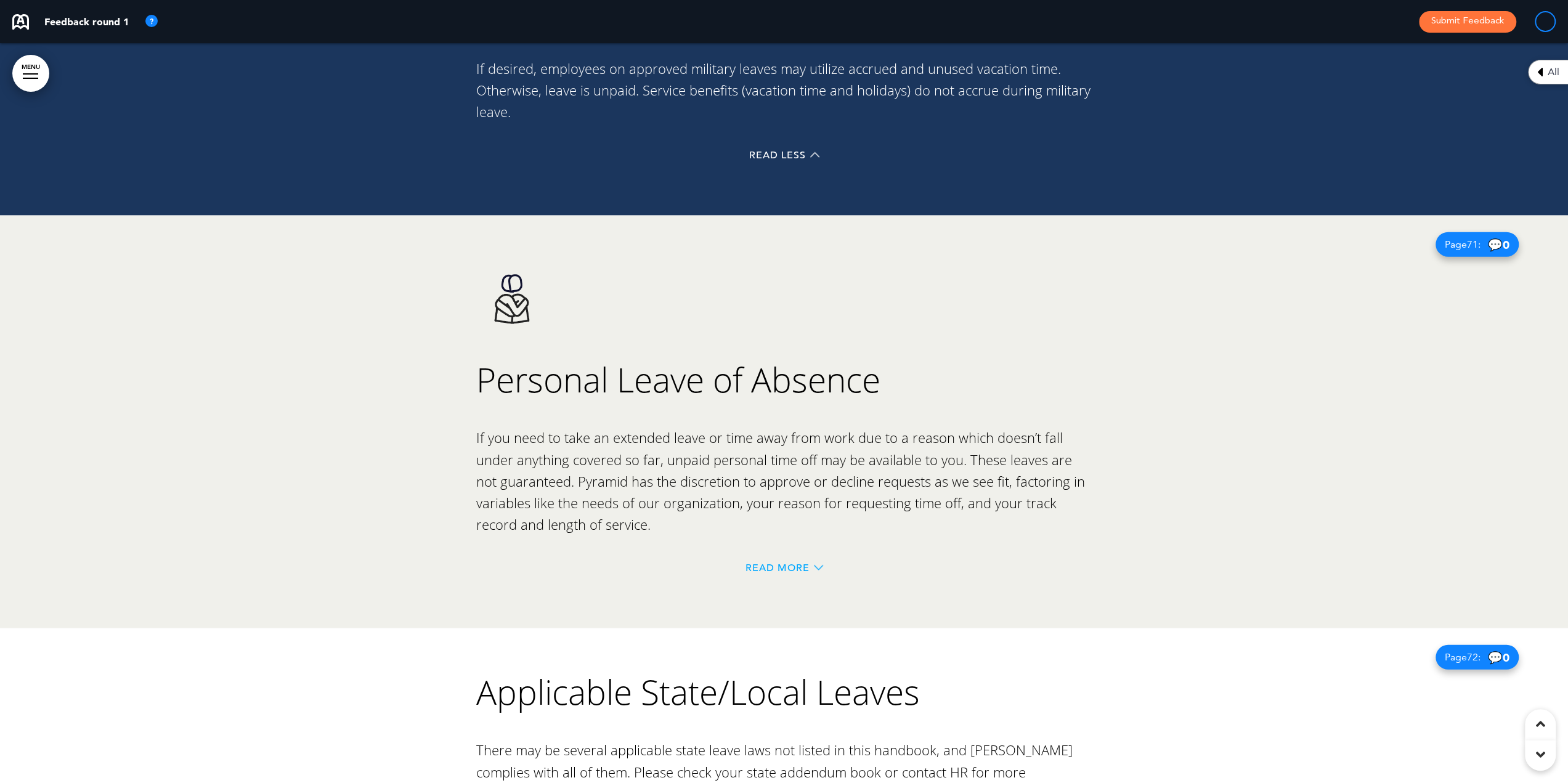
click at [781, 562] on span "Read More" at bounding box center [777, 567] width 64 height 10
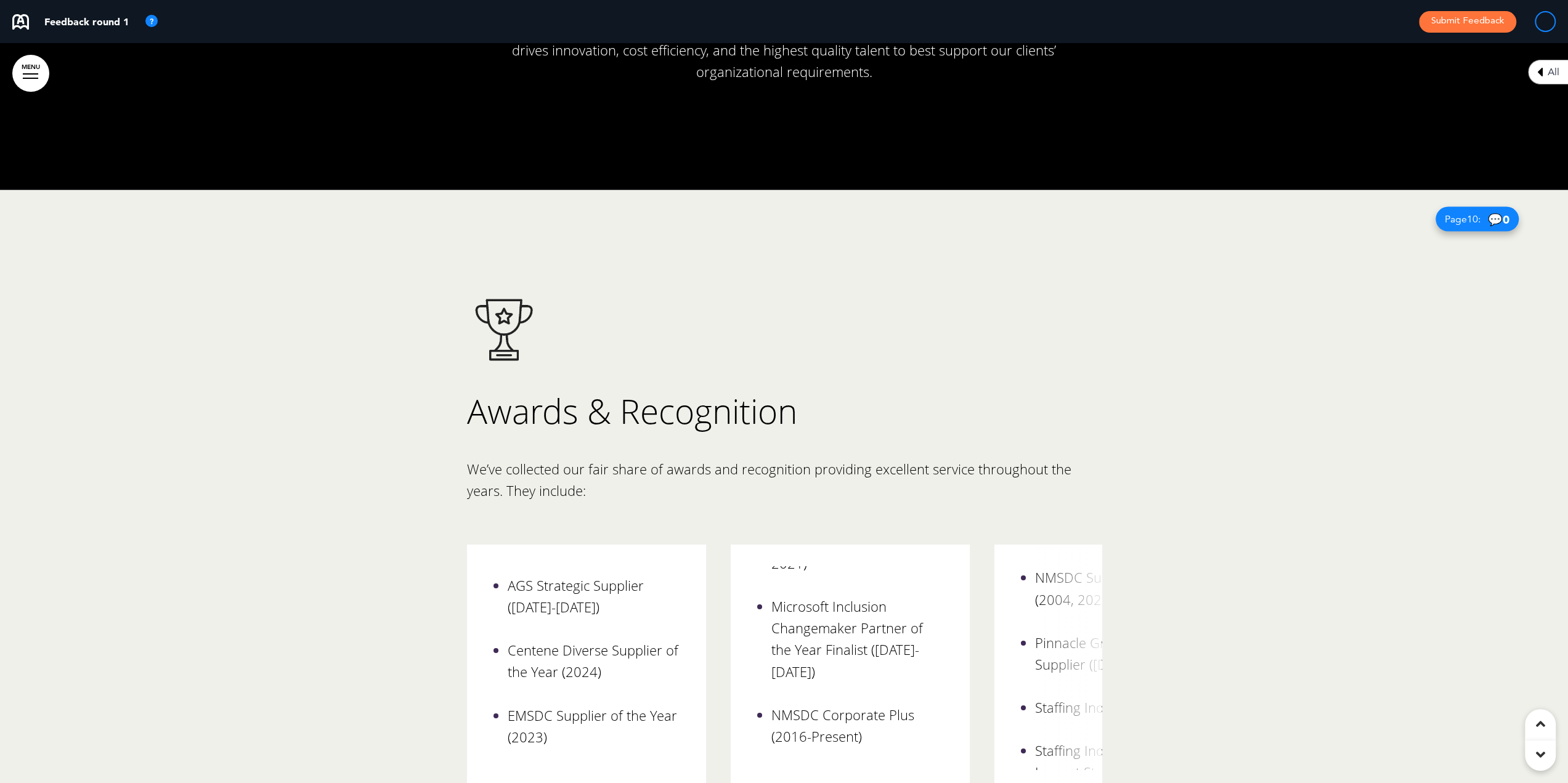
scroll to position [7082, 0]
